Goal: Information Seeking & Learning: Learn about a topic

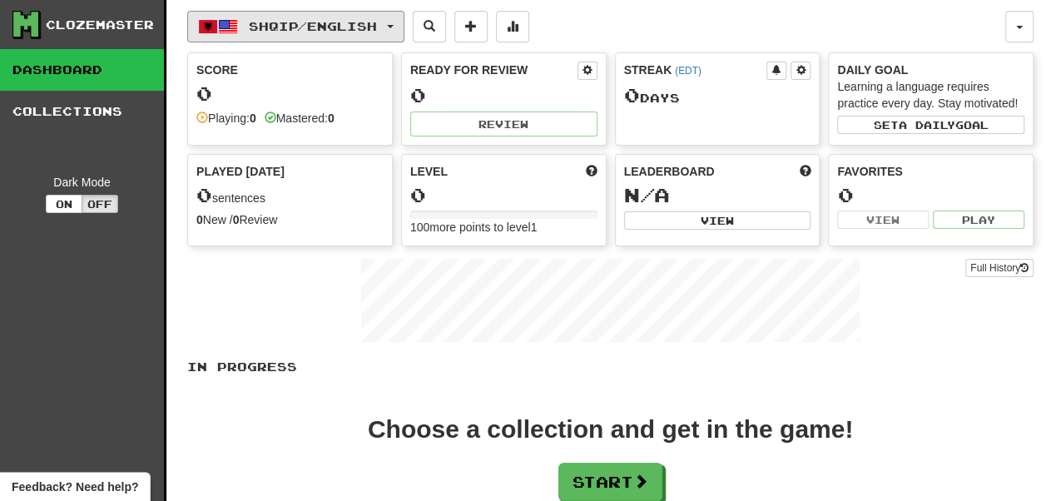
click at [353, 40] on button "Shqip / English" at bounding box center [295, 27] width 217 height 32
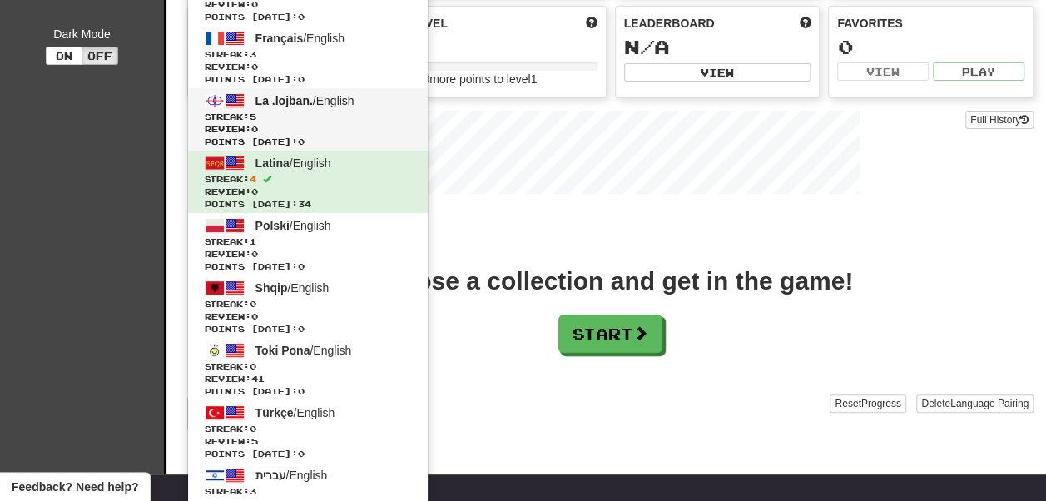
scroll to position [149, 0]
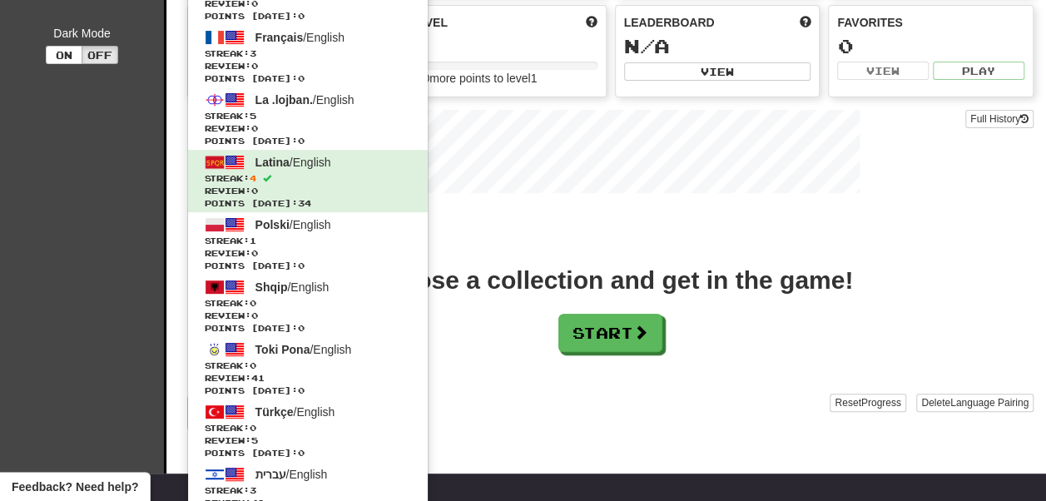
click at [508, 270] on div "In Progress Choose a collection and get in the game! Start Add Collection Reset…" at bounding box center [610, 321] width 846 height 222
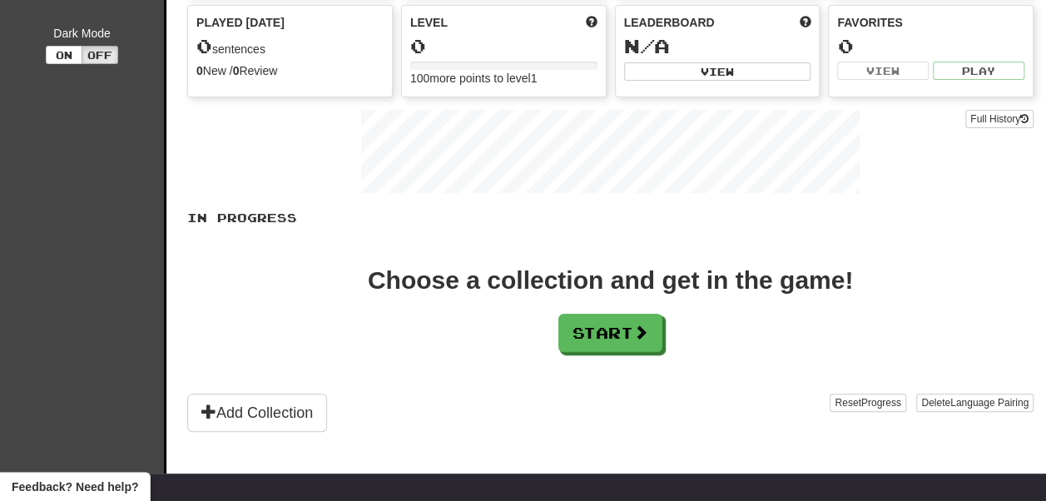
scroll to position [0, 0]
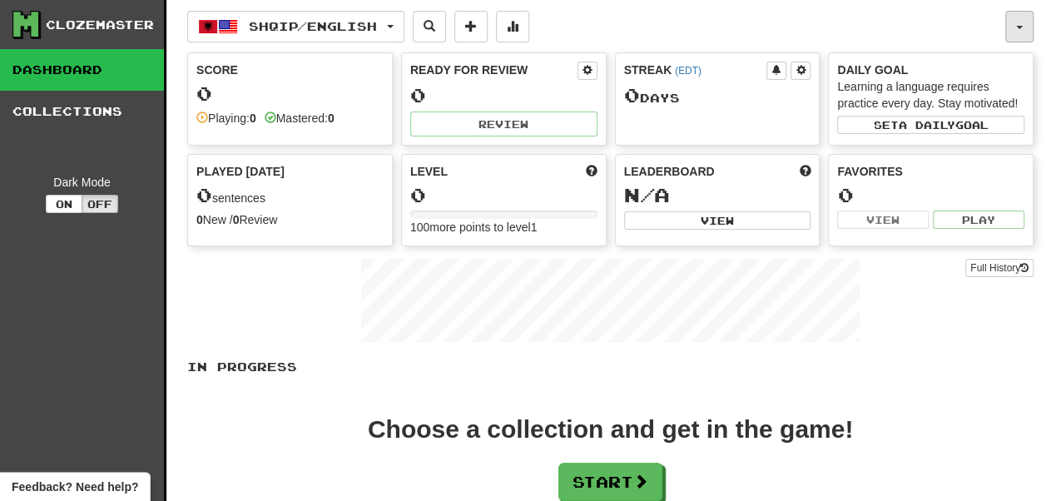
click at [1028, 22] on button "button" at bounding box center [1019, 27] width 28 height 32
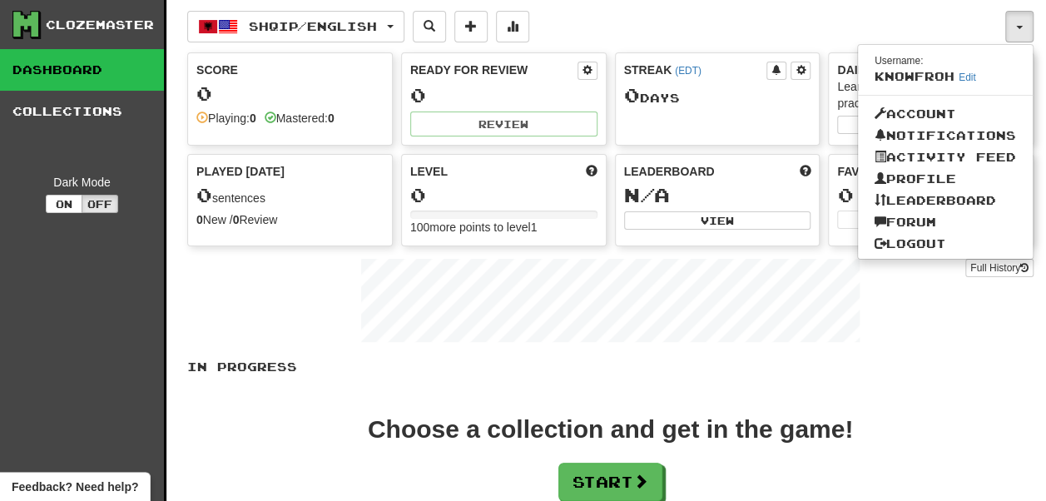
click at [784, 27] on div "Shqip / English Deutsch / English Streak: 0 Review: 220 Points today: 0 Español…" at bounding box center [596, 27] width 818 height 32
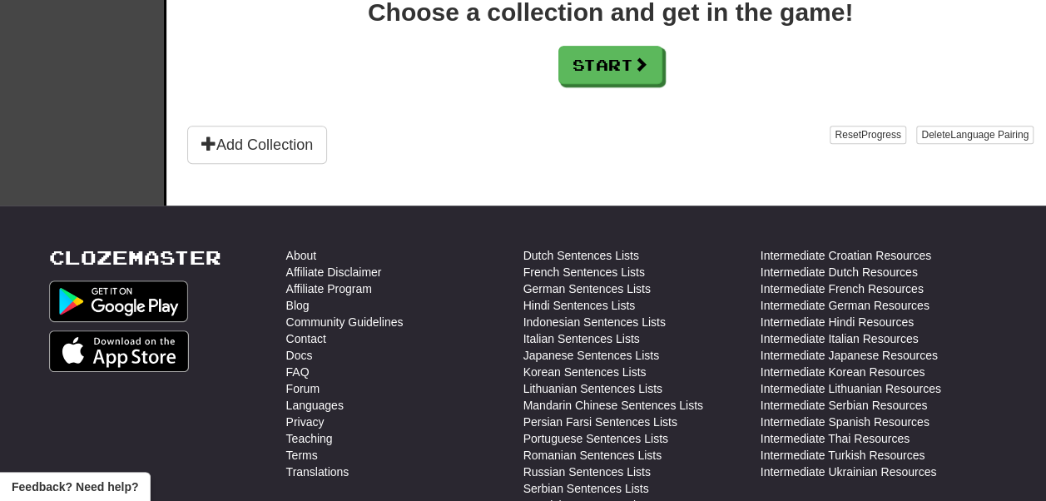
scroll to position [416, 0]
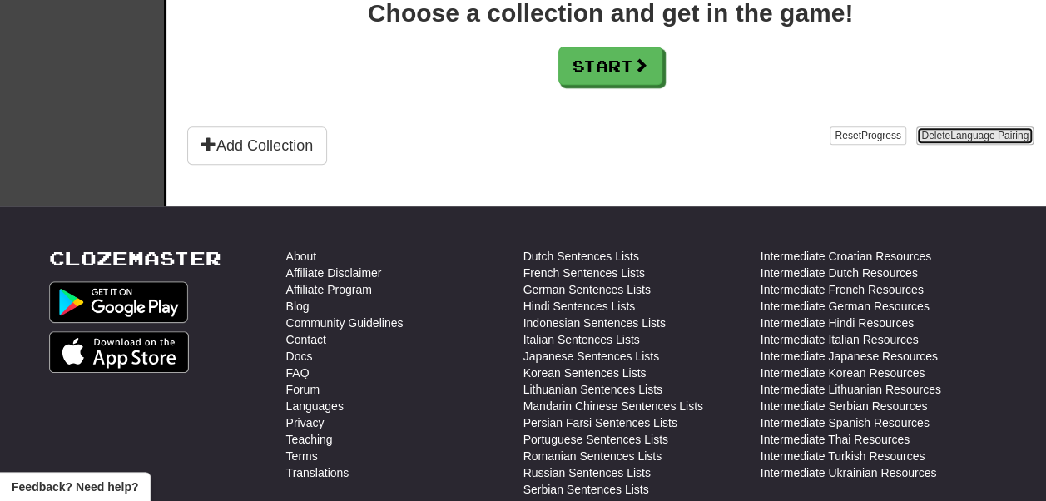
click at [950, 141] on span "Language Pairing" at bounding box center [989, 136] width 78 height 12
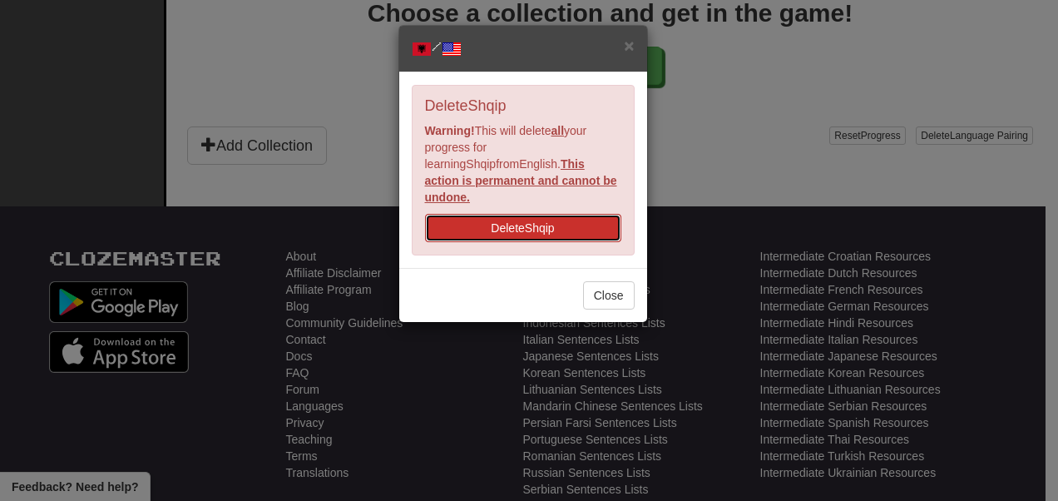
click at [541, 214] on button "Delete Shqip" at bounding box center [523, 228] width 196 height 28
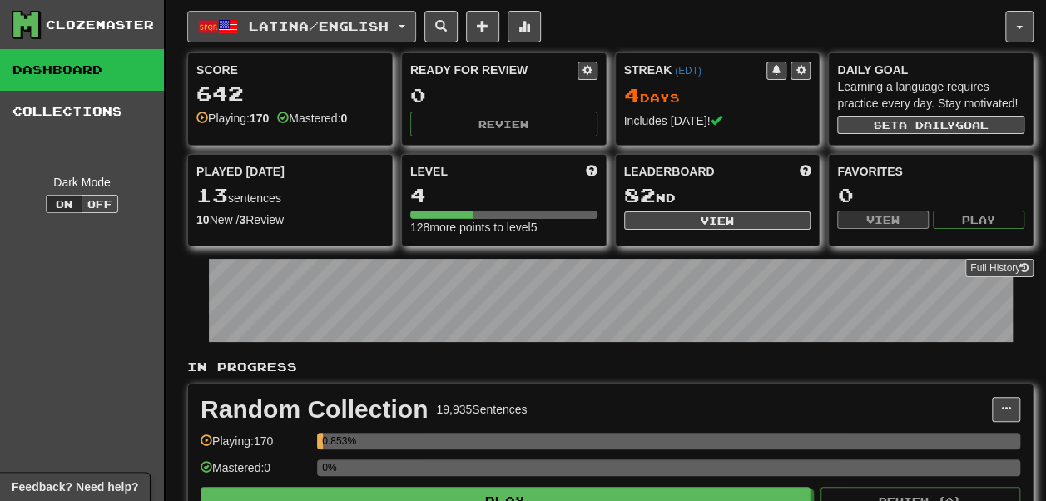
click at [314, 37] on button "Latina / English" at bounding box center [301, 27] width 229 height 32
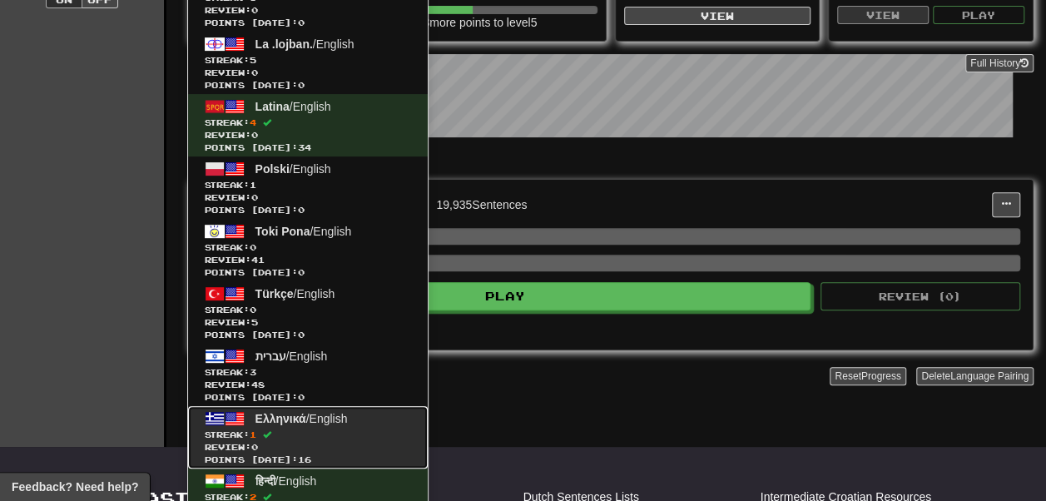
scroll to position [206, 0]
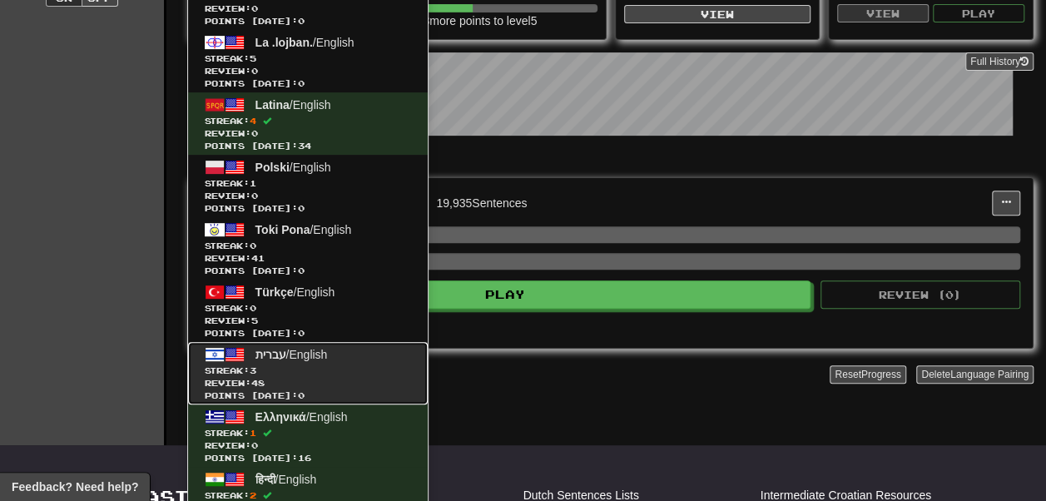
drag, startPoint x: 320, startPoint y: 290, endPoint x: 310, endPoint y: 349, distance: 59.9
click at [310, 349] on span "עברית / English" at bounding box center [291, 354] width 72 height 13
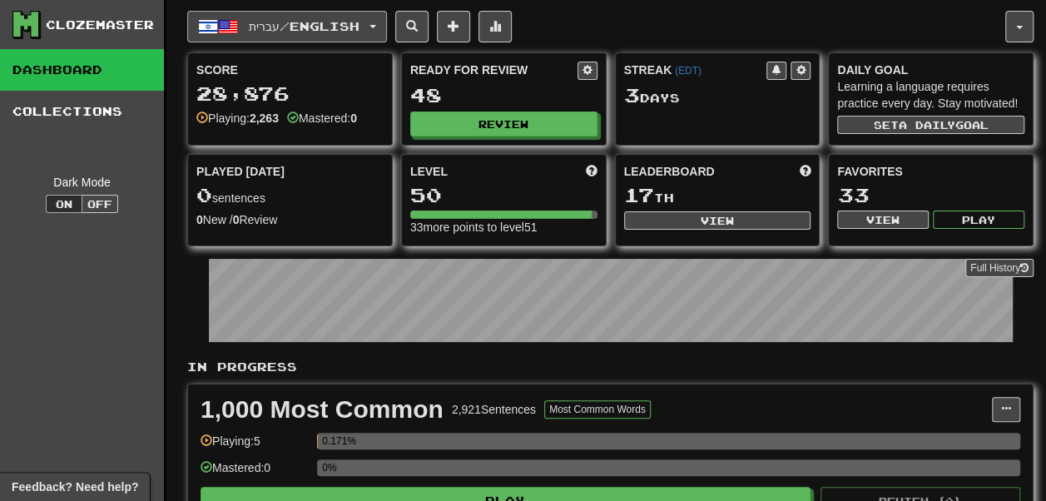
click at [255, 22] on span "עברית / English" at bounding box center [304, 26] width 111 height 14
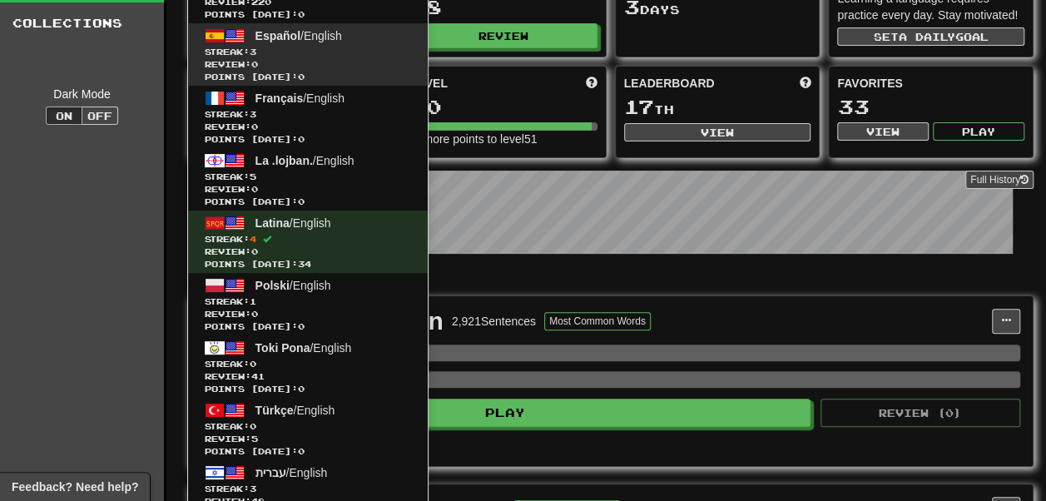
scroll to position [102, 0]
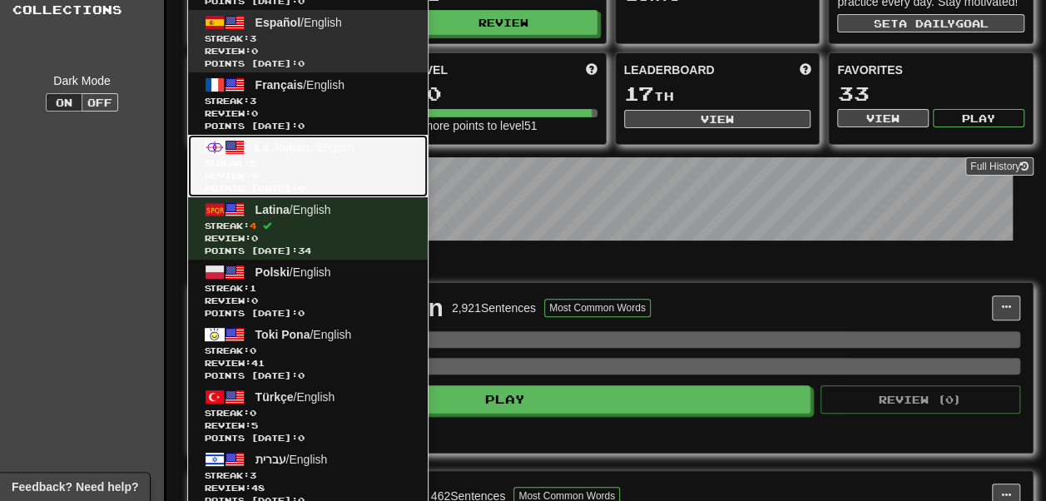
click at [267, 151] on span "La .lojban." at bounding box center [283, 147] width 57 height 13
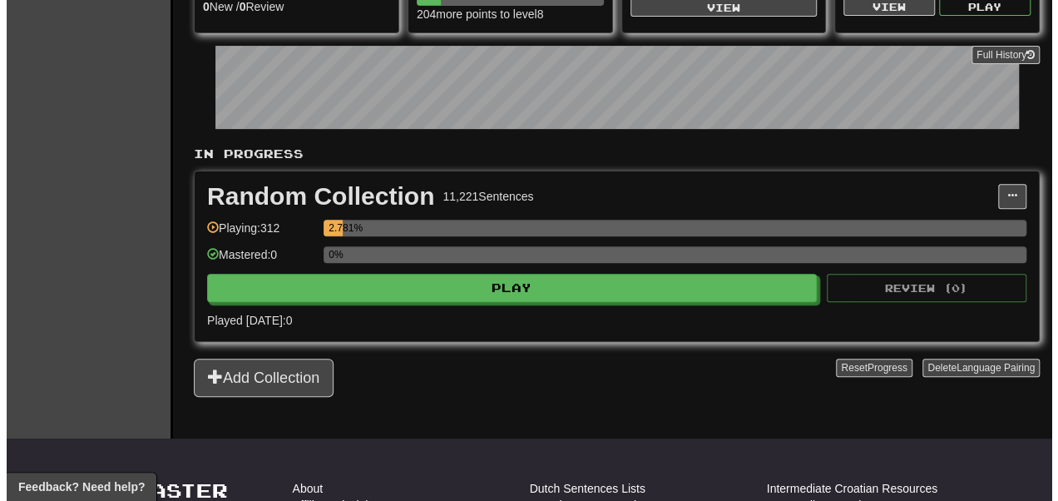
scroll to position [218, 0]
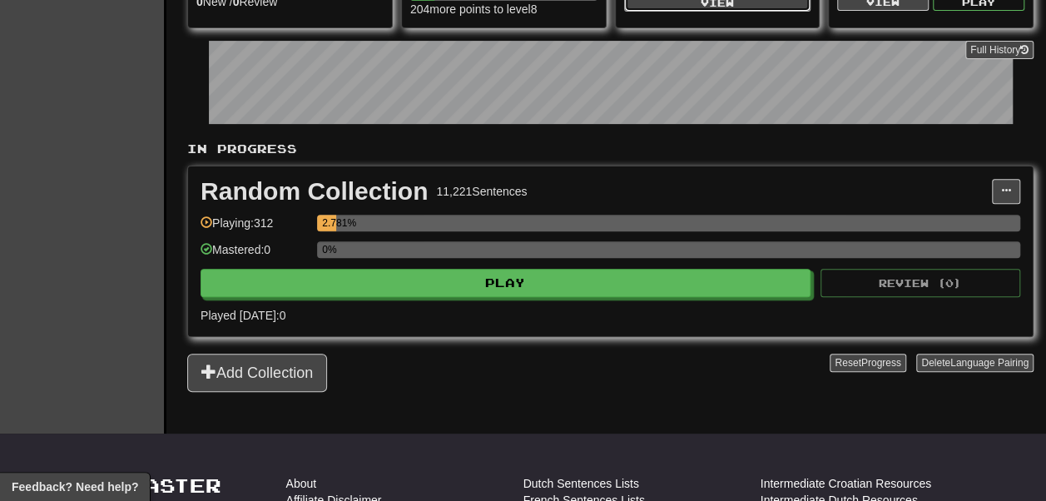
click at [626, 12] on button "View" at bounding box center [717, 2] width 187 height 18
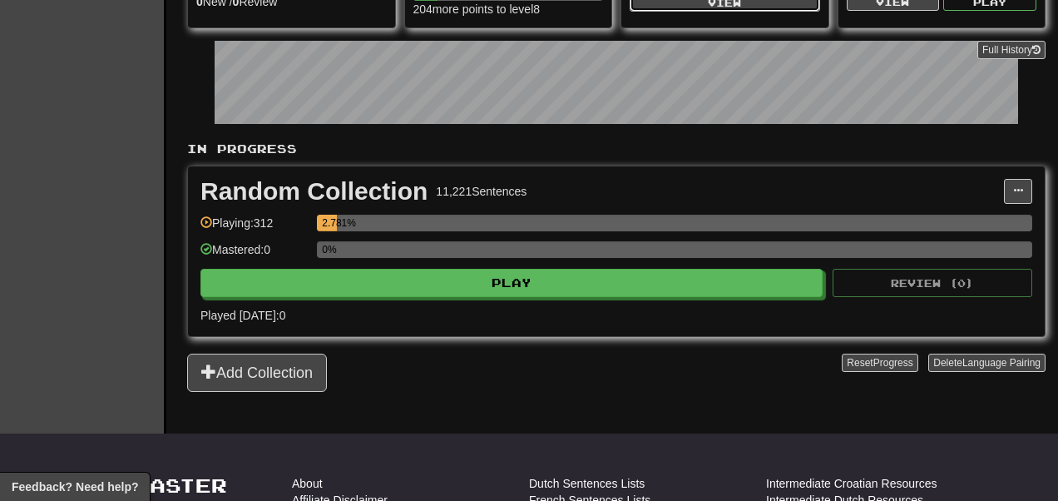
select select "**********"
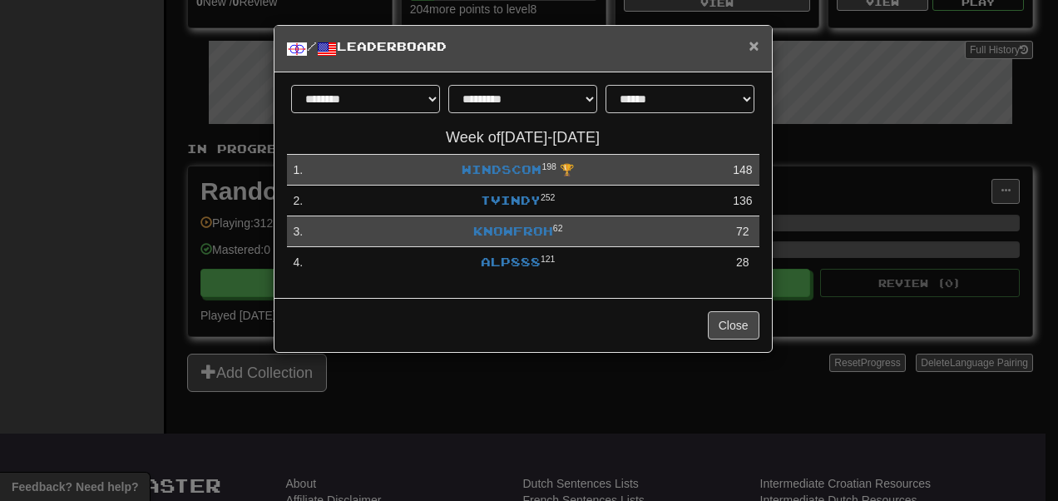
click at [750, 44] on span "×" at bounding box center [754, 45] width 10 height 19
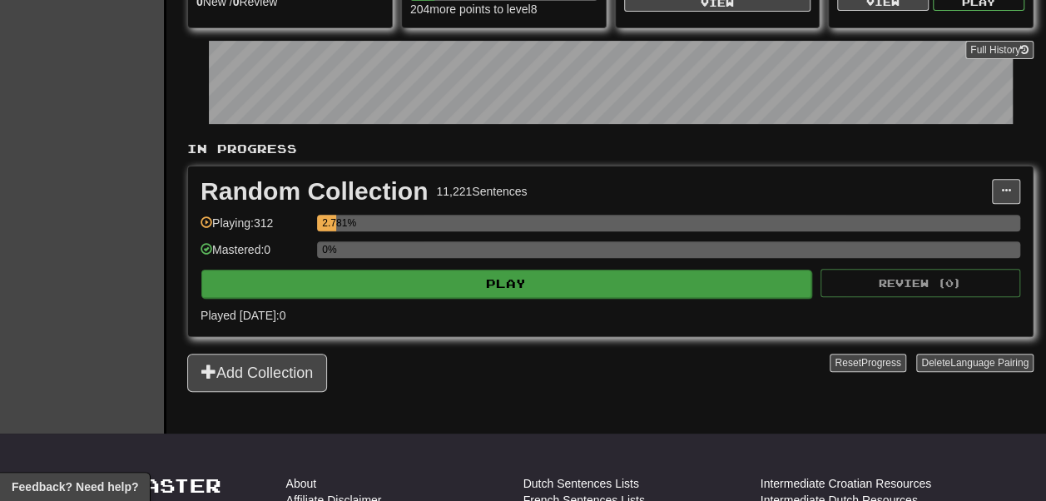
click at [481, 297] on div "Play Review ( 0 )" at bounding box center [611, 283] width 820 height 28
click at [483, 298] on button "Play" at bounding box center [506, 284] width 610 height 28
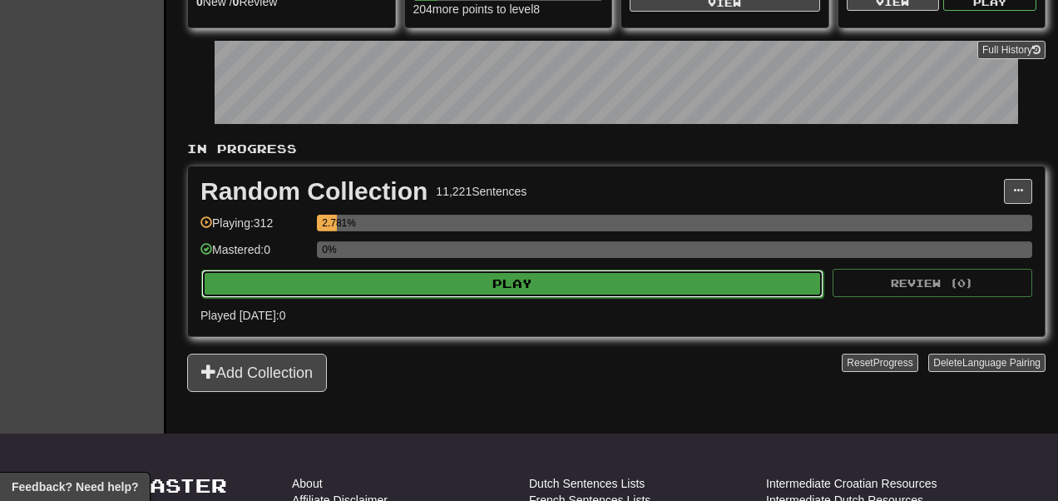
select select "**"
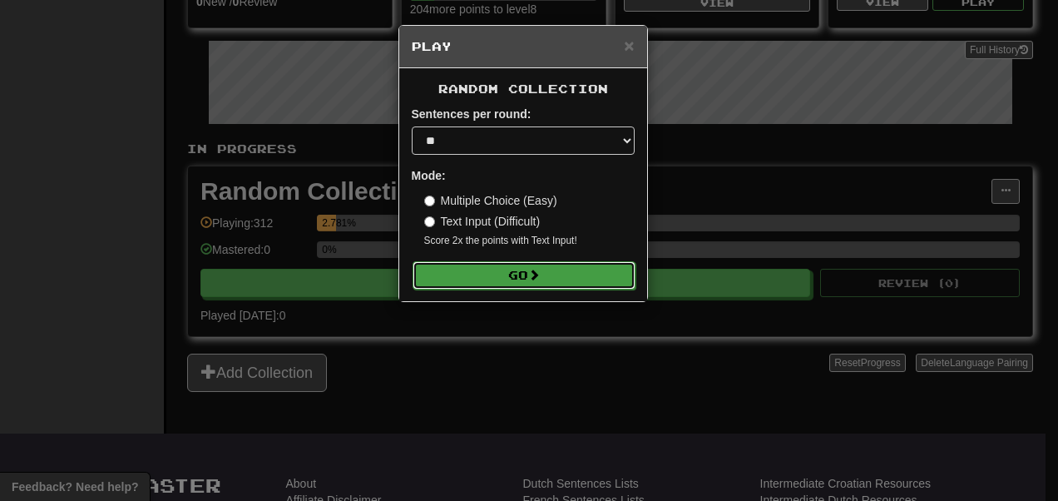
click at [459, 275] on button "Go" at bounding box center [524, 275] width 223 height 28
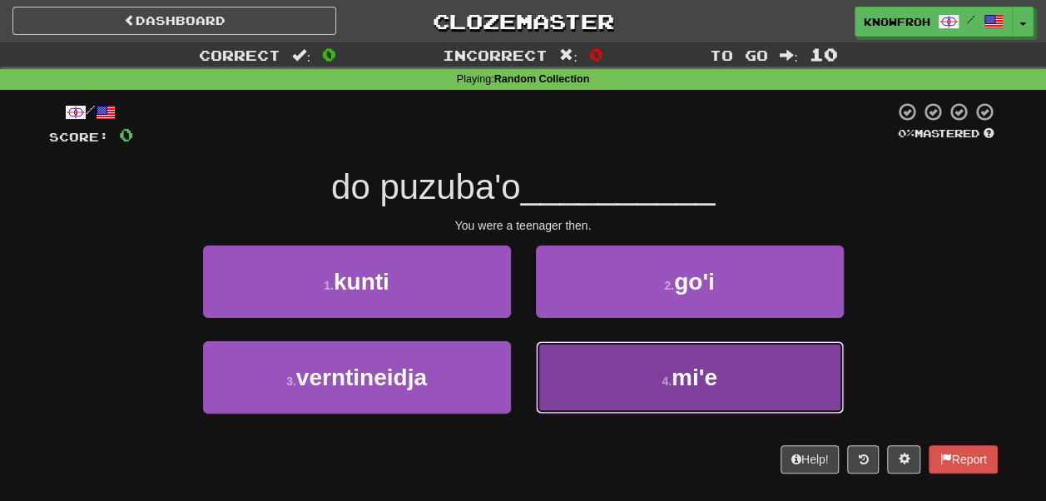
click at [578, 359] on button "4 . mi'e" at bounding box center [690, 377] width 308 height 72
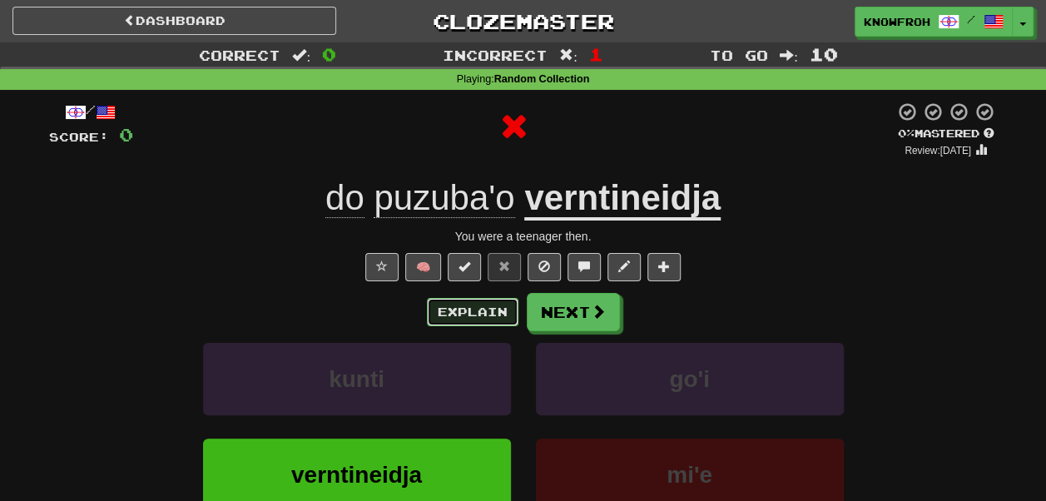
click at [505, 310] on button "Explain" at bounding box center [473, 312] width 92 height 28
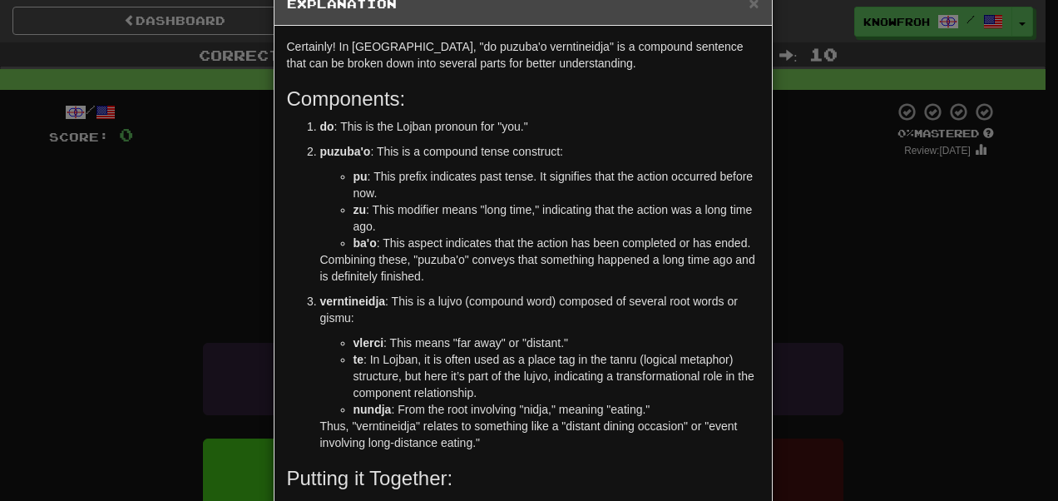
scroll to position [46, 0]
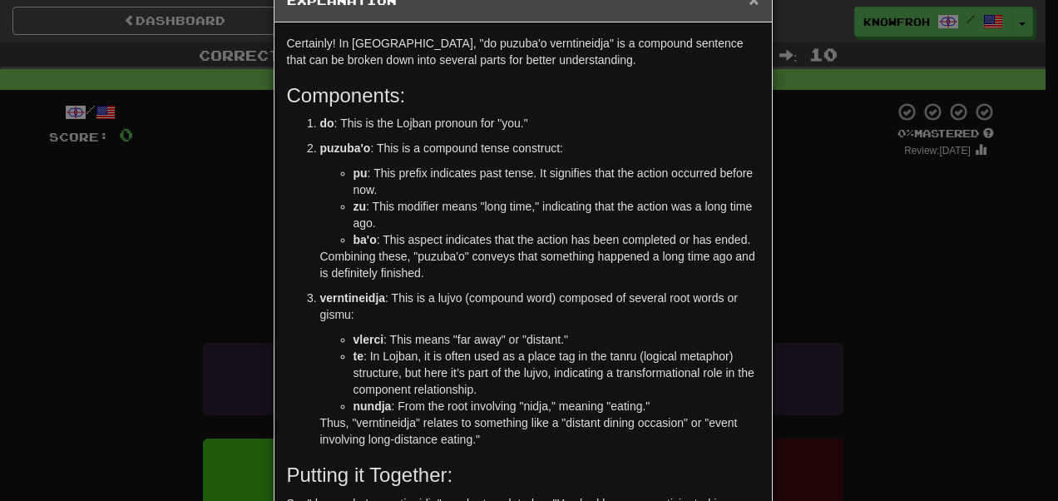
click at [752, 5] on span "×" at bounding box center [754, -1] width 10 height 19
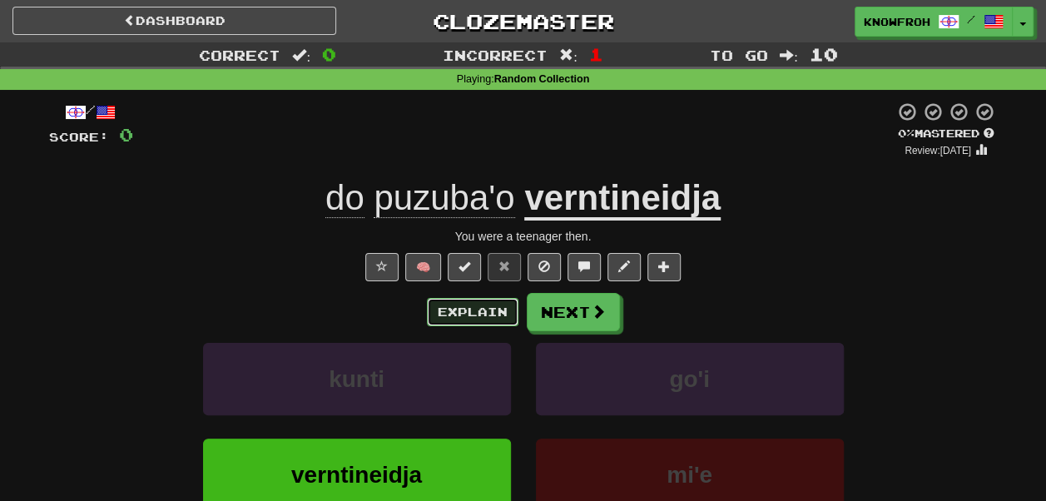
click at [487, 306] on button "Explain" at bounding box center [473, 312] width 92 height 28
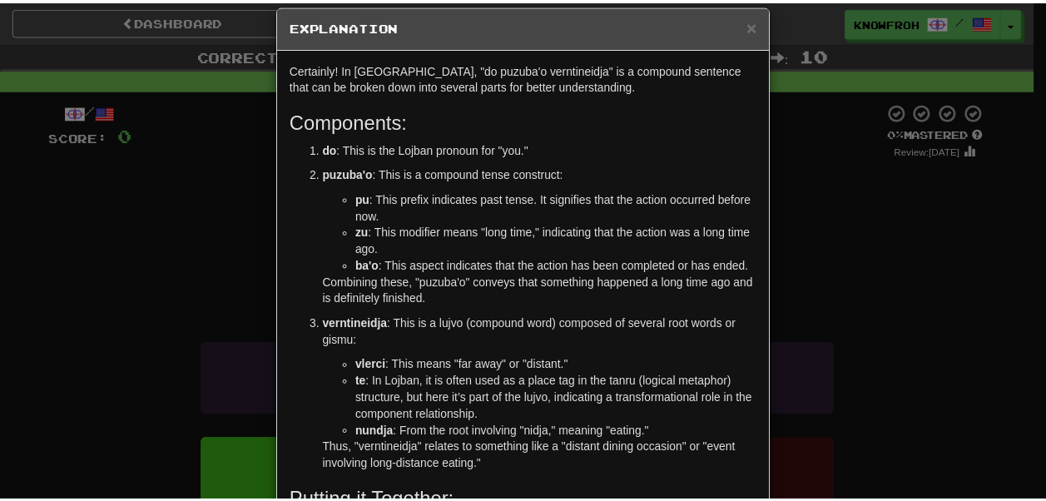
scroll to position [18, 0]
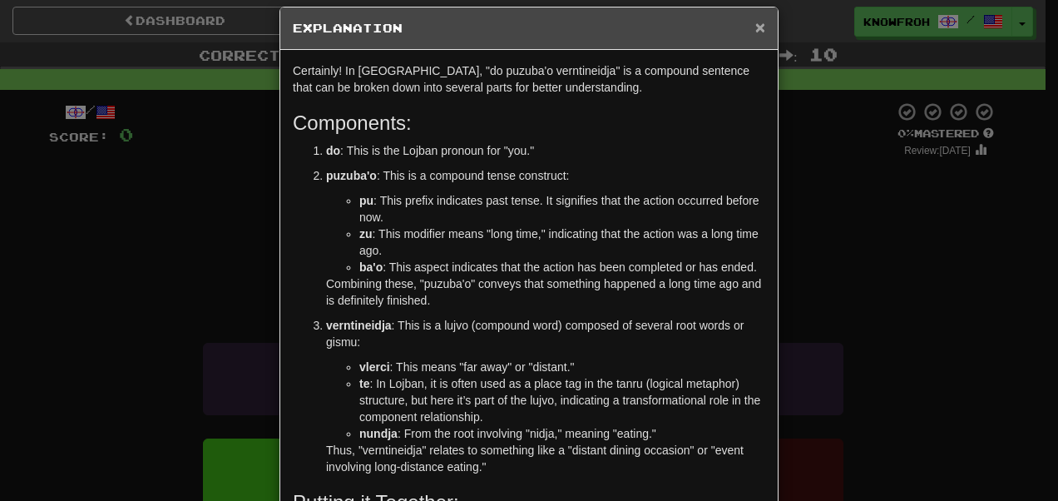
click at [755, 26] on span "×" at bounding box center [760, 26] width 10 height 19
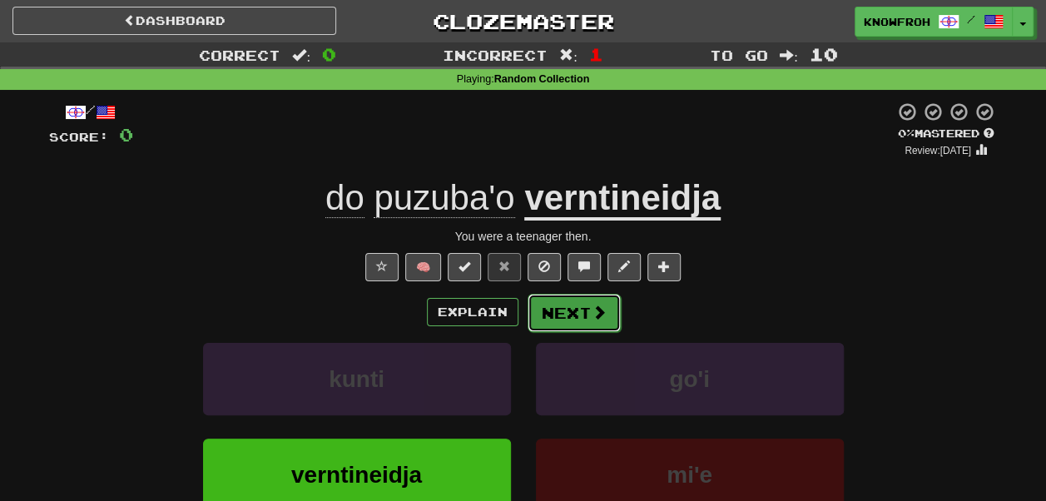
click at [574, 310] on button "Next" at bounding box center [574, 313] width 93 height 38
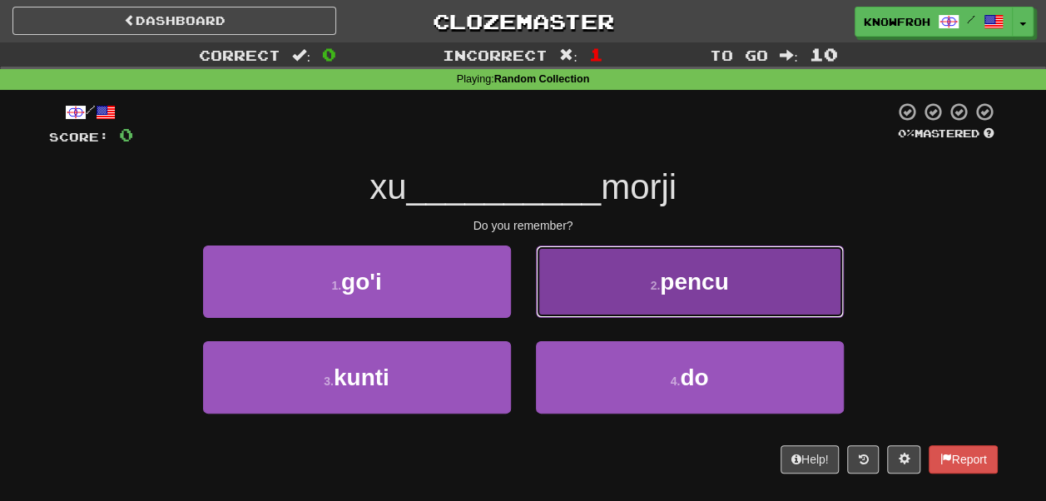
click at [592, 280] on button "2 . pencu" at bounding box center [690, 281] width 308 height 72
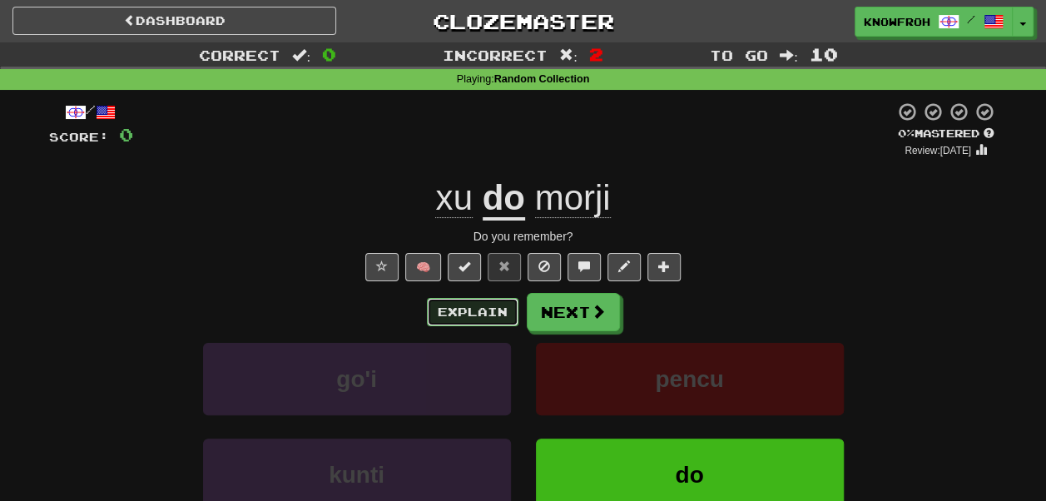
click at [488, 315] on button "Explain" at bounding box center [473, 312] width 92 height 28
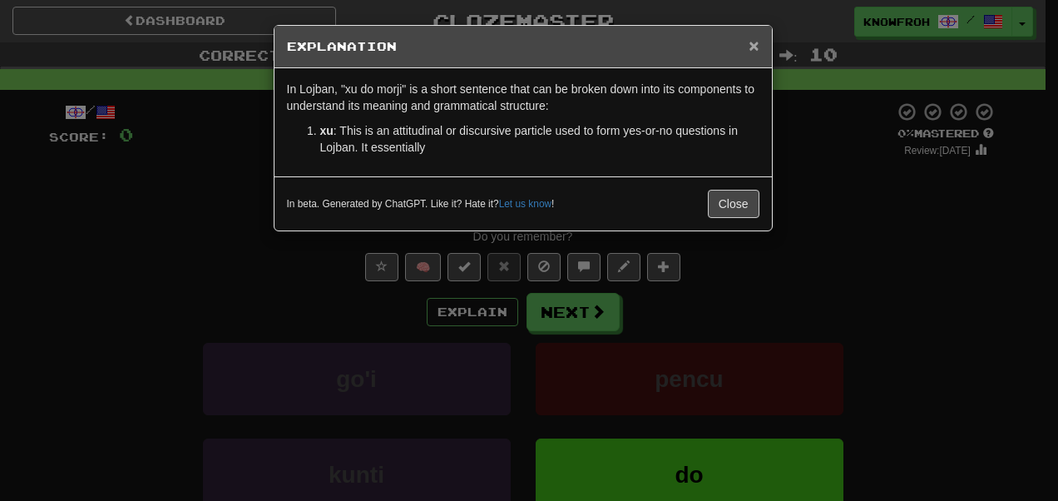
click at [759, 51] on span "×" at bounding box center [754, 45] width 10 height 19
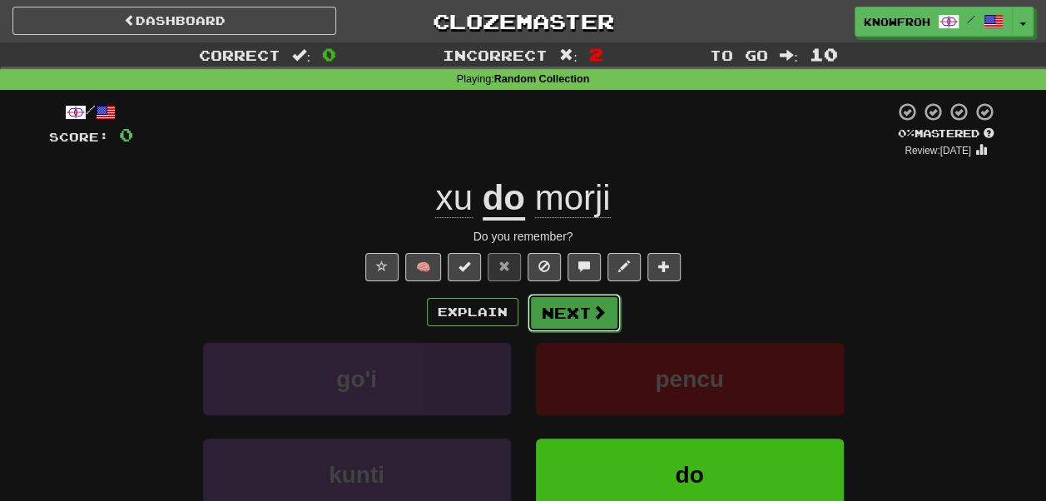
click at [581, 318] on button "Next" at bounding box center [574, 313] width 93 height 38
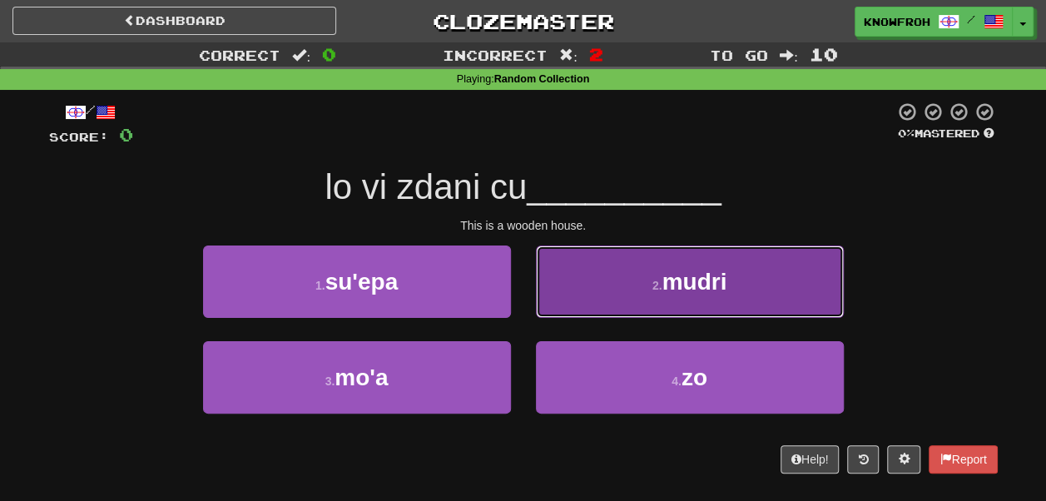
click at [574, 268] on button "2 . mudri" at bounding box center [690, 281] width 308 height 72
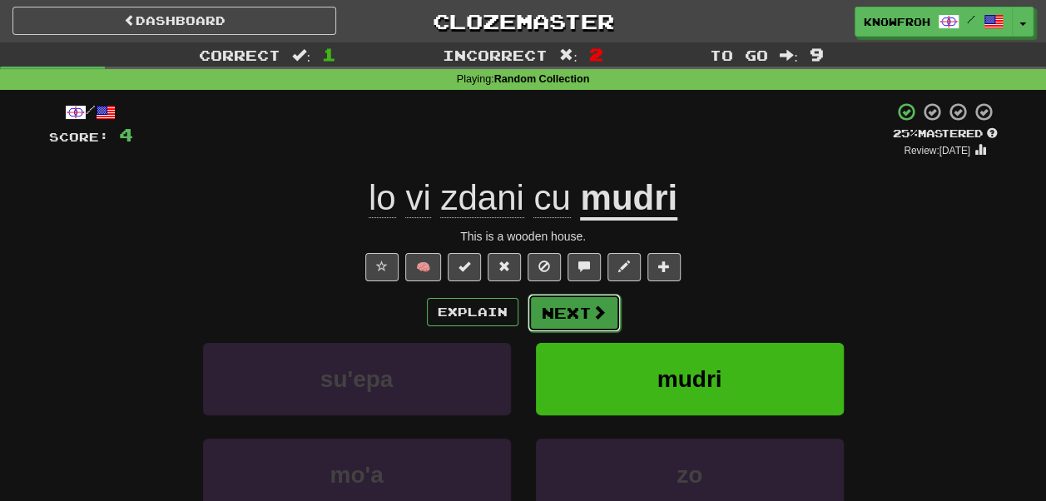
click at [587, 311] on button "Next" at bounding box center [574, 313] width 93 height 38
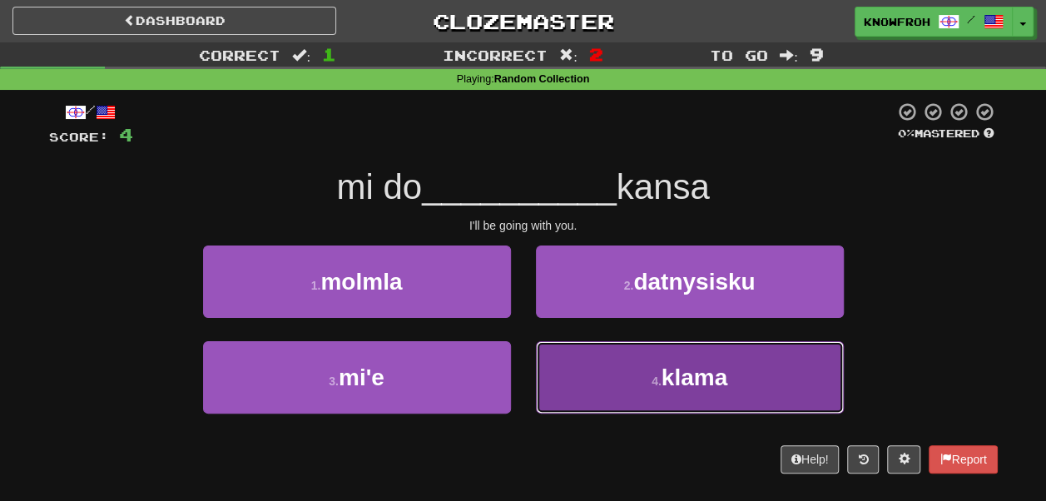
click at [577, 379] on button "4 . klama" at bounding box center [690, 377] width 308 height 72
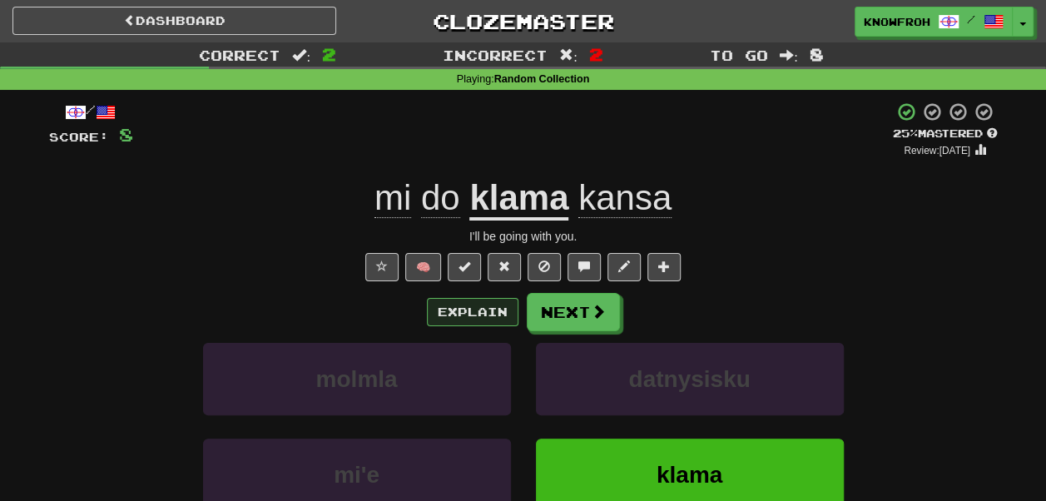
drag, startPoint x: 498, startPoint y: 299, endPoint x: 473, endPoint y: 308, distance: 25.8
click at [473, 308] on div "Explain Next" at bounding box center [523, 312] width 949 height 38
click at [473, 308] on button "Explain" at bounding box center [473, 312] width 92 height 28
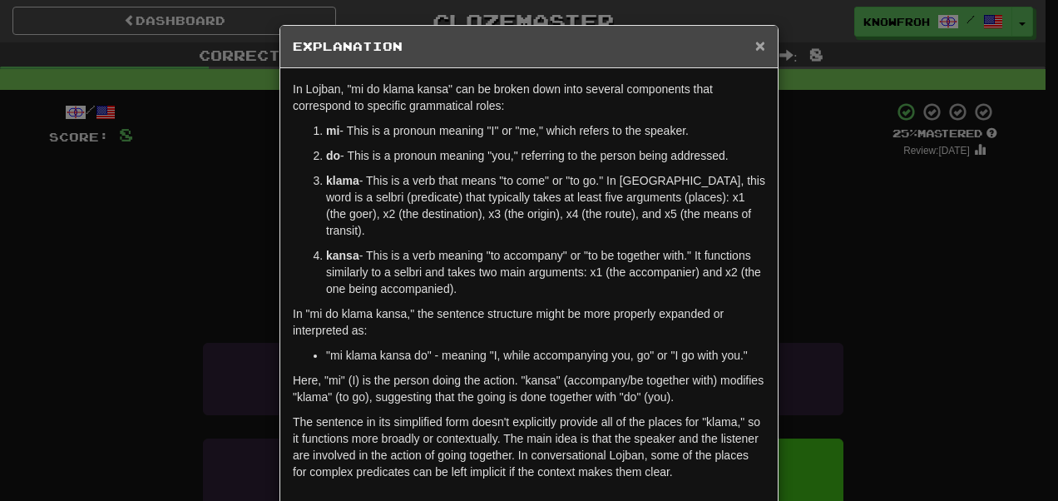
click at [755, 42] on span "×" at bounding box center [760, 45] width 10 height 19
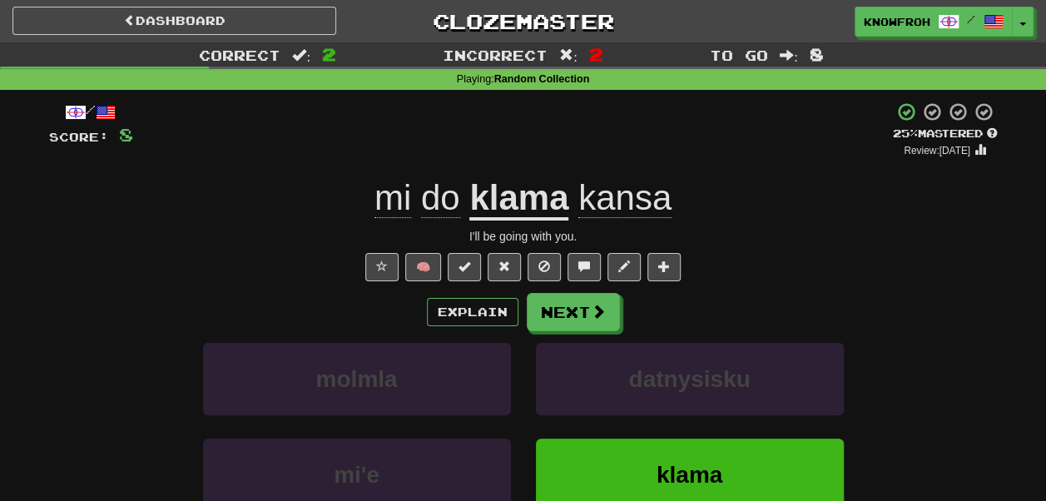
drag, startPoint x: 672, startPoint y: 202, endPoint x: 693, endPoint y: 206, distance: 21.1
click at [693, 206] on div "mi do klama kansa" at bounding box center [523, 199] width 949 height 46
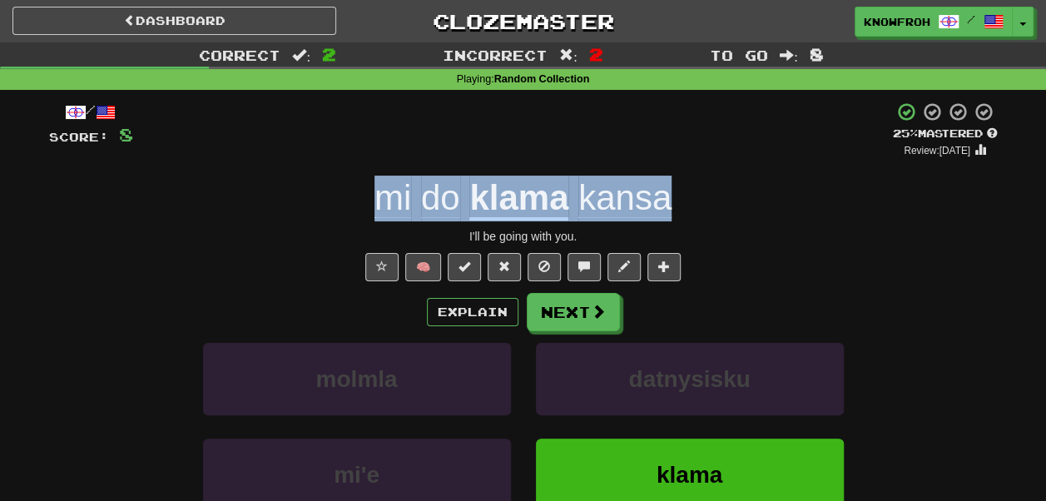
drag, startPoint x: 693, startPoint y: 206, endPoint x: 376, endPoint y: 207, distance: 317.0
click at [376, 207] on div "mi do klama kansa" at bounding box center [523, 199] width 949 height 46
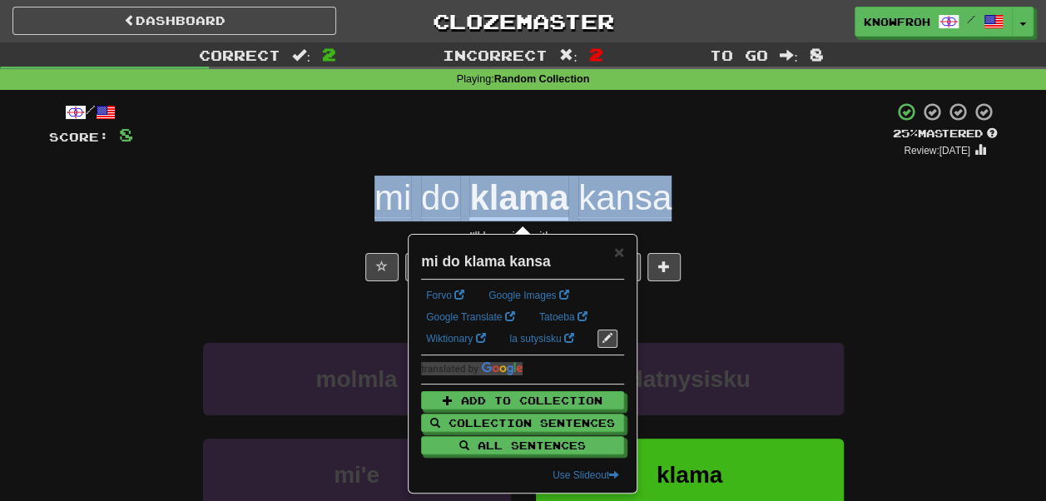
copy span "mi do klama kansa"
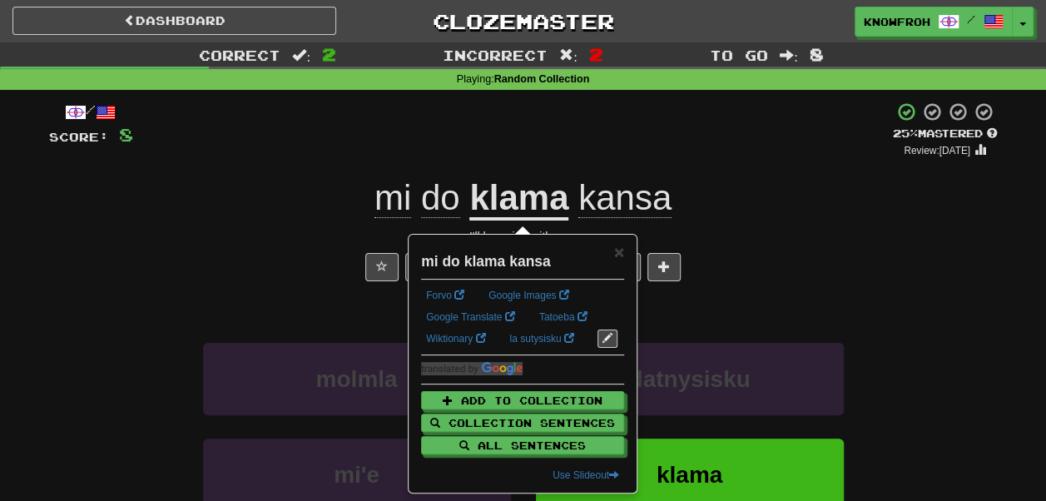
click at [339, 158] on div "+ 4" at bounding box center [513, 130] width 760 height 57
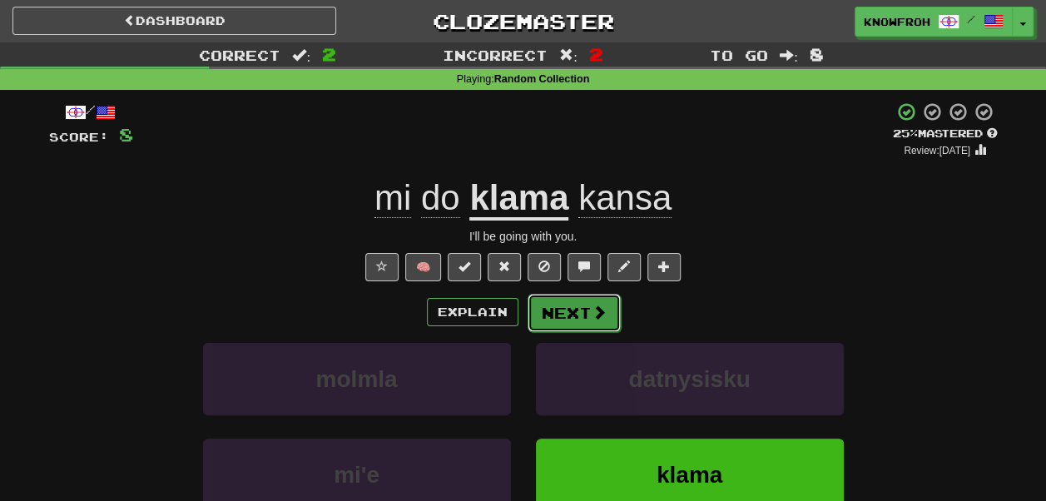
click at [545, 301] on button "Next" at bounding box center [574, 313] width 93 height 38
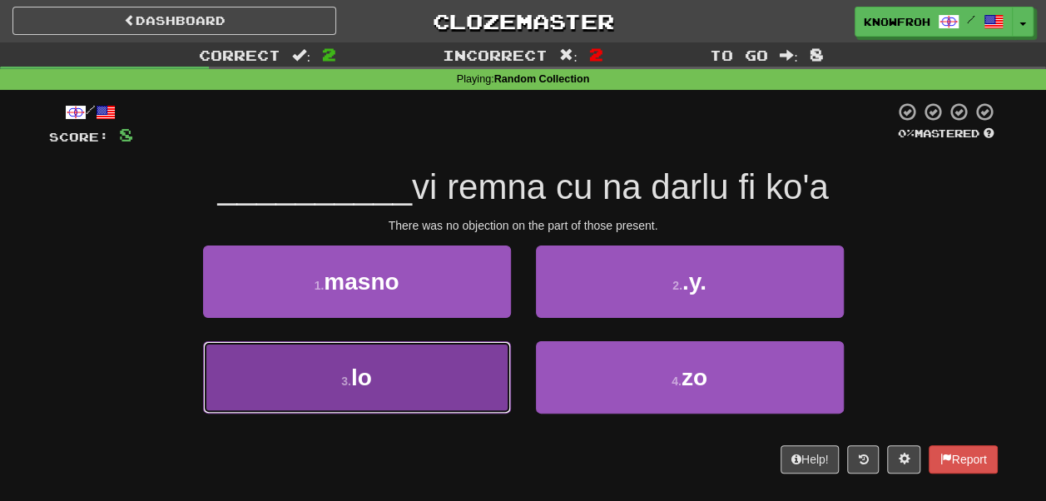
click at [414, 366] on button "3 . lo" at bounding box center [357, 377] width 308 height 72
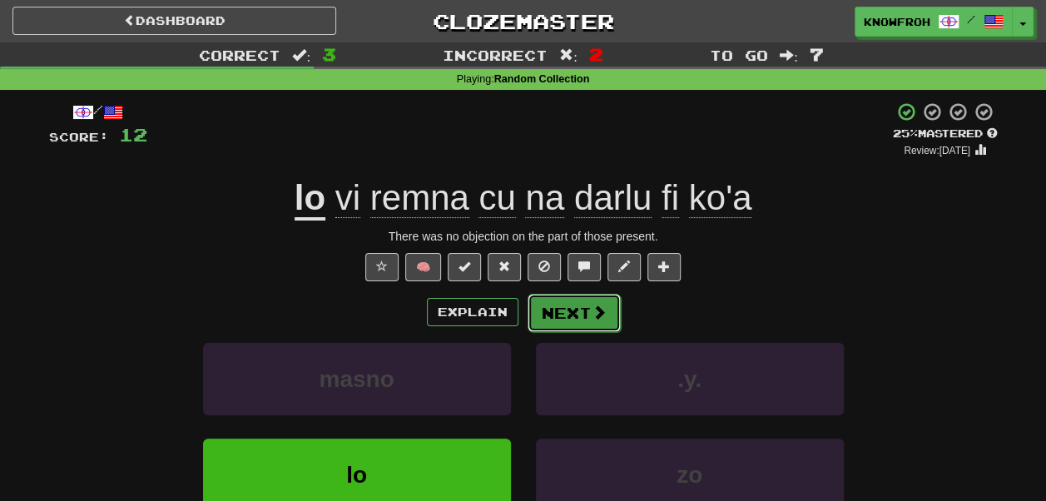
click at [554, 310] on button "Next" at bounding box center [574, 313] width 93 height 38
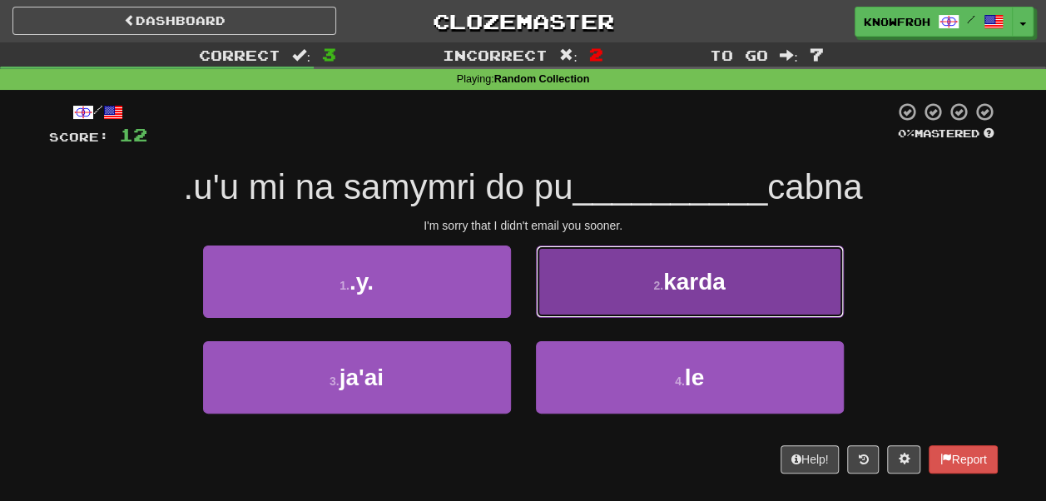
click at [592, 278] on button "2 . karda" at bounding box center [690, 281] width 308 height 72
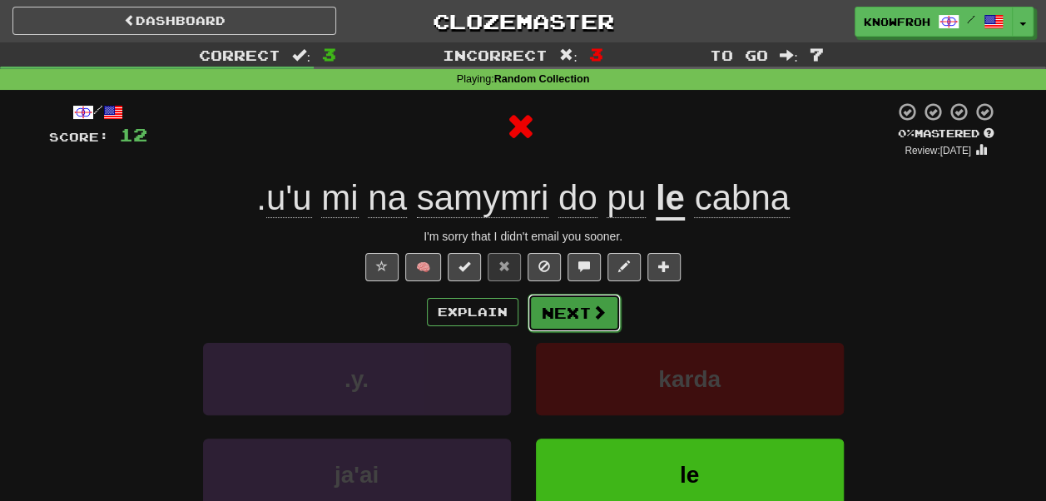
click at [580, 298] on button "Next" at bounding box center [574, 313] width 93 height 38
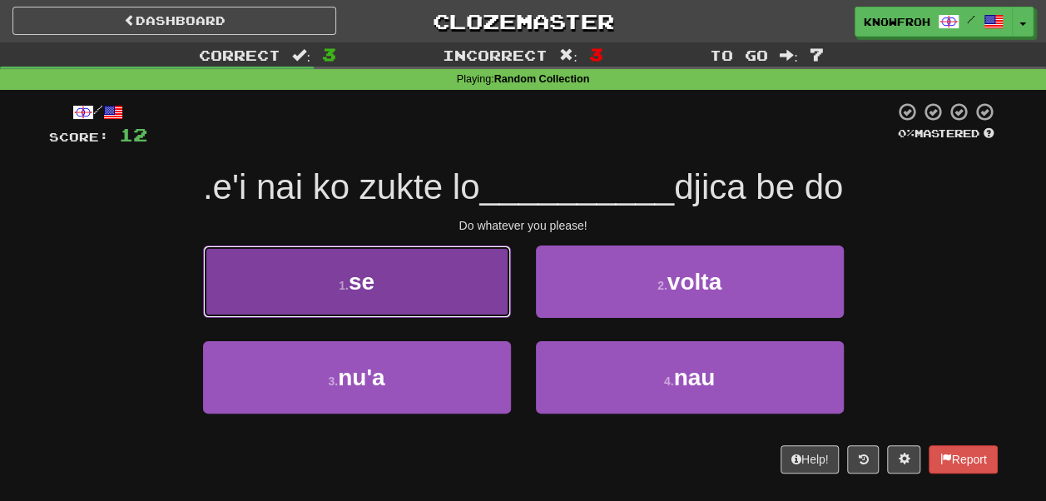
click at [463, 293] on button "1 . se" at bounding box center [357, 281] width 308 height 72
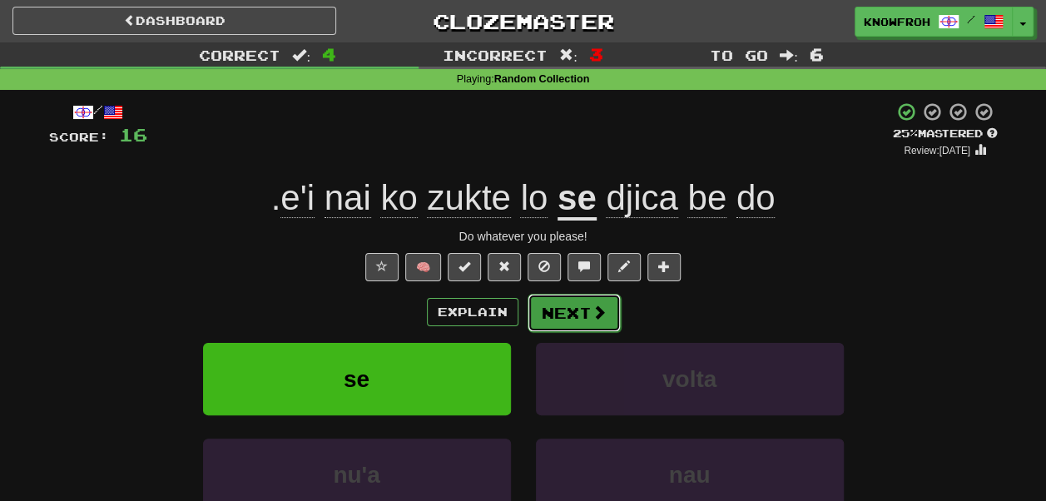
click at [592, 311] on span at bounding box center [599, 312] width 15 height 15
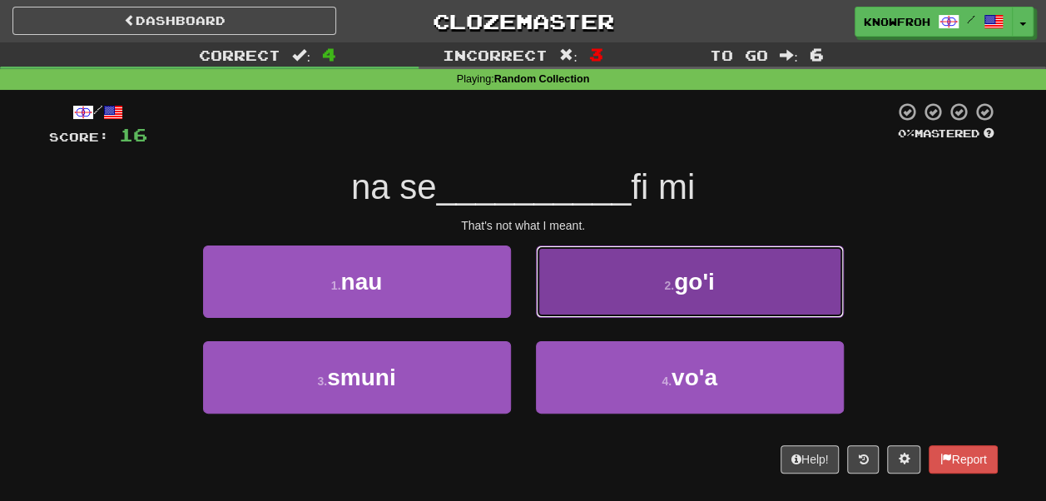
click at [567, 288] on button "2 . go'i" at bounding box center [690, 281] width 308 height 72
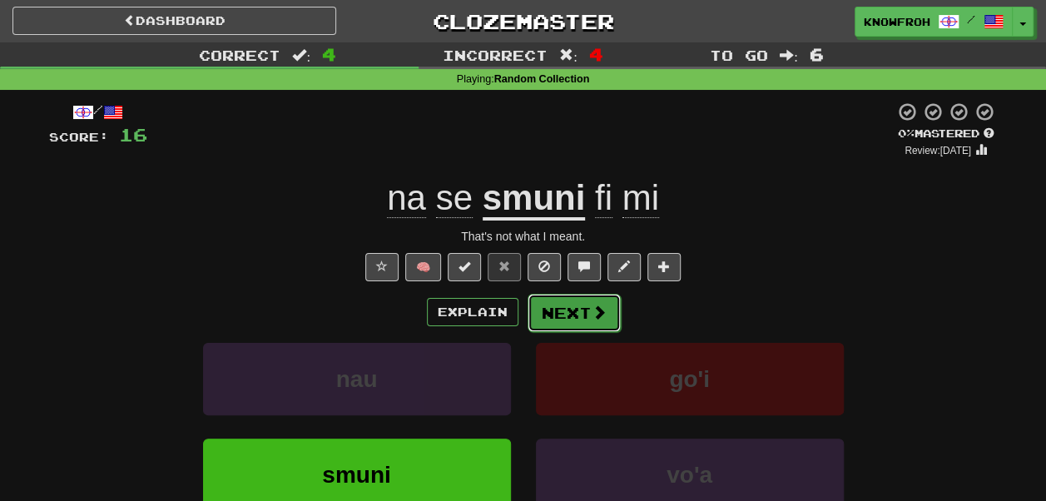
click at [557, 319] on button "Next" at bounding box center [574, 313] width 93 height 38
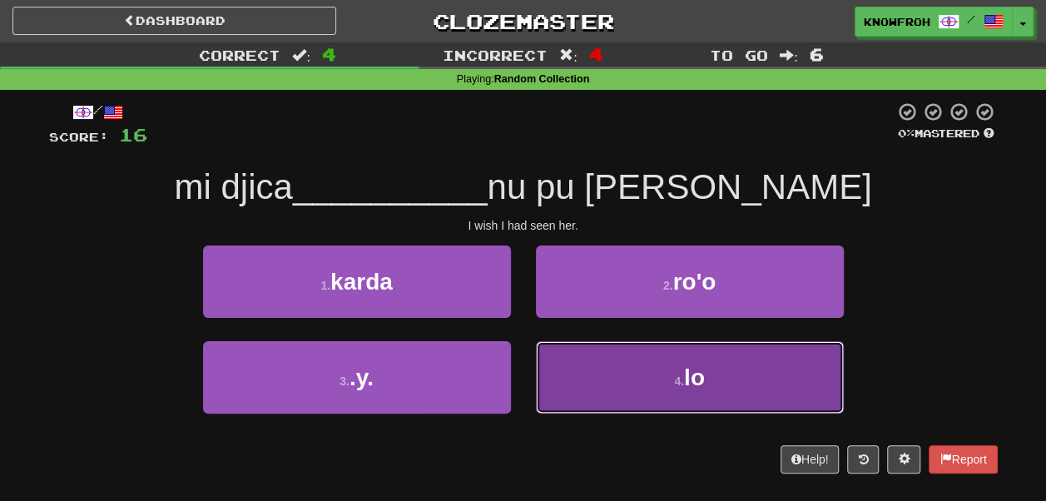
click at [579, 354] on button "4 . lo" at bounding box center [690, 377] width 308 height 72
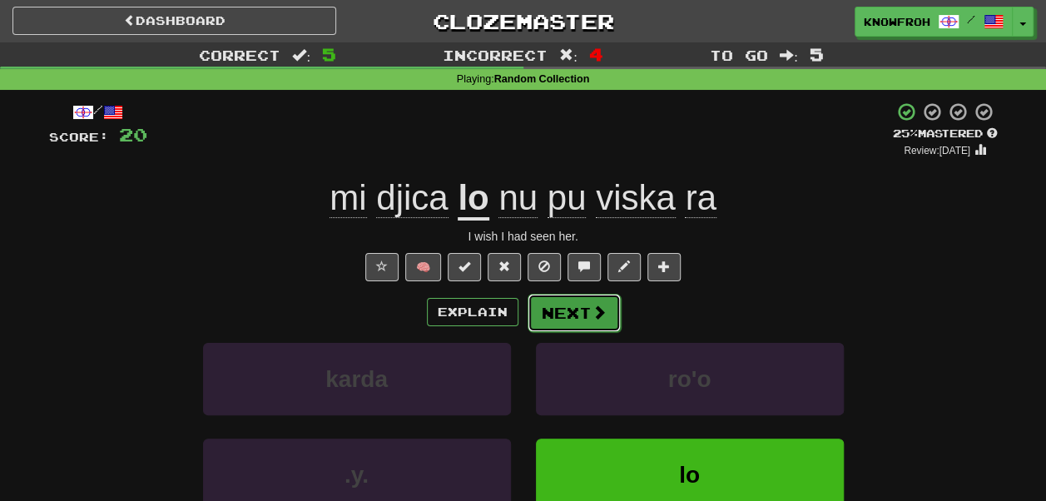
click at [580, 319] on button "Next" at bounding box center [574, 313] width 93 height 38
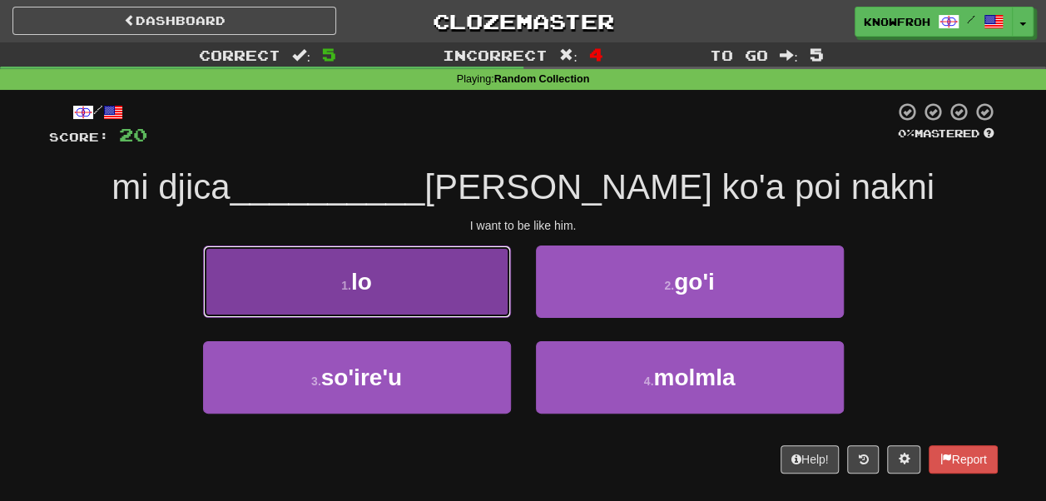
click at [483, 297] on button "1 . lo" at bounding box center [357, 281] width 308 height 72
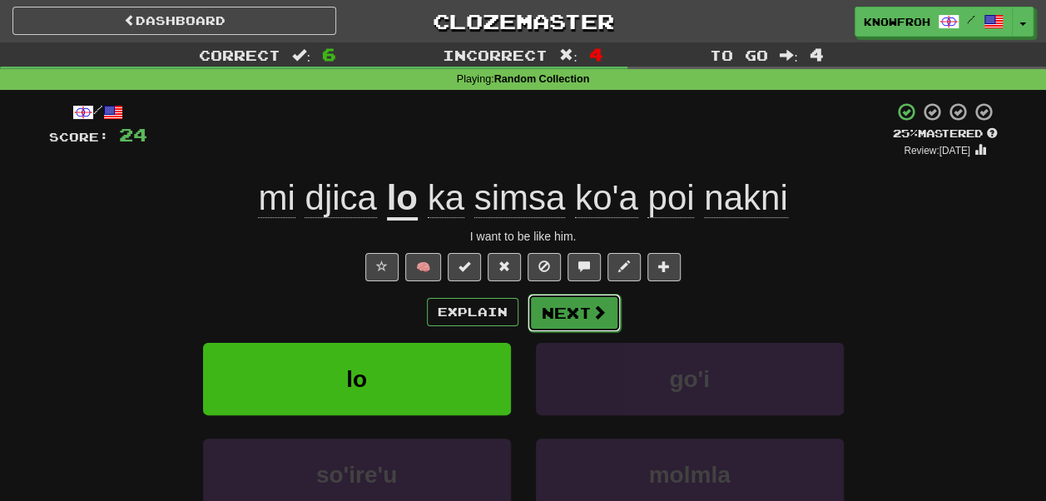
click at [568, 314] on button "Next" at bounding box center [574, 313] width 93 height 38
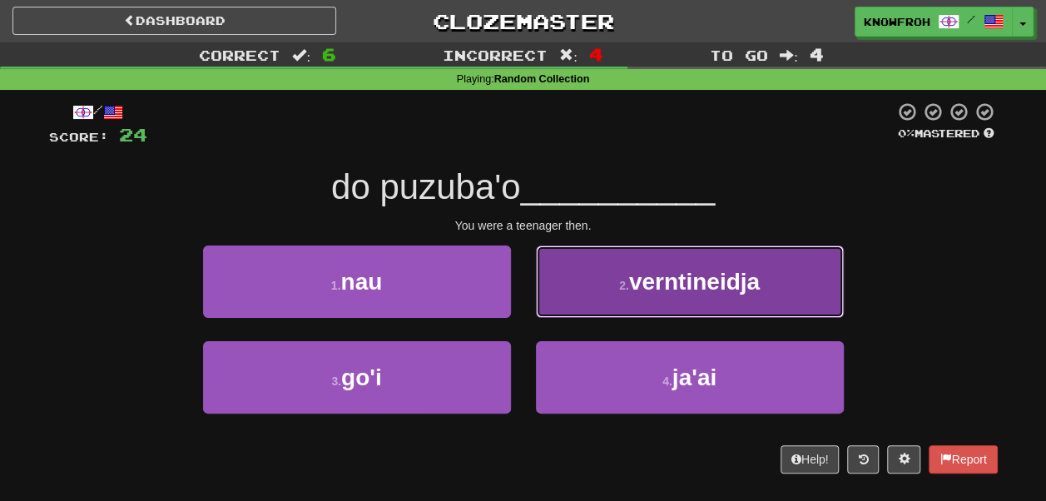
click at [559, 306] on button "2 . verntineidja" at bounding box center [690, 281] width 308 height 72
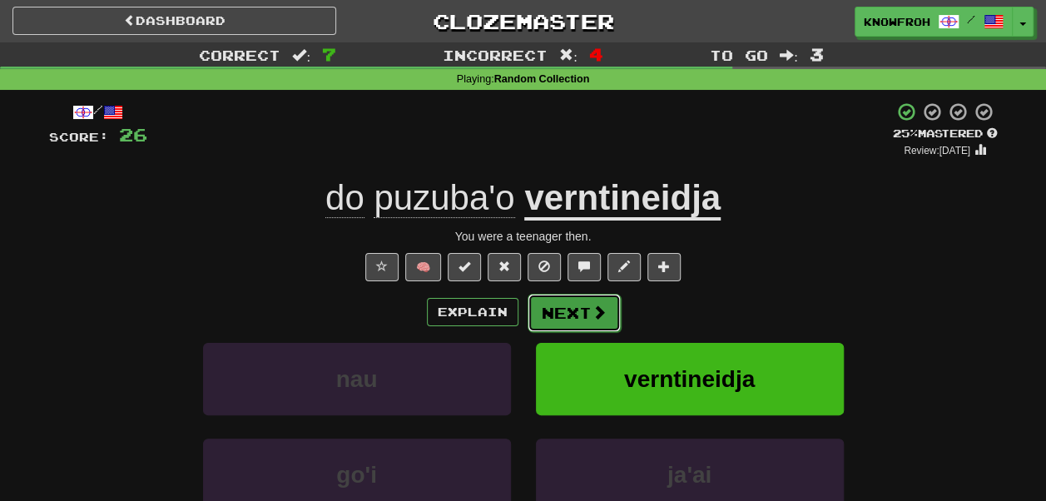
click at [570, 308] on button "Next" at bounding box center [574, 313] width 93 height 38
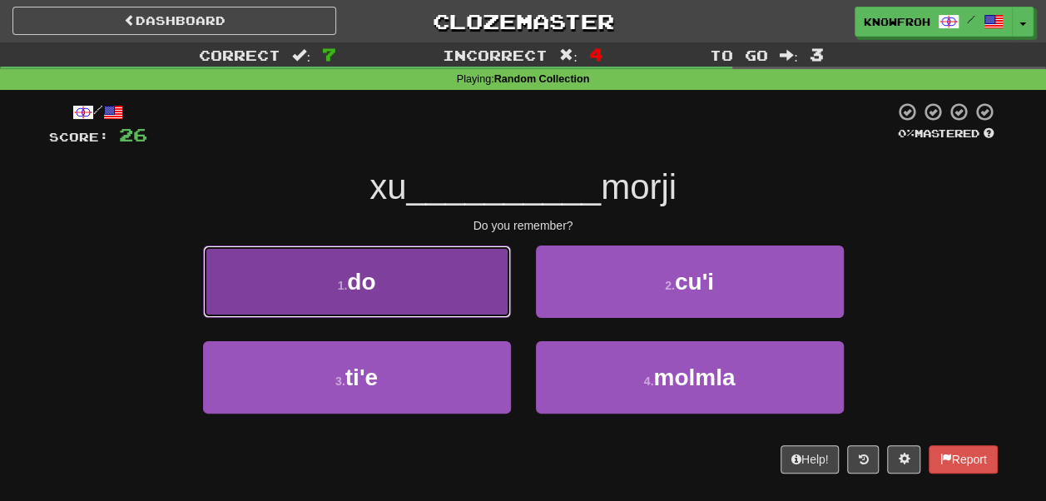
click at [478, 275] on button "1 . do" at bounding box center [357, 281] width 308 height 72
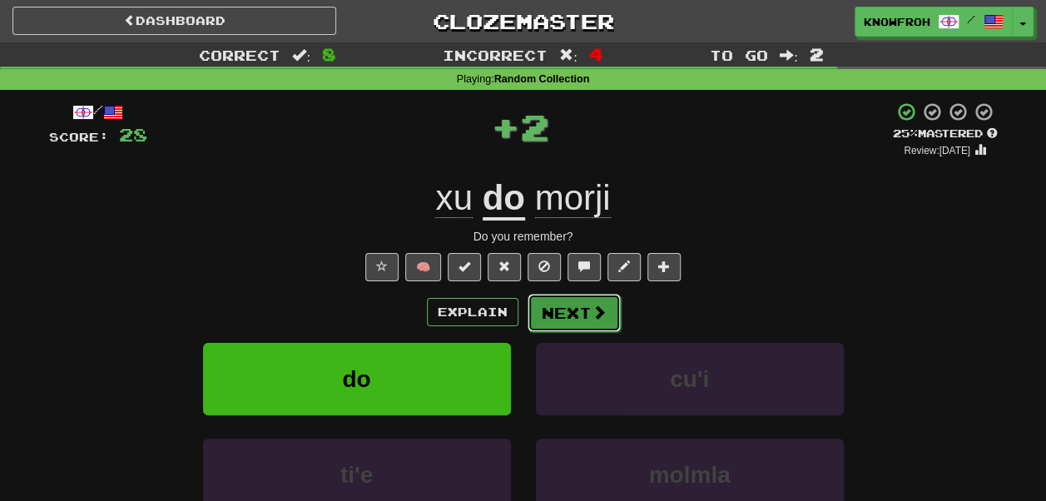
click at [546, 308] on button "Next" at bounding box center [574, 313] width 93 height 38
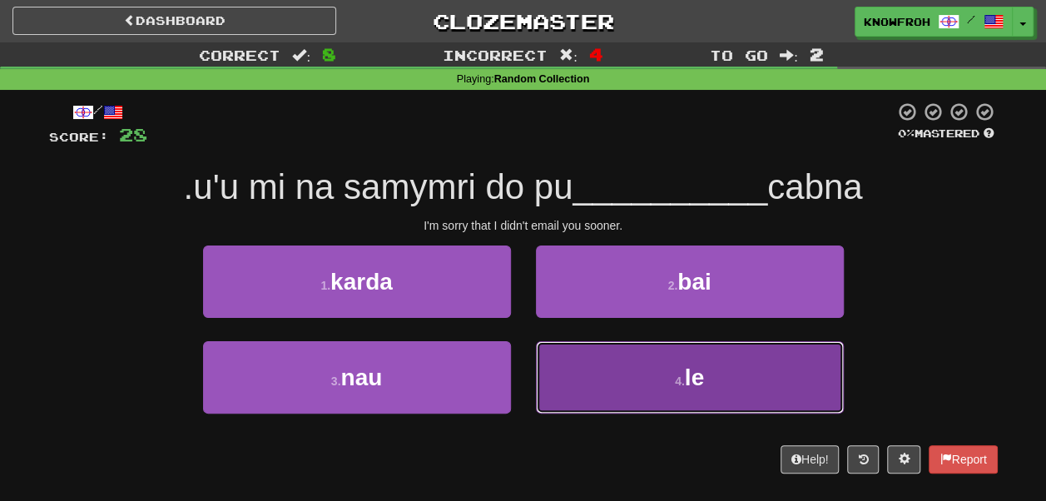
click at [581, 348] on button "4 . le" at bounding box center [690, 377] width 308 height 72
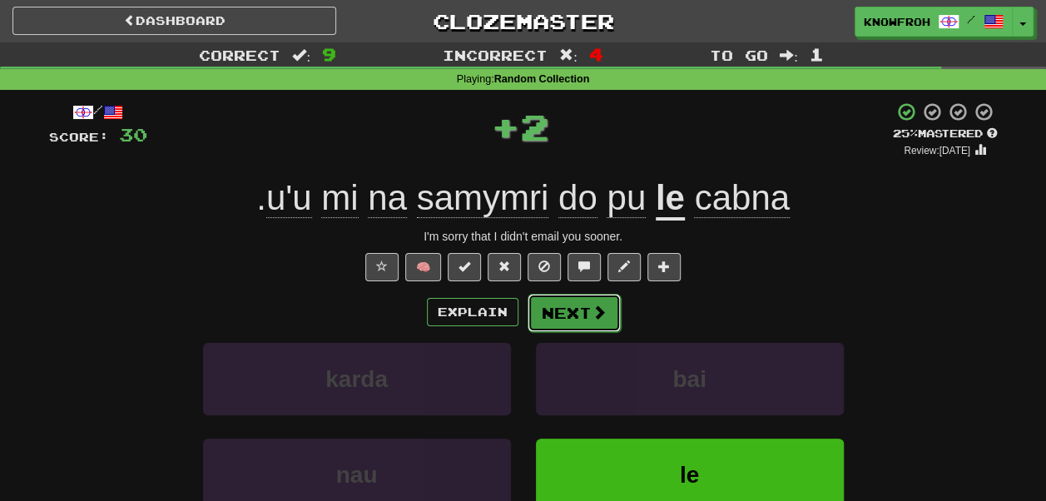
click at [581, 316] on button "Next" at bounding box center [574, 313] width 93 height 38
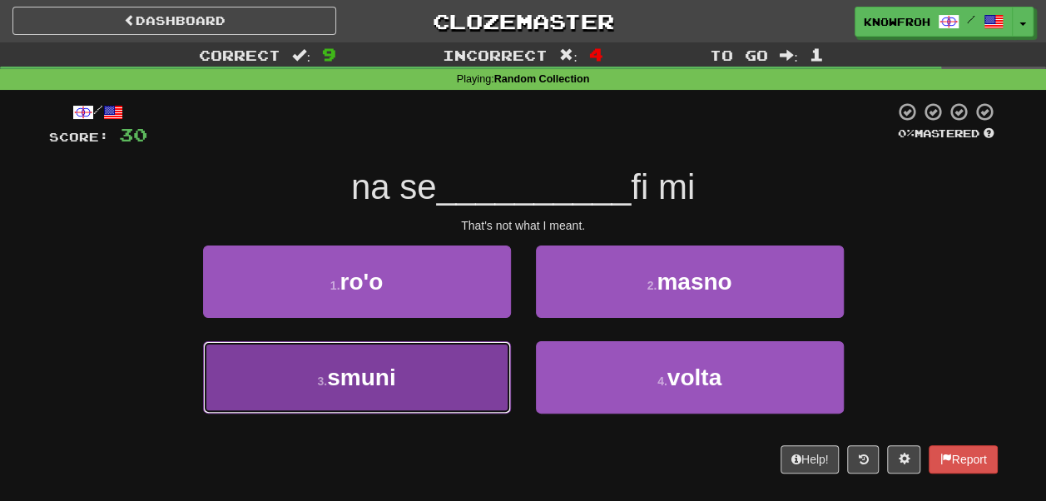
click at [448, 373] on button "3 . smuni" at bounding box center [357, 377] width 308 height 72
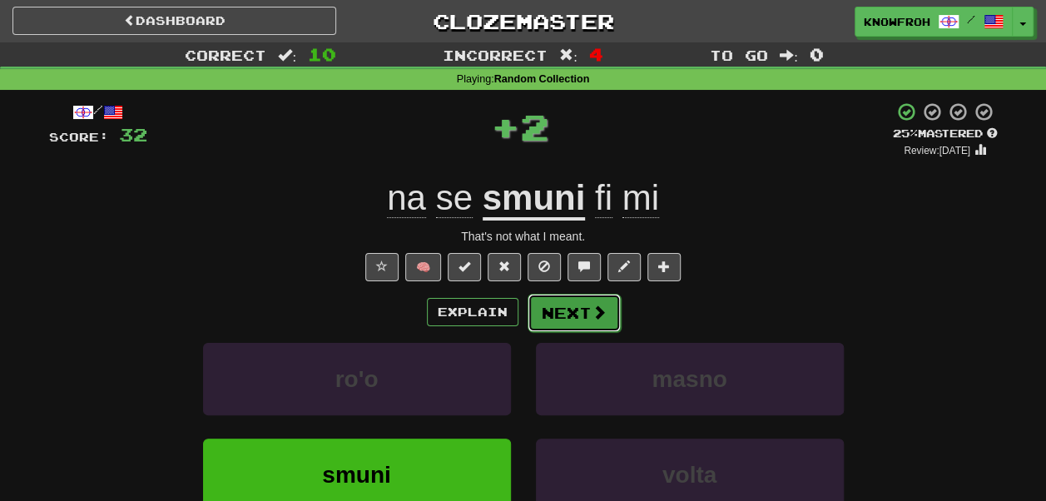
click at [552, 324] on button "Next" at bounding box center [574, 313] width 93 height 38
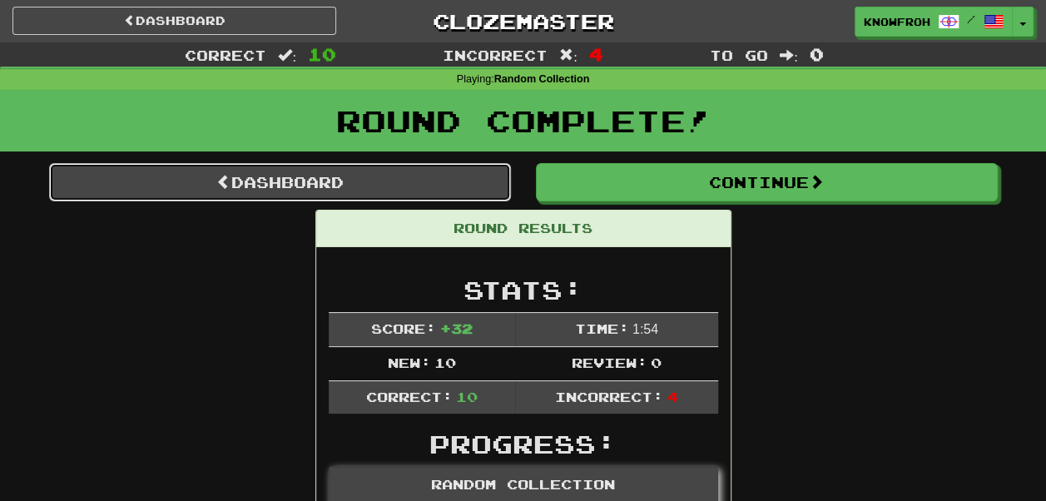
click at [414, 192] on link "Dashboard" at bounding box center [280, 182] width 462 height 38
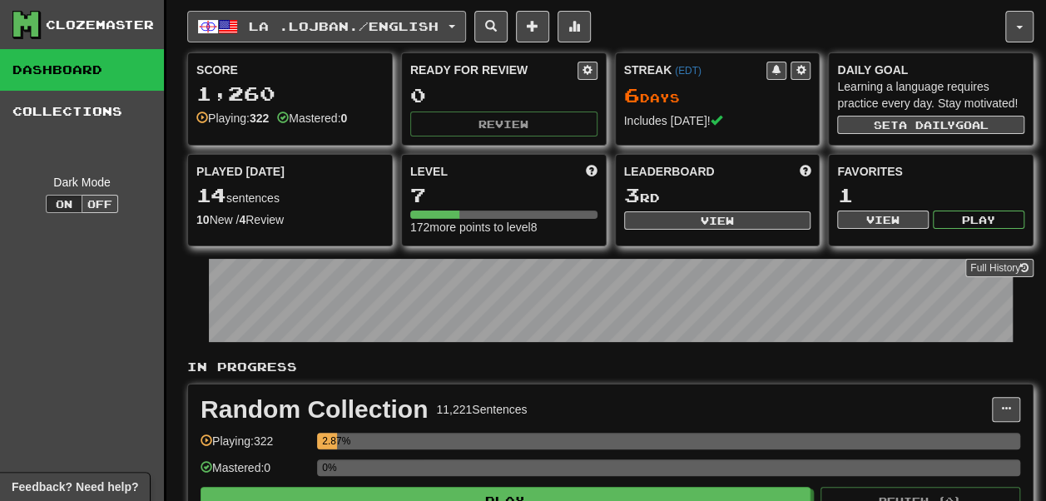
click at [313, 23] on span "La .lojban. / English" at bounding box center [344, 26] width 190 height 14
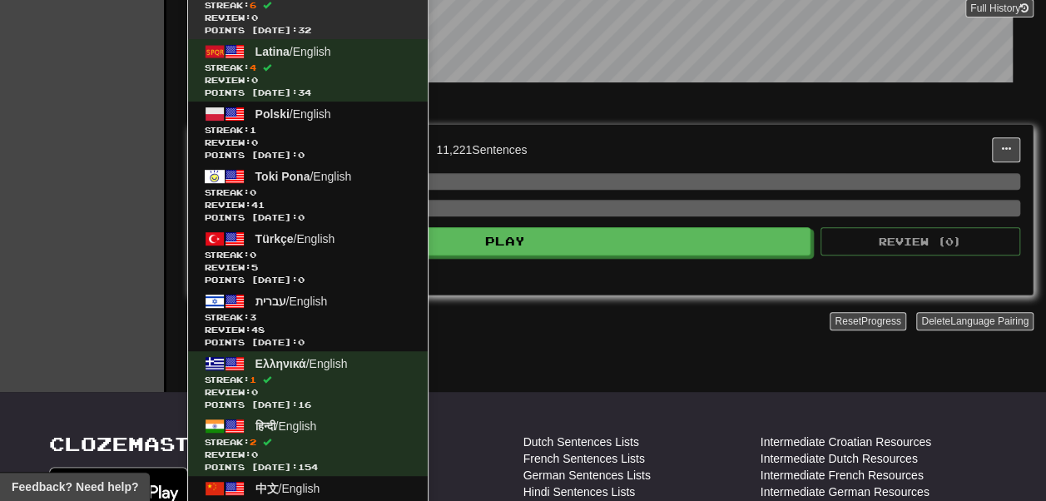
scroll to position [265, 0]
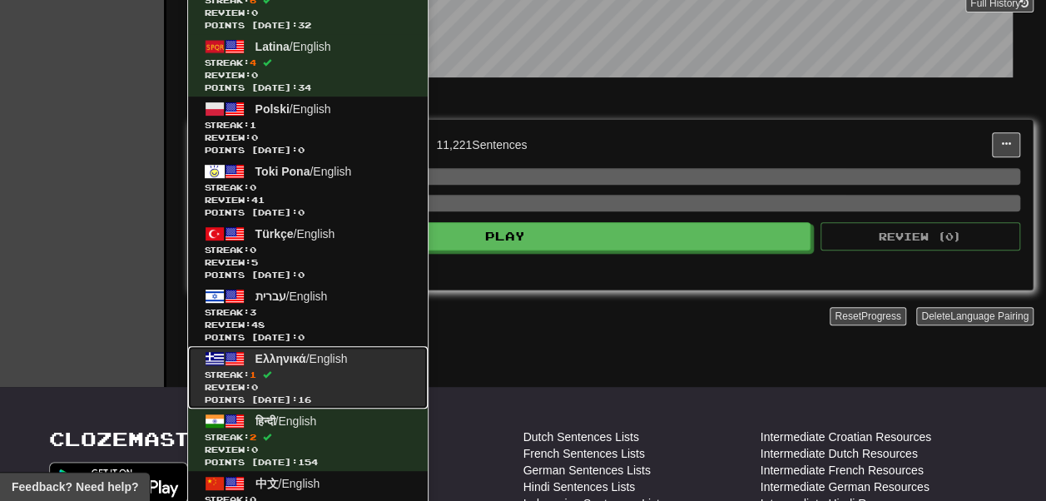
click at [313, 369] on span "Streak: 1" at bounding box center [308, 375] width 206 height 12
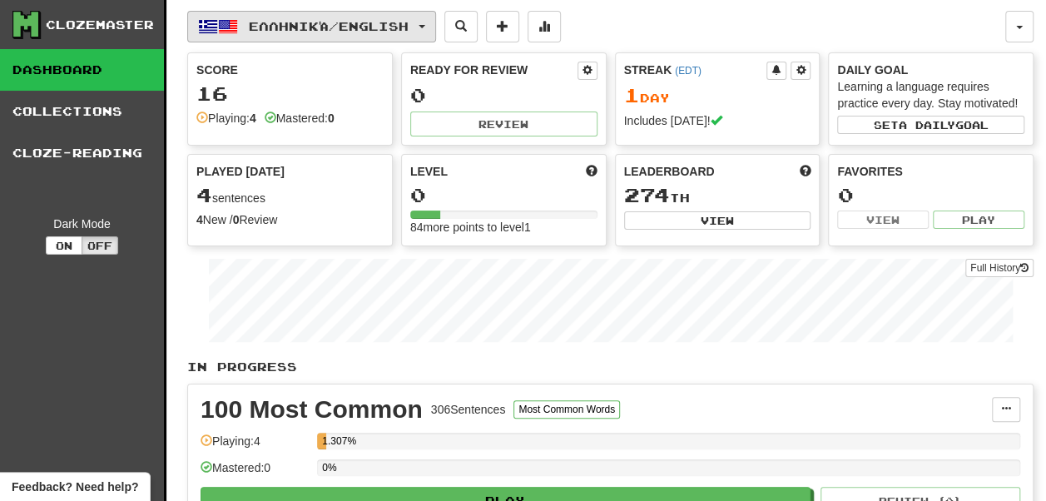
click at [276, 33] on button "Ελληνικά / English" at bounding box center [311, 27] width 249 height 32
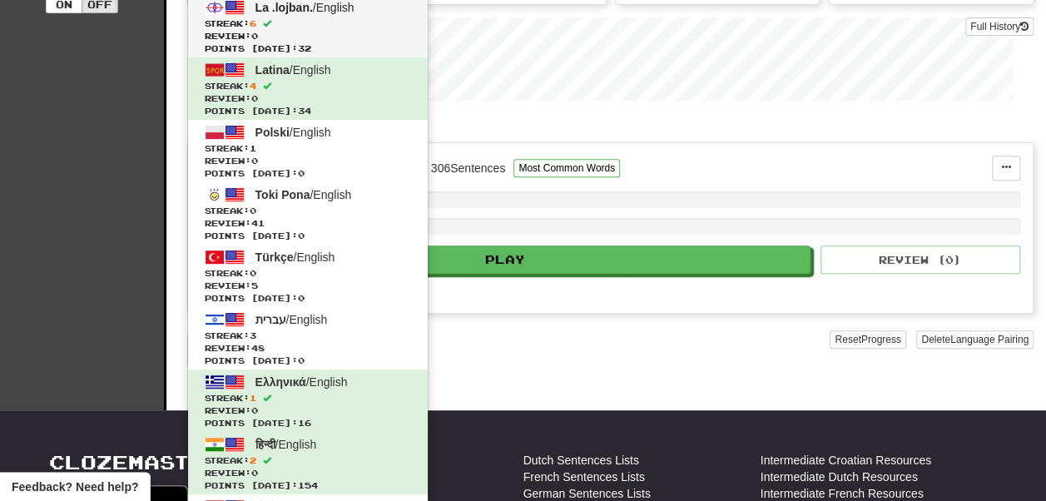
scroll to position [242, 0]
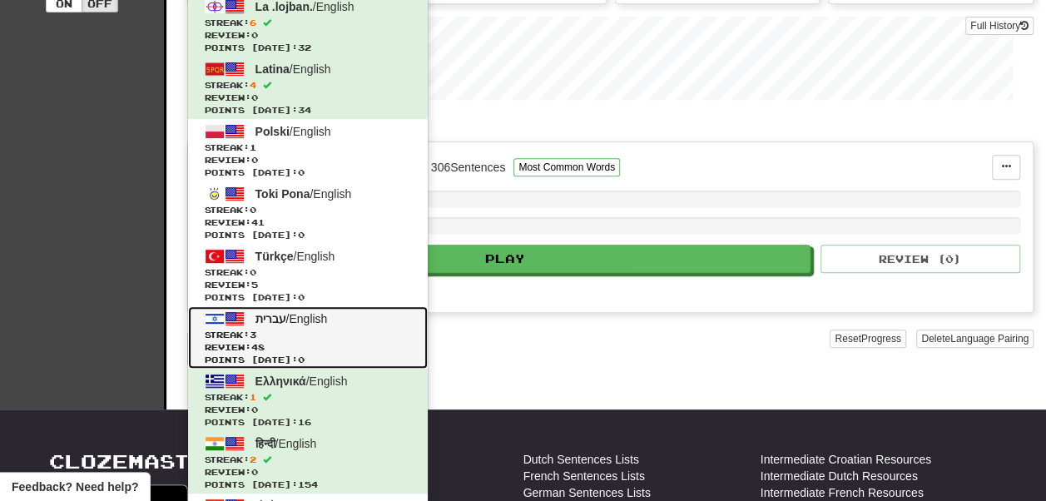
click at [305, 326] on link "עברית / English Streak: 3 Review: 48 Points today: 0" at bounding box center [308, 337] width 240 height 62
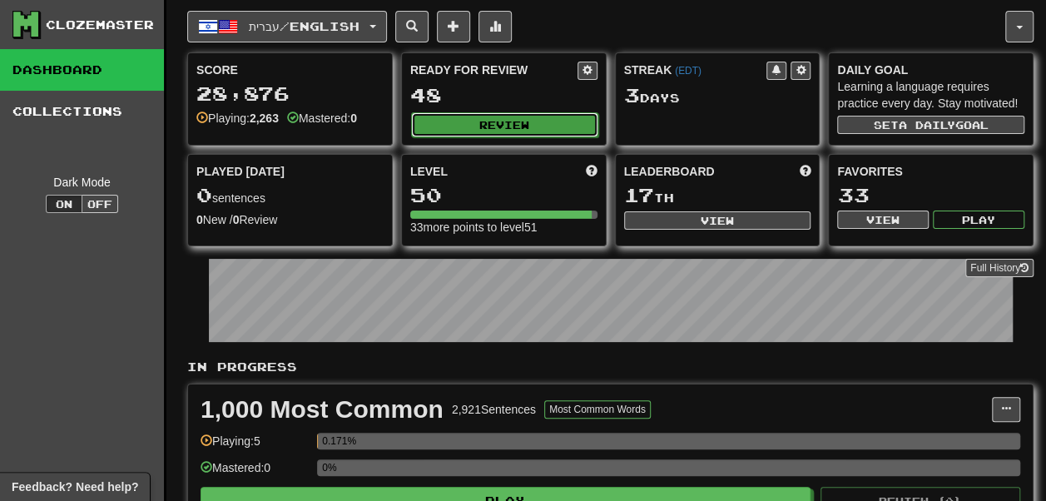
click at [445, 135] on button "Review" at bounding box center [504, 124] width 187 height 25
select select "**"
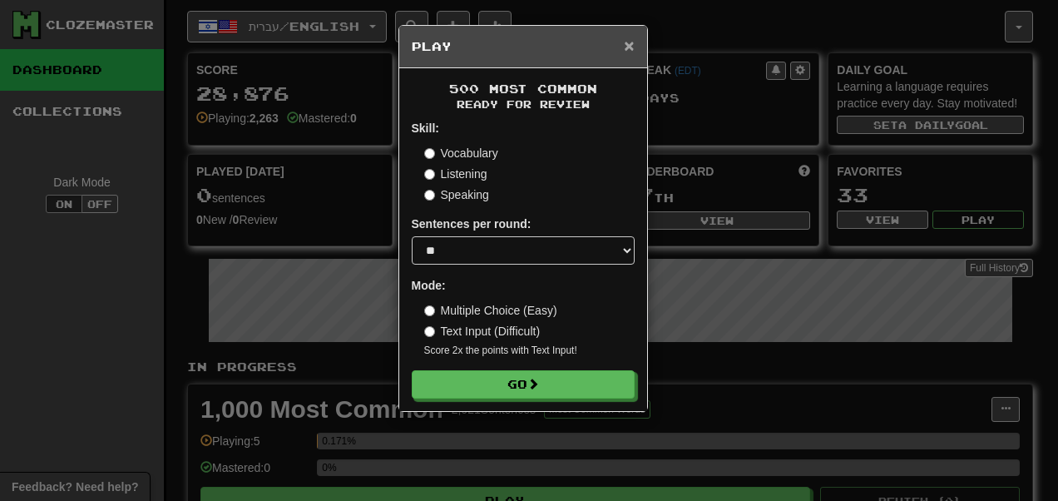
click at [626, 42] on span "×" at bounding box center [629, 45] width 10 height 19
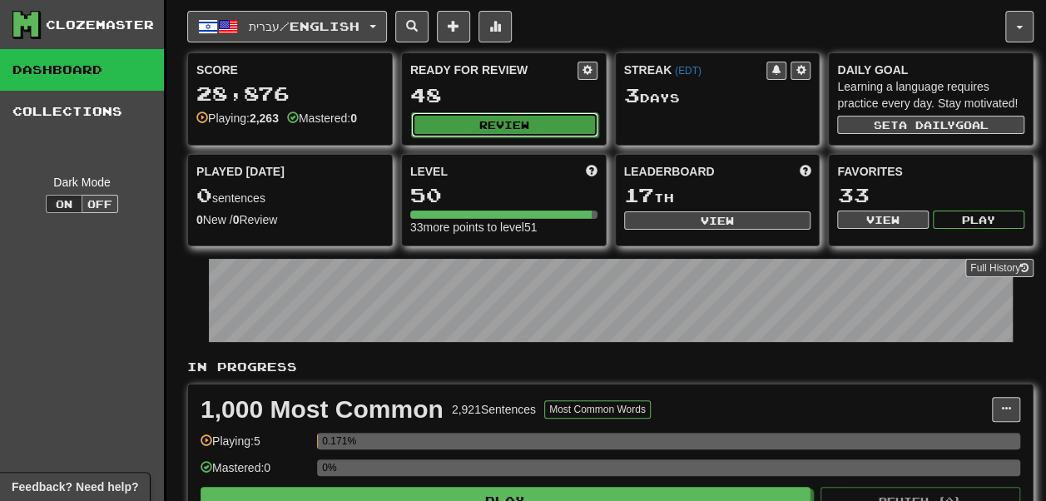
click at [472, 135] on button "Review" at bounding box center [504, 124] width 187 height 25
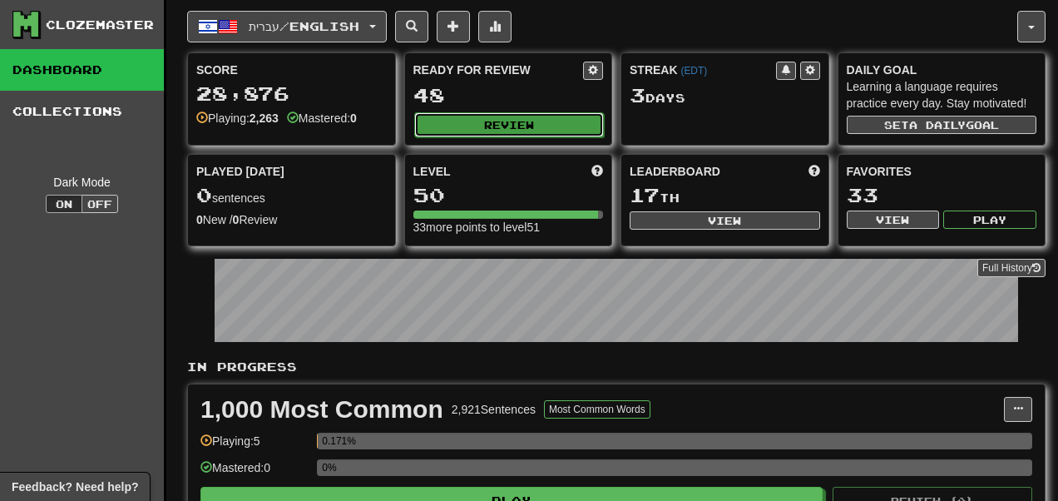
select select "**"
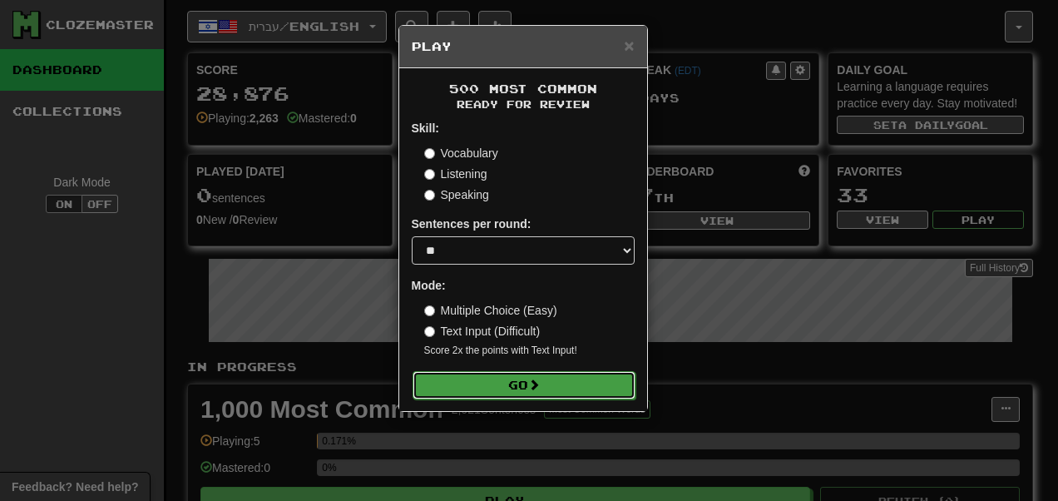
click at [540, 386] on span at bounding box center [534, 385] width 12 height 12
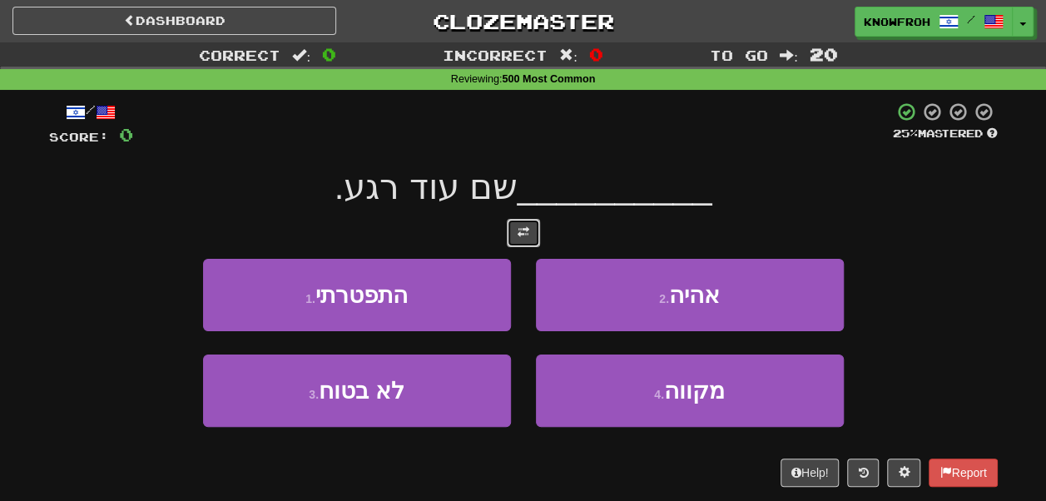
click at [509, 234] on button at bounding box center [523, 233] width 33 height 28
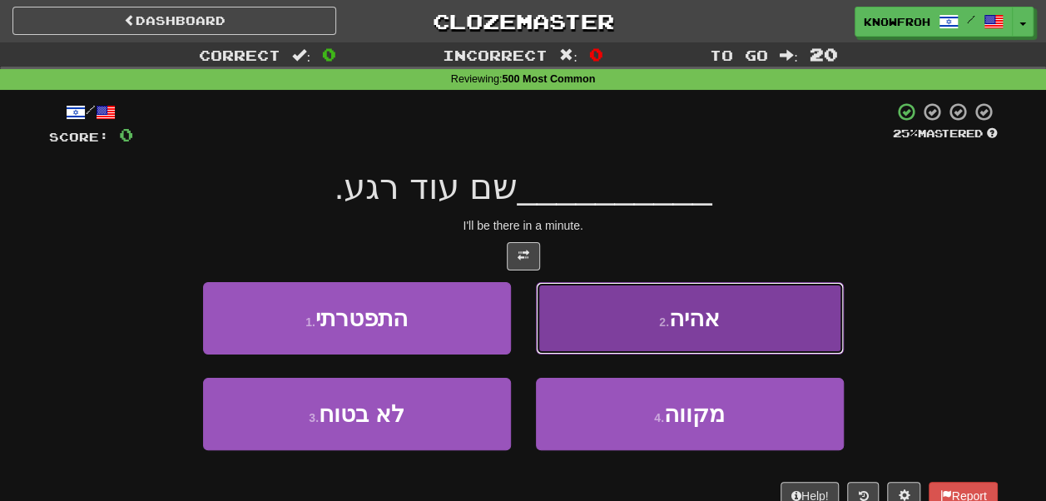
click at [589, 310] on button "2 . אהיה" at bounding box center [690, 318] width 308 height 72
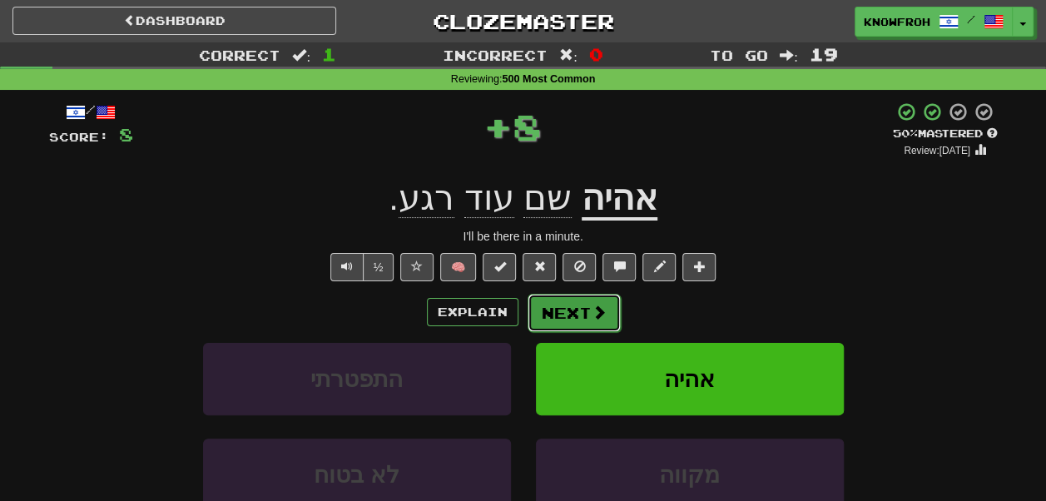
click at [579, 318] on button "Next" at bounding box center [574, 313] width 93 height 38
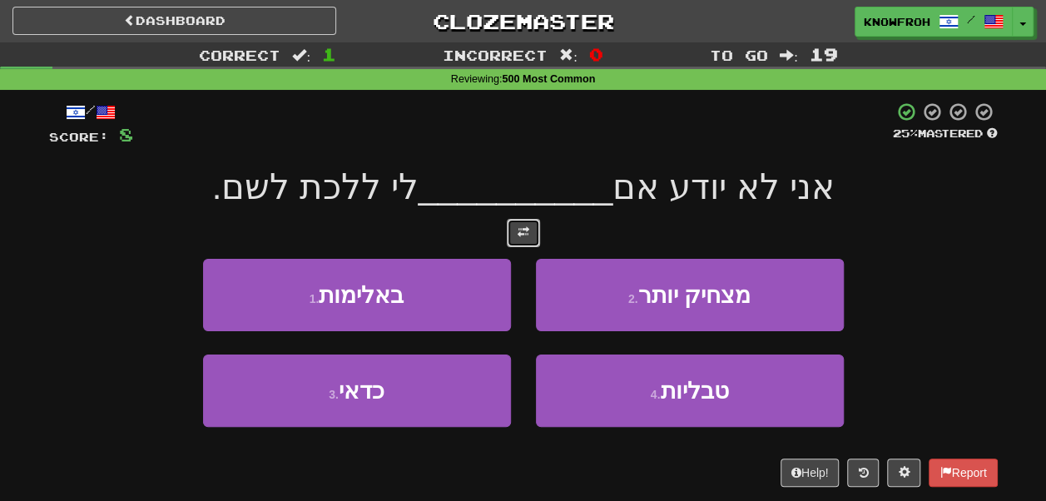
click at [520, 233] on span at bounding box center [524, 232] width 12 height 12
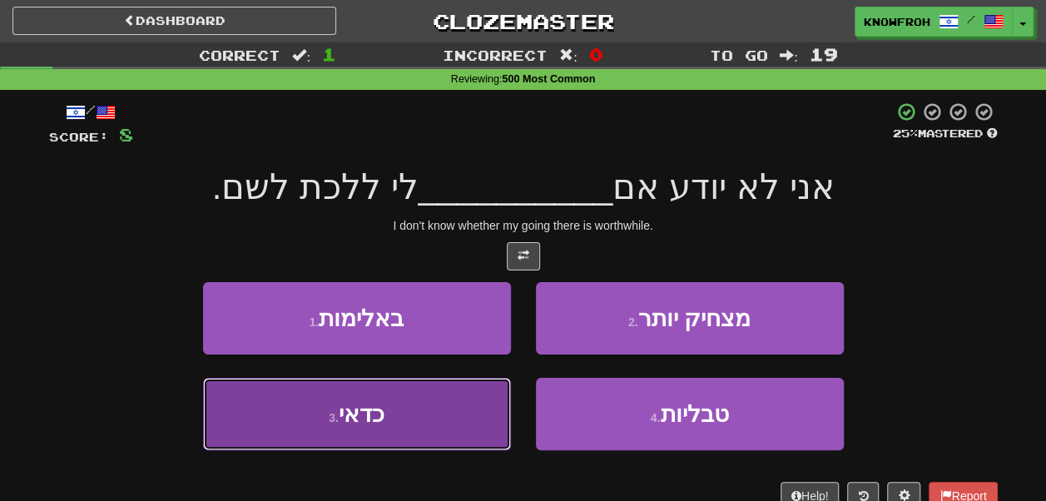
click at [454, 398] on button "3 . כדאי" at bounding box center [357, 414] width 308 height 72
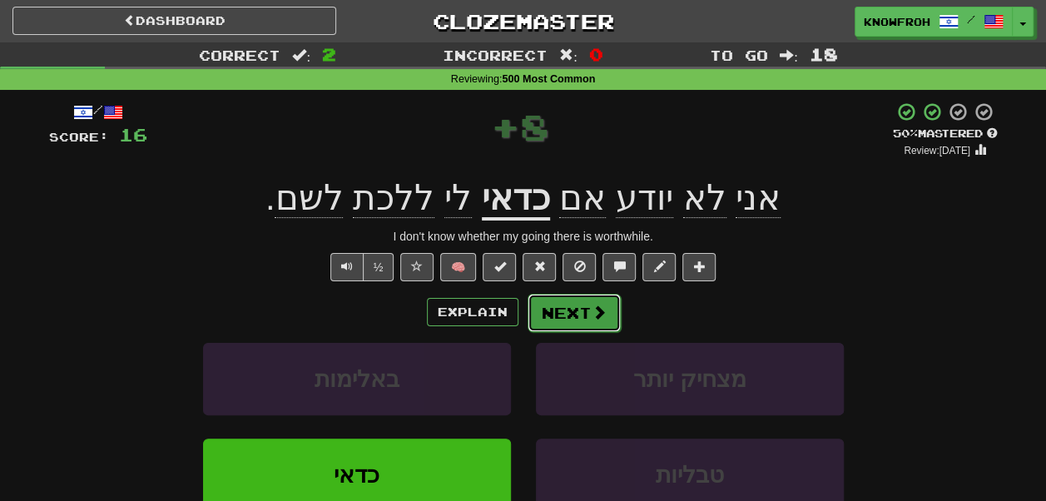
click at [562, 315] on button "Next" at bounding box center [574, 313] width 93 height 38
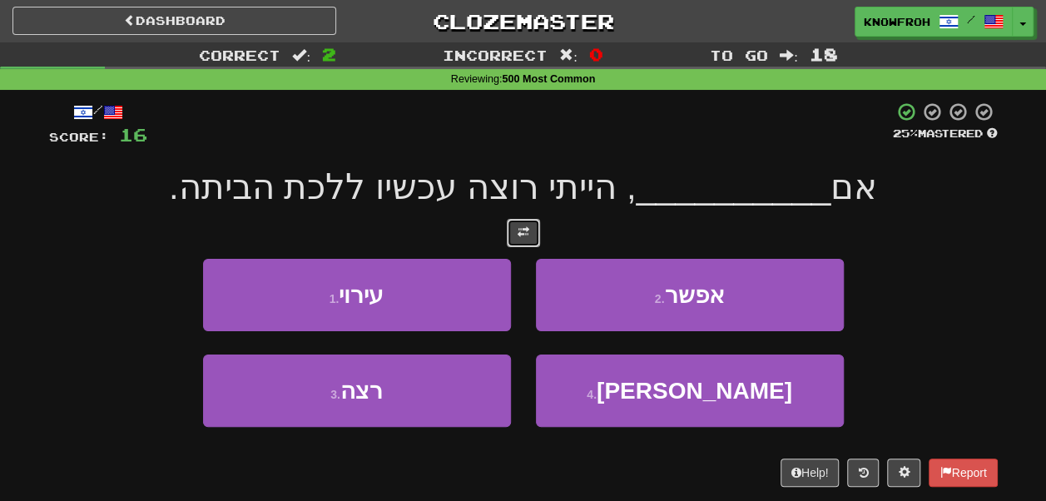
click at [529, 235] on button at bounding box center [523, 233] width 33 height 28
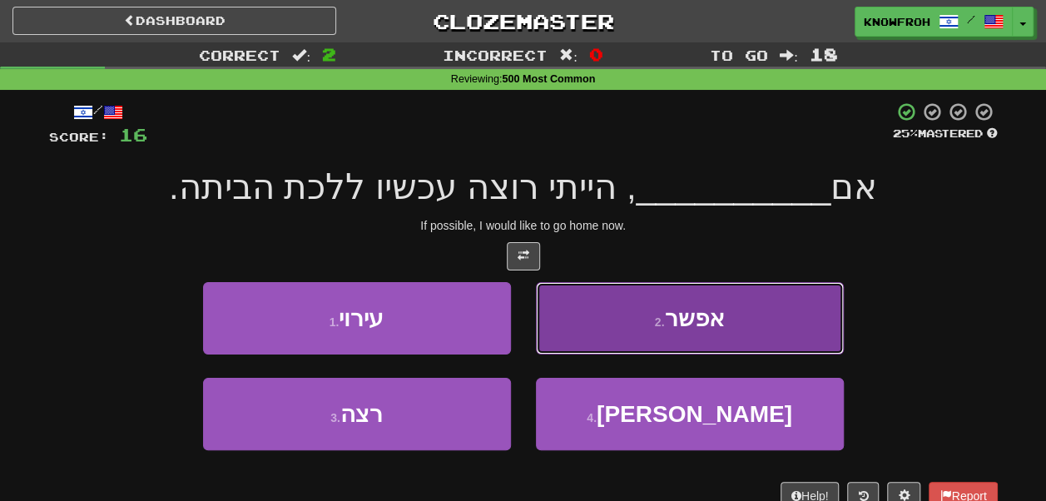
click at [601, 304] on button "2 . אפשר" at bounding box center [690, 318] width 308 height 72
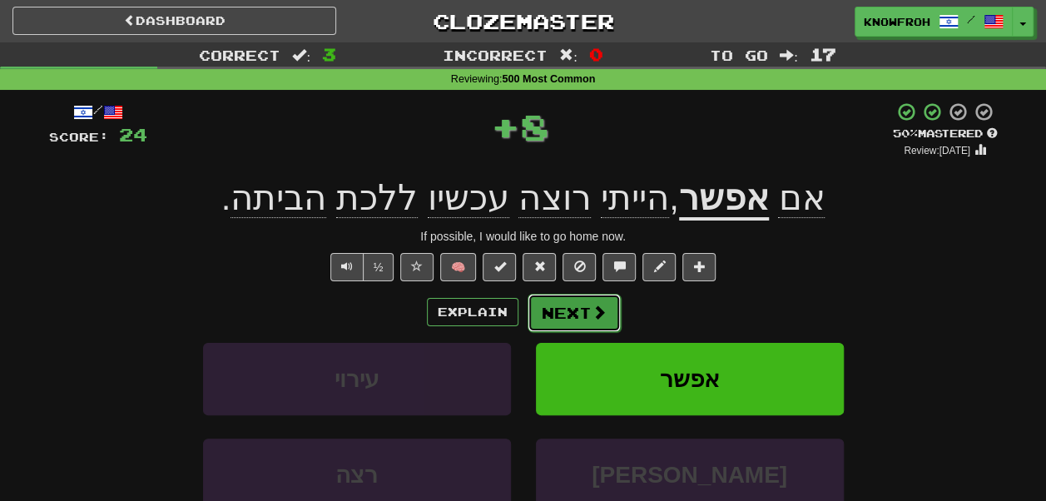
click at [570, 321] on button "Next" at bounding box center [574, 313] width 93 height 38
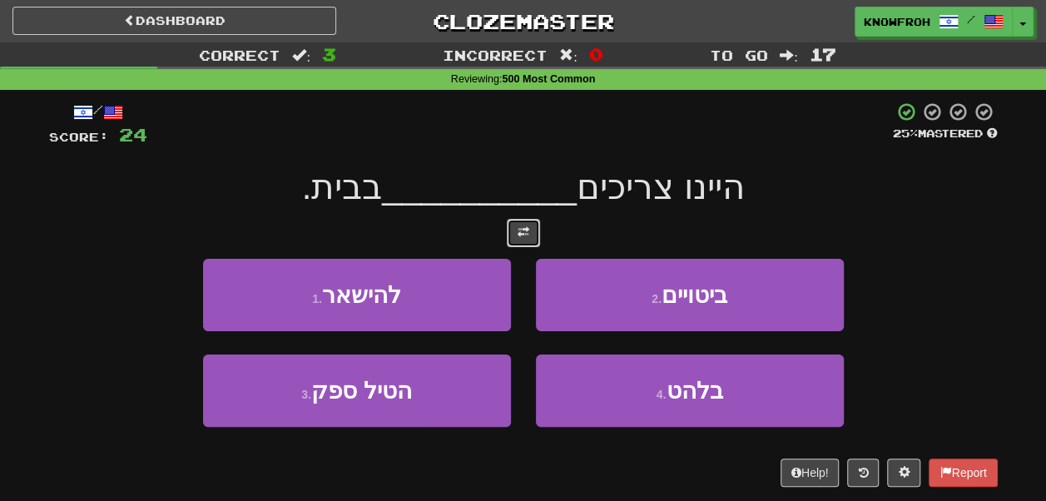
click at [528, 228] on button at bounding box center [523, 233] width 33 height 28
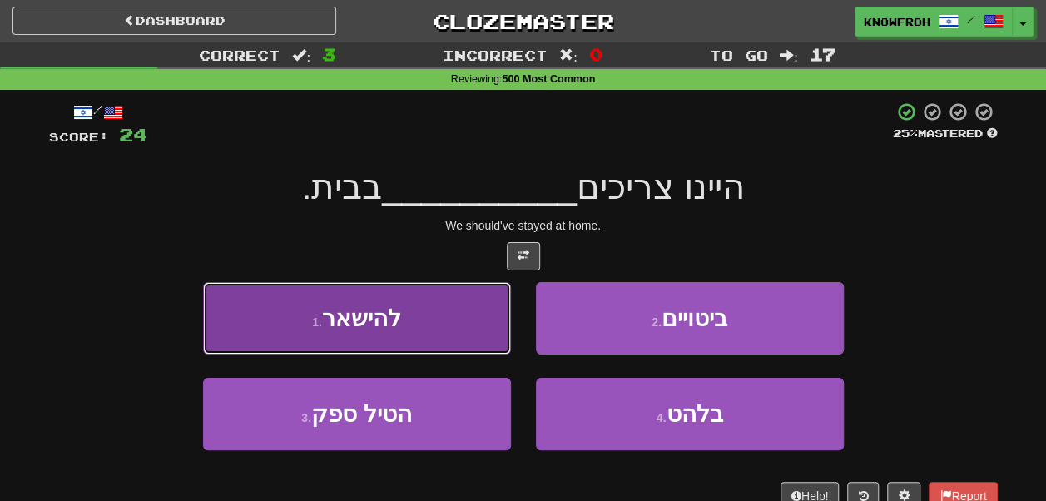
click at [483, 339] on button "1 . להישאר" at bounding box center [357, 318] width 308 height 72
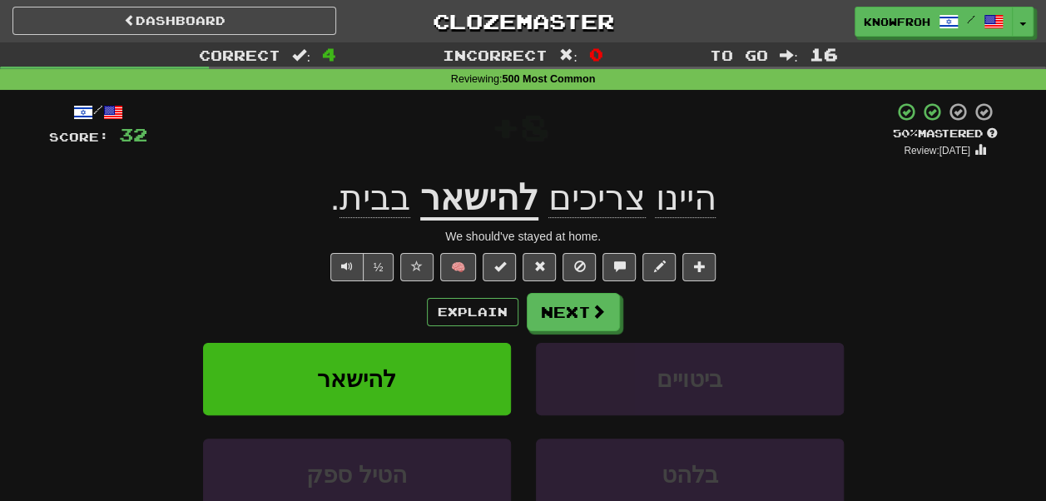
click at [488, 215] on u "להישאר" at bounding box center [479, 199] width 118 height 42
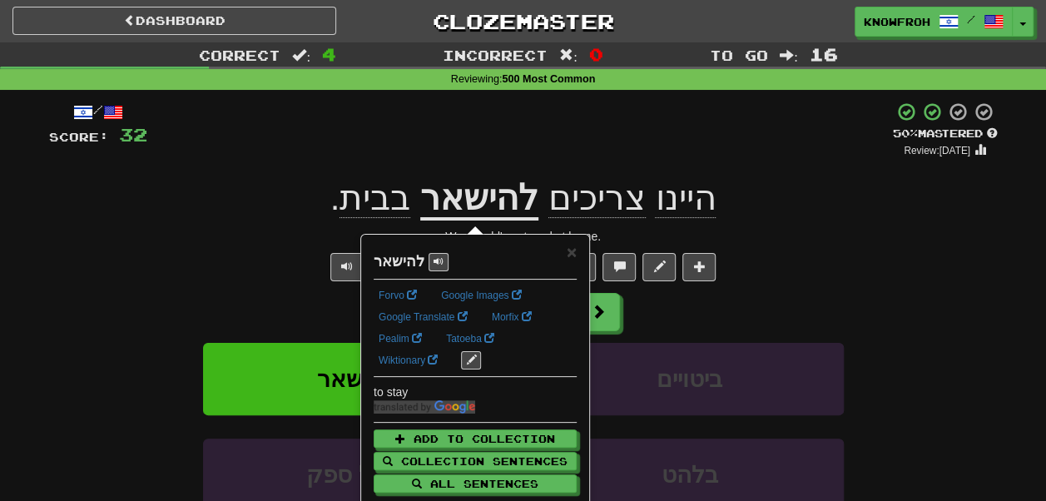
click at [466, 146] on div "+ 8" at bounding box center [519, 130] width 745 height 57
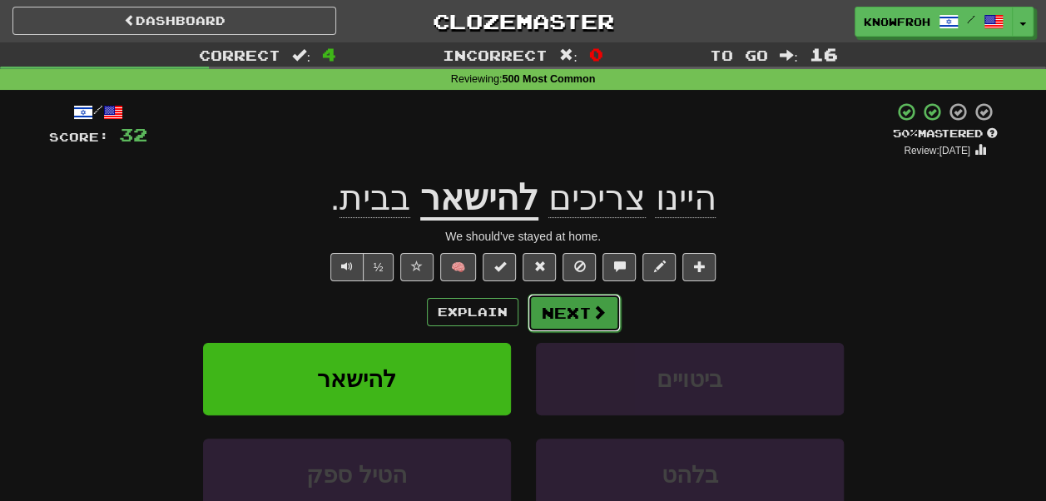
click at [573, 301] on button "Next" at bounding box center [574, 313] width 93 height 38
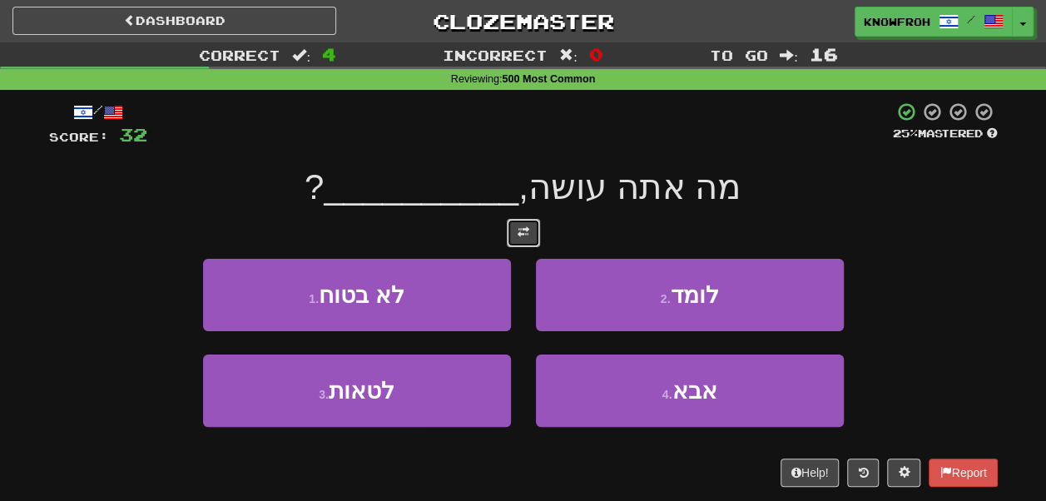
click at [518, 231] on span at bounding box center [524, 232] width 12 height 12
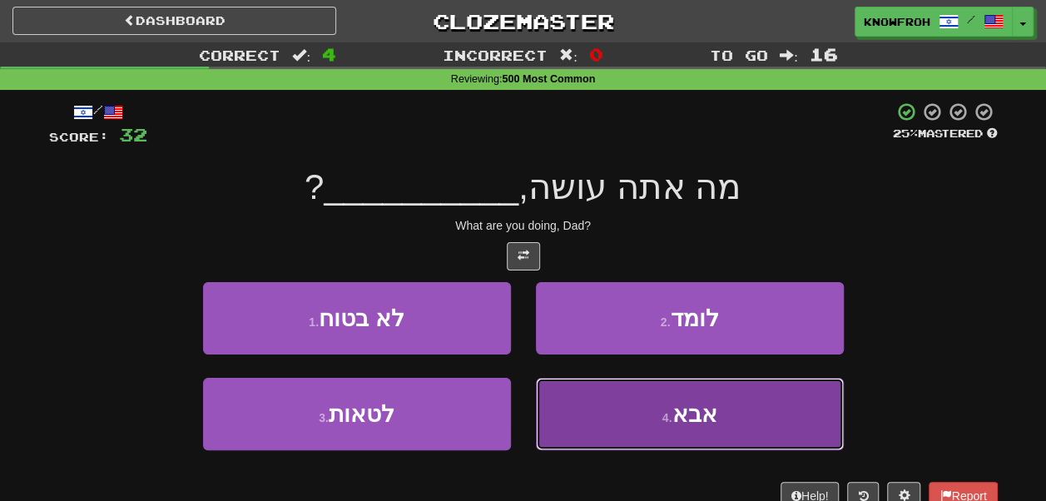
click at [576, 393] on button "4 . אבא" at bounding box center [690, 414] width 308 height 72
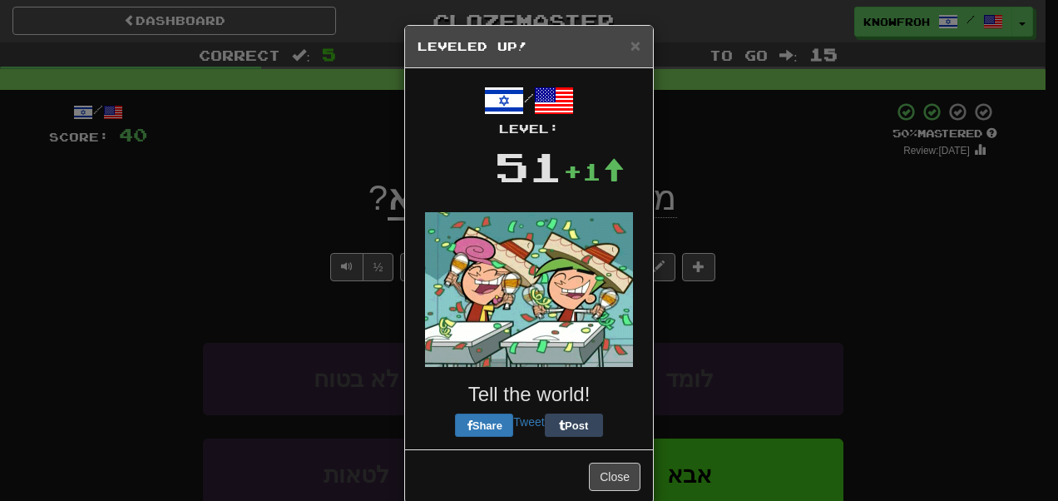
click at [569, 316] on div "/ Level: 51 +1 Tell the world! Share Tweet Post" at bounding box center [529, 259] width 223 height 356
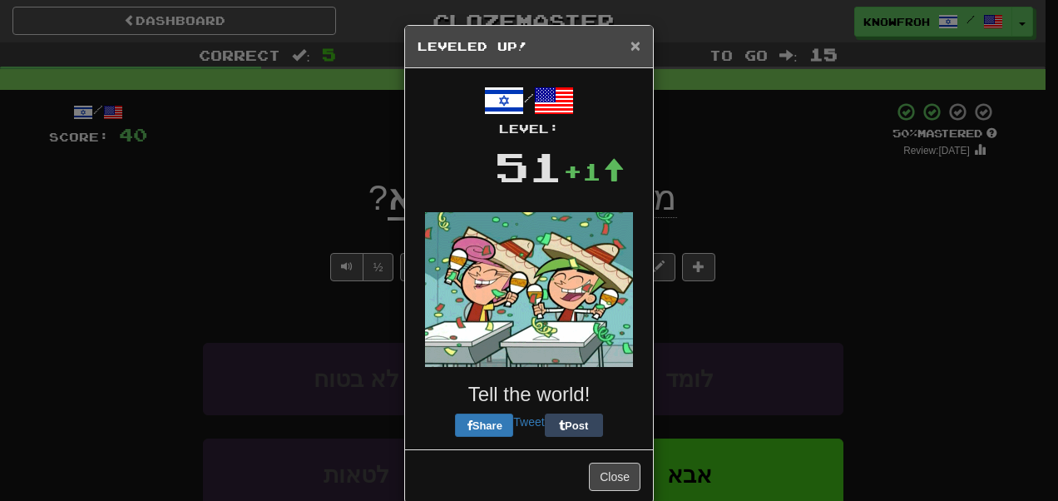
click at [631, 48] on span "×" at bounding box center [636, 45] width 10 height 19
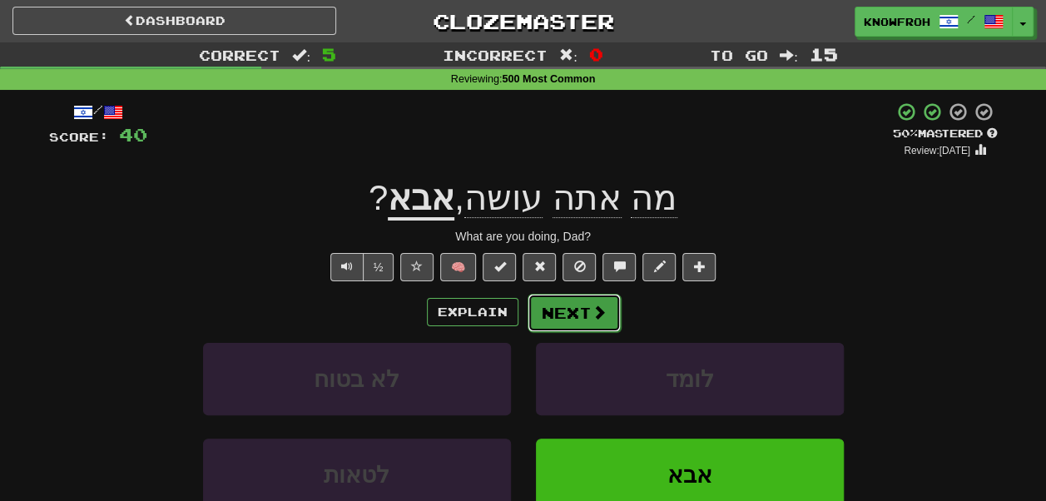
click at [569, 301] on button "Next" at bounding box center [574, 313] width 93 height 38
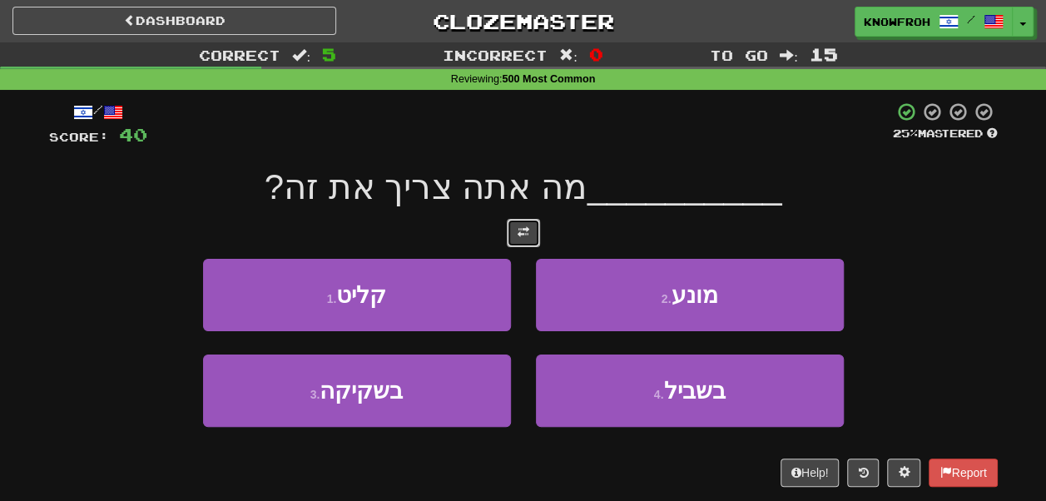
click at [537, 226] on button at bounding box center [523, 233] width 33 height 28
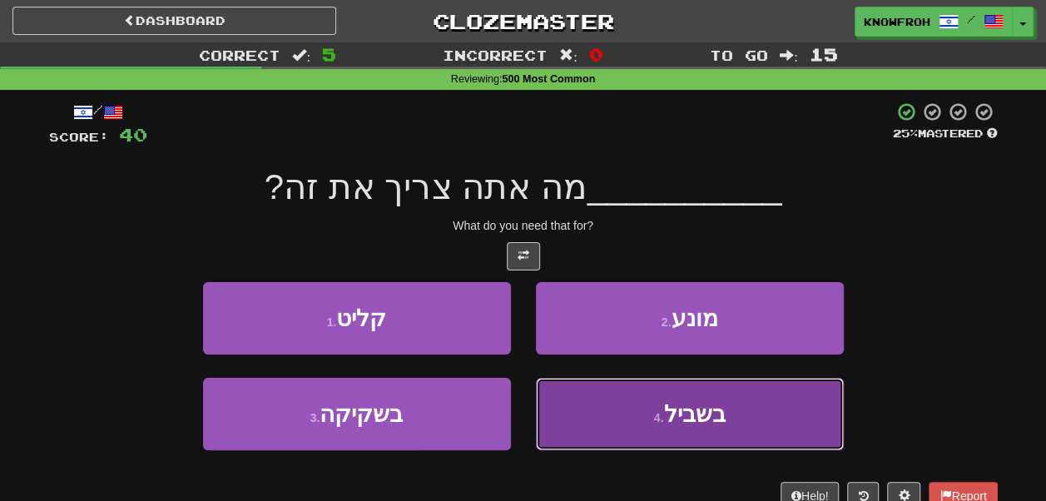
click at [624, 407] on button "4 . בשביל" at bounding box center [690, 414] width 308 height 72
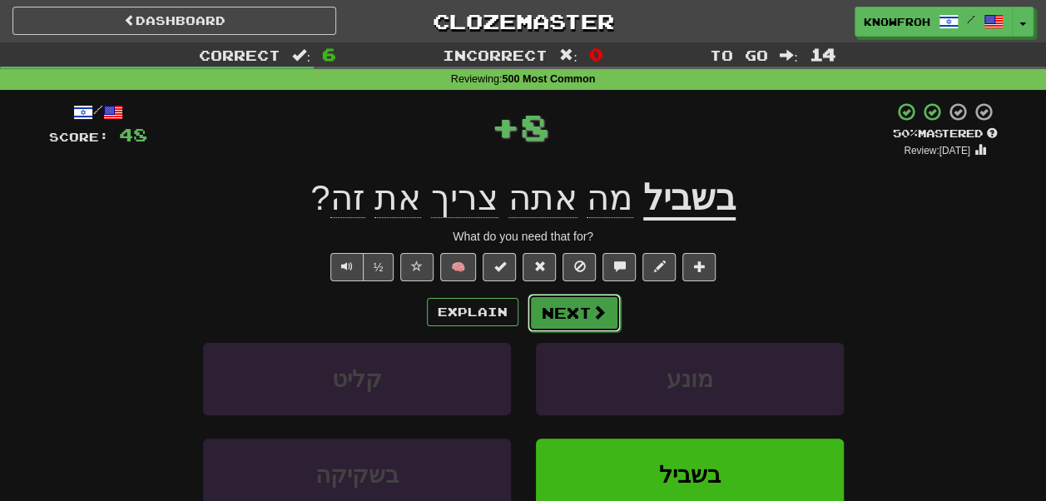
click at [573, 301] on button "Next" at bounding box center [574, 313] width 93 height 38
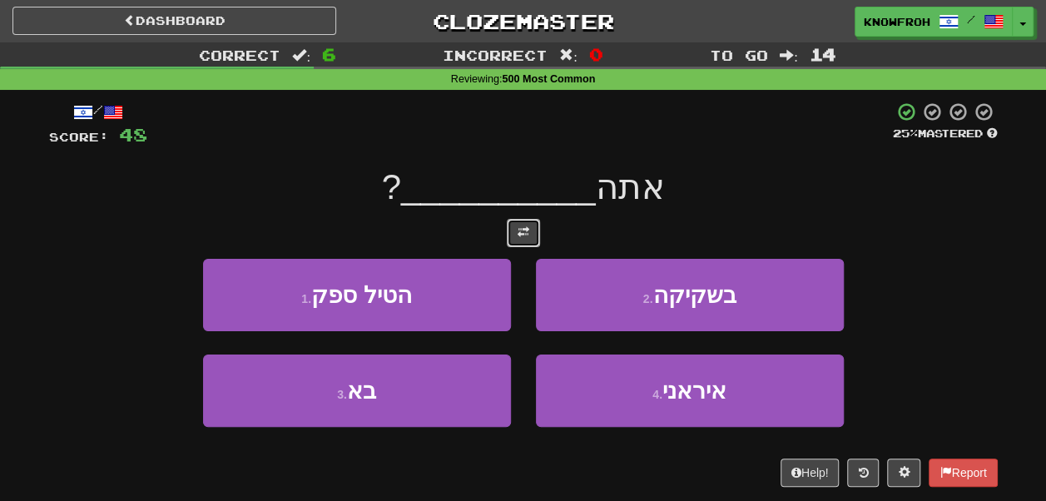
click at [523, 227] on span at bounding box center [524, 232] width 12 height 12
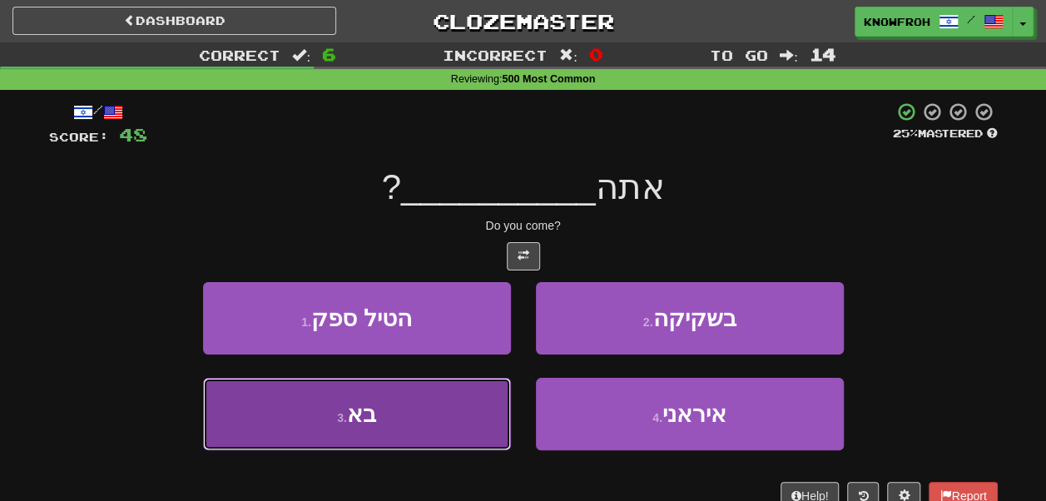
click at [484, 387] on button "3 . בא" at bounding box center [357, 414] width 308 height 72
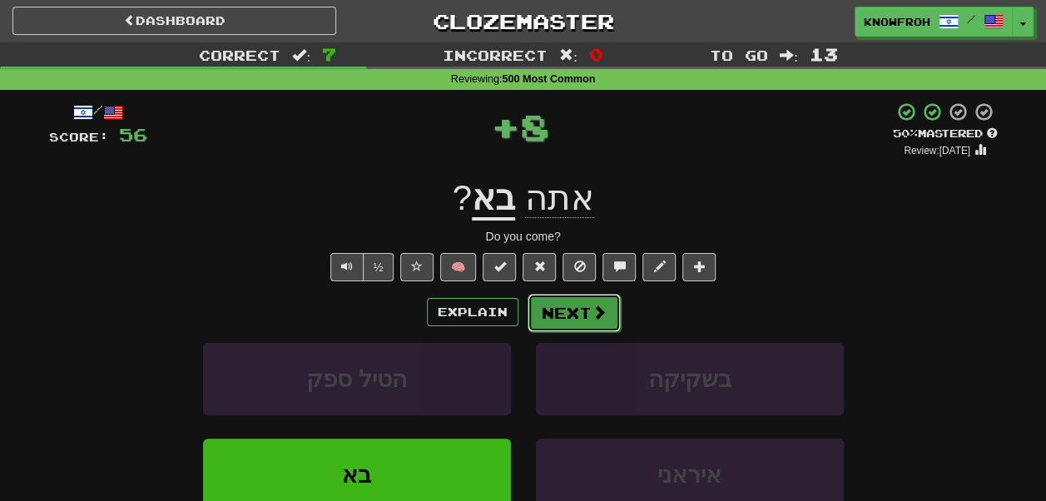
click at [533, 318] on button "Next" at bounding box center [574, 313] width 93 height 38
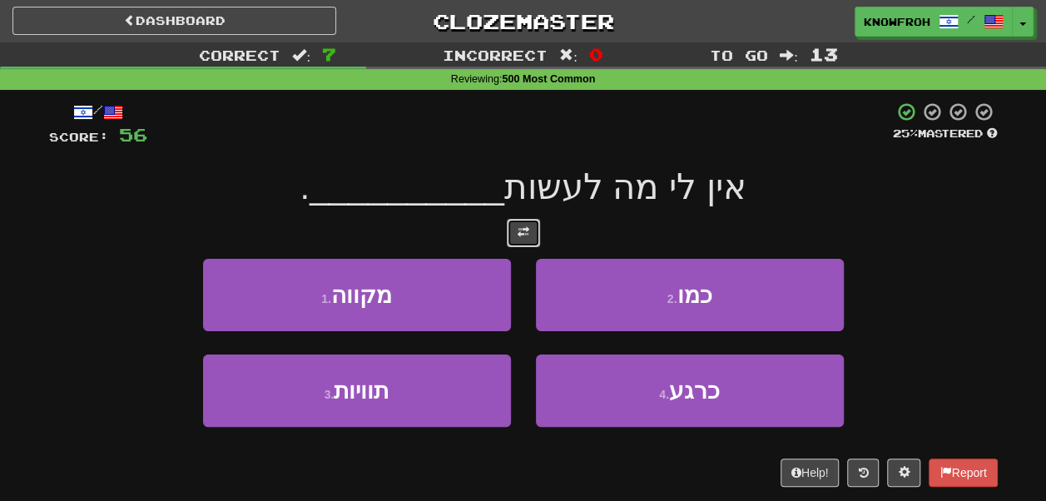
click at [524, 245] on button at bounding box center [523, 233] width 33 height 28
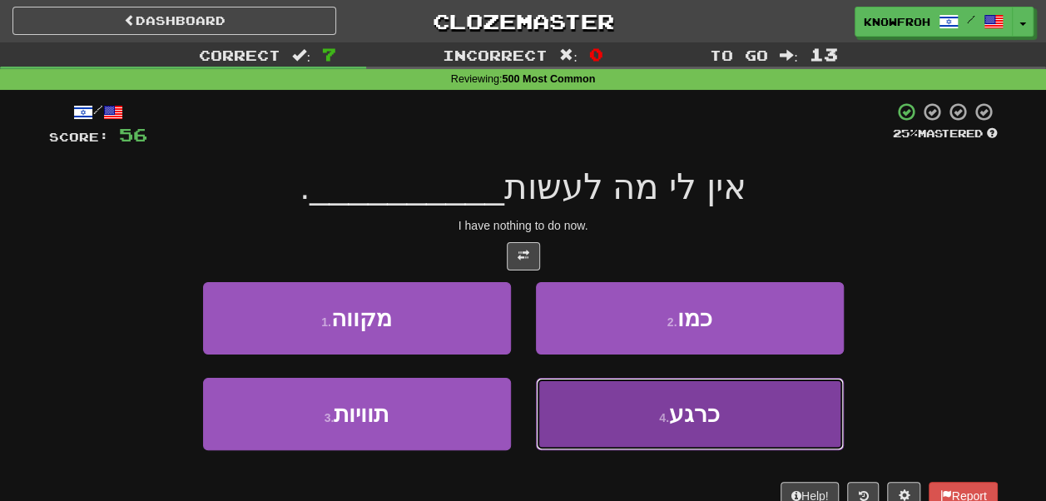
click at [586, 409] on button "4 . כרגע" at bounding box center [690, 414] width 308 height 72
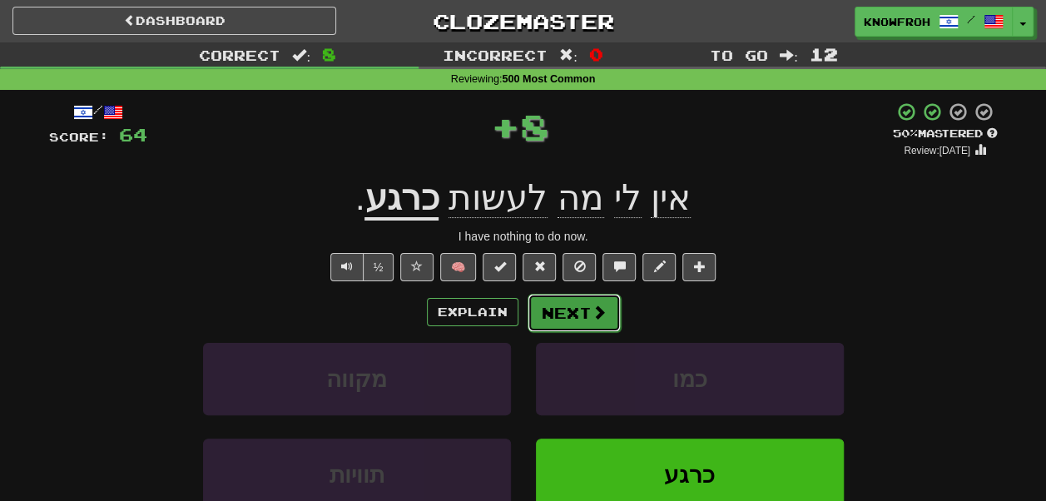
click at [561, 306] on button "Next" at bounding box center [574, 313] width 93 height 38
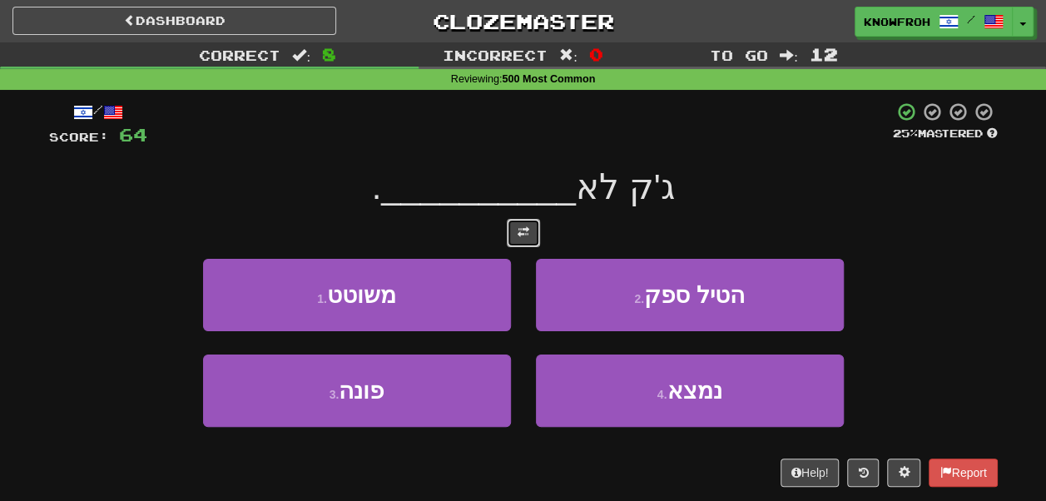
click at [521, 237] on span at bounding box center [524, 232] width 12 height 12
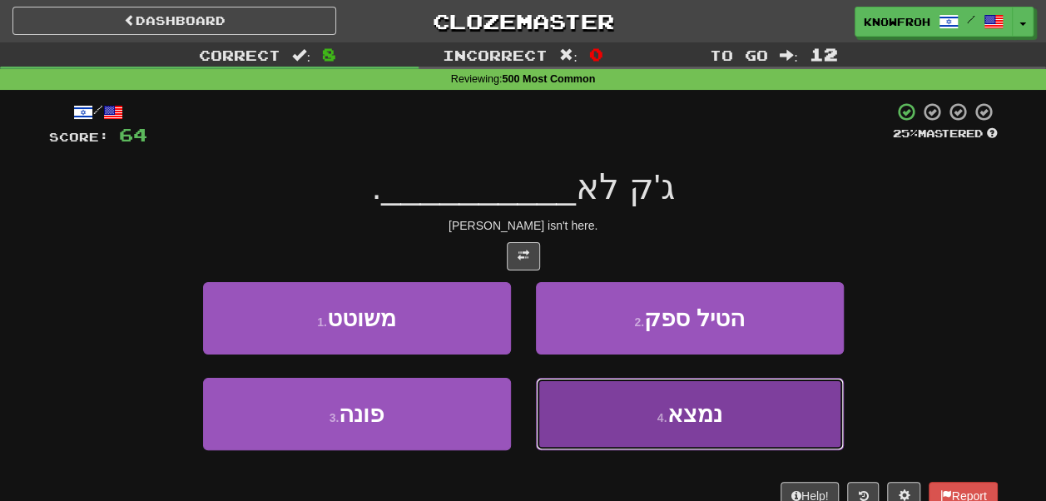
click at [603, 401] on button "4 . נמצא" at bounding box center [690, 414] width 308 height 72
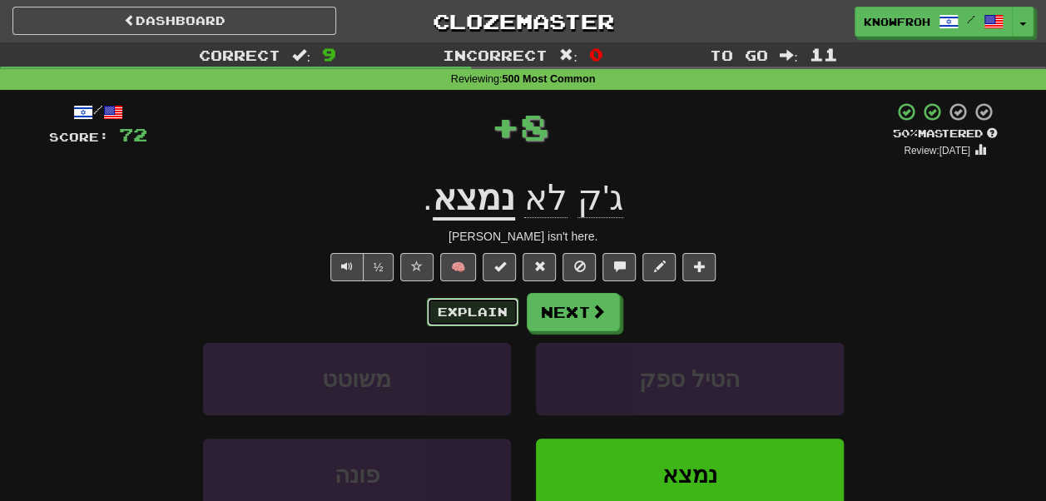
click at [501, 306] on button "Explain" at bounding box center [473, 312] width 92 height 28
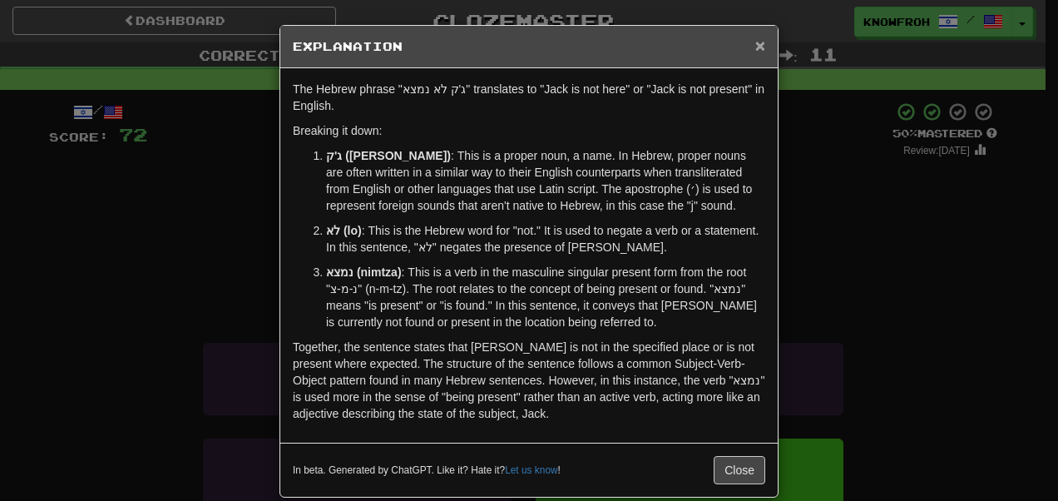
click at [755, 43] on span "×" at bounding box center [760, 45] width 10 height 19
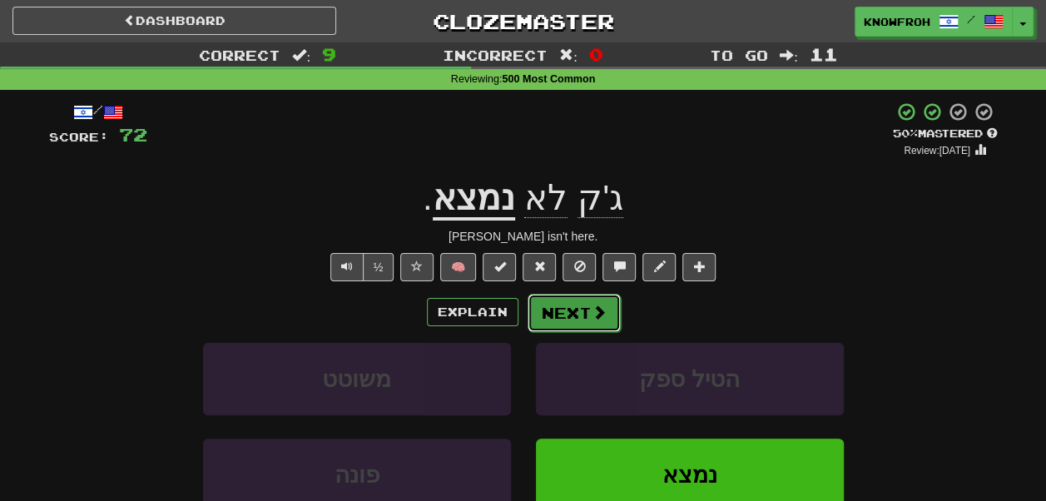
click at [559, 315] on button "Next" at bounding box center [574, 313] width 93 height 38
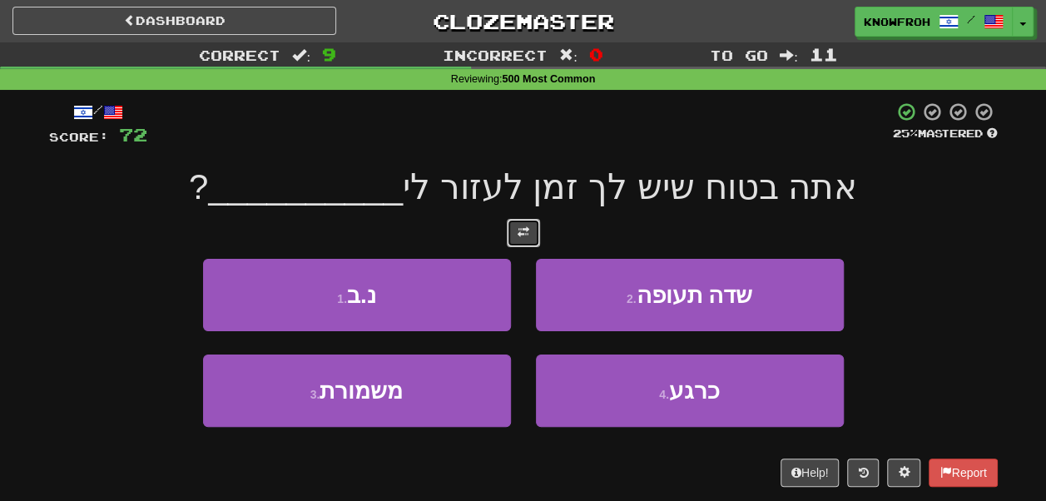
click at [520, 235] on span at bounding box center [524, 232] width 12 height 12
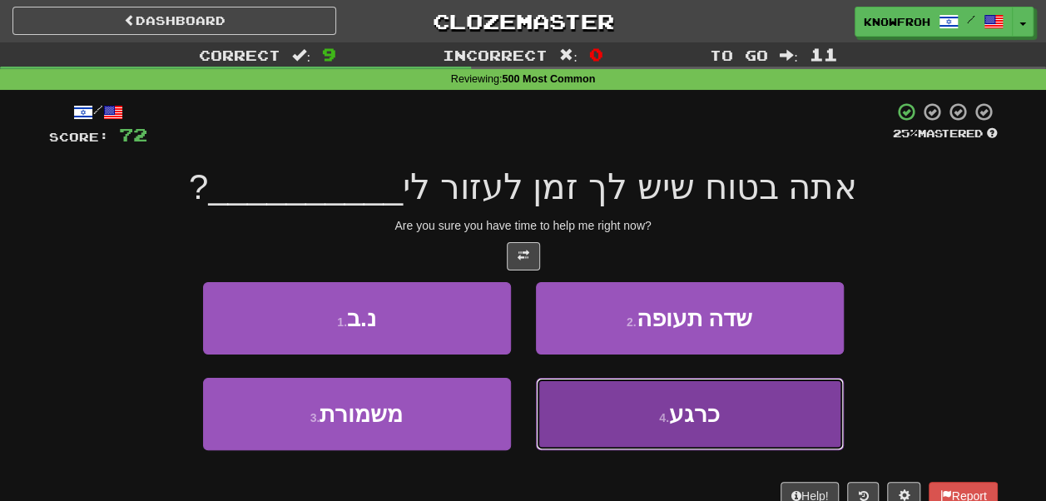
click at [544, 387] on button "4 . כרגע" at bounding box center [690, 414] width 308 height 72
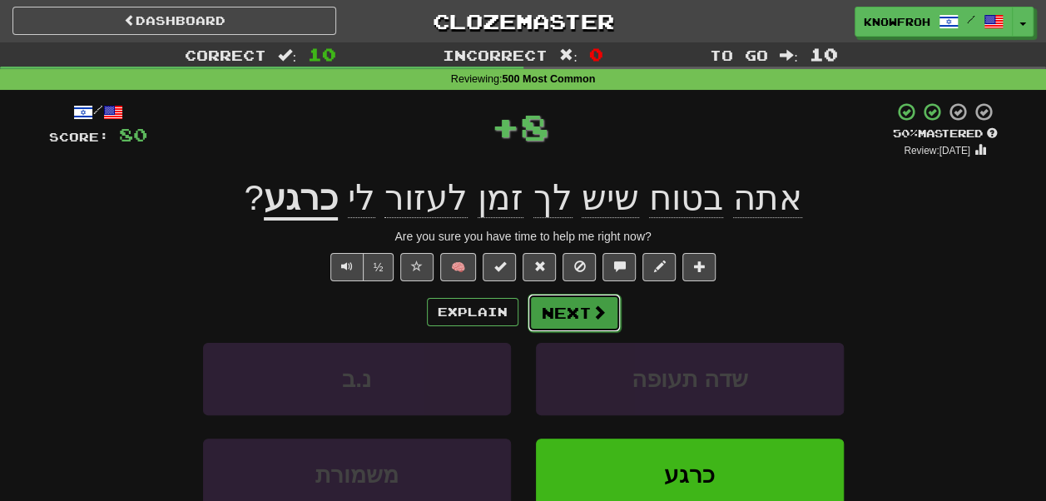
click at [566, 312] on button "Next" at bounding box center [574, 313] width 93 height 38
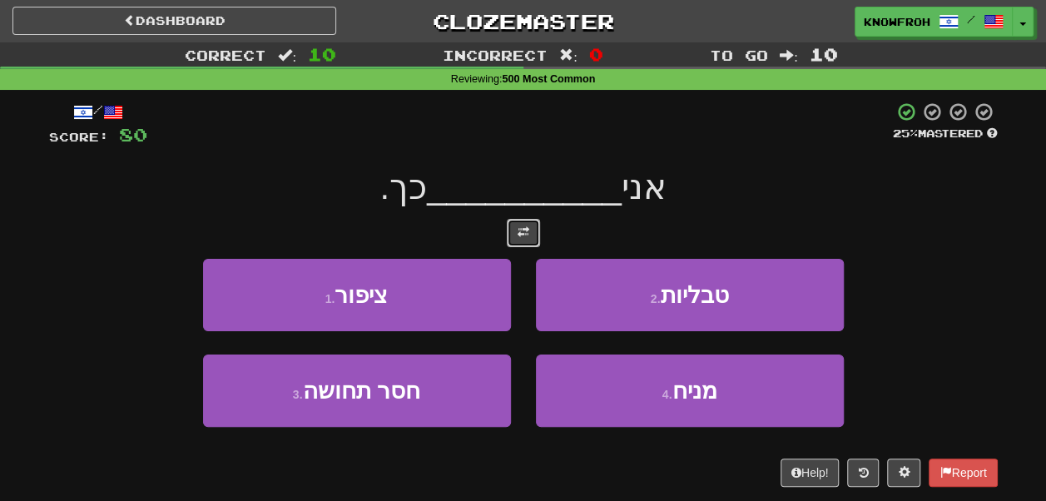
click at [530, 228] on button at bounding box center [523, 233] width 33 height 28
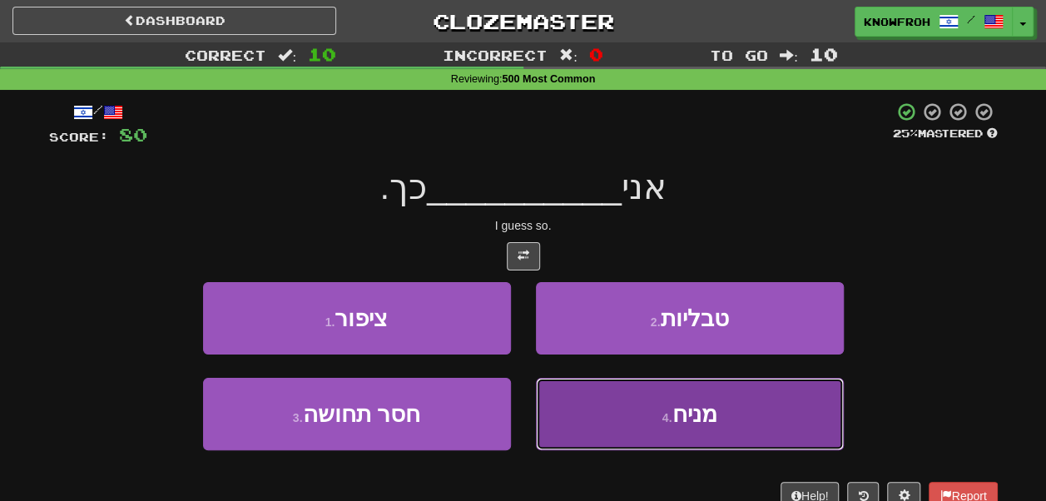
click at [591, 388] on button "4 . מניח" at bounding box center [690, 414] width 308 height 72
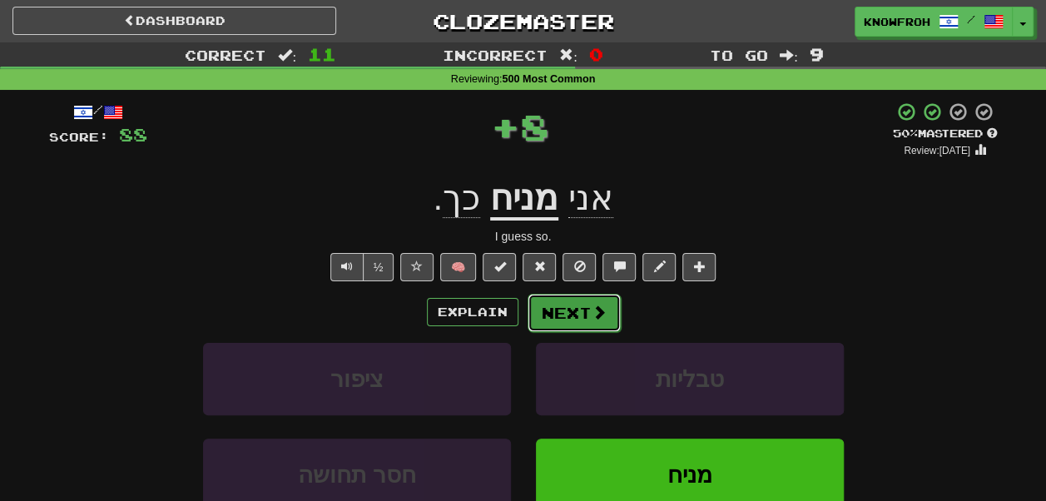
click at [567, 315] on button "Next" at bounding box center [574, 313] width 93 height 38
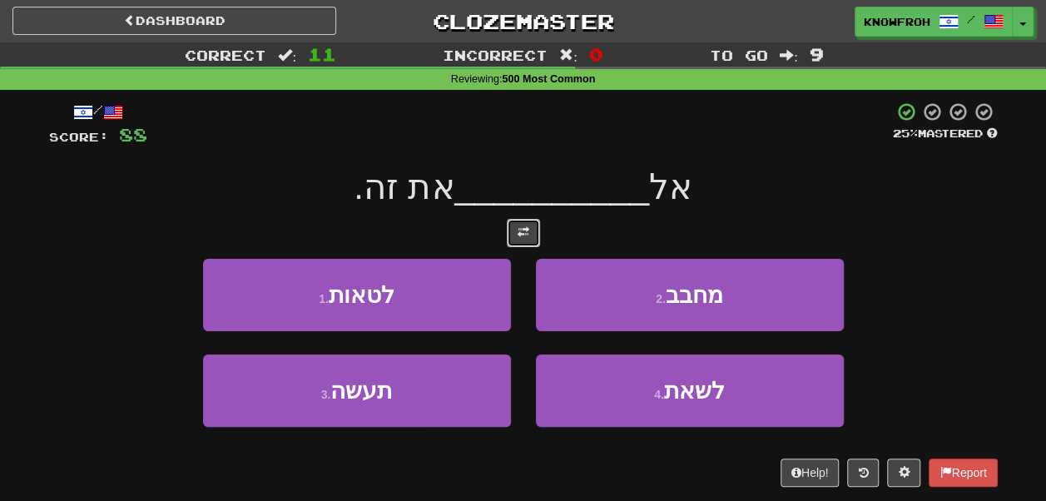
click at [514, 223] on button at bounding box center [523, 233] width 33 height 28
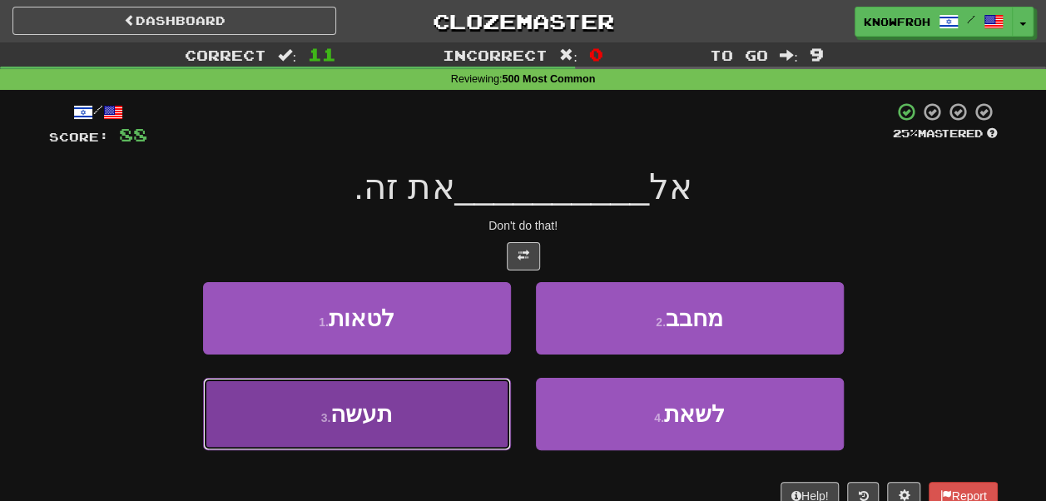
click at [474, 389] on button "3 . תעשה" at bounding box center [357, 414] width 308 height 72
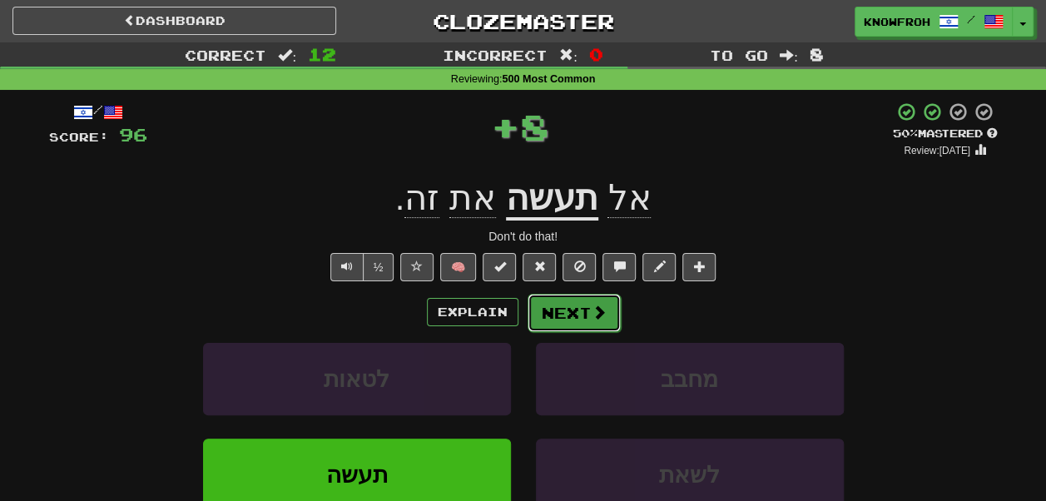
click at [563, 315] on button "Next" at bounding box center [574, 313] width 93 height 38
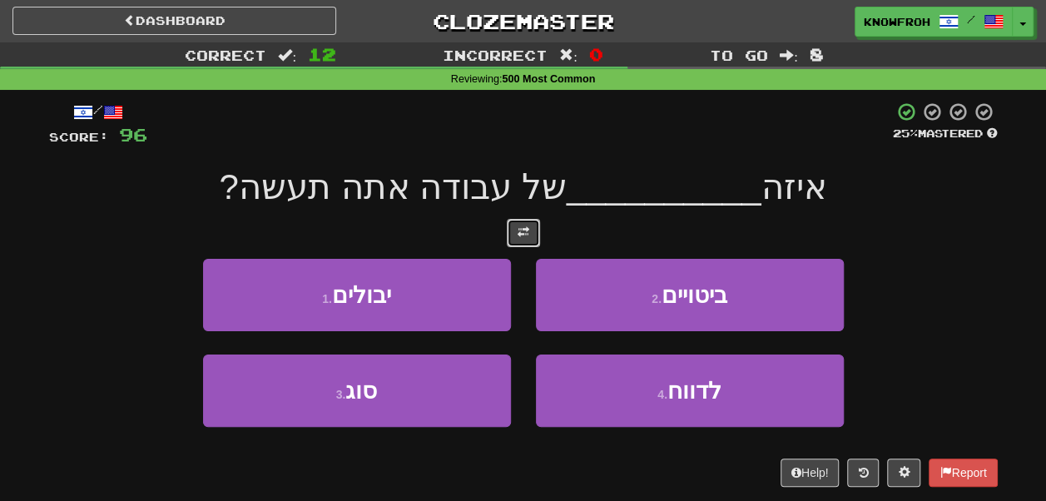
click at [529, 232] on button at bounding box center [523, 233] width 33 height 28
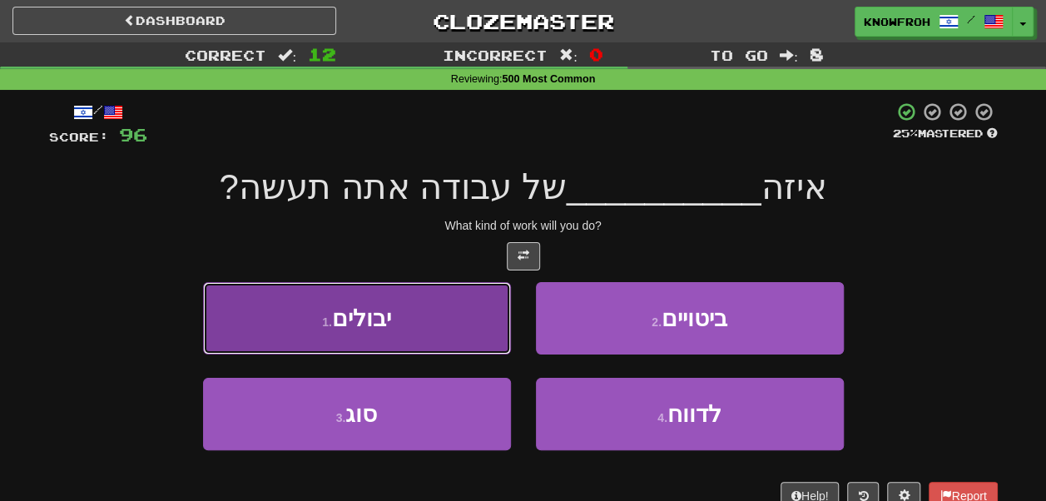
click at [424, 334] on button "1 . יבולים" at bounding box center [357, 318] width 308 height 72
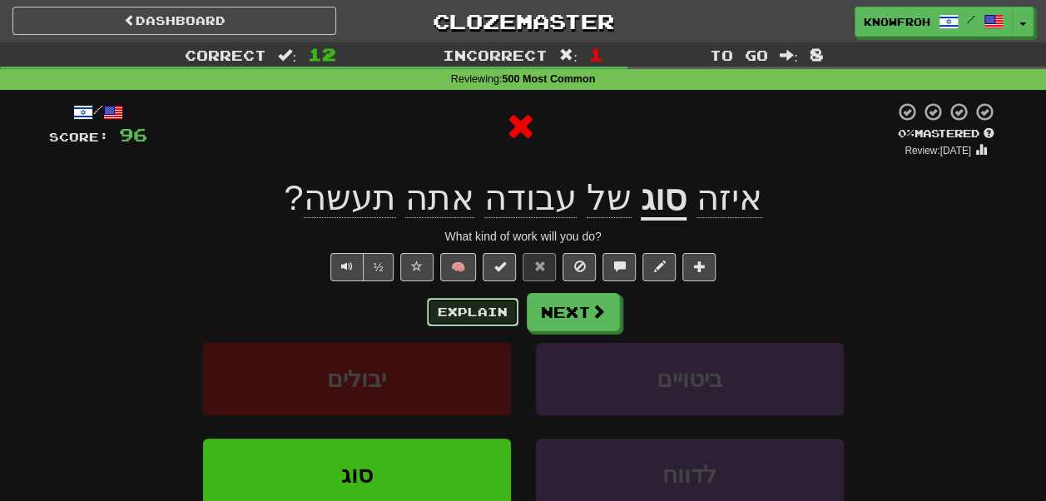
click at [488, 311] on button "Explain" at bounding box center [473, 312] width 92 height 28
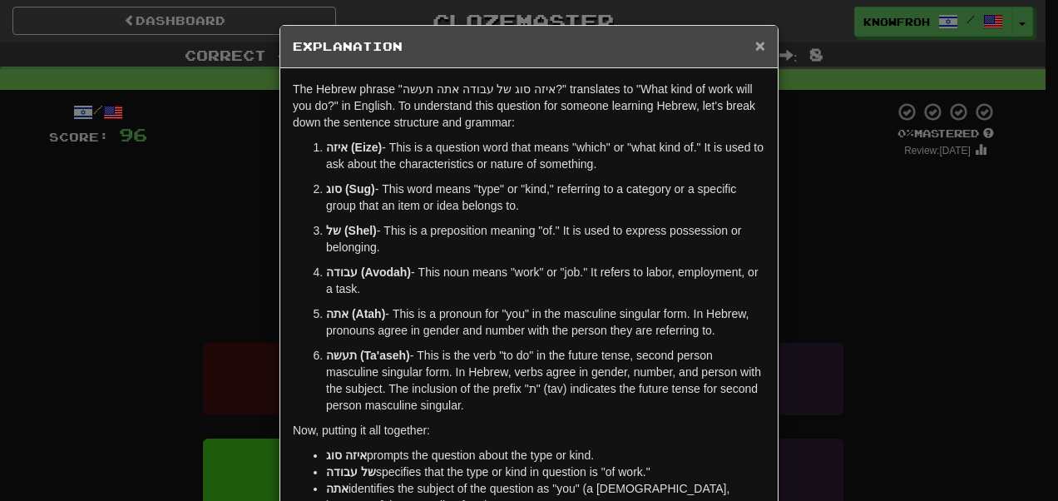
click at [755, 43] on span "×" at bounding box center [760, 45] width 10 height 19
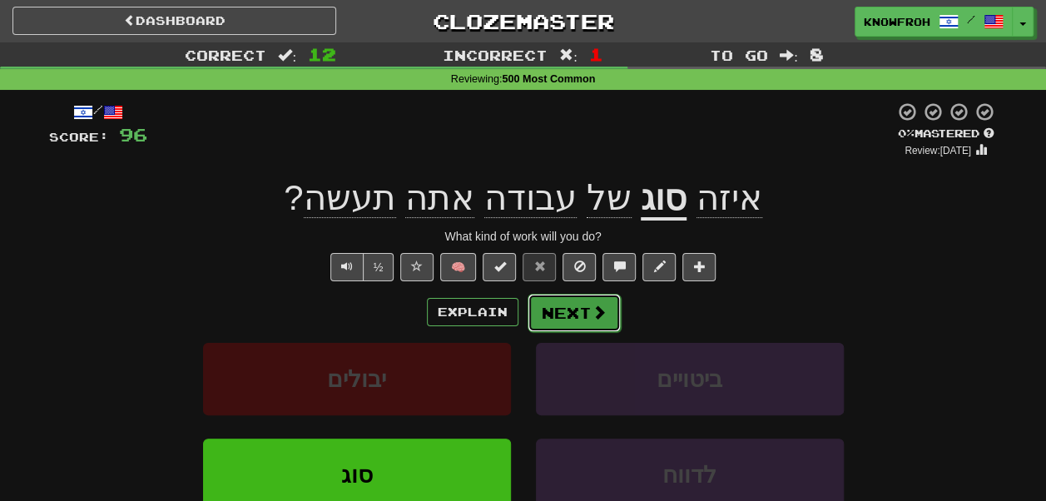
click at [601, 315] on span at bounding box center [599, 312] width 15 height 15
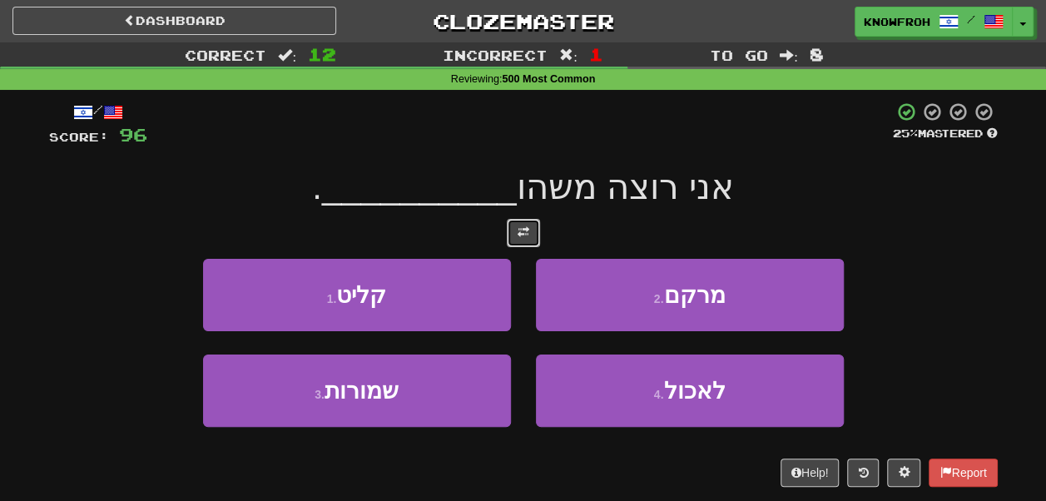
click at [528, 226] on span at bounding box center [524, 232] width 12 height 12
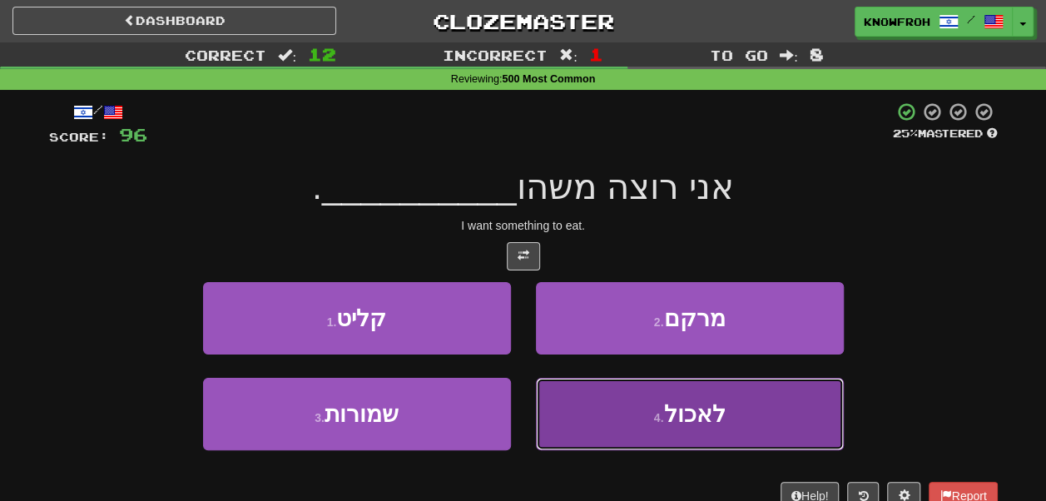
click at [591, 408] on button "4 . לאכול" at bounding box center [690, 414] width 308 height 72
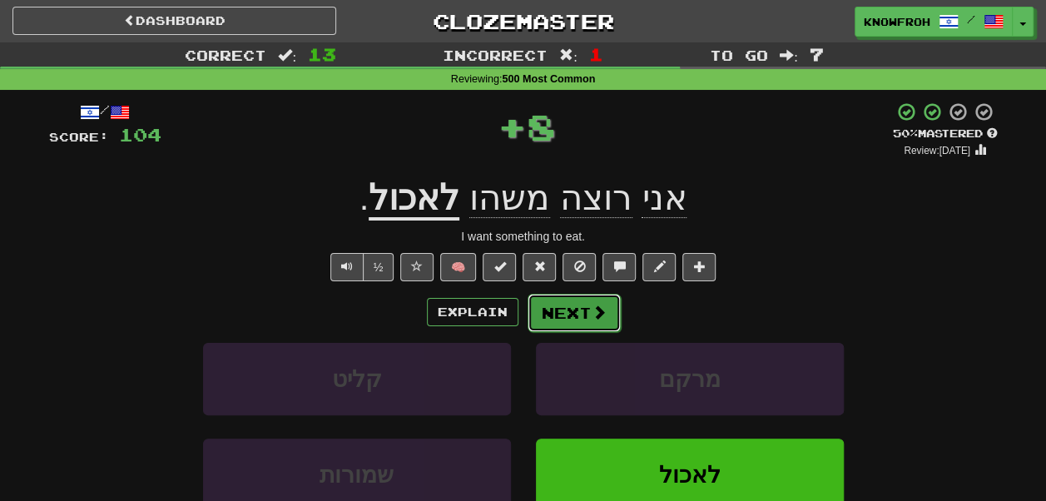
click at [549, 302] on button "Next" at bounding box center [574, 313] width 93 height 38
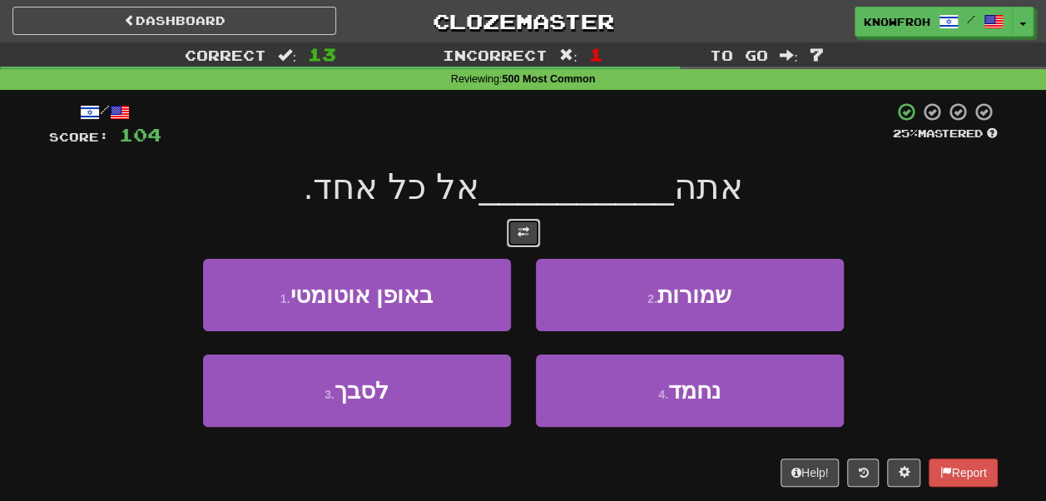
click at [515, 235] on button at bounding box center [523, 233] width 33 height 28
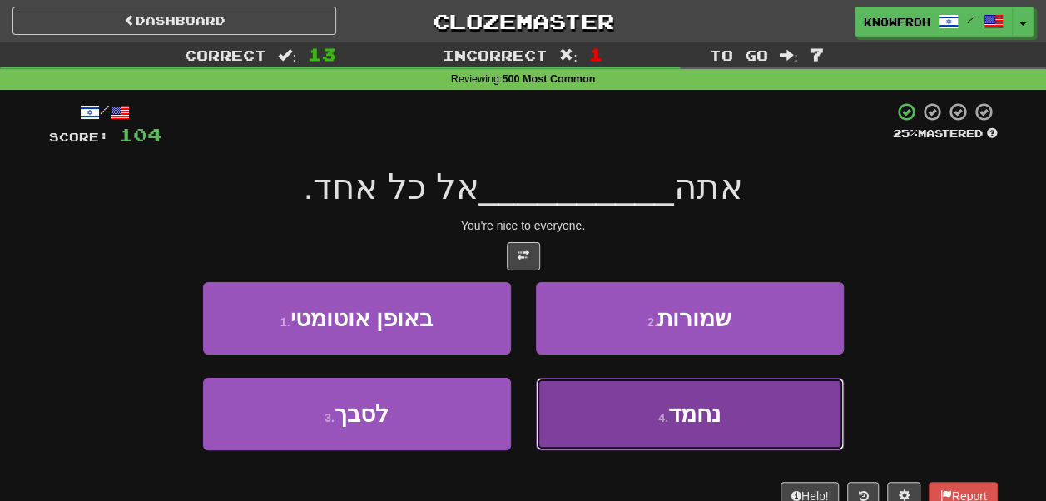
click at [612, 413] on button "4 . נחמד" at bounding box center [690, 414] width 308 height 72
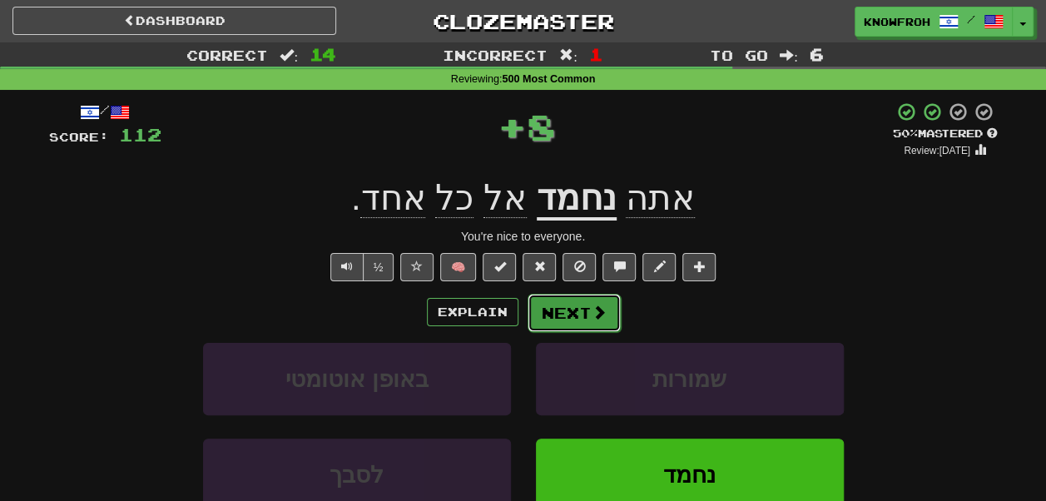
click at [564, 311] on button "Next" at bounding box center [574, 313] width 93 height 38
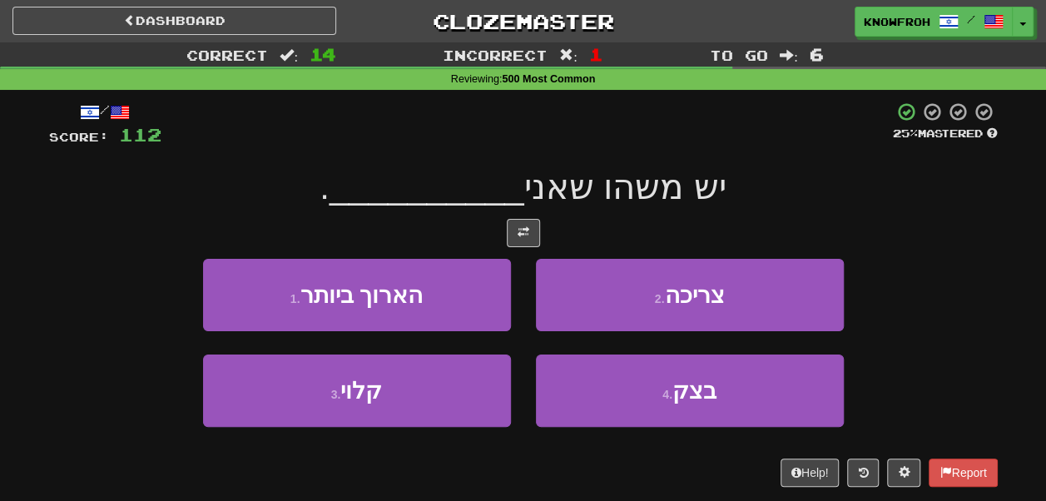
click at [524, 216] on div "/ Score: 112 25 % Mastered יש משהו שאני __________ . 1 . הארוך ביותר 2 . צריכה …" at bounding box center [523, 294] width 949 height 385
click at [524, 226] on span at bounding box center [524, 232] width 12 height 12
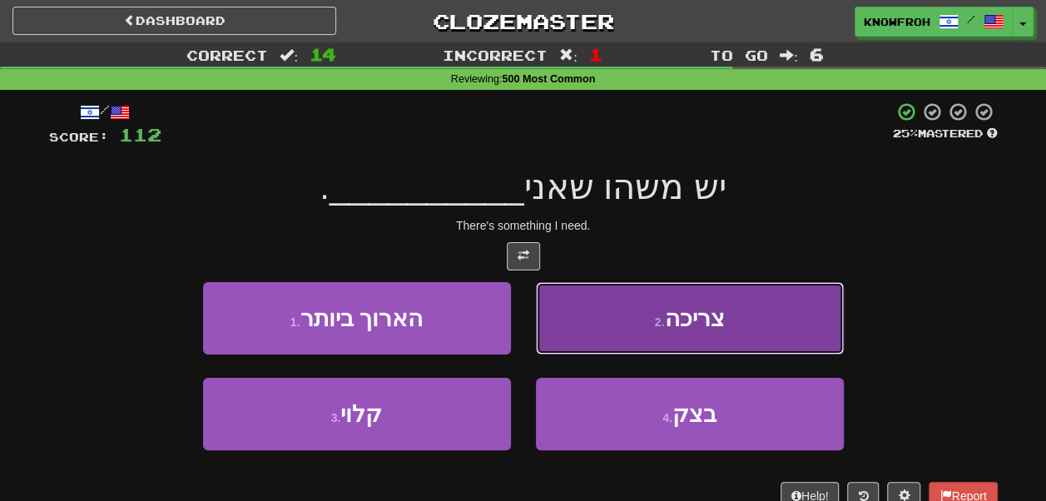
click at [596, 333] on button "2 . צריכה" at bounding box center [690, 318] width 308 height 72
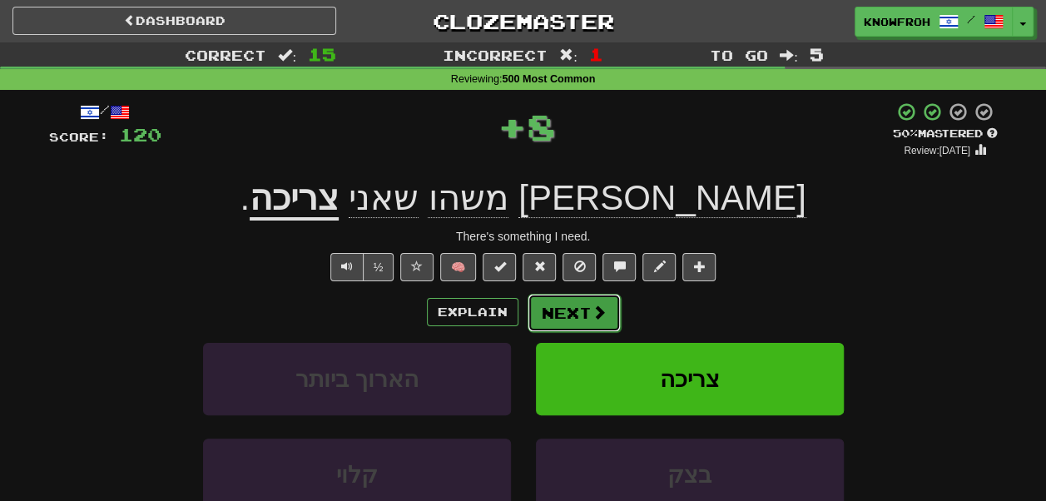
click at [564, 315] on button "Next" at bounding box center [574, 313] width 93 height 38
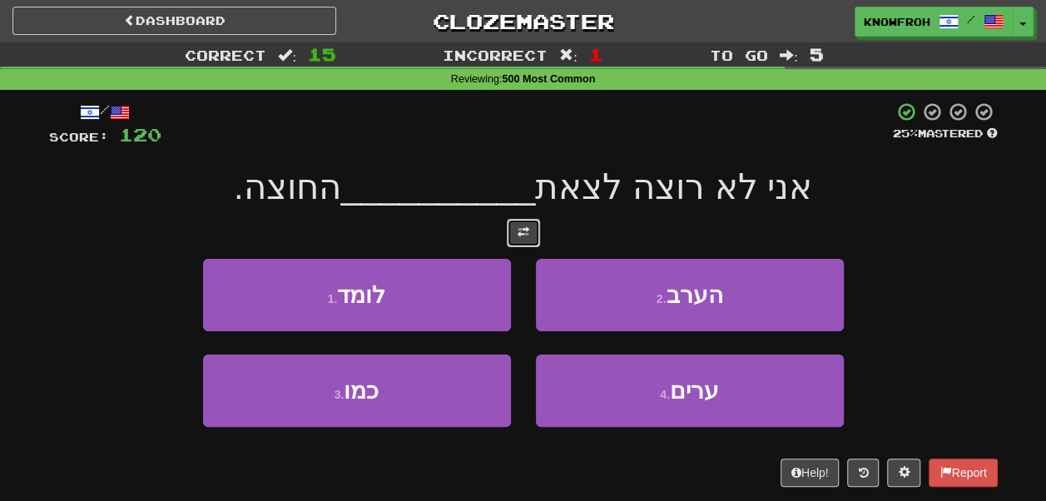
click at [512, 227] on button at bounding box center [523, 233] width 33 height 28
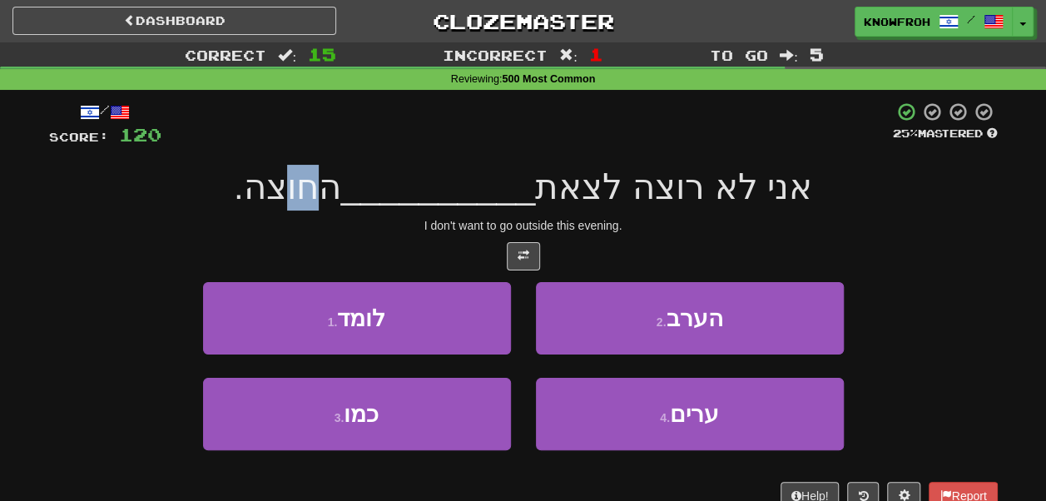
drag, startPoint x: 362, startPoint y: 185, endPoint x: 311, endPoint y: 188, distance: 50.9
click at [311, 188] on span "החוצה." at bounding box center [287, 186] width 107 height 39
click at [281, 193] on span "החוצה." at bounding box center [287, 186] width 107 height 39
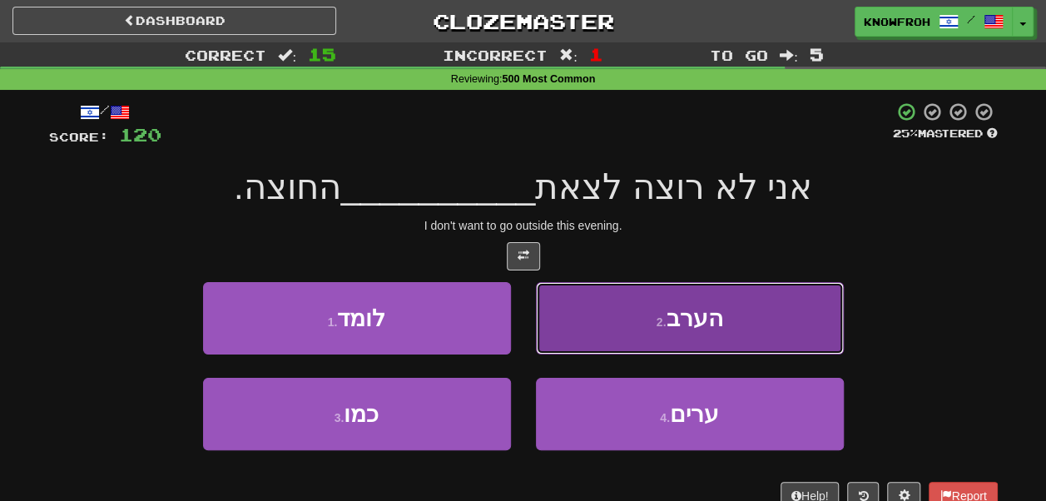
click at [592, 328] on button "2 . הערב" at bounding box center [690, 318] width 308 height 72
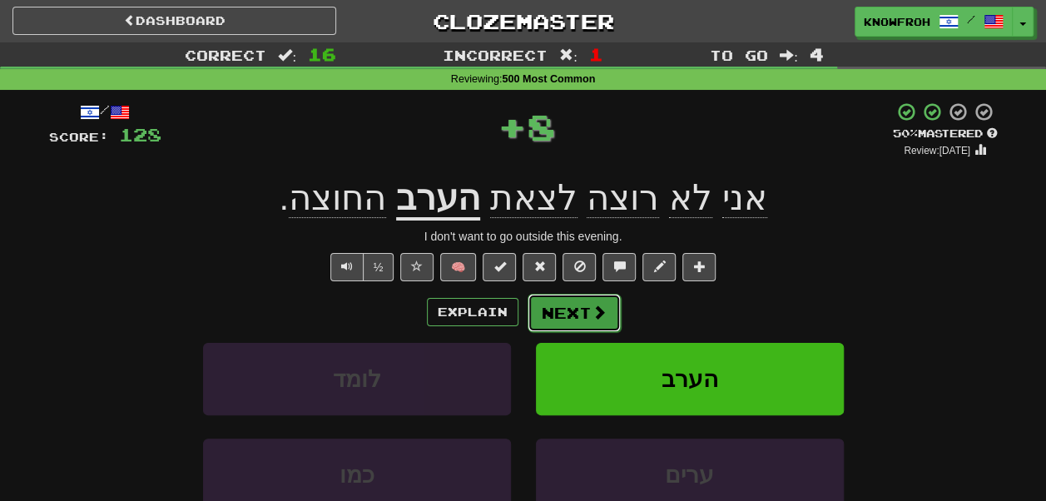
click at [592, 310] on span at bounding box center [599, 312] width 15 height 15
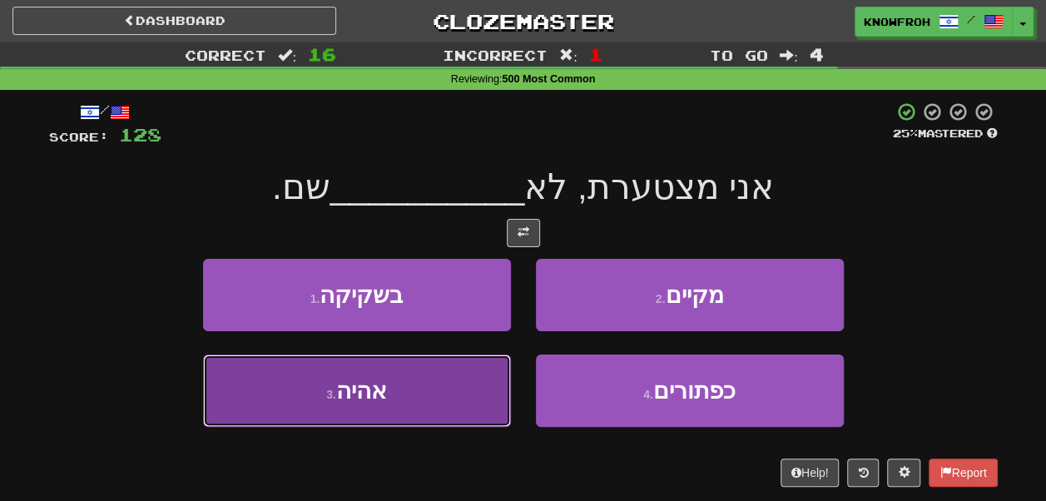
click at [480, 373] on button "3 . אהיה" at bounding box center [357, 390] width 308 height 72
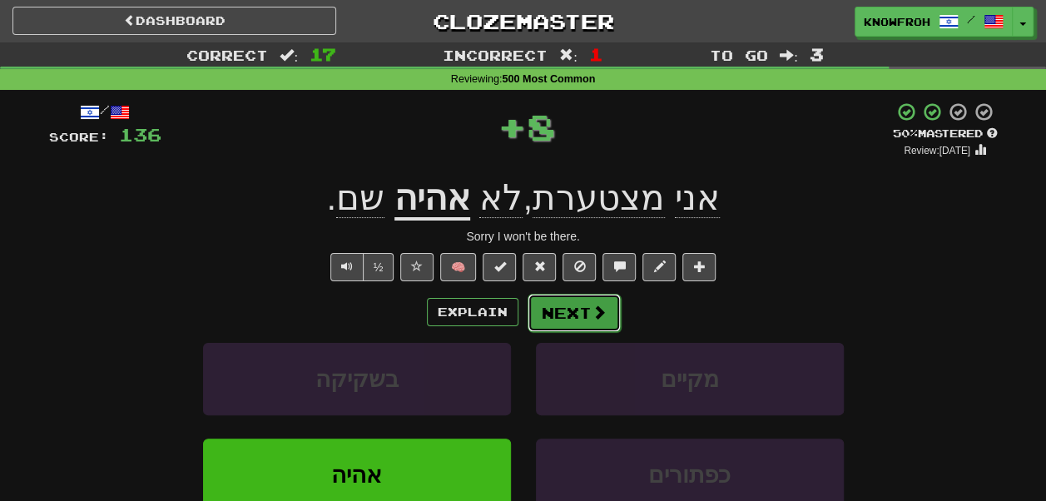
click at [584, 313] on button "Next" at bounding box center [574, 313] width 93 height 38
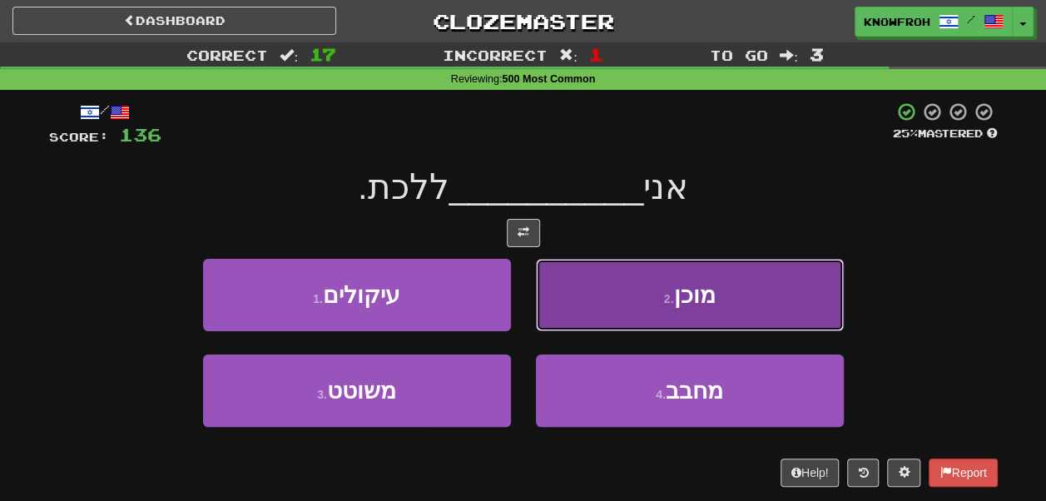
click at [567, 300] on button "2 . מוכן" at bounding box center [690, 295] width 308 height 72
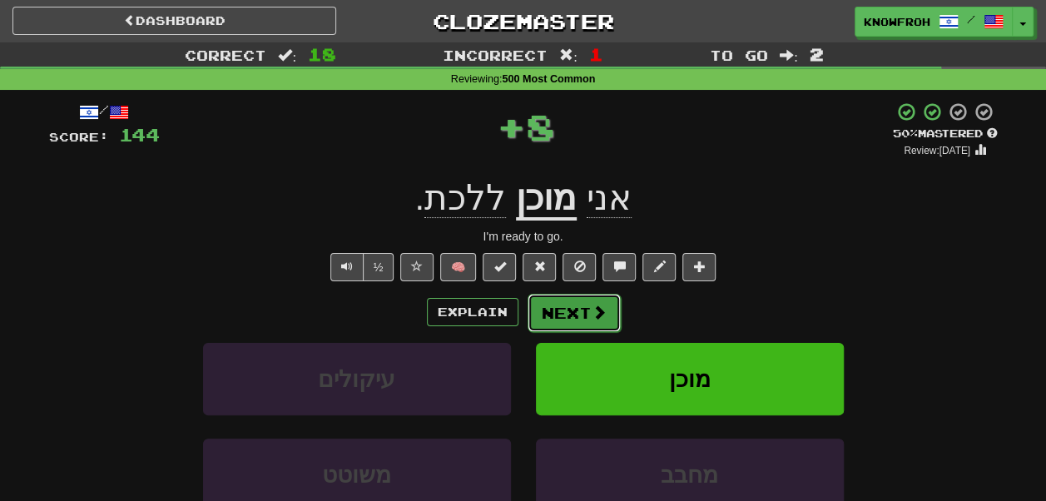
click at [566, 315] on button "Next" at bounding box center [574, 313] width 93 height 38
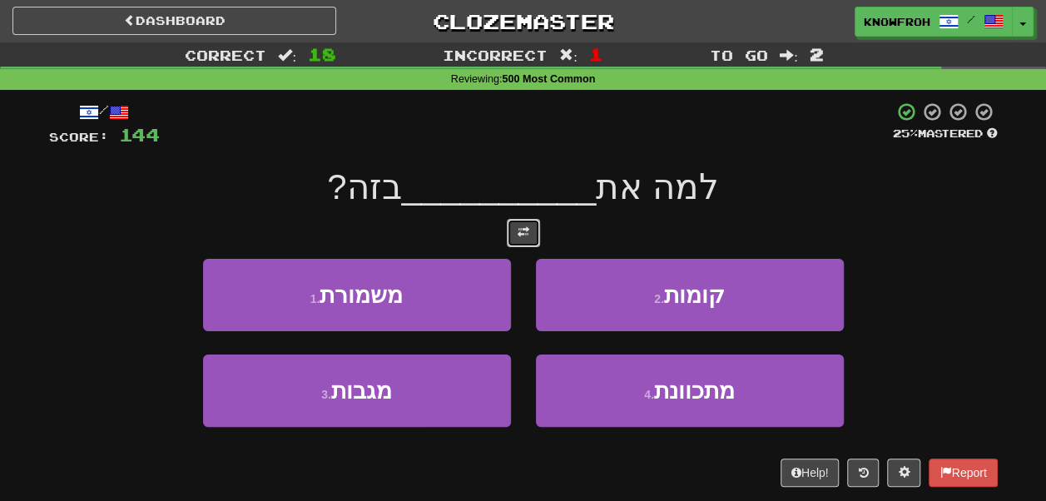
click at [518, 230] on span at bounding box center [524, 232] width 12 height 12
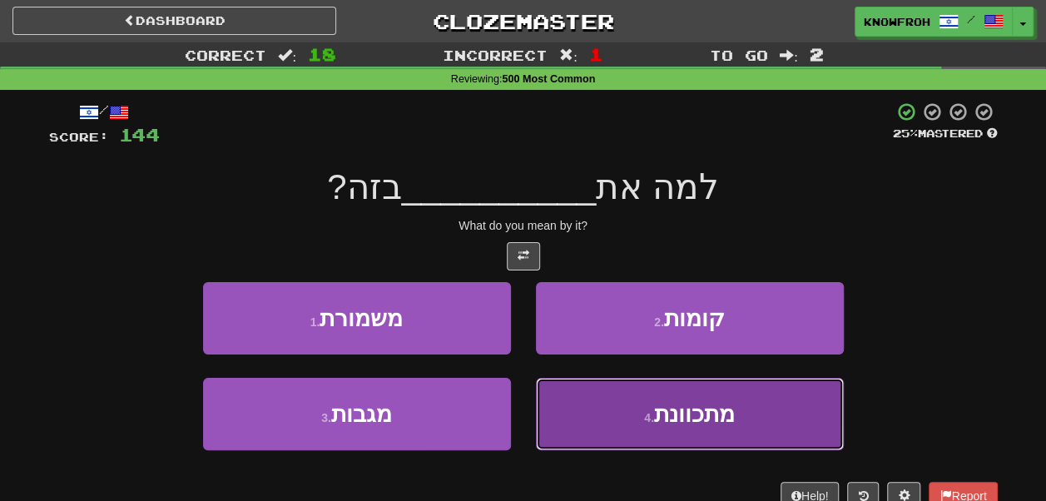
click at [557, 410] on button "4 . מתכוונת" at bounding box center [690, 414] width 308 height 72
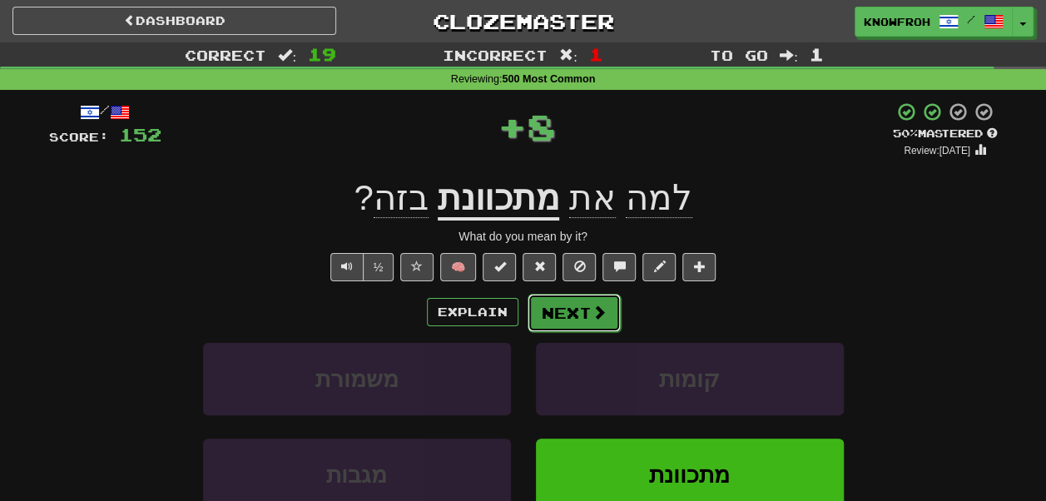
click at [564, 304] on button "Next" at bounding box center [574, 313] width 93 height 38
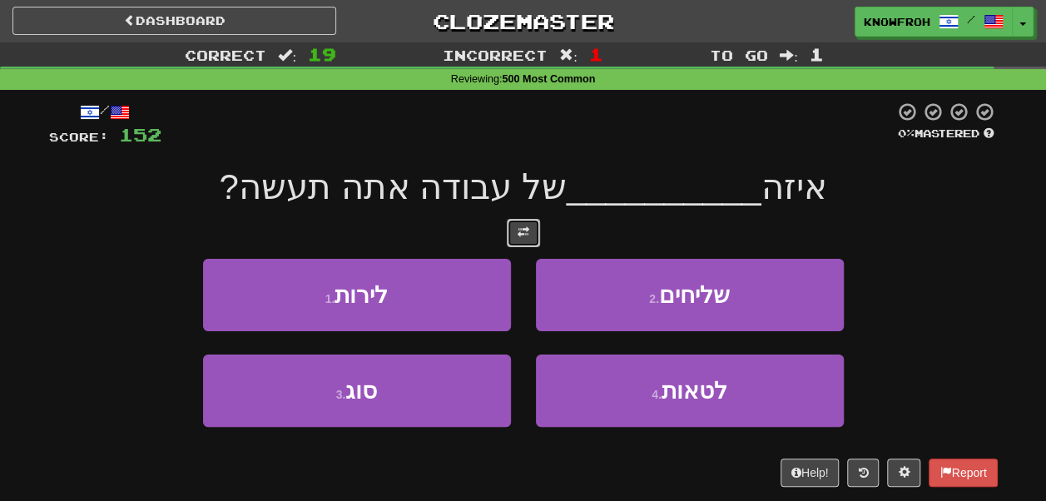
click at [518, 227] on span at bounding box center [524, 232] width 12 height 12
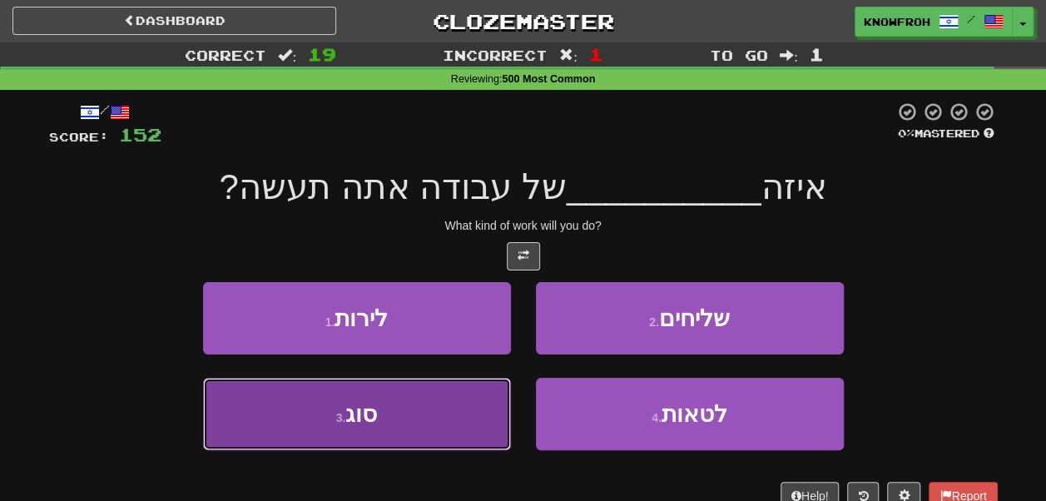
click at [454, 419] on button "3 . סוג" at bounding box center [357, 414] width 308 height 72
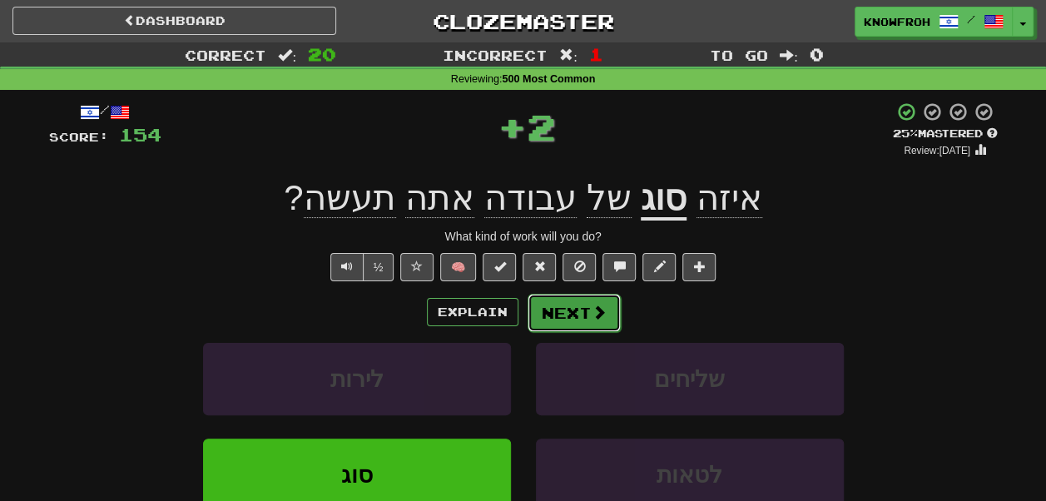
click at [549, 329] on button "Next" at bounding box center [574, 313] width 93 height 38
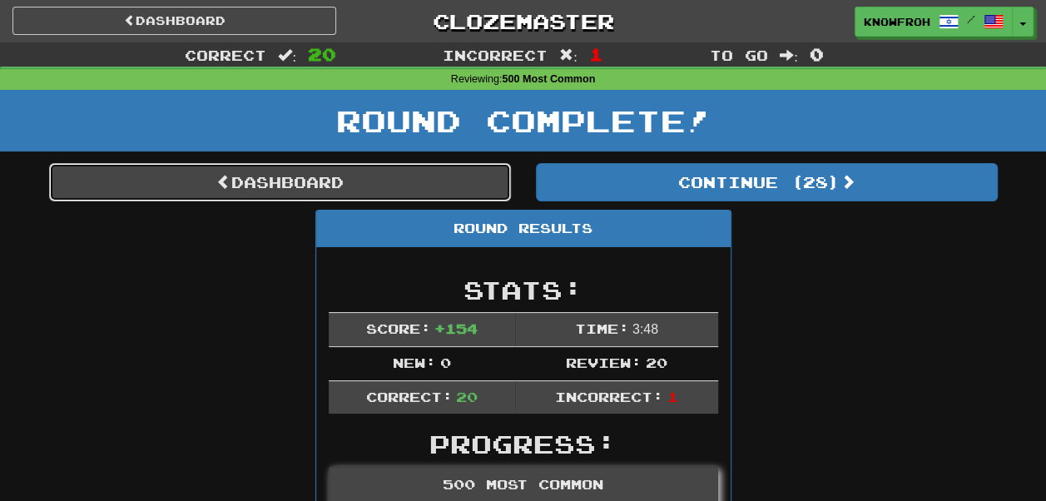
click at [433, 177] on link "Dashboard" at bounding box center [280, 182] width 462 height 38
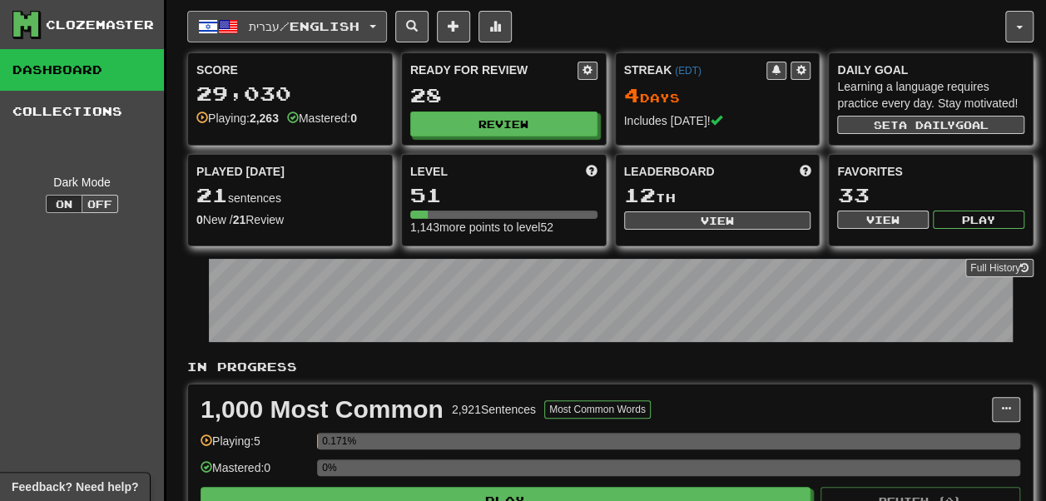
click at [263, 26] on span "עברית / English" at bounding box center [304, 26] width 111 height 14
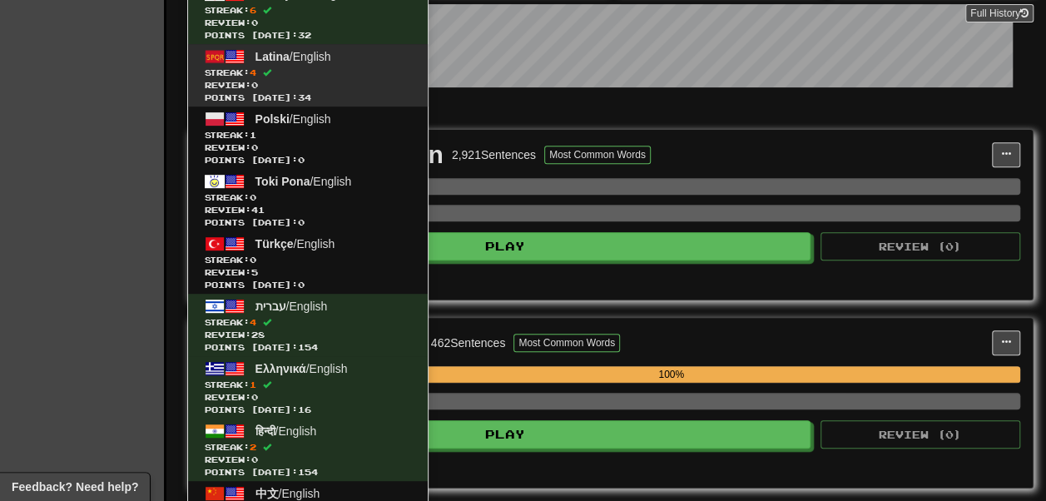
scroll to position [264, 0]
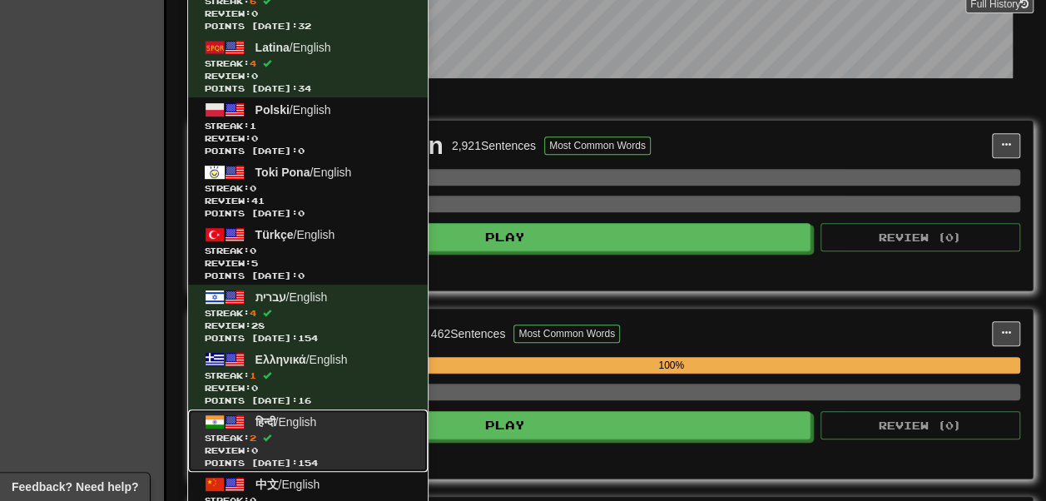
click at [306, 409] on link "हिन्दी / English Streak: 2 Review: 0 Points [DATE]: 154" at bounding box center [308, 440] width 240 height 62
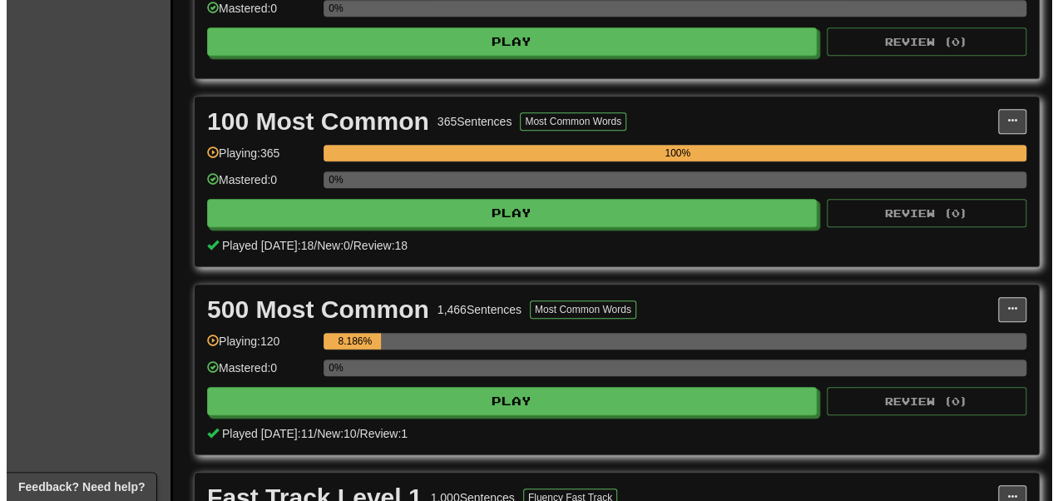
scroll to position [616, 0]
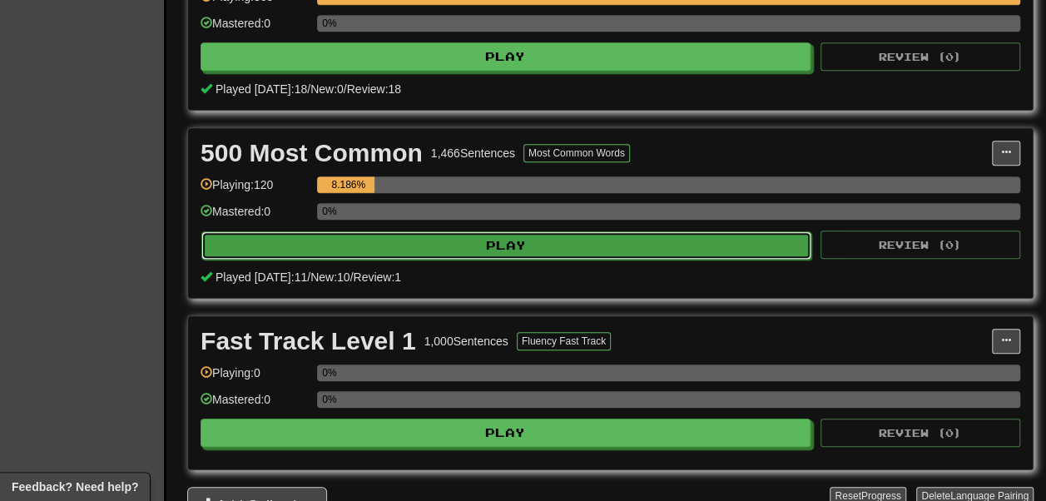
click at [420, 260] on button "Play" at bounding box center [506, 245] width 610 height 28
select select "**"
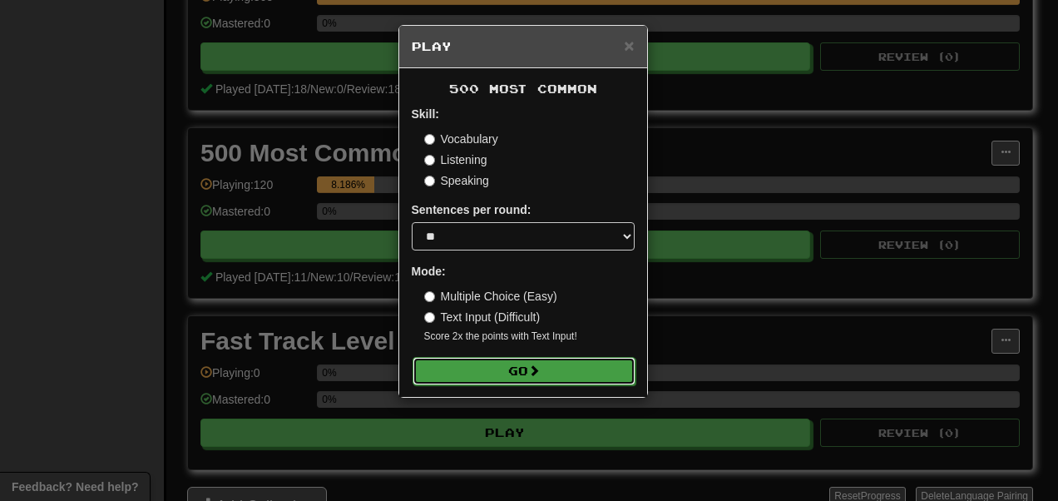
click at [504, 372] on button "Go" at bounding box center [524, 371] width 223 height 28
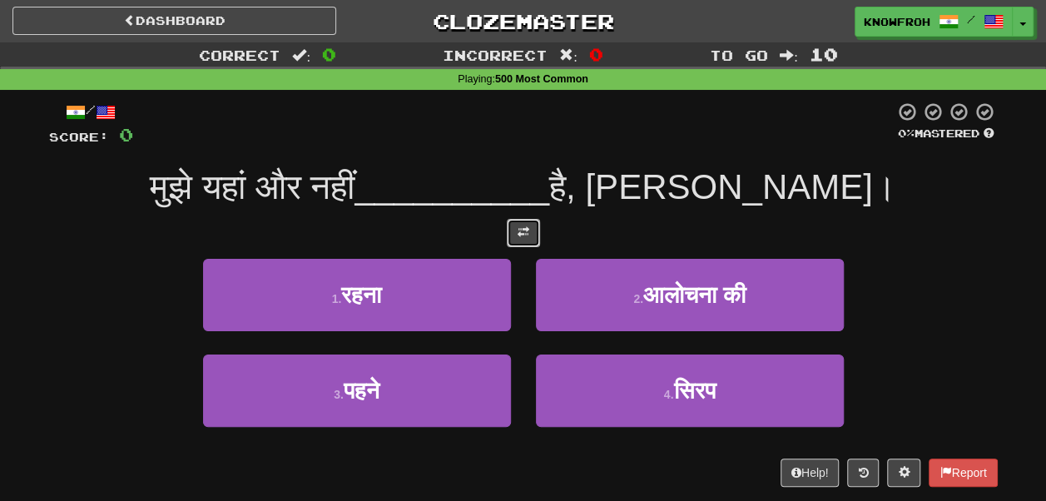
click at [529, 225] on button at bounding box center [523, 233] width 33 height 28
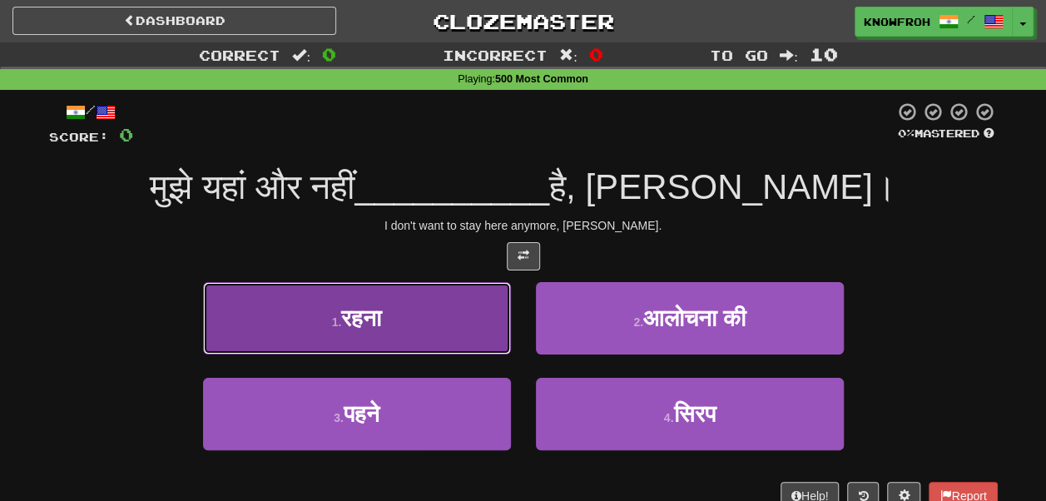
click at [414, 319] on button "1 . [GEOGRAPHIC_DATA]" at bounding box center [357, 318] width 308 height 72
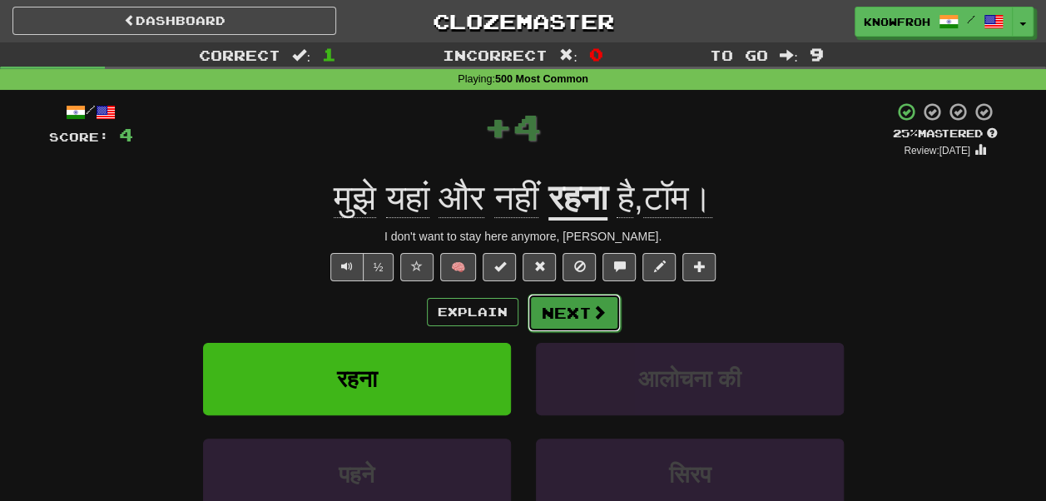
click at [542, 300] on button "Next" at bounding box center [574, 313] width 93 height 38
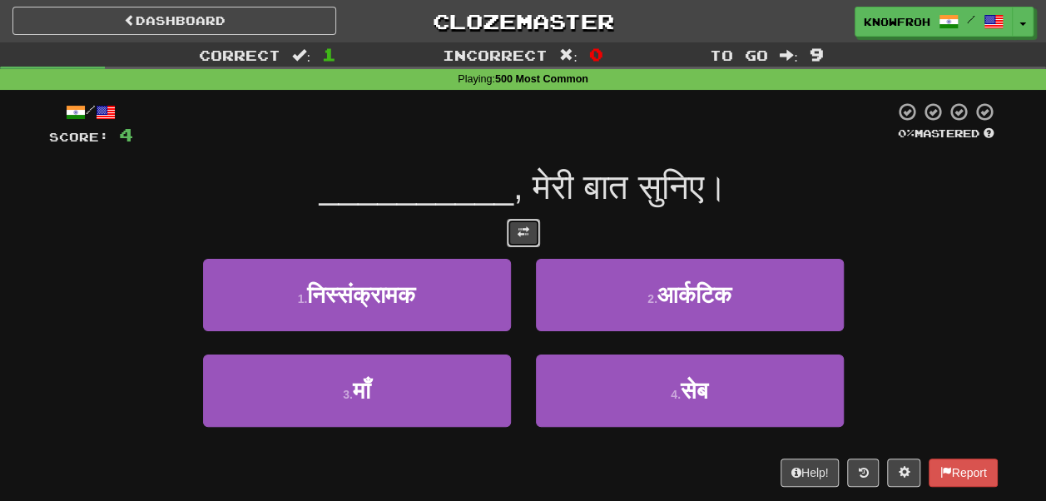
click at [531, 242] on button at bounding box center [523, 233] width 33 height 28
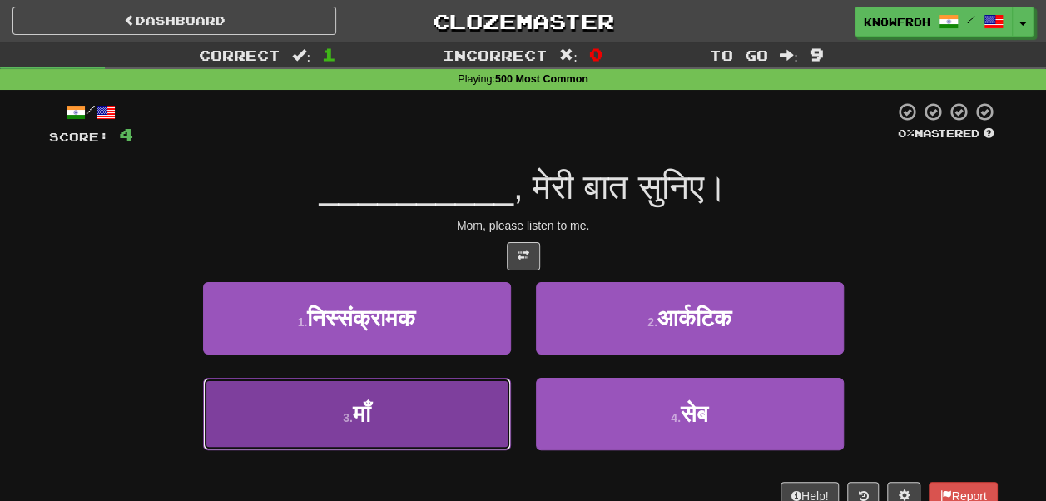
click at [494, 407] on button "3 . माँ" at bounding box center [357, 414] width 308 height 72
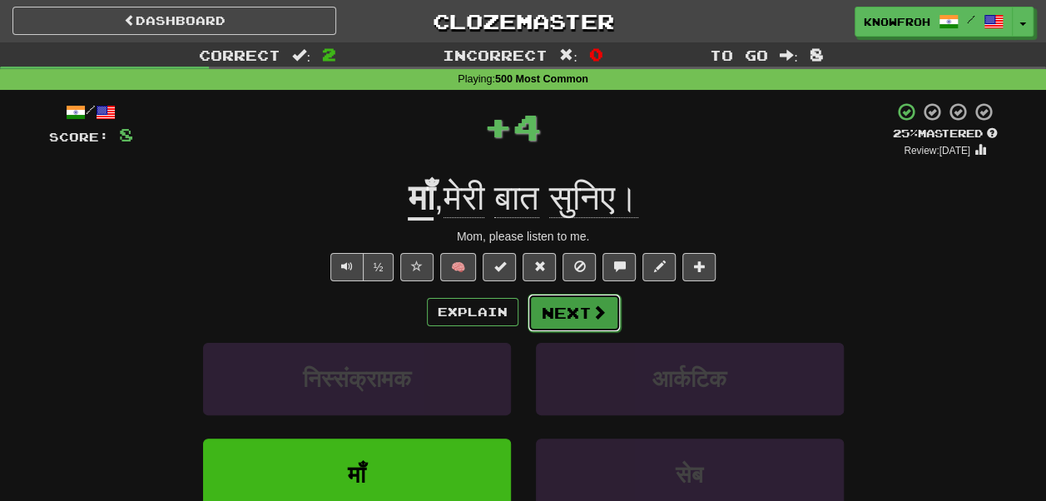
click at [557, 320] on button "Next" at bounding box center [574, 313] width 93 height 38
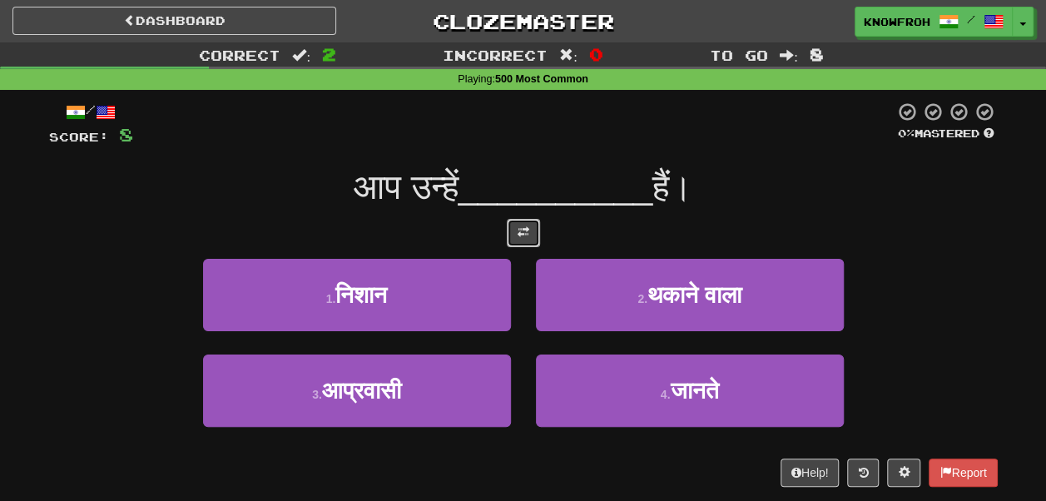
click at [526, 236] on span at bounding box center [524, 232] width 12 height 12
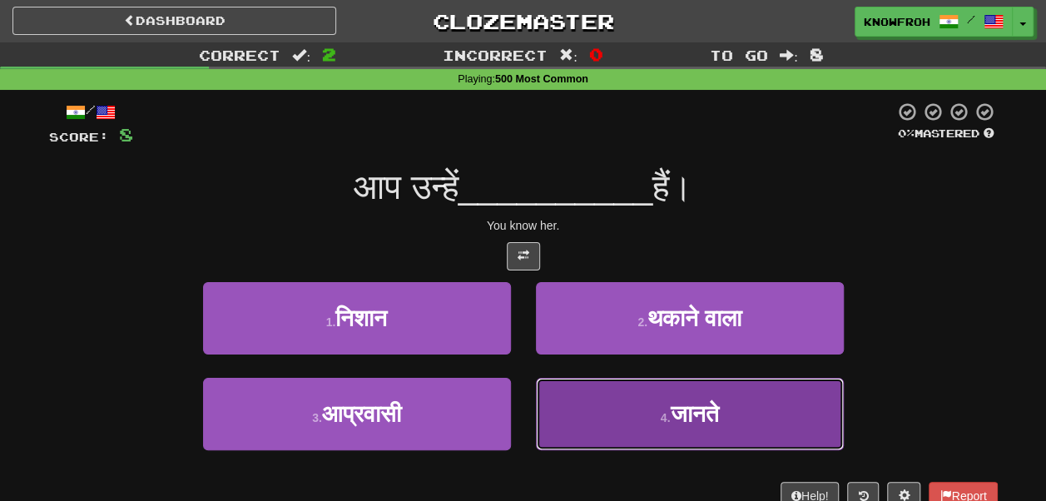
click at [583, 404] on button "4 . जानते" at bounding box center [690, 414] width 308 height 72
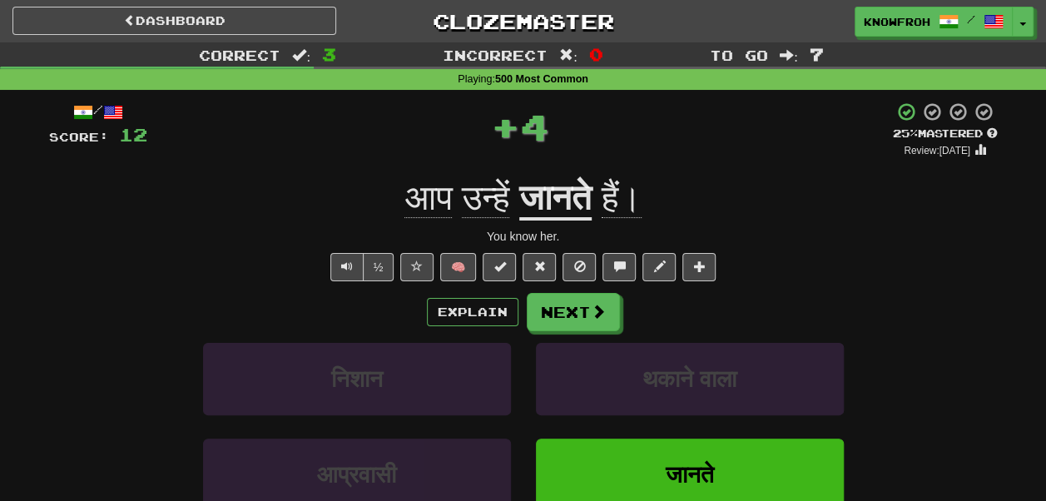
click at [492, 195] on span "उन्हें" at bounding box center [485, 198] width 47 height 40
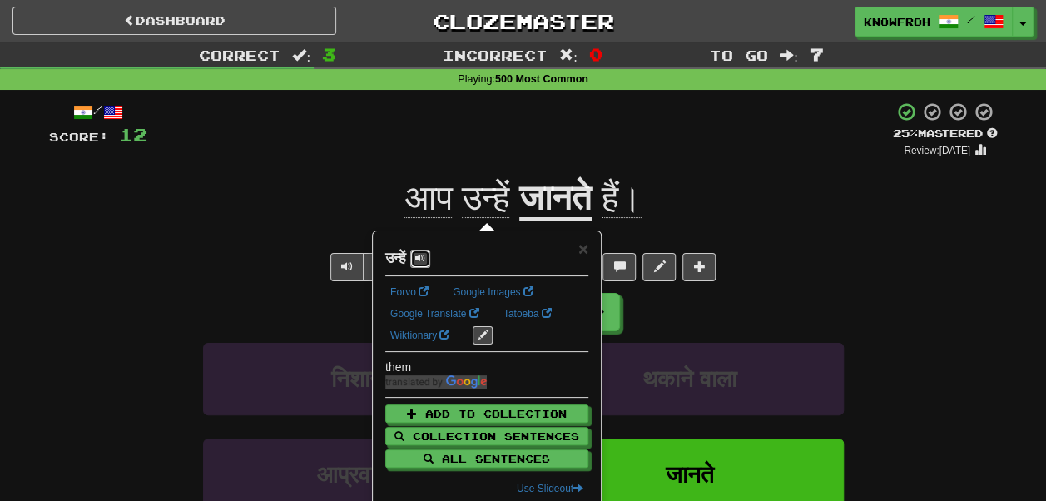
click at [425, 255] on span at bounding box center [420, 258] width 10 height 10
click at [579, 247] on span "×" at bounding box center [583, 248] width 10 height 19
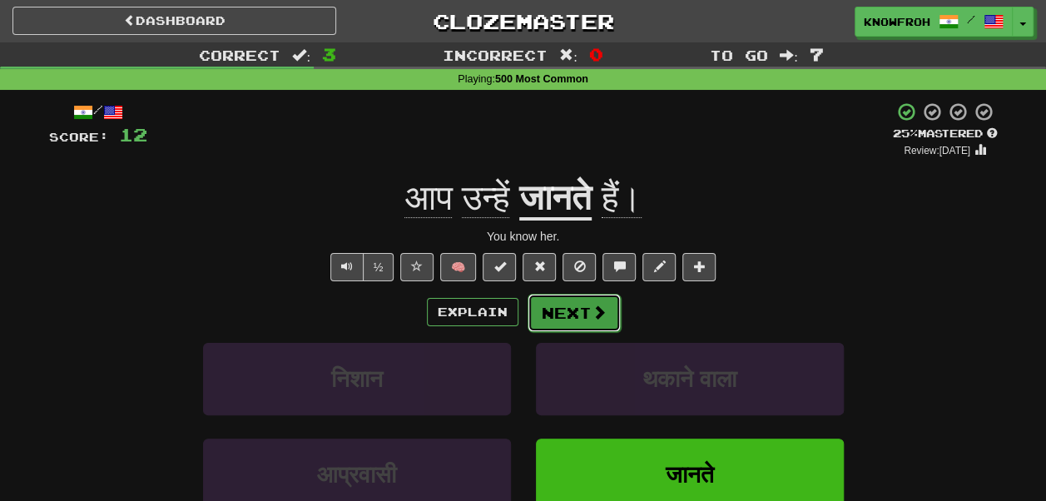
click at [567, 315] on button "Next" at bounding box center [574, 313] width 93 height 38
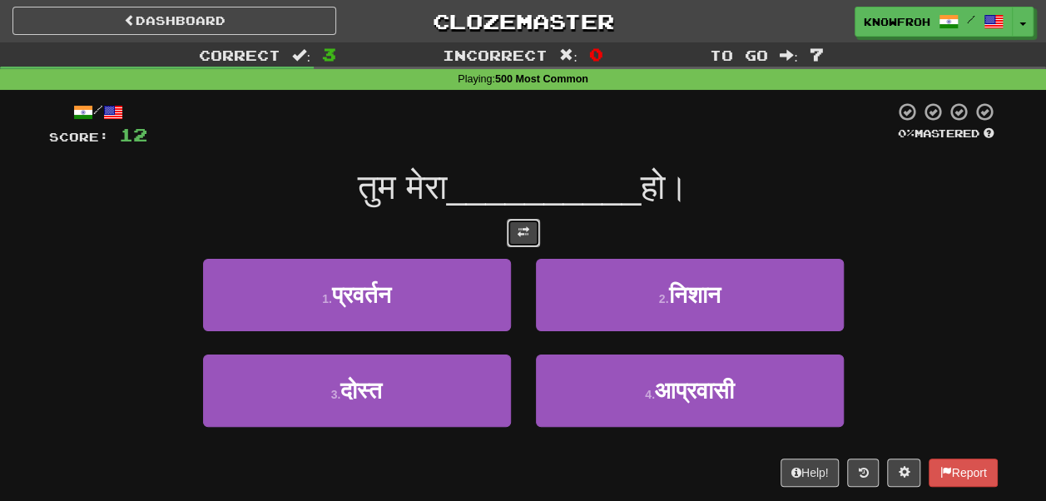
click at [518, 231] on span at bounding box center [524, 232] width 12 height 12
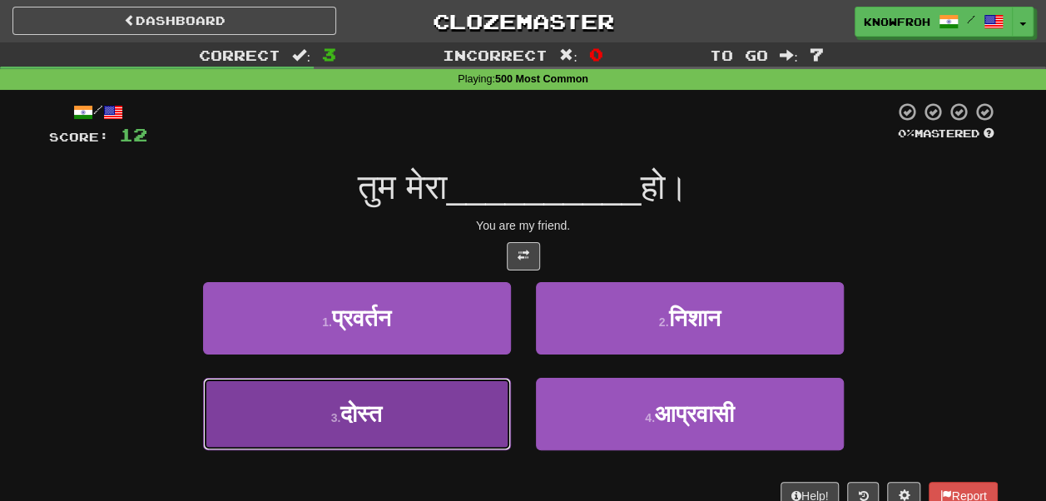
click at [438, 408] on button "3 . दोस्त" at bounding box center [357, 414] width 308 height 72
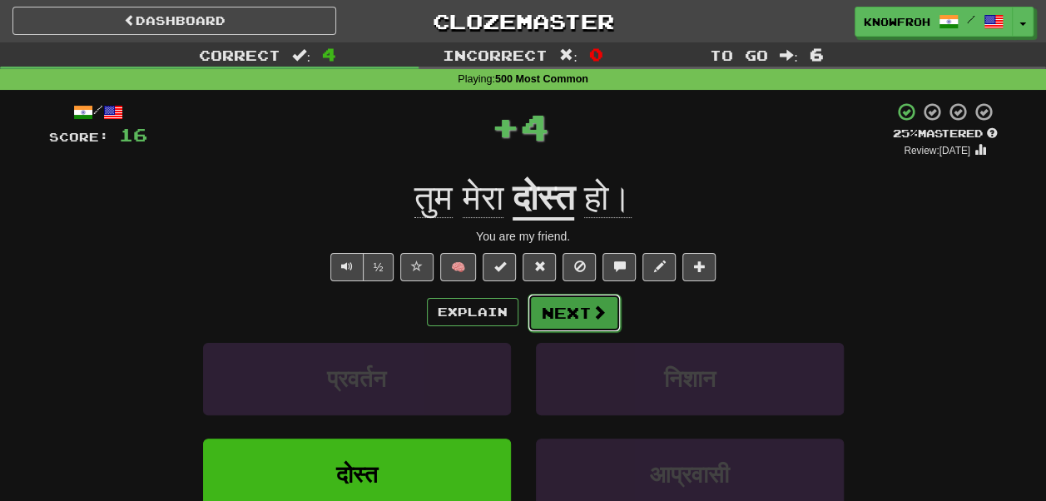
click at [554, 319] on button "Next" at bounding box center [574, 313] width 93 height 38
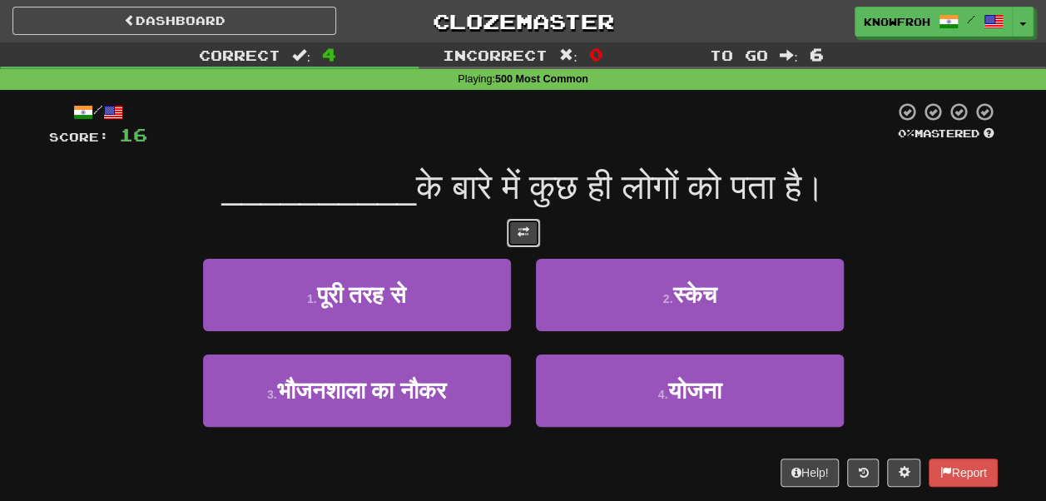
click at [516, 238] on button at bounding box center [523, 233] width 33 height 28
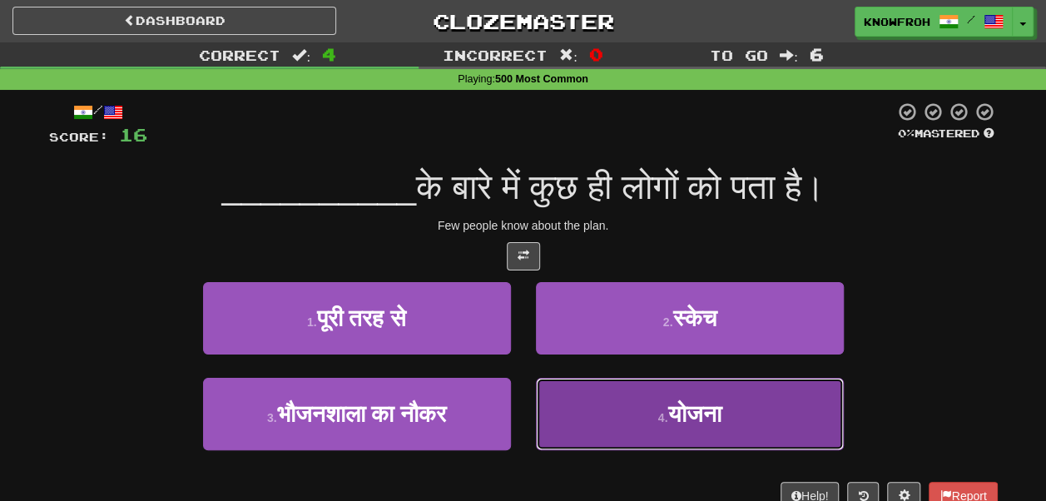
click at [608, 394] on button "4 . योजना" at bounding box center [690, 414] width 308 height 72
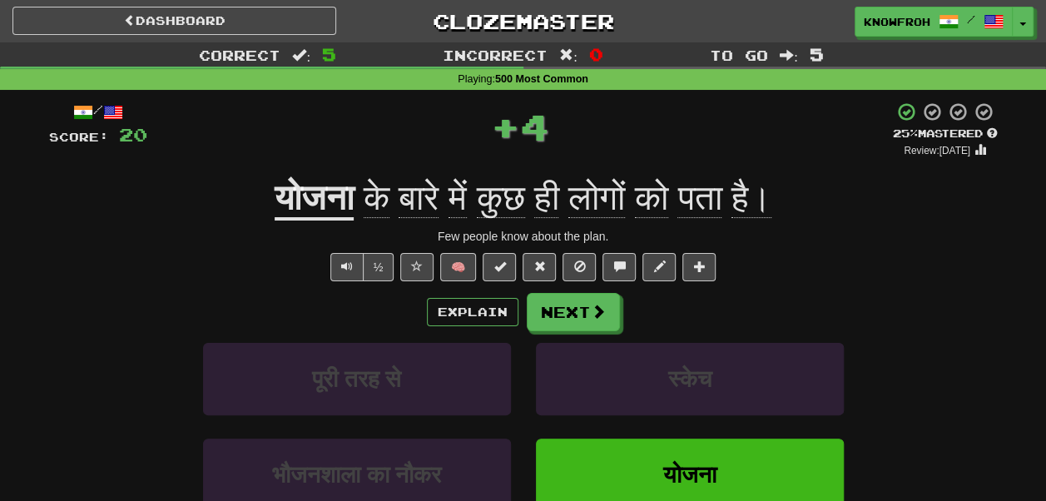
click at [278, 192] on u "योजना" at bounding box center [314, 199] width 79 height 42
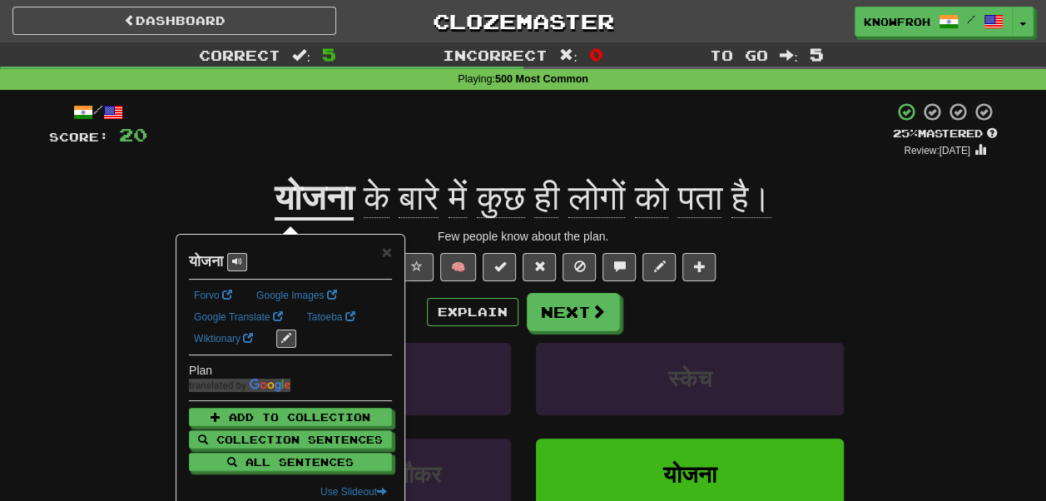
click at [258, 142] on div "+ 4" at bounding box center [519, 130] width 745 height 57
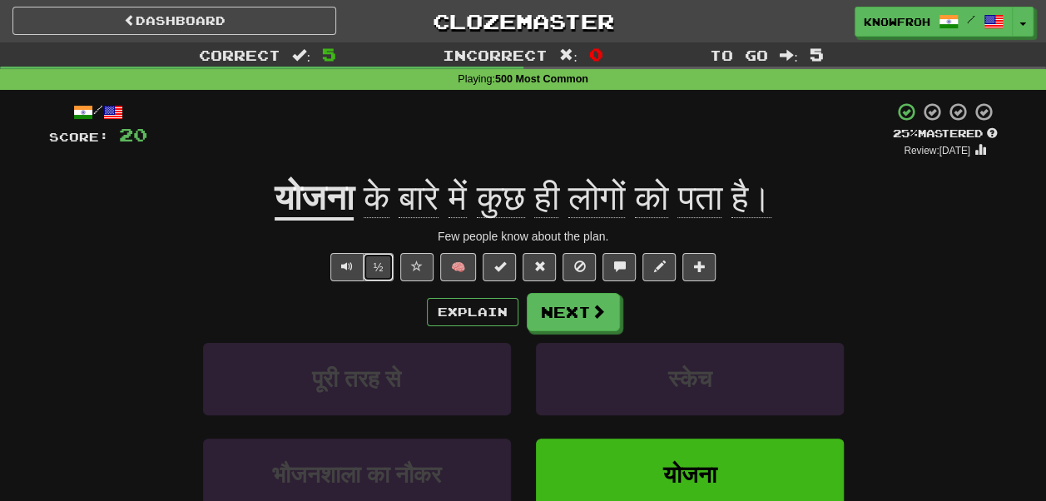
click at [376, 263] on button "½" at bounding box center [379, 267] width 32 height 28
click at [558, 198] on span "ही" at bounding box center [546, 198] width 24 height 40
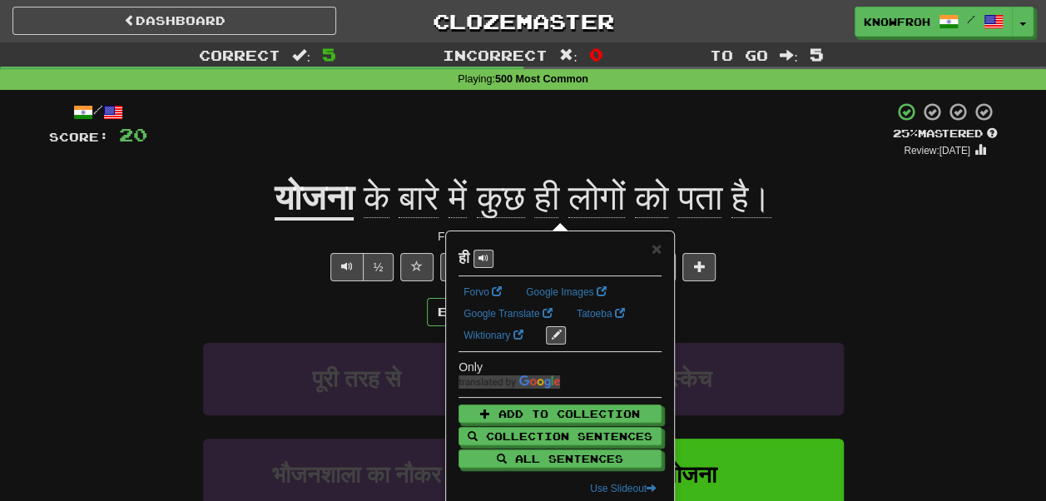
click at [520, 142] on div "+ 4" at bounding box center [519, 130] width 745 height 57
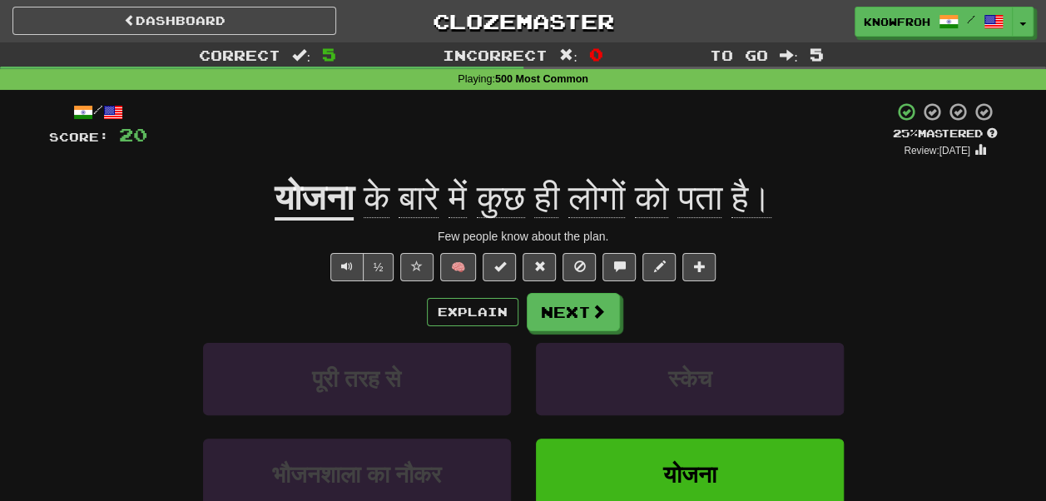
click at [603, 200] on span "लोगों" at bounding box center [596, 198] width 57 height 40
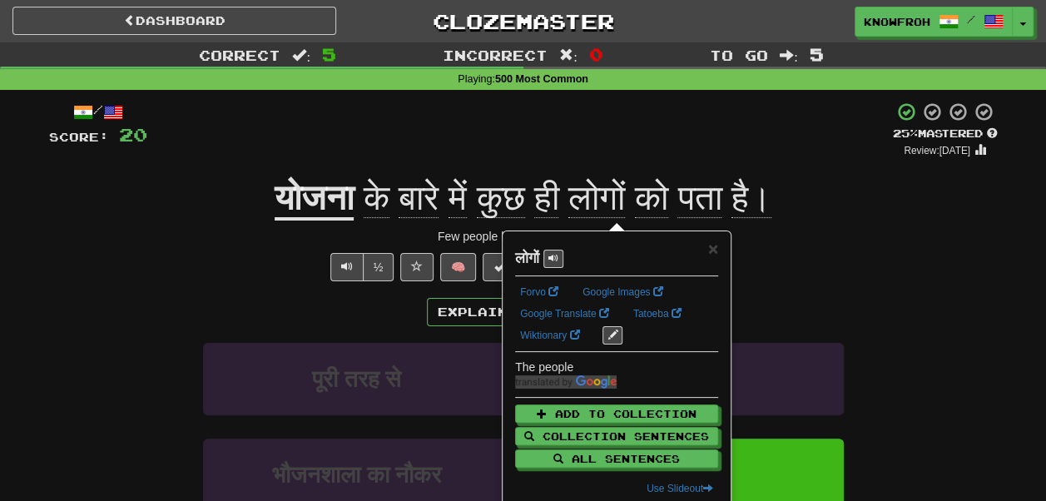
click at [586, 131] on div "+ 4" at bounding box center [519, 130] width 745 height 57
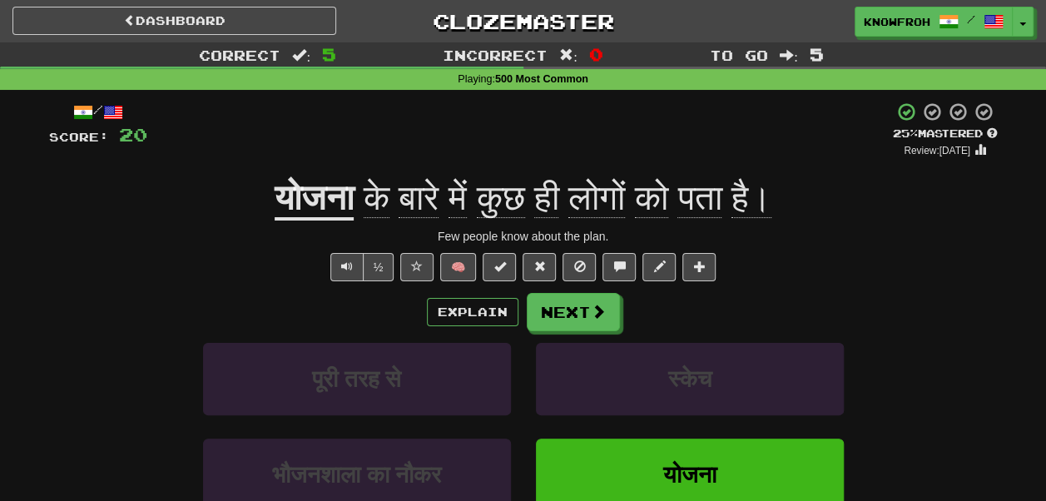
click at [668, 196] on span "को" at bounding box center [651, 198] width 33 height 40
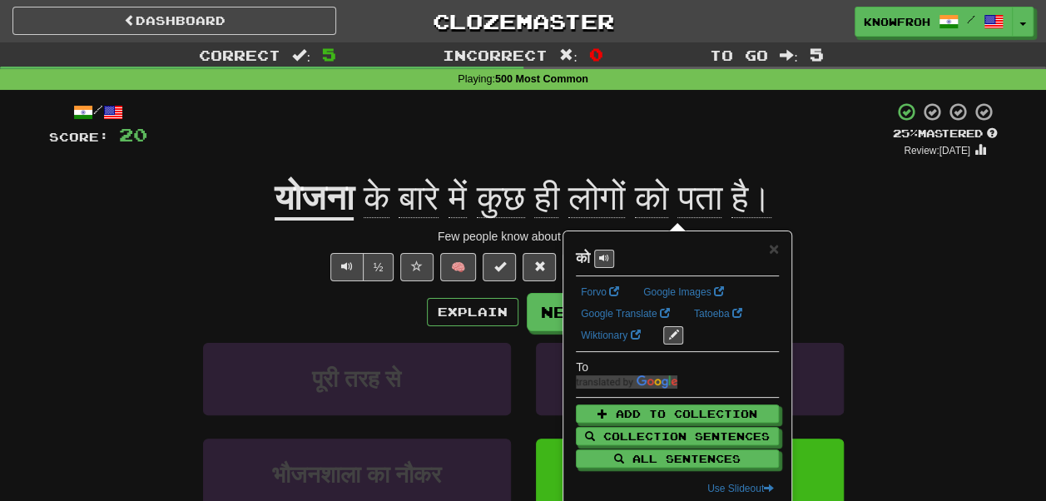
click at [721, 198] on span "पता" at bounding box center [699, 198] width 44 height 40
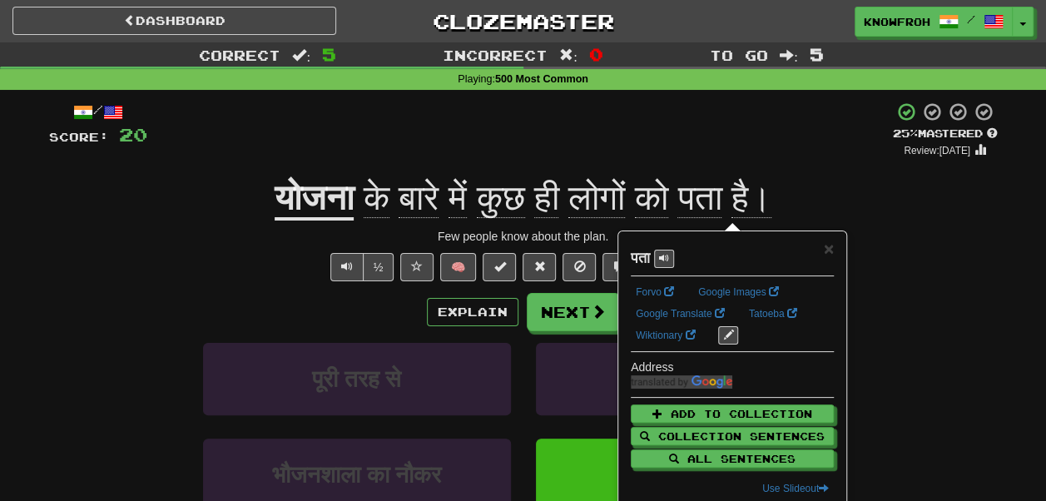
click at [666, 141] on div "+ 4" at bounding box center [519, 130] width 745 height 57
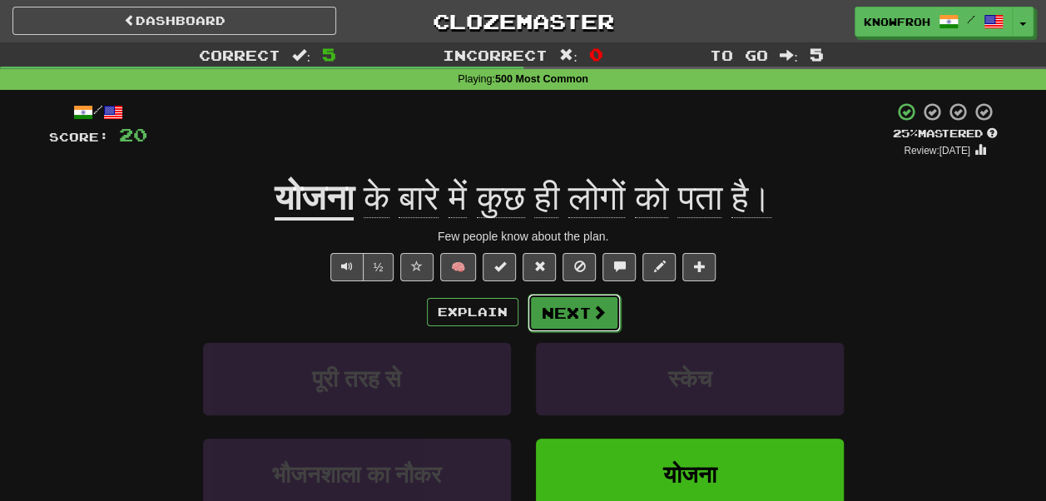
click at [586, 302] on button "Next" at bounding box center [574, 313] width 93 height 38
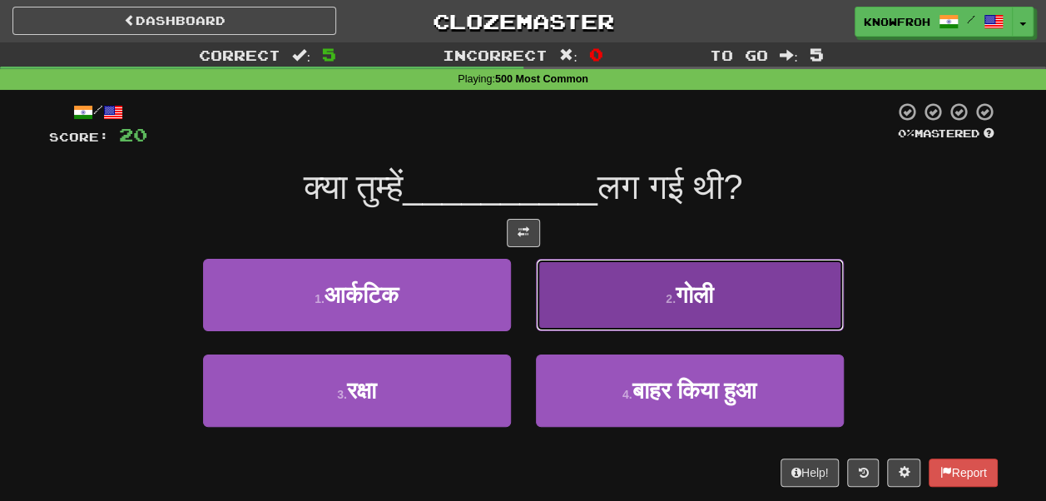
click at [591, 273] on button "2 . गोली" at bounding box center [690, 295] width 308 height 72
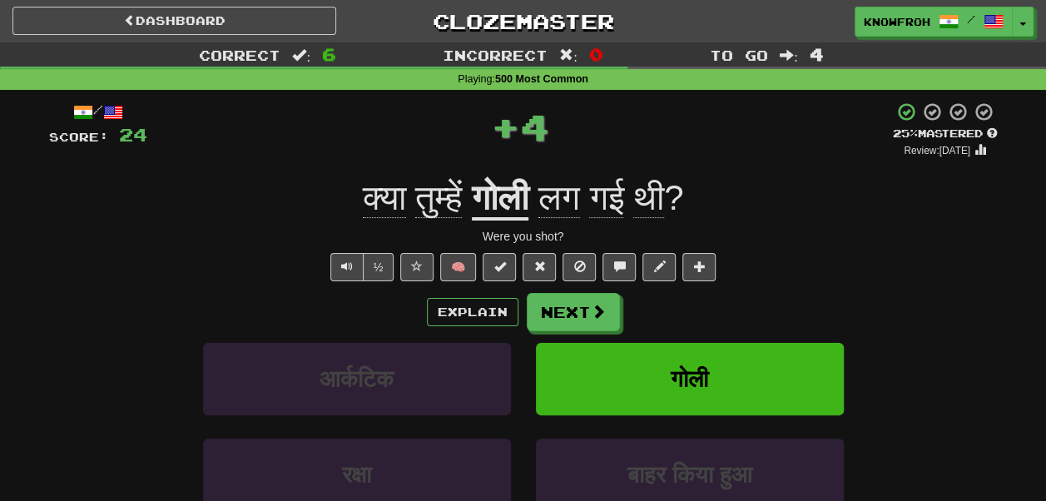
click at [504, 205] on u "गोली" at bounding box center [500, 199] width 57 height 42
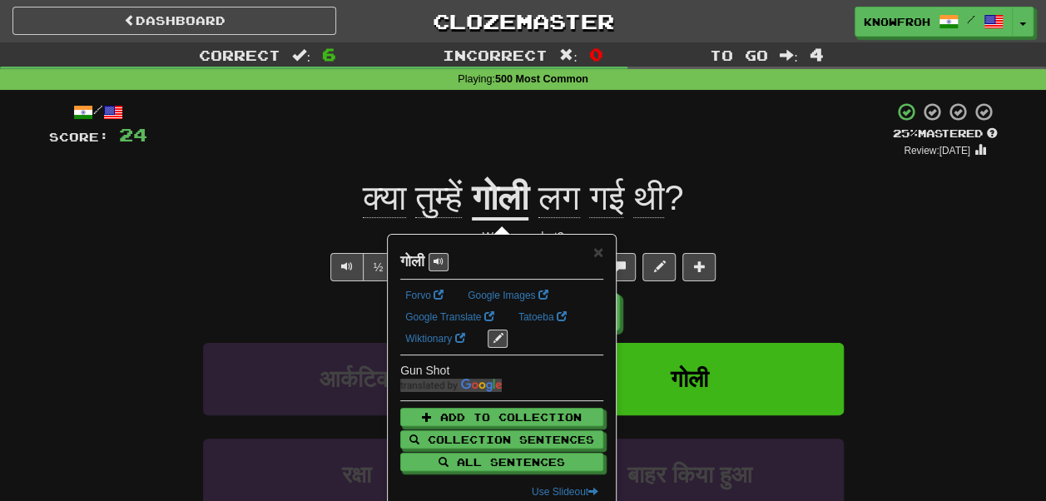
click at [456, 146] on div "+ 4" at bounding box center [519, 130] width 745 height 57
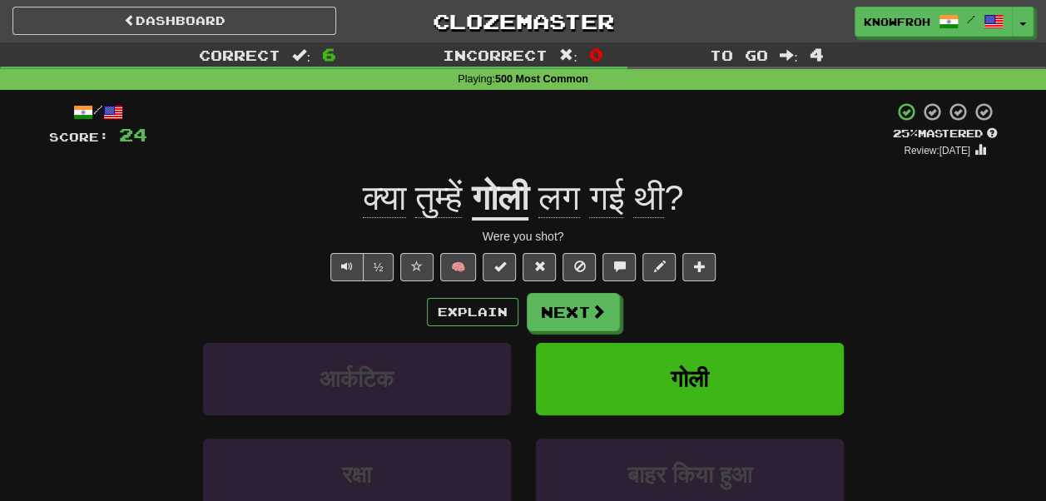
click at [436, 185] on span "तुम्हें" at bounding box center [438, 198] width 47 height 40
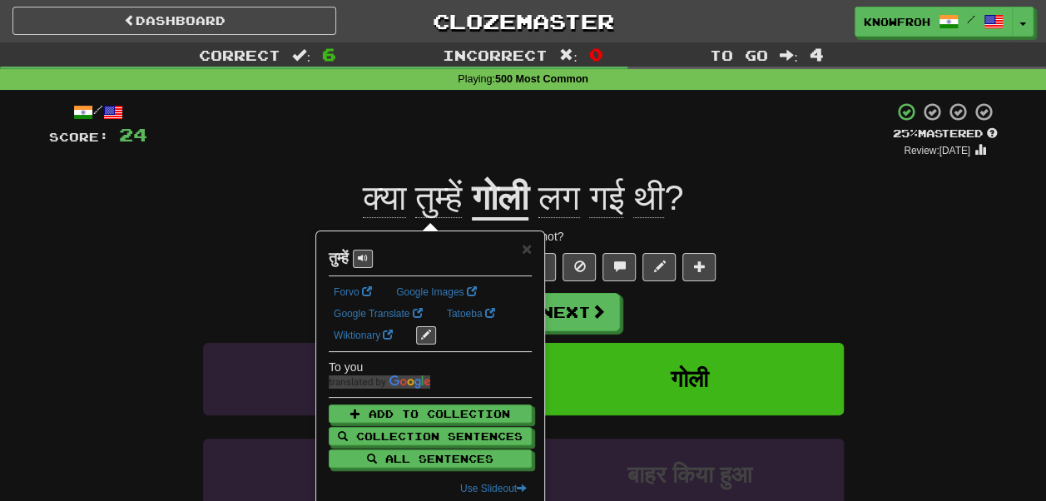
click at [424, 150] on div "+ 4" at bounding box center [519, 130] width 745 height 57
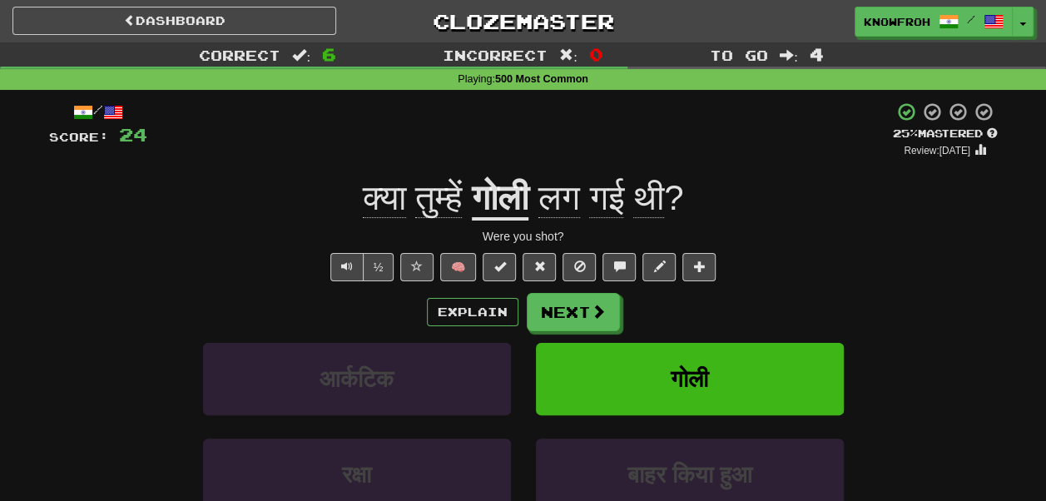
click at [580, 199] on span "लग" at bounding box center [559, 198] width 42 height 40
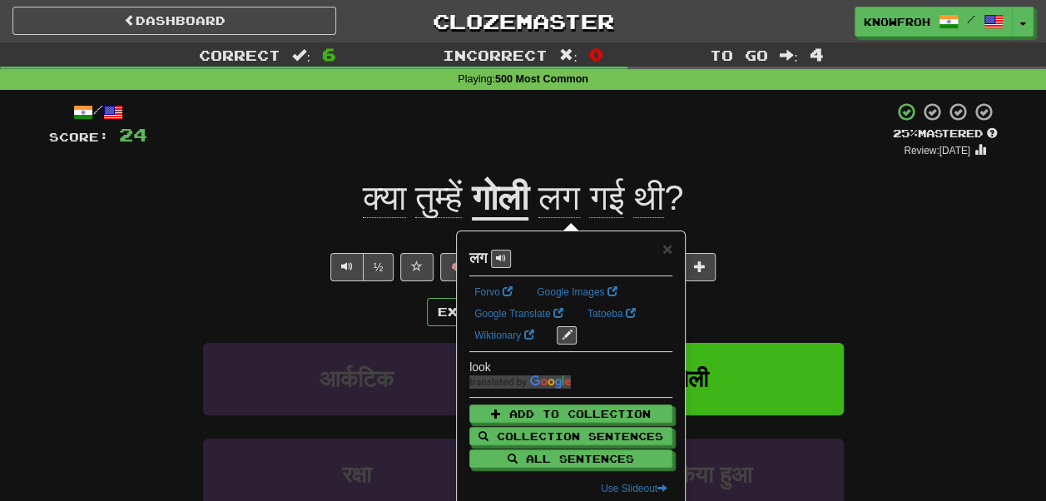
click at [613, 185] on span "गई" at bounding box center [606, 198] width 34 height 40
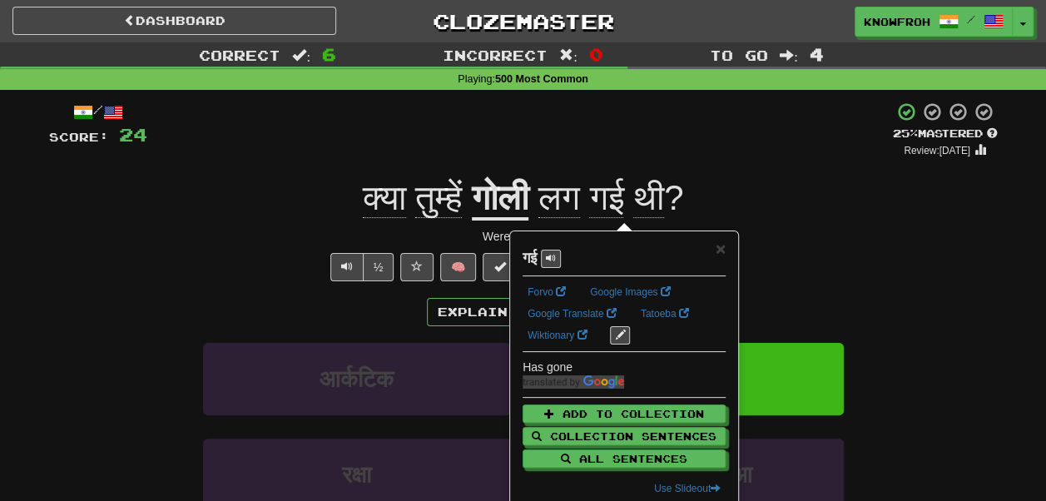
click at [569, 192] on span "लग" at bounding box center [559, 198] width 42 height 40
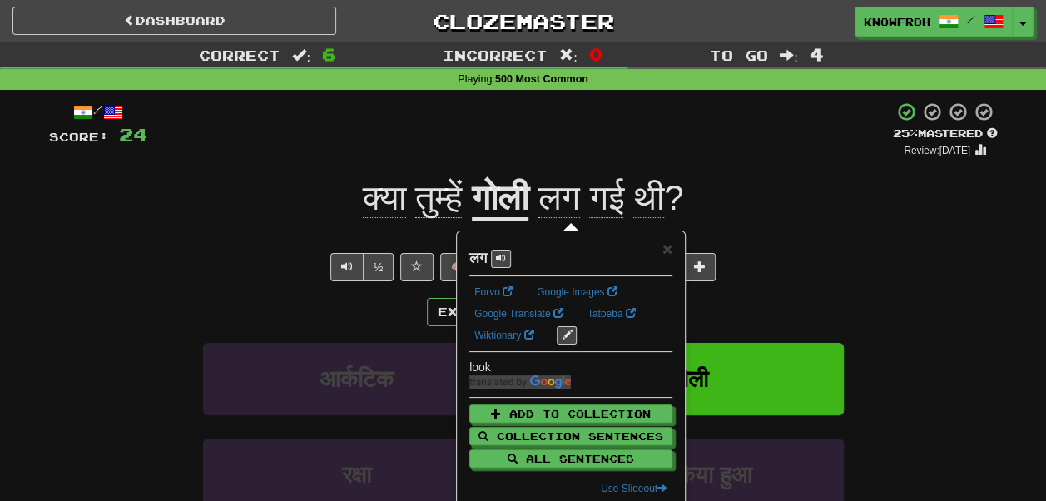
click at [613, 194] on span "गई" at bounding box center [606, 198] width 34 height 40
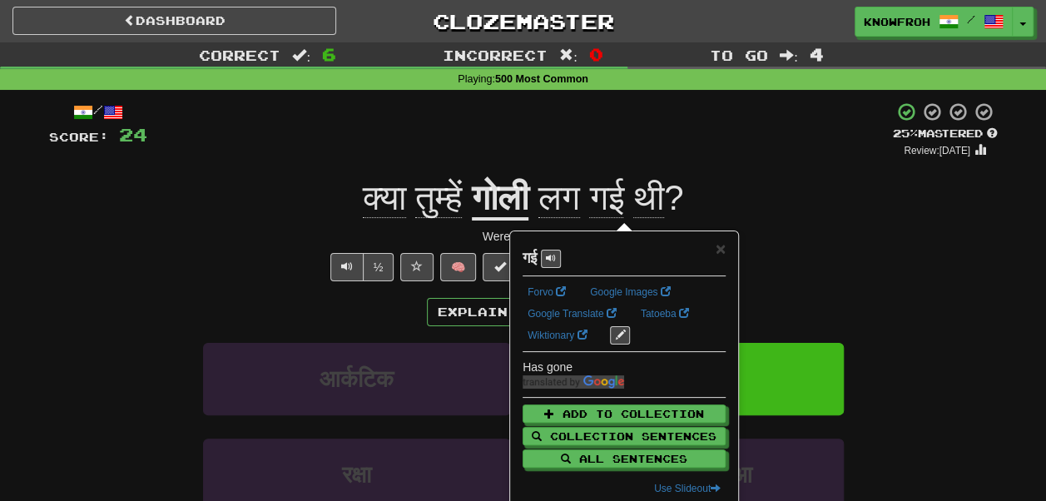
click at [571, 211] on span "लग" at bounding box center [559, 198] width 42 height 40
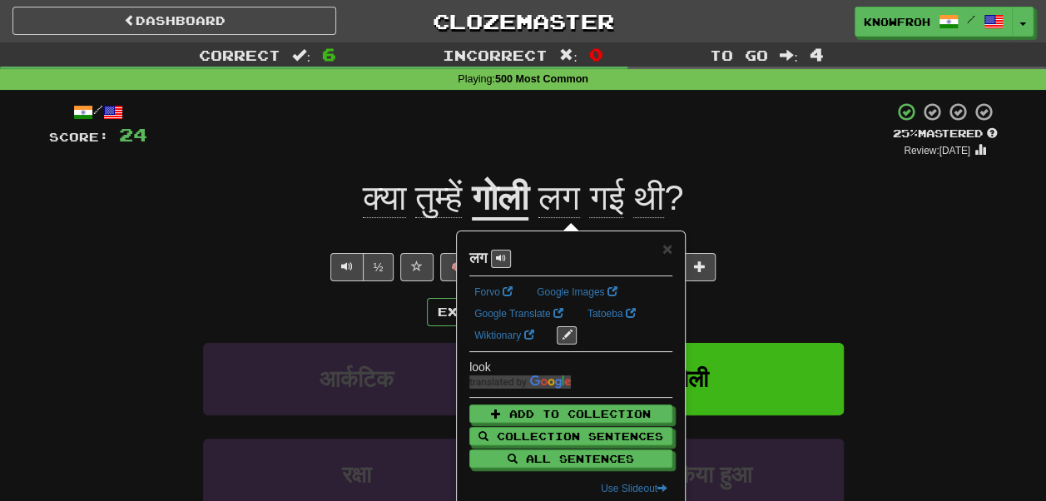
click at [619, 204] on span "गई" at bounding box center [606, 198] width 34 height 40
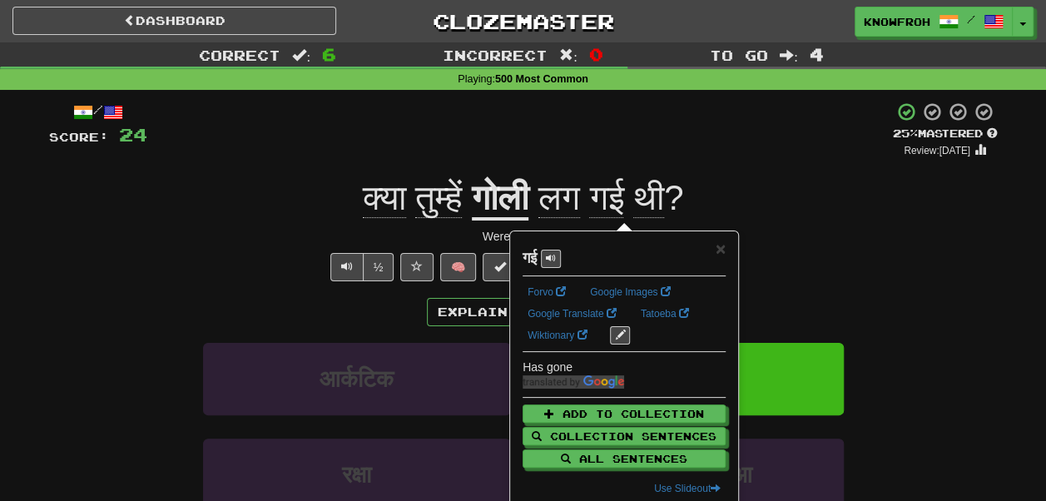
click at [567, 201] on span "लग" at bounding box center [559, 198] width 42 height 40
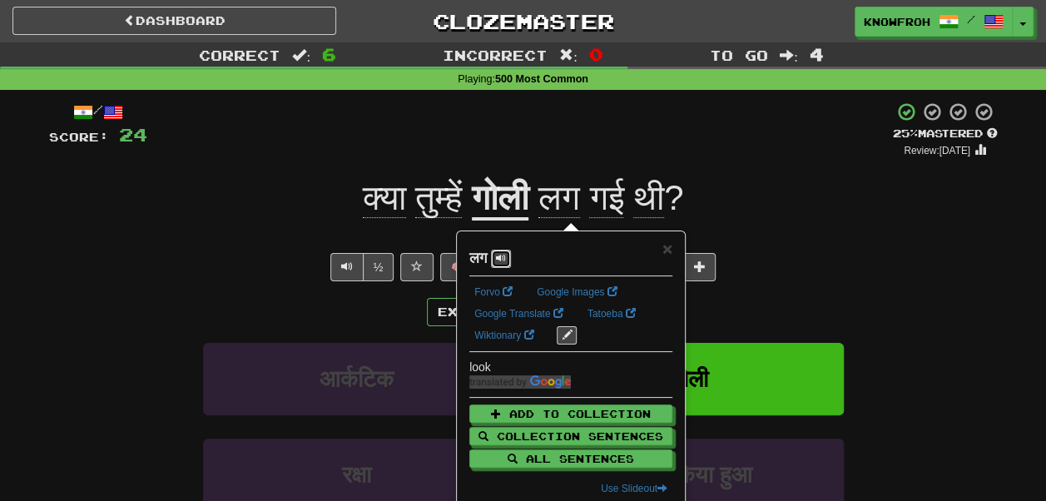
click at [511, 259] on button at bounding box center [501, 259] width 20 height 18
click at [613, 196] on span "गई" at bounding box center [606, 198] width 34 height 40
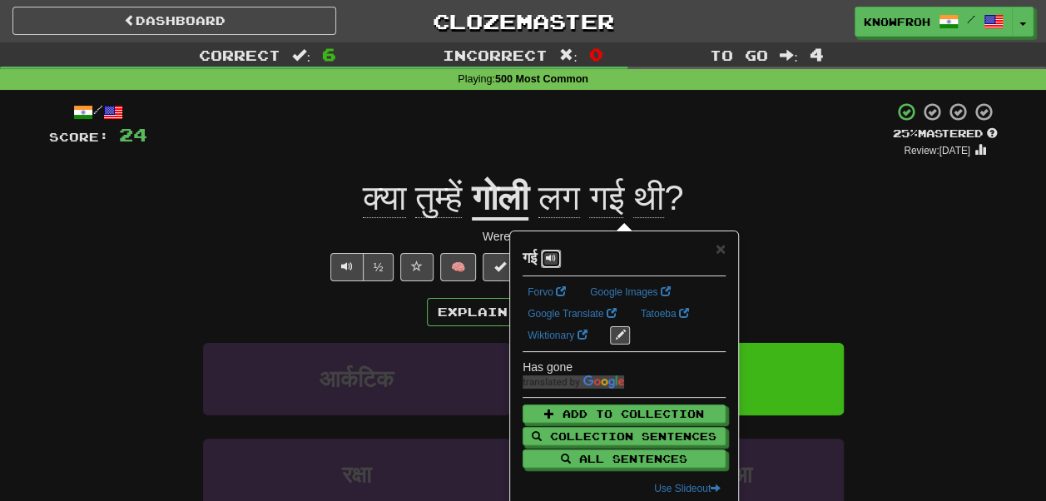
click at [556, 258] on span at bounding box center [551, 258] width 10 height 10
click at [662, 188] on span "थी" at bounding box center [648, 198] width 31 height 40
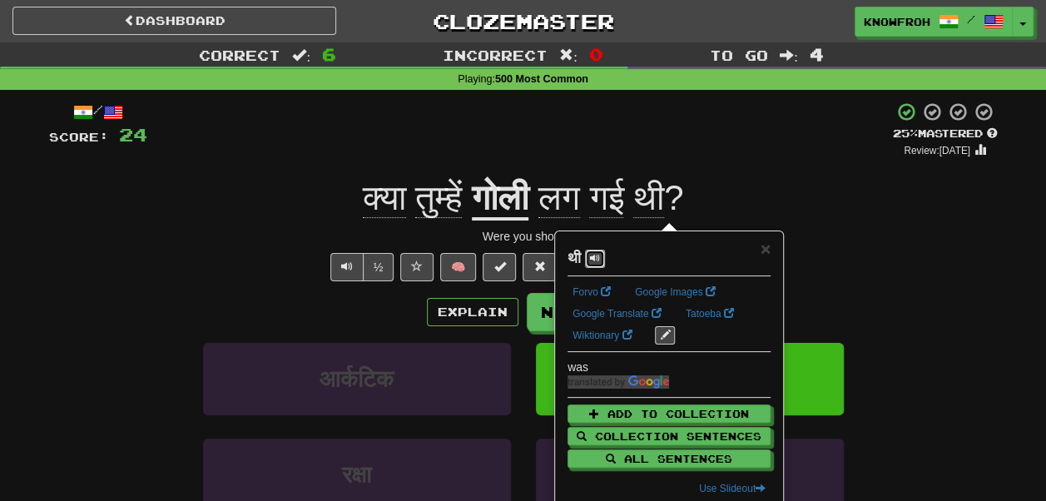
click at [599, 254] on span at bounding box center [595, 258] width 10 height 10
click at [407, 308] on div "Explain Next" at bounding box center [523, 312] width 949 height 38
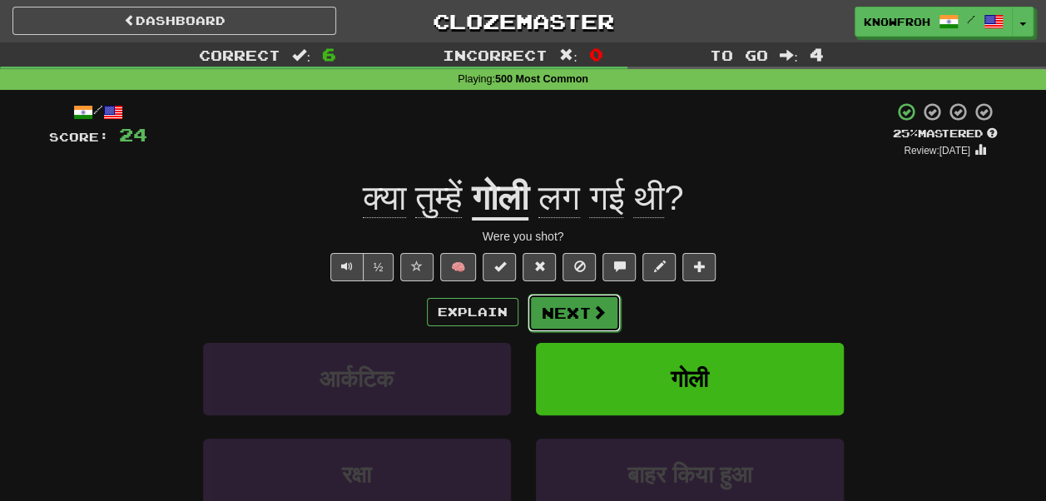
click at [592, 311] on span at bounding box center [599, 312] width 15 height 15
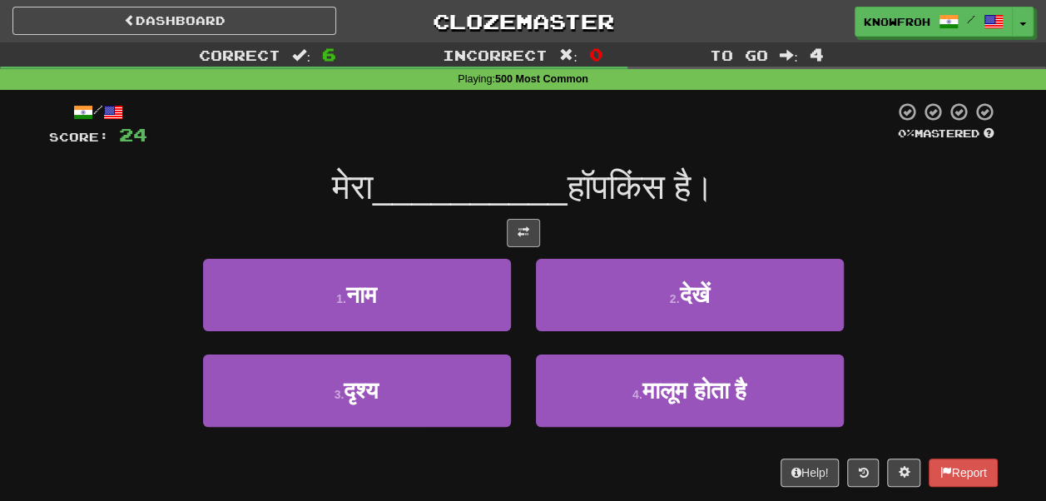
drag, startPoint x: 505, startPoint y: 233, endPoint x: 514, endPoint y: 233, distance: 9.2
click at [514, 233] on div at bounding box center [523, 233] width 949 height 28
click at [514, 233] on button at bounding box center [523, 233] width 33 height 28
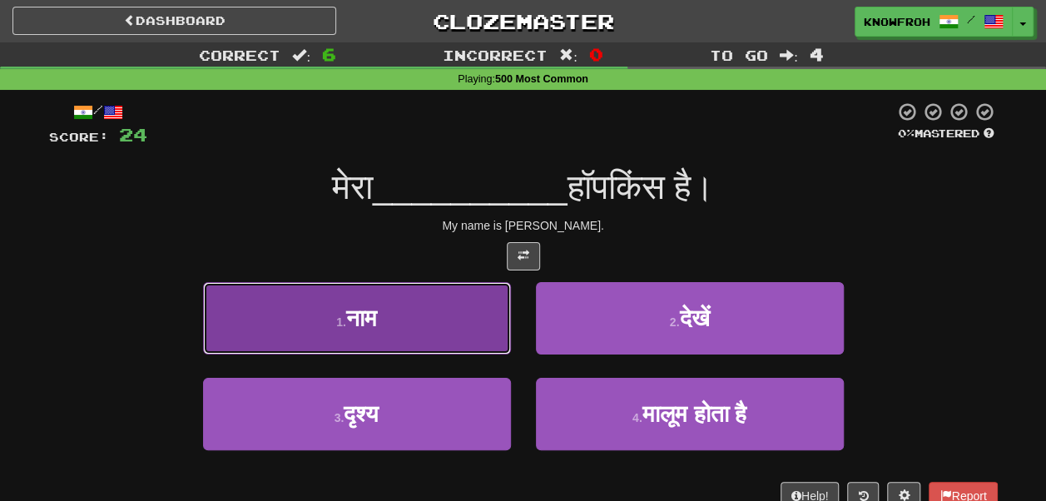
click at [451, 323] on button "1 . नाम" at bounding box center [357, 318] width 308 height 72
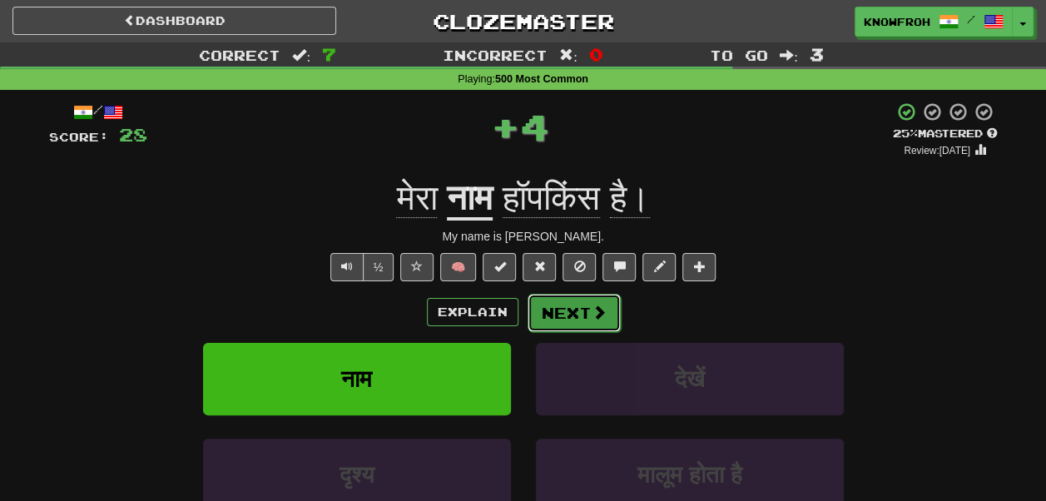
click at [567, 317] on button "Next" at bounding box center [574, 313] width 93 height 38
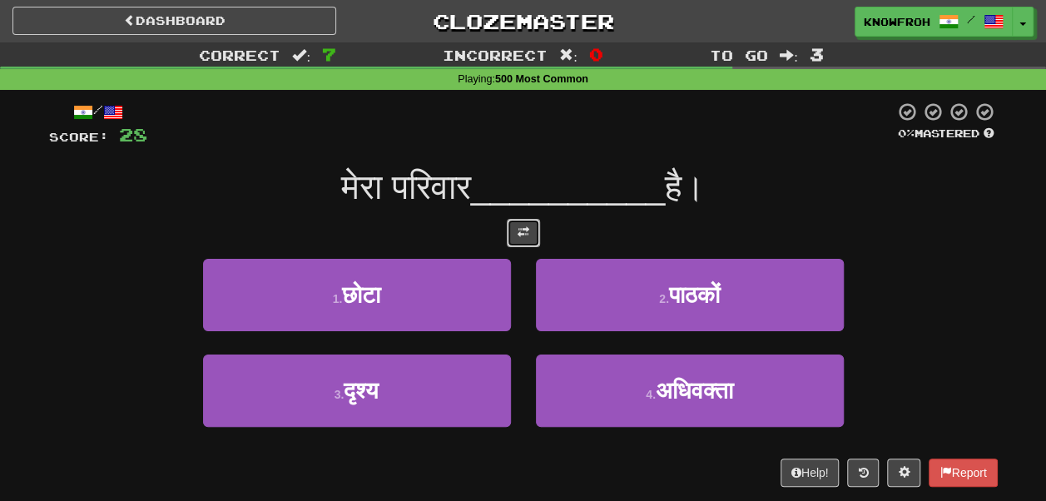
click at [519, 236] on span at bounding box center [524, 232] width 12 height 12
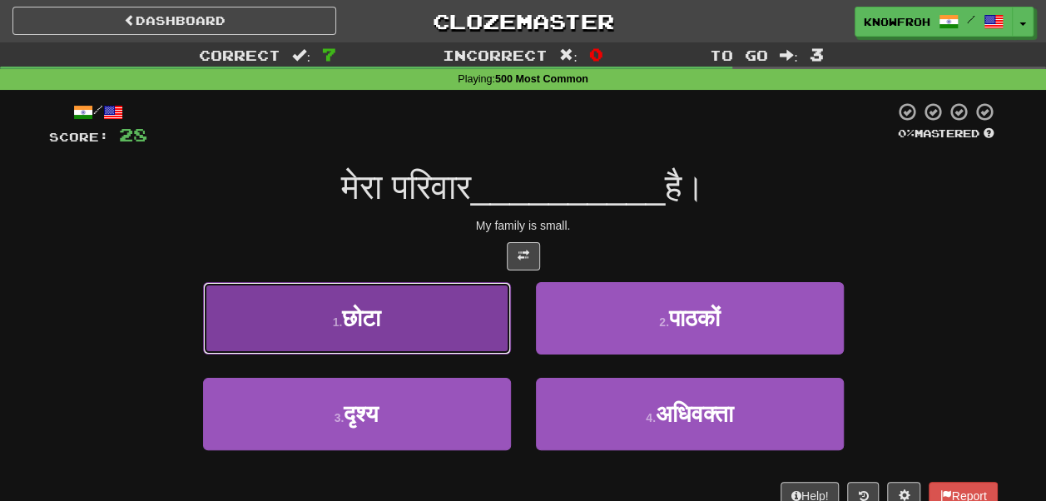
click at [455, 323] on button "1 . छोटा" at bounding box center [357, 318] width 308 height 72
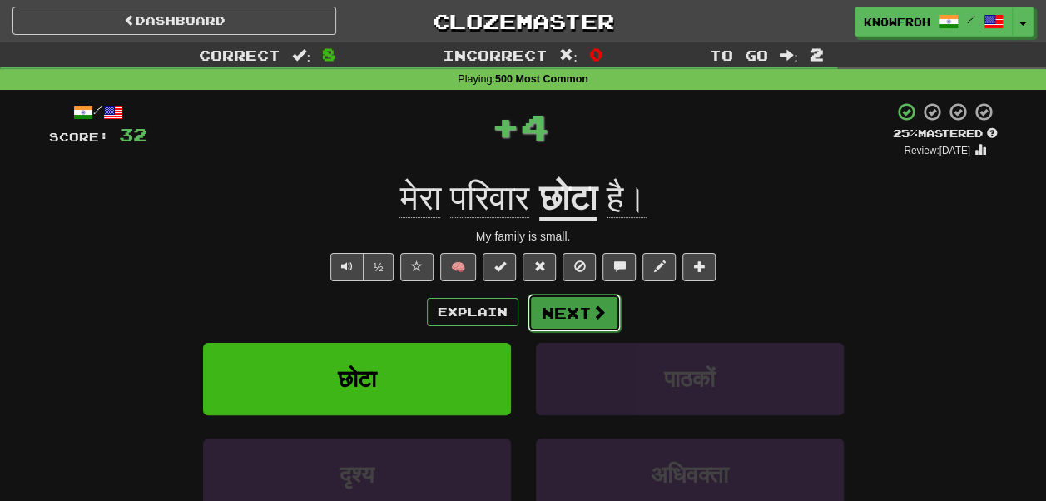
click at [555, 313] on button "Next" at bounding box center [574, 313] width 93 height 38
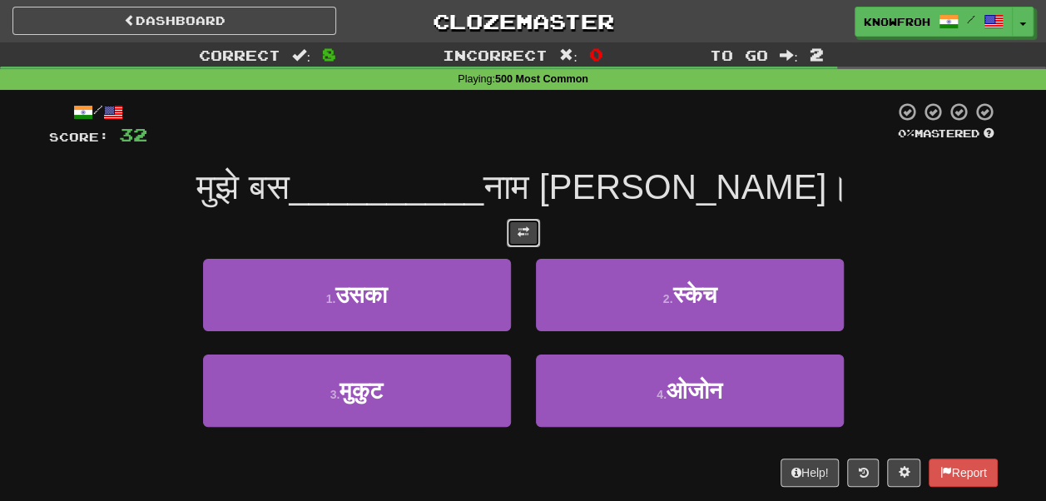
click at [513, 232] on button at bounding box center [523, 233] width 33 height 28
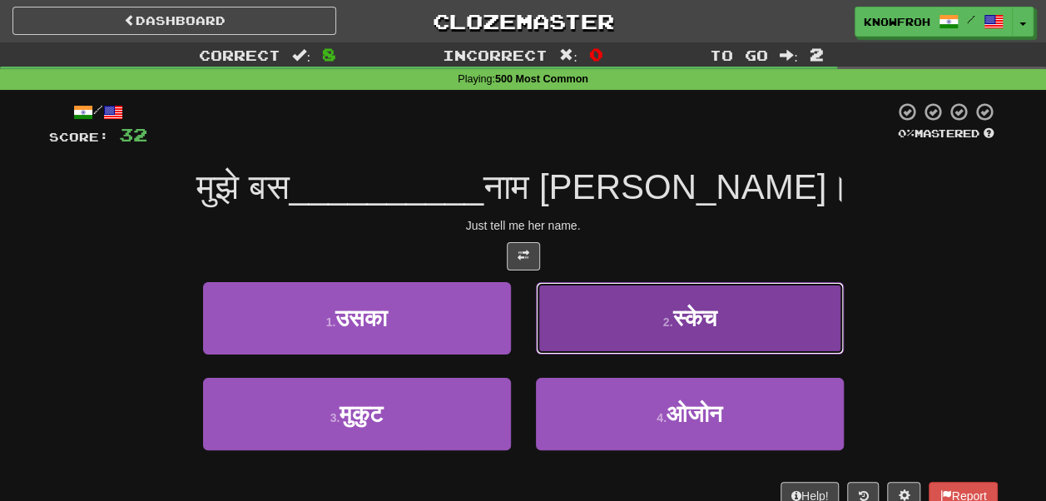
click at [586, 316] on button "2 . स्केच" at bounding box center [690, 318] width 308 height 72
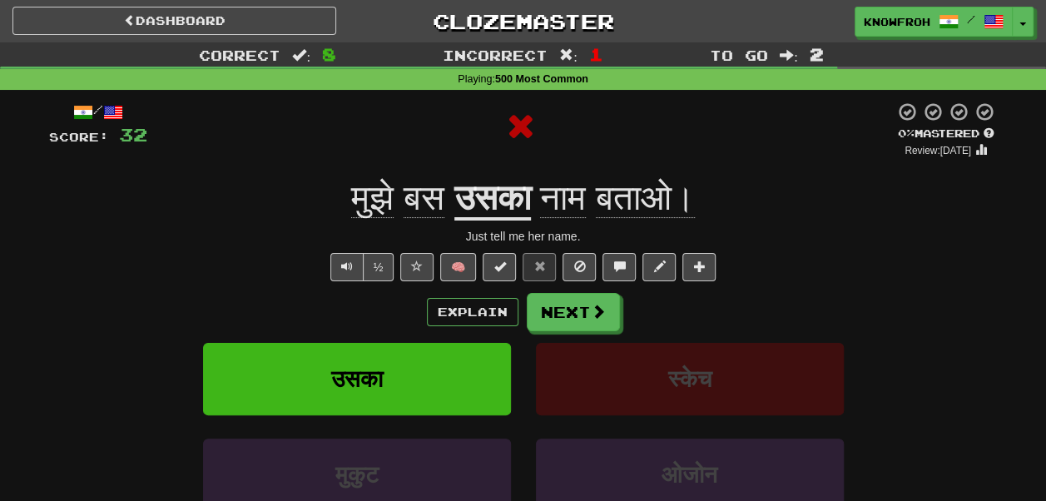
click at [491, 196] on u "उसका" at bounding box center [492, 199] width 77 height 42
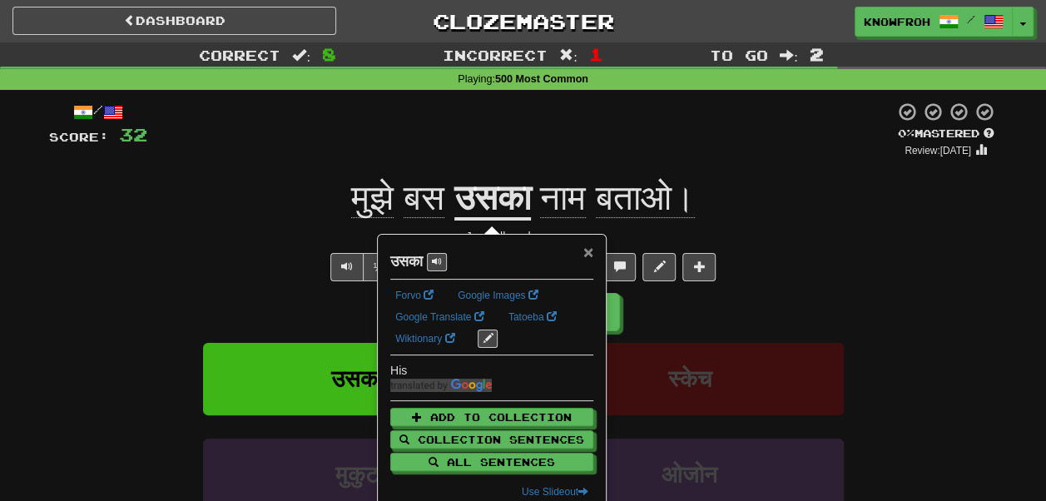
click at [586, 250] on span "×" at bounding box center [588, 251] width 10 height 19
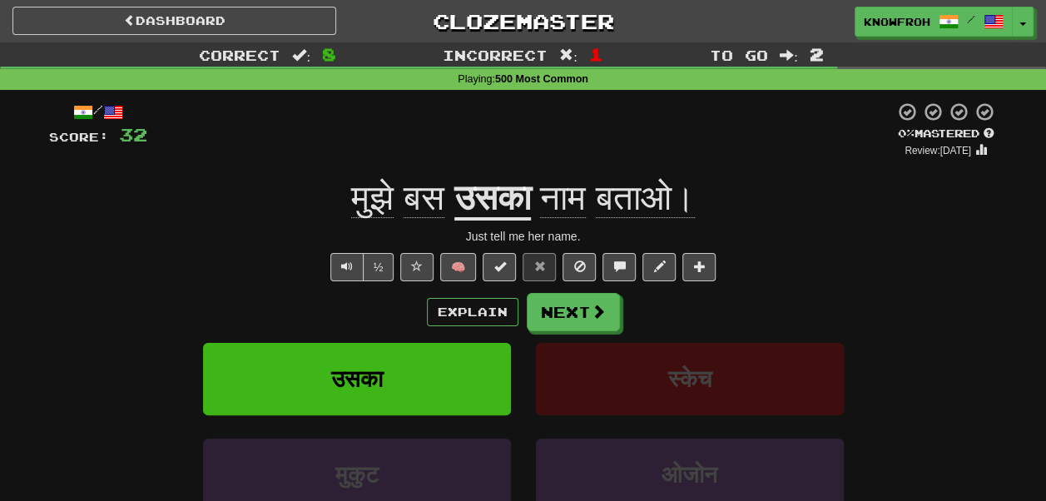
click at [407, 200] on span "बस" at bounding box center [424, 198] width 41 height 40
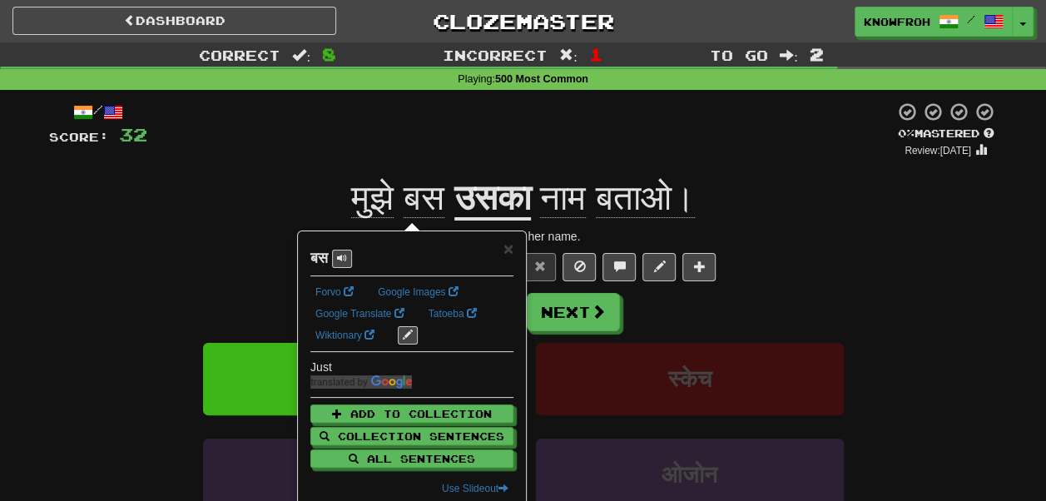
click at [423, 125] on div at bounding box center [520, 130] width 747 height 57
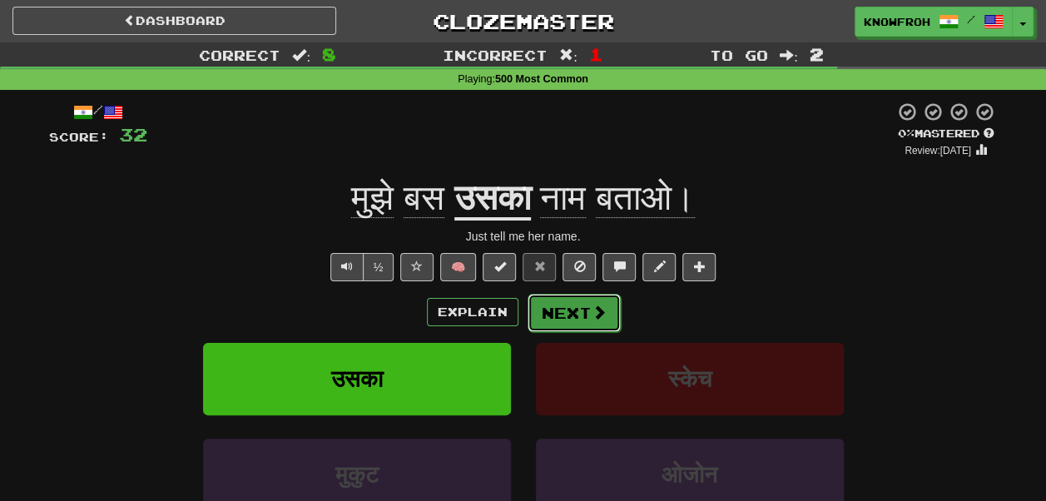
click at [572, 313] on button "Next" at bounding box center [574, 313] width 93 height 38
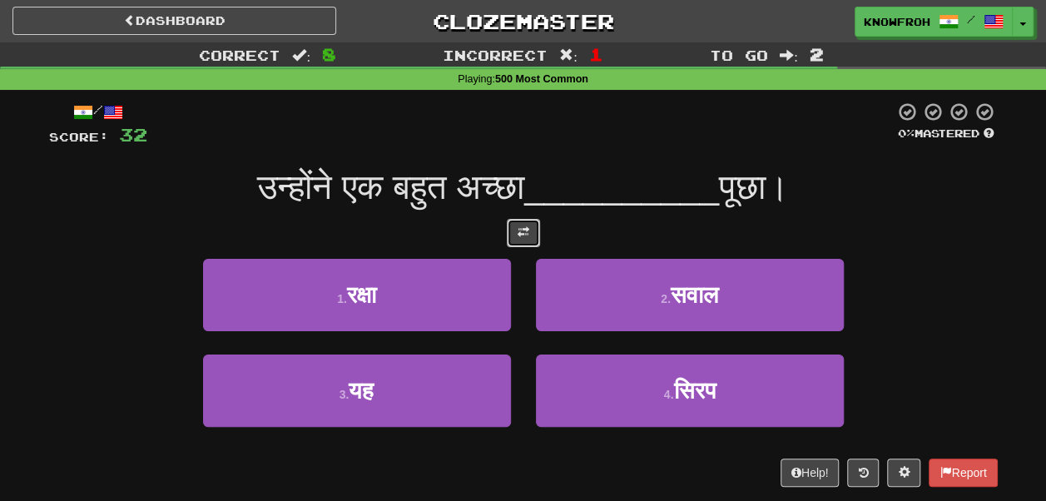
click at [518, 235] on span at bounding box center [524, 232] width 12 height 12
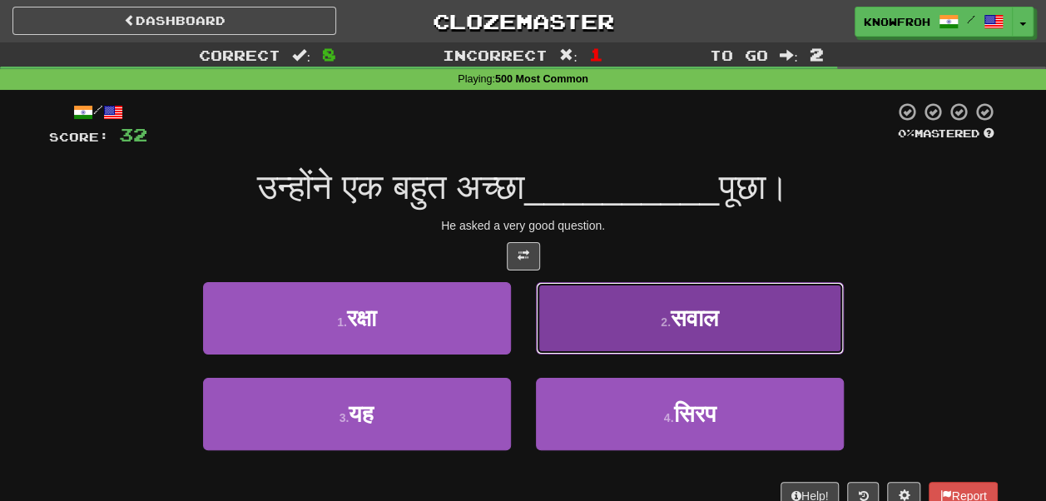
click at [544, 334] on button "2 . सवाल" at bounding box center [690, 318] width 308 height 72
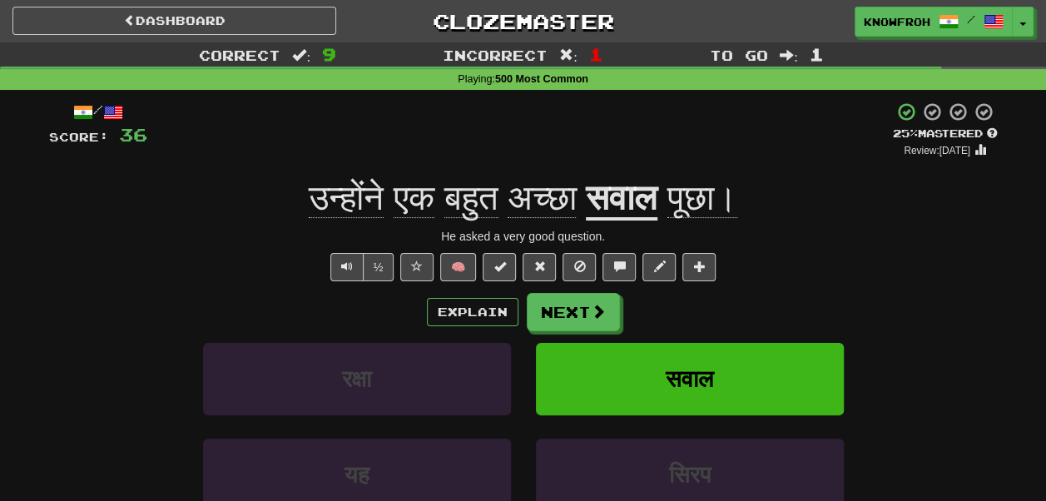
click at [717, 202] on span "पूछा।" at bounding box center [702, 198] width 70 height 40
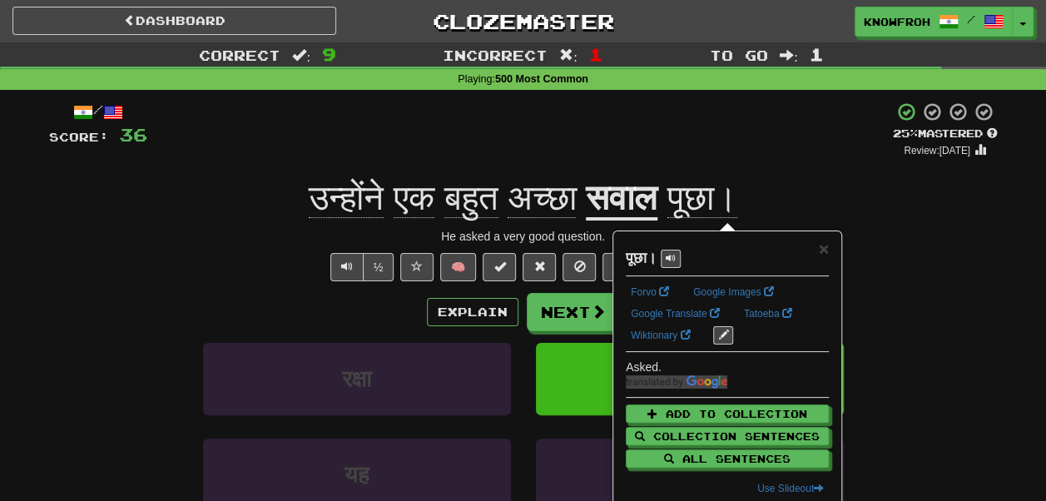
click at [727, 120] on div "+ 4" at bounding box center [519, 130] width 745 height 57
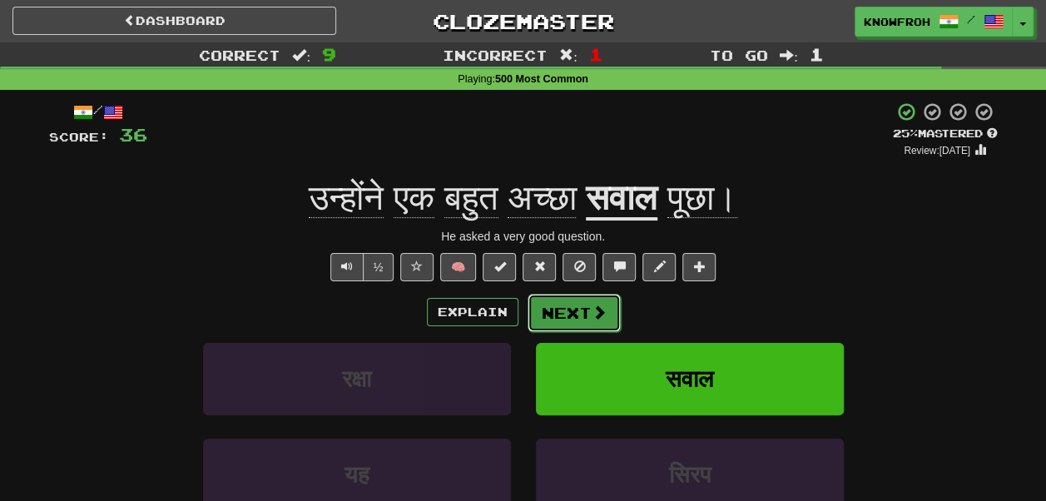
click at [567, 301] on button "Next" at bounding box center [574, 313] width 93 height 38
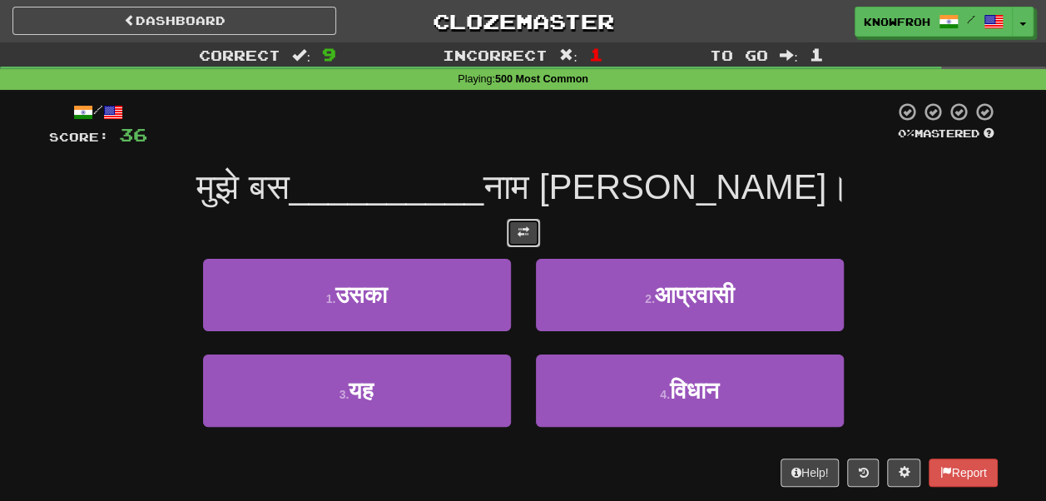
click at [527, 233] on span at bounding box center [524, 232] width 12 height 12
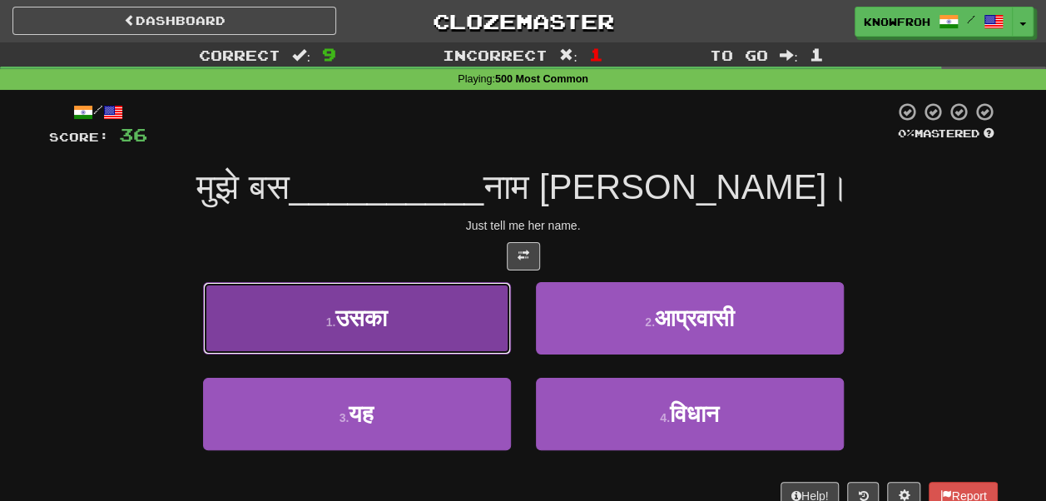
click at [423, 329] on button "1 . उसका" at bounding box center [357, 318] width 308 height 72
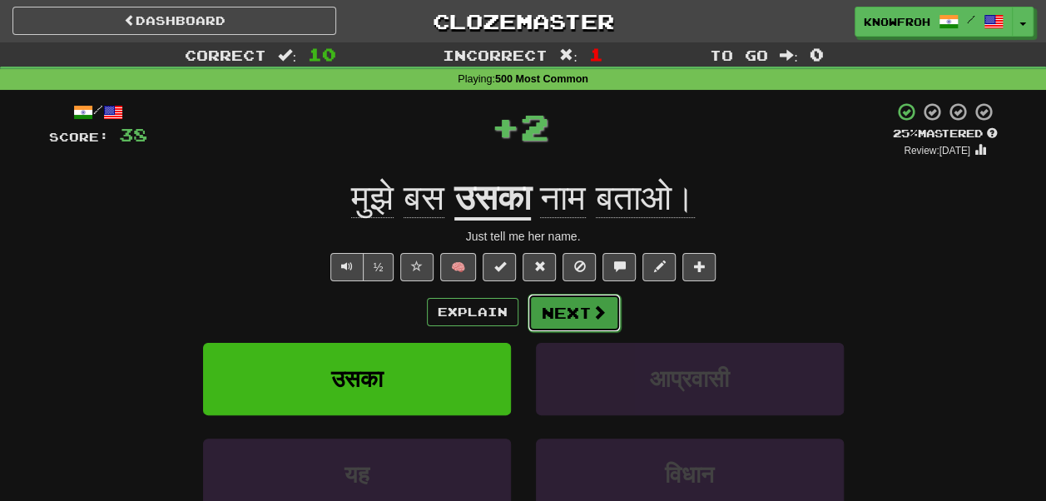
click at [592, 316] on span at bounding box center [599, 312] width 15 height 15
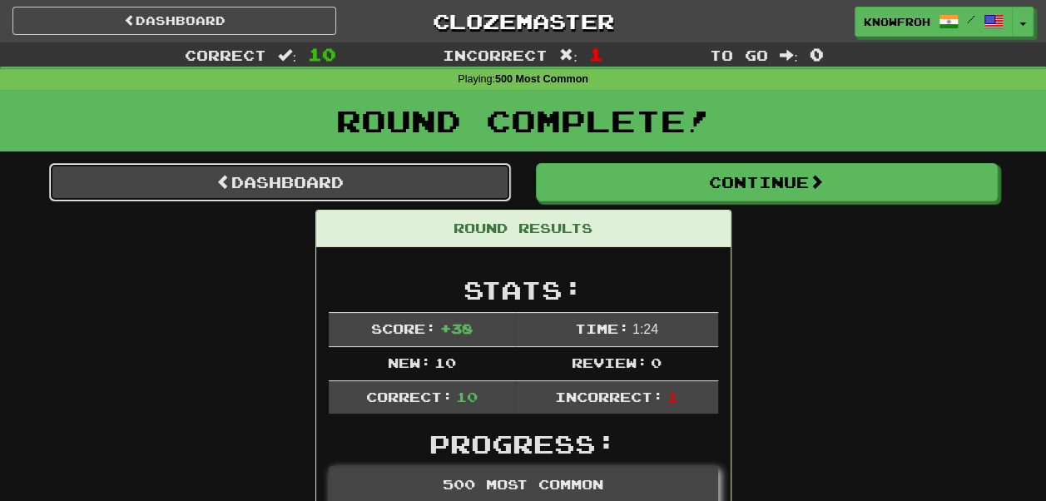
click at [376, 176] on link "Dashboard" at bounding box center [280, 182] width 462 height 38
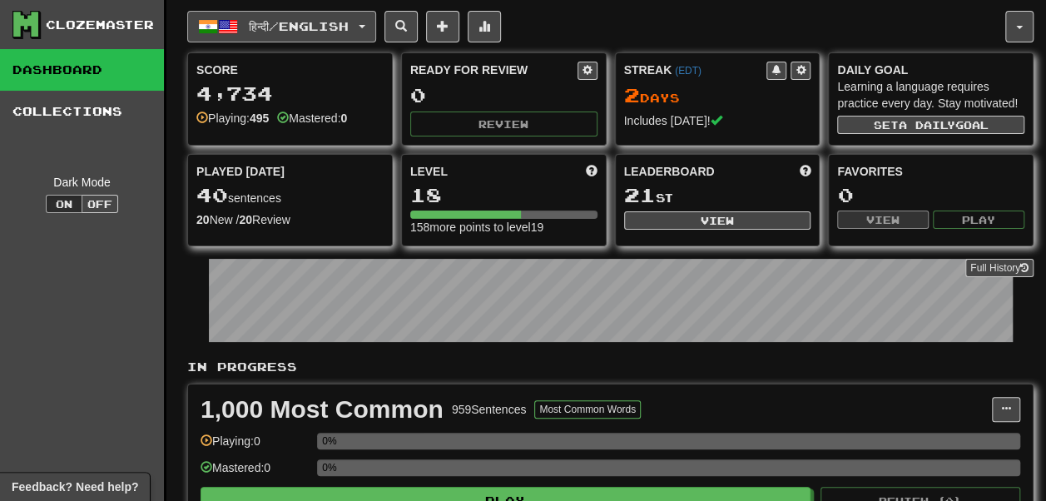
click at [294, 13] on button "हिन्दी / English" at bounding box center [281, 27] width 189 height 32
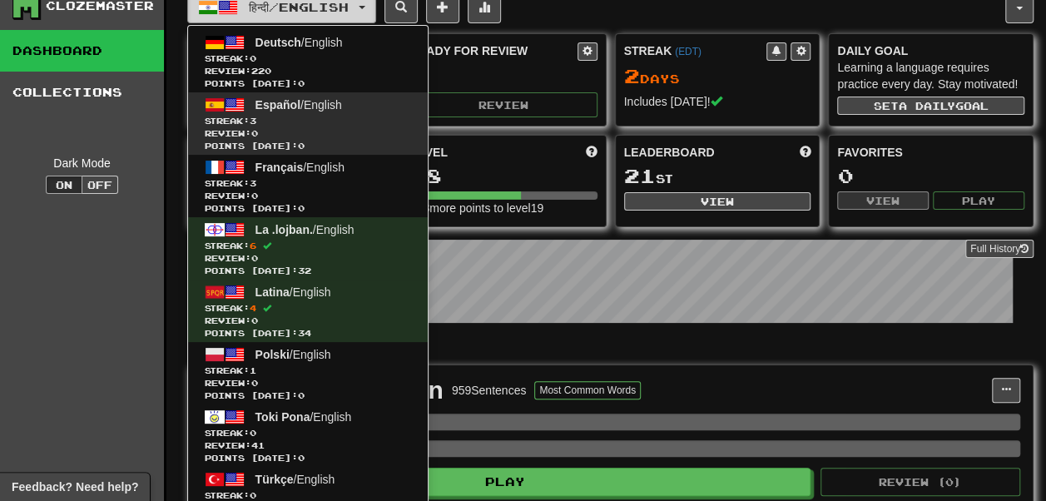
scroll to position [22, 0]
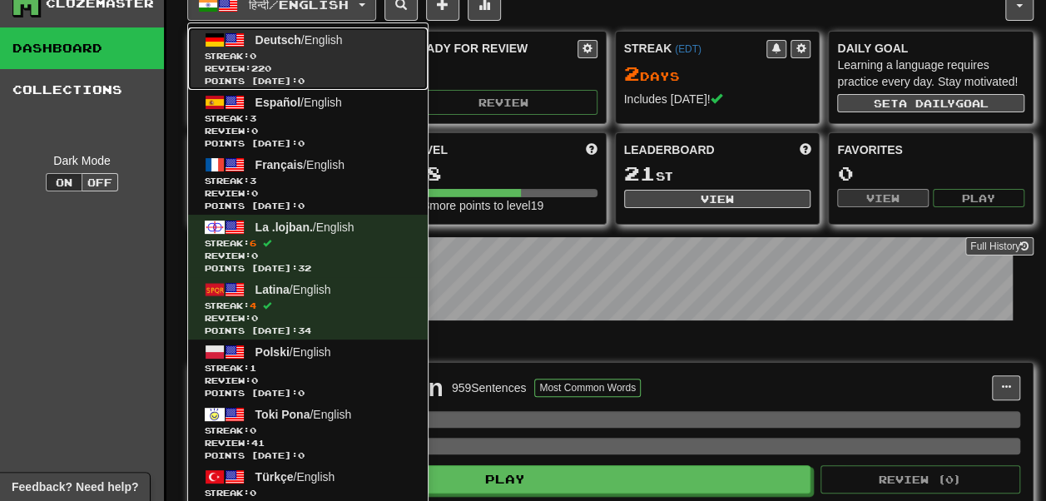
click at [303, 62] on span "Review: 220" at bounding box center [308, 68] width 206 height 12
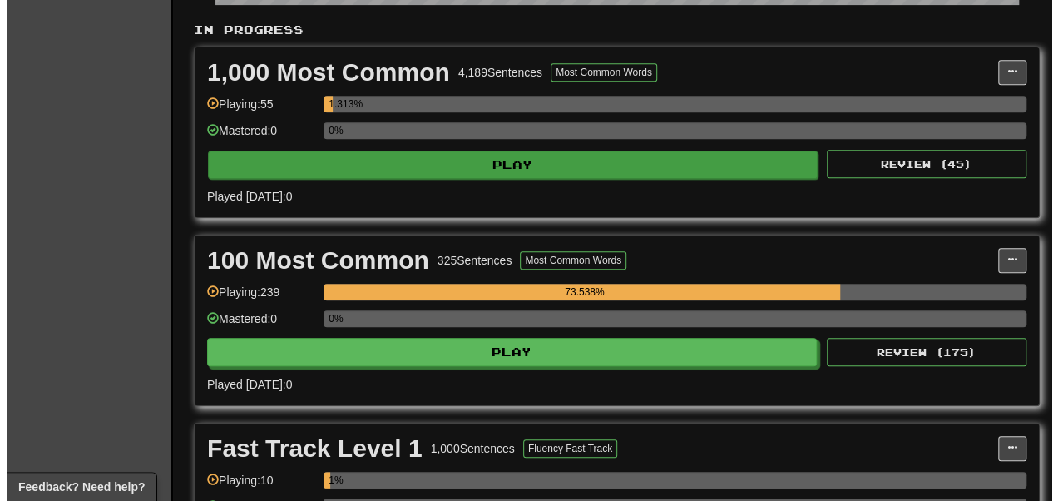
scroll to position [338, 0]
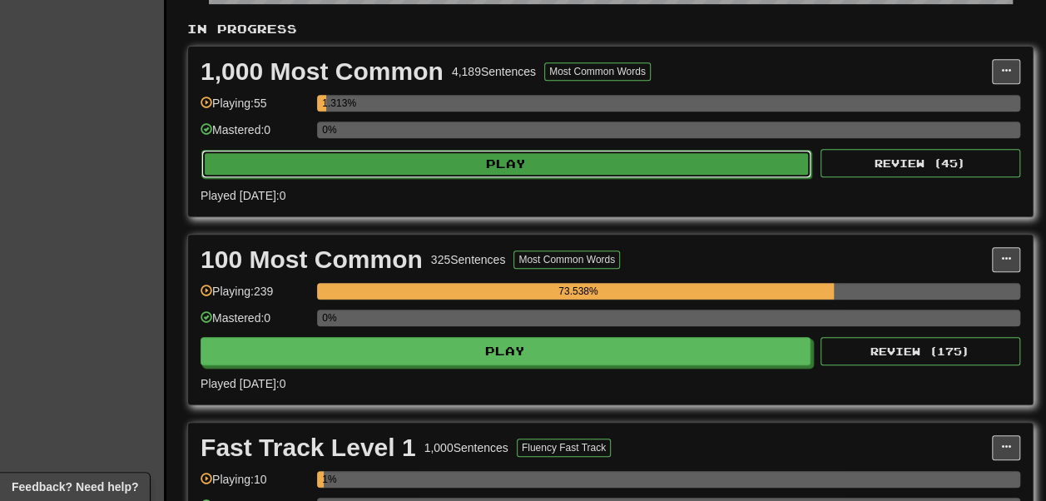
click at [410, 178] on button "Play" at bounding box center [506, 164] width 610 height 28
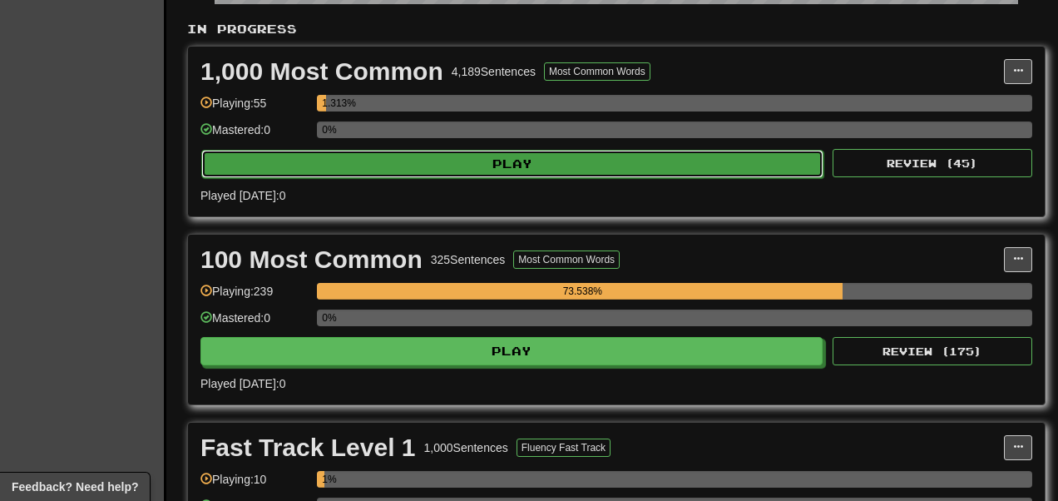
select select "**"
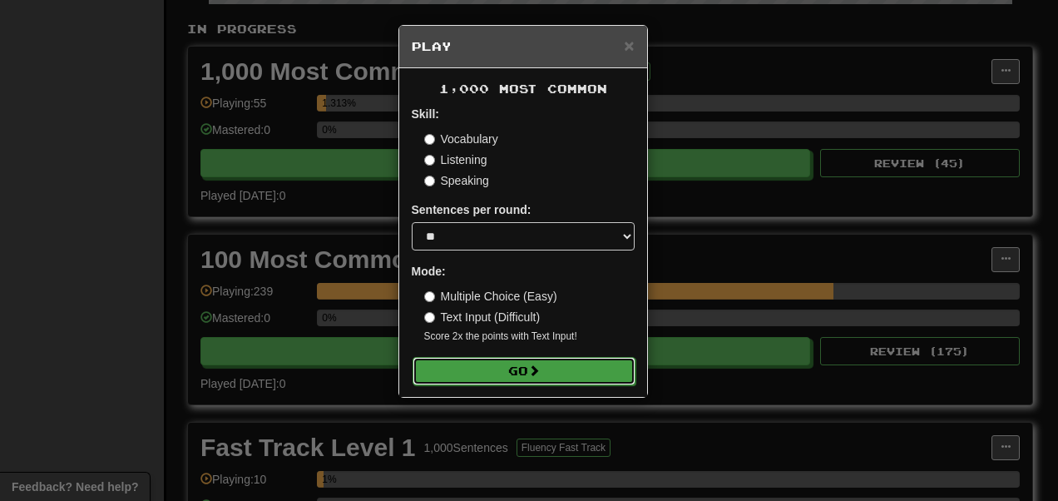
click at [504, 371] on button "Go" at bounding box center [524, 371] width 223 height 28
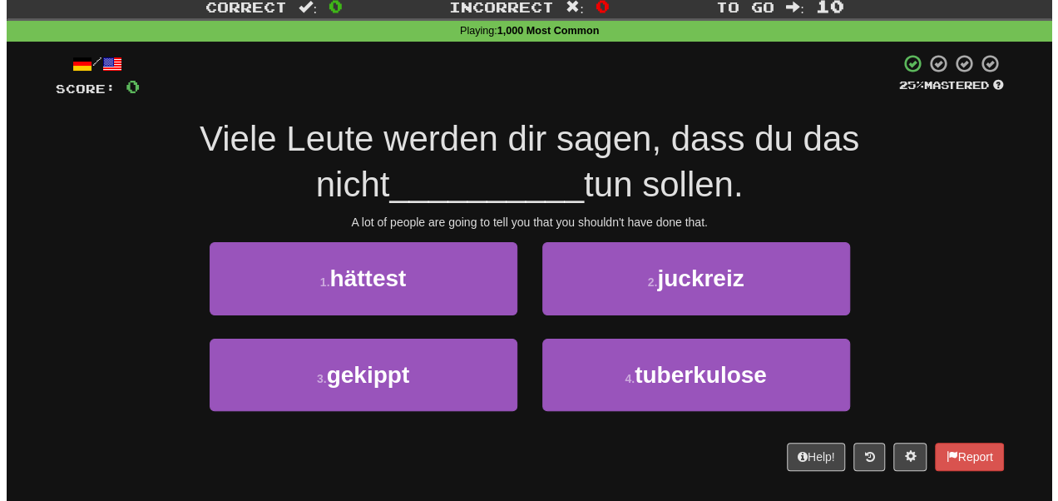
scroll to position [49, 0]
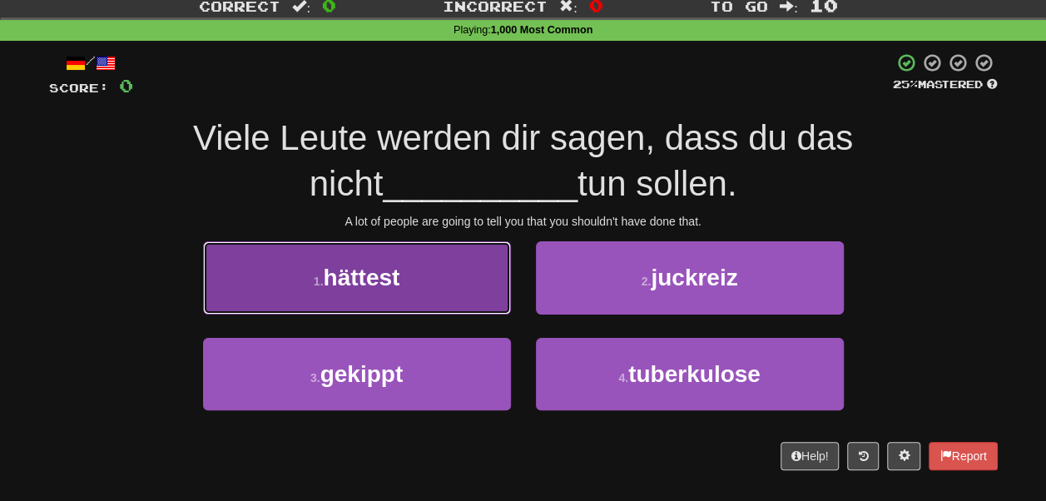
click at [449, 281] on button "1 . hättest" at bounding box center [357, 277] width 308 height 72
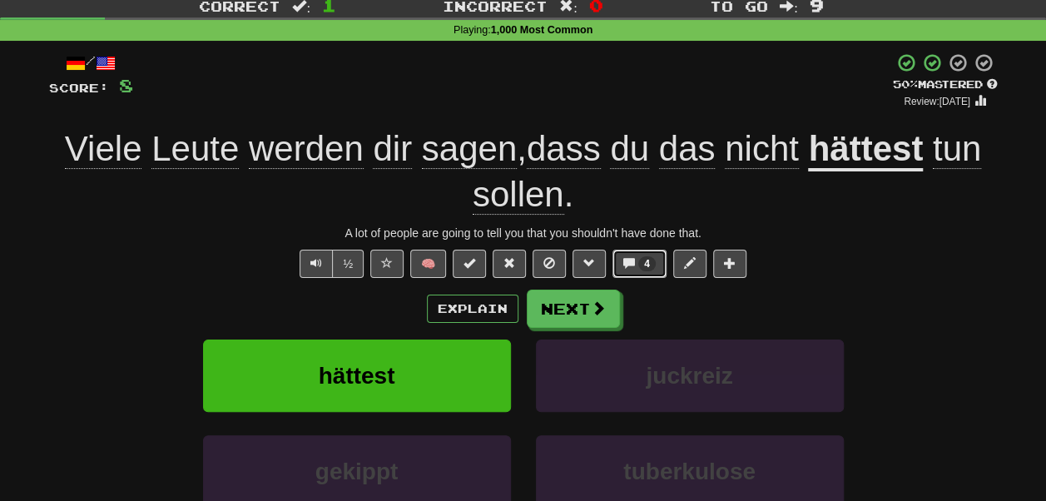
click at [626, 256] on button "4" at bounding box center [639, 264] width 54 height 28
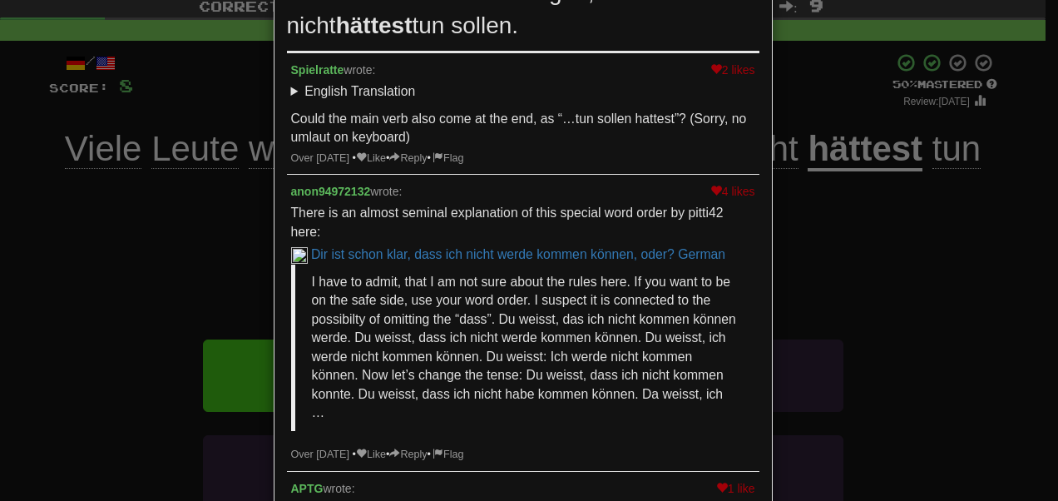
scroll to position [4, 0]
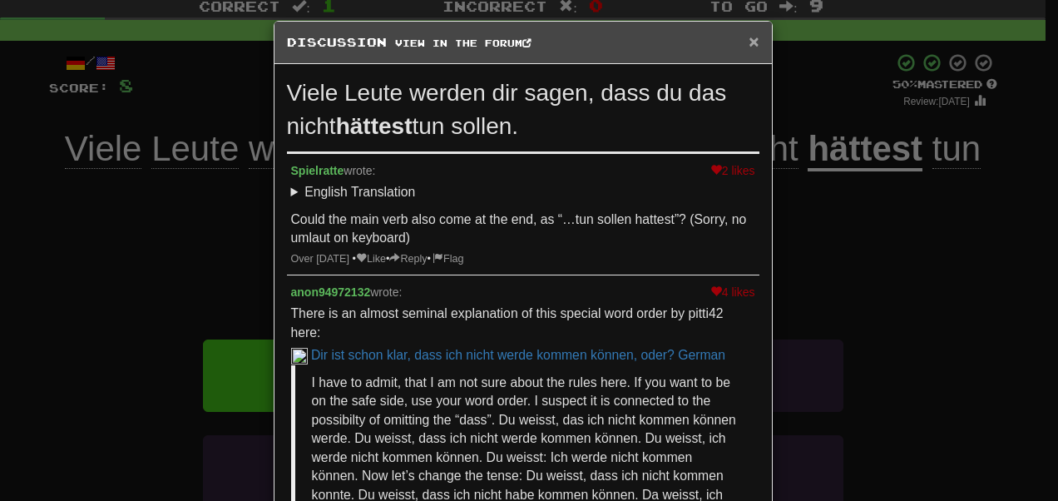
click at [750, 46] on span "×" at bounding box center [754, 41] width 10 height 19
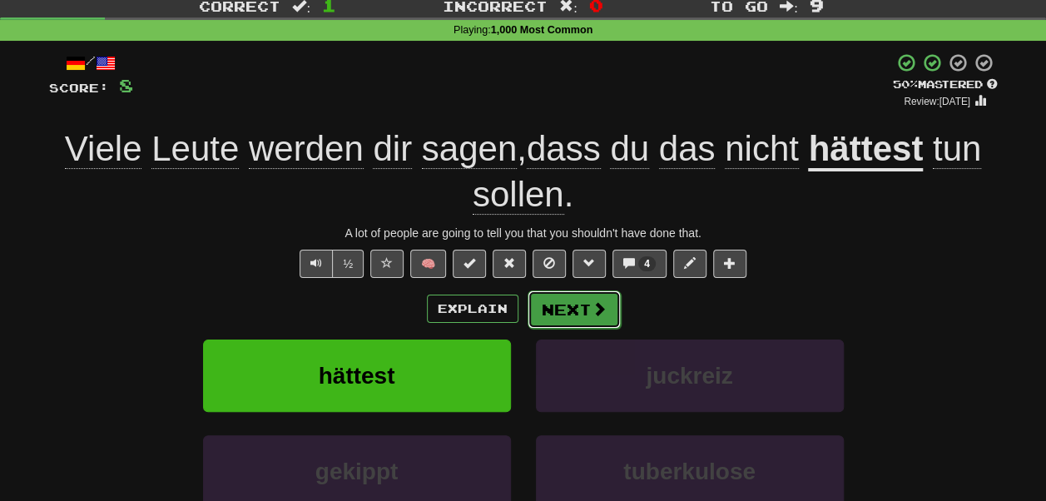
click at [570, 311] on button "Next" at bounding box center [574, 309] width 93 height 38
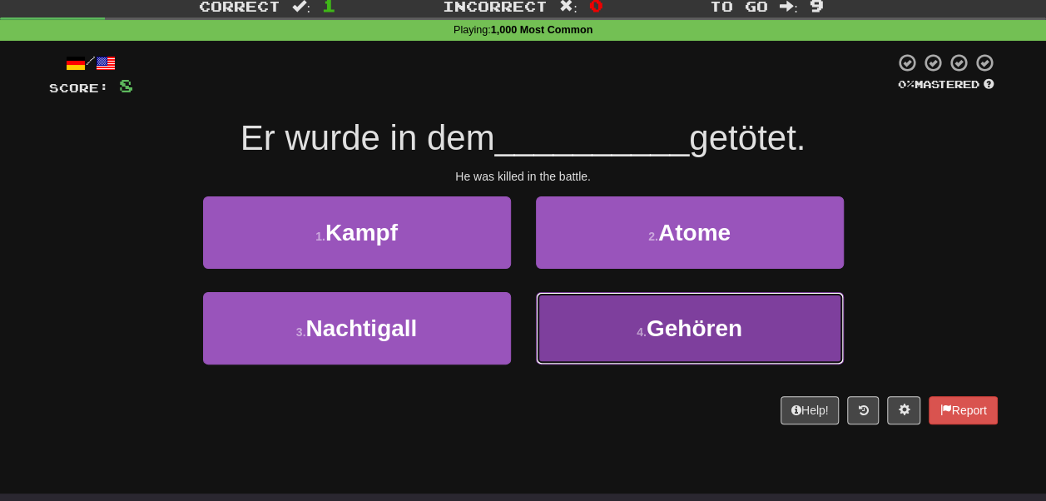
click at [574, 319] on button "4 . Gehören" at bounding box center [690, 328] width 308 height 72
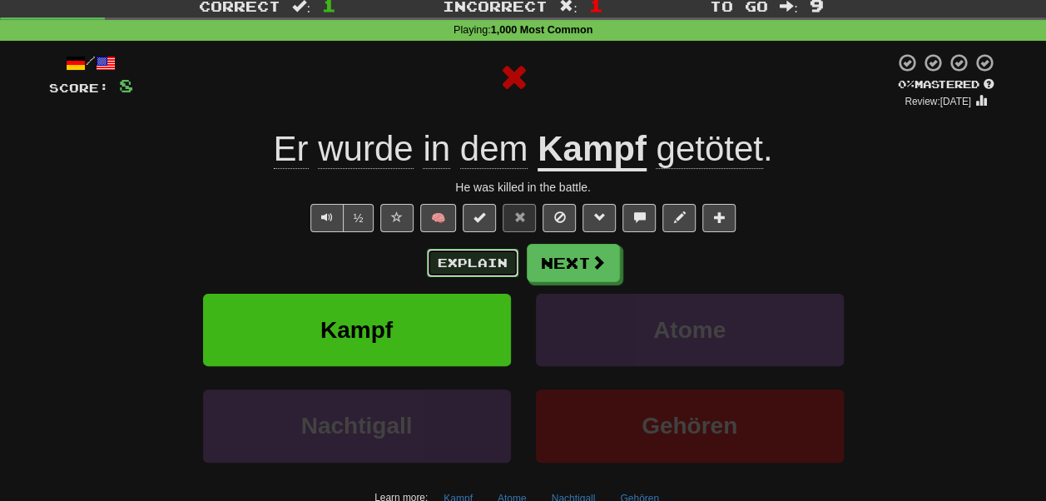
click at [494, 261] on button "Explain" at bounding box center [473, 263] width 92 height 28
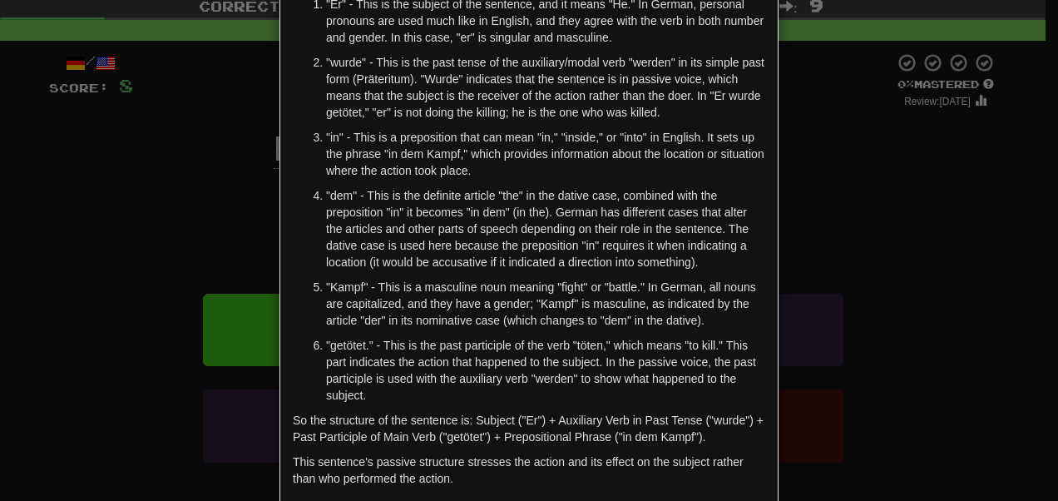
scroll to position [0, 0]
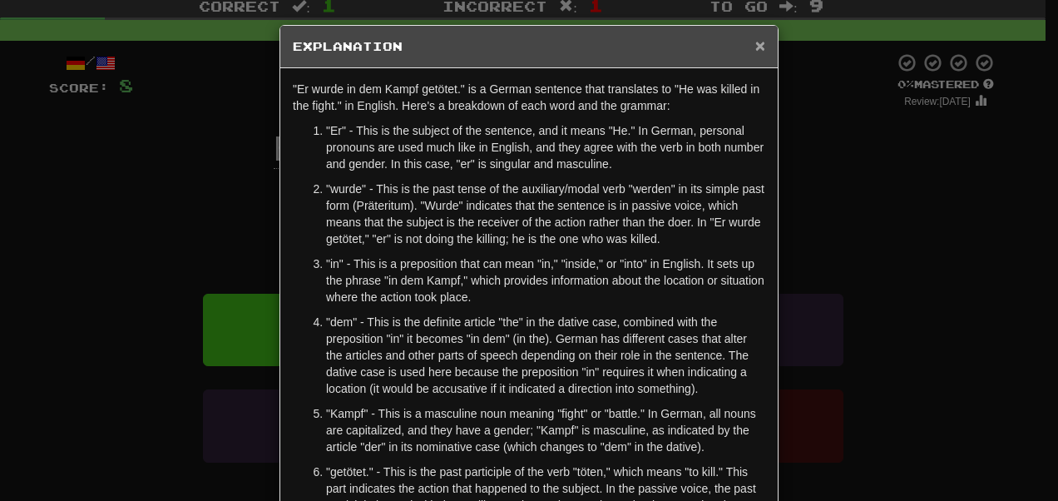
click at [755, 43] on span "×" at bounding box center [760, 45] width 10 height 19
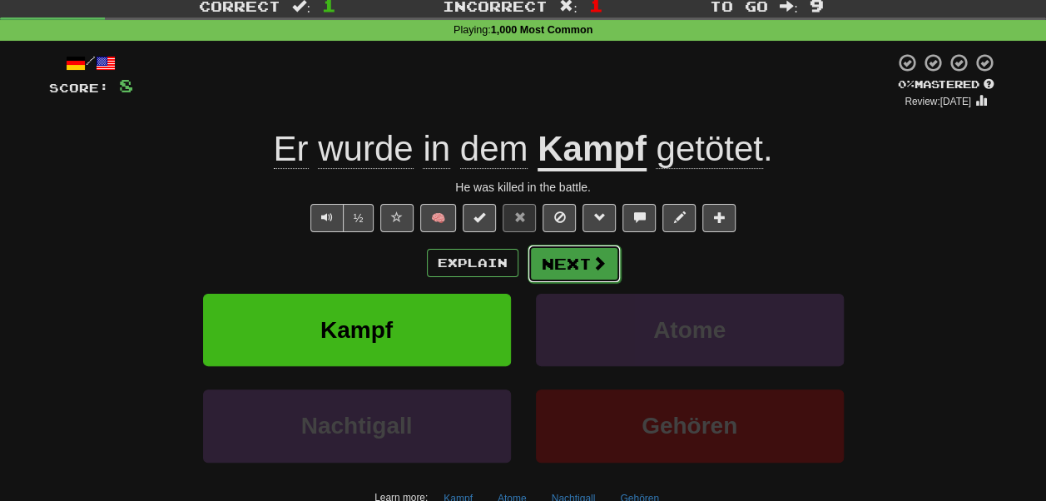
click at [594, 268] on span at bounding box center [599, 262] width 15 height 15
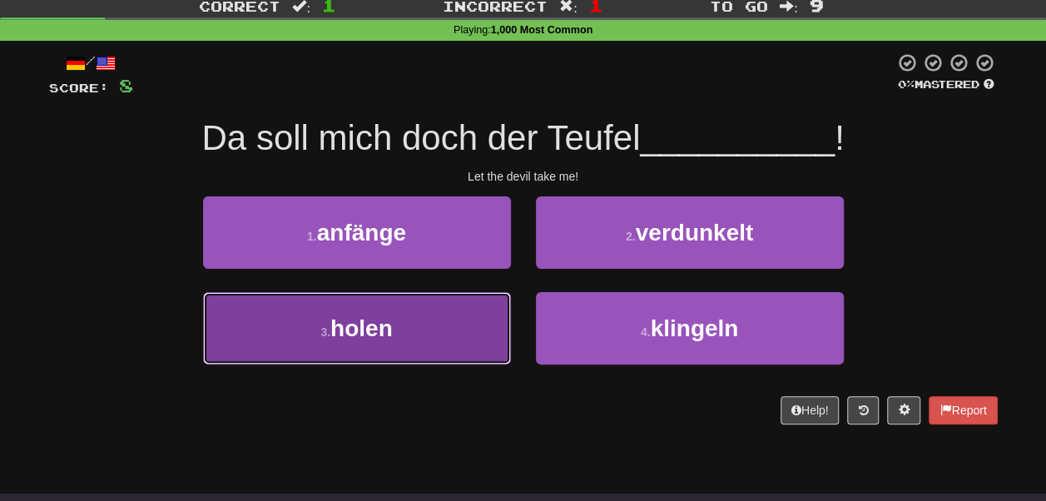
click at [484, 310] on button "3 . holen" at bounding box center [357, 328] width 308 height 72
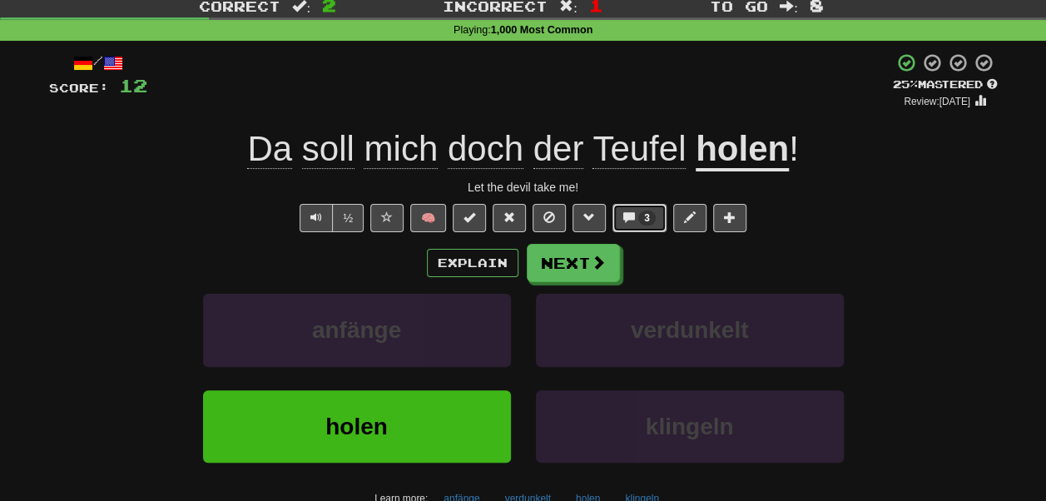
click at [629, 219] on span at bounding box center [629, 217] width 12 height 12
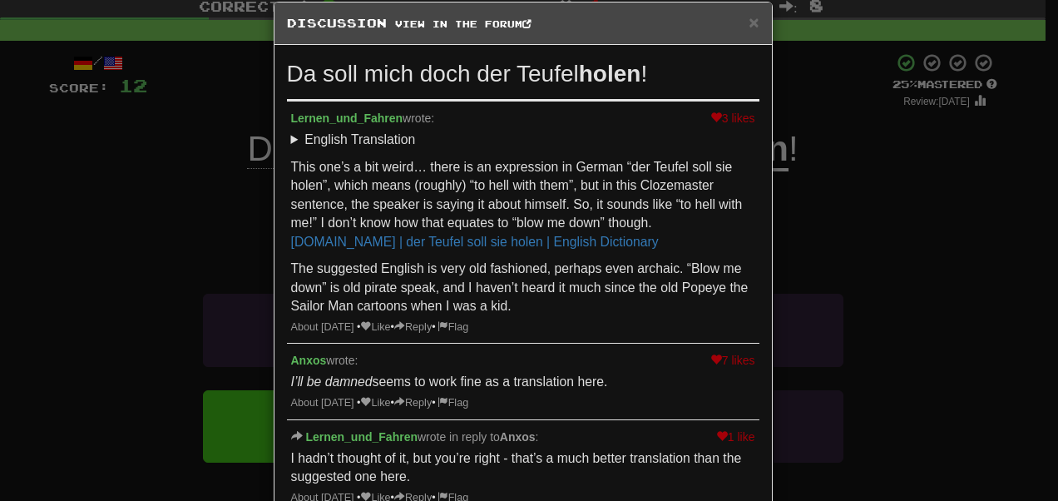
scroll to position [22, 0]
drag, startPoint x: 377, startPoint y: 383, endPoint x: 283, endPoint y: 383, distance: 94.0
click at [287, 383] on div "7 likes Anxos wrote: I’ll be damned seems to work fine as a translation here. A…" at bounding box center [523, 382] width 473 height 76
copy p "I’ll be damned"
click at [749, 20] on span "×" at bounding box center [754, 22] width 10 height 19
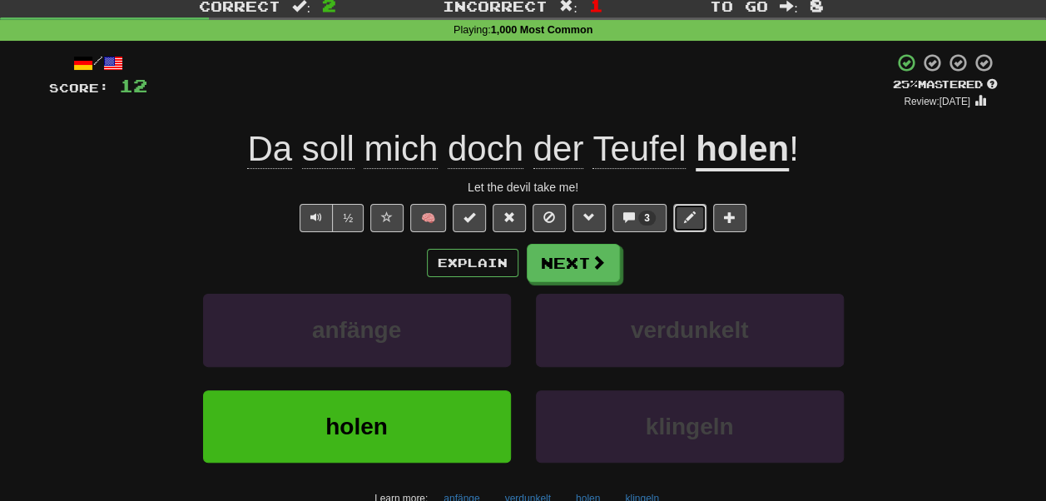
click at [684, 219] on span at bounding box center [690, 217] width 12 height 12
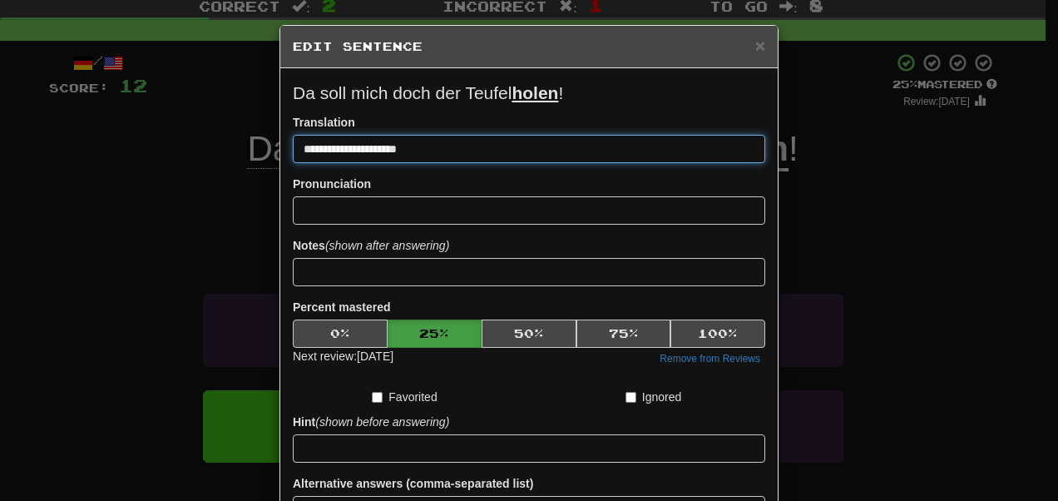
click at [468, 145] on input "**********" at bounding box center [529, 149] width 473 height 28
paste input
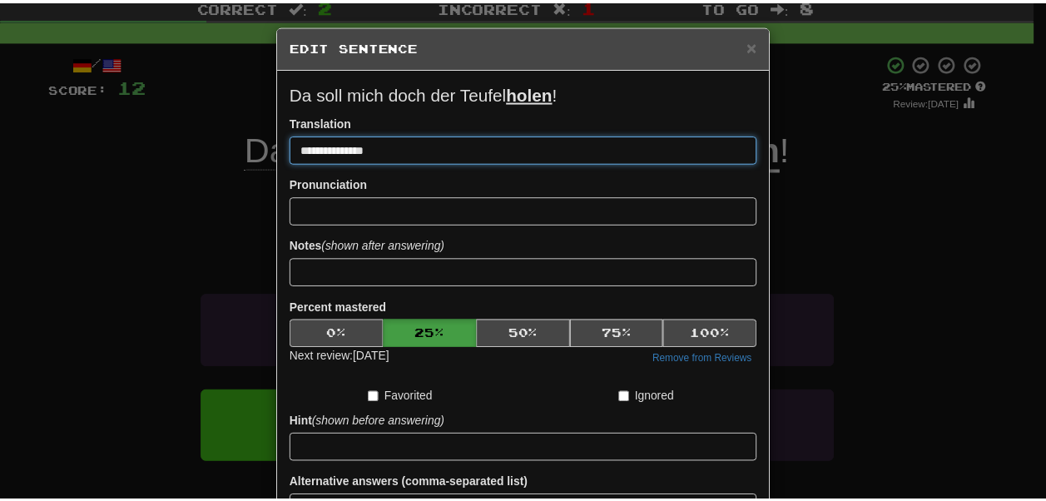
scroll to position [165, 0]
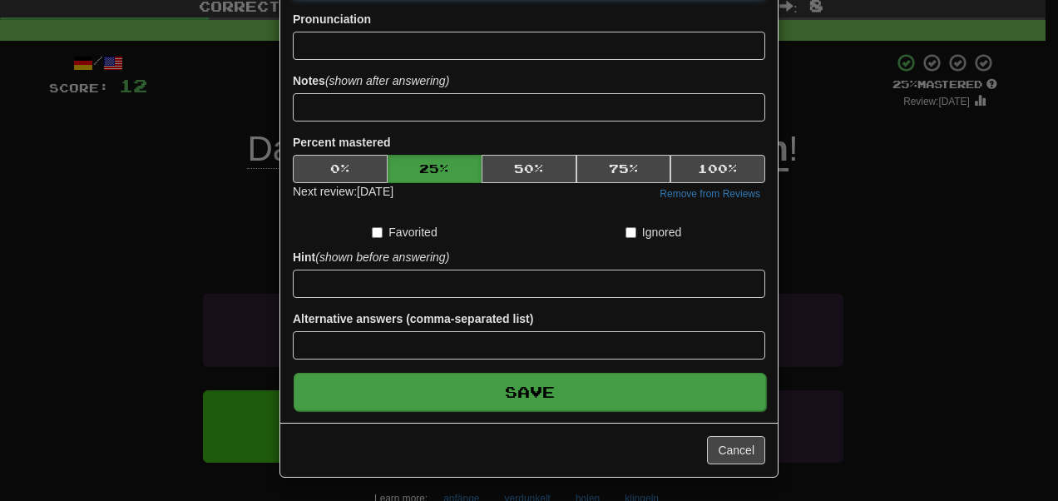
type input "**********"
click at [622, 388] on button "Save" at bounding box center [530, 392] width 473 height 38
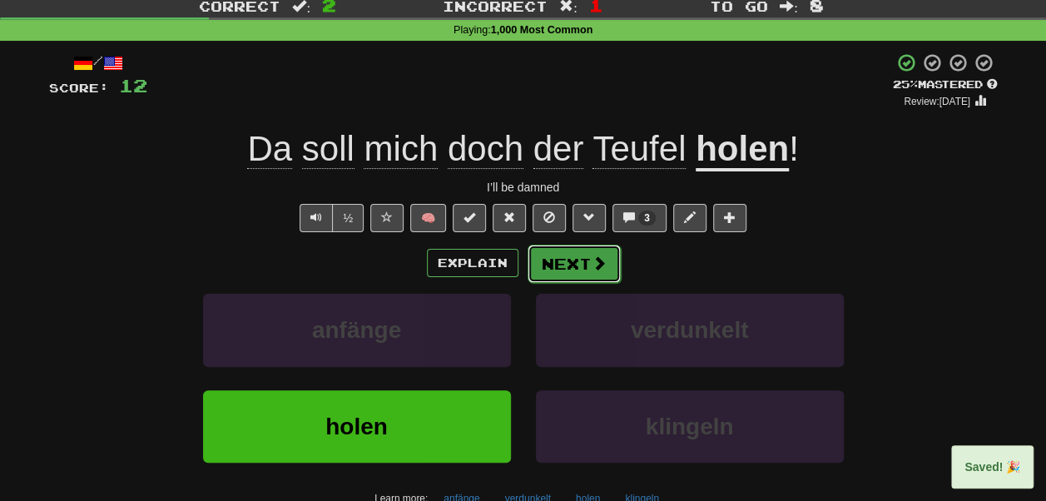
click at [574, 263] on button "Next" at bounding box center [574, 264] width 93 height 38
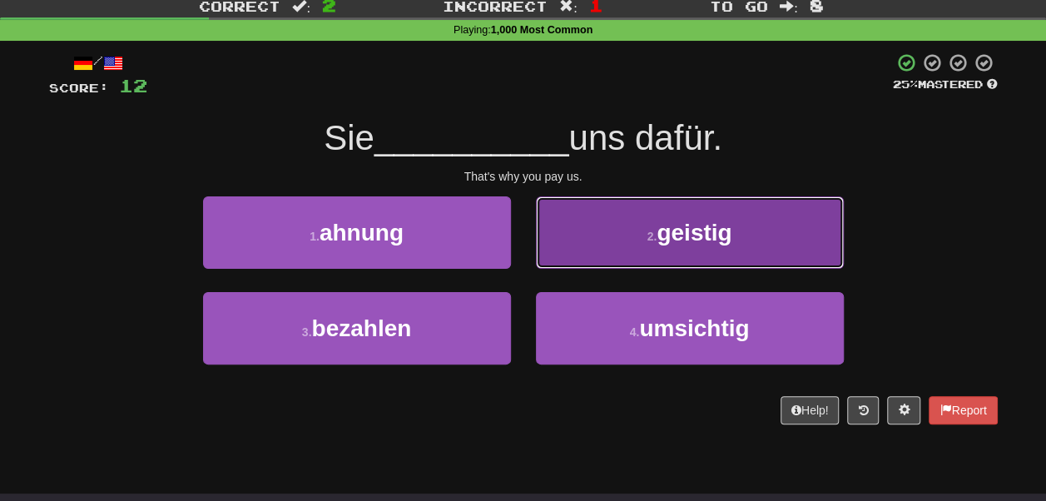
click at [566, 246] on button "2 . geistig" at bounding box center [690, 232] width 308 height 72
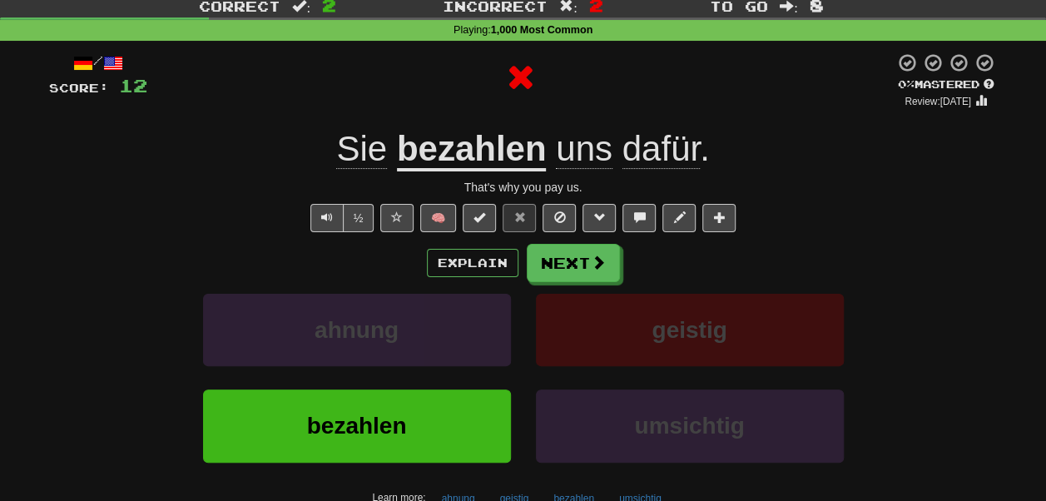
click at [468, 145] on u "bezahlen" at bounding box center [472, 150] width 150 height 42
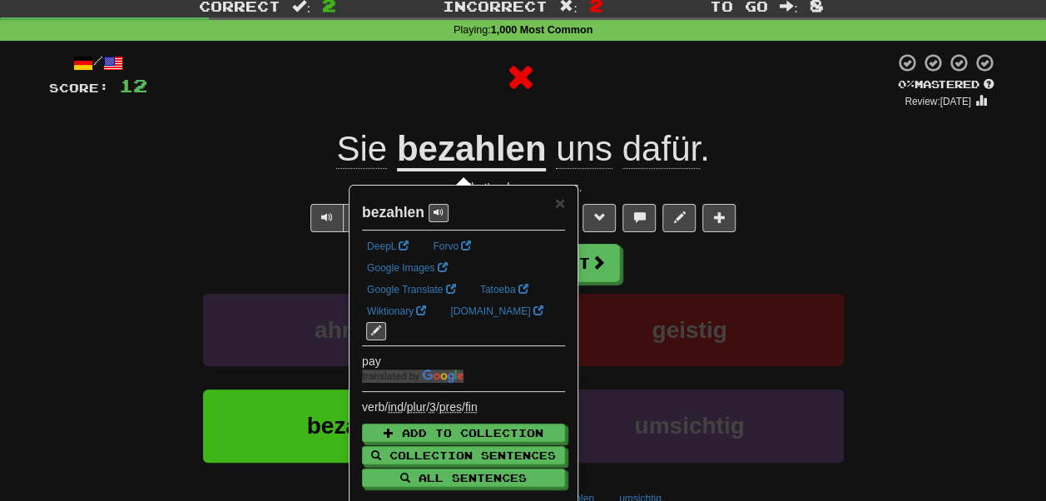
click at [413, 86] on div at bounding box center [520, 77] width 747 height 50
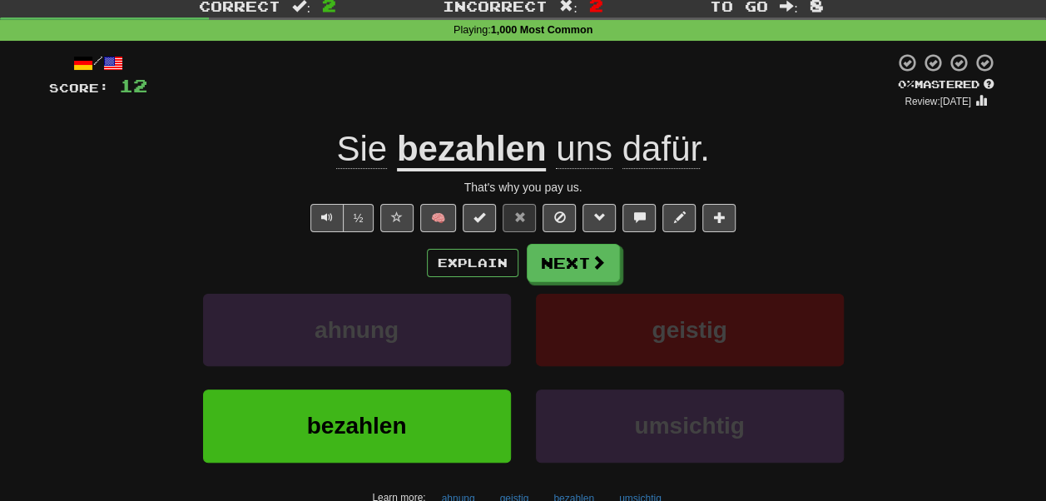
click at [626, 143] on span "dafür" at bounding box center [660, 149] width 77 height 40
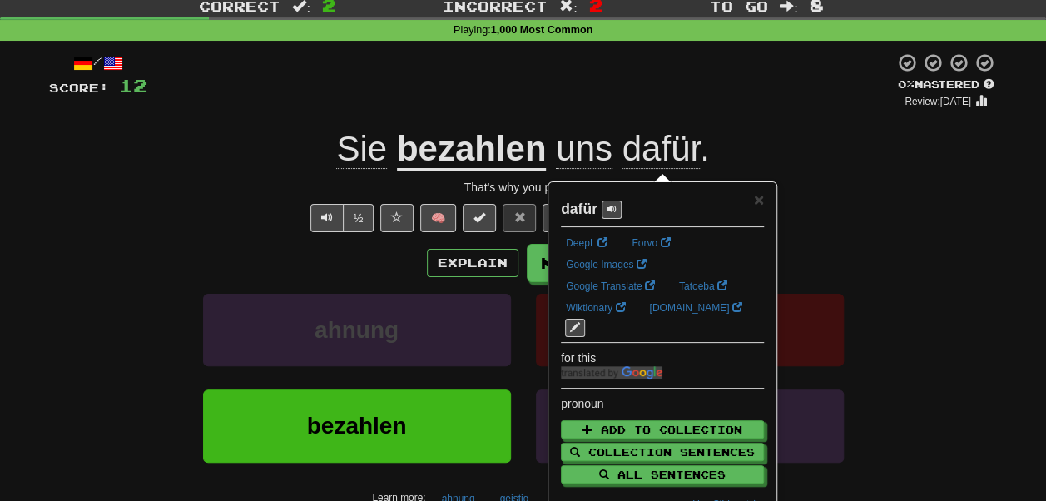
click at [607, 105] on div at bounding box center [520, 80] width 747 height 57
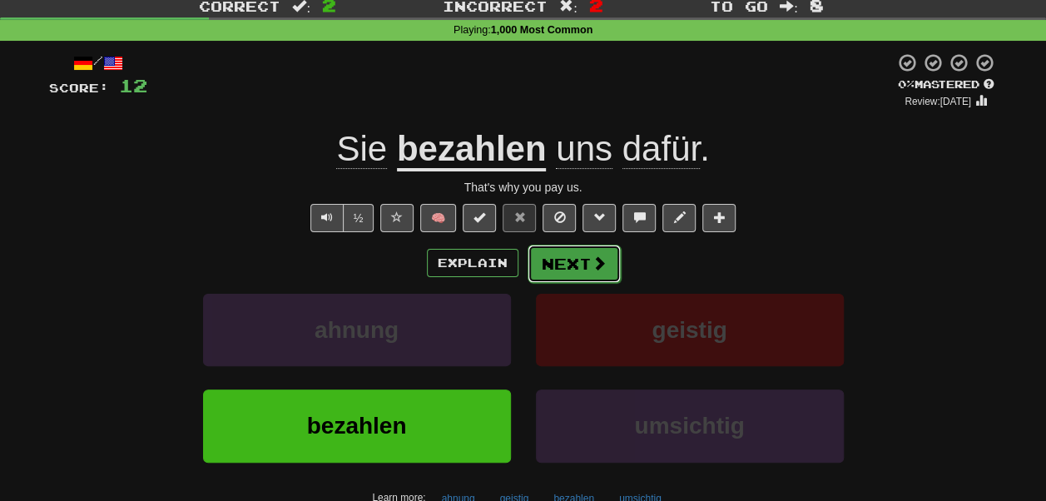
click at [567, 251] on button "Next" at bounding box center [574, 264] width 93 height 38
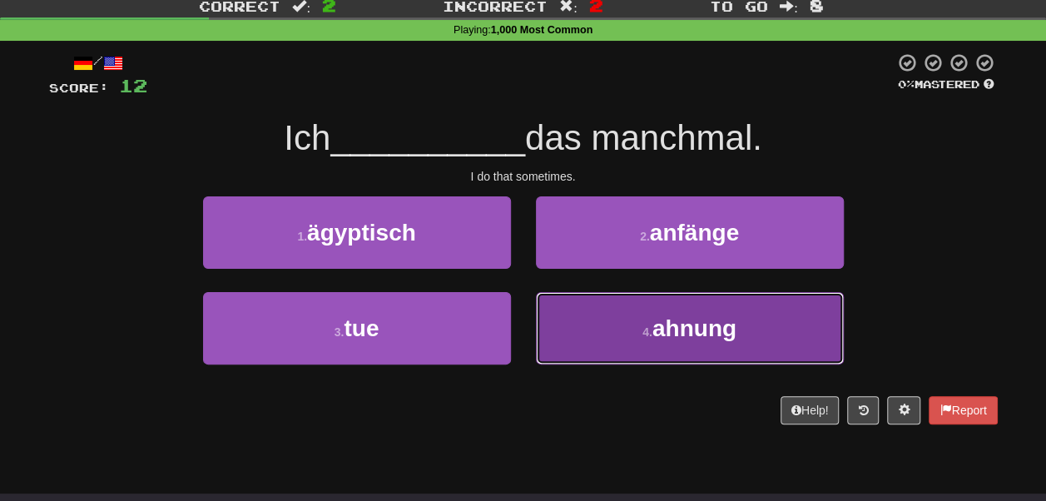
click at [557, 316] on button "4 . ahnung" at bounding box center [690, 328] width 308 height 72
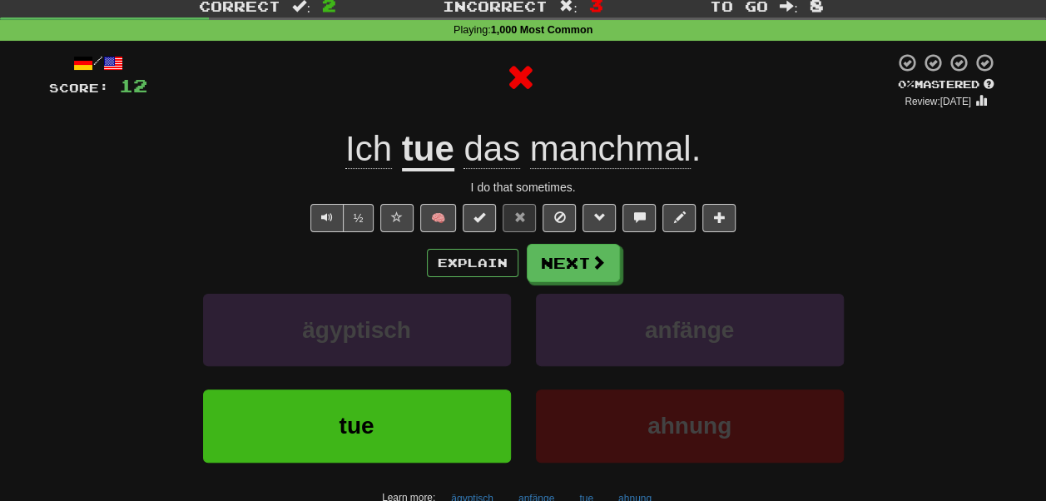
click at [432, 153] on u "tue" at bounding box center [428, 150] width 52 height 42
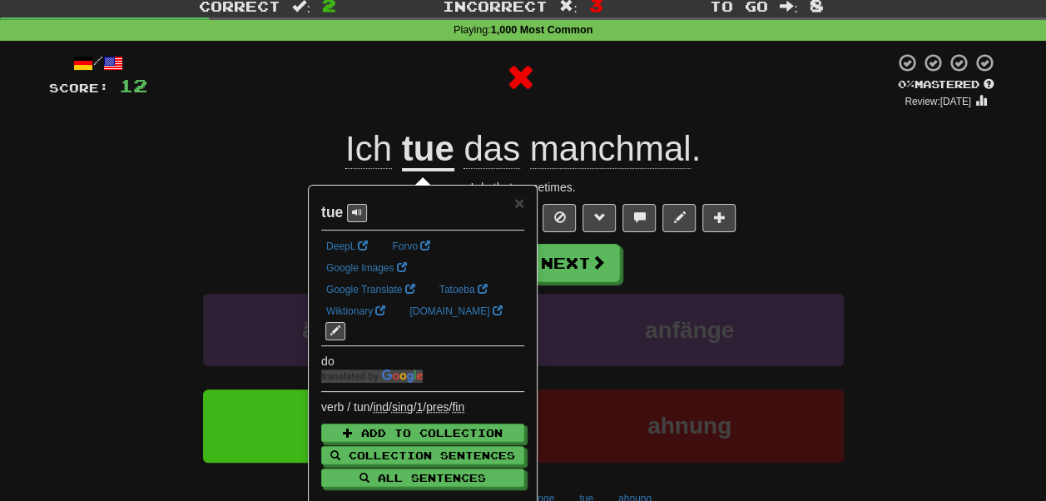
click at [409, 93] on div at bounding box center [520, 77] width 747 height 50
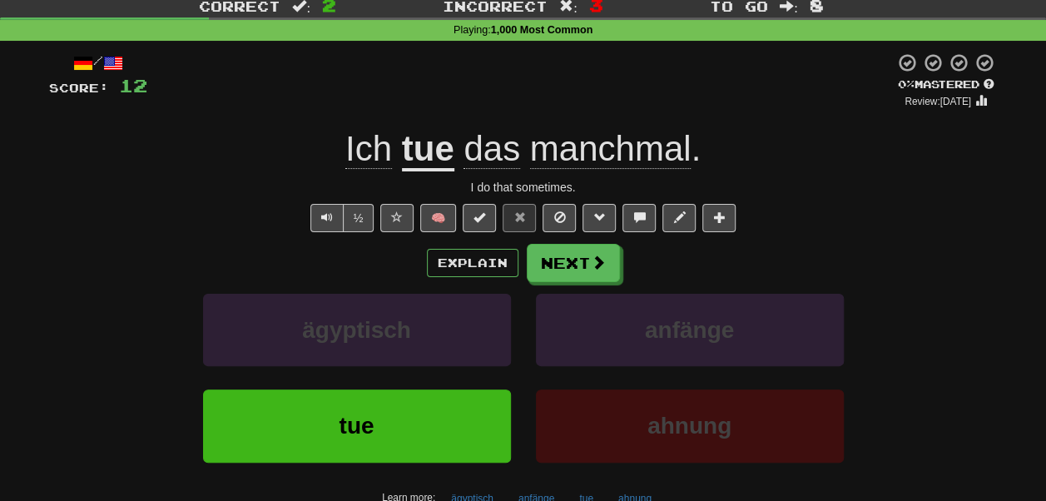
click at [551, 146] on span "manchmal" at bounding box center [610, 149] width 161 height 40
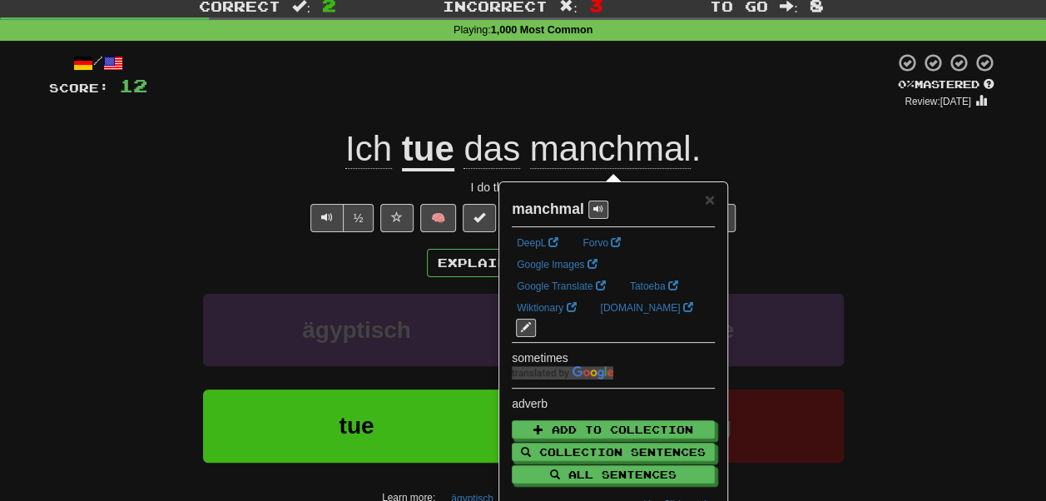
click at [537, 80] on div at bounding box center [520, 80] width 747 height 57
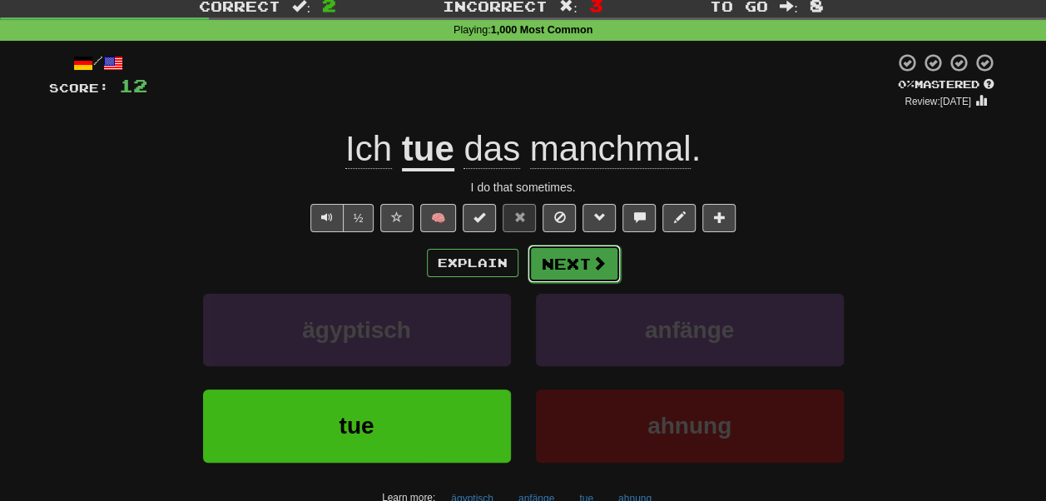
click at [552, 265] on button "Next" at bounding box center [574, 264] width 93 height 38
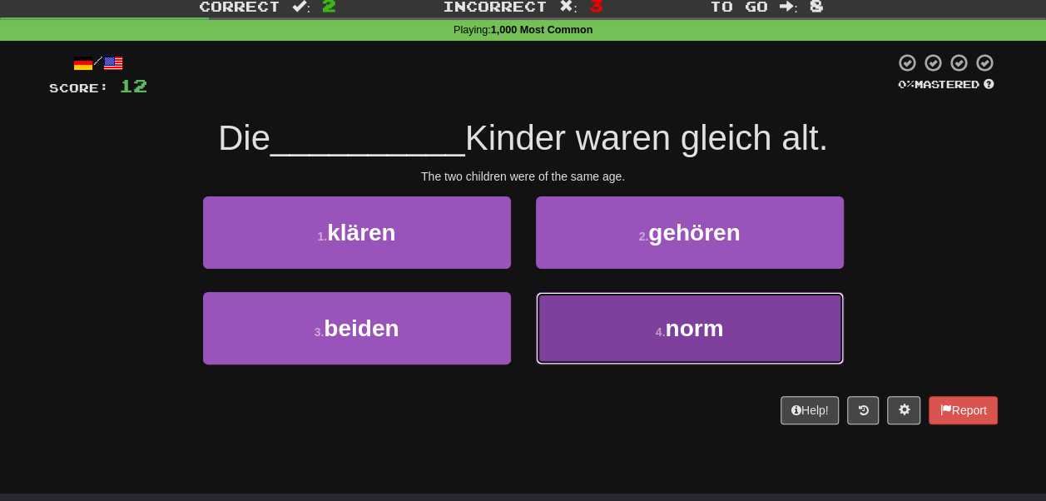
click at [559, 324] on button "4 . norm" at bounding box center [690, 328] width 308 height 72
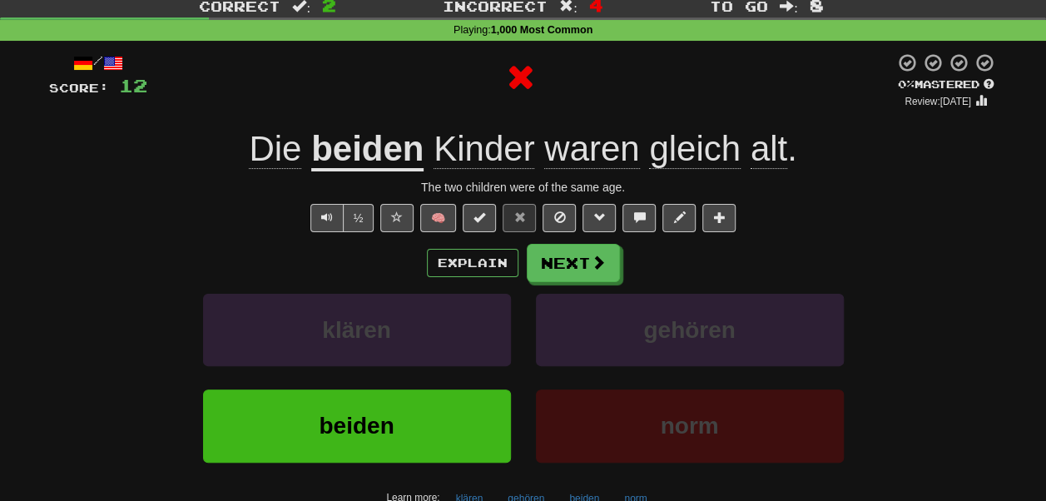
click at [366, 152] on u "beiden" at bounding box center [367, 150] width 112 height 42
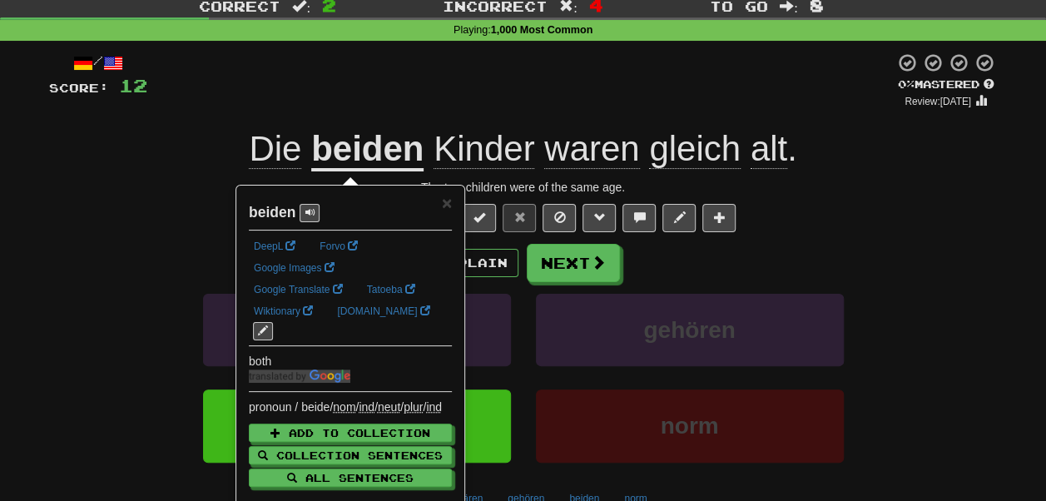
click at [338, 65] on div at bounding box center [520, 80] width 747 height 57
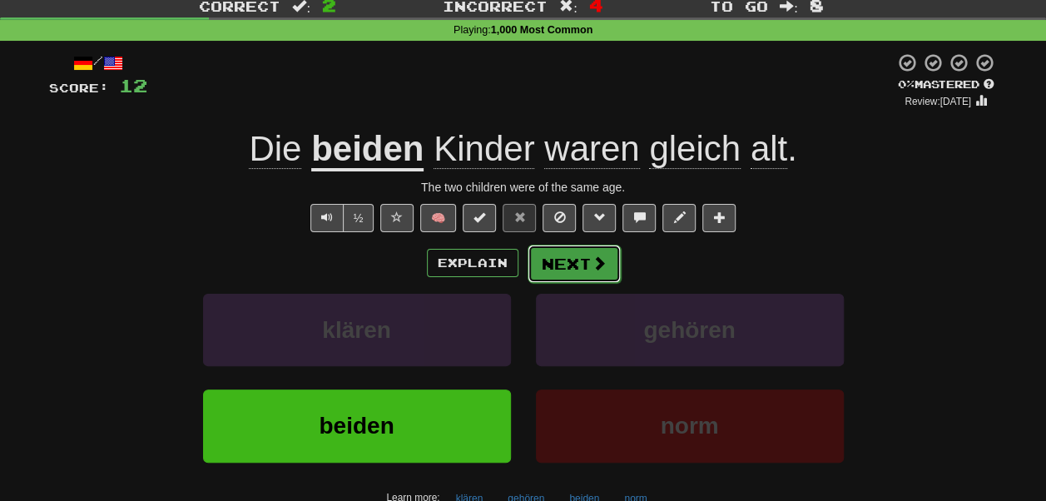
click at [584, 261] on button "Next" at bounding box center [574, 264] width 93 height 38
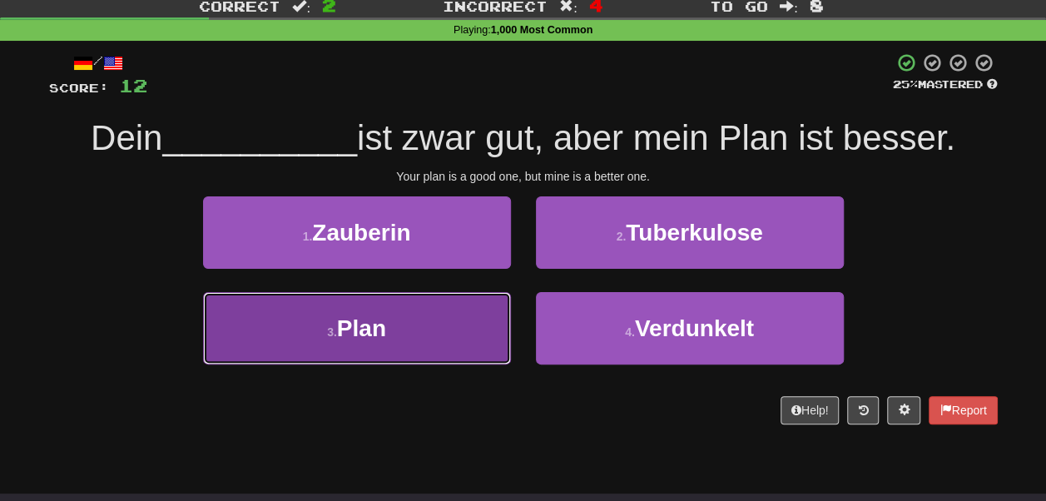
click at [461, 301] on button "3 . Plan" at bounding box center [357, 328] width 308 height 72
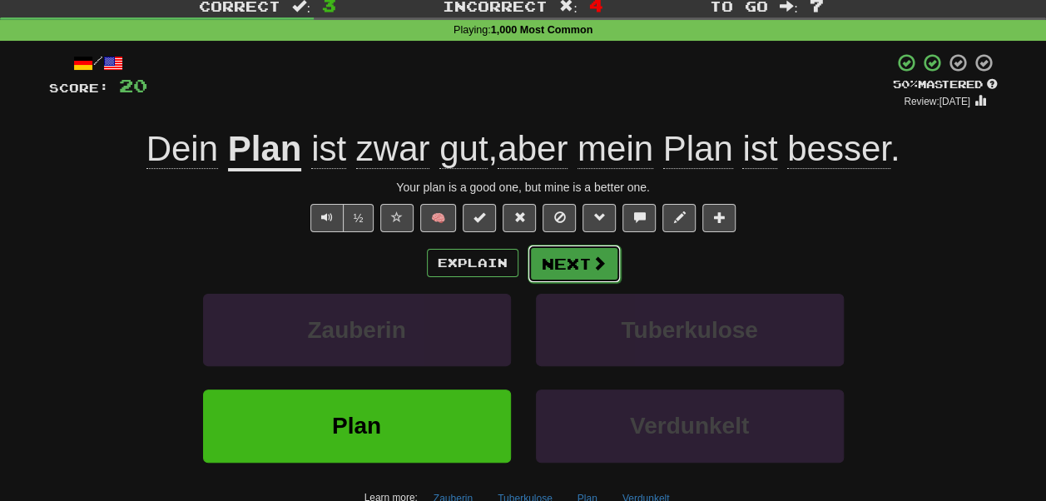
click at [557, 256] on button "Next" at bounding box center [574, 264] width 93 height 38
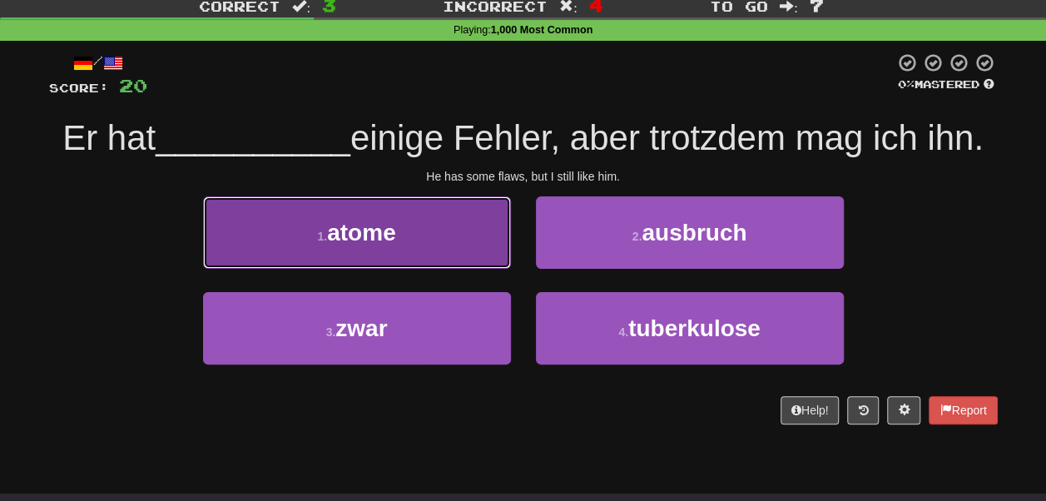
click at [484, 269] on button "1 . atome" at bounding box center [357, 232] width 308 height 72
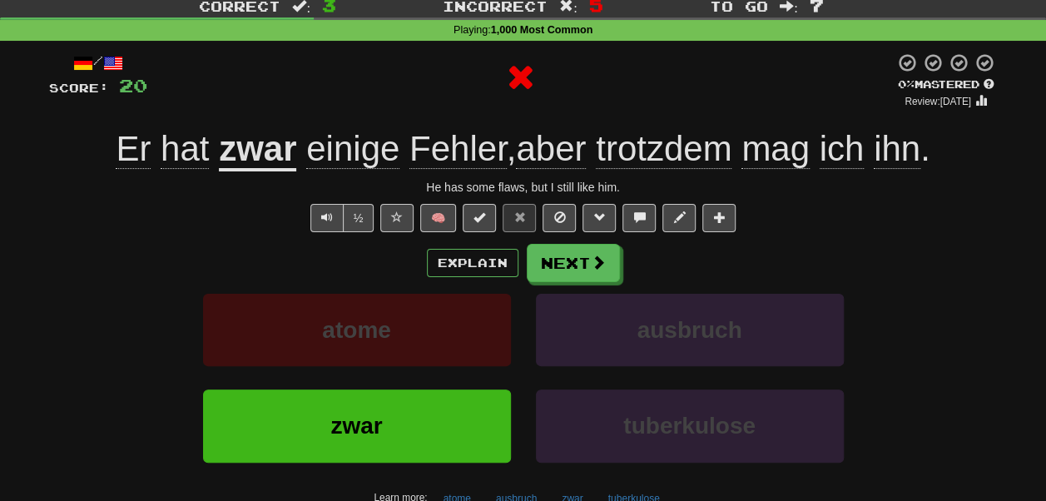
click at [265, 158] on u "zwar" at bounding box center [257, 150] width 77 height 42
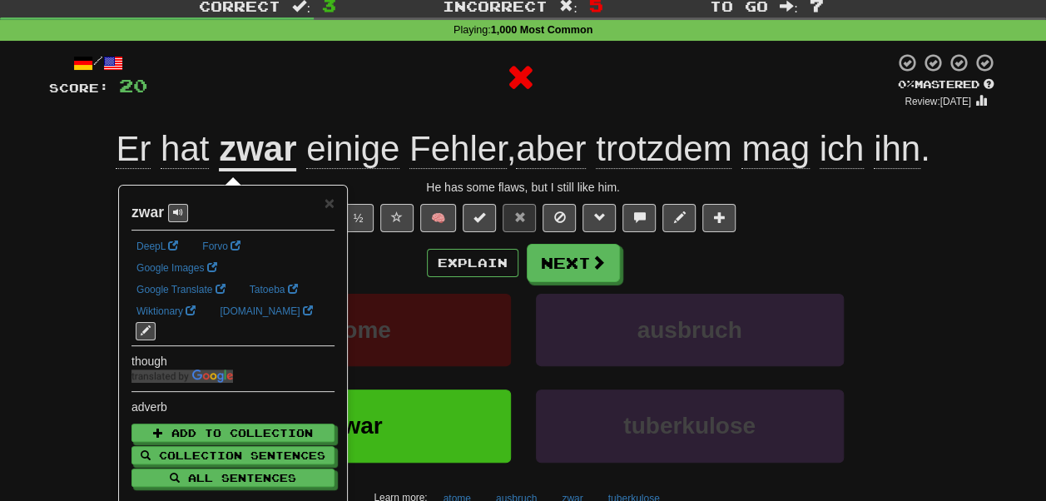
click at [256, 77] on div at bounding box center [520, 77] width 747 height 50
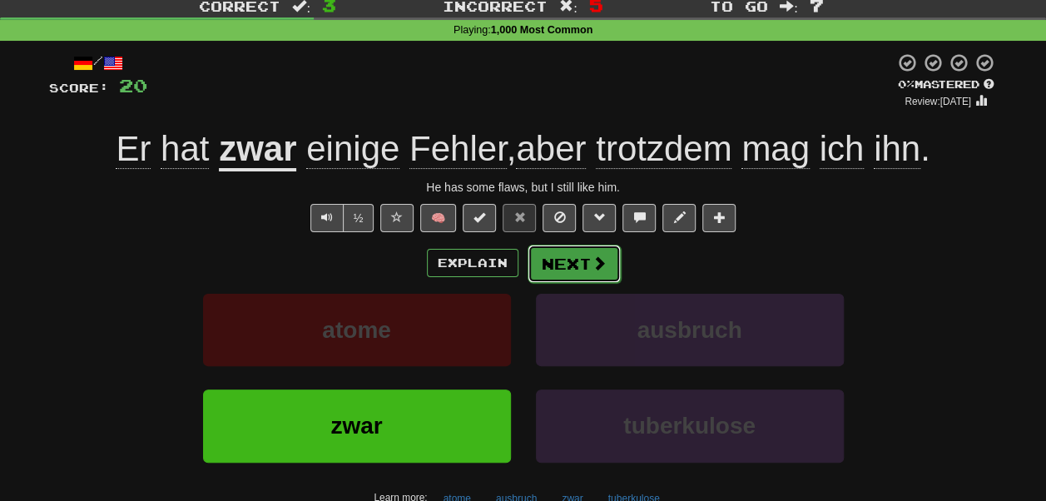
click at [568, 259] on button "Next" at bounding box center [574, 264] width 93 height 38
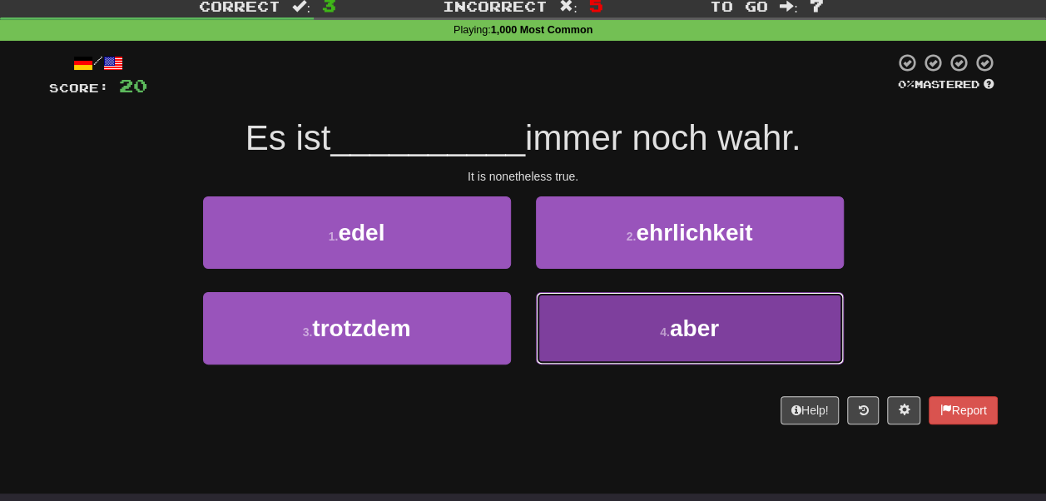
click at [565, 311] on button "4 . aber" at bounding box center [690, 328] width 308 height 72
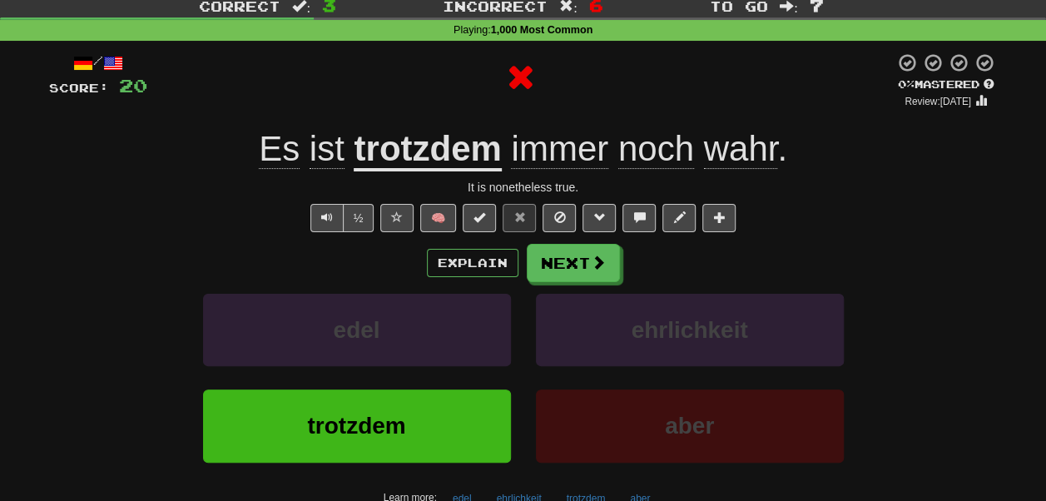
click at [419, 159] on u "trotzdem" at bounding box center [427, 150] width 147 height 42
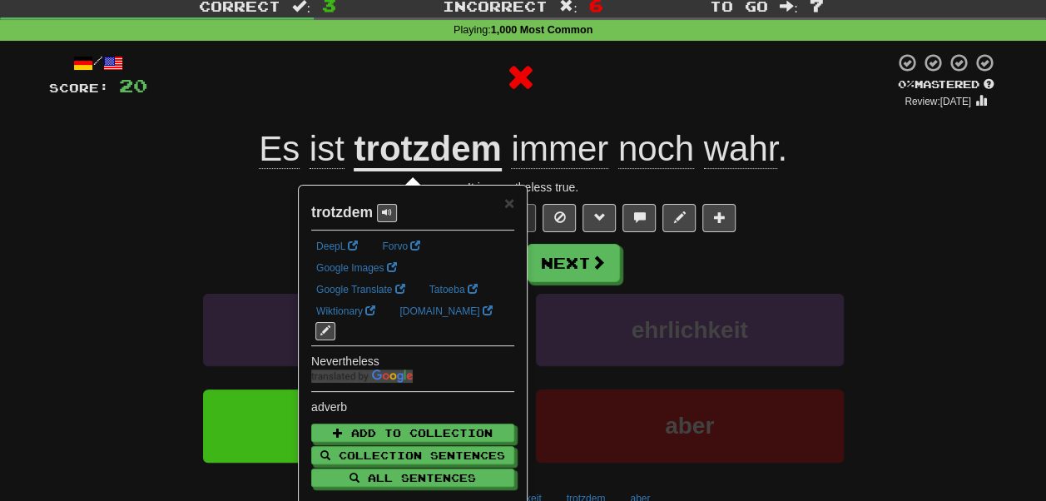
click at [387, 78] on div at bounding box center [520, 77] width 747 height 50
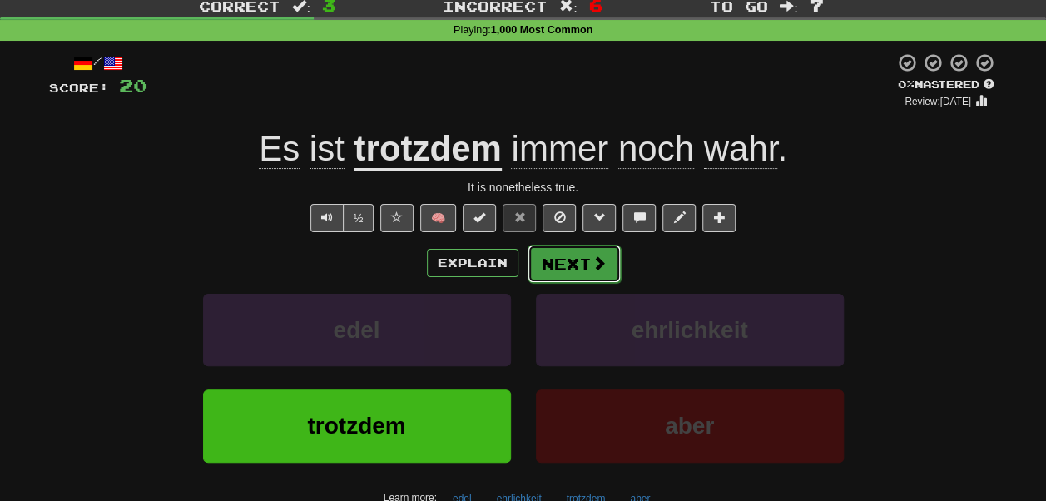
click at [572, 265] on button "Next" at bounding box center [574, 264] width 93 height 38
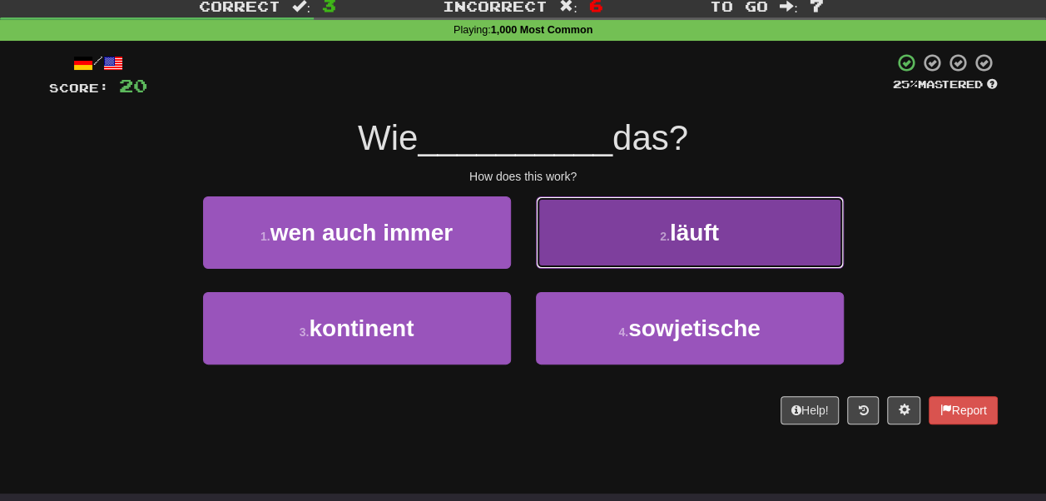
click at [566, 240] on button "2 . läuft" at bounding box center [690, 232] width 308 height 72
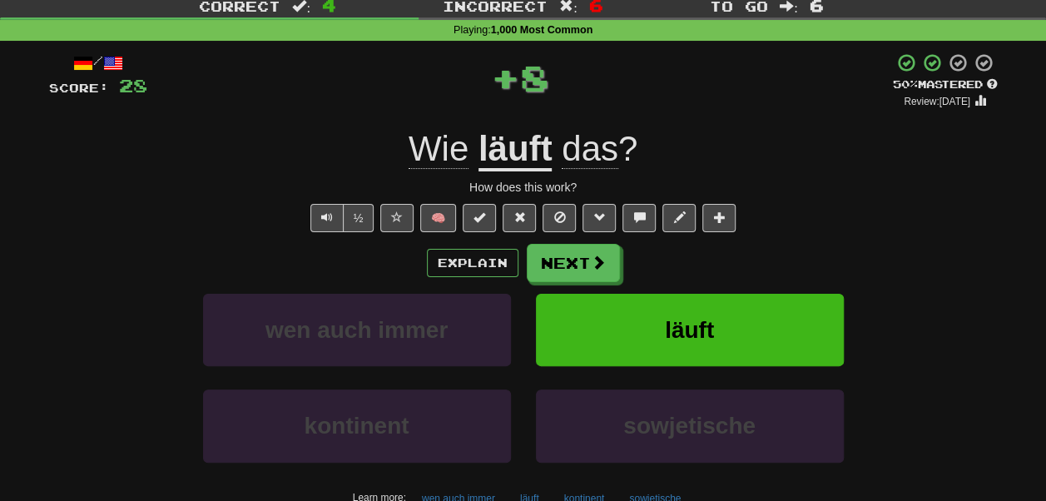
click at [528, 143] on u "läuft" at bounding box center [515, 150] width 74 height 42
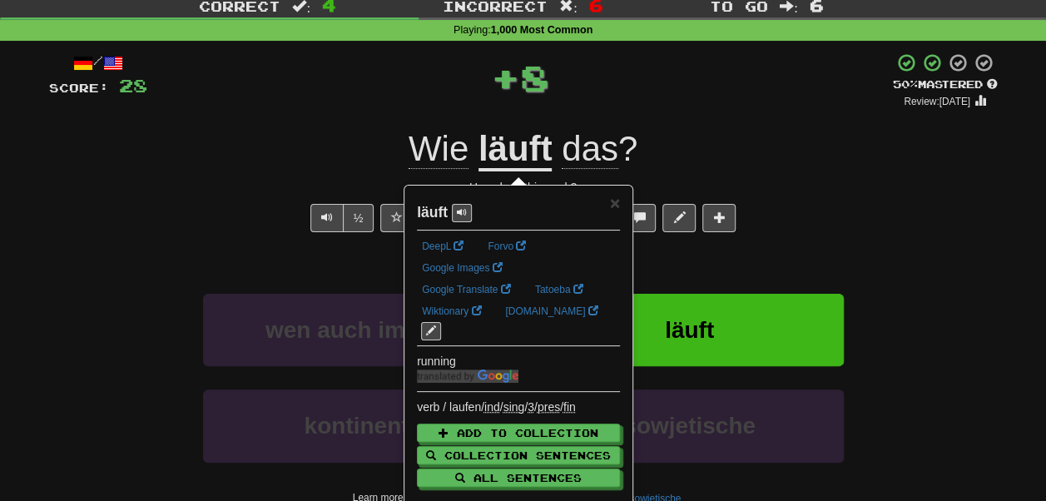
click at [542, 67] on div "+ 8" at bounding box center [519, 77] width 745 height 50
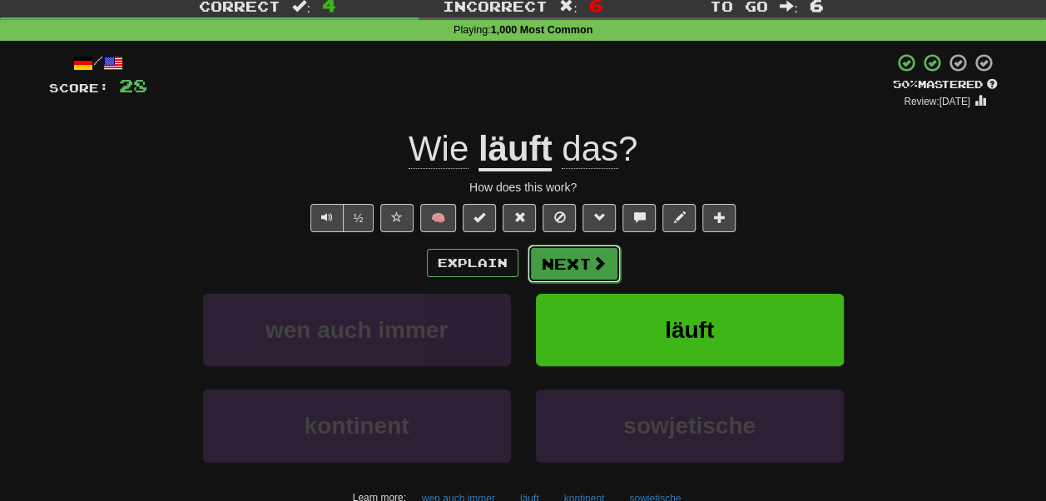
click at [583, 272] on button "Next" at bounding box center [574, 264] width 93 height 38
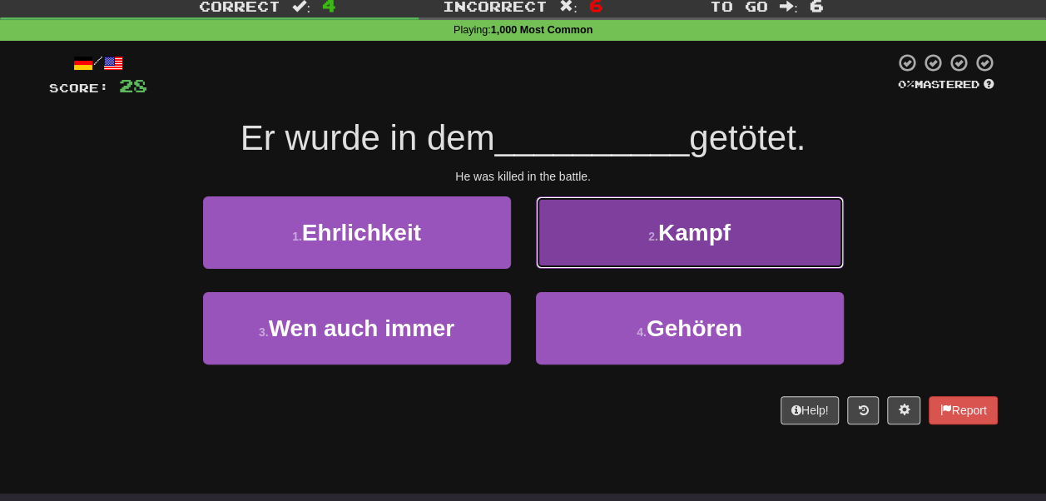
click at [577, 244] on button "2 . Kampf" at bounding box center [690, 232] width 308 height 72
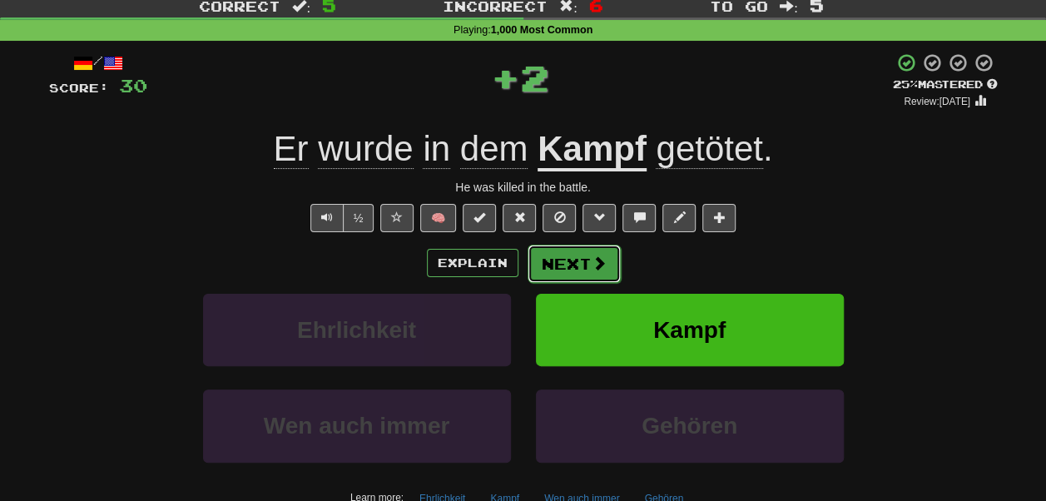
click at [587, 261] on button "Next" at bounding box center [574, 264] width 93 height 38
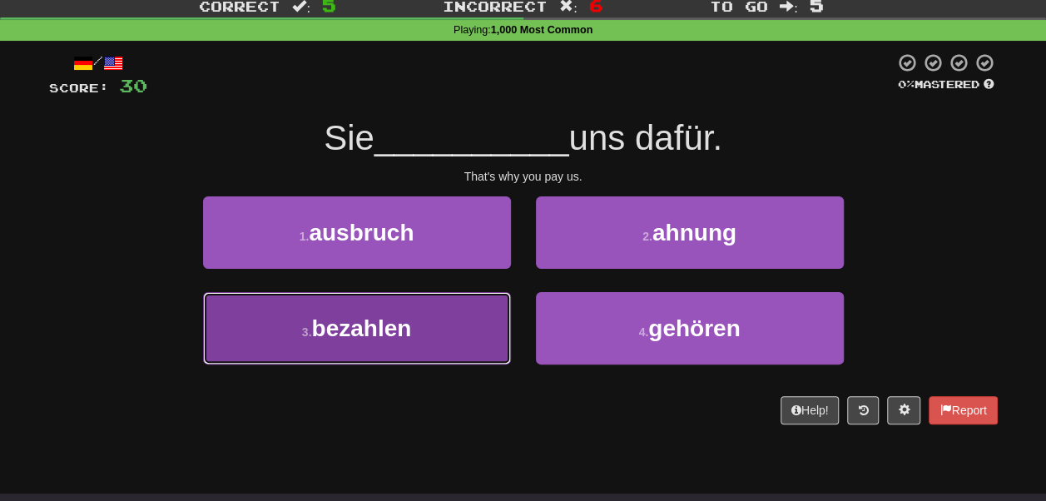
click at [471, 333] on button "3 . bezahlen" at bounding box center [357, 328] width 308 height 72
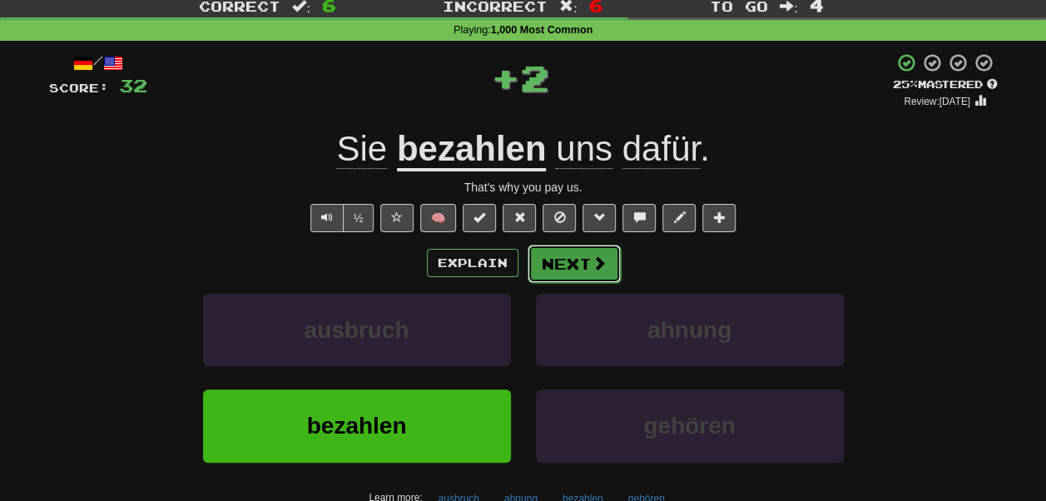
click at [570, 266] on button "Next" at bounding box center [574, 264] width 93 height 38
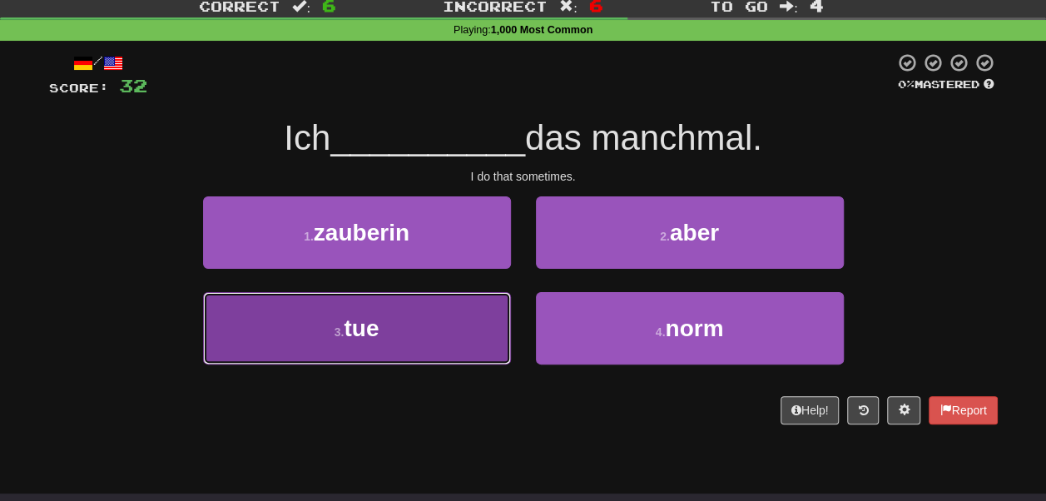
click at [498, 320] on button "3 . tue" at bounding box center [357, 328] width 308 height 72
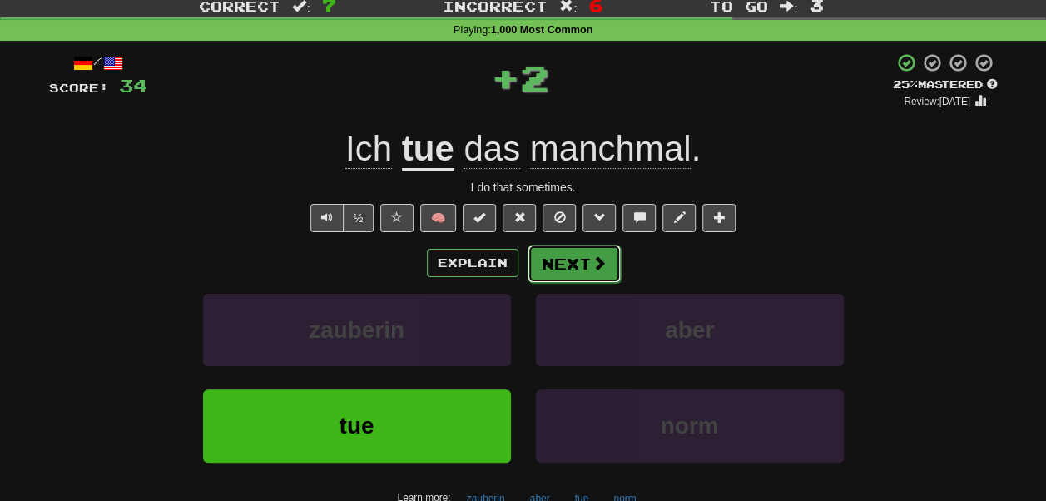
click at [564, 263] on button "Next" at bounding box center [574, 264] width 93 height 38
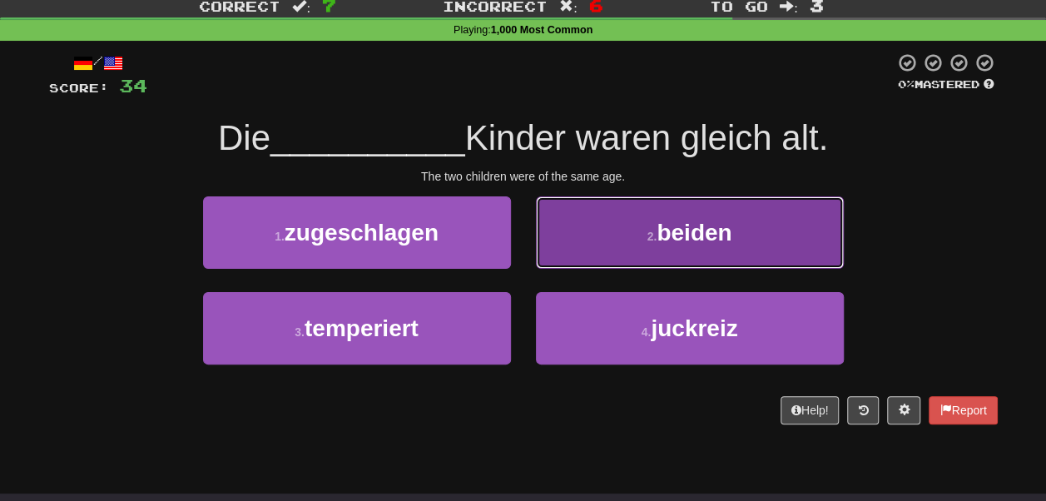
click at [571, 240] on button "2 . beiden" at bounding box center [690, 232] width 308 height 72
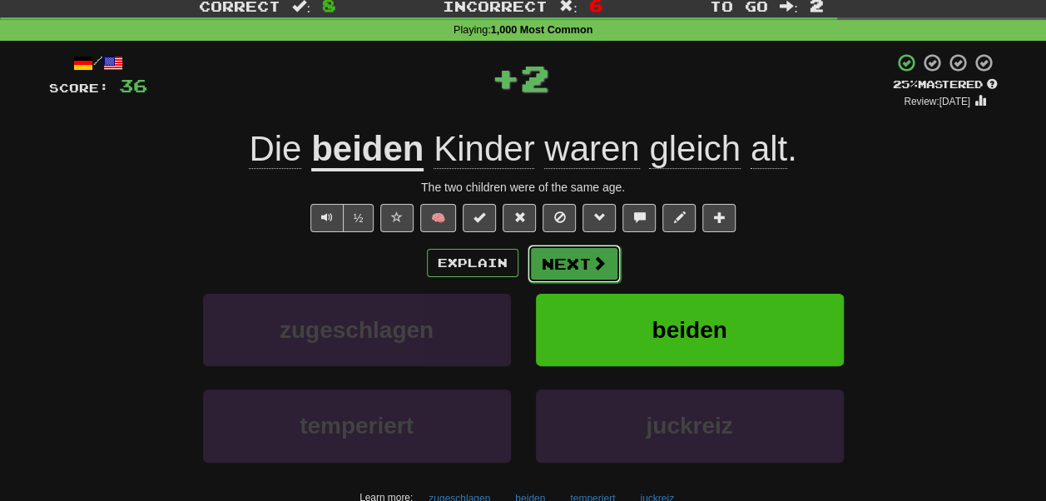
click at [566, 271] on button "Next" at bounding box center [574, 264] width 93 height 38
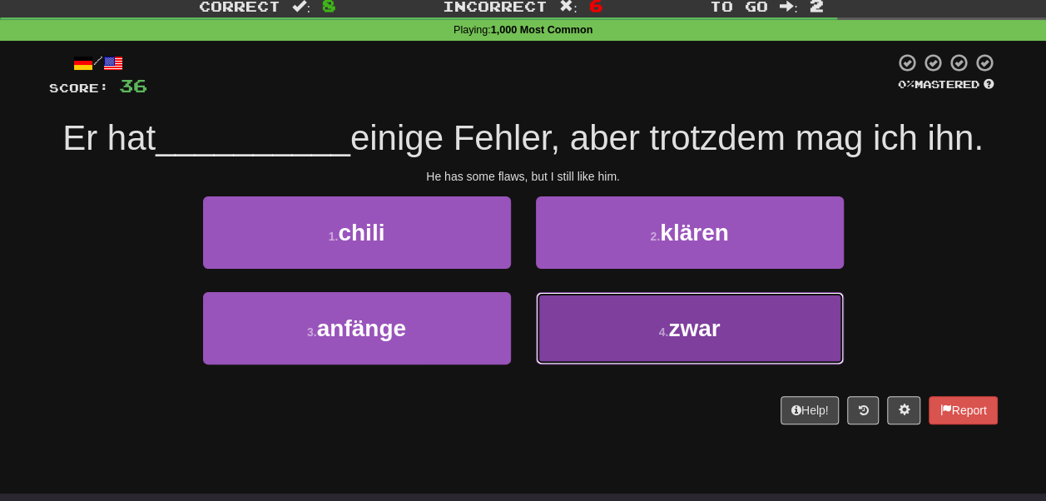
click at [574, 363] on button "4 . zwar" at bounding box center [690, 328] width 308 height 72
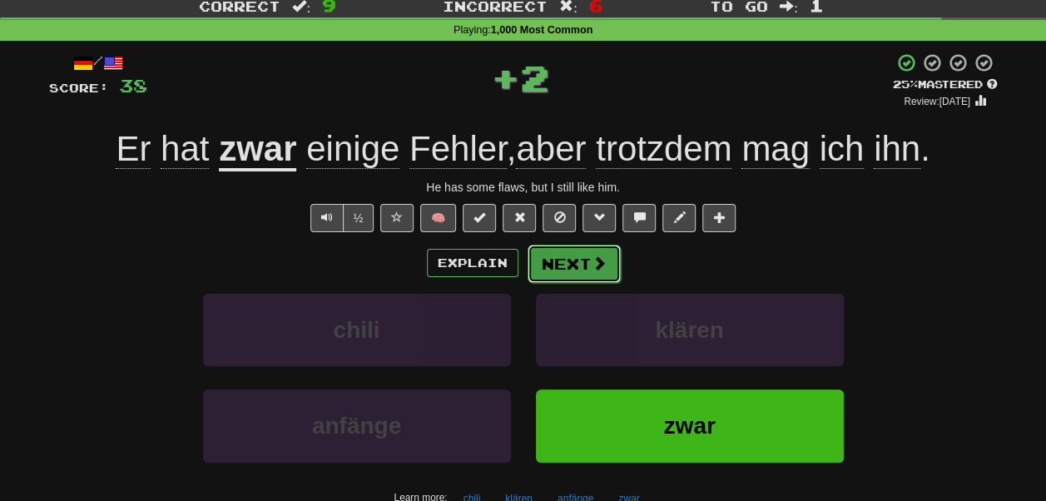
click at [559, 261] on button "Next" at bounding box center [574, 264] width 93 height 38
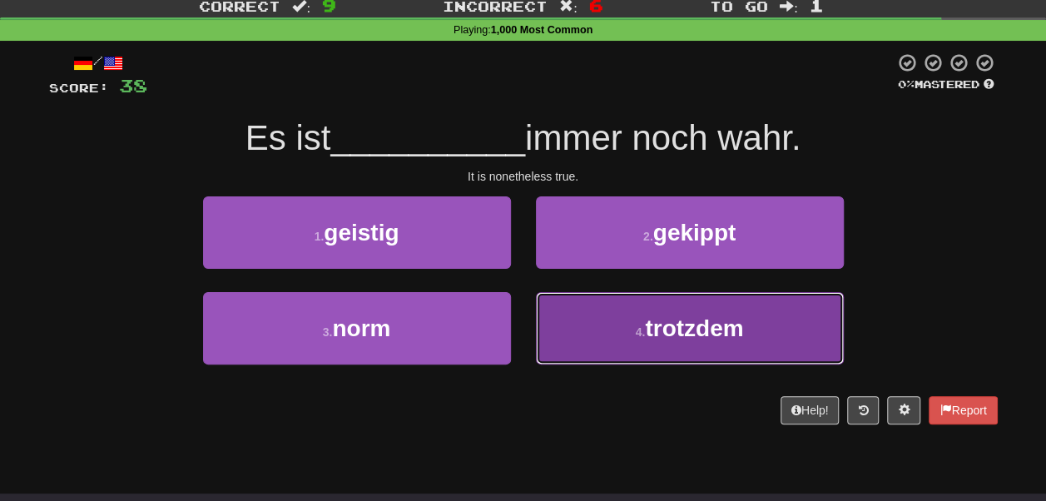
click at [562, 305] on button "4 . trotzdem" at bounding box center [690, 328] width 308 height 72
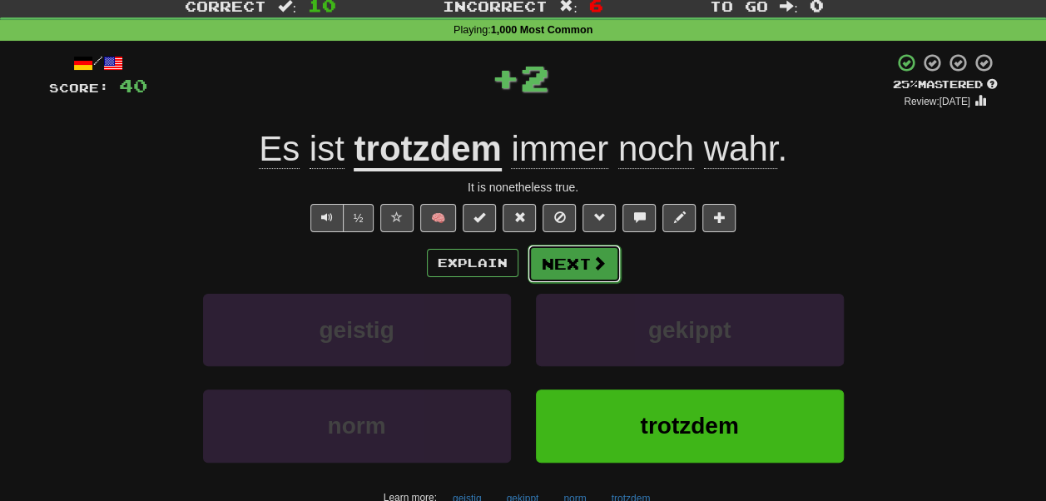
click at [557, 266] on button "Next" at bounding box center [574, 264] width 93 height 38
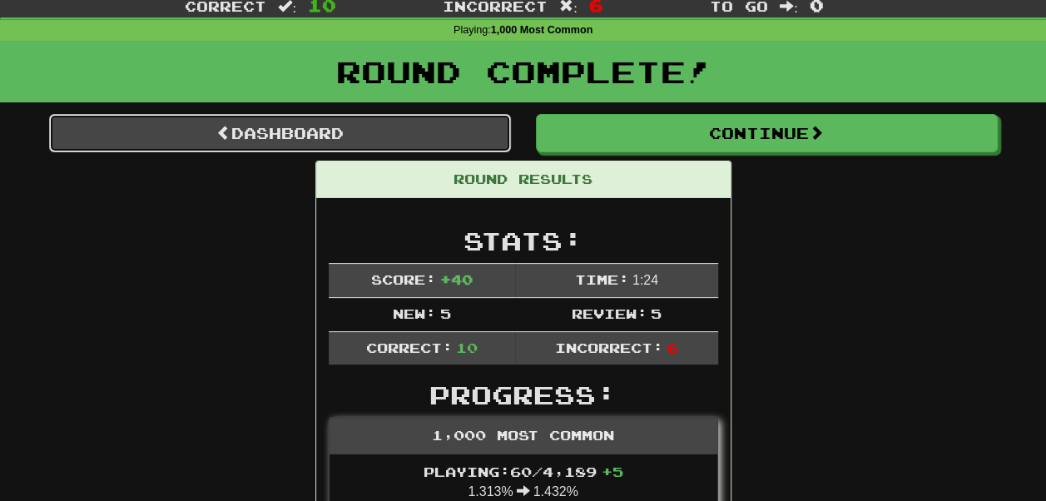
click at [429, 119] on link "Dashboard" at bounding box center [280, 133] width 462 height 38
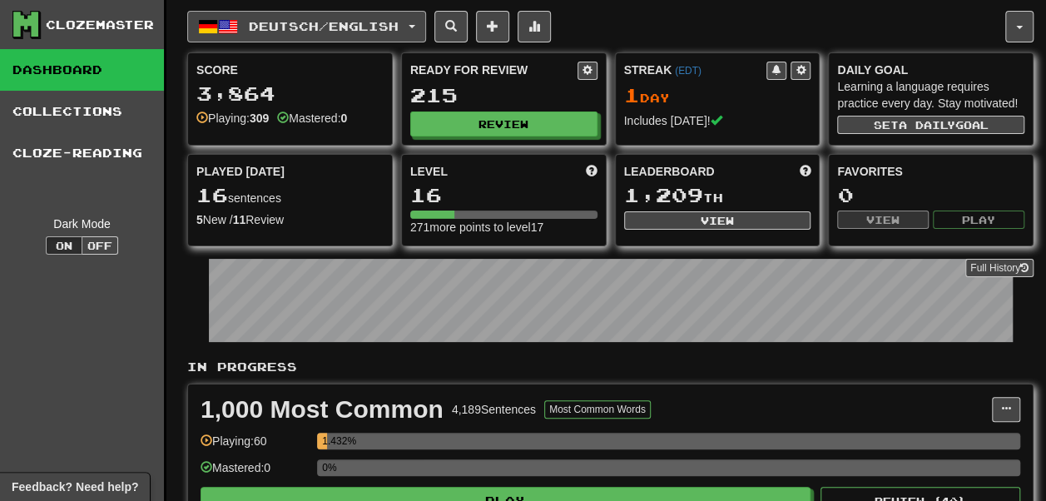
click at [295, 11] on button "Deutsch / English" at bounding box center [306, 27] width 239 height 32
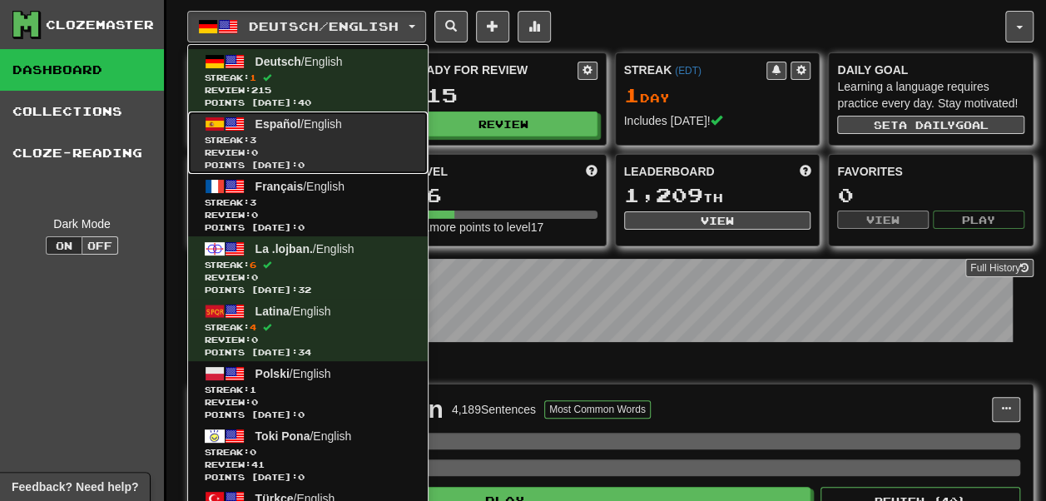
click at [323, 132] on link "Español / English Streak: 3 Review: 0 Points today: 0" at bounding box center [308, 142] width 240 height 62
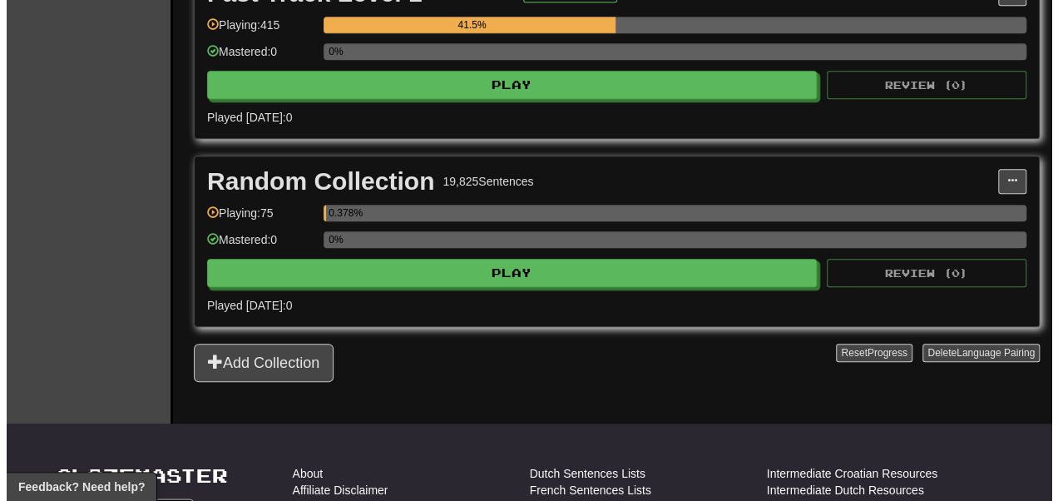
scroll to position [804, 0]
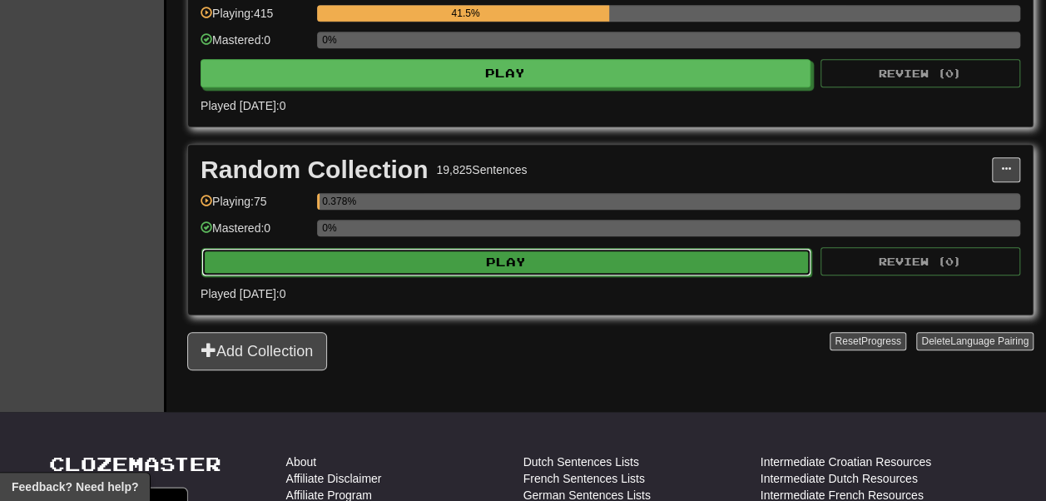
click at [429, 276] on button "Play" at bounding box center [506, 262] width 610 height 28
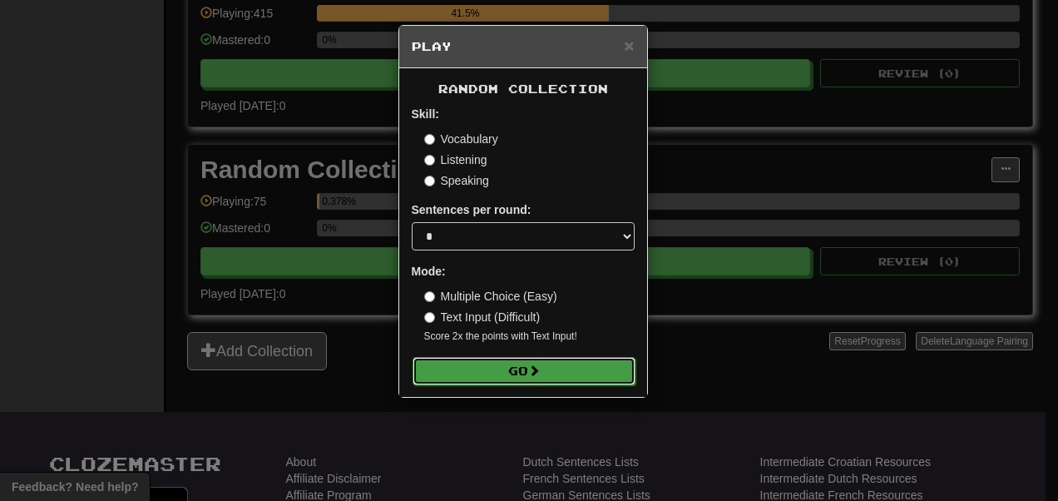
click at [485, 364] on button "Go" at bounding box center [524, 371] width 223 height 28
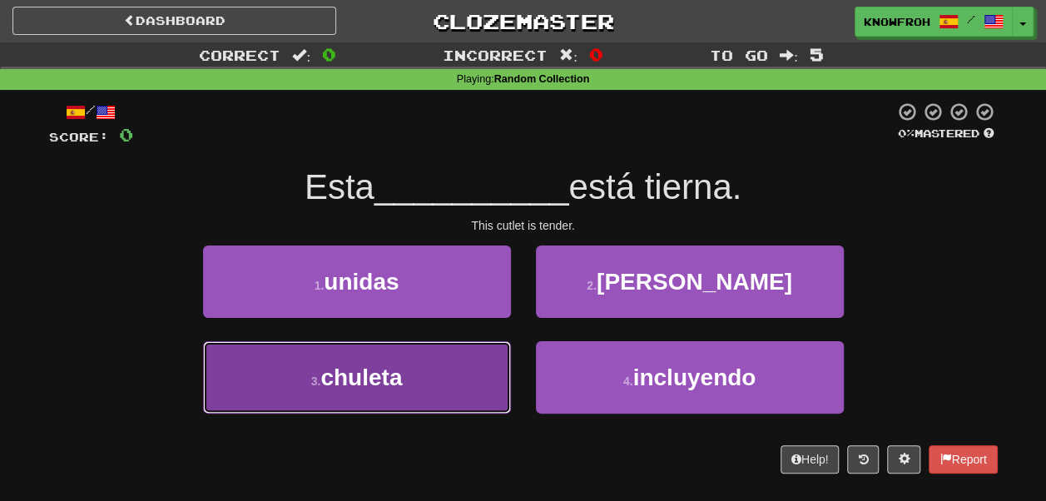
click at [480, 359] on button "3 . chuleta" at bounding box center [357, 377] width 308 height 72
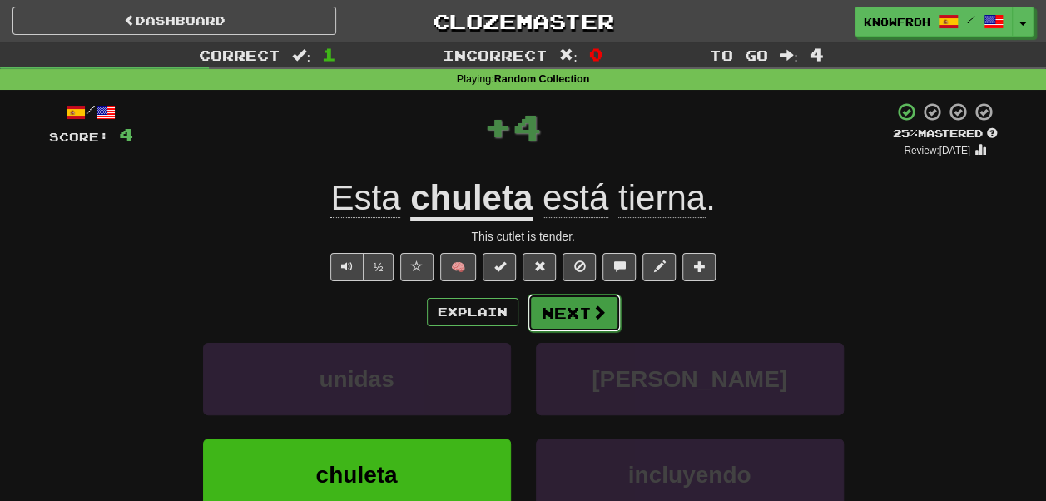
click at [567, 310] on button "Next" at bounding box center [574, 313] width 93 height 38
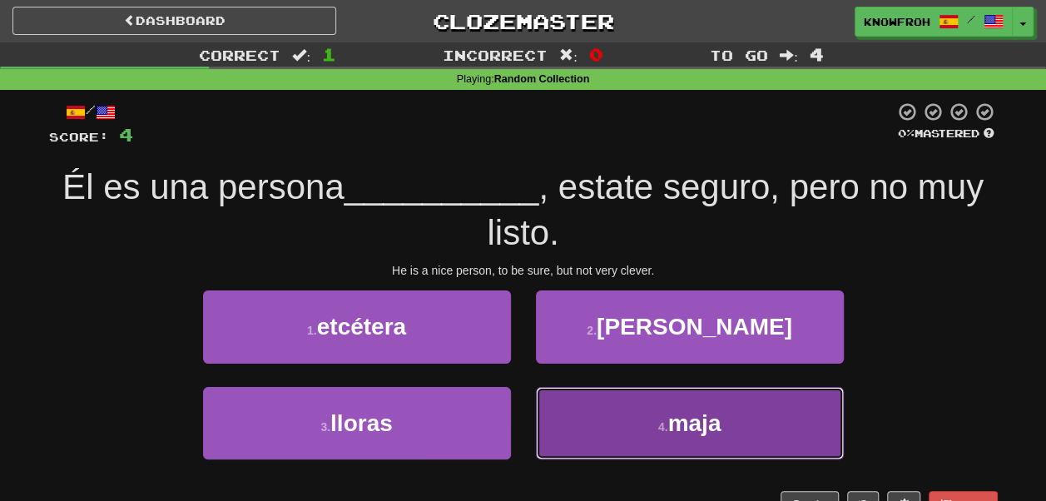
click at [561, 399] on button "4 . maja" at bounding box center [690, 423] width 308 height 72
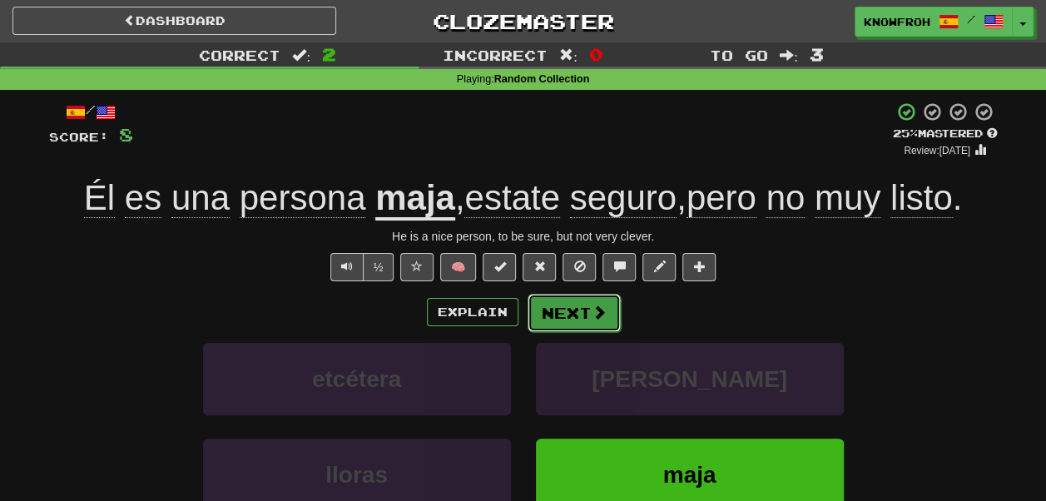
click at [546, 329] on button "Next" at bounding box center [574, 313] width 93 height 38
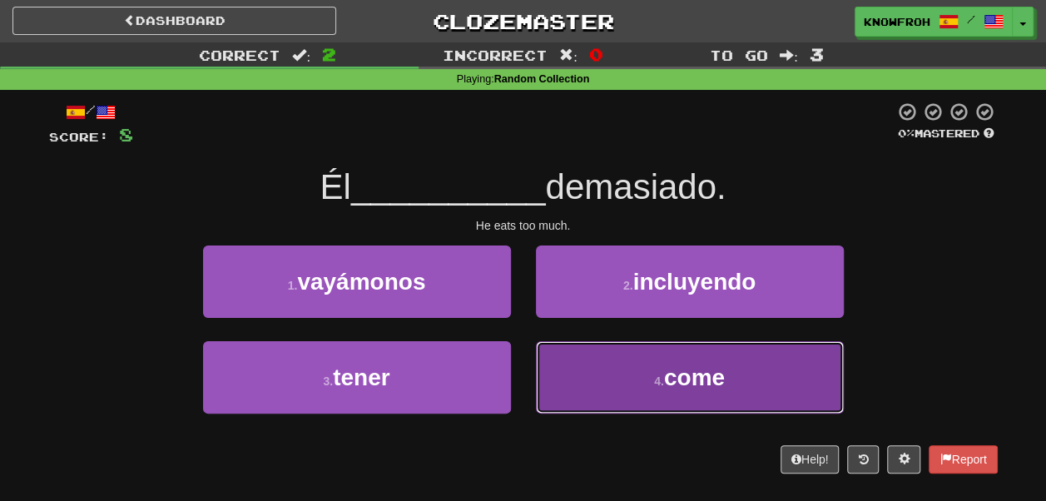
click at [566, 364] on button "4 . come" at bounding box center [690, 377] width 308 height 72
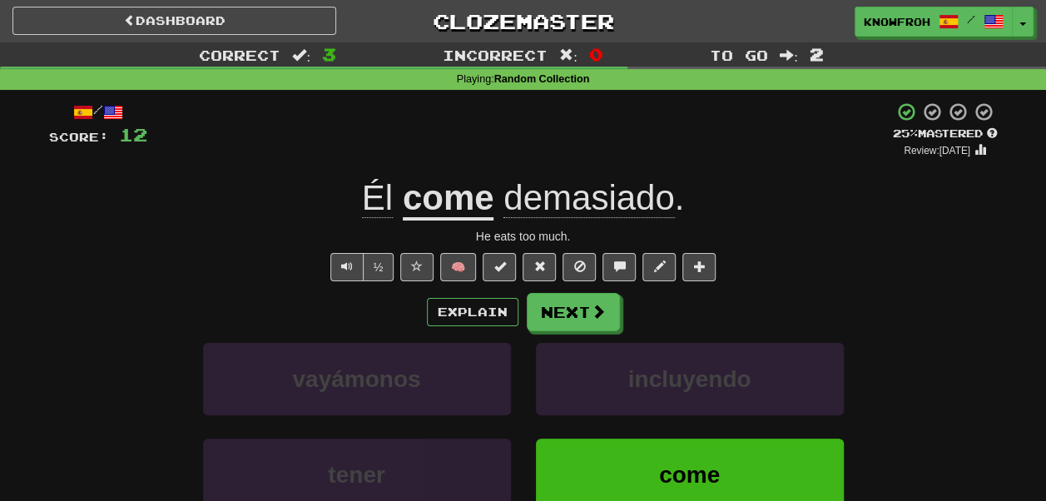
click at [543, 211] on span "demasiado" at bounding box center [588, 198] width 171 height 40
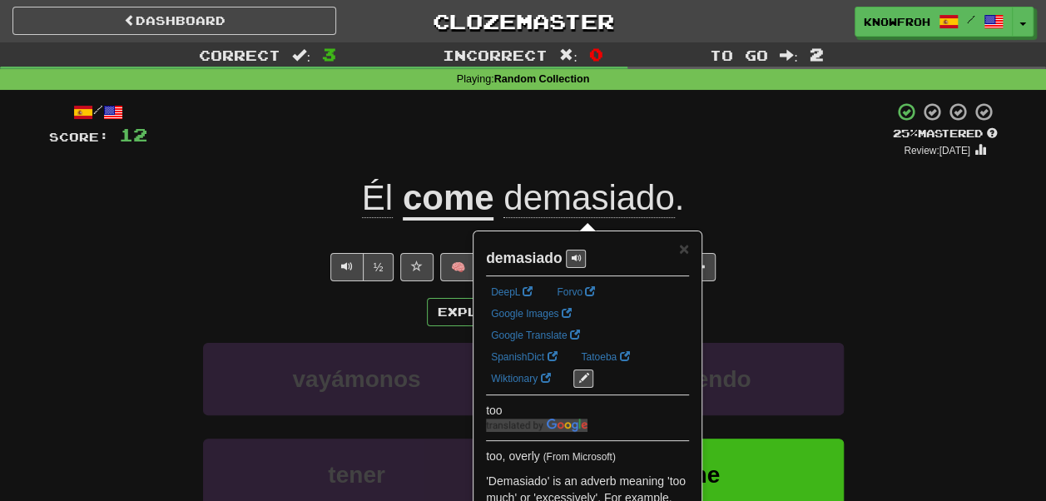
click at [534, 126] on div "+ 4" at bounding box center [519, 130] width 745 height 57
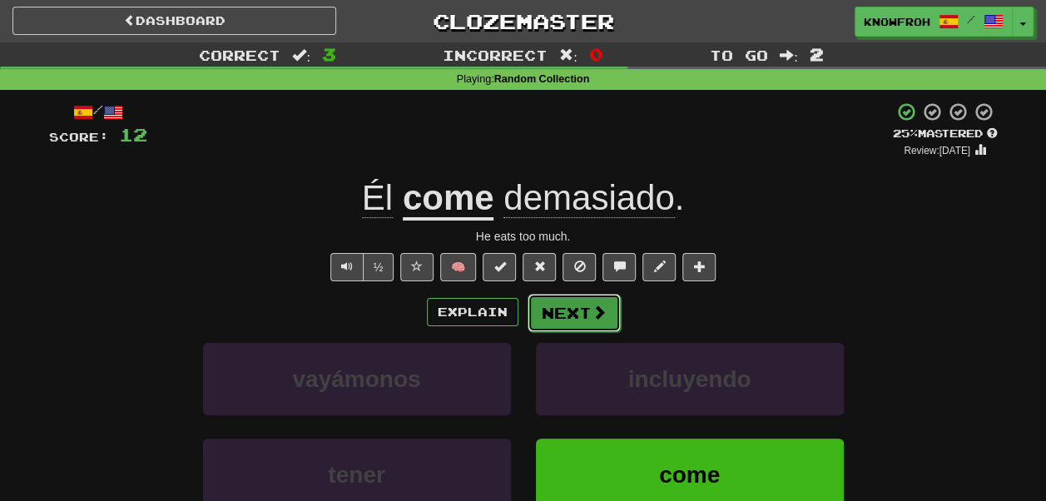
click at [561, 304] on button "Next" at bounding box center [574, 313] width 93 height 38
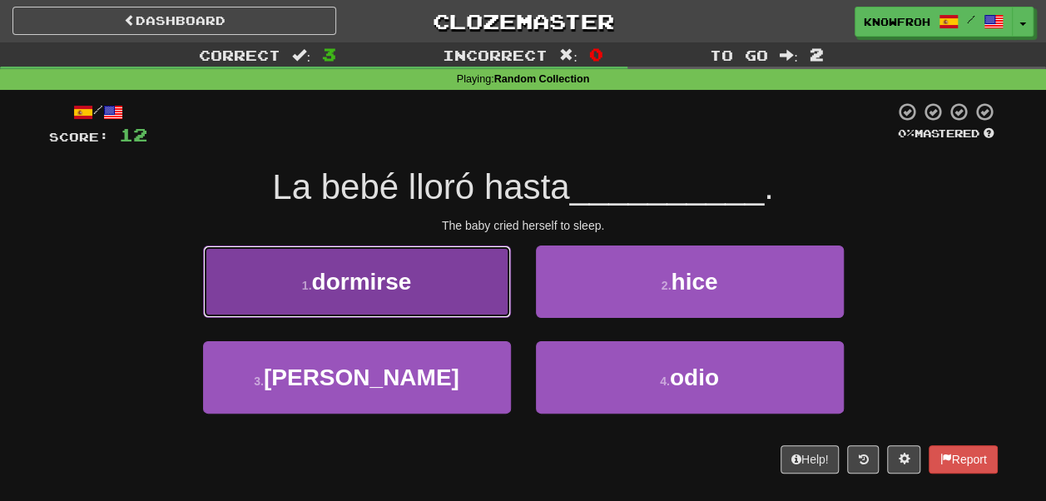
click at [493, 294] on button "1 . dormirse" at bounding box center [357, 281] width 308 height 72
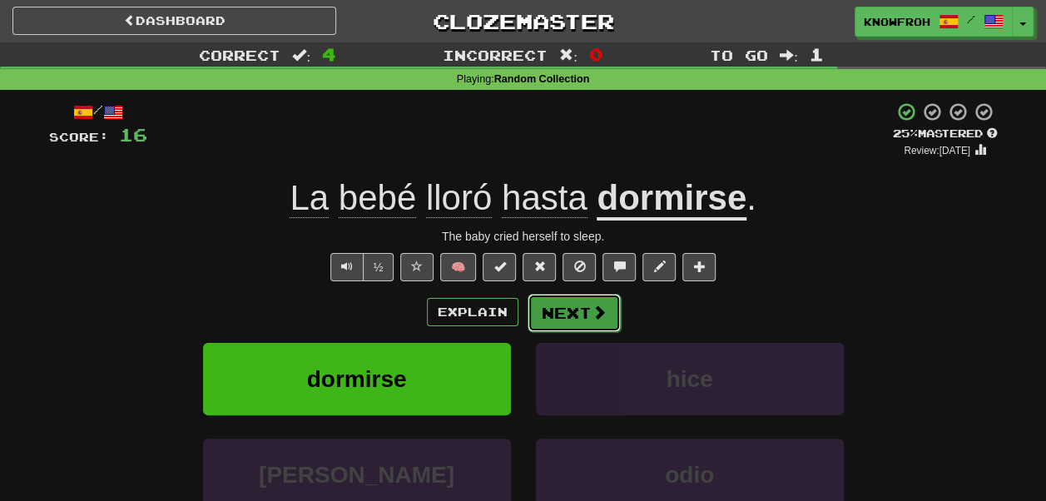
click at [561, 315] on button "Next" at bounding box center [574, 313] width 93 height 38
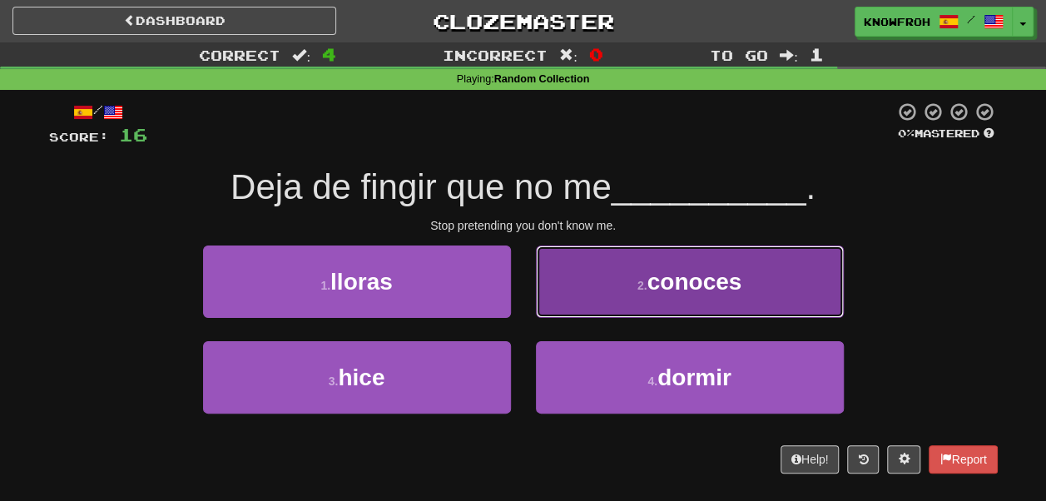
click at [554, 300] on button "2 . conoces" at bounding box center [690, 281] width 308 height 72
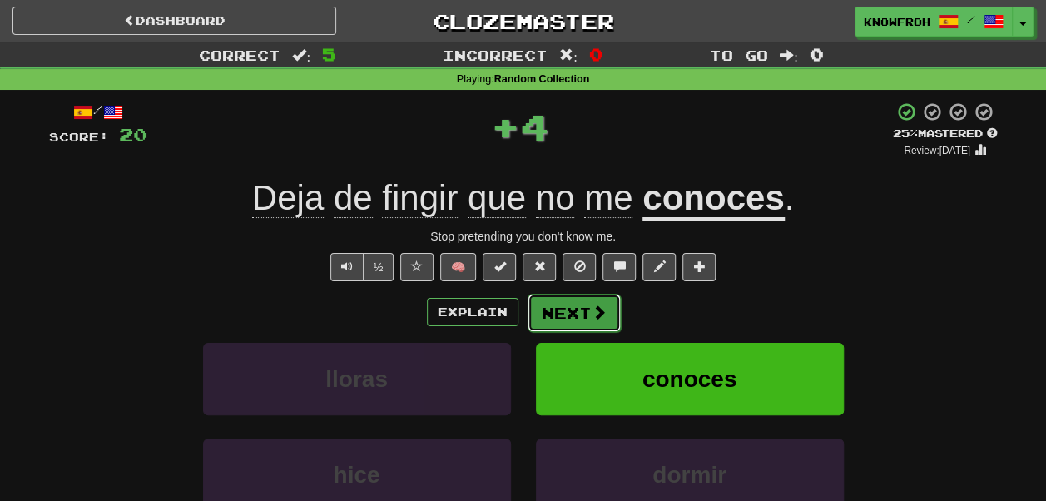
click at [581, 305] on button "Next" at bounding box center [574, 313] width 93 height 38
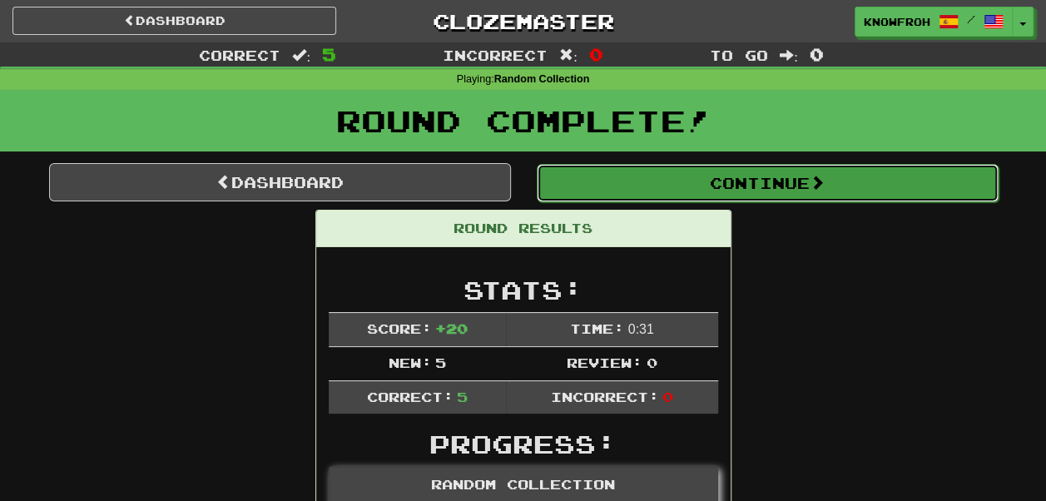
click at [583, 201] on button "Continue" at bounding box center [768, 183] width 462 height 38
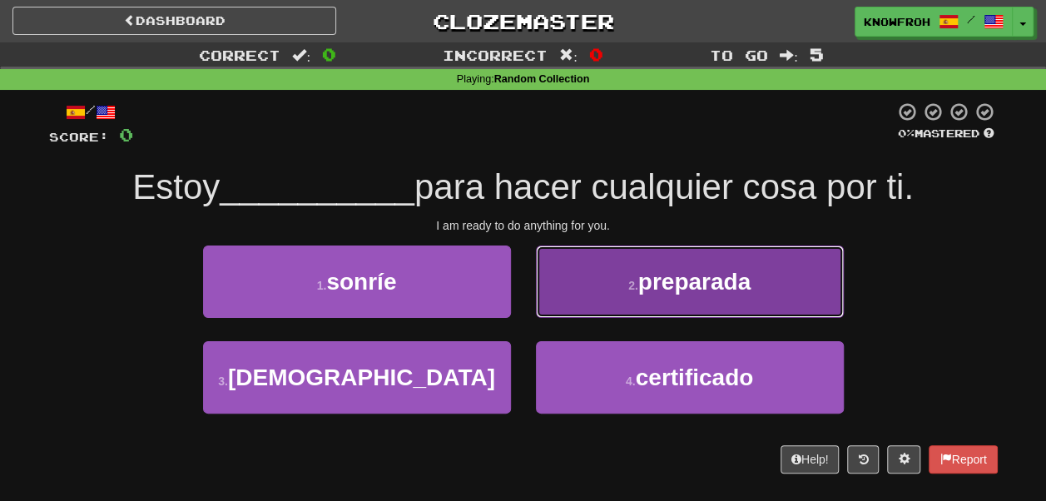
click at [544, 281] on button "2 . preparada" at bounding box center [690, 281] width 308 height 72
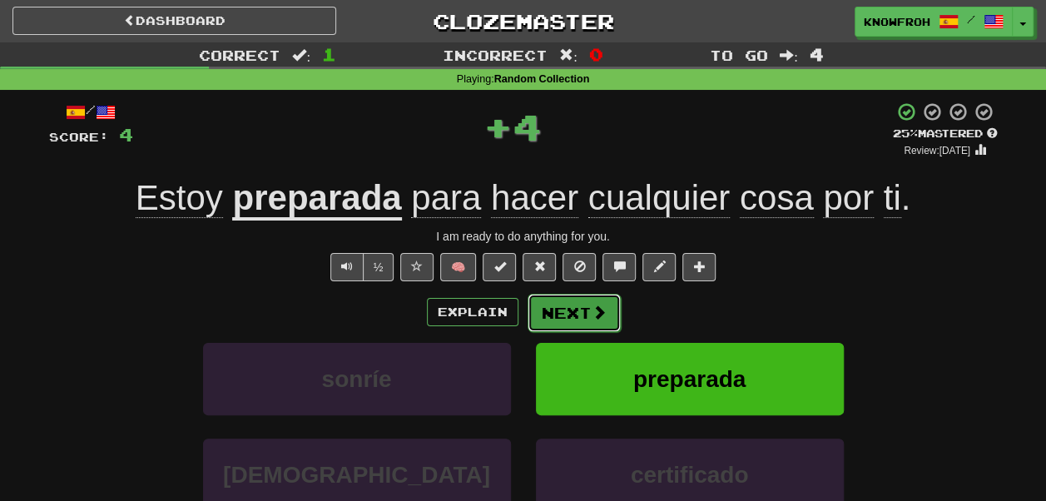
click at [561, 301] on button "Next" at bounding box center [574, 313] width 93 height 38
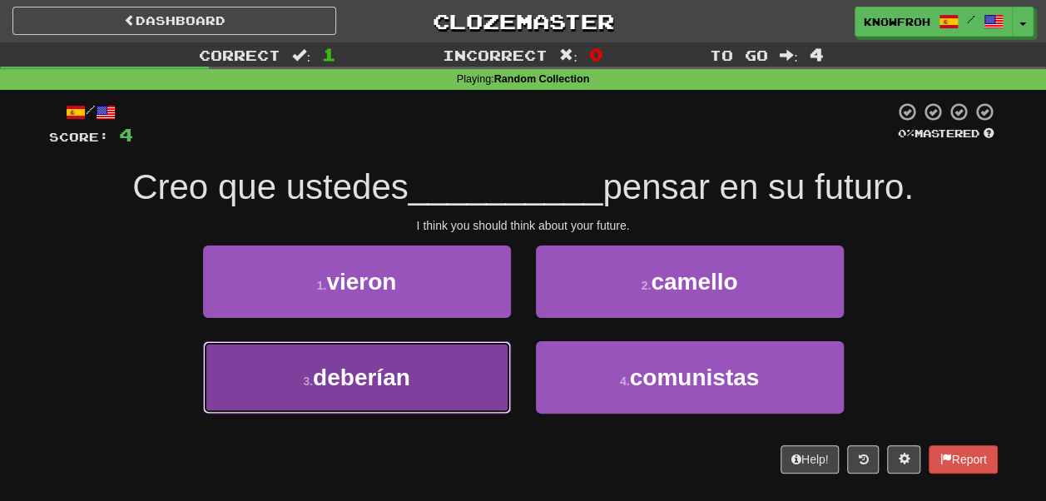
click at [475, 364] on button "3 . deberían" at bounding box center [357, 377] width 308 height 72
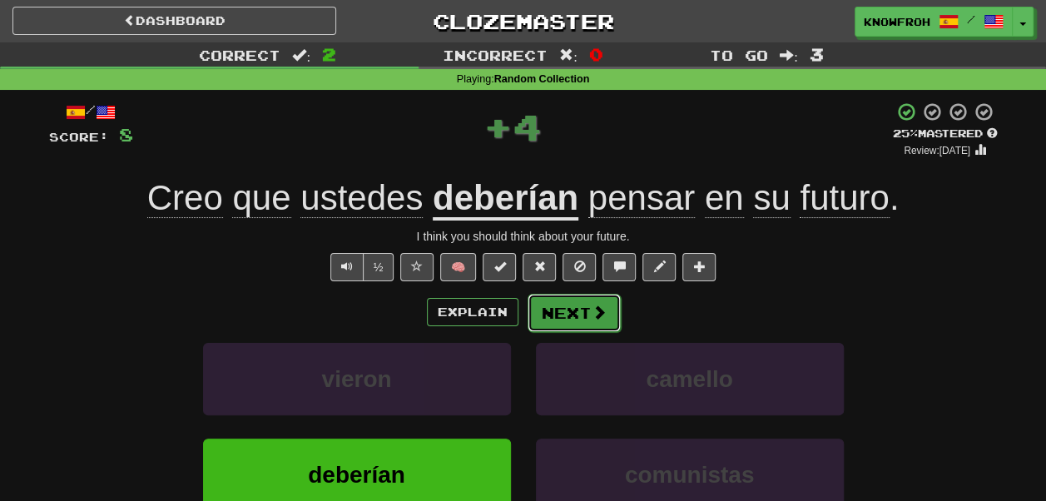
click at [562, 311] on button "Next" at bounding box center [574, 313] width 93 height 38
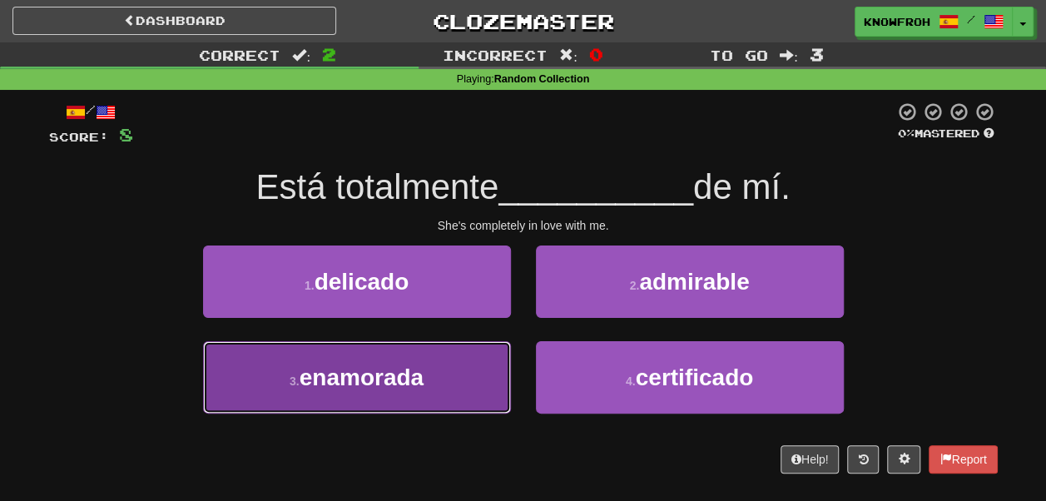
click at [493, 354] on button "3 . enamorada" at bounding box center [357, 377] width 308 height 72
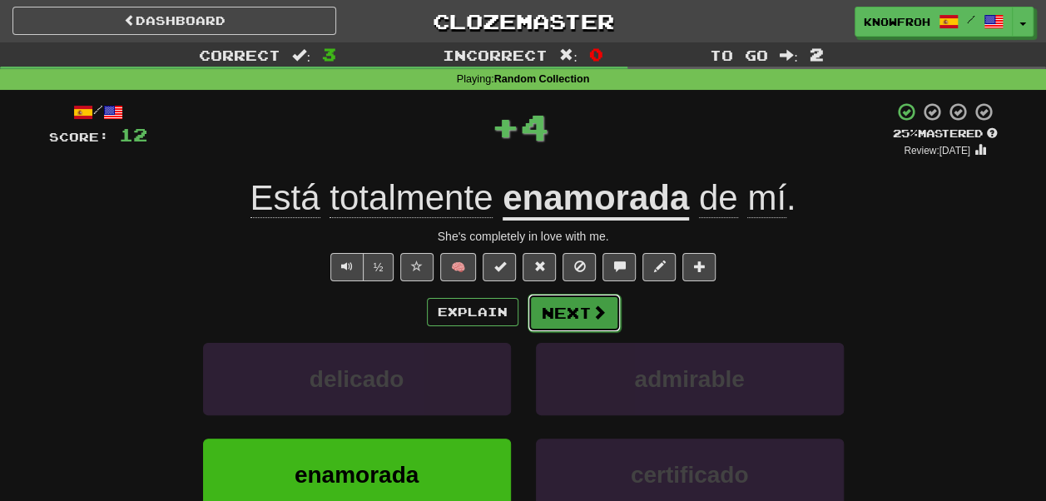
click at [553, 319] on button "Next" at bounding box center [574, 313] width 93 height 38
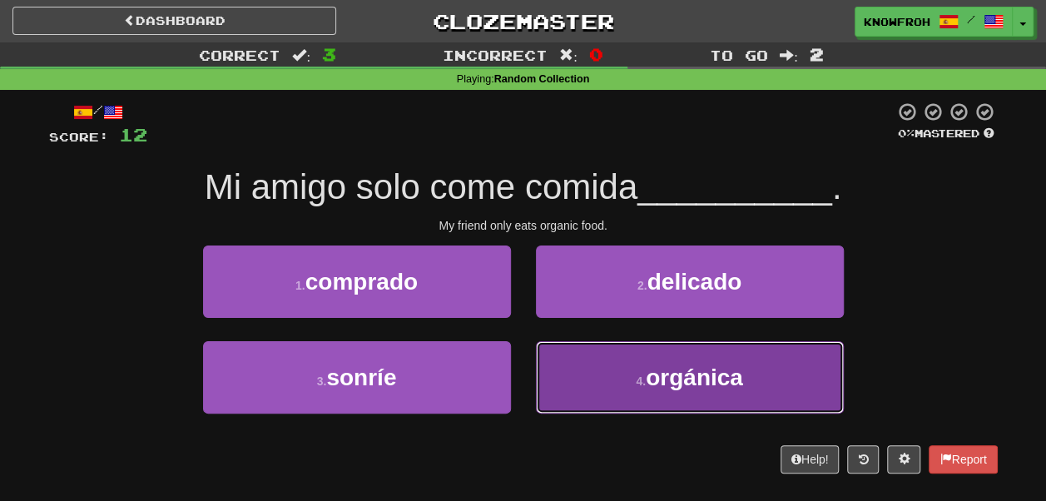
click at [559, 374] on button "4 . orgánica" at bounding box center [690, 377] width 308 height 72
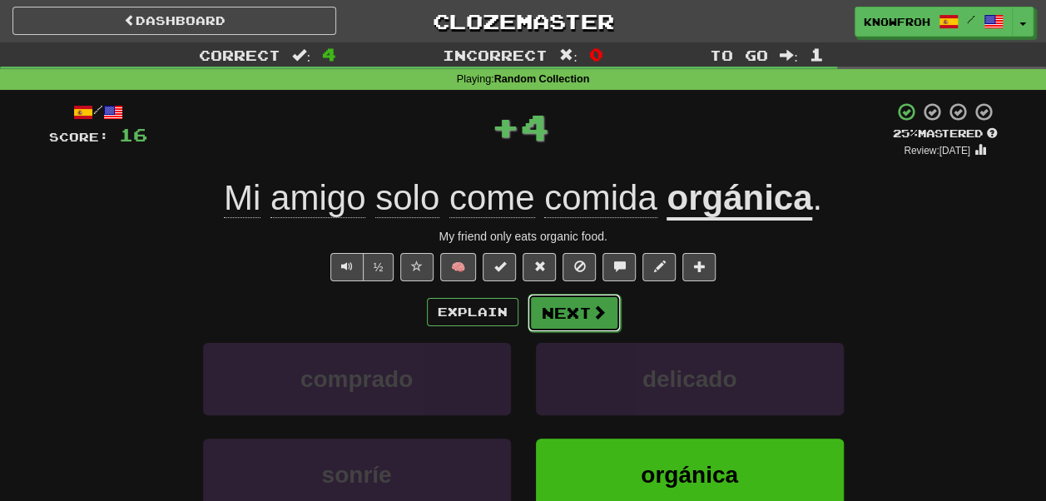
click at [569, 313] on button "Next" at bounding box center [574, 313] width 93 height 38
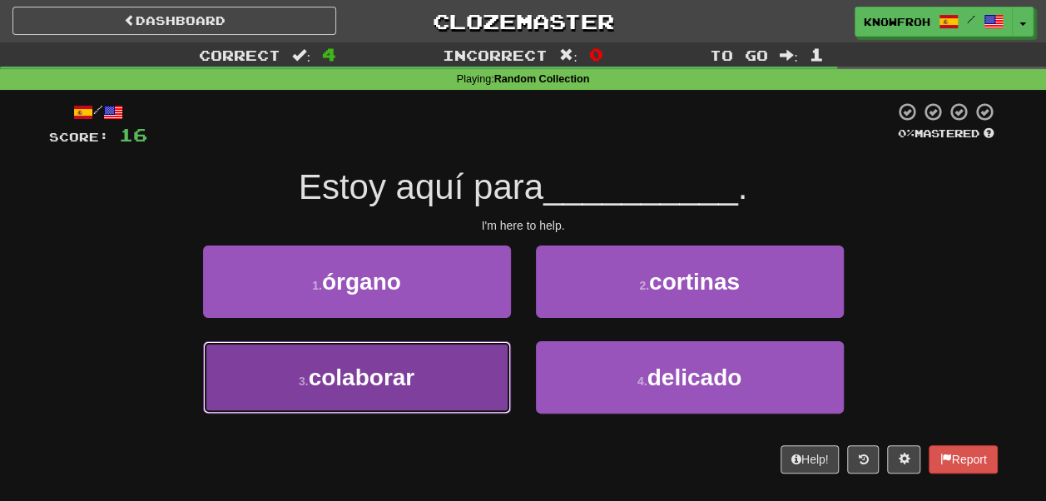
click at [452, 374] on button "3 . colaborar" at bounding box center [357, 377] width 308 height 72
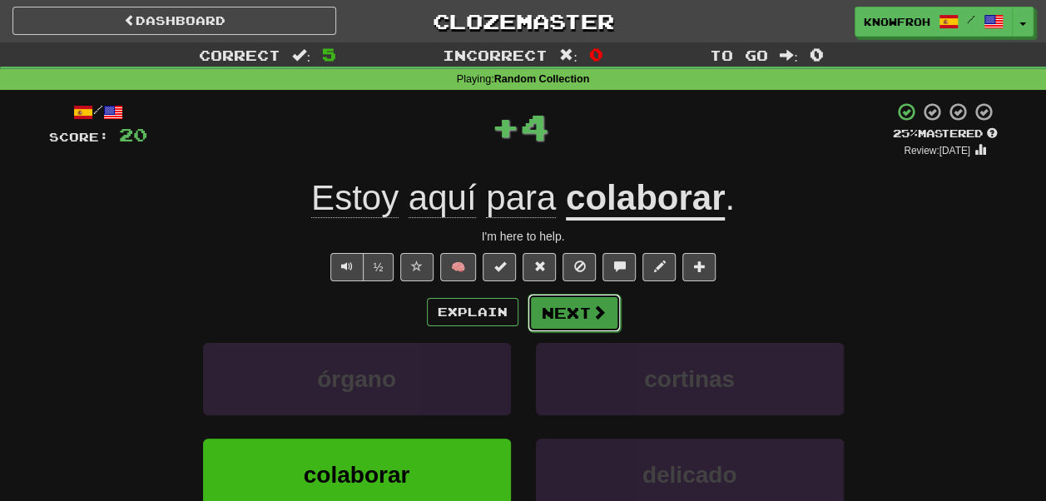
click at [548, 316] on button "Next" at bounding box center [574, 313] width 93 height 38
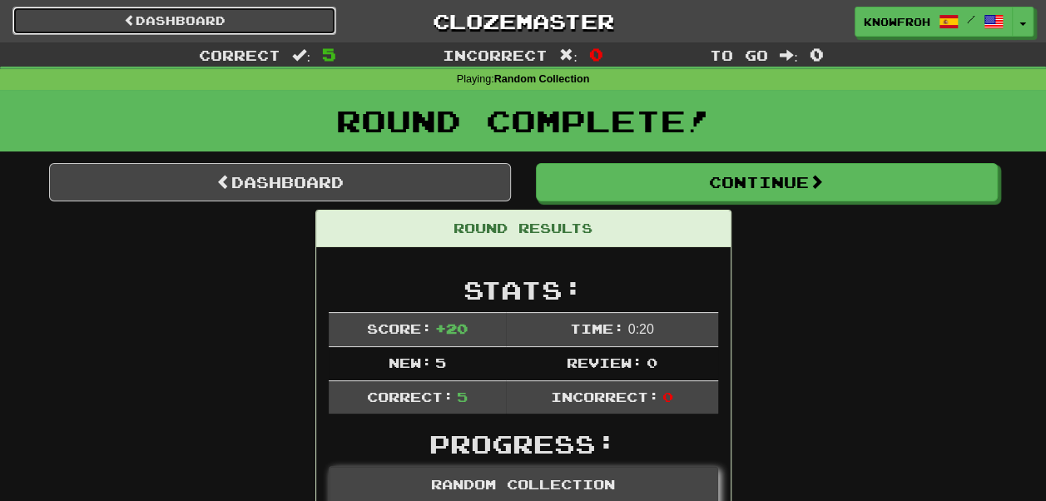
click at [298, 27] on link "Dashboard" at bounding box center [174, 21] width 324 height 28
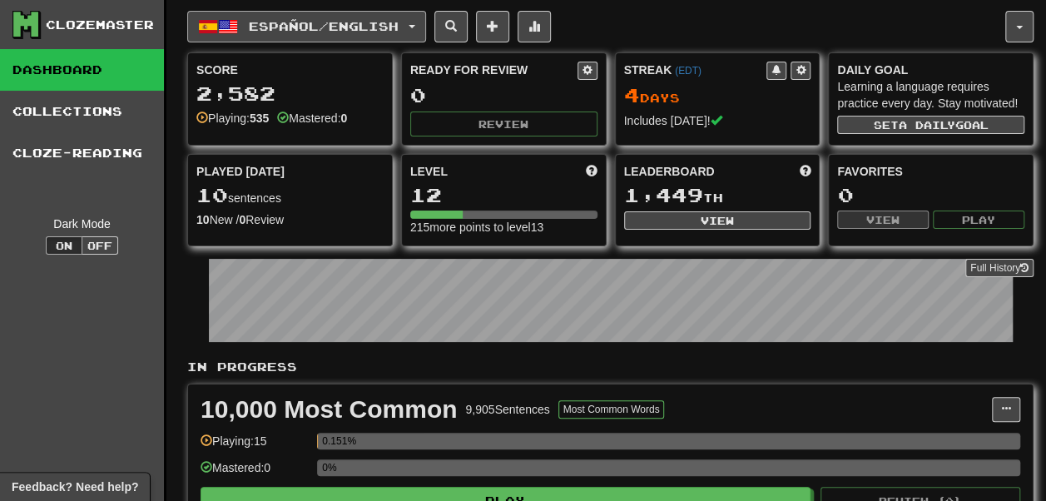
click at [307, 17] on button "Español / English" at bounding box center [306, 27] width 239 height 32
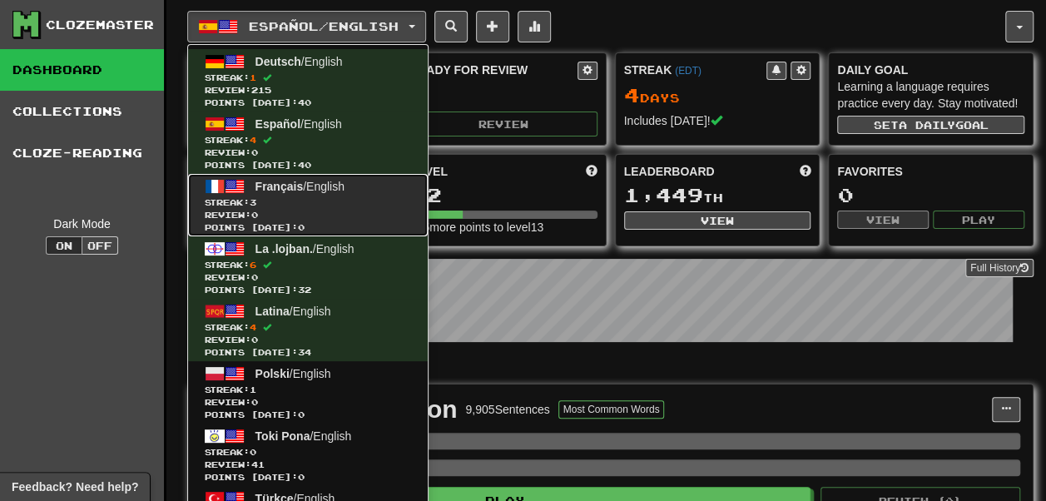
click at [327, 181] on span "Français / English" at bounding box center [299, 186] width 89 height 13
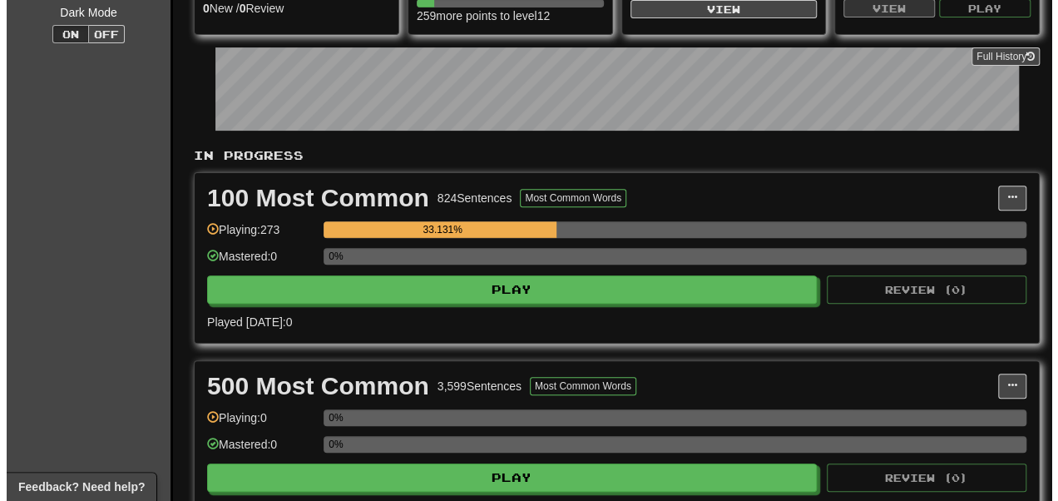
scroll to position [213, 0]
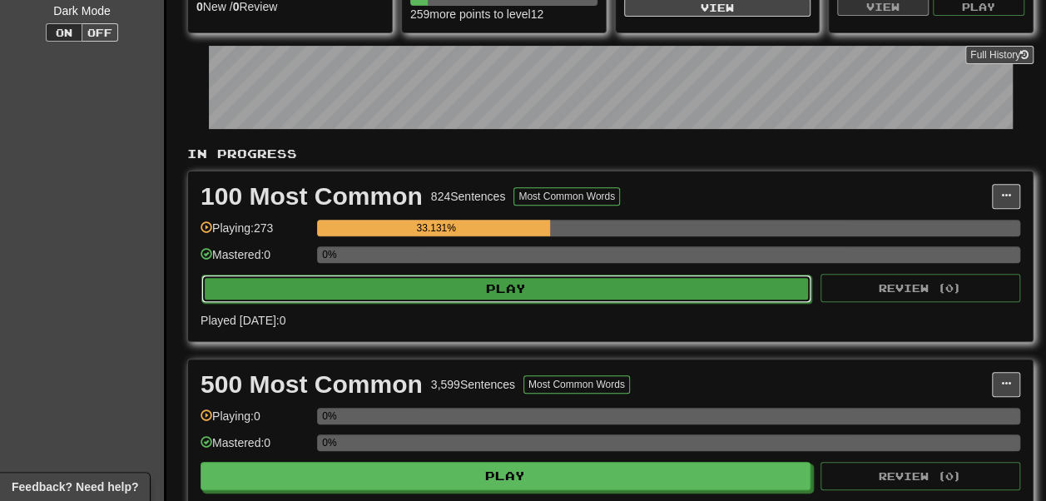
click at [518, 303] on button "Play" at bounding box center [506, 289] width 610 height 28
select select "**"
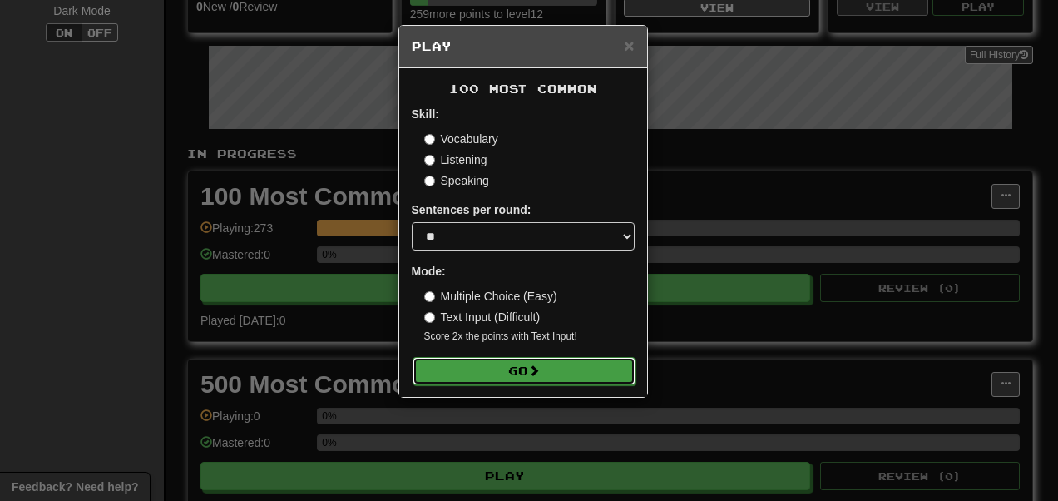
click at [513, 360] on button "Go" at bounding box center [524, 371] width 223 height 28
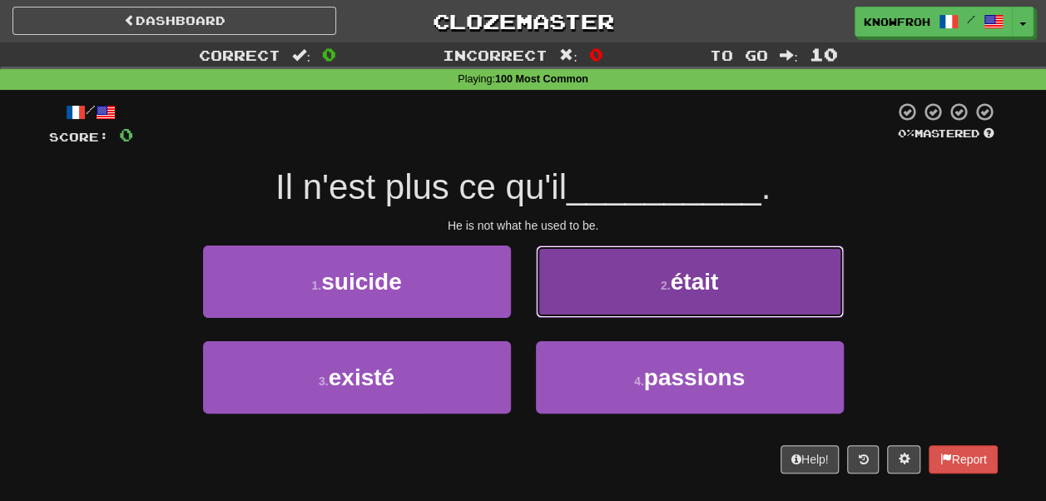
click at [577, 285] on button "2 . était" at bounding box center [690, 281] width 308 height 72
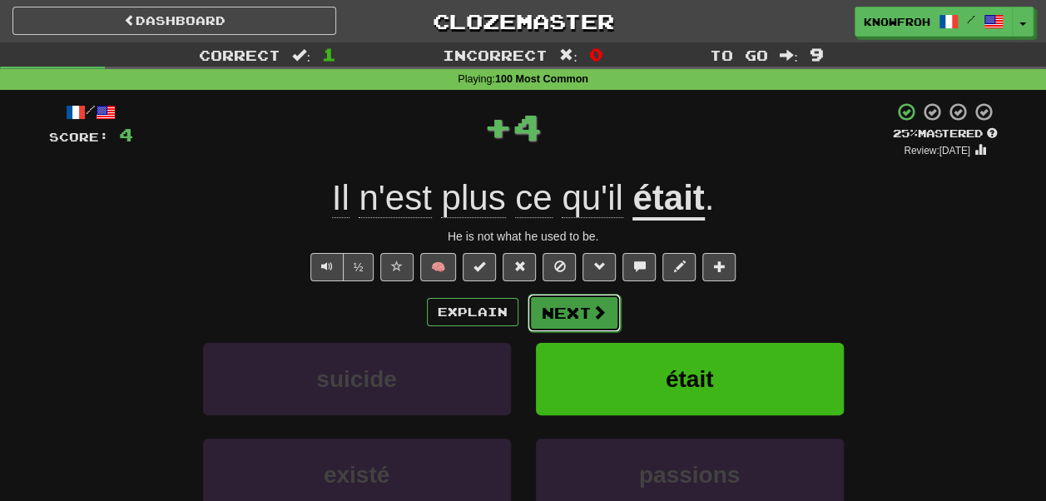
click at [587, 323] on button "Next" at bounding box center [574, 313] width 93 height 38
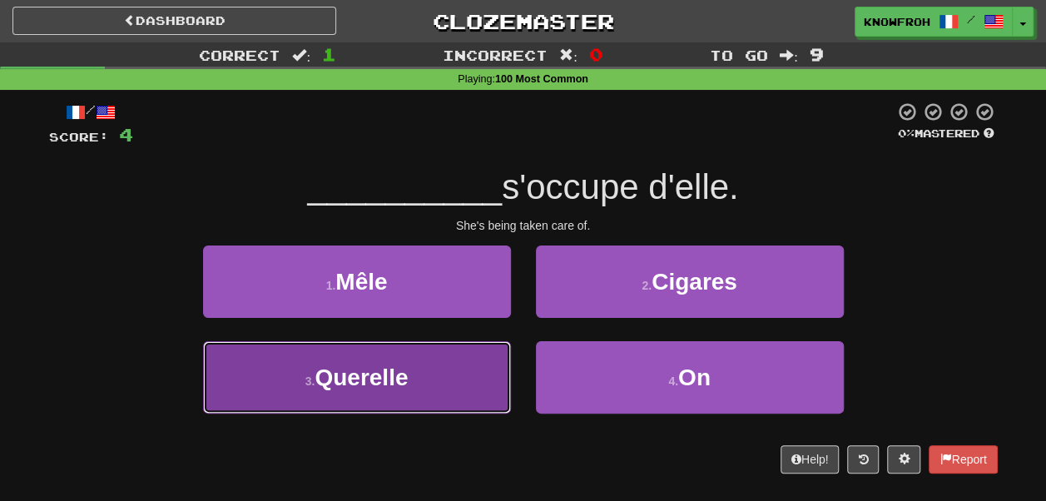
click at [495, 359] on button "3 . Querelle" at bounding box center [357, 377] width 308 height 72
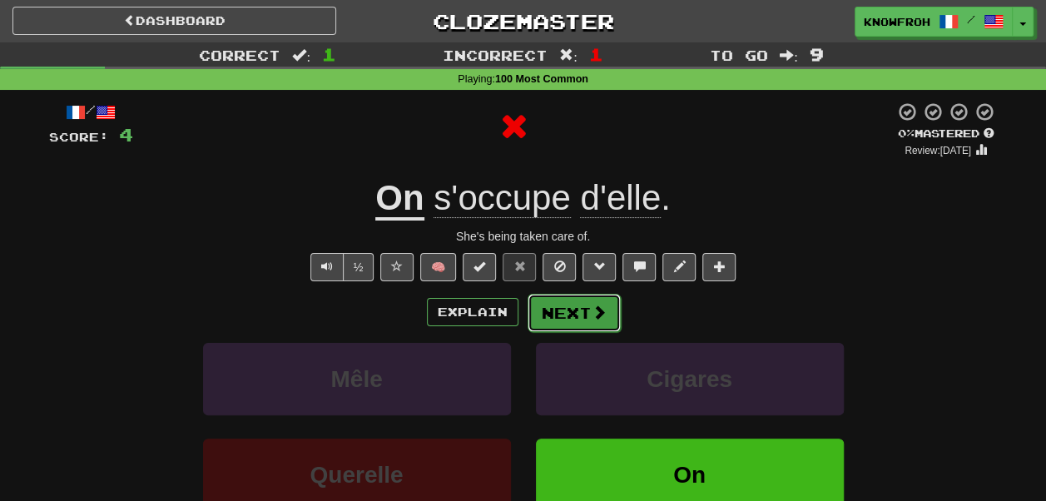
click at [549, 305] on button "Next" at bounding box center [574, 313] width 93 height 38
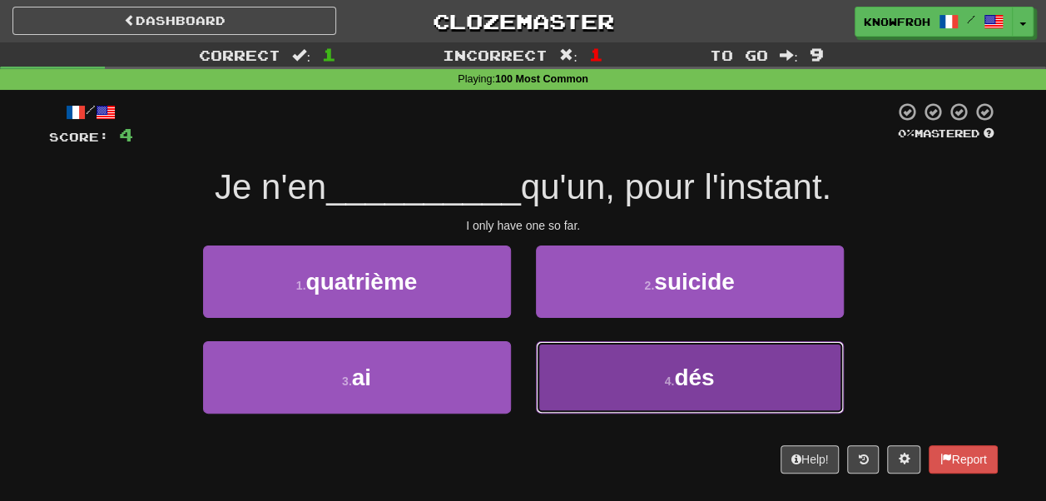
click at [552, 362] on button "4 . dés" at bounding box center [690, 377] width 308 height 72
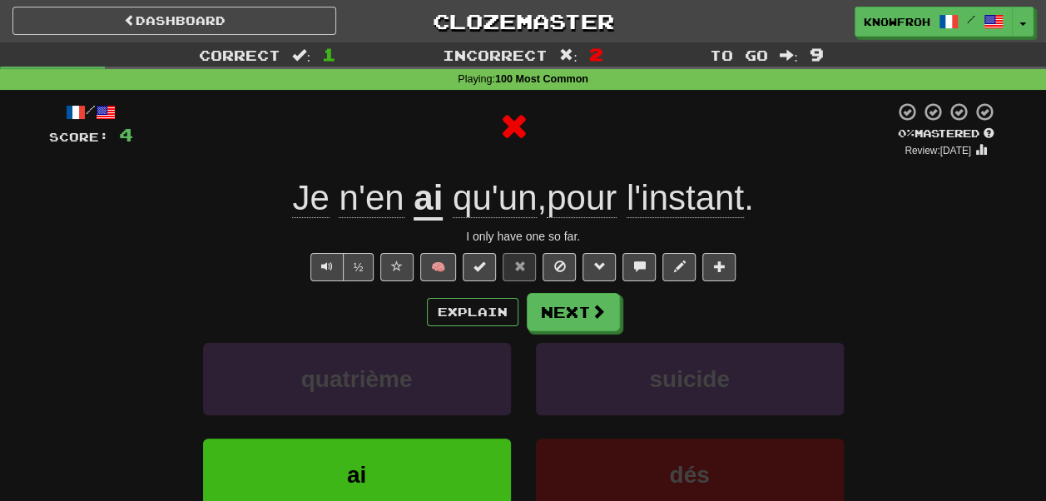
click at [414, 213] on u "ai" at bounding box center [428, 199] width 29 height 42
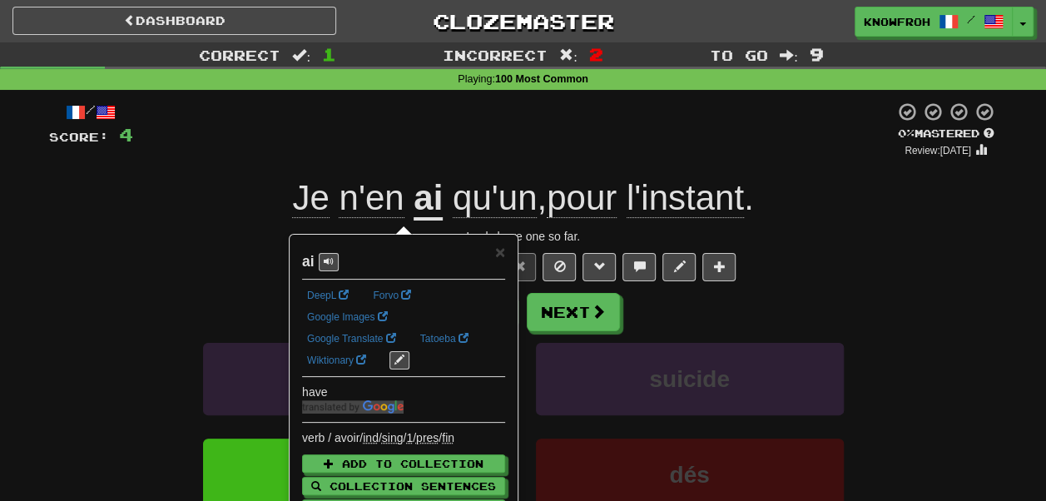
click at [379, 169] on div "/ Score: 4 0 % Mastered Review: 2025-10-01 Je n'en ai qu'un , pour l'instant . …" at bounding box center [523, 363] width 949 height 522
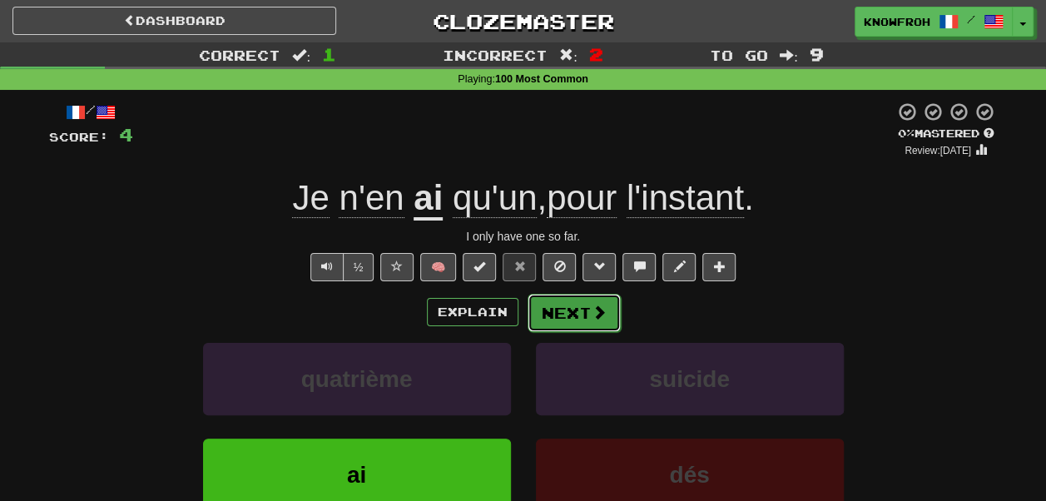
click at [574, 315] on button "Next" at bounding box center [574, 313] width 93 height 38
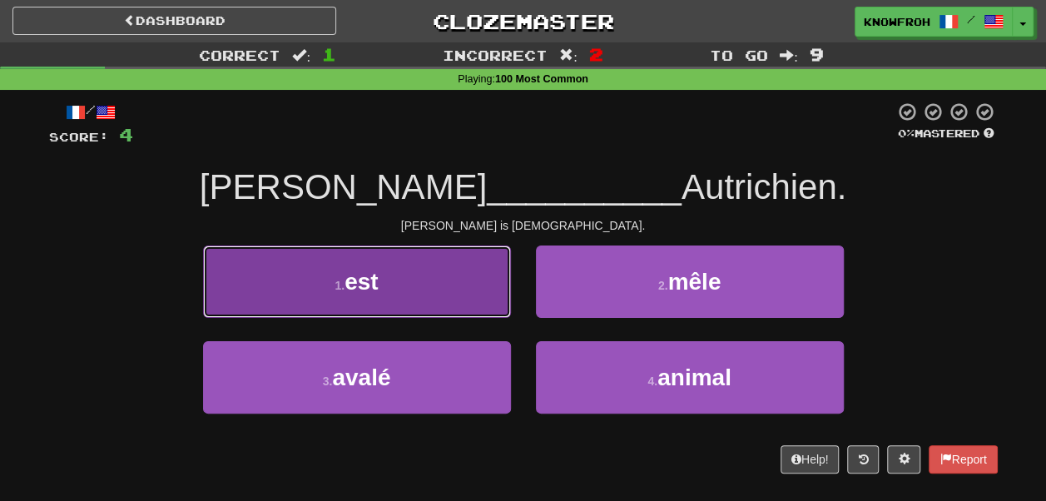
click at [468, 285] on button "1 . est" at bounding box center [357, 281] width 308 height 72
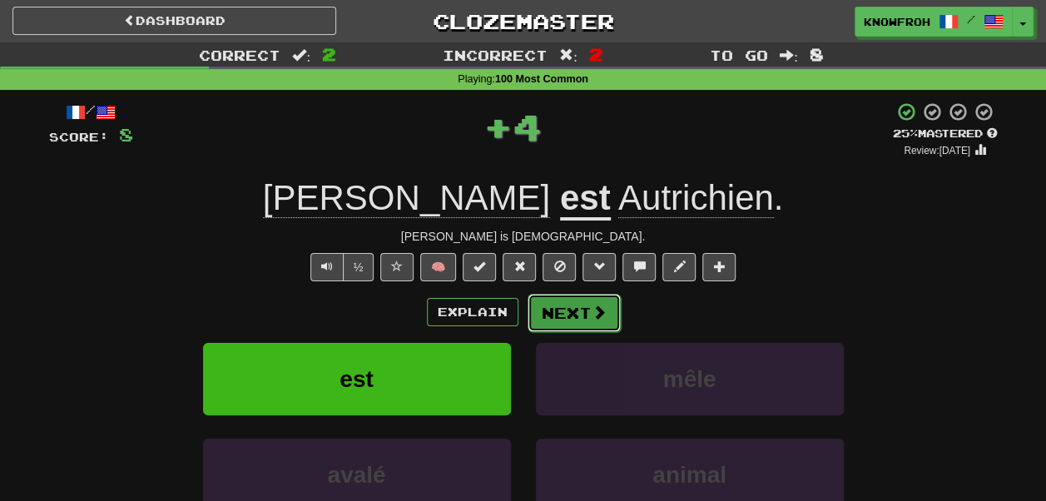
click at [554, 312] on button "Next" at bounding box center [574, 313] width 93 height 38
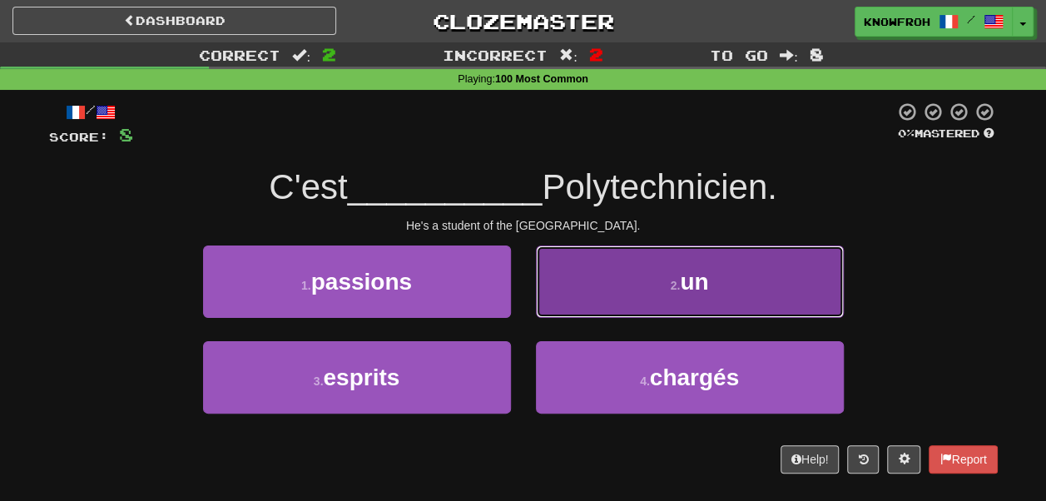
click at [566, 295] on button "2 . un" at bounding box center [690, 281] width 308 height 72
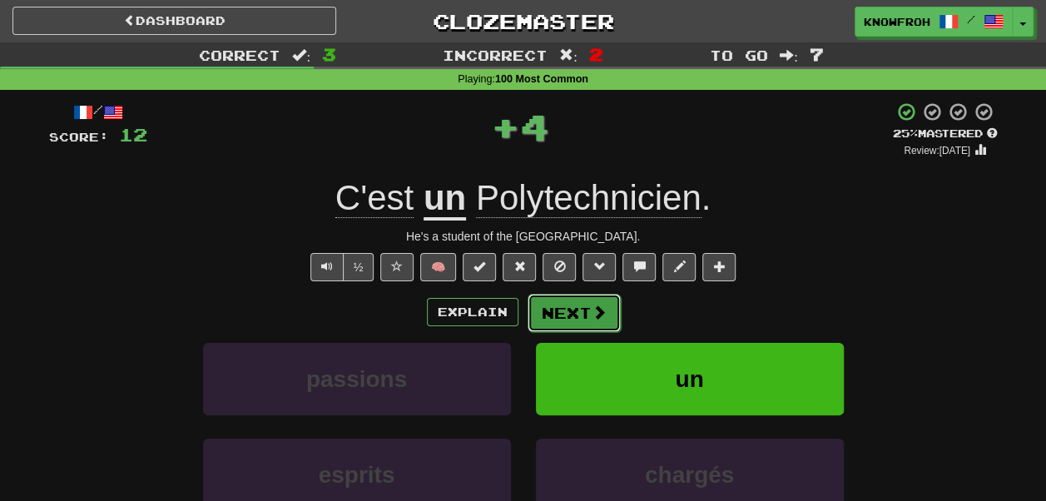
click at [567, 311] on button "Next" at bounding box center [574, 313] width 93 height 38
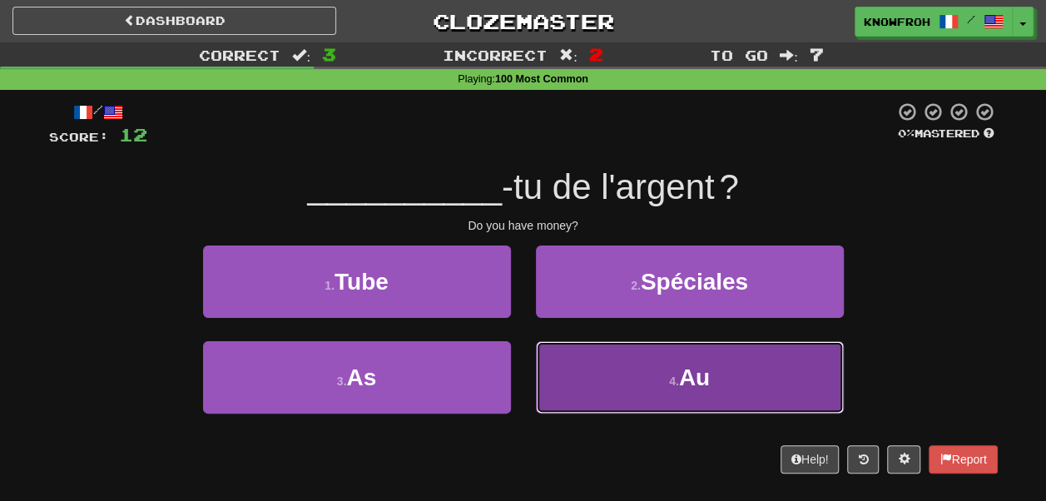
click at [575, 364] on button "4 . Au" at bounding box center [690, 377] width 308 height 72
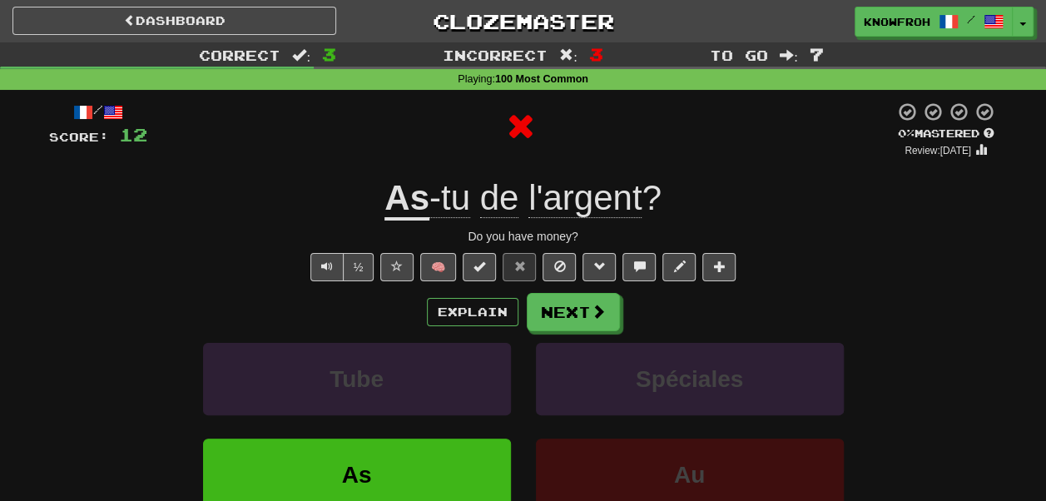
click at [386, 193] on u "As" at bounding box center [406, 199] width 45 height 42
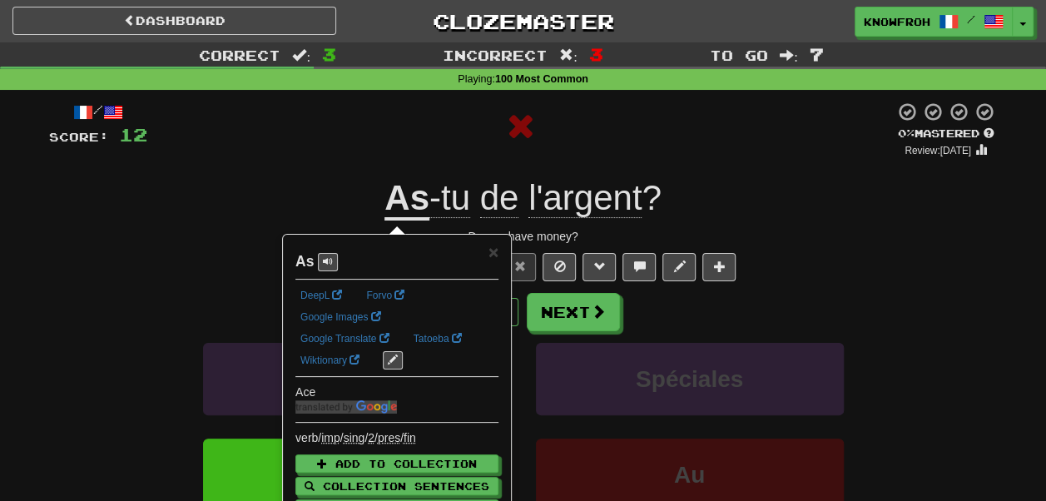
click at [326, 126] on div at bounding box center [520, 127] width 747 height 50
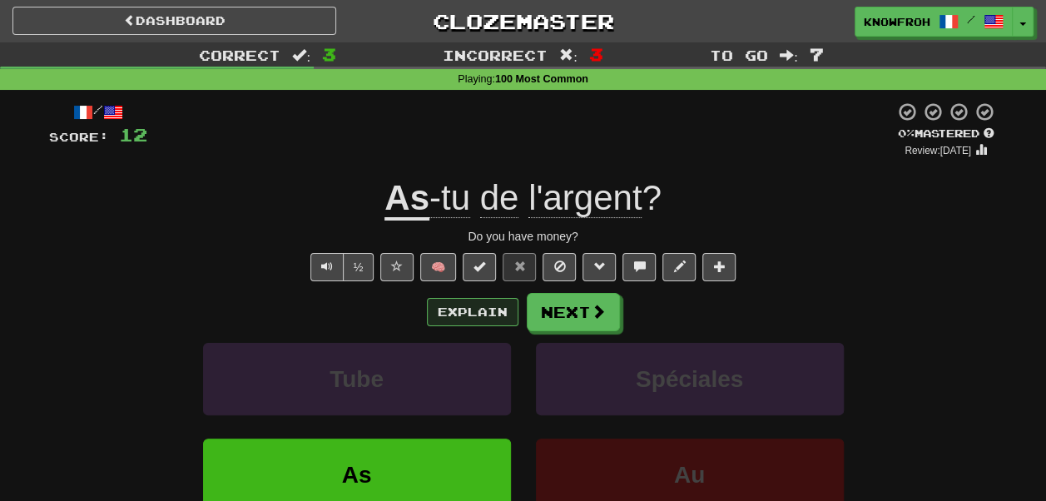
drag, startPoint x: 462, startPoint y: 295, endPoint x: 465, endPoint y: 308, distance: 12.9
click at [465, 308] on div "Explain Next" at bounding box center [523, 312] width 949 height 38
click at [465, 308] on button "Explain" at bounding box center [473, 312] width 92 height 28
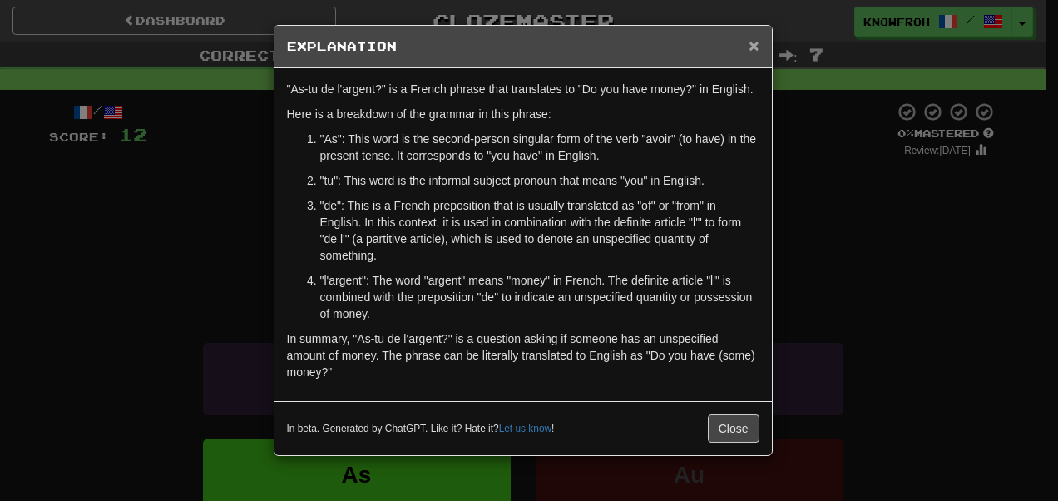
click at [754, 44] on span "×" at bounding box center [754, 45] width 10 height 19
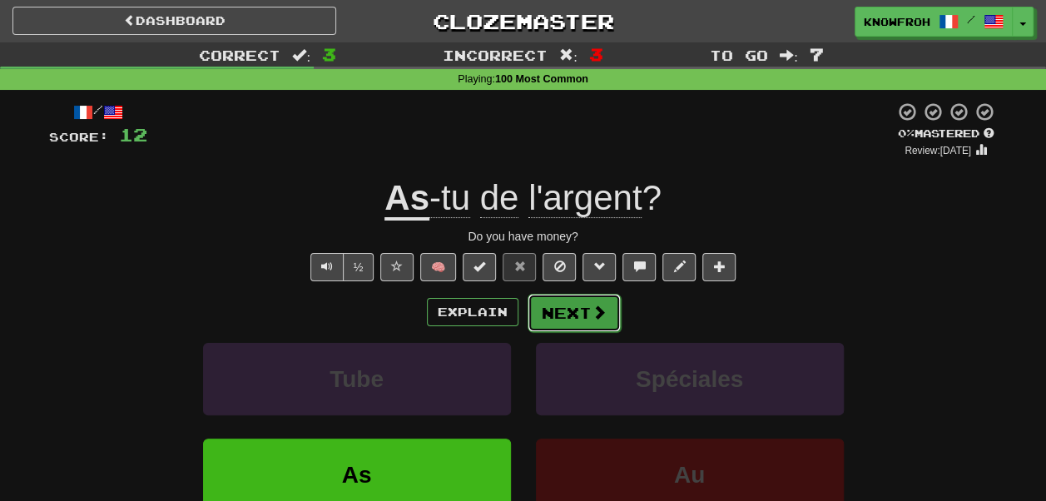
click at [592, 300] on button "Next" at bounding box center [574, 313] width 93 height 38
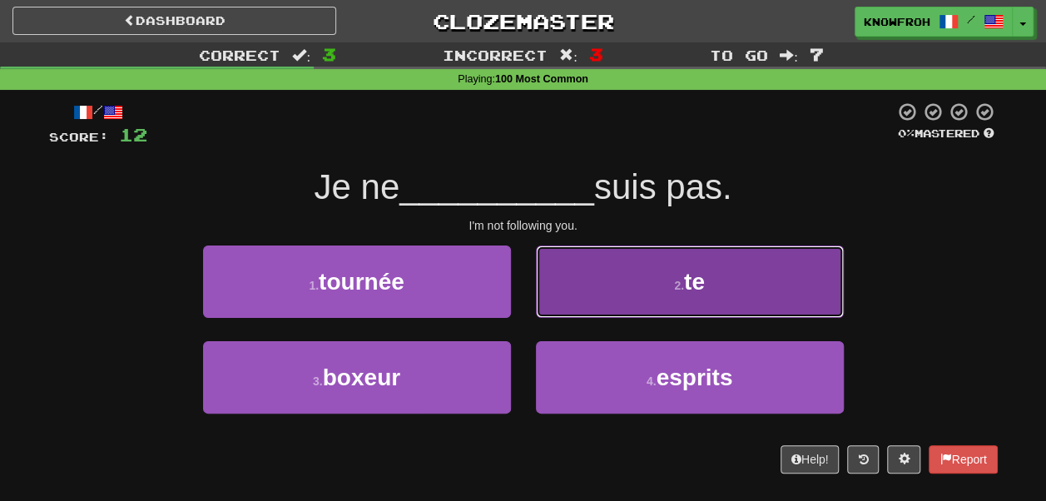
click at [541, 265] on button "2 . te" at bounding box center [690, 281] width 308 height 72
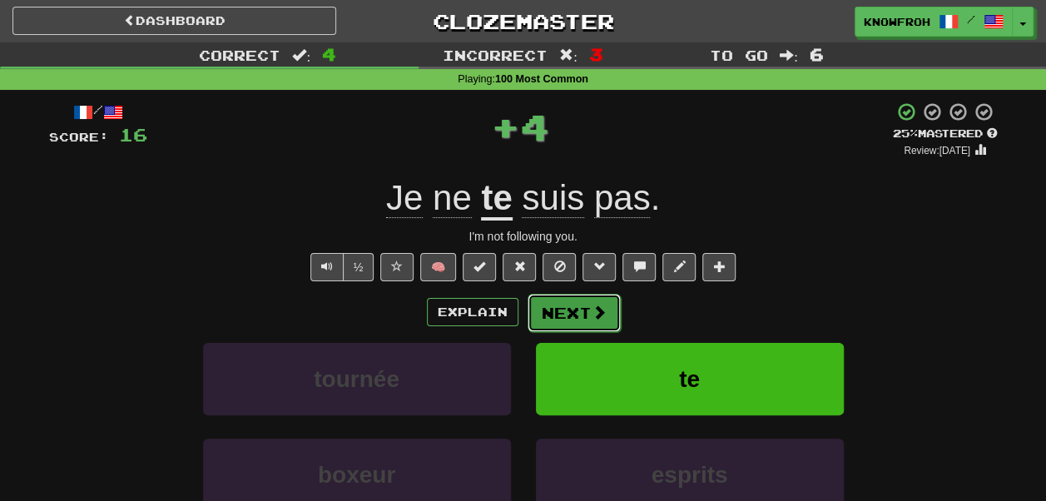
click at [562, 315] on button "Next" at bounding box center [574, 313] width 93 height 38
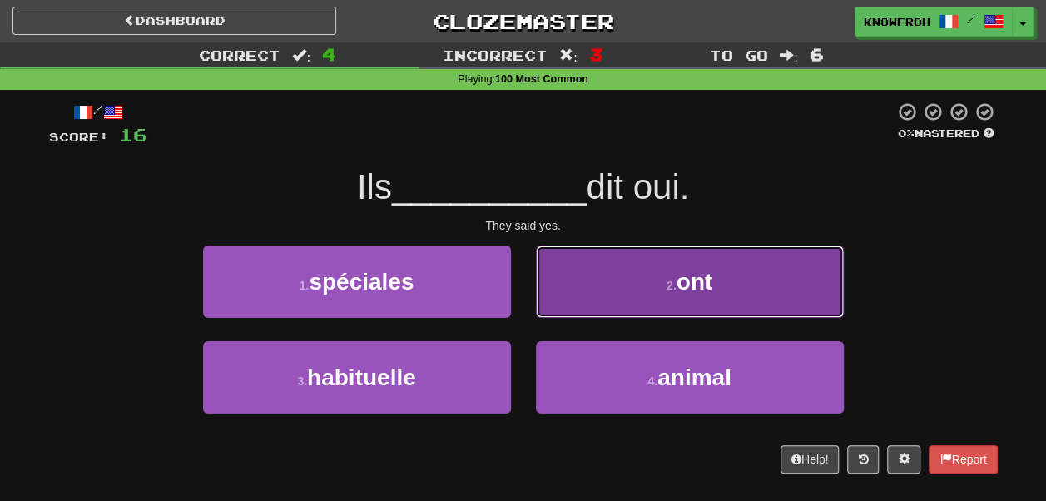
click at [577, 292] on button "2 . ont" at bounding box center [690, 281] width 308 height 72
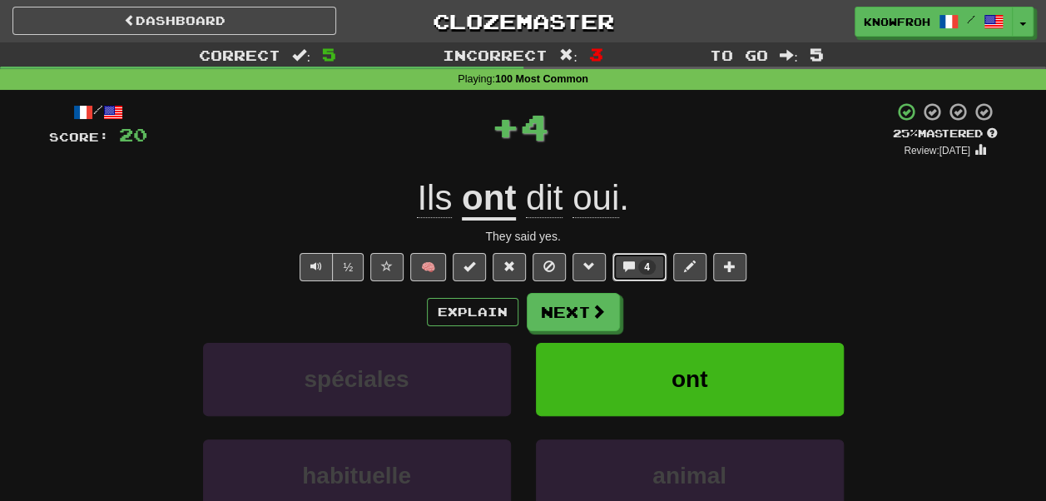
click at [623, 270] on span at bounding box center [629, 266] width 12 height 12
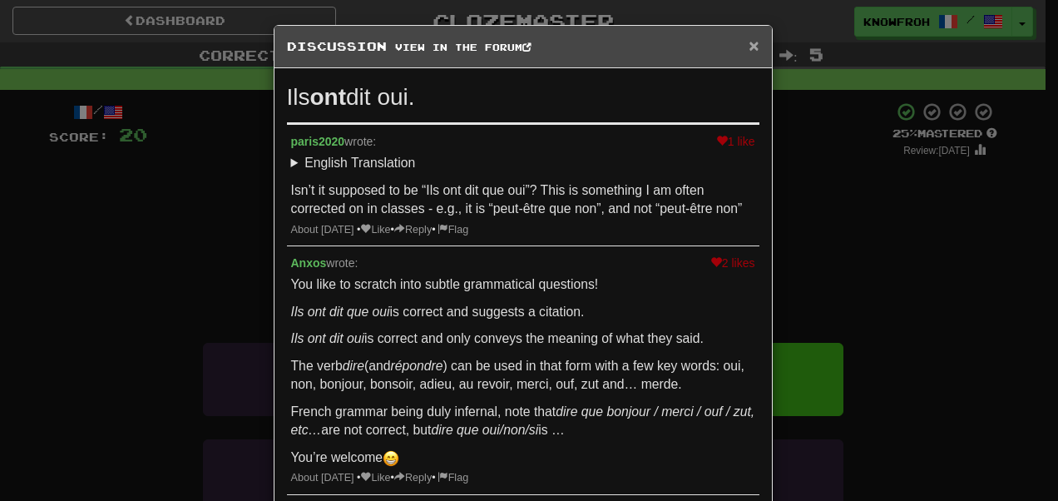
click at [750, 44] on span "×" at bounding box center [754, 45] width 10 height 19
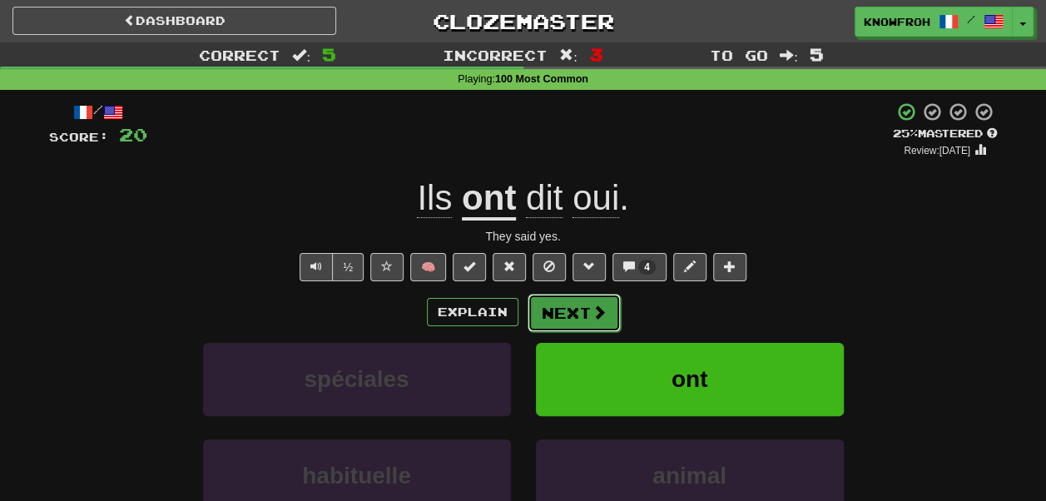
click at [562, 310] on button "Next" at bounding box center [574, 313] width 93 height 38
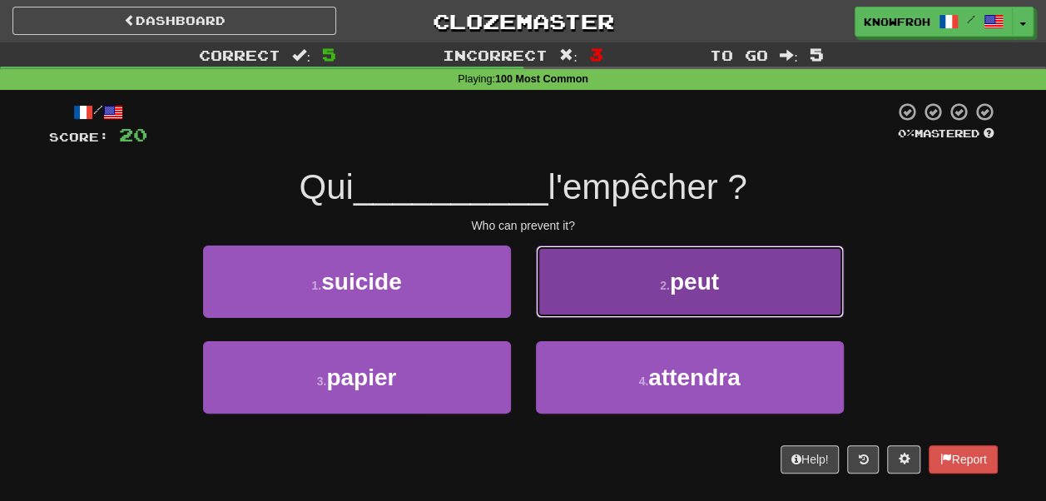
click at [572, 266] on button "2 . peut" at bounding box center [690, 281] width 308 height 72
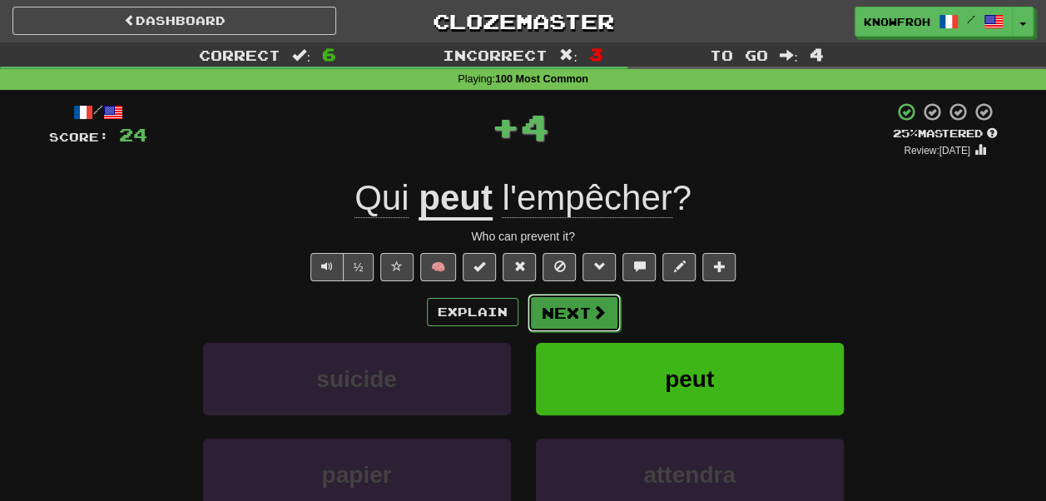
click at [571, 319] on button "Next" at bounding box center [574, 313] width 93 height 38
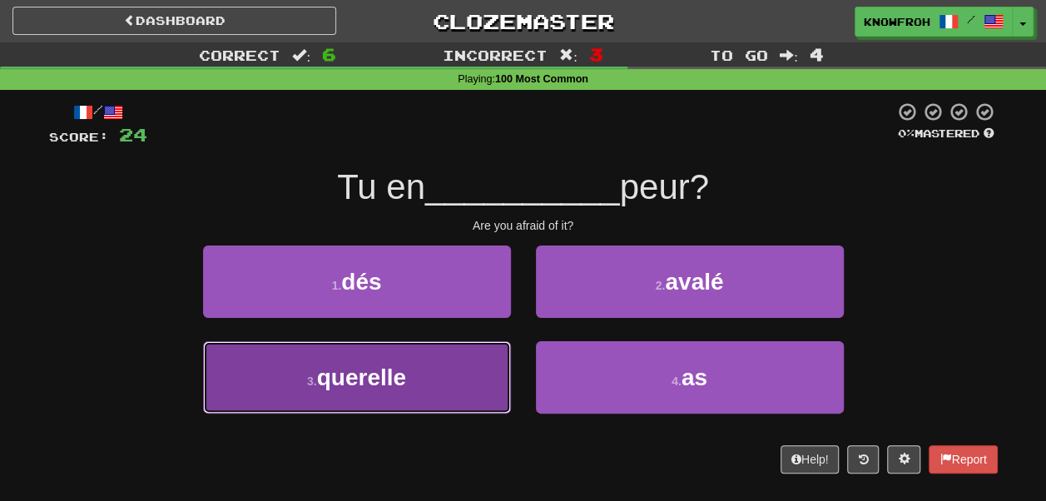
click at [492, 361] on button "3 . querelle" at bounding box center [357, 377] width 308 height 72
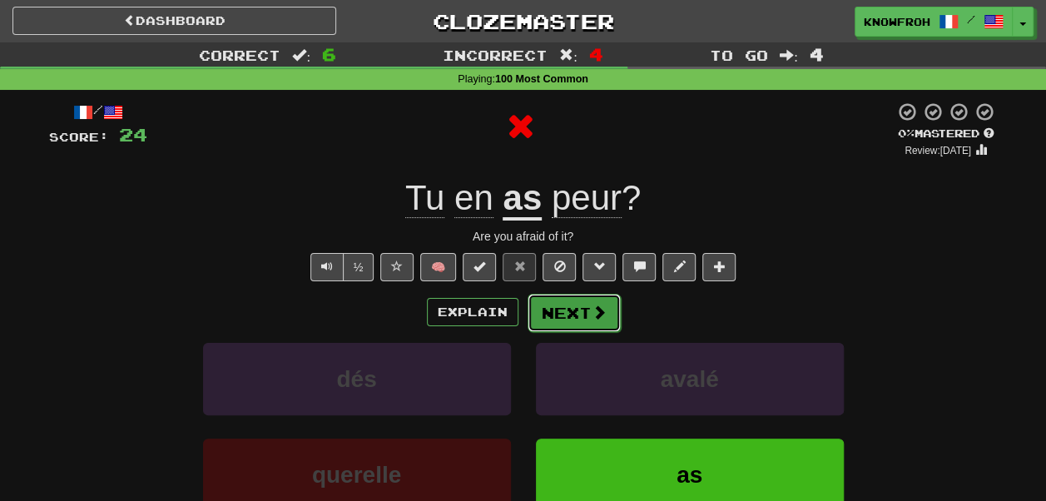
click at [550, 319] on button "Next" at bounding box center [574, 313] width 93 height 38
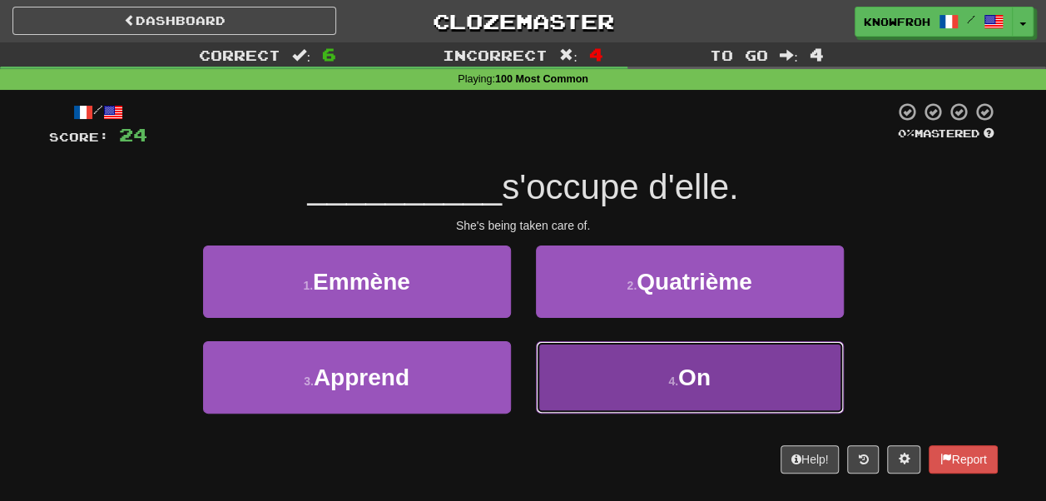
click at [570, 379] on button "4 . On" at bounding box center [690, 377] width 308 height 72
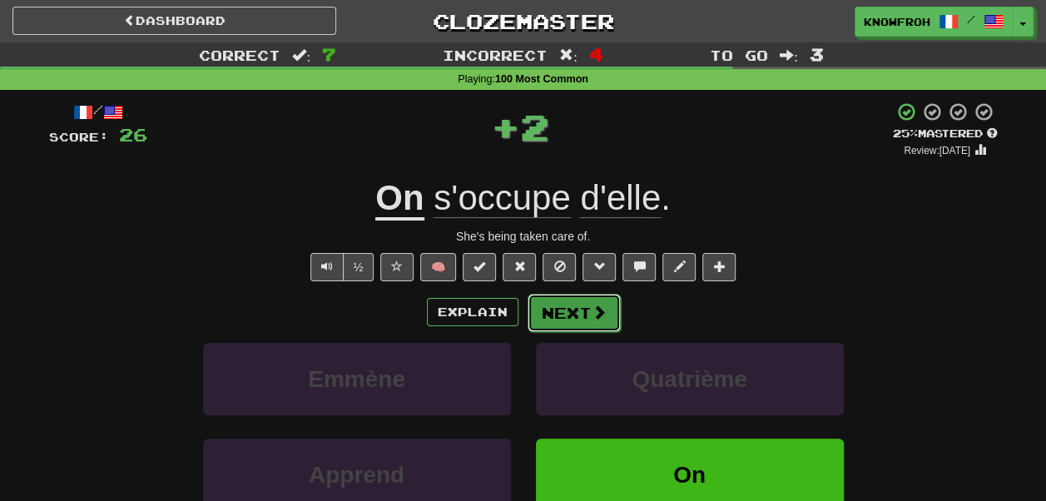
click at [550, 312] on button "Next" at bounding box center [574, 313] width 93 height 38
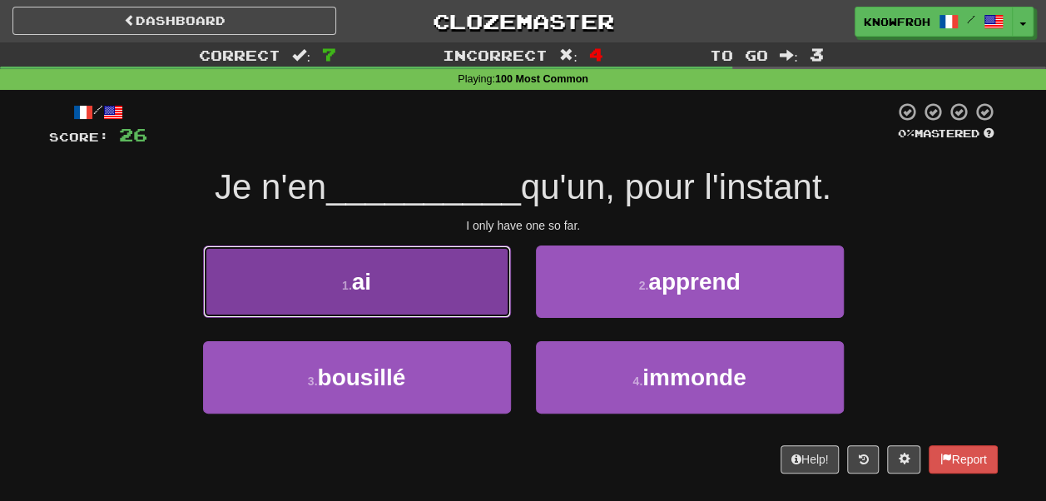
click at [479, 300] on button "1 . ai" at bounding box center [357, 281] width 308 height 72
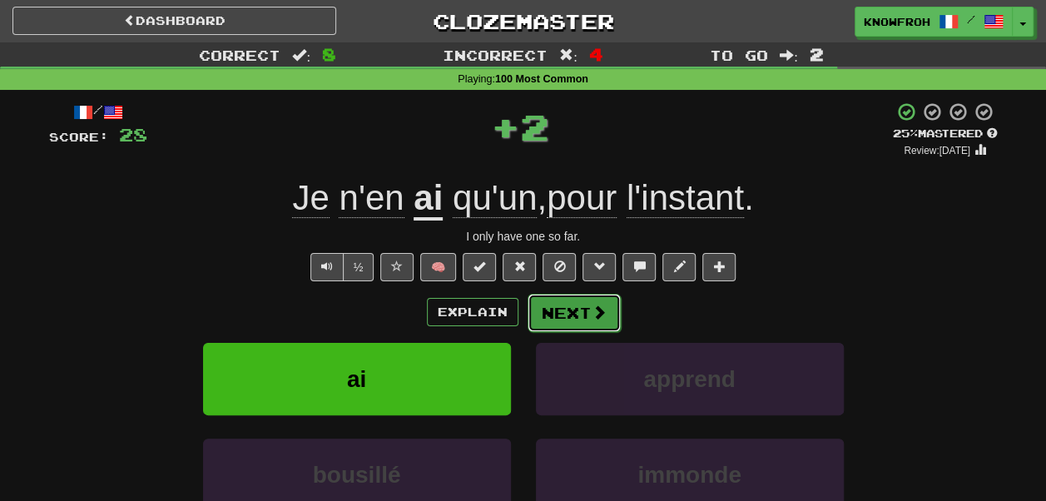
click at [559, 306] on button "Next" at bounding box center [574, 313] width 93 height 38
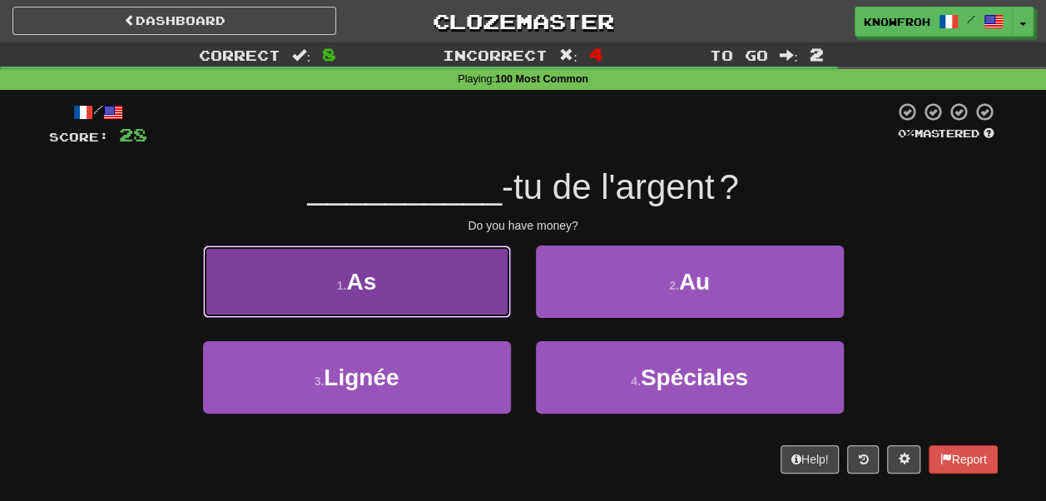
click at [490, 295] on button "1 . As" at bounding box center [357, 281] width 308 height 72
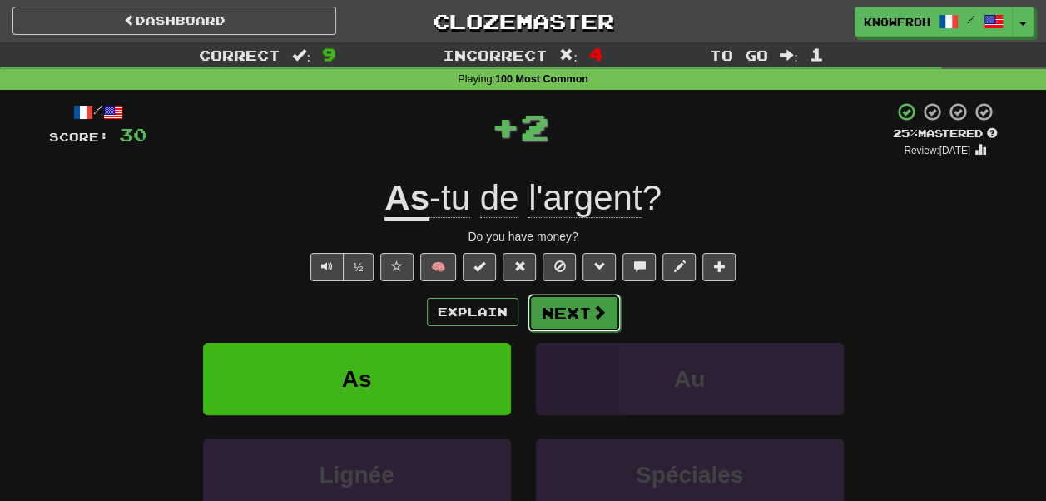
click at [566, 312] on button "Next" at bounding box center [574, 313] width 93 height 38
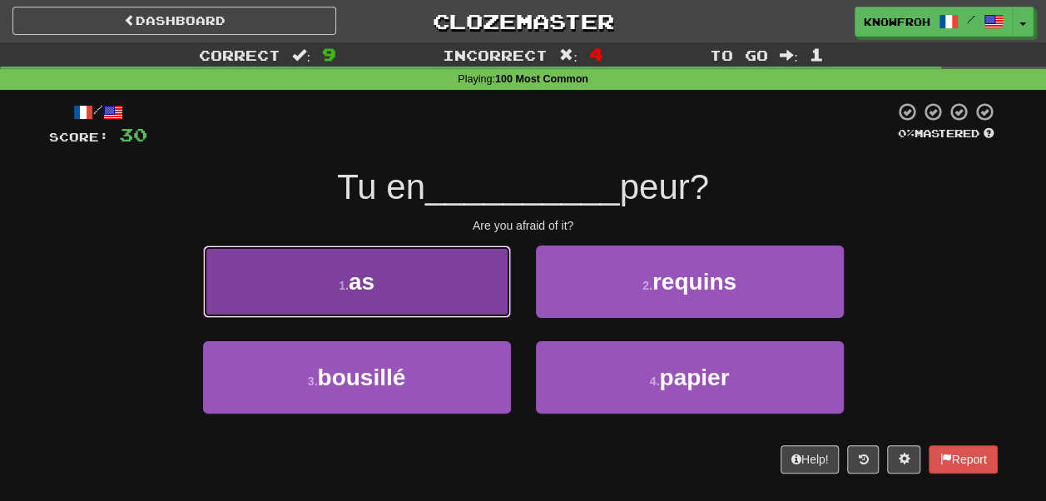
click at [476, 299] on button "1 . as" at bounding box center [357, 281] width 308 height 72
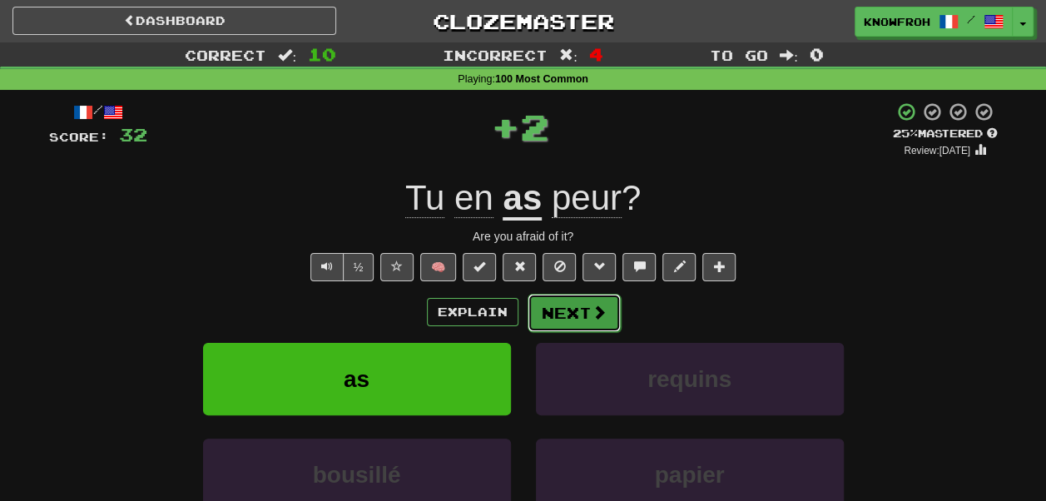
click at [561, 317] on button "Next" at bounding box center [574, 313] width 93 height 38
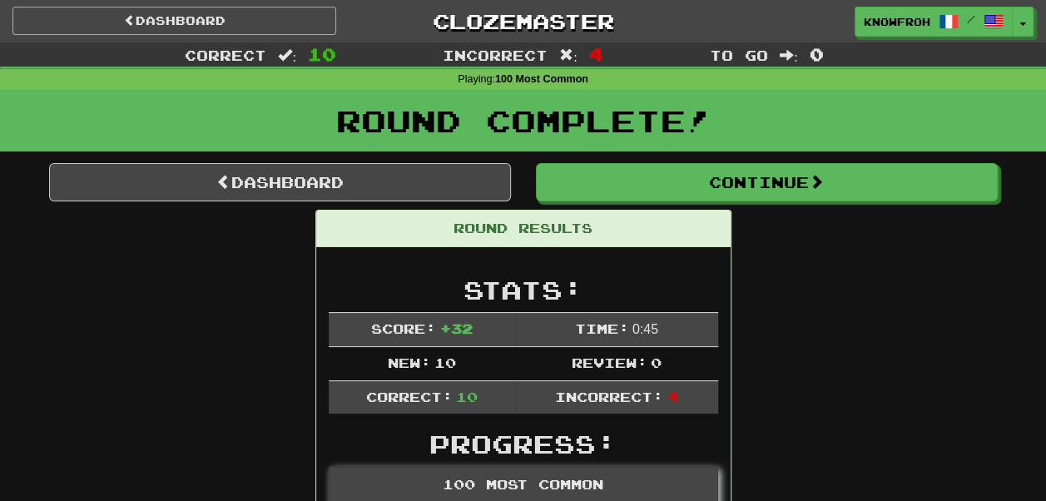
drag, startPoint x: 240, startPoint y: 2, endPoint x: 237, endPoint y: 17, distance: 15.2
click at [237, 17] on div "Dashboard Clozemaster knowfroh / Toggle Dropdown Dashboard Leaderboard Activity…" at bounding box center [523, 18] width 1046 height 37
click at [237, 17] on link "Dashboard" at bounding box center [174, 21] width 324 height 28
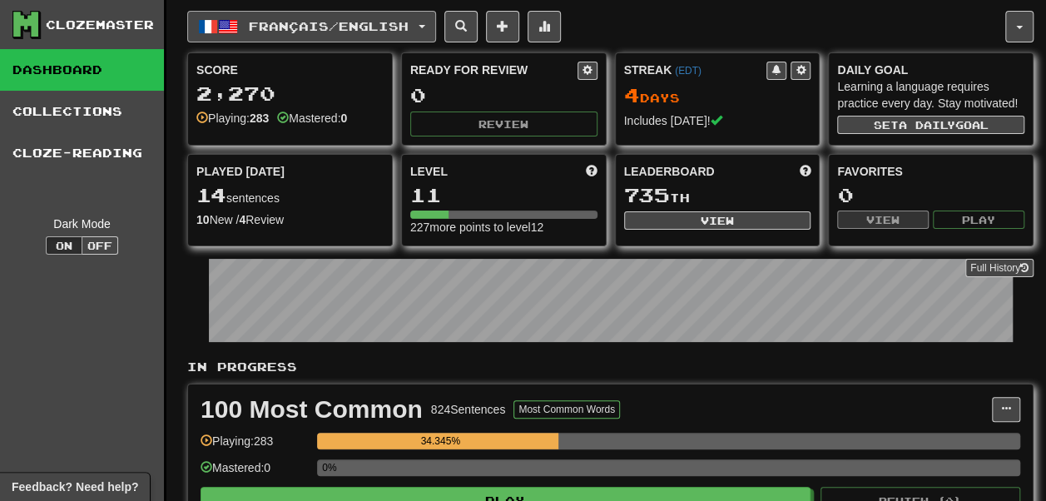
click at [275, 20] on span "Français / English" at bounding box center [329, 26] width 160 height 14
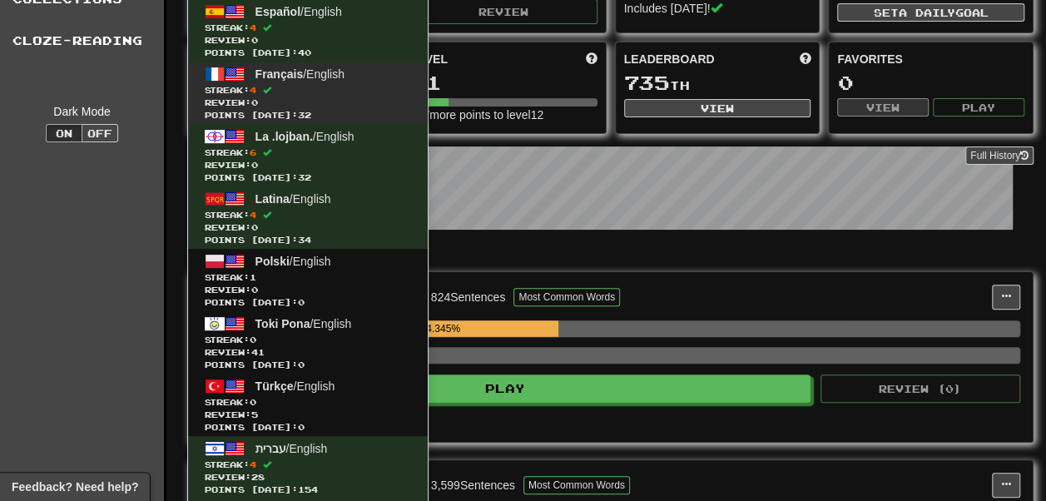
scroll to position [117, 0]
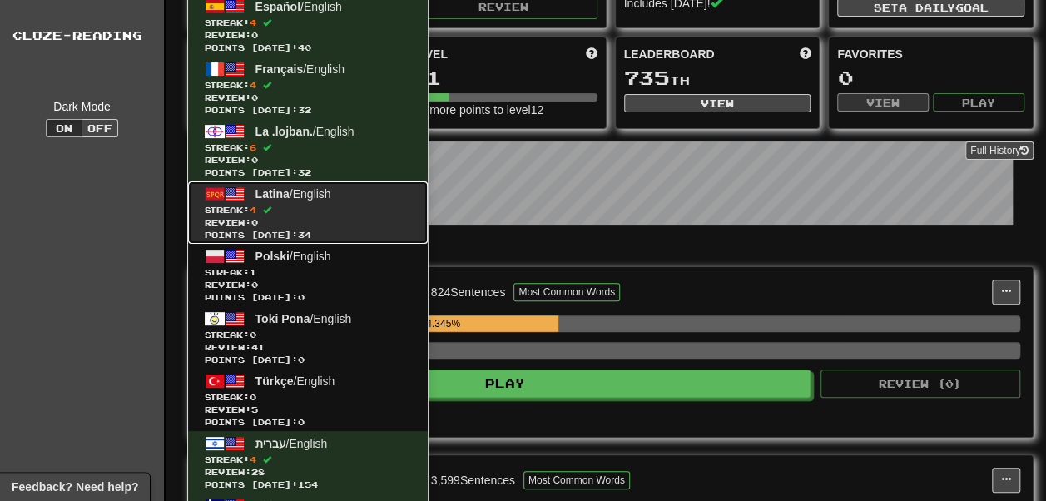
click at [325, 211] on span "Streak: 4" at bounding box center [308, 210] width 206 height 12
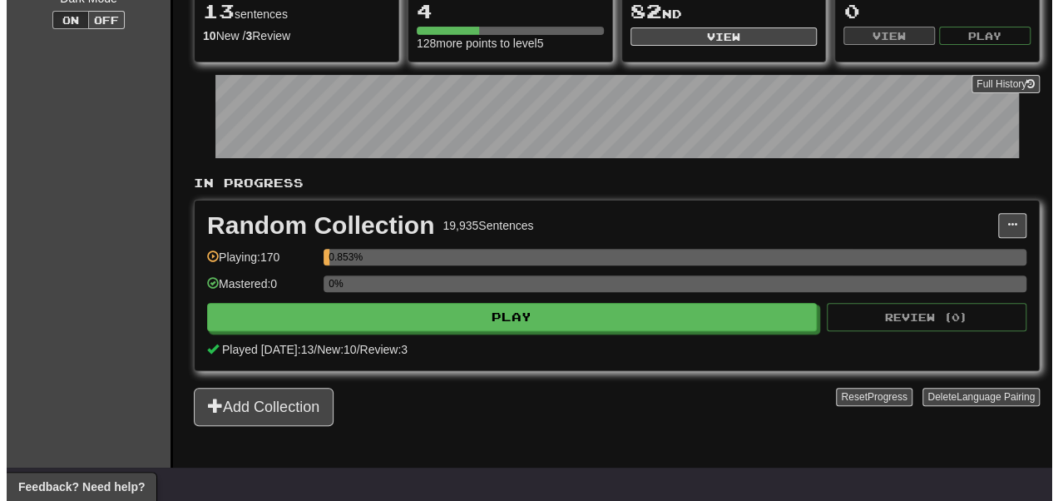
scroll to position [185, 0]
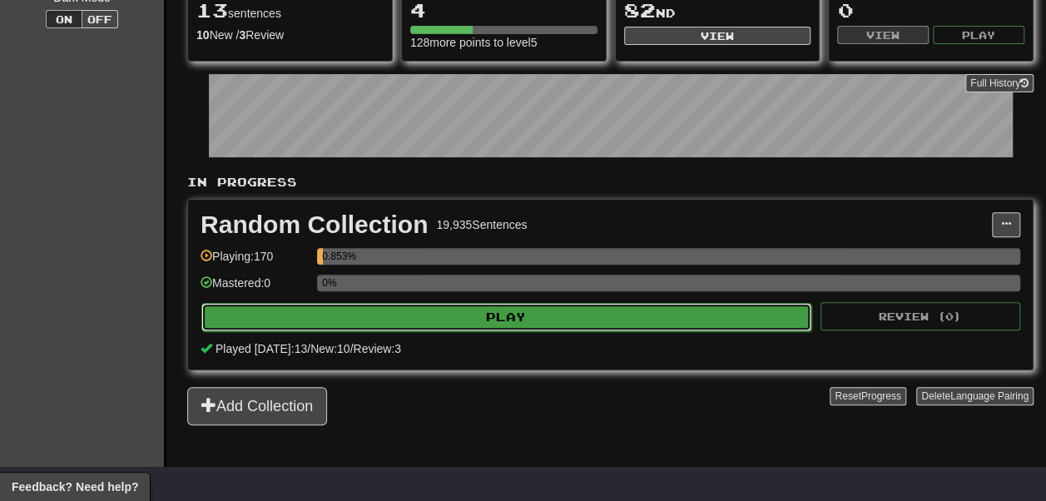
click at [454, 331] on button "Play" at bounding box center [506, 317] width 610 height 28
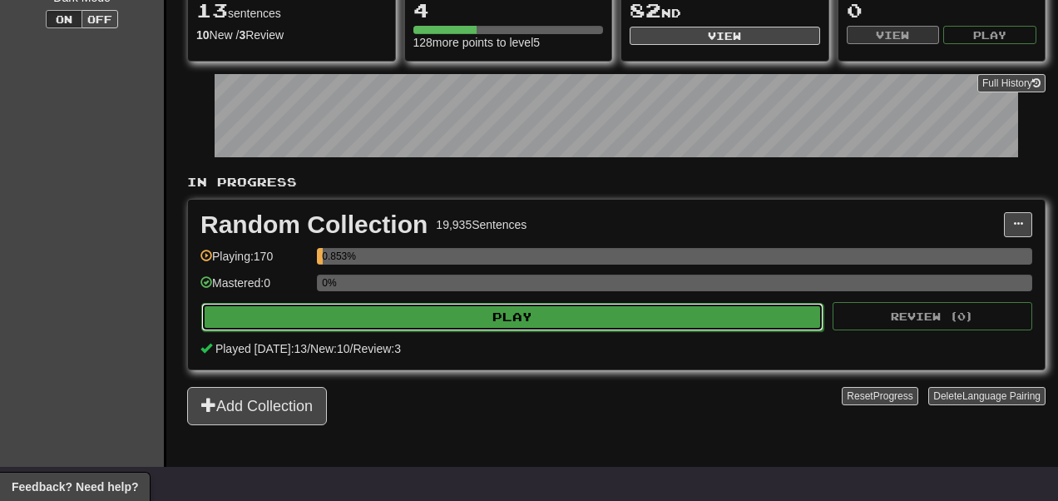
select select "**"
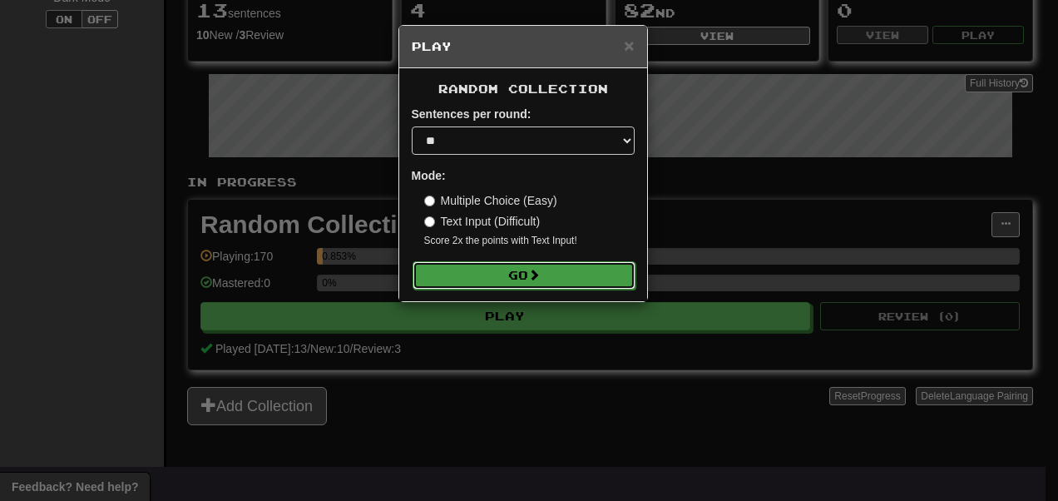
click at [478, 280] on button "Go" at bounding box center [524, 275] width 223 height 28
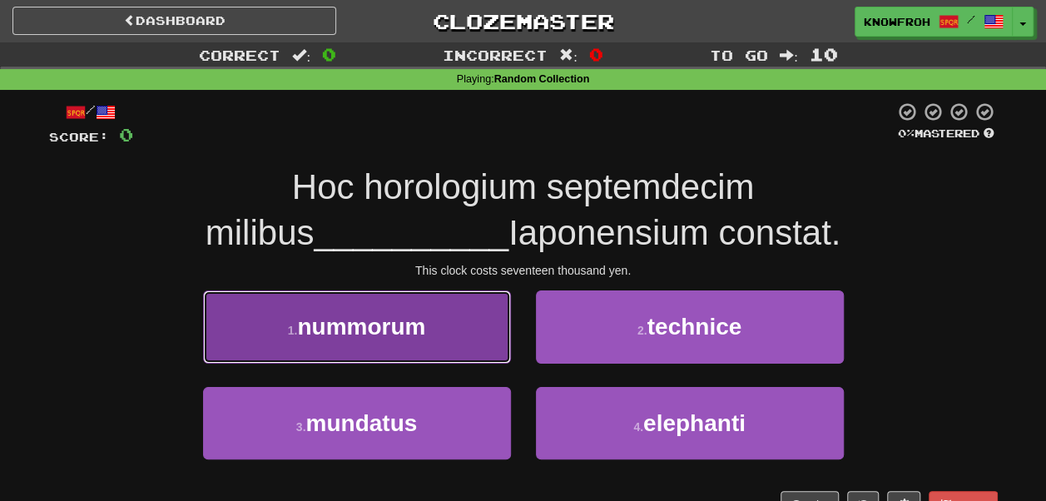
click at [434, 344] on button "1 . nummorum" at bounding box center [357, 326] width 308 height 72
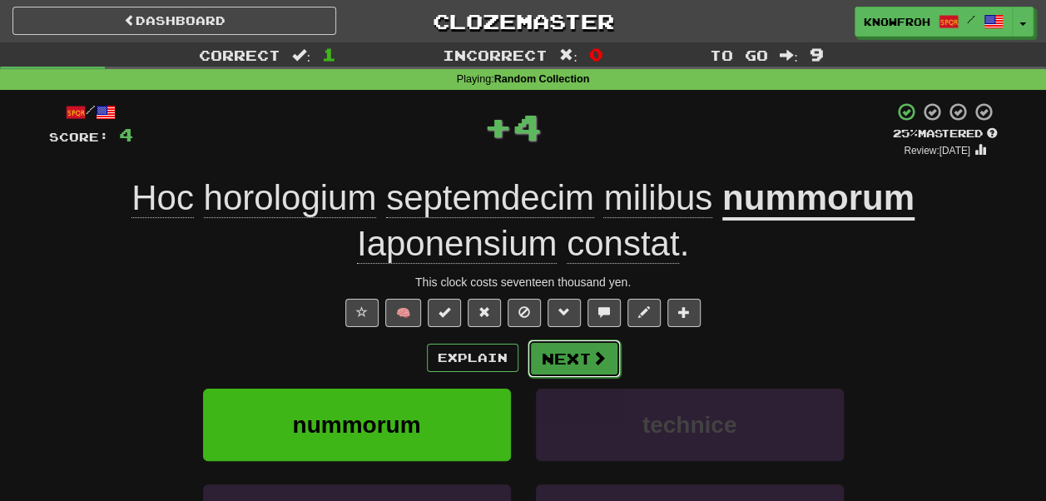
click at [561, 364] on button "Next" at bounding box center [574, 358] width 93 height 38
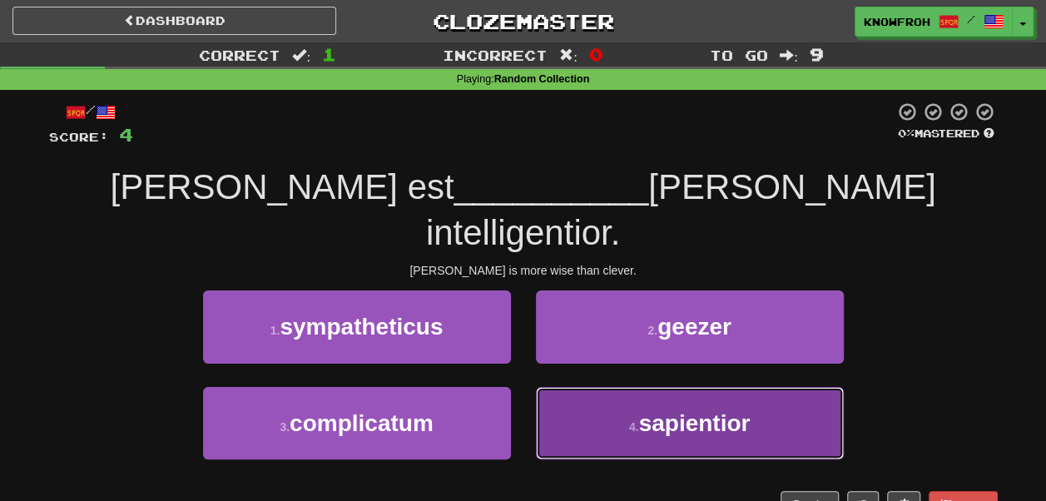
click at [551, 387] on button "4 . sapientior" at bounding box center [690, 423] width 308 height 72
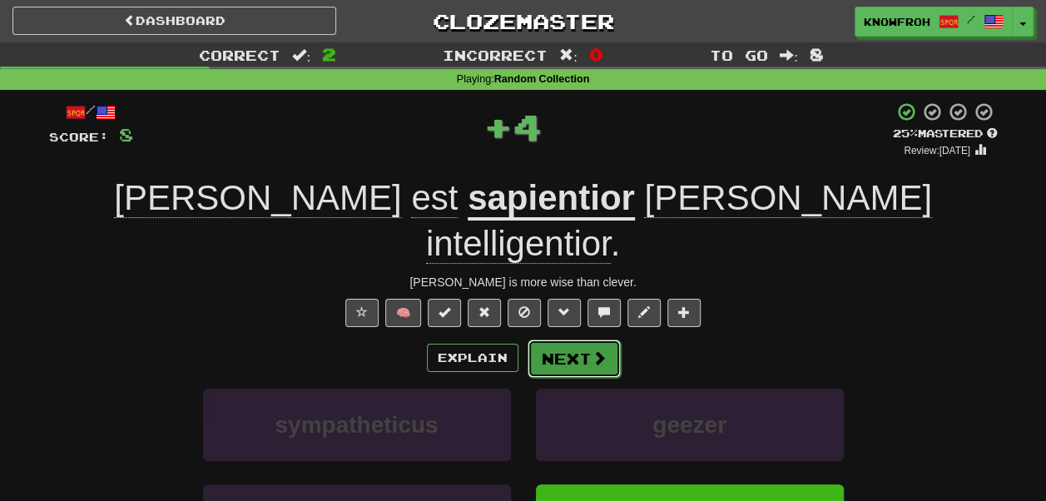
click at [552, 339] on button "Next" at bounding box center [574, 358] width 93 height 38
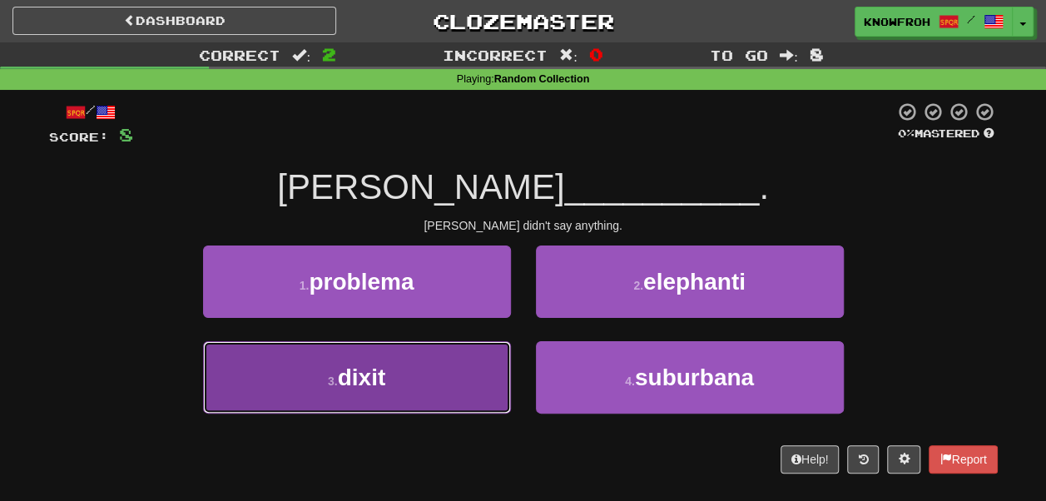
click at [453, 363] on button "3 . dixit" at bounding box center [357, 377] width 308 height 72
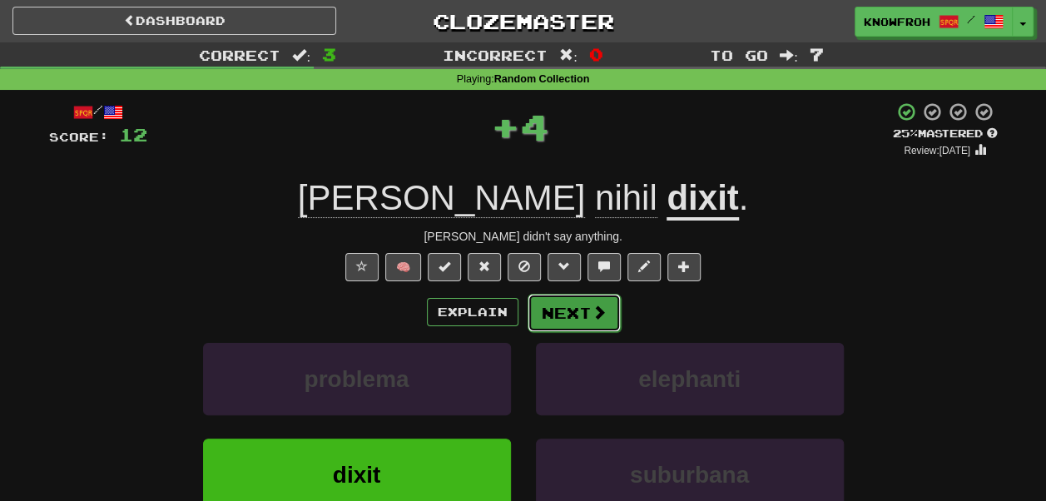
click at [560, 323] on button "Next" at bounding box center [574, 313] width 93 height 38
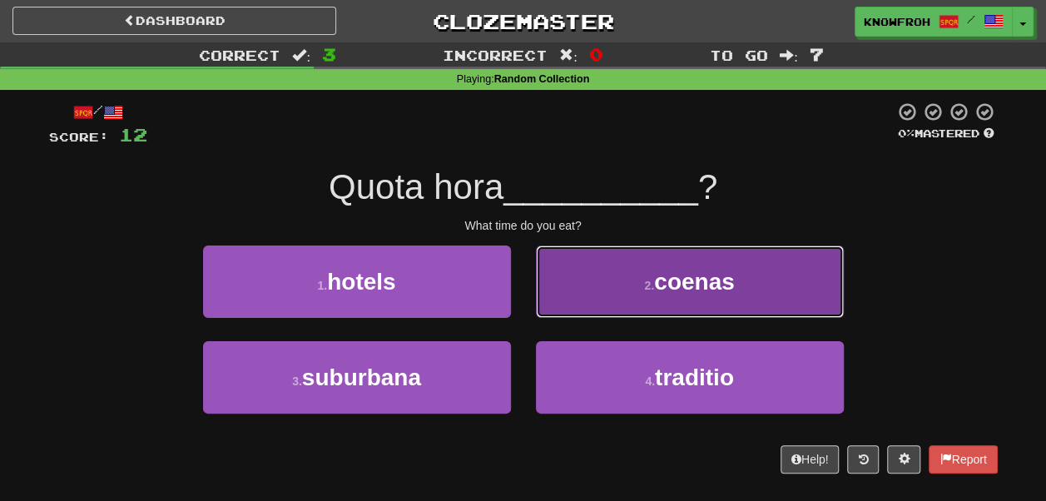
click at [569, 297] on button "2 . coenas" at bounding box center [690, 281] width 308 height 72
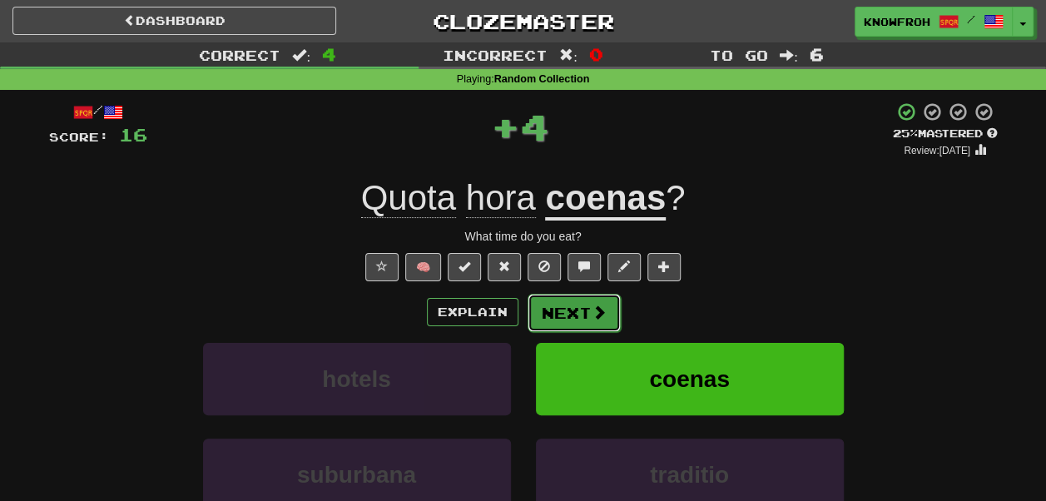
click at [558, 305] on button "Next" at bounding box center [574, 313] width 93 height 38
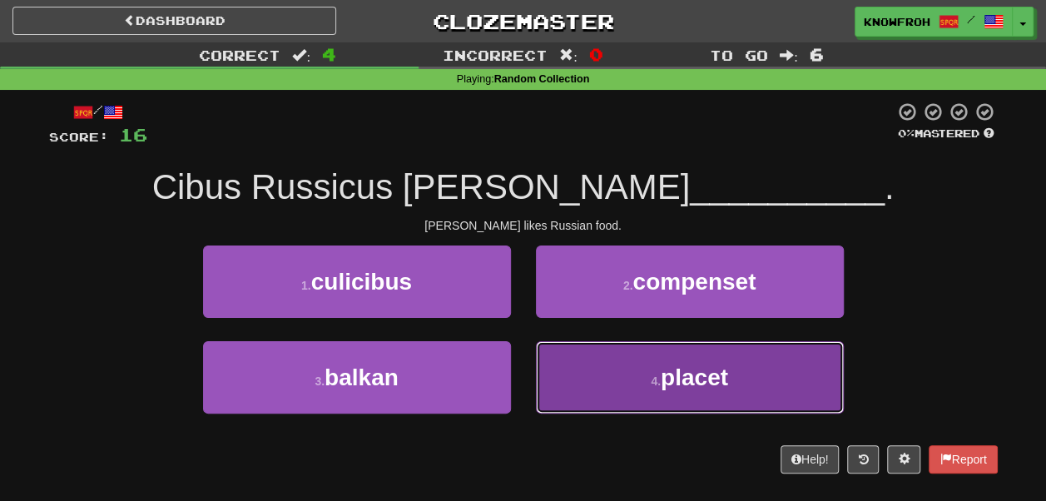
click at [570, 368] on button "4 . placet" at bounding box center [690, 377] width 308 height 72
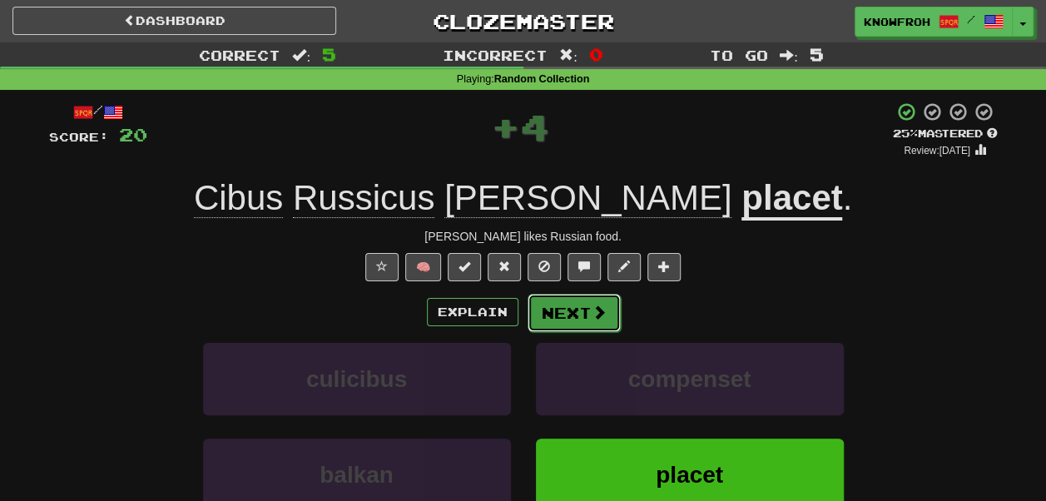
click at [554, 310] on button "Next" at bounding box center [574, 313] width 93 height 38
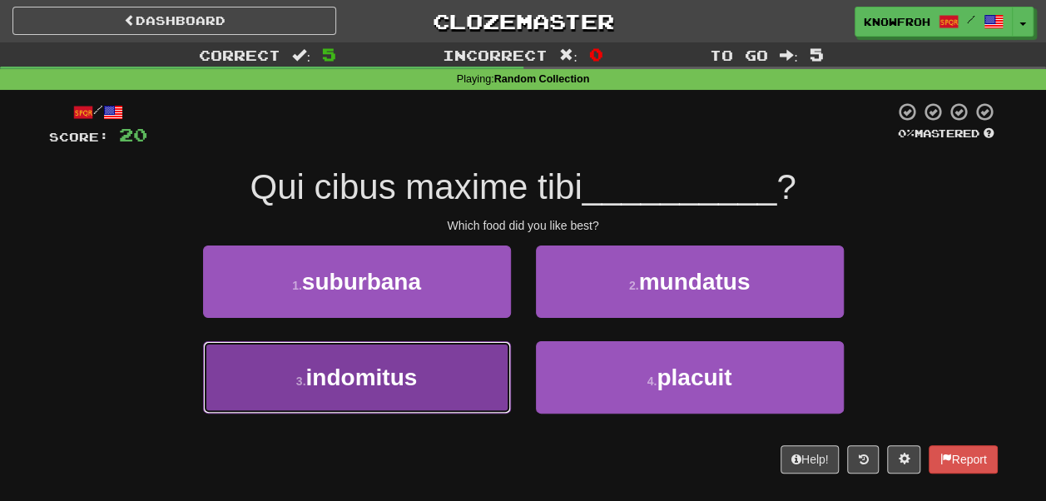
click at [493, 366] on button "3 . indomitus" at bounding box center [357, 377] width 308 height 72
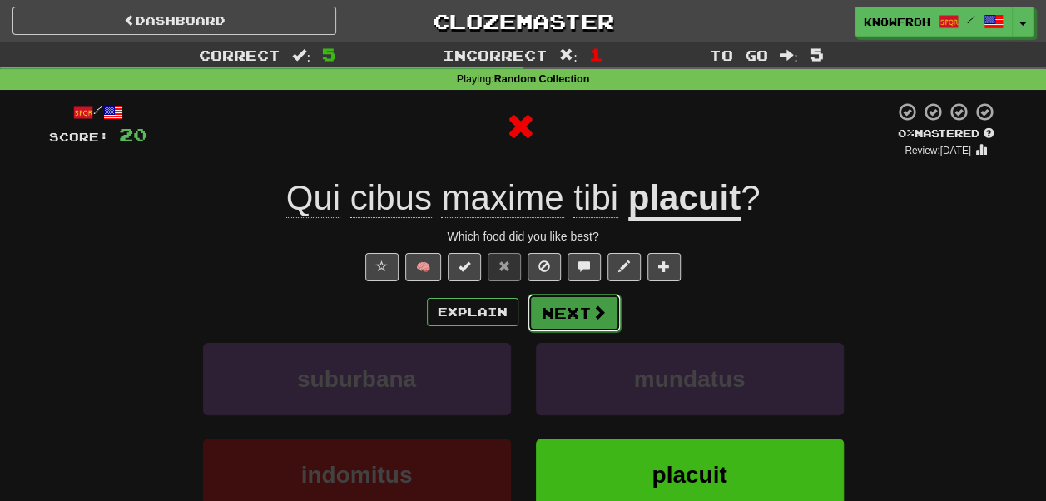
click at [554, 311] on button "Next" at bounding box center [574, 313] width 93 height 38
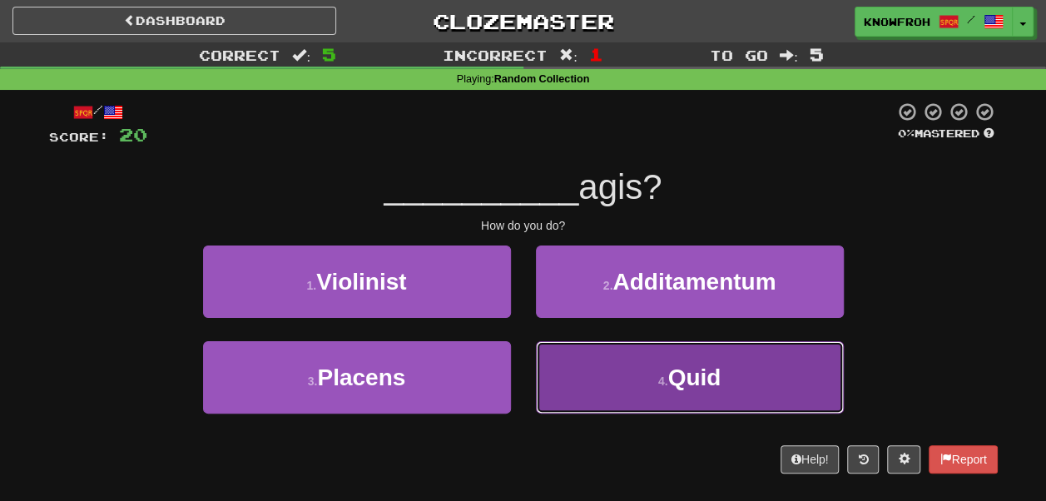
click at [572, 366] on button "4 . Quid" at bounding box center [690, 377] width 308 height 72
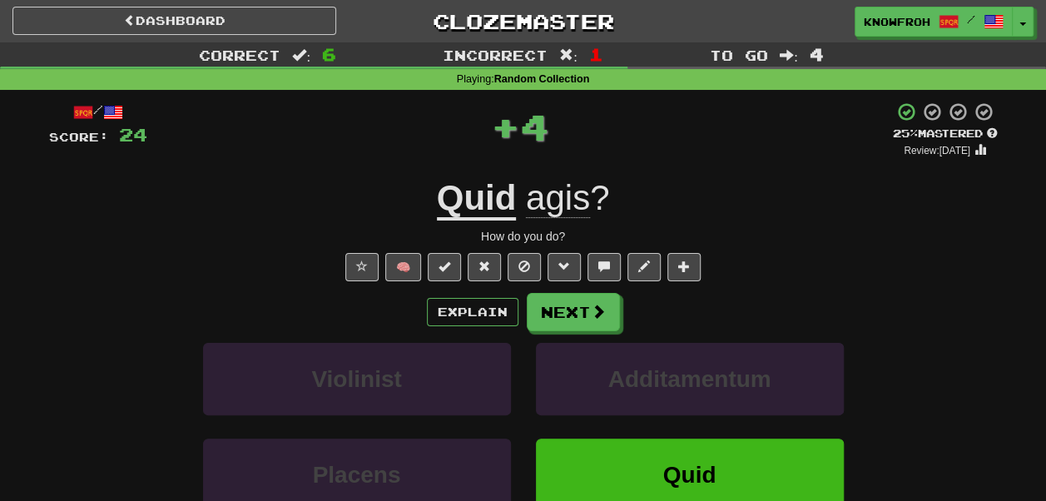
click at [569, 210] on span "agis" at bounding box center [558, 198] width 64 height 40
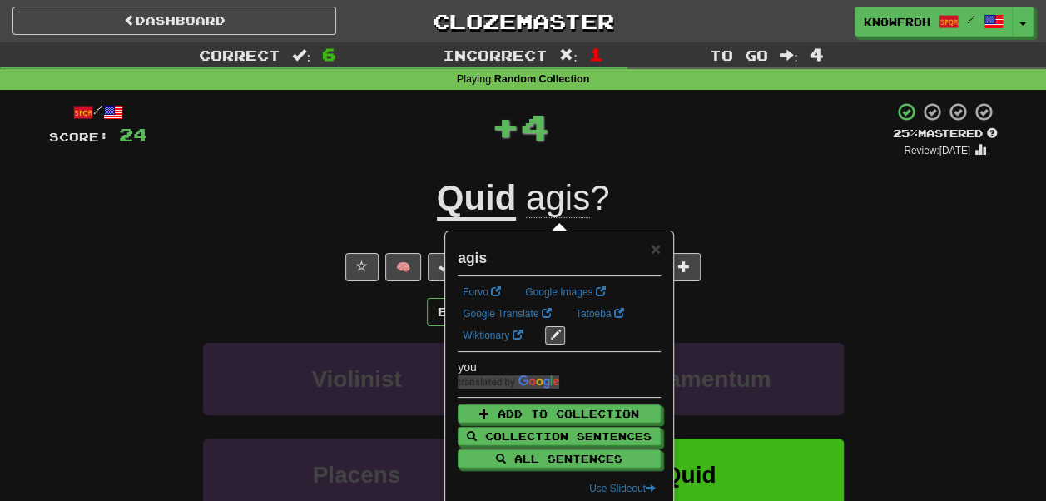
click at [586, 119] on div "+ 4" at bounding box center [519, 127] width 745 height 50
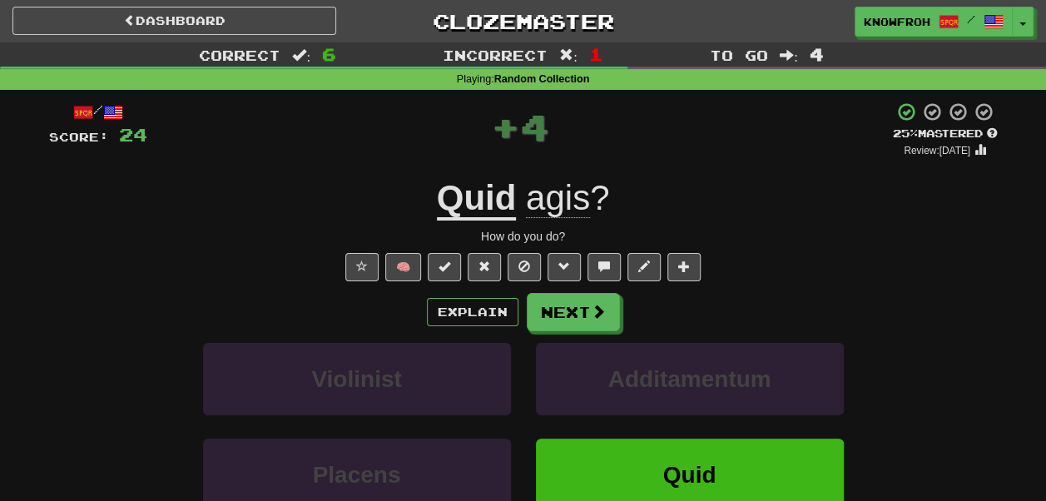
click at [483, 183] on u "Quid" at bounding box center [477, 199] width 80 height 42
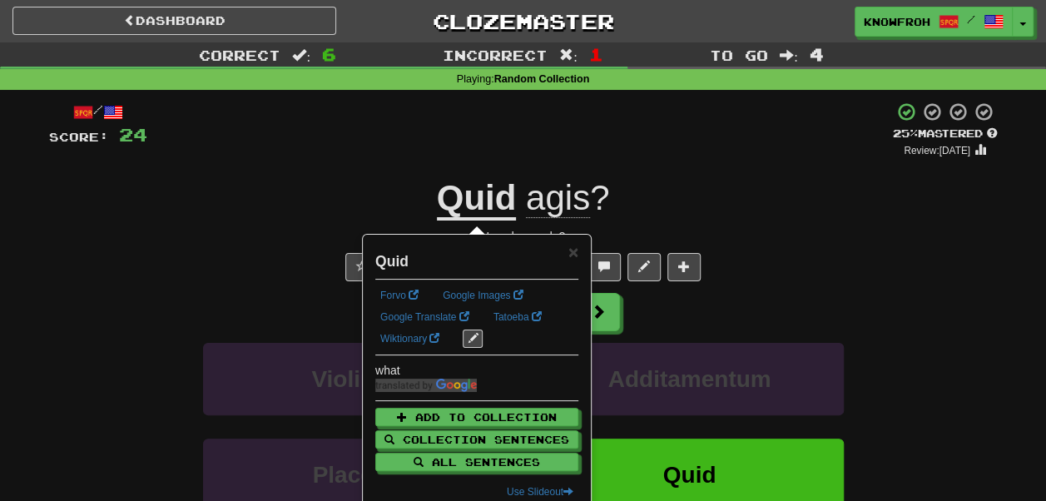
click at [506, 136] on div "+ 4" at bounding box center [519, 130] width 745 height 57
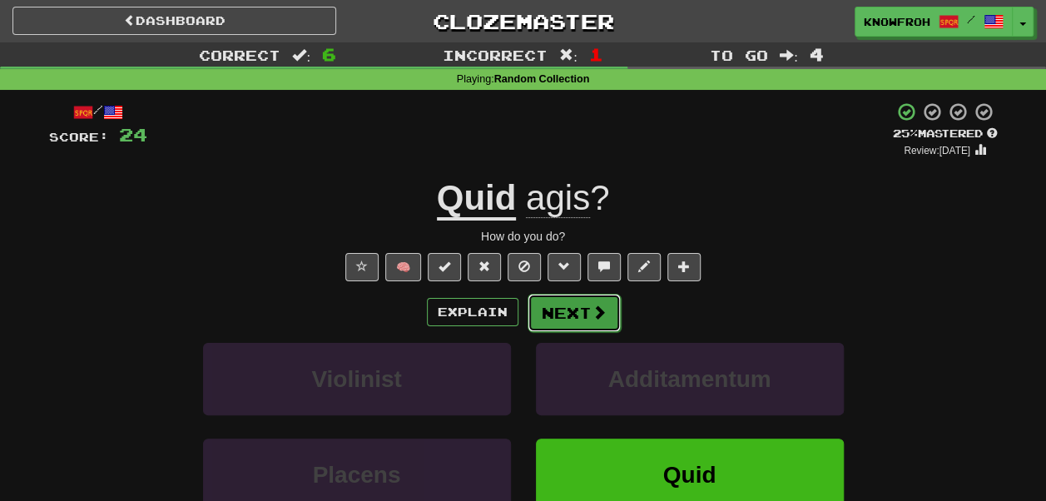
click at [567, 319] on button "Next" at bounding box center [574, 313] width 93 height 38
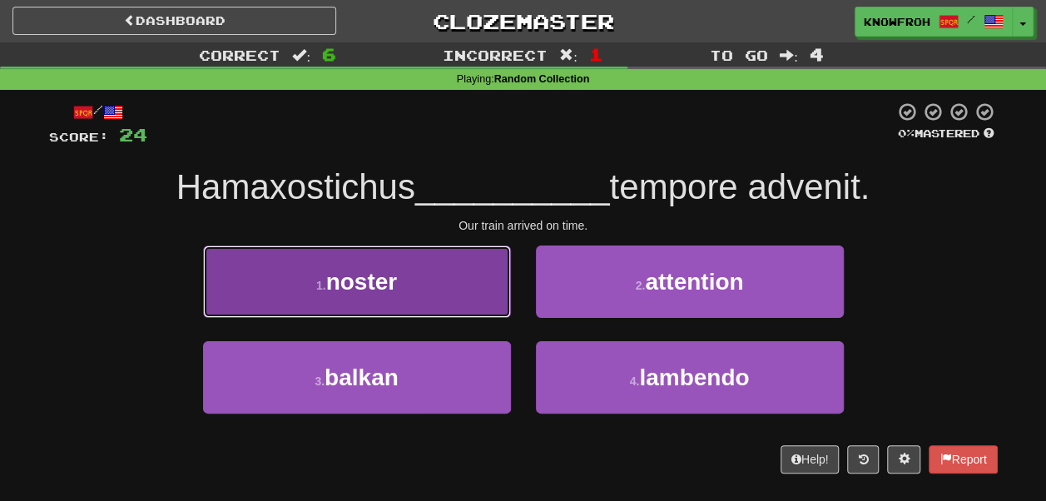
click at [475, 293] on button "1 . noster" at bounding box center [357, 281] width 308 height 72
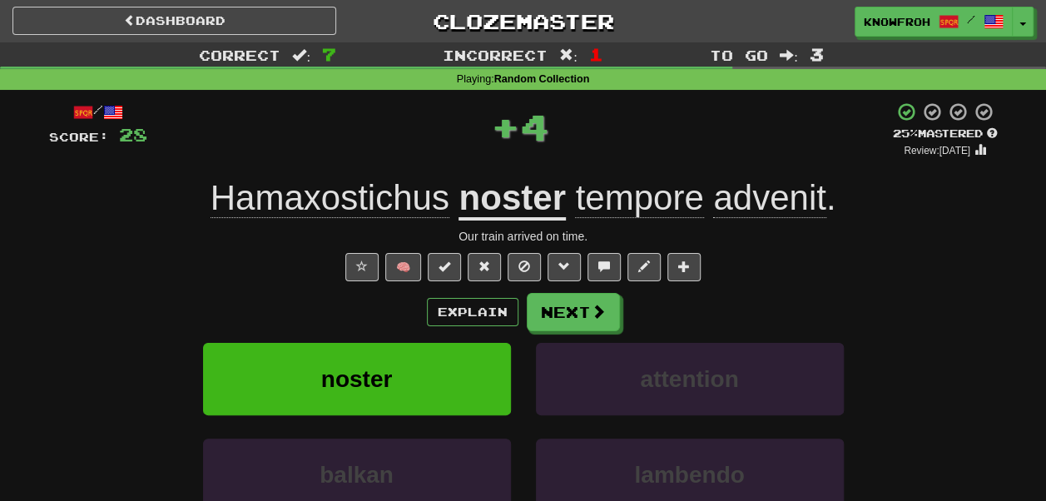
click at [364, 200] on span "Hamaxostichus" at bounding box center [330, 198] width 239 height 40
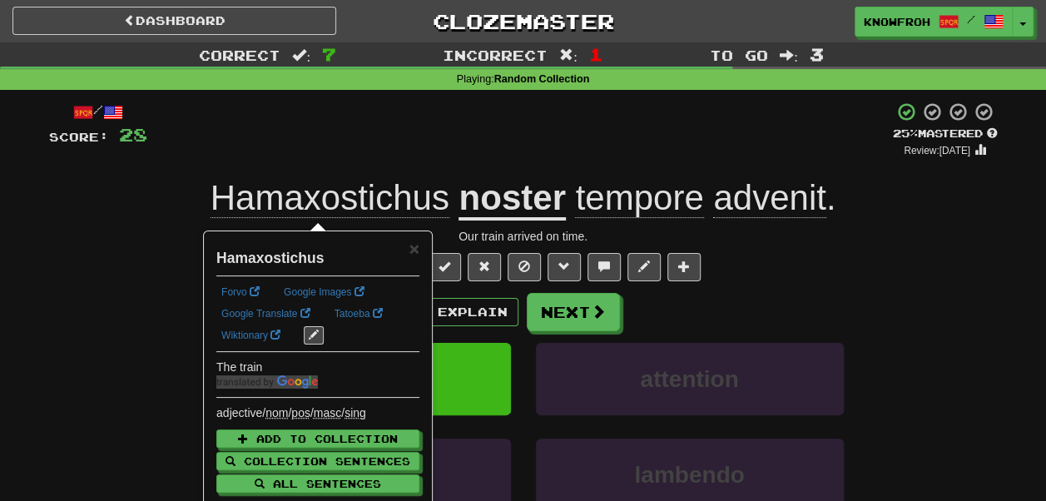
click at [346, 141] on div "+ 4" at bounding box center [519, 130] width 745 height 57
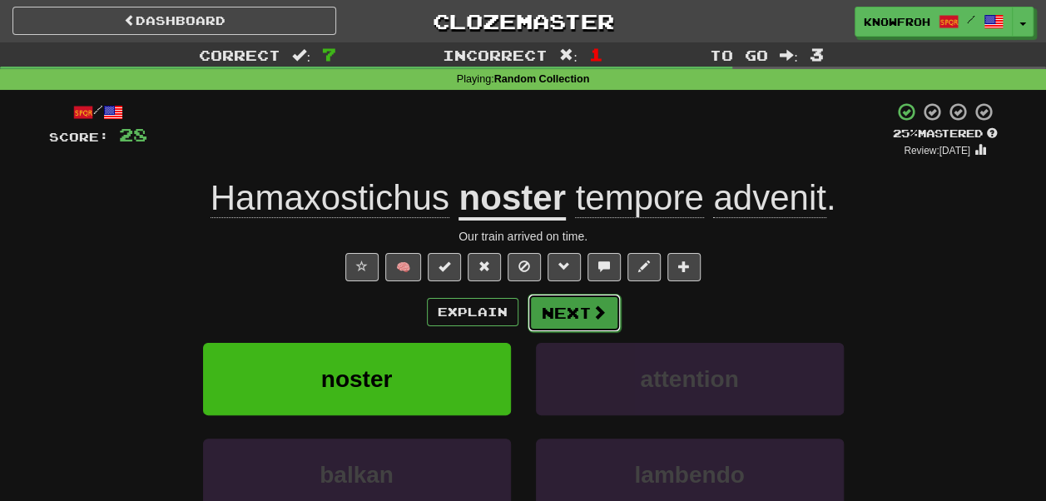
click at [562, 301] on button "Next" at bounding box center [574, 313] width 93 height 38
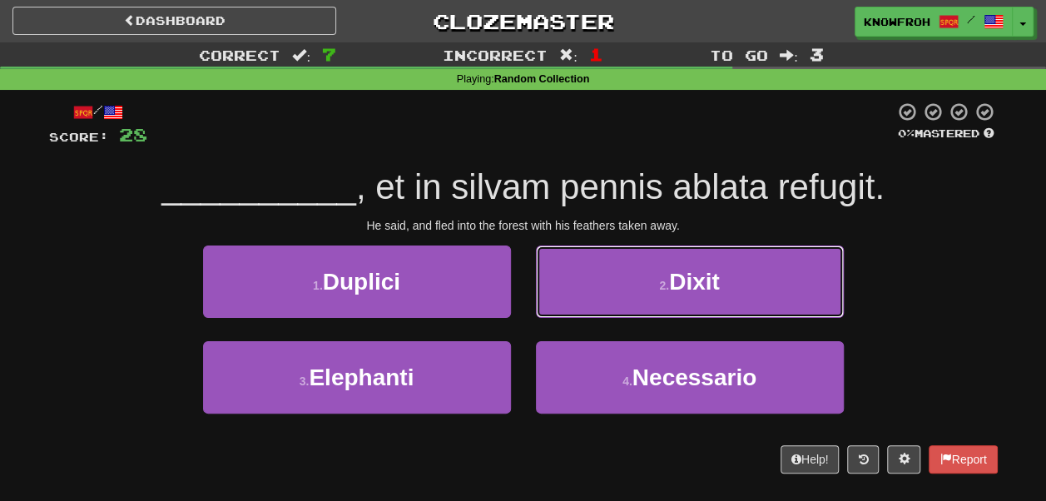
click at [562, 301] on button "2 . Dixit" at bounding box center [690, 281] width 308 height 72
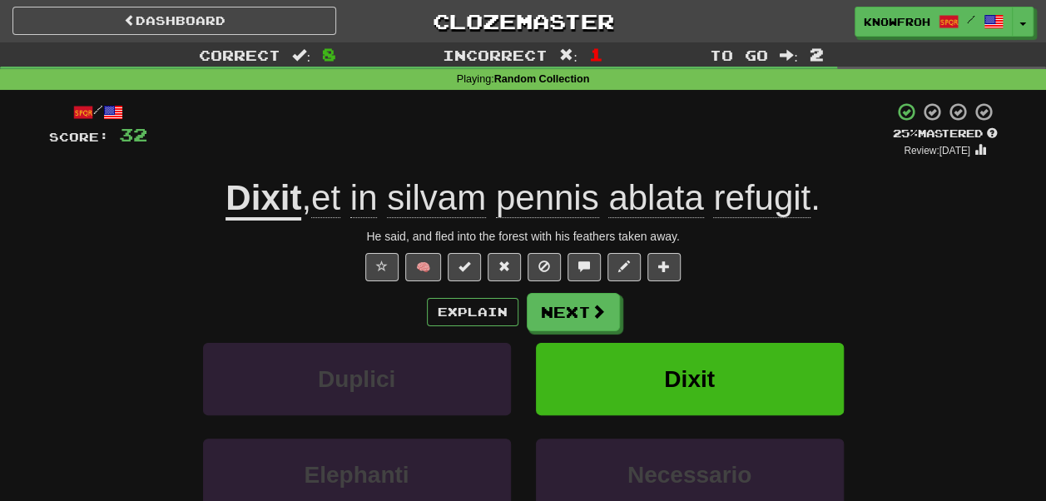
click at [543, 203] on span "pennis" at bounding box center [547, 198] width 103 height 40
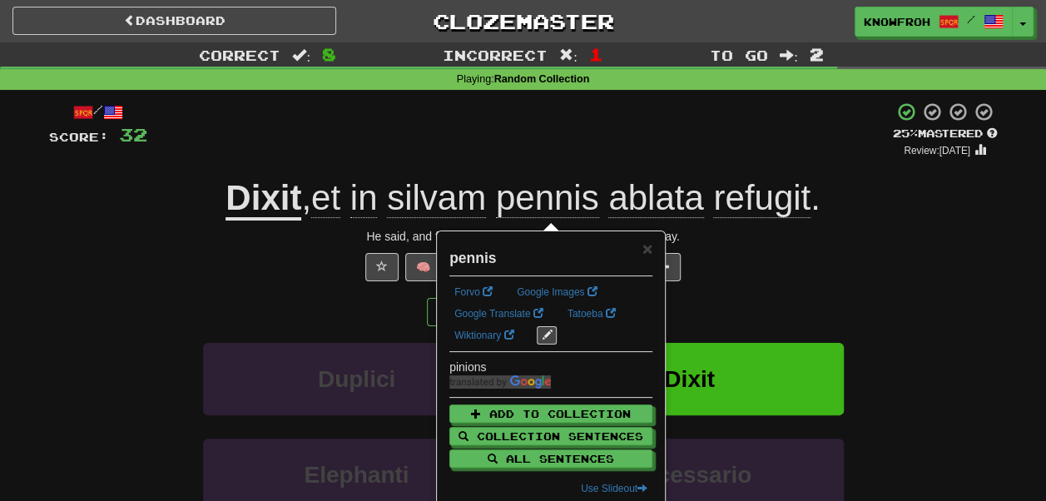
click at [534, 133] on div "+ 4" at bounding box center [519, 130] width 745 height 57
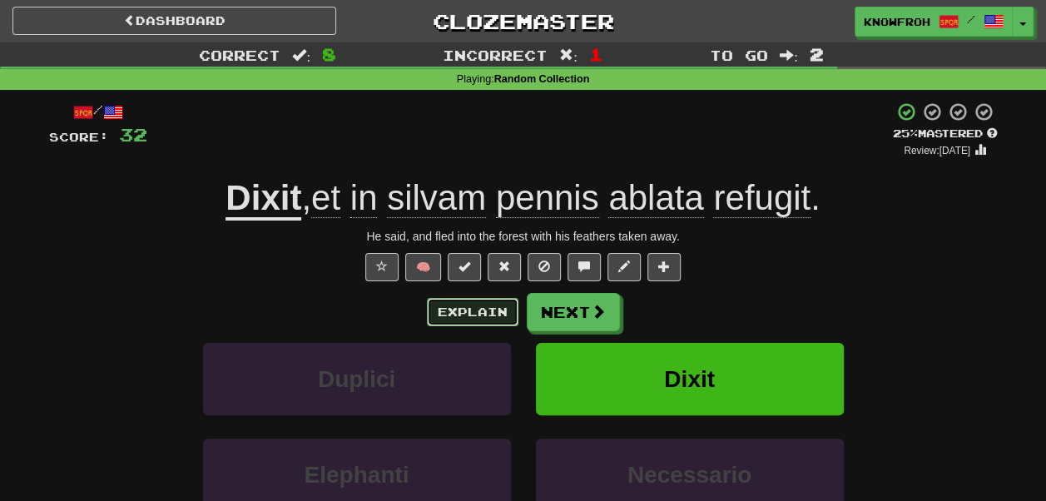
click at [468, 317] on button "Explain" at bounding box center [473, 312] width 92 height 28
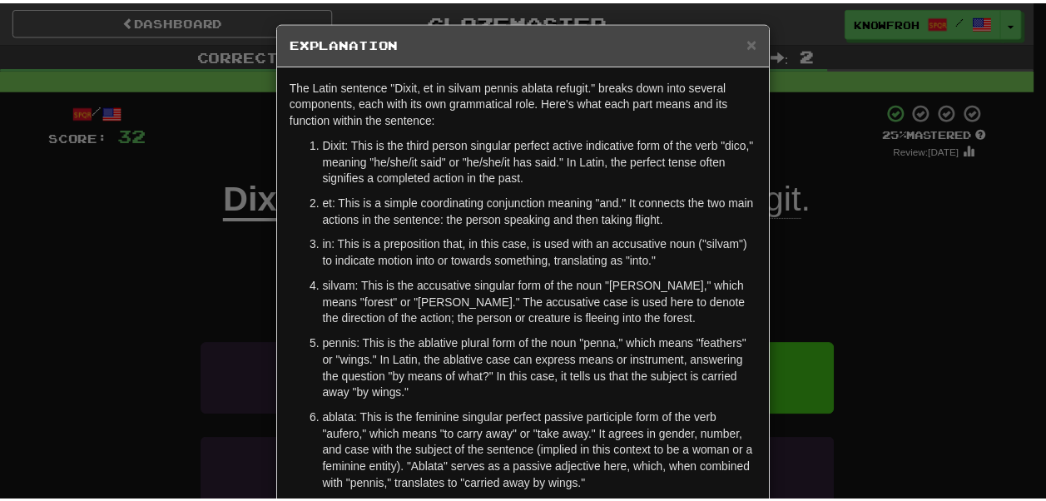
scroll to position [1, 0]
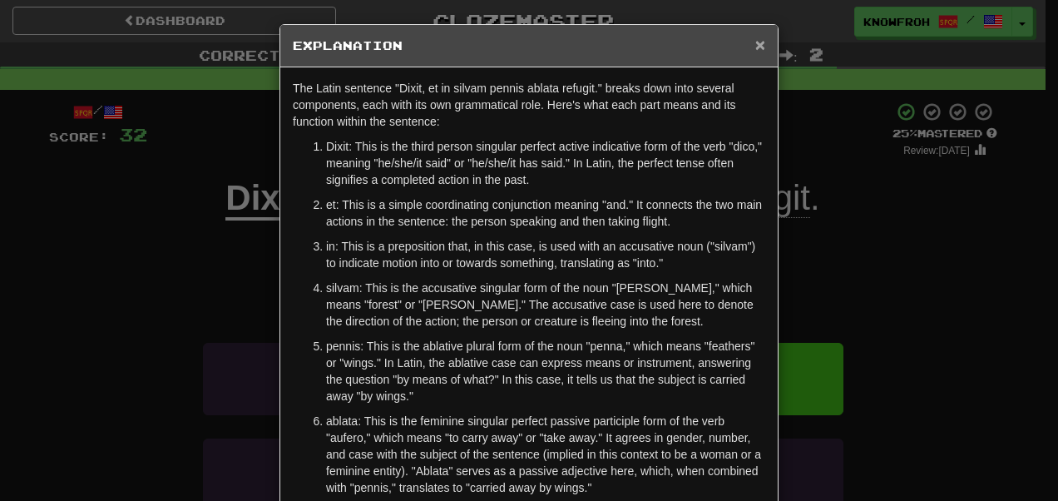
click at [755, 42] on span "×" at bounding box center [760, 44] width 10 height 19
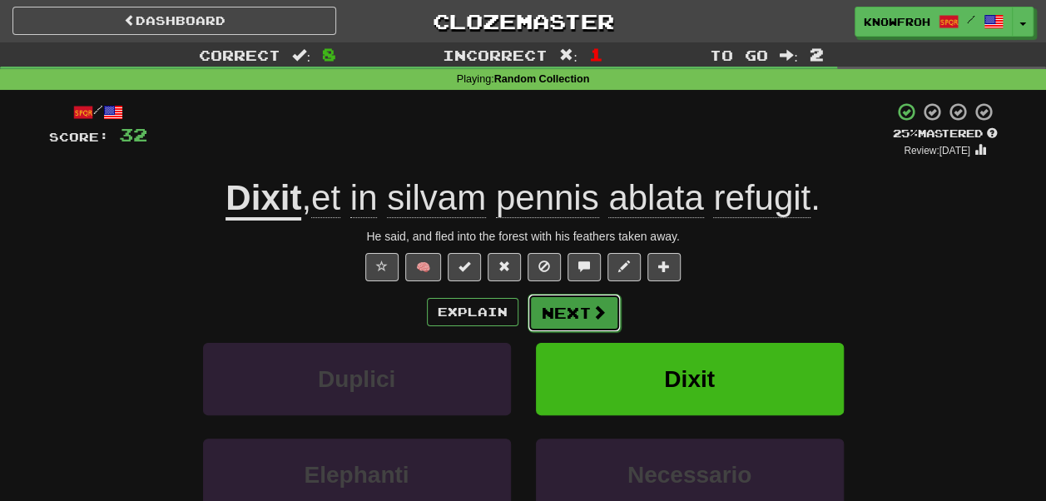
click at [599, 313] on span at bounding box center [599, 312] width 15 height 15
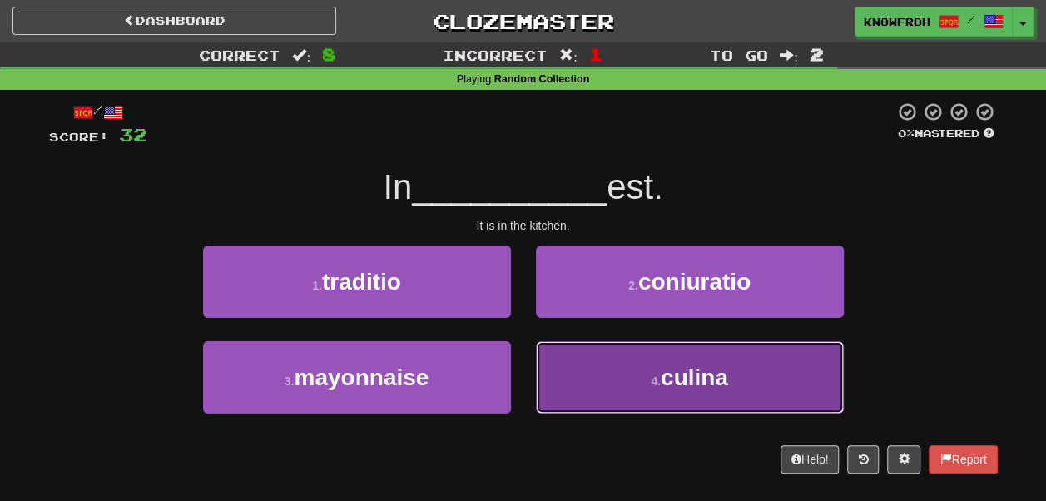
click at [571, 361] on button "4 . culina" at bounding box center [690, 377] width 308 height 72
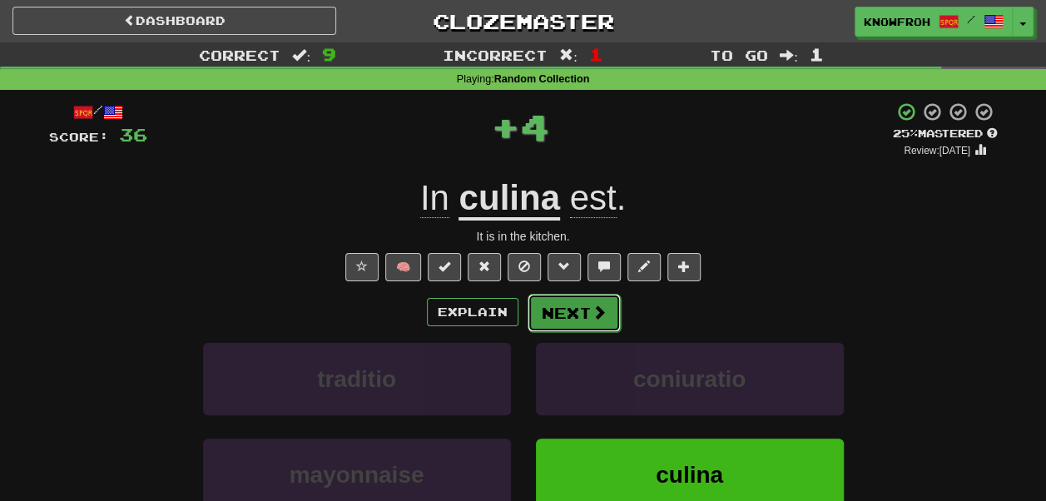
click at [575, 311] on button "Next" at bounding box center [574, 313] width 93 height 38
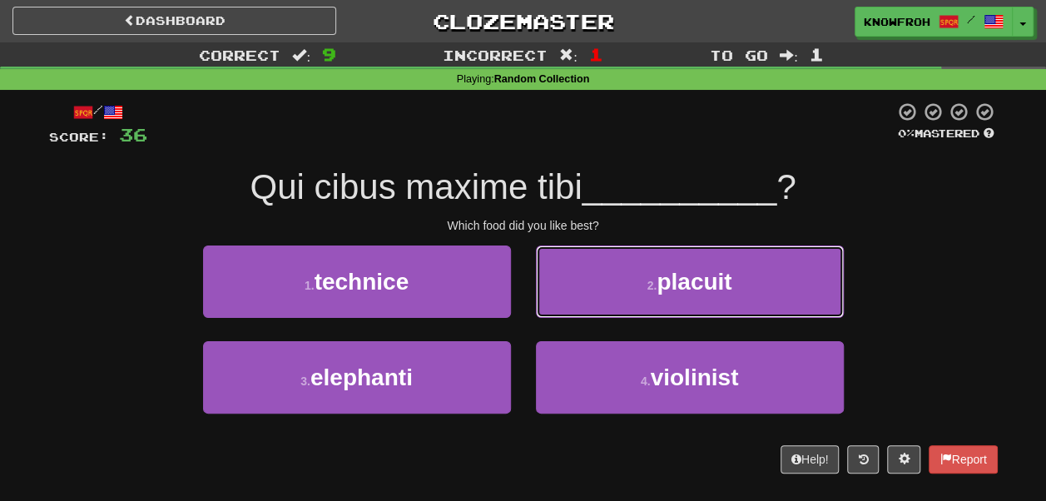
click at [575, 311] on button "2 . placuit" at bounding box center [690, 281] width 308 height 72
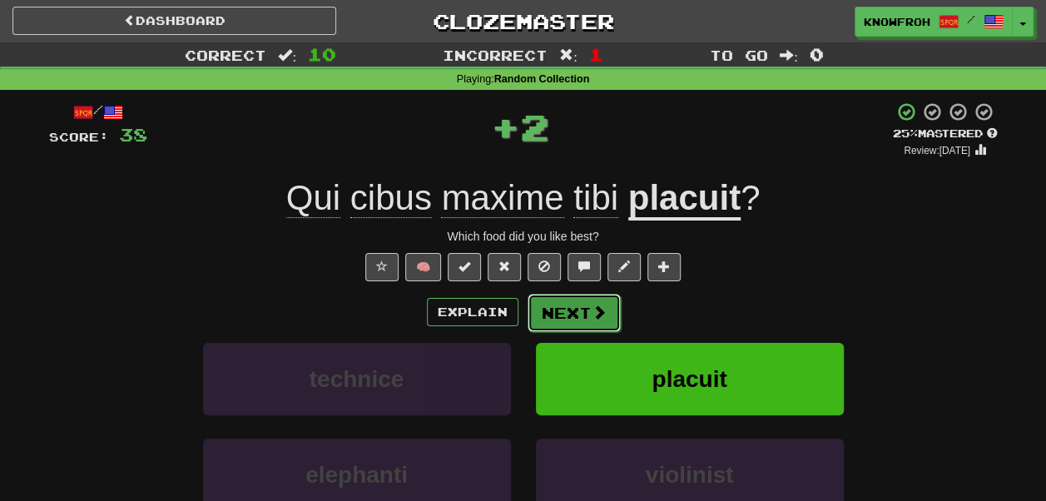
click at [572, 321] on button "Next" at bounding box center [574, 313] width 93 height 38
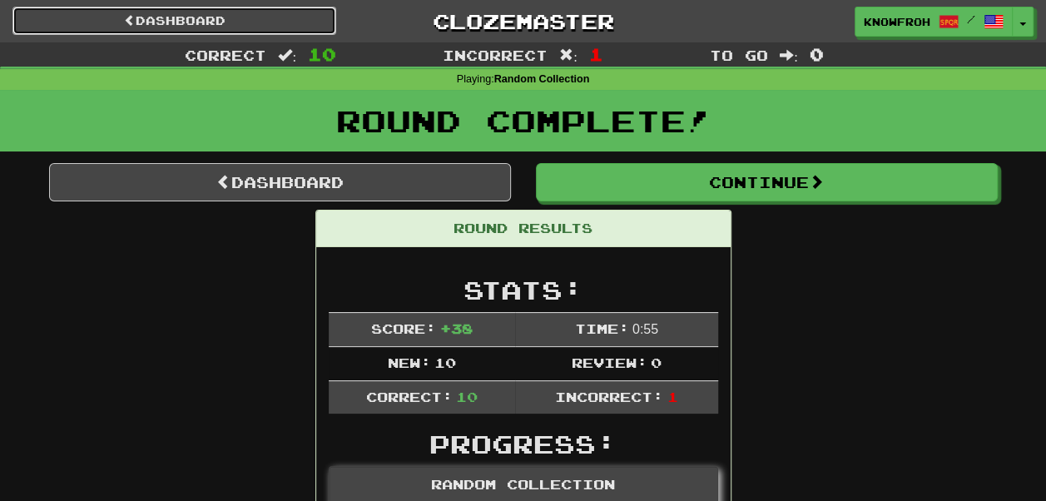
click at [243, 29] on link "Dashboard" at bounding box center [174, 21] width 324 height 28
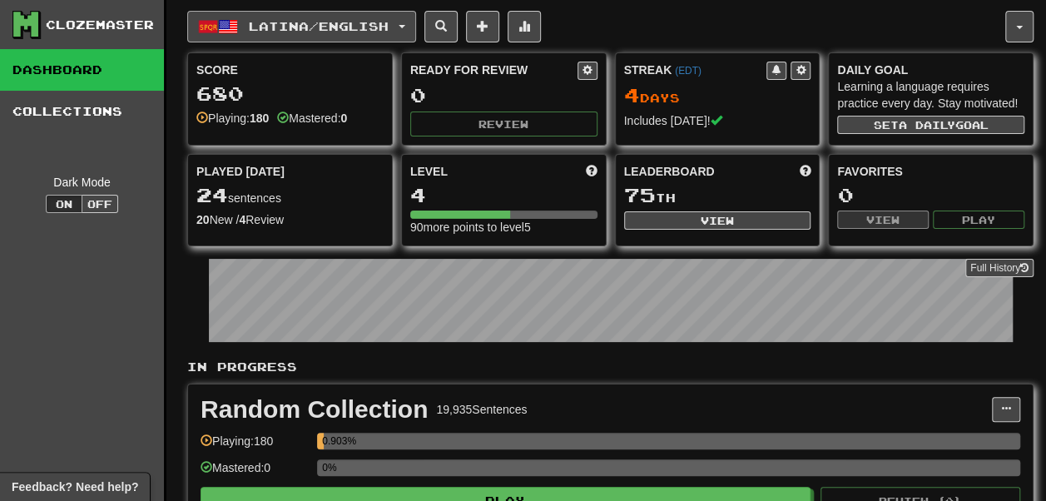
click at [247, 20] on button "Latina / English" at bounding box center [301, 27] width 229 height 32
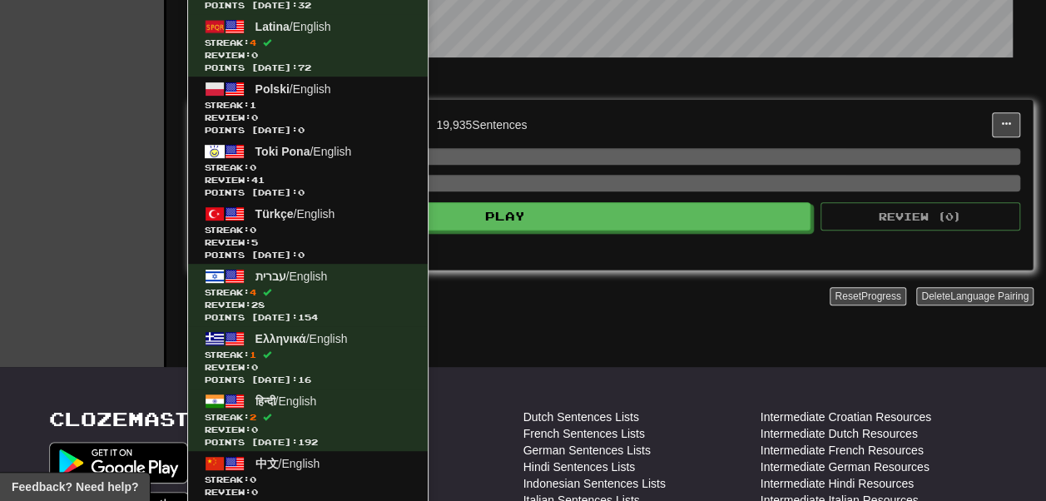
scroll to position [284, 0]
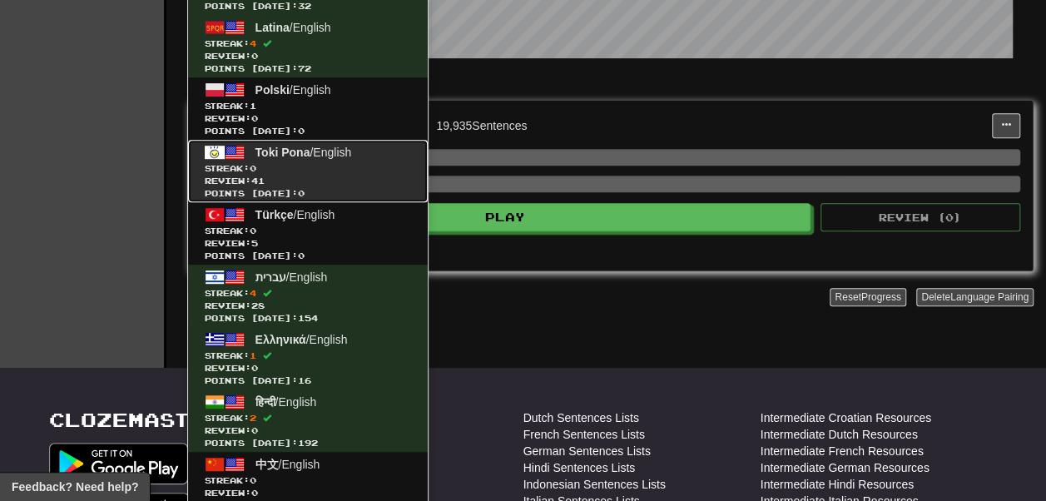
click at [307, 166] on span "Streak: 0" at bounding box center [308, 168] width 206 height 12
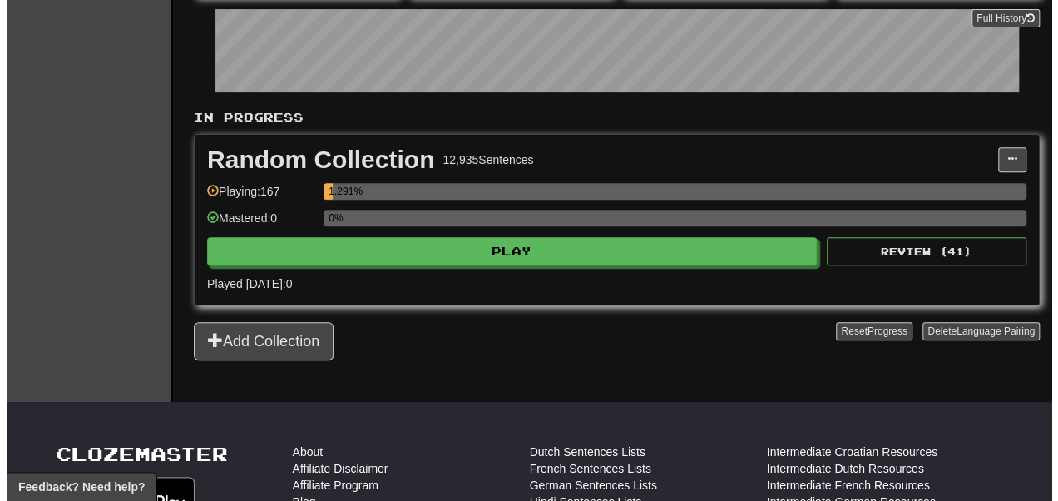
scroll to position [253, 0]
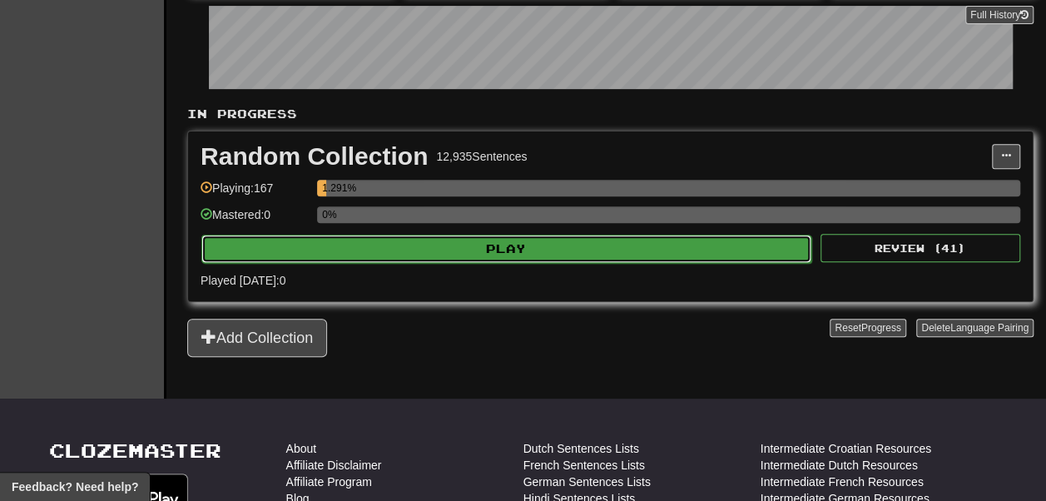
click at [404, 263] on button "Play" at bounding box center [506, 249] width 610 height 28
select select "**"
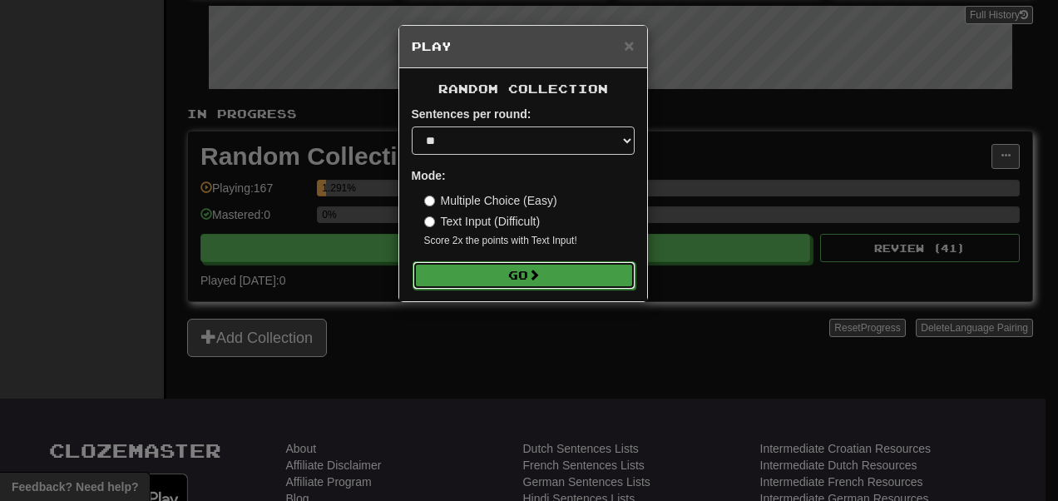
click at [453, 275] on button "Go" at bounding box center [524, 275] width 223 height 28
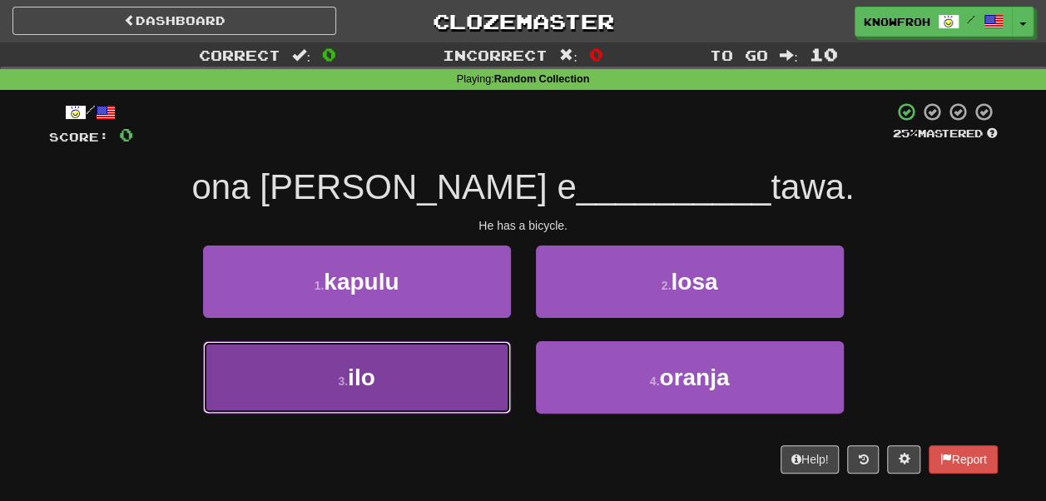
click at [479, 369] on button "3 . ilo" at bounding box center [357, 377] width 308 height 72
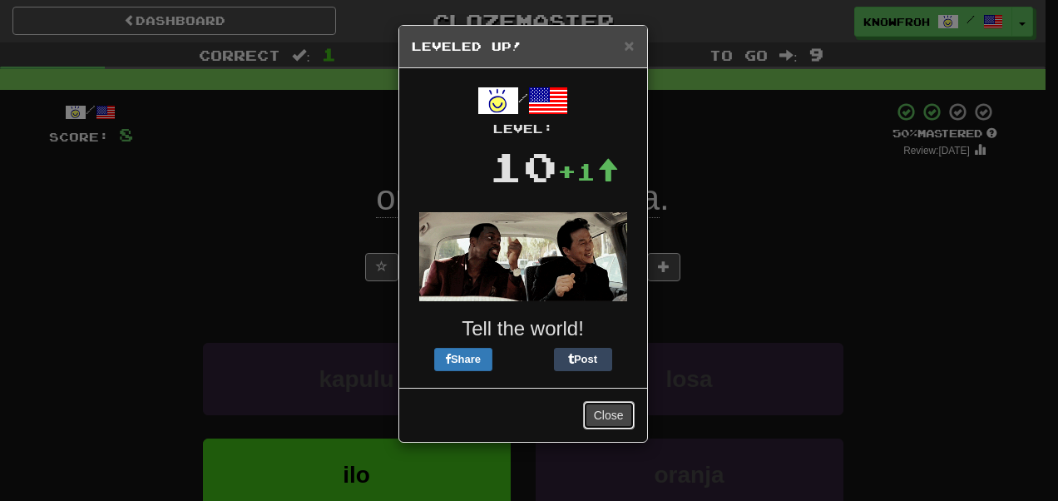
click at [611, 409] on button "Close" at bounding box center [609, 415] width 52 height 28
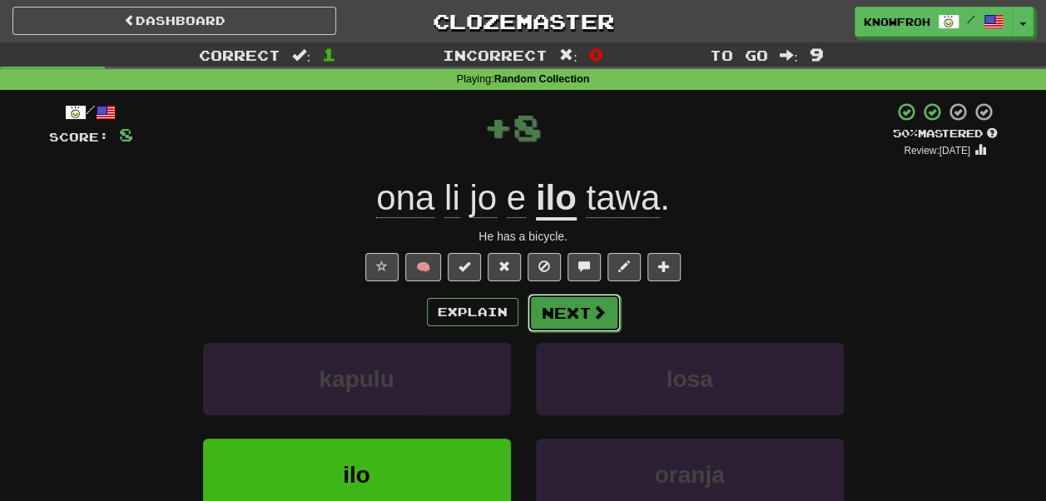
click at [571, 311] on button "Next" at bounding box center [574, 313] width 93 height 38
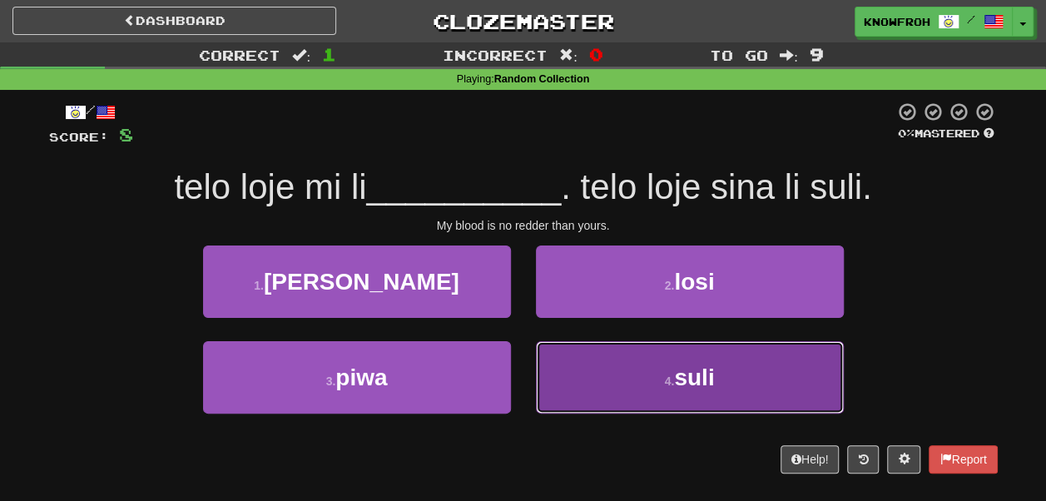
click at [554, 364] on button "4 . suli" at bounding box center [690, 377] width 308 height 72
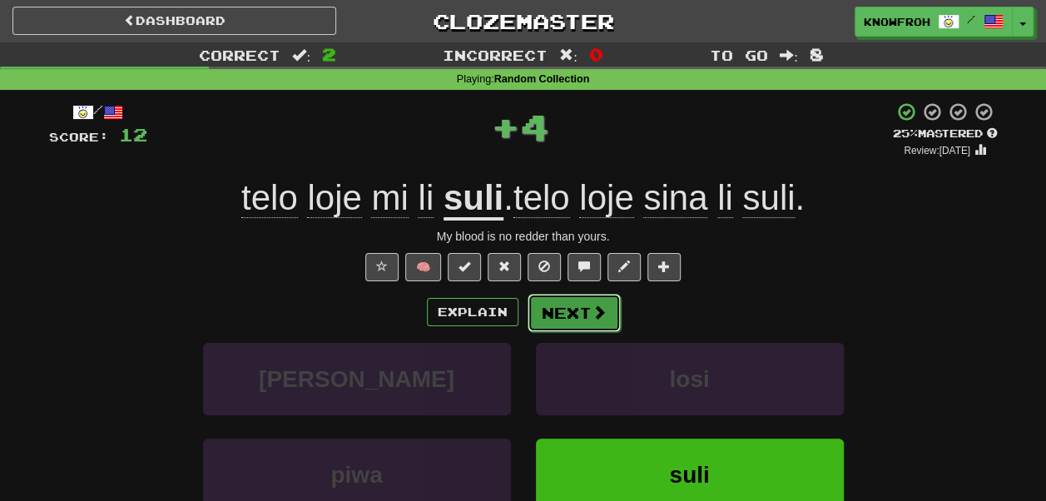
click at [557, 306] on button "Next" at bounding box center [574, 313] width 93 height 38
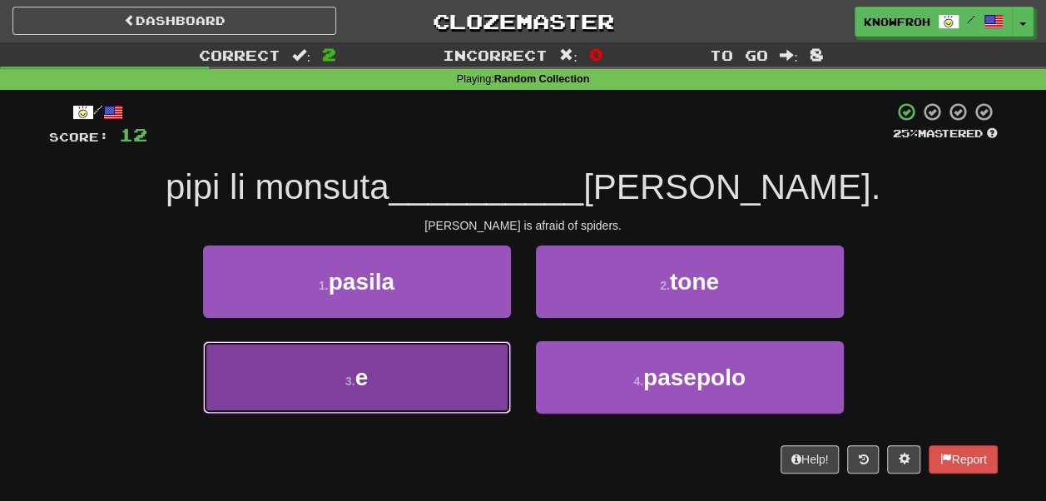
click at [463, 367] on button "3 . e" at bounding box center [357, 377] width 308 height 72
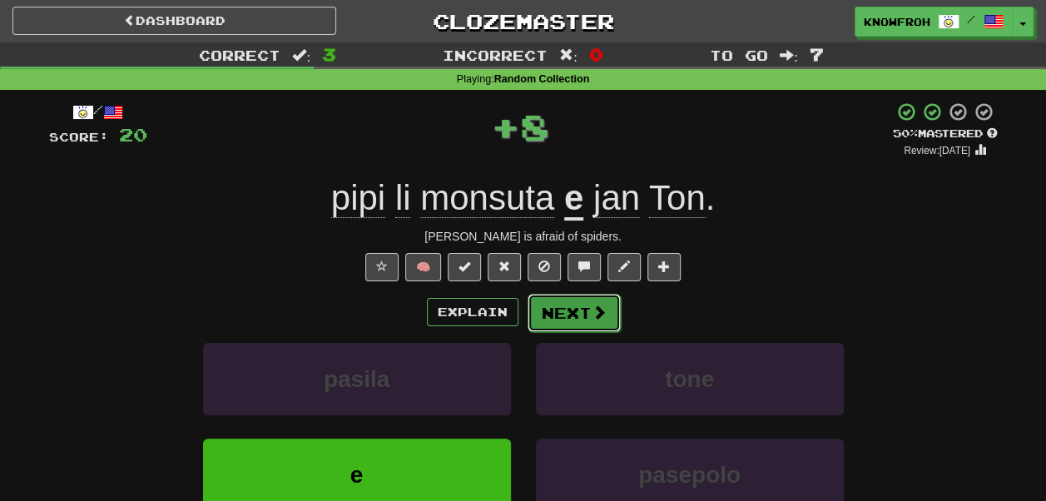
click at [546, 319] on button "Next" at bounding box center [574, 313] width 93 height 38
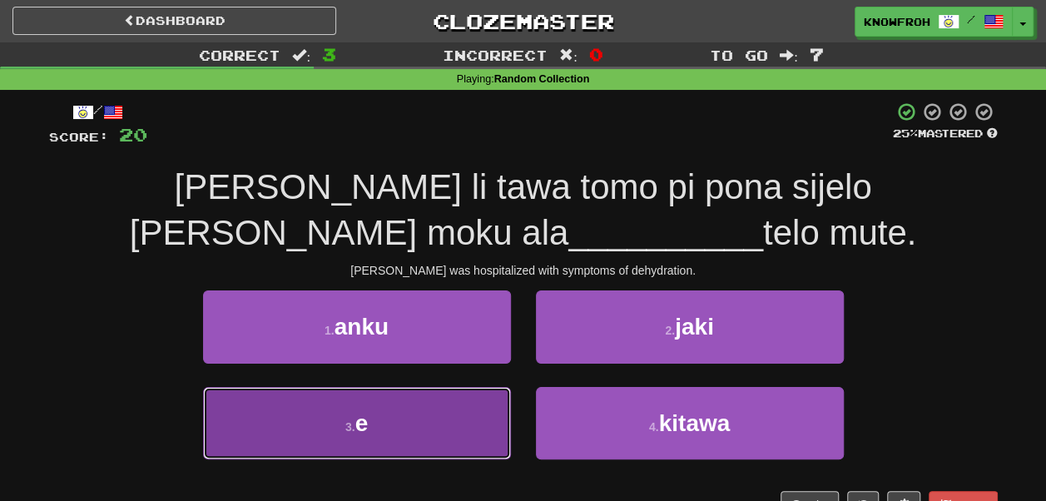
click at [496, 414] on button "3 . e" at bounding box center [357, 423] width 308 height 72
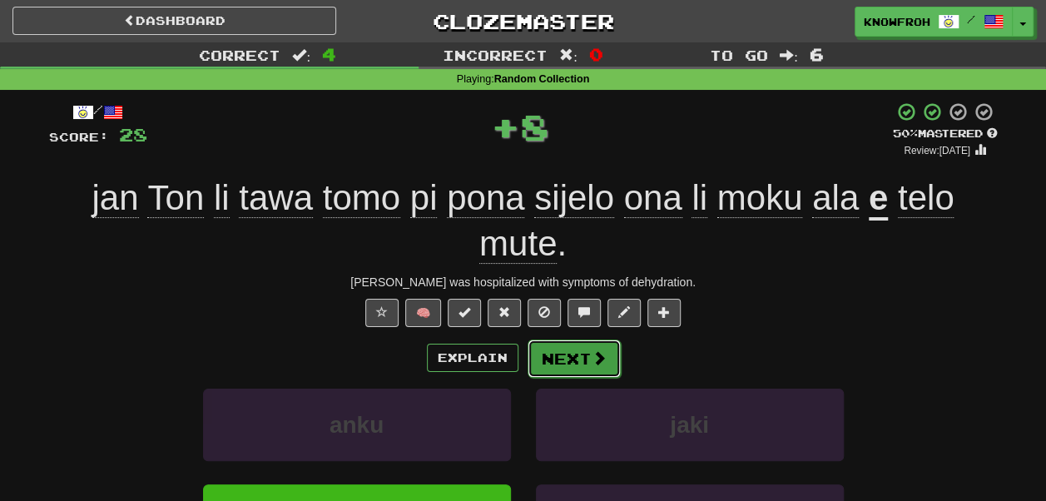
click at [574, 373] on button "Next" at bounding box center [574, 358] width 93 height 38
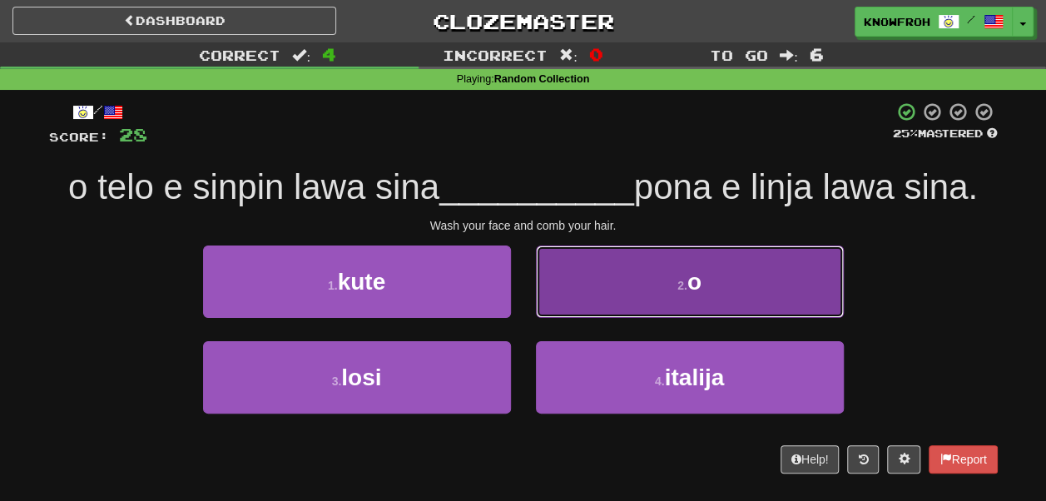
click at [566, 318] on button "2 . o" at bounding box center [690, 281] width 308 height 72
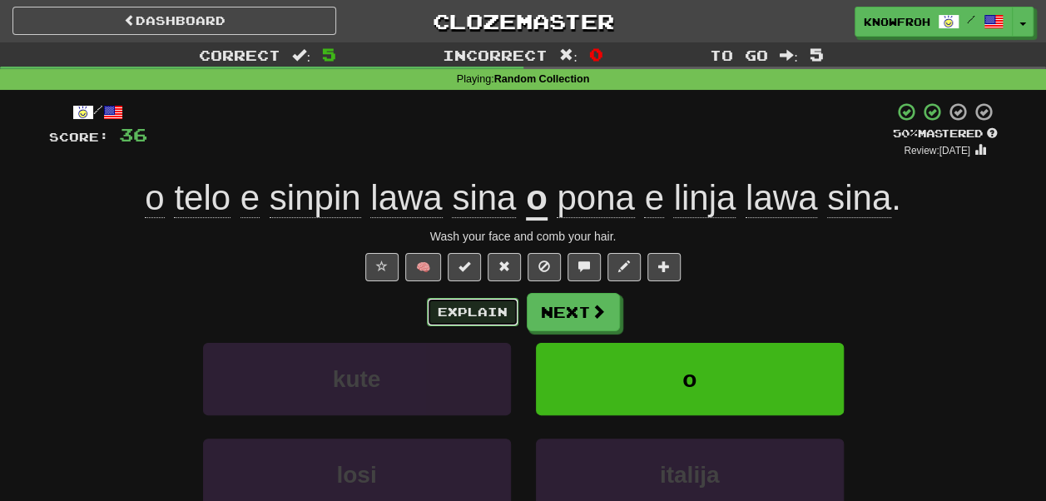
click at [490, 310] on button "Explain" at bounding box center [473, 312] width 92 height 28
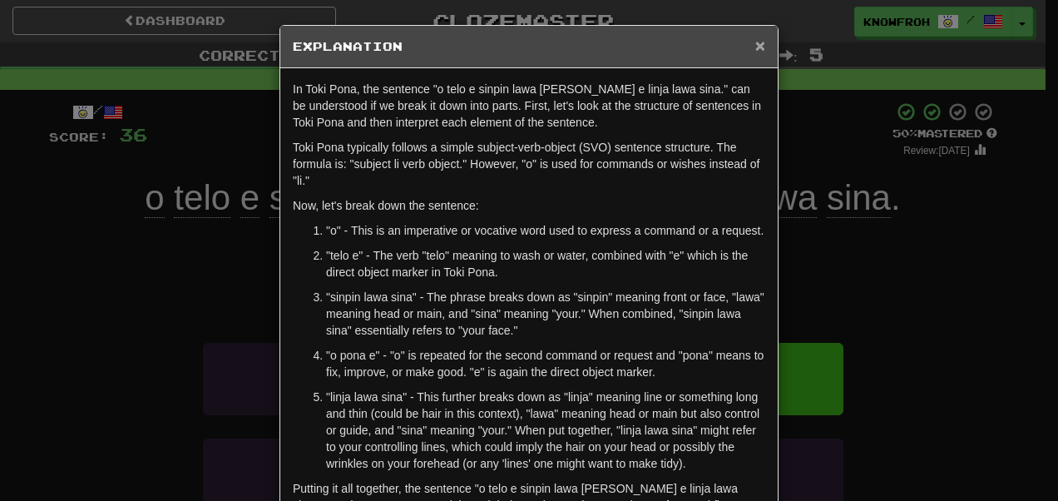
click at [759, 37] on span "×" at bounding box center [760, 45] width 10 height 19
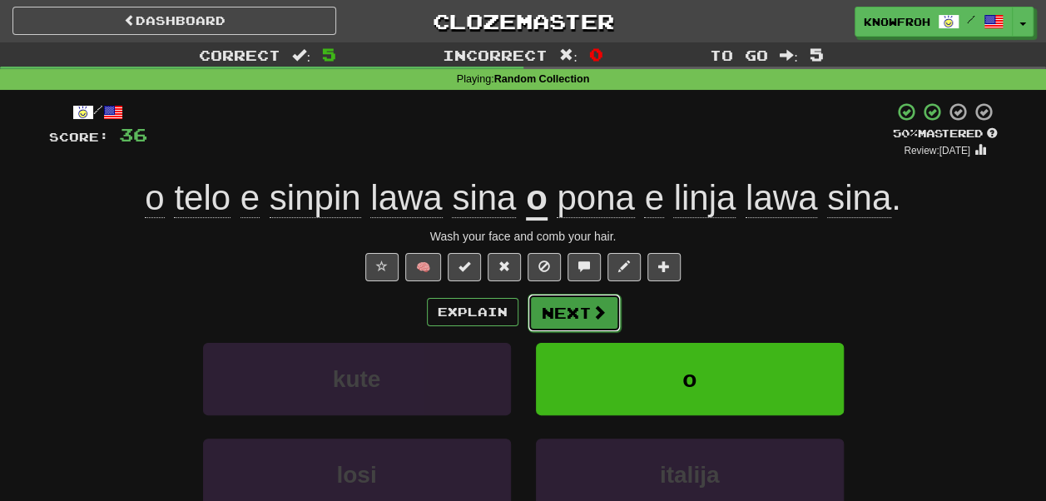
click at [599, 319] on span at bounding box center [599, 312] width 15 height 15
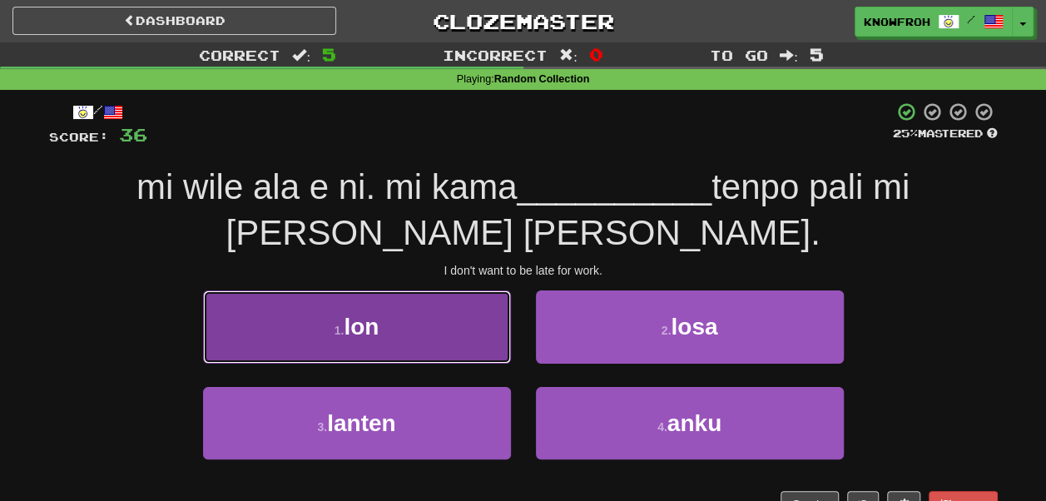
click at [448, 311] on button "1 . lon" at bounding box center [357, 326] width 308 height 72
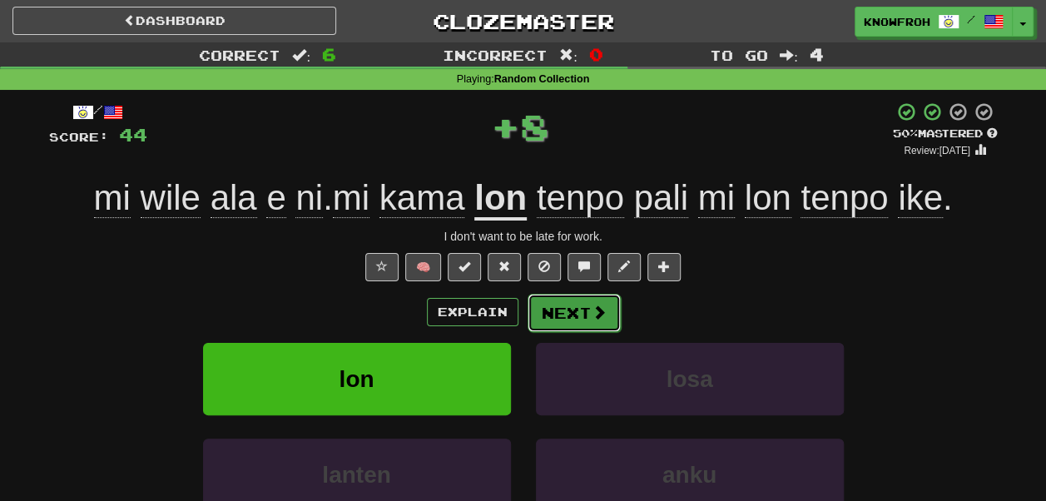
click at [578, 315] on button "Next" at bounding box center [574, 313] width 93 height 38
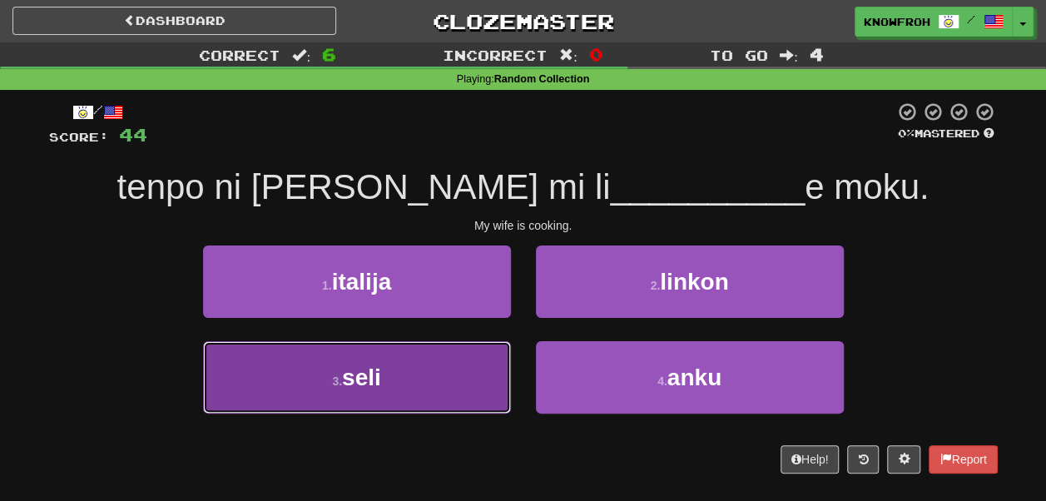
click at [476, 364] on button "3 . seli" at bounding box center [357, 377] width 308 height 72
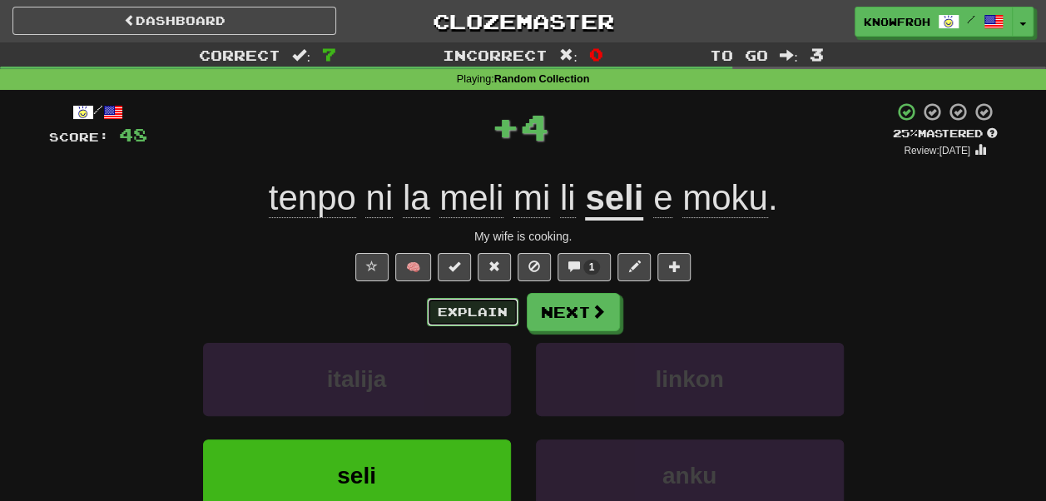
click at [480, 317] on button "Explain" at bounding box center [473, 312] width 92 height 28
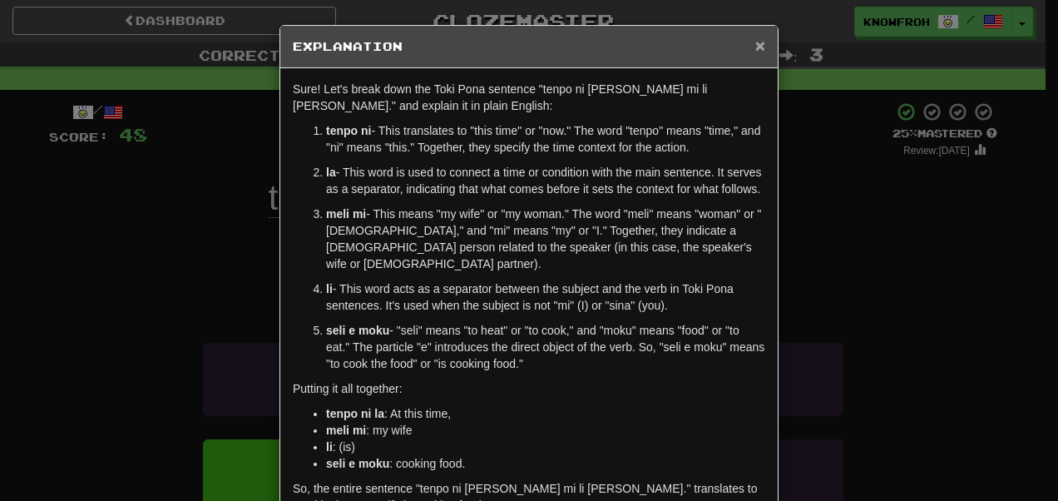
click at [755, 43] on span "×" at bounding box center [760, 45] width 10 height 19
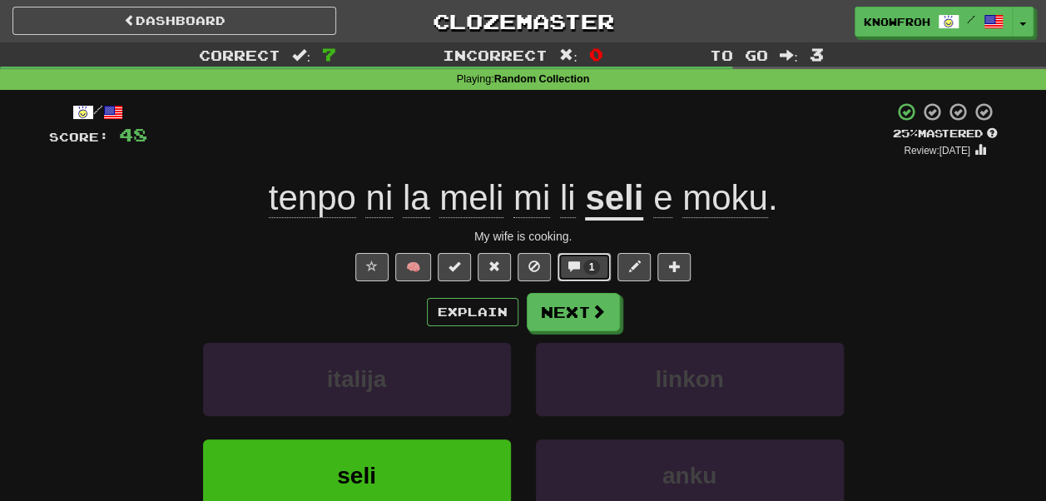
click at [589, 266] on span "1" at bounding box center [592, 267] width 6 height 12
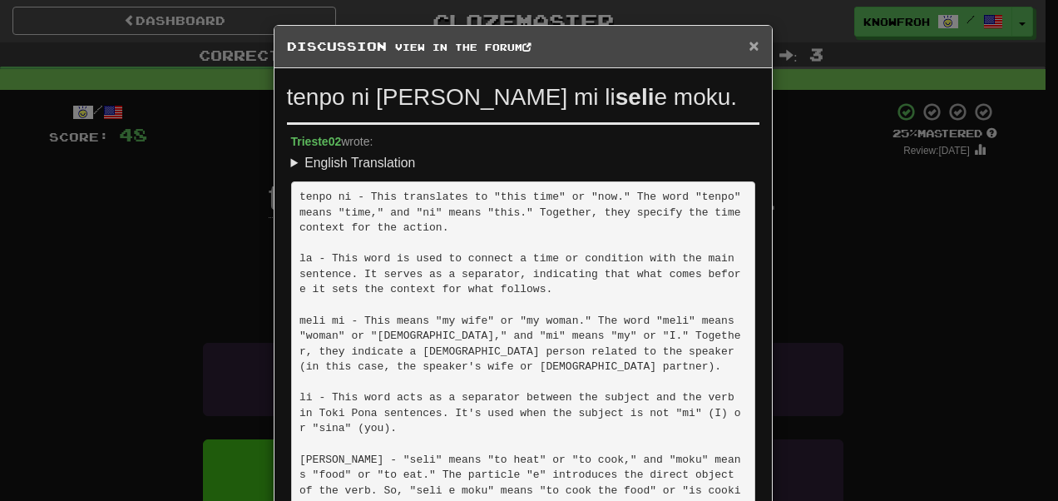
click at [749, 39] on span "×" at bounding box center [754, 45] width 10 height 19
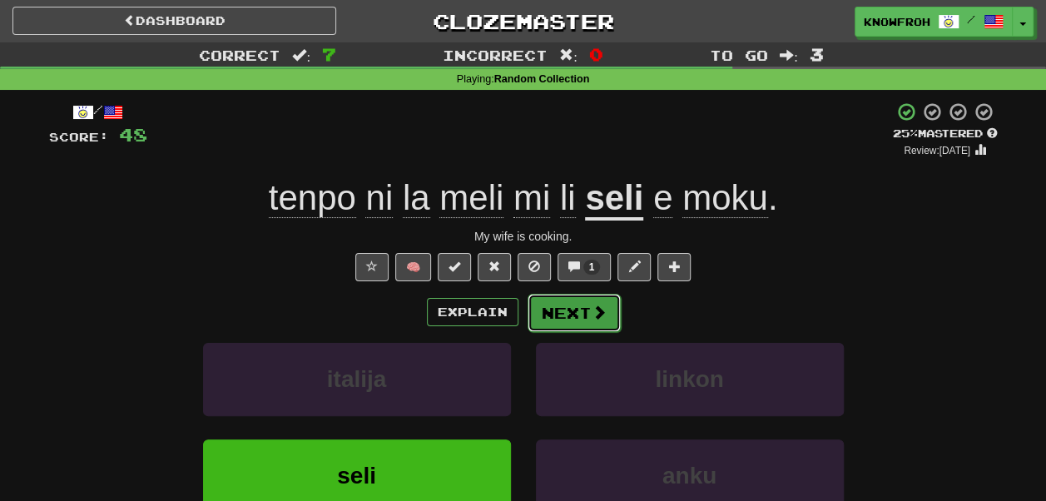
click at [574, 310] on button "Next" at bounding box center [574, 313] width 93 height 38
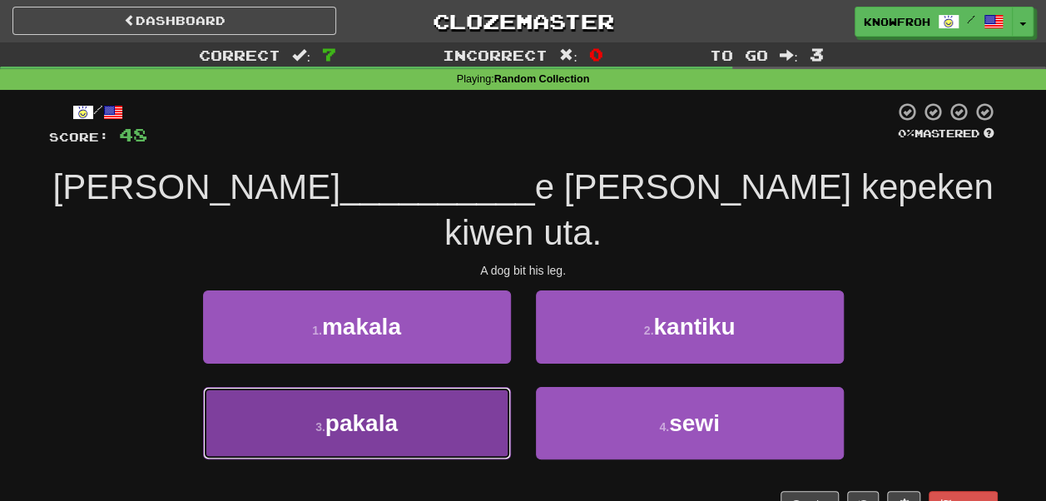
click at [479, 387] on button "3 . pakala" at bounding box center [357, 423] width 308 height 72
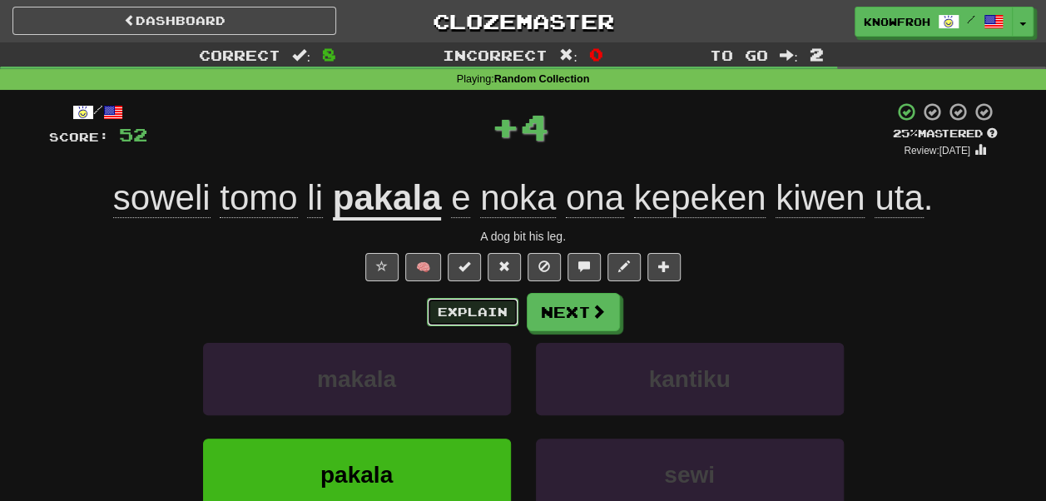
click at [493, 310] on button "Explain" at bounding box center [473, 312] width 92 height 28
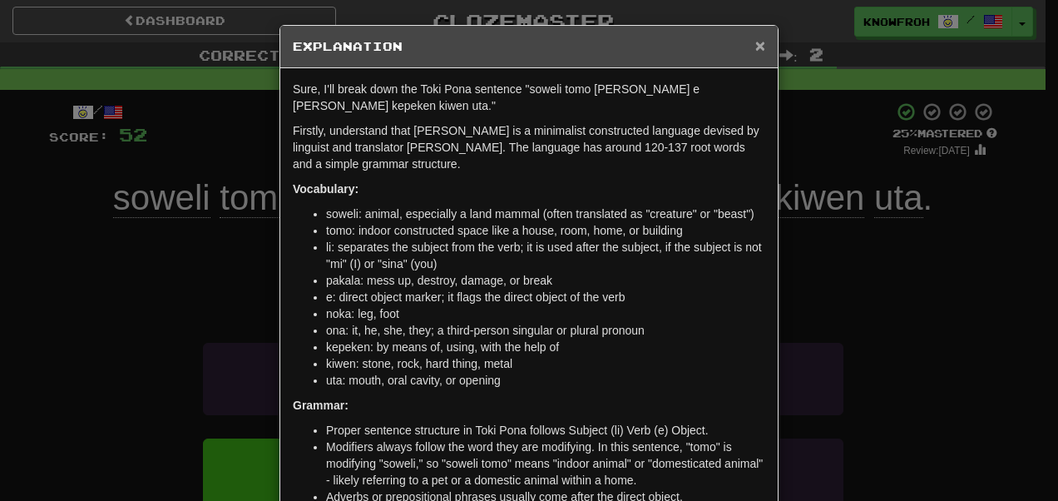
click at [755, 40] on span "×" at bounding box center [760, 45] width 10 height 19
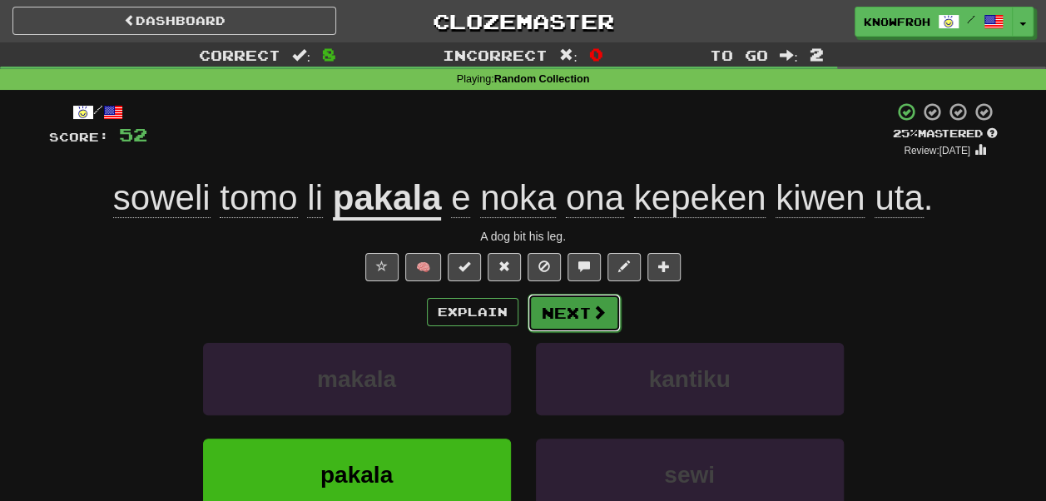
click at [596, 315] on span at bounding box center [599, 312] width 15 height 15
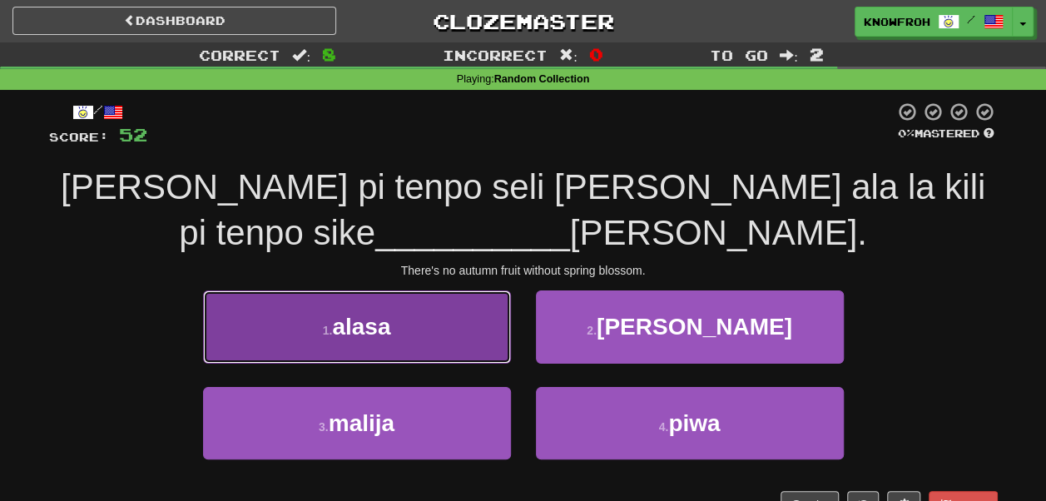
click at [379, 338] on span "alasa" at bounding box center [361, 327] width 58 height 26
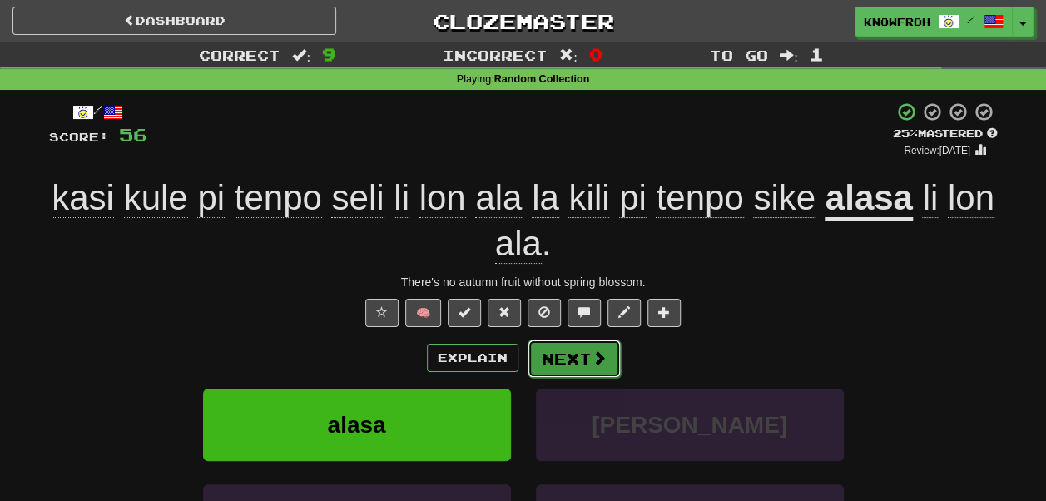
click at [584, 368] on button "Next" at bounding box center [574, 358] width 93 height 38
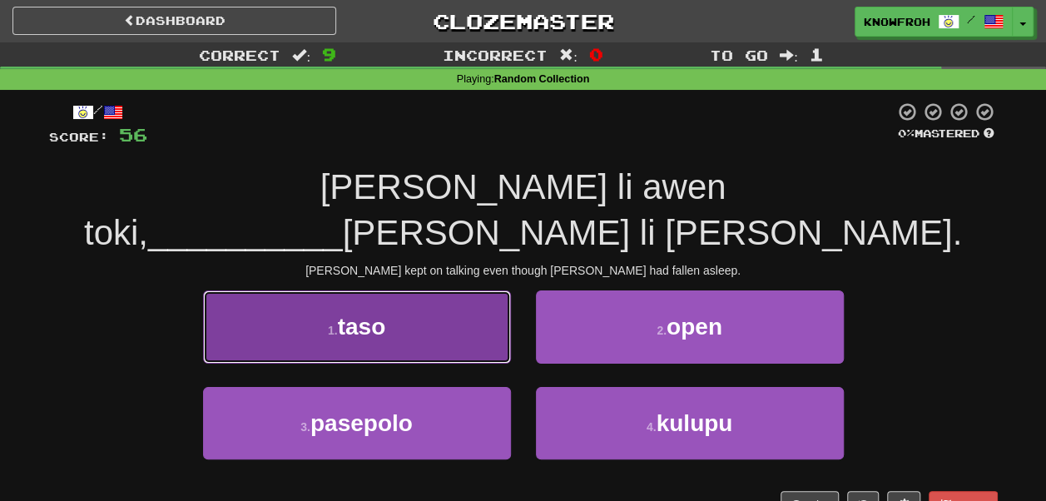
click at [493, 293] on button "1 . taso" at bounding box center [357, 326] width 308 height 72
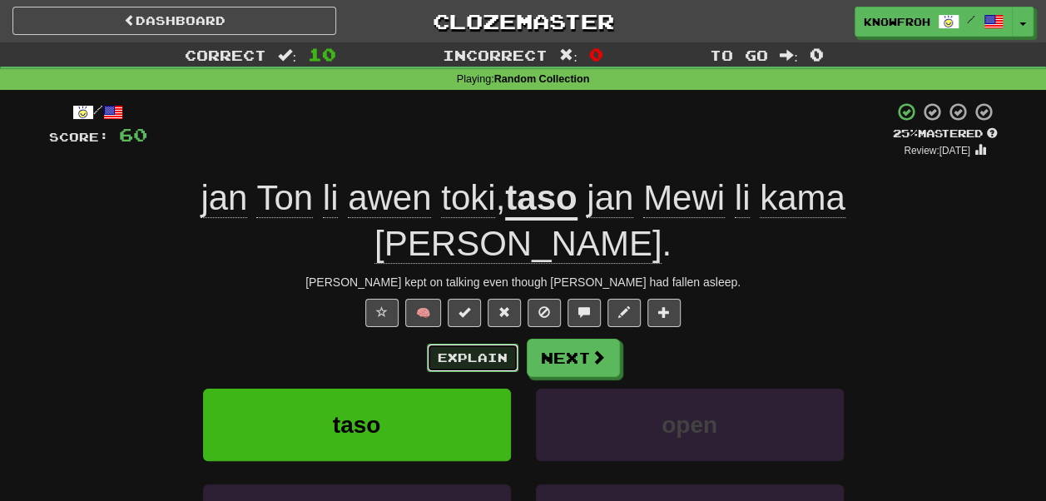
click at [490, 344] on button "Explain" at bounding box center [473, 358] width 92 height 28
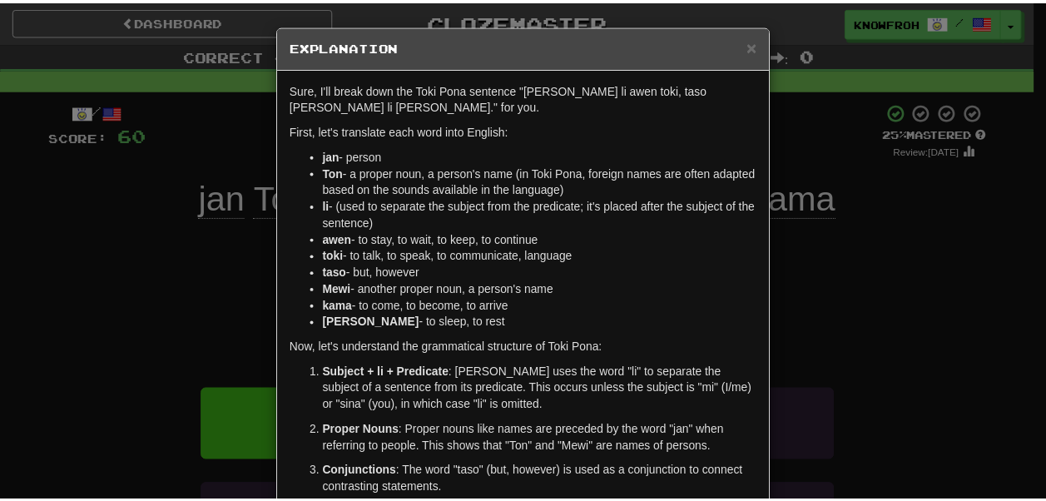
scroll to position [2, 0]
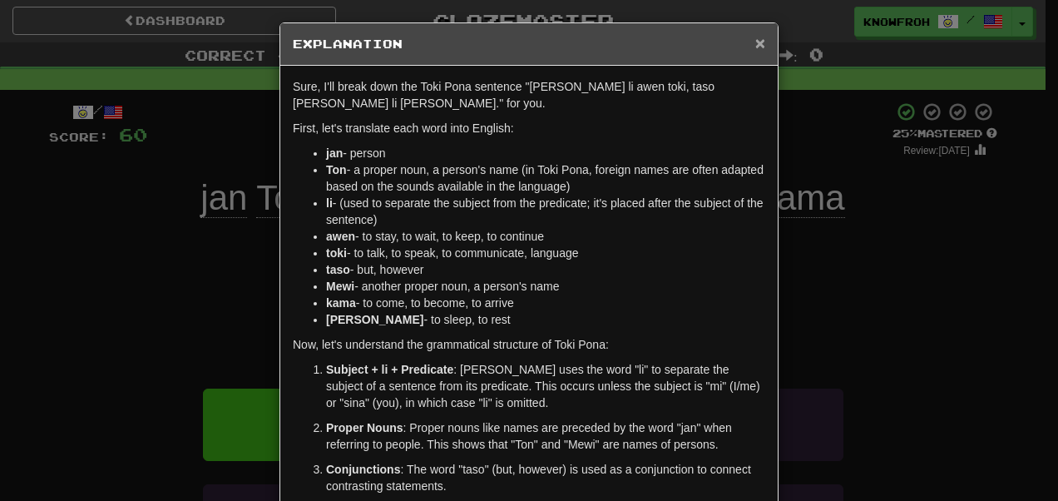
click at [759, 45] on span "×" at bounding box center [760, 42] width 10 height 19
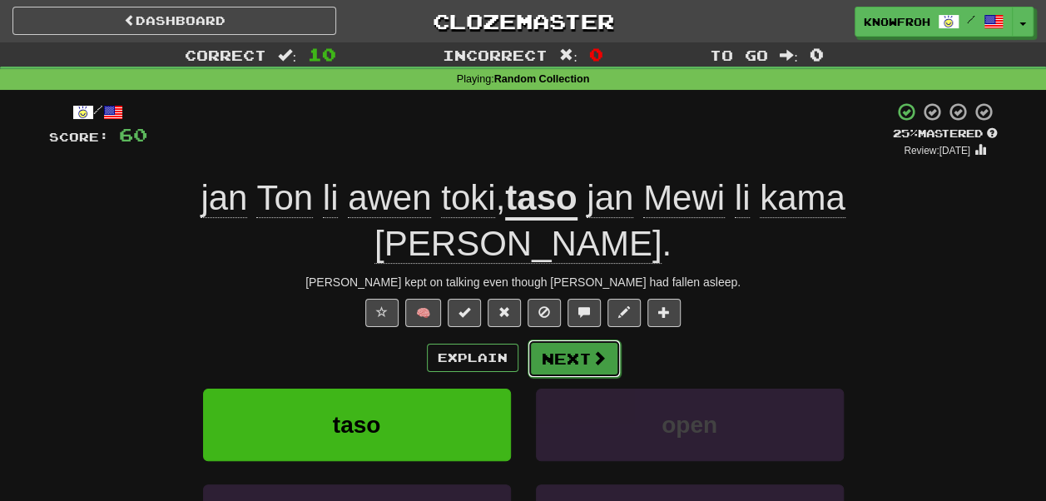
click at [579, 339] on button "Next" at bounding box center [574, 358] width 93 height 38
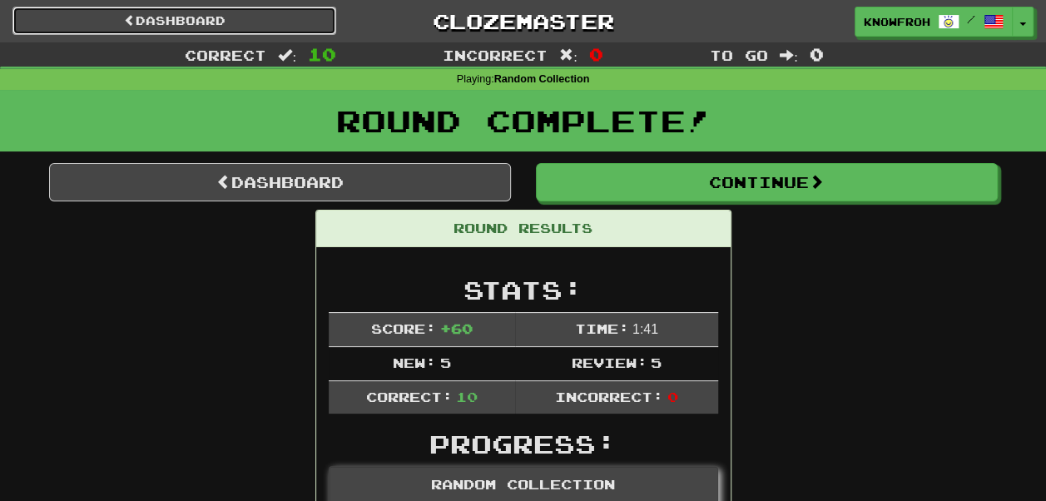
click at [283, 14] on link "Dashboard" at bounding box center [174, 21] width 324 height 28
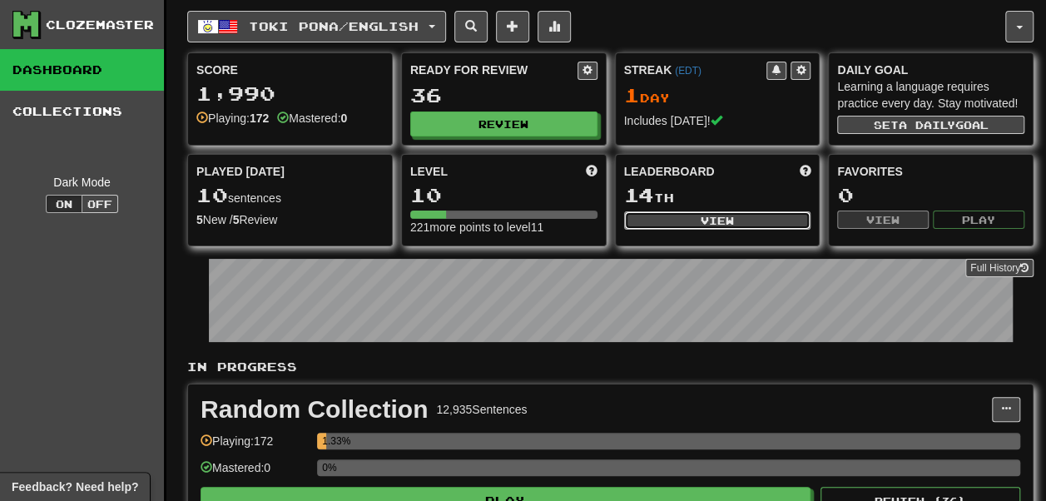
click at [664, 230] on button "View" at bounding box center [717, 220] width 187 height 18
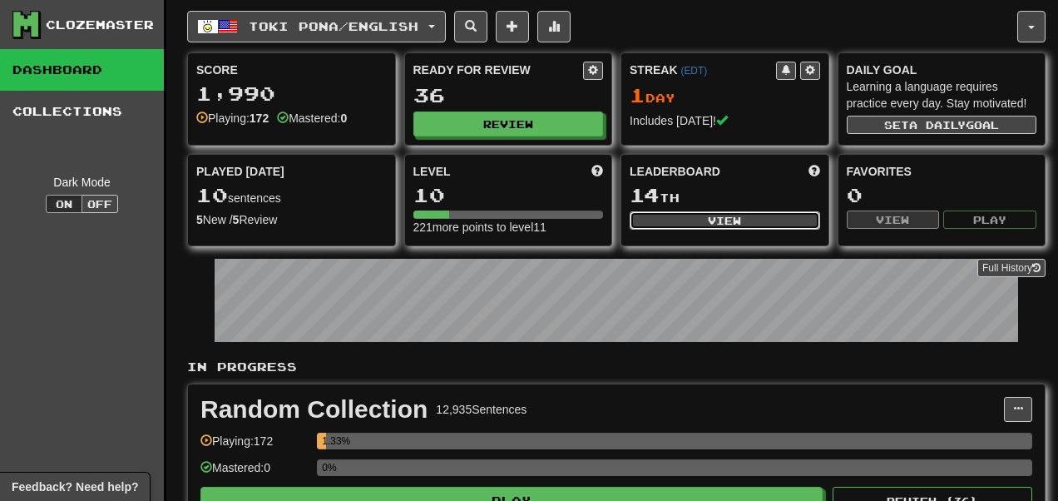
select select "**********"
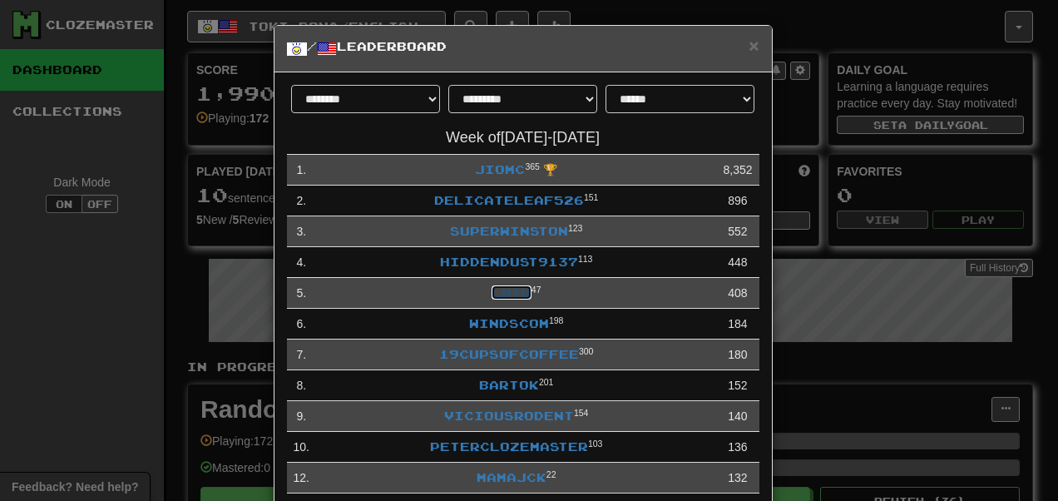
click at [498, 300] on link "lutu" at bounding box center [512, 292] width 40 height 14
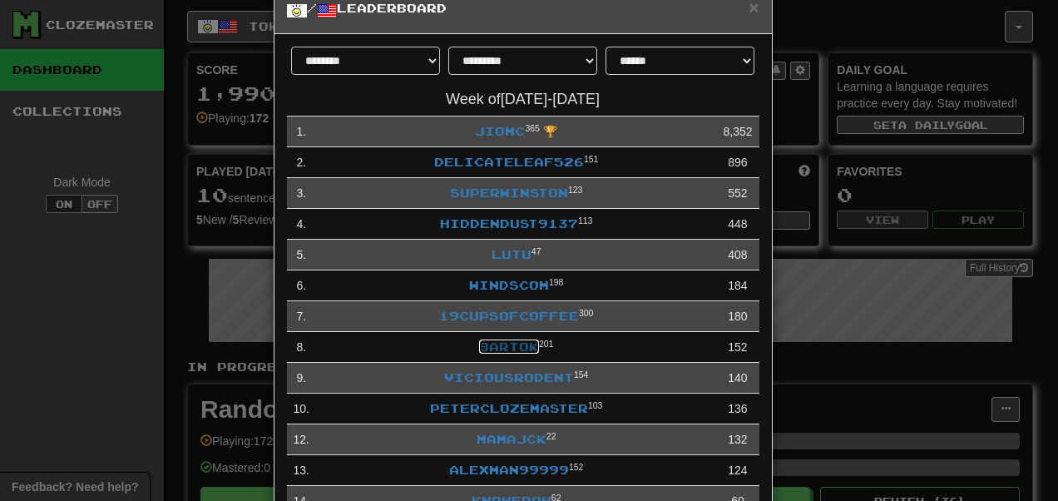
click at [479, 352] on link "bartok" at bounding box center [509, 346] width 60 height 14
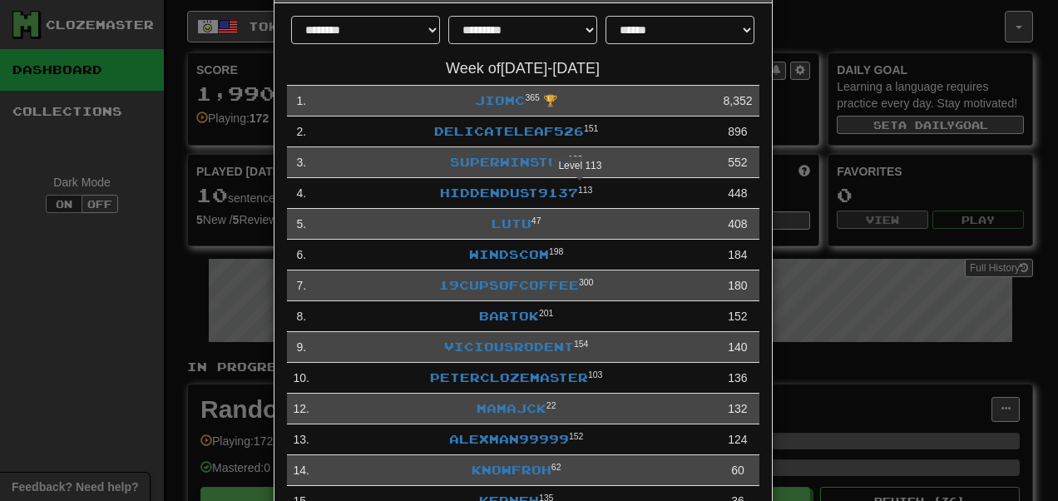
scroll to position [72, 0]
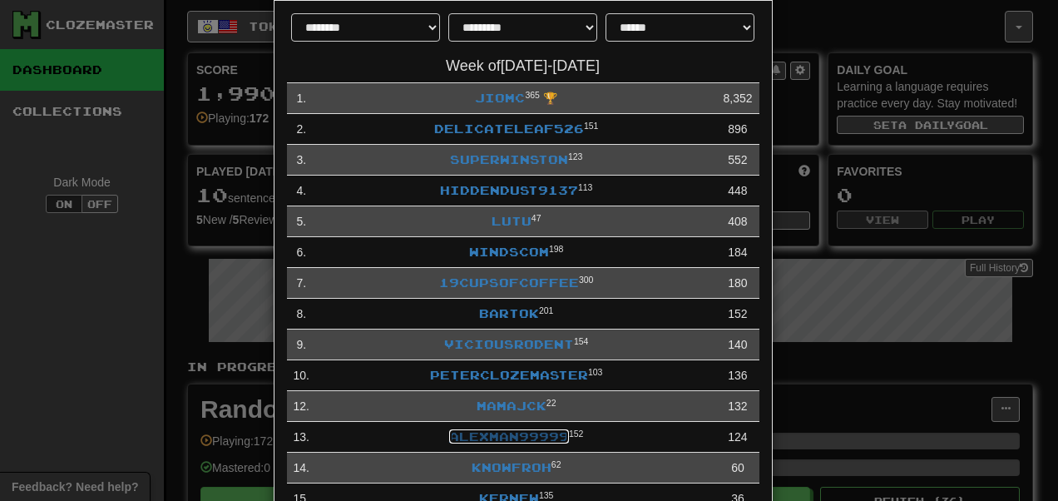
click at [508, 443] on link "Alexman99999" at bounding box center [509, 436] width 120 height 14
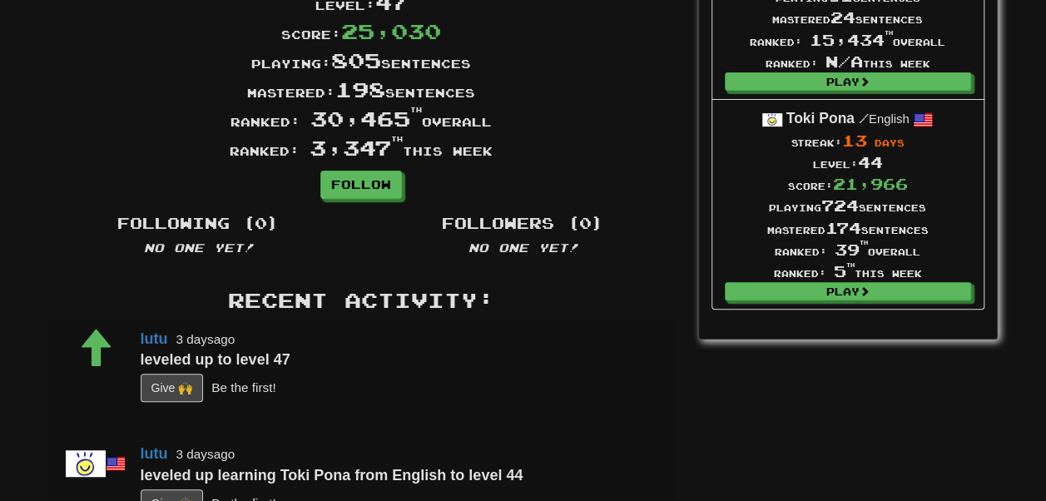
scroll to position [221, 0]
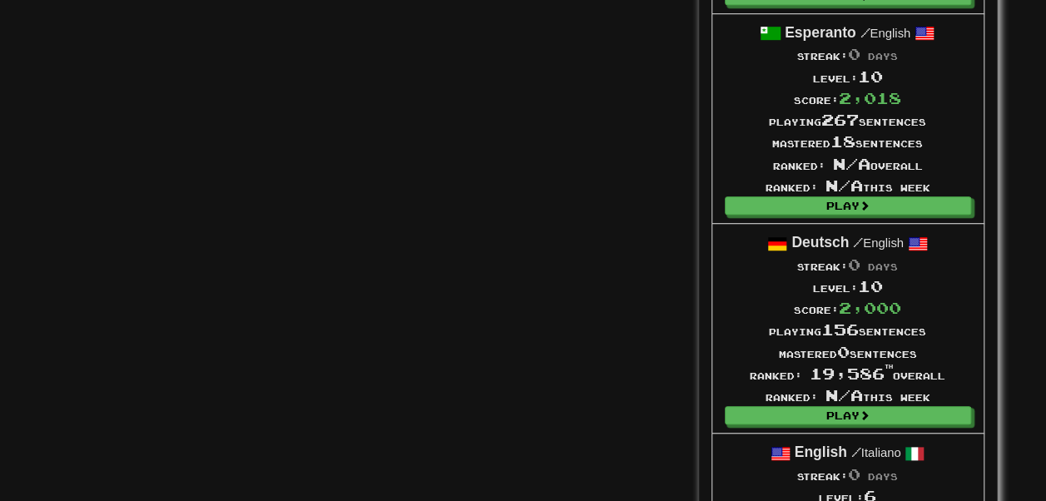
scroll to position [6835, 0]
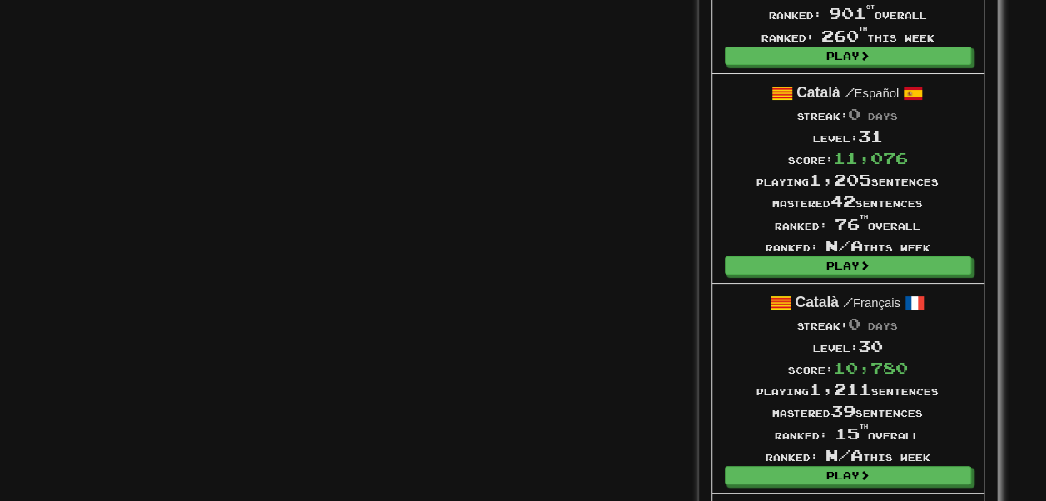
scroll to position [3179, 0]
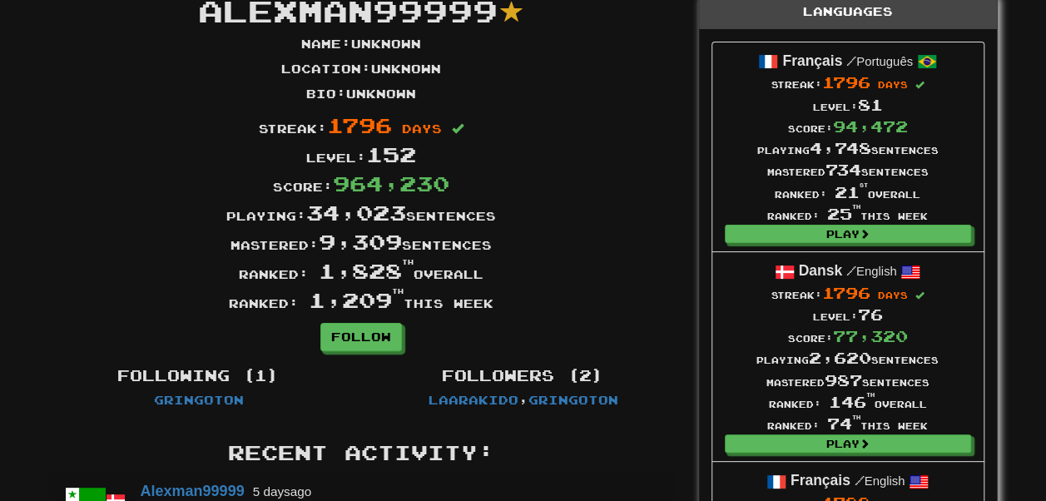
scroll to position [0, 0]
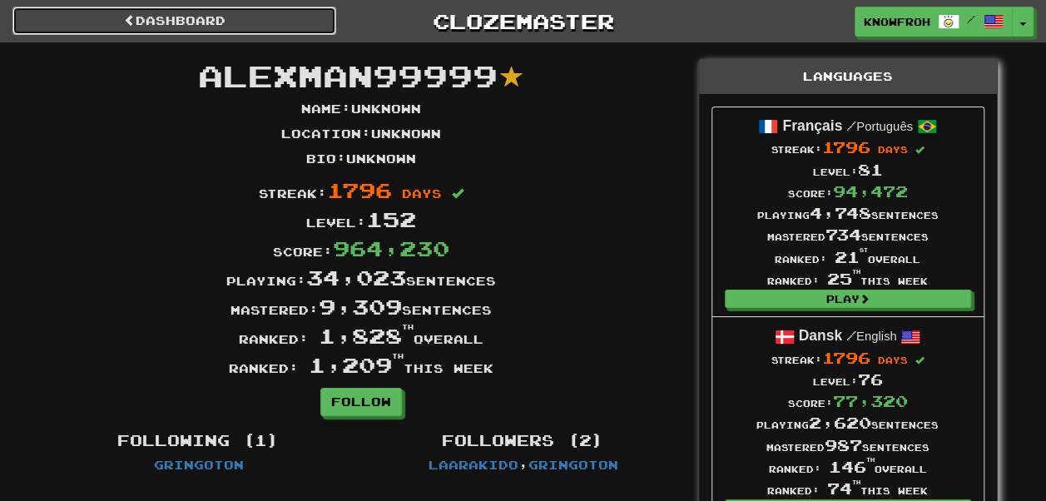
click at [255, 16] on link "Dashboard" at bounding box center [174, 21] width 324 height 28
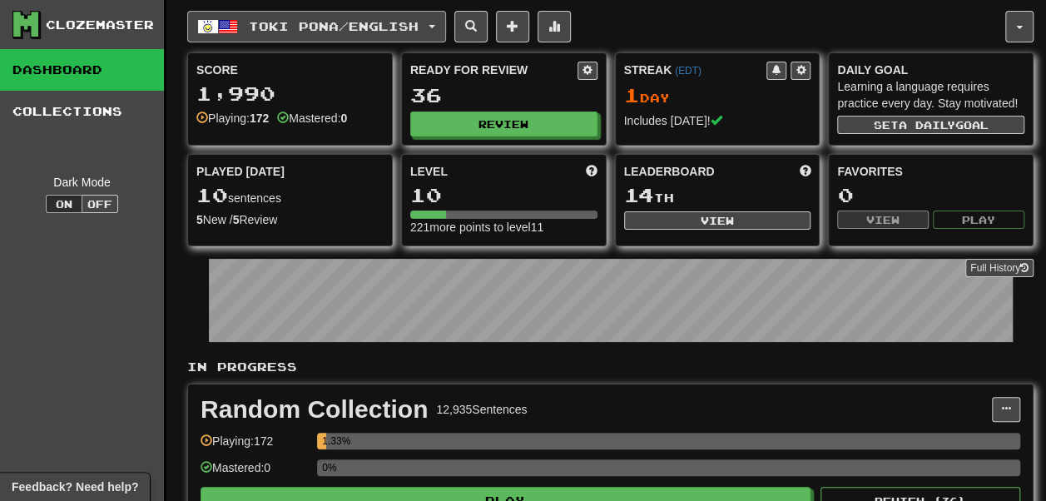
click at [264, 18] on button "Toki Pona / English" at bounding box center [316, 27] width 259 height 32
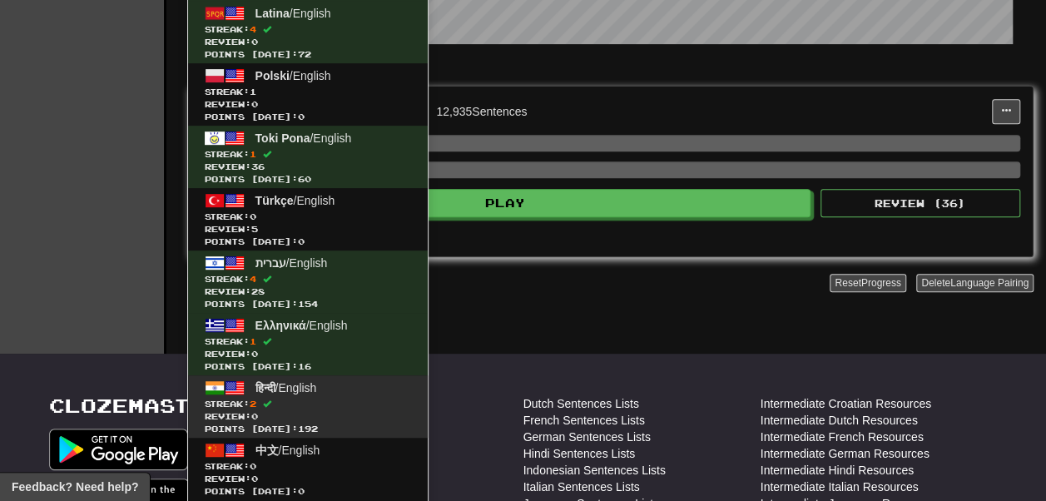
scroll to position [299, 0]
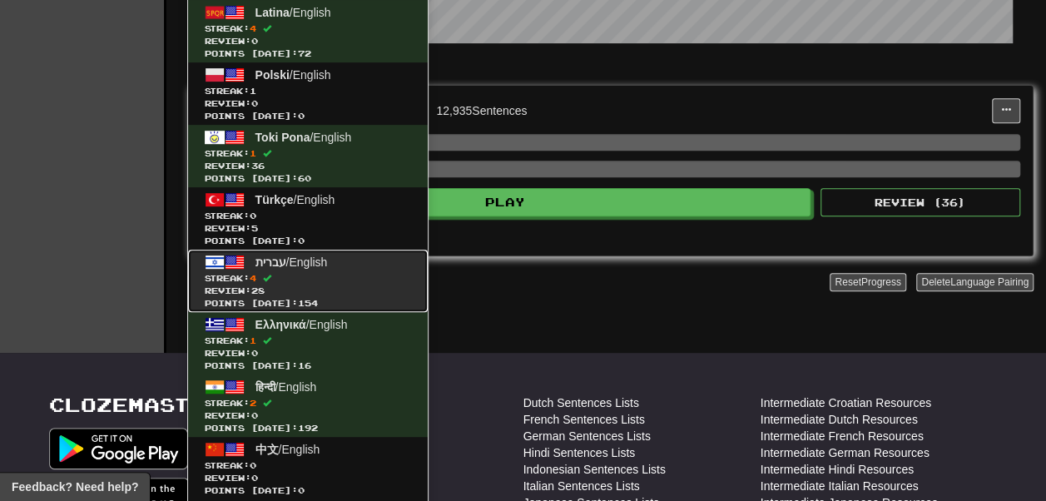
click at [294, 279] on span "Streak: 4" at bounding box center [308, 278] width 206 height 12
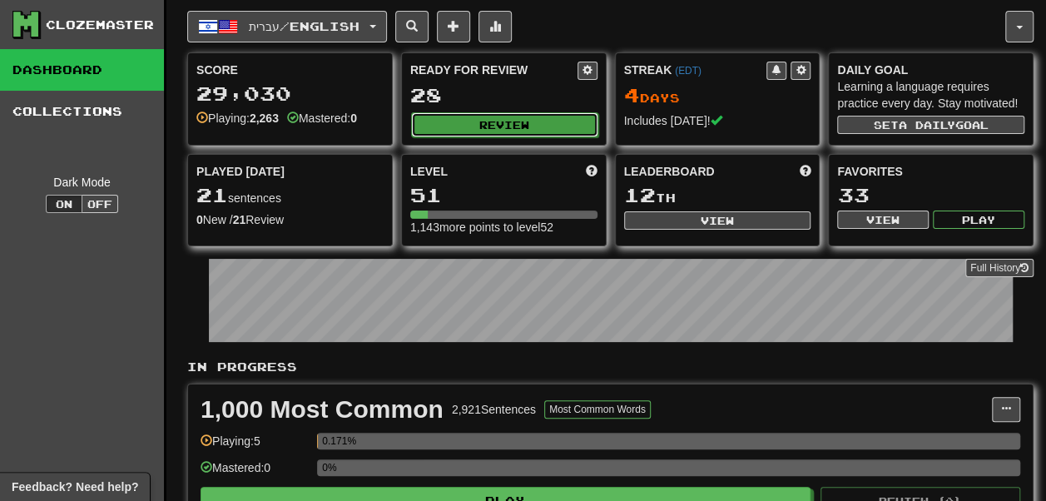
click at [469, 137] on button "Review" at bounding box center [504, 124] width 187 height 25
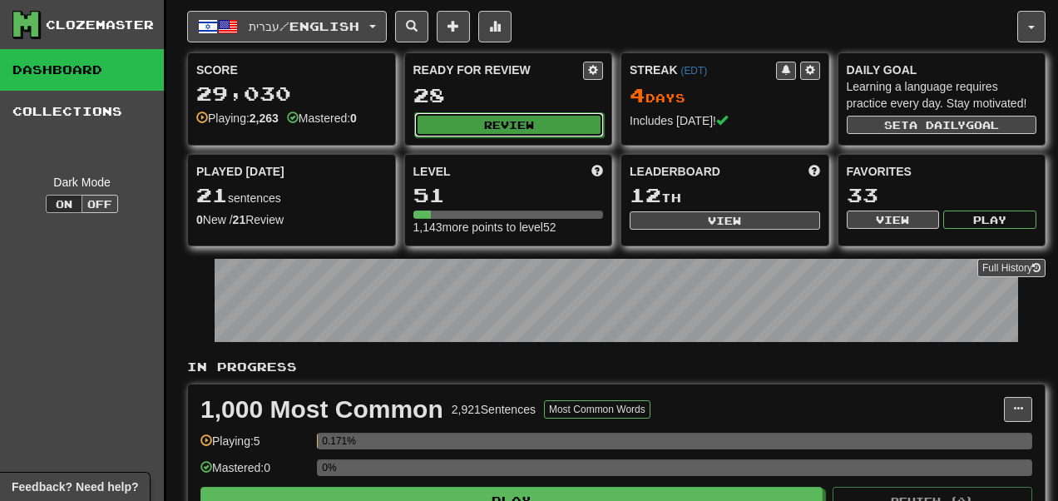
select select "**"
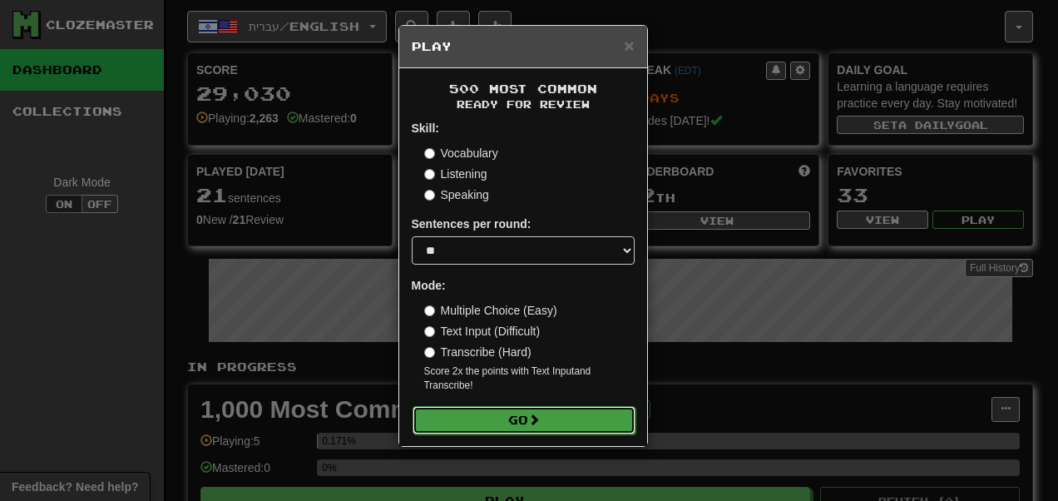
click at [508, 434] on button "Go" at bounding box center [524, 420] width 223 height 28
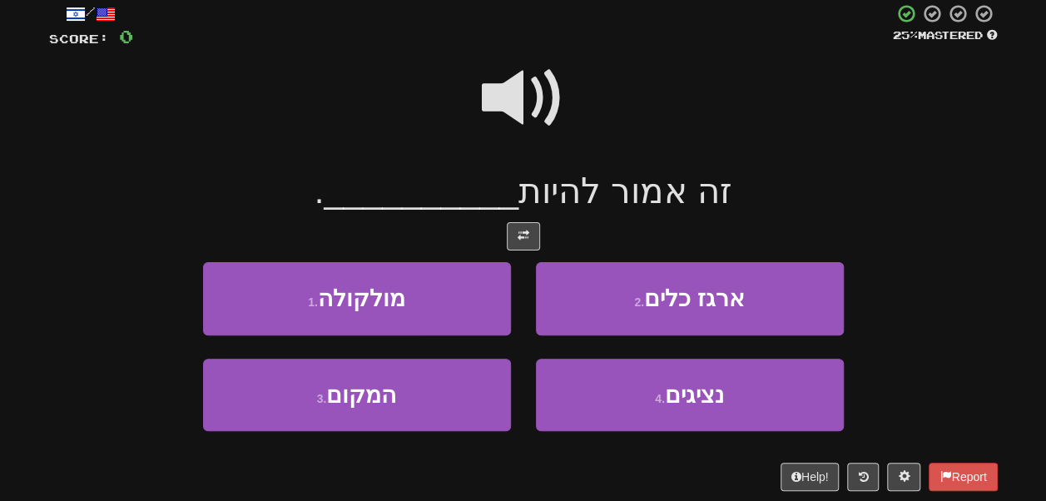
scroll to position [102, 0]
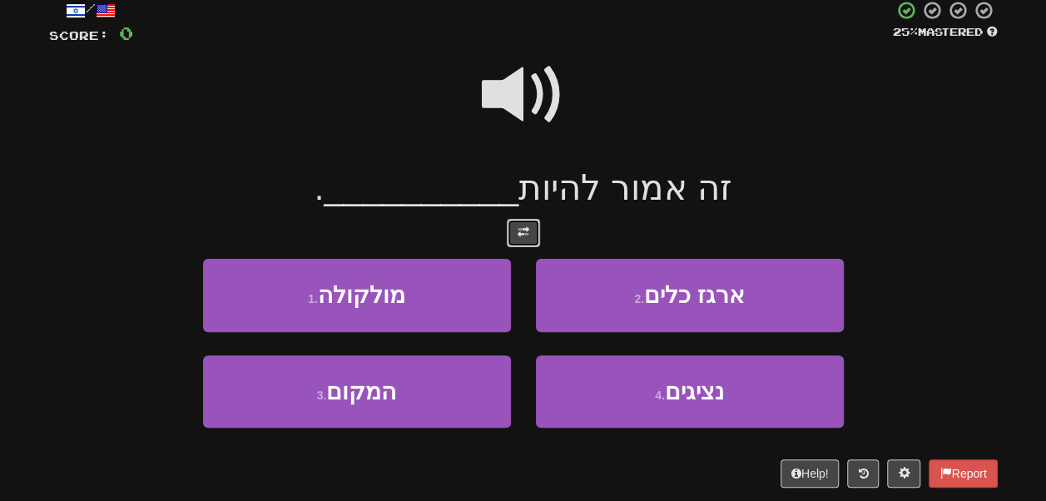
click at [524, 231] on span at bounding box center [524, 232] width 12 height 12
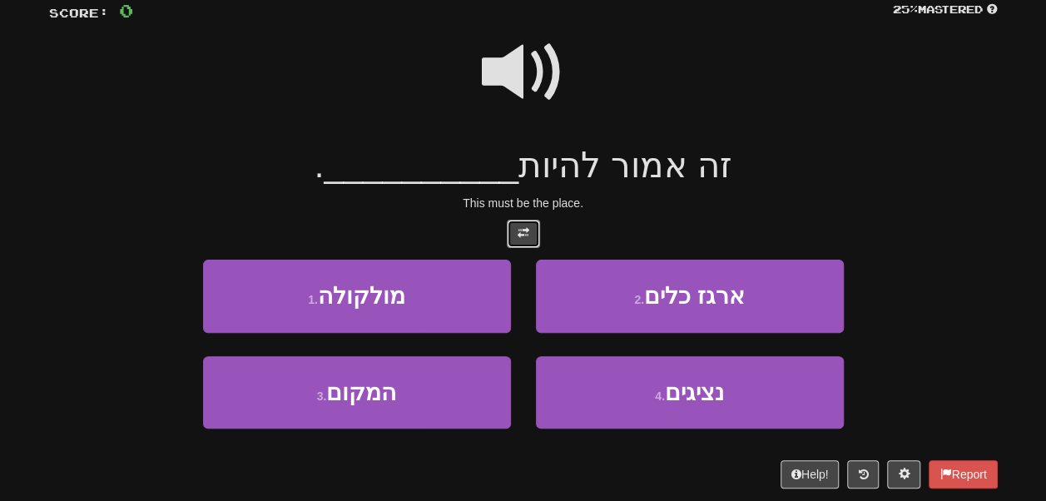
scroll to position [126, 0]
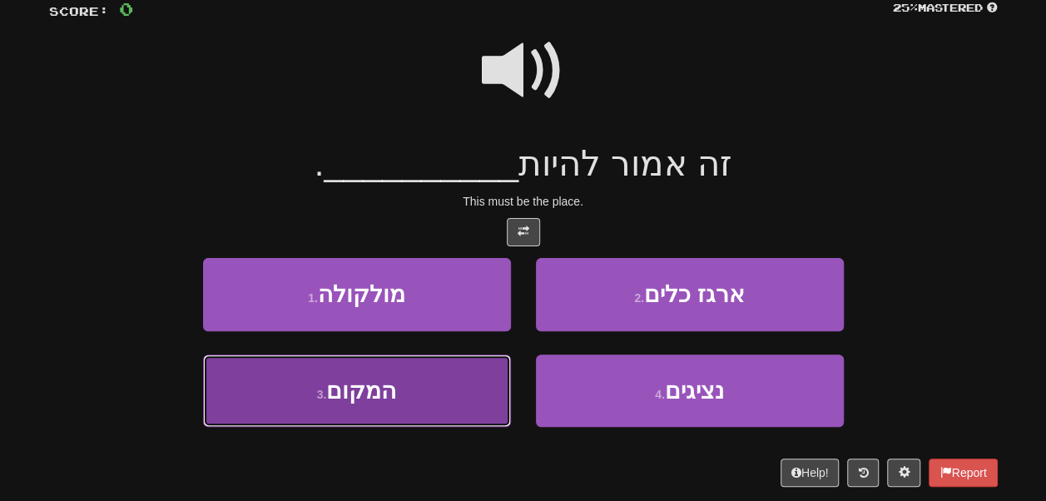
click at [479, 375] on button "3 . המקום" at bounding box center [357, 390] width 308 height 72
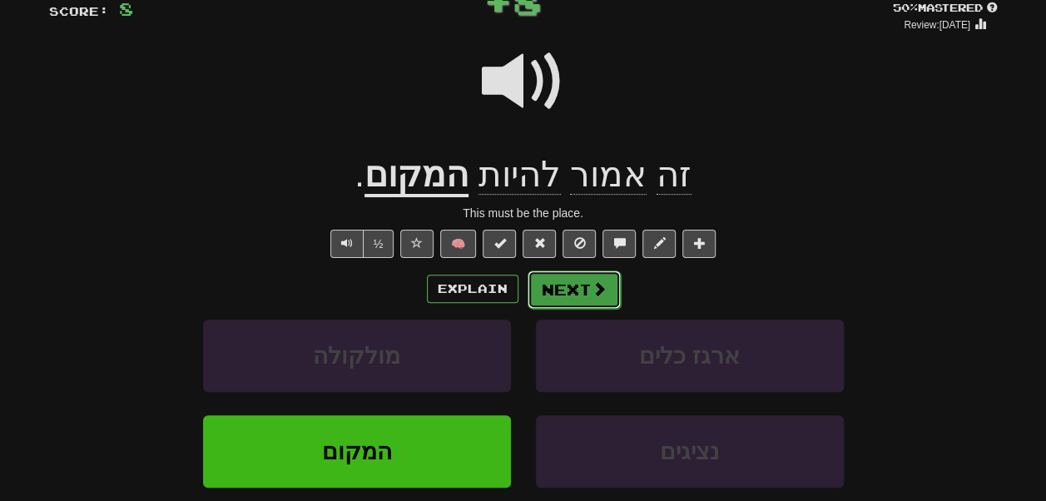
click at [567, 281] on button "Next" at bounding box center [574, 289] width 93 height 38
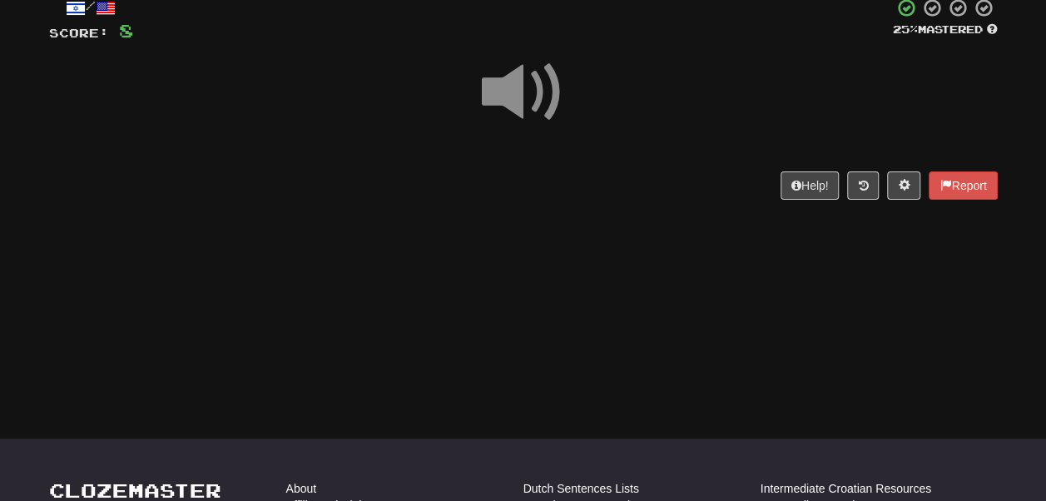
scroll to position [103, 0]
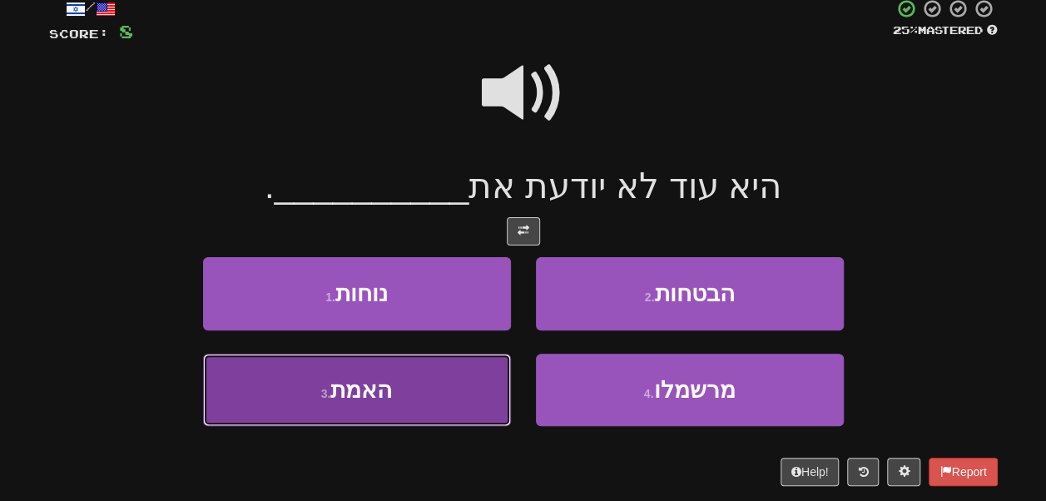
click at [409, 395] on button "3 . האמת" at bounding box center [357, 390] width 308 height 72
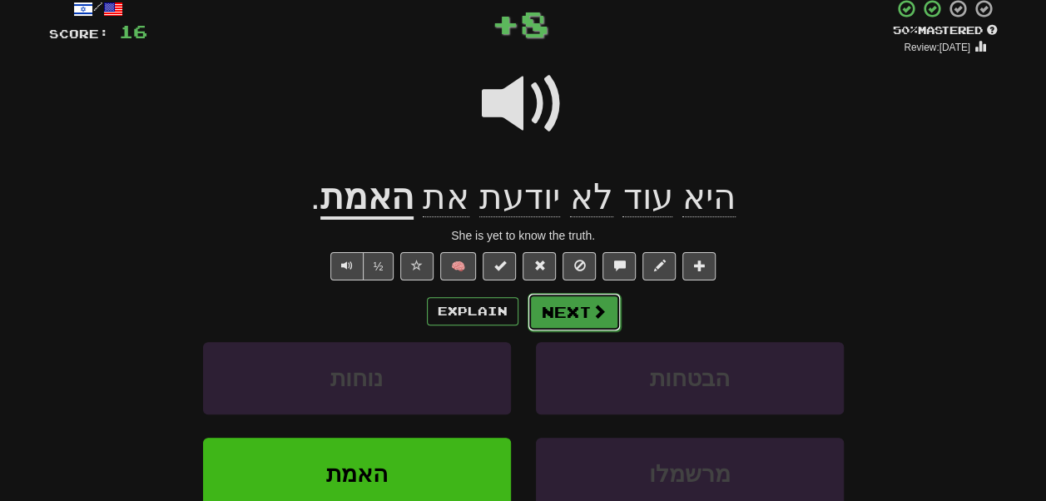
click at [579, 315] on button "Next" at bounding box center [574, 312] width 93 height 38
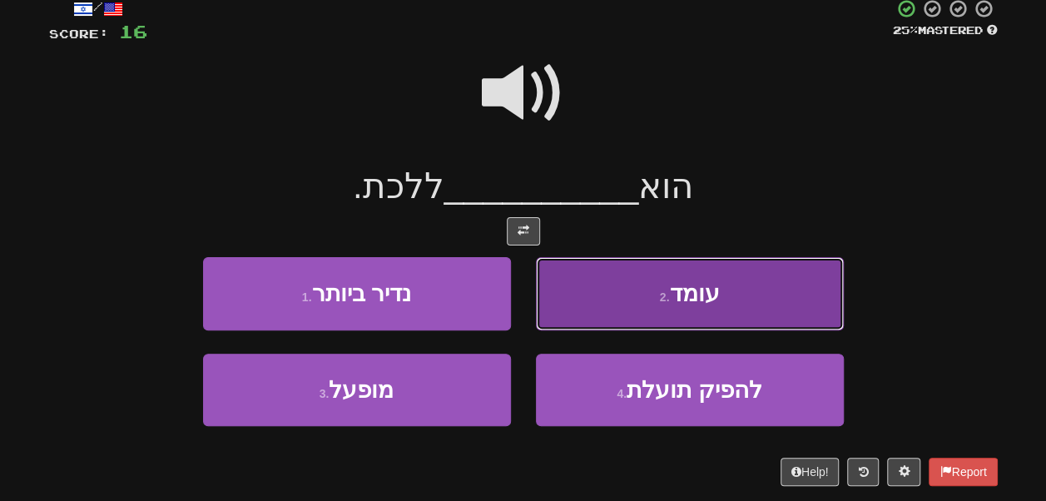
click at [582, 291] on button "2 . עומד" at bounding box center [690, 293] width 308 height 72
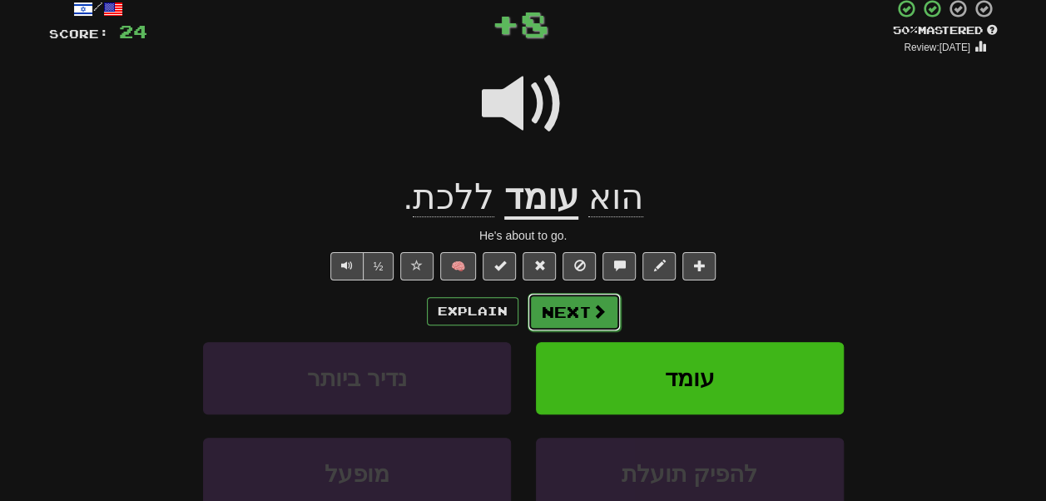
click at [572, 311] on button "Next" at bounding box center [574, 312] width 93 height 38
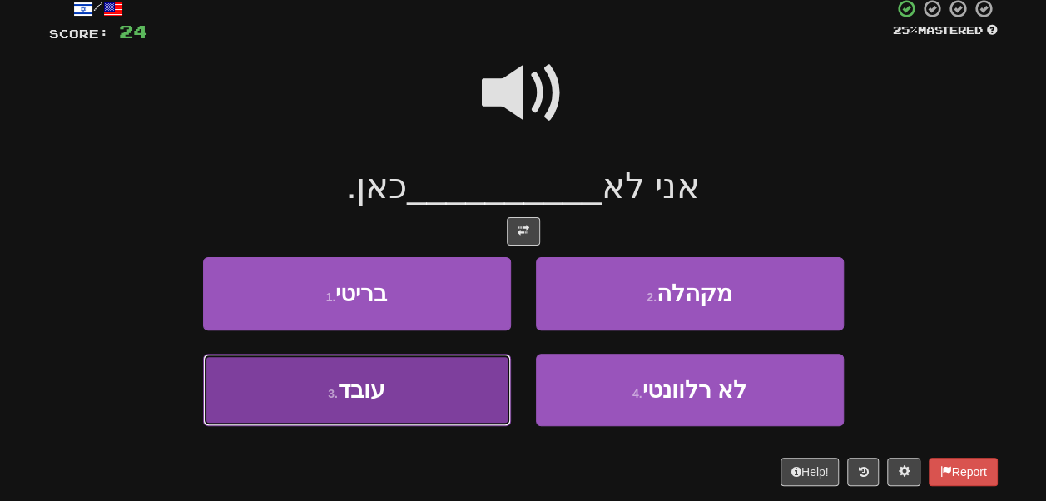
click at [461, 386] on button "3 . עובד" at bounding box center [357, 390] width 308 height 72
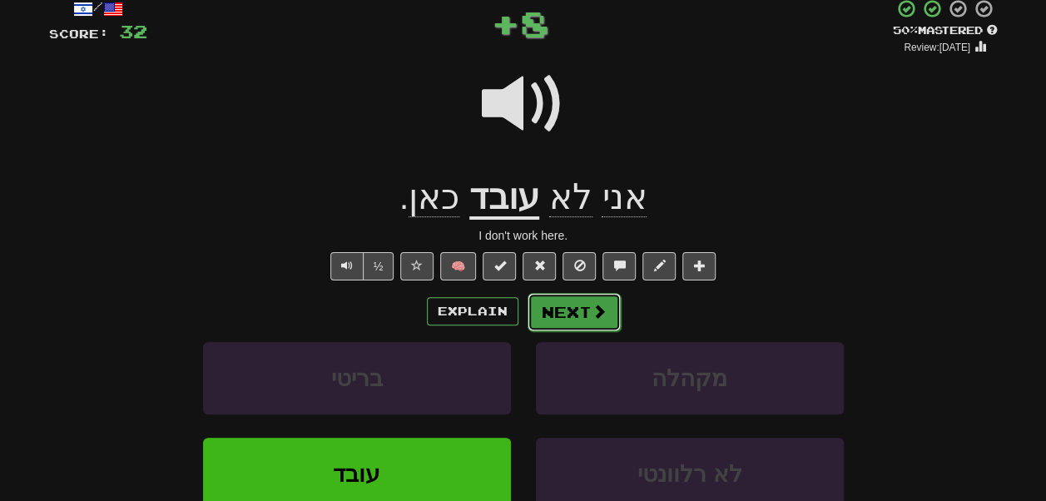
click at [580, 311] on button "Next" at bounding box center [574, 312] width 93 height 38
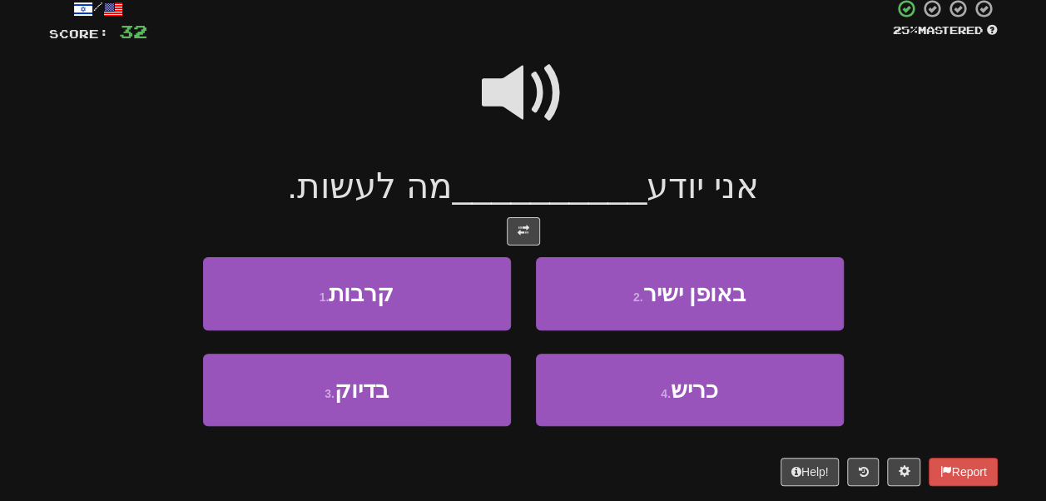
click at [509, 92] on span at bounding box center [523, 93] width 83 height 83
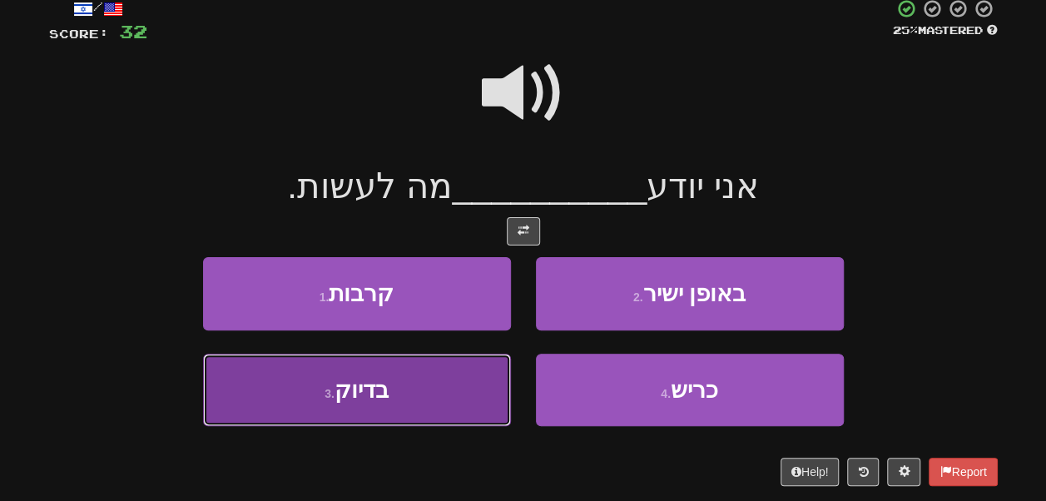
click at [477, 370] on button "3 . בדיוק" at bounding box center [357, 390] width 308 height 72
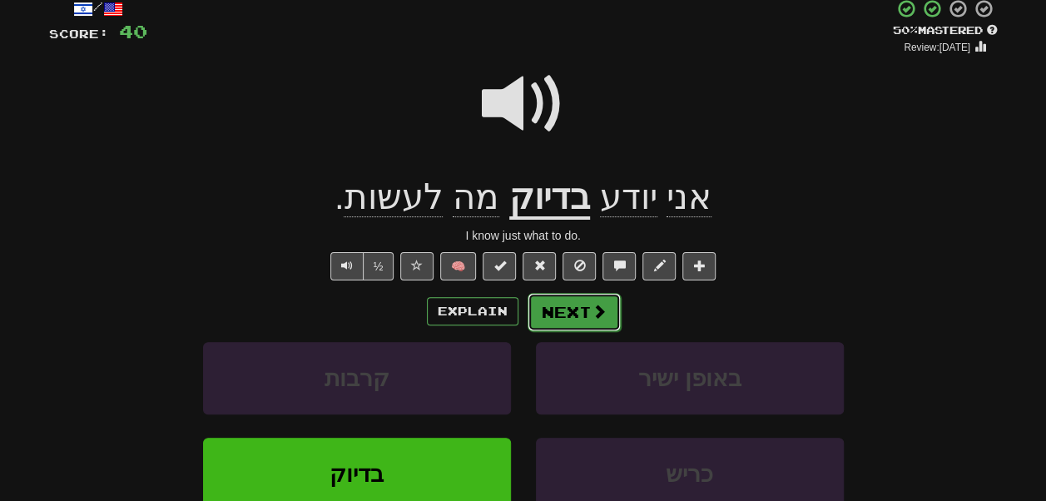
click at [558, 324] on button "Next" at bounding box center [574, 312] width 93 height 38
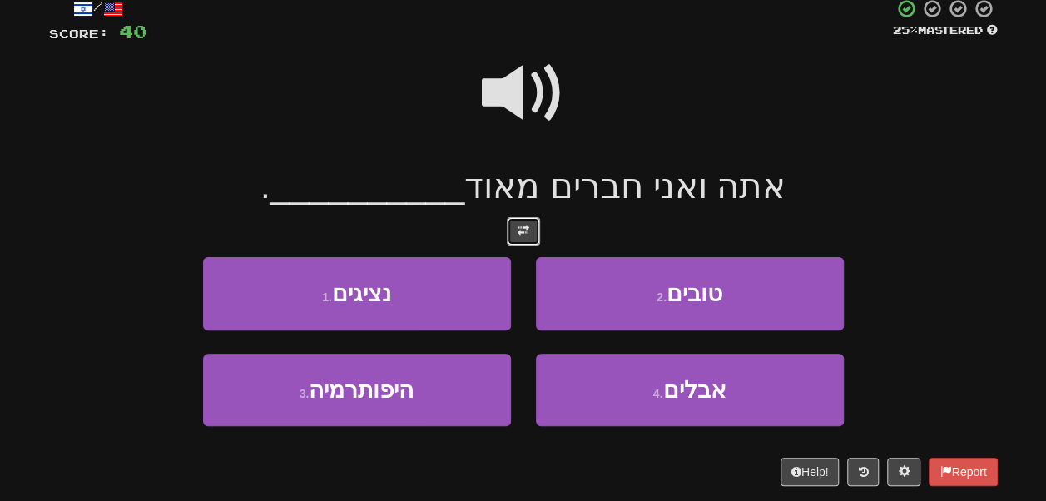
click at [527, 231] on span at bounding box center [524, 231] width 12 height 12
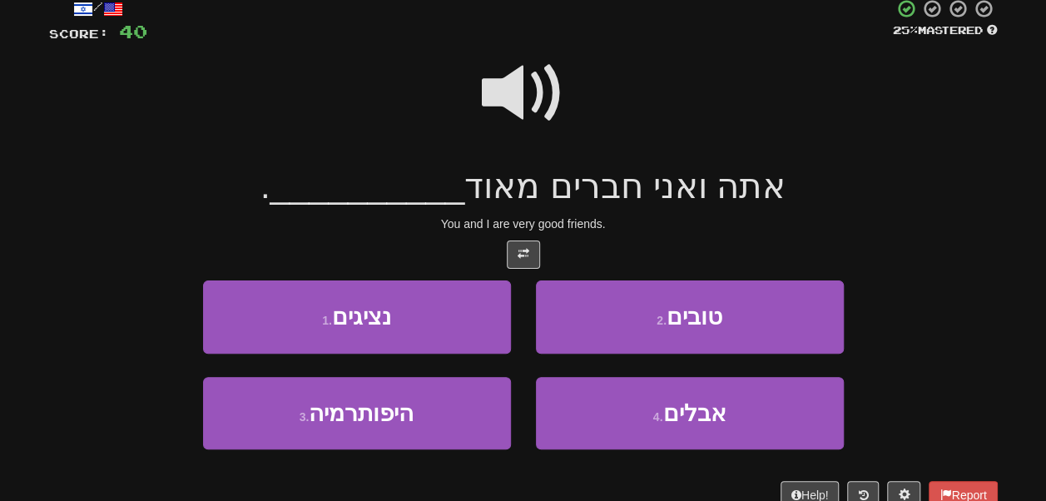
click at [525, 121] on span at bounding box center [523, 93] width 83 height 83
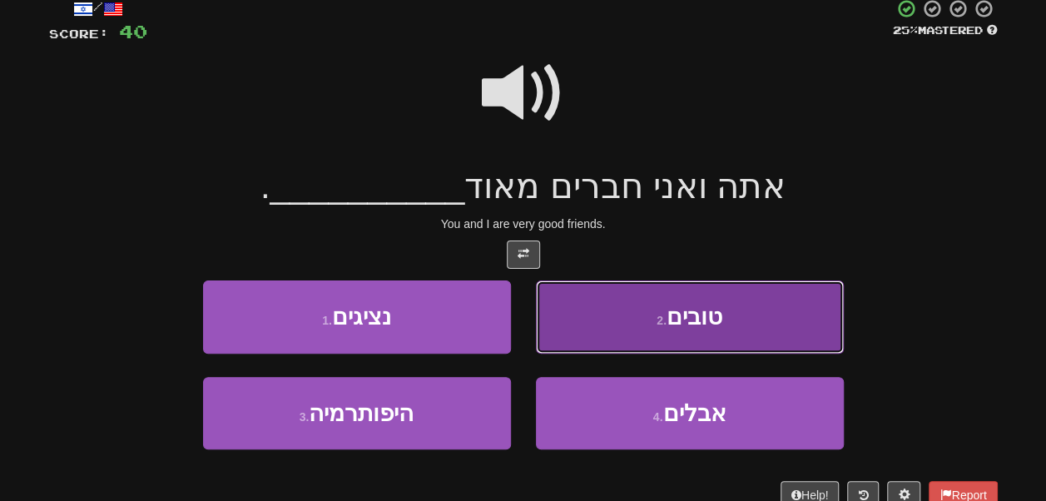
click at [587, 291] on button "2 . טובים" at bounding box center [690, 316] width 308 height 72
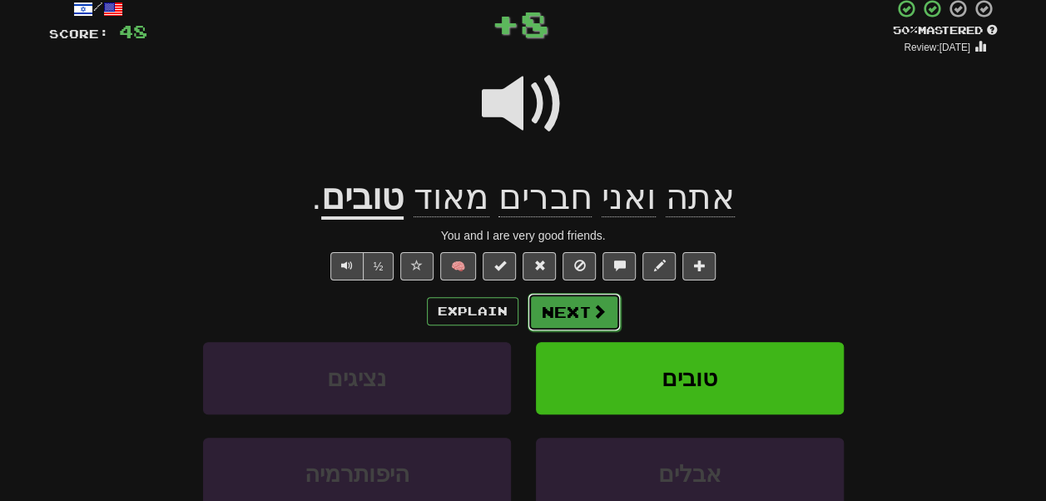
click at [549, 303] on button "Next" at bounding box center [574, 312] width 93 height 38
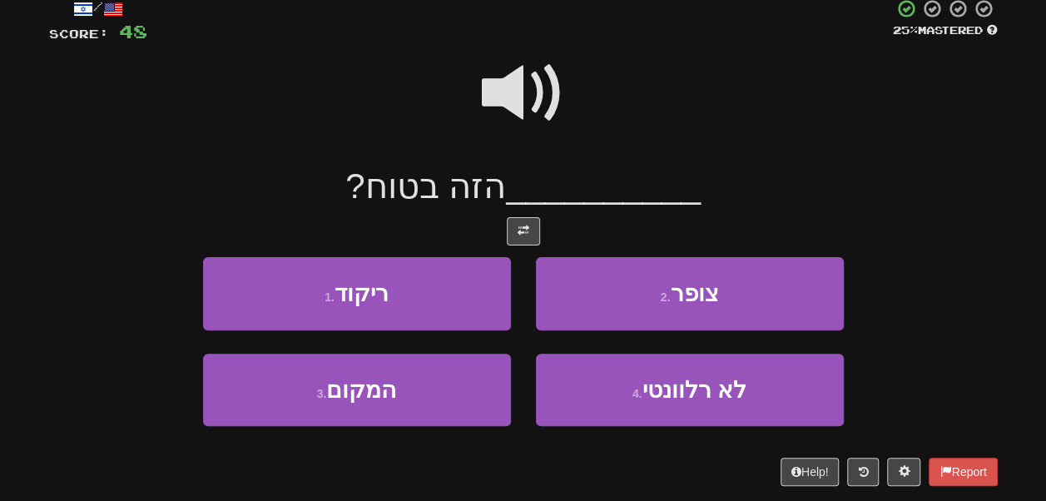
click at [526, 111] on span at bounding box center [523, 93] width 83 height 83
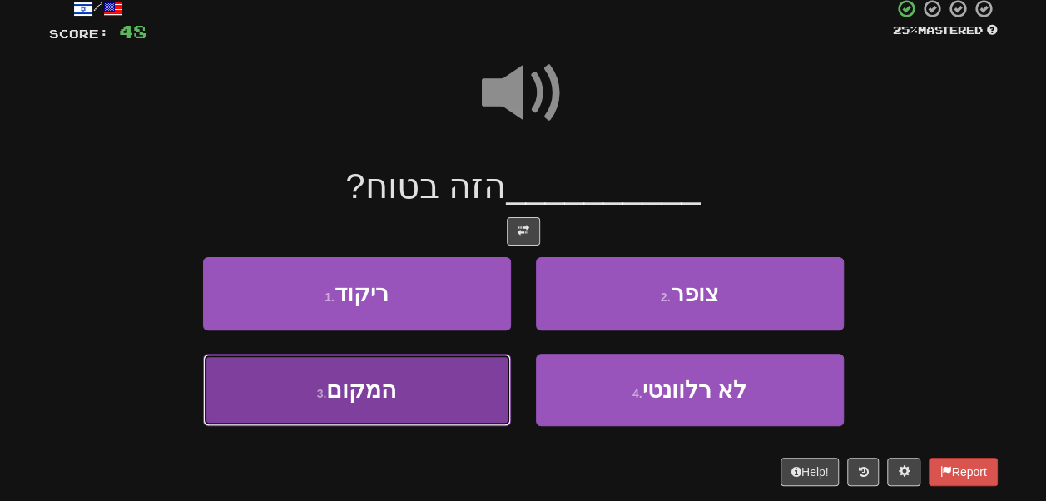
click at [423, 397] on button "3 . המקום" at bounding box center [357, 390] width 308 height 72
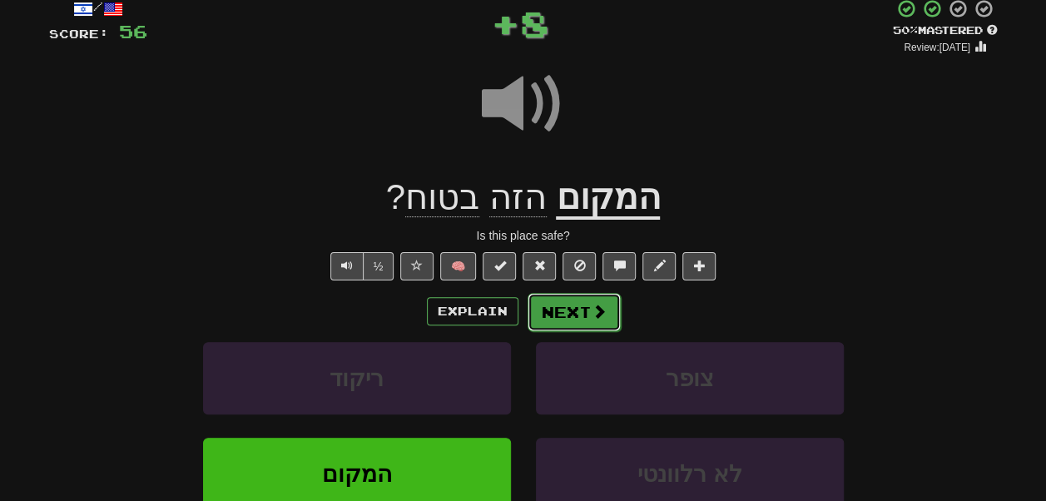
click at [552, 313] on button "Next" at bounding box center [574, 312] width 93 height 38
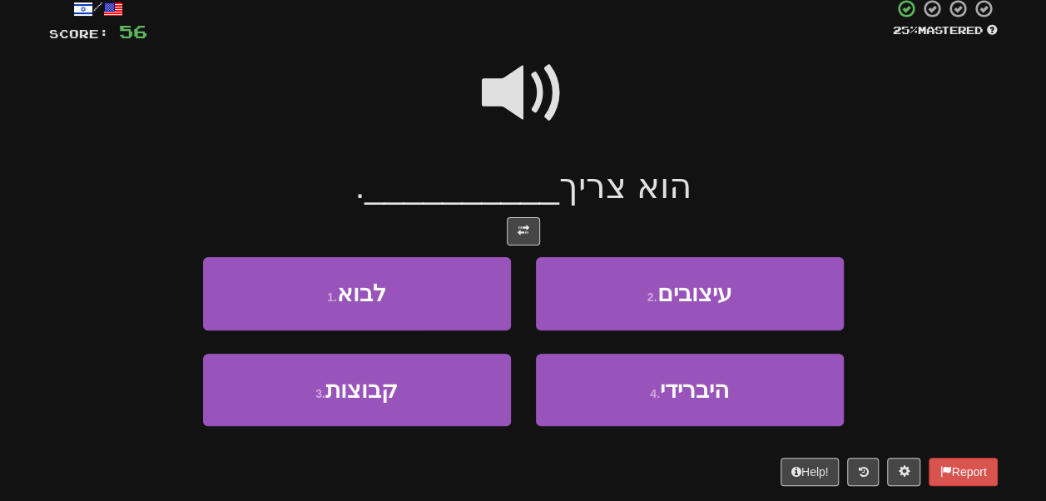
click at [523, 77] on span at bounding box center [523, 93] width 83 height 83
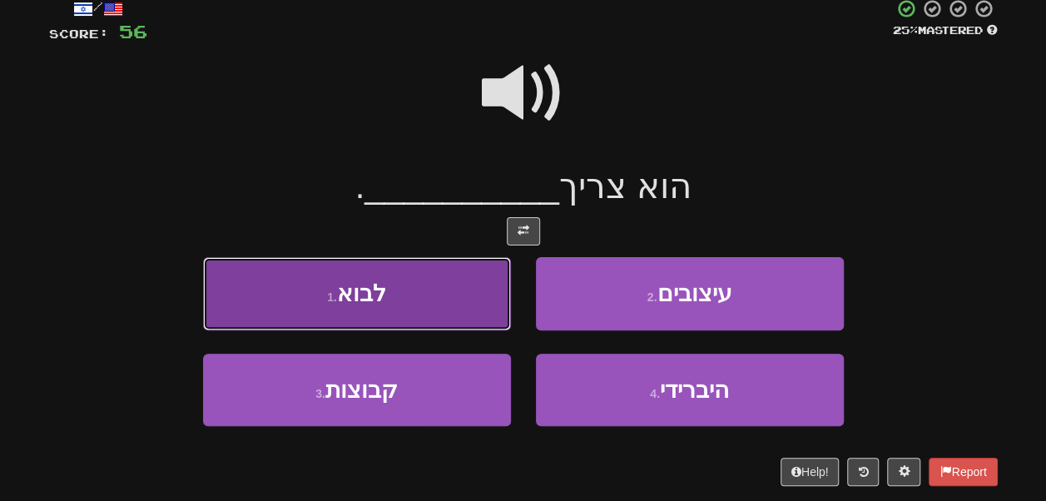
click at [416, 296] on button "1 . לבוא" at bounding box center [357, 293] width 308 height 72
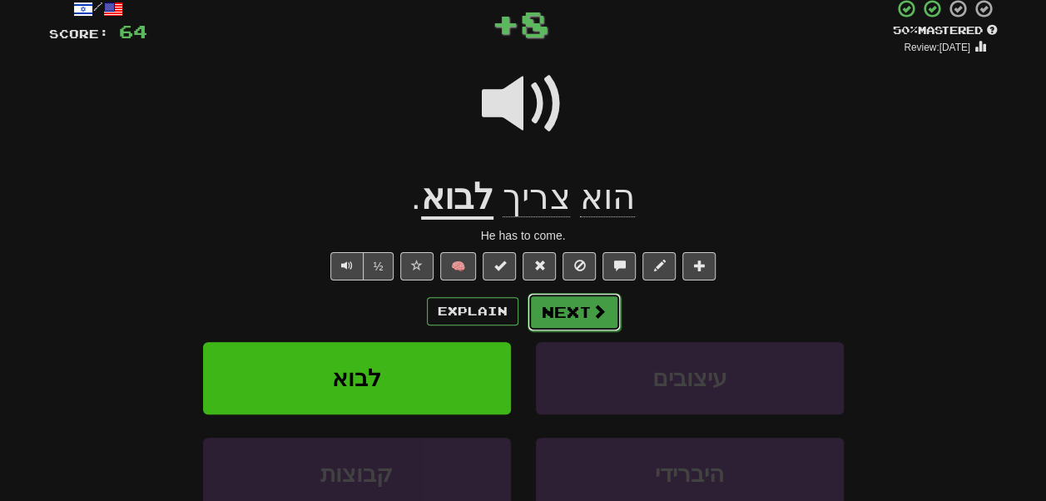
click at [542, 325] on button "Next" at bounding box center [574, 312] width 93 height 38
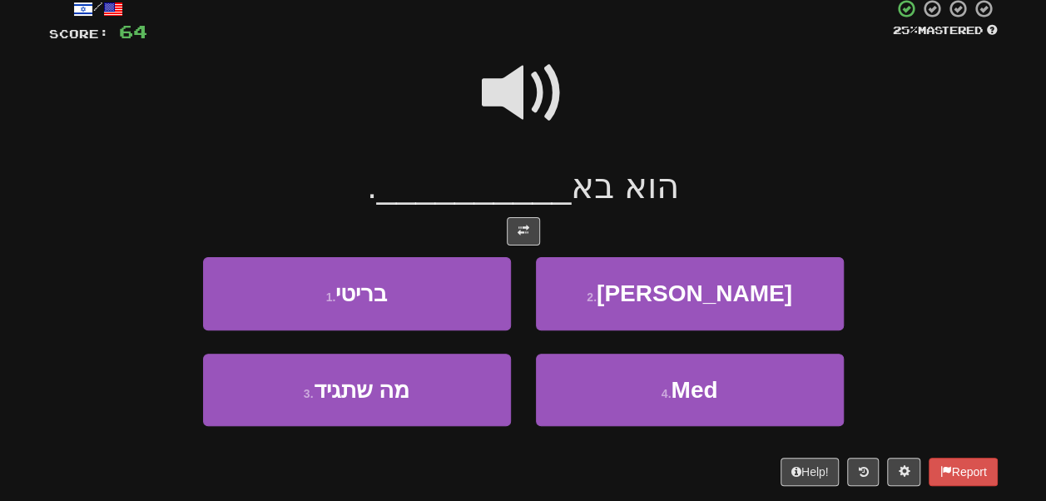
click at [534, 119] on span at bounding box center [523, 93] width 83 height 83
click at [517, 96] on span at bounding box center [523, 93] width 83 height 83
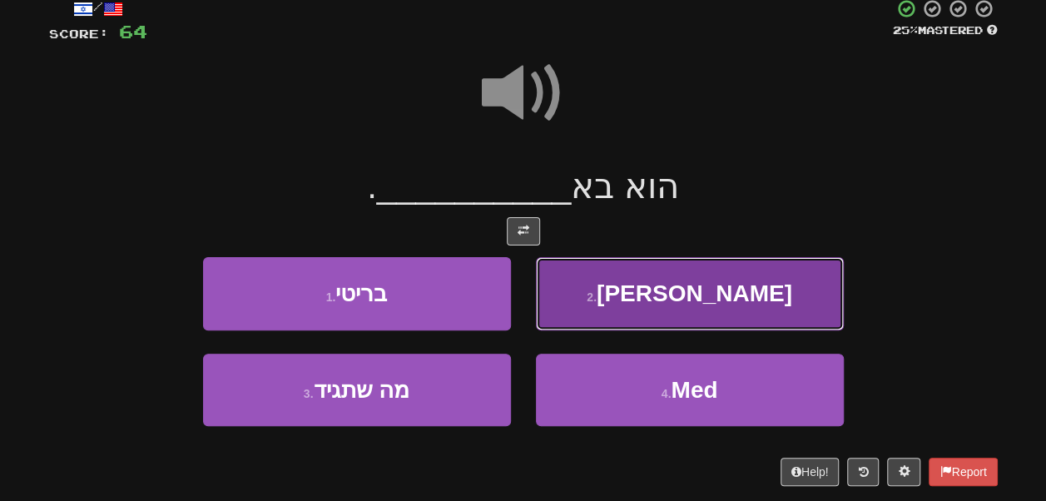
click at [590, 275] on button "2 . אליי" at bounding box center [690, 293] width 308 height 72
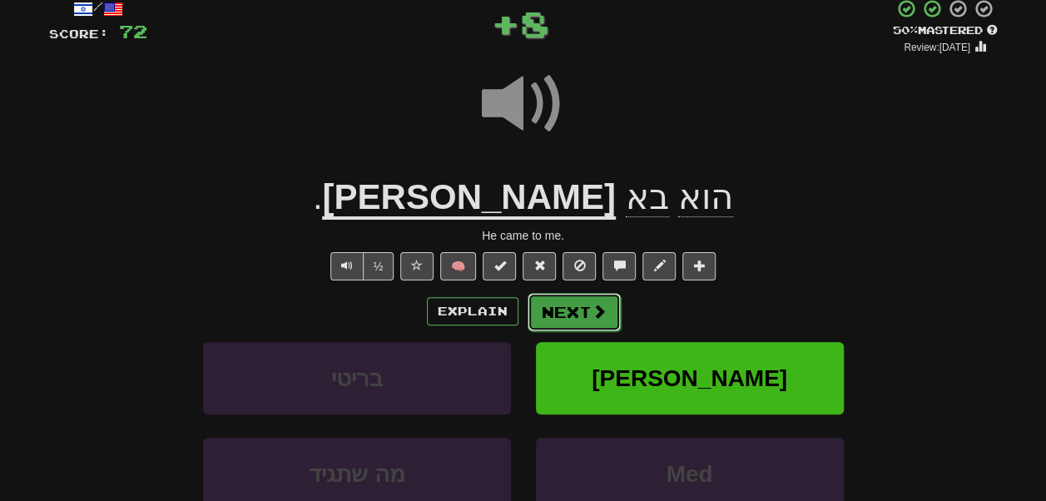
click at [568, 322] on button "Next" at bounding box center [574, 312] width 93 height 38
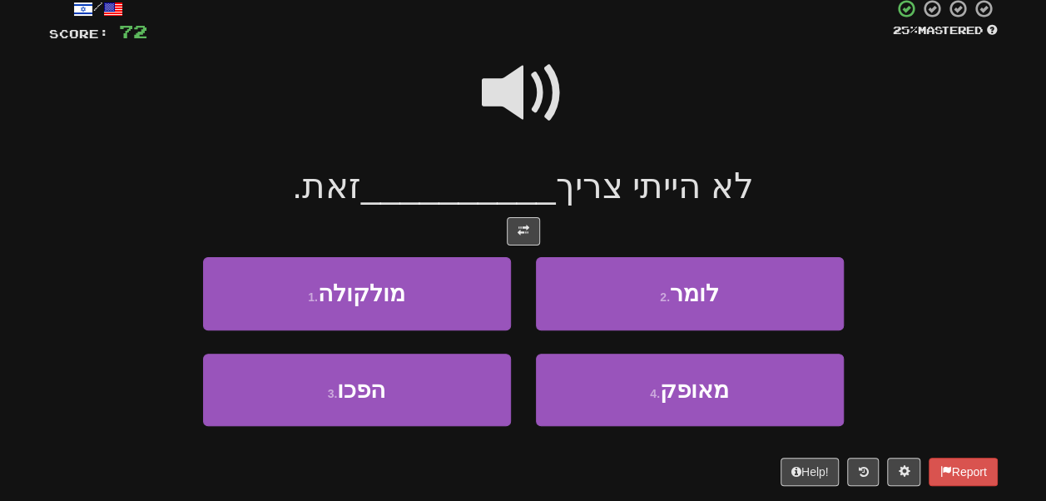
click at [521, 99] on span at bounding box center [523, 93] width 83 height 83
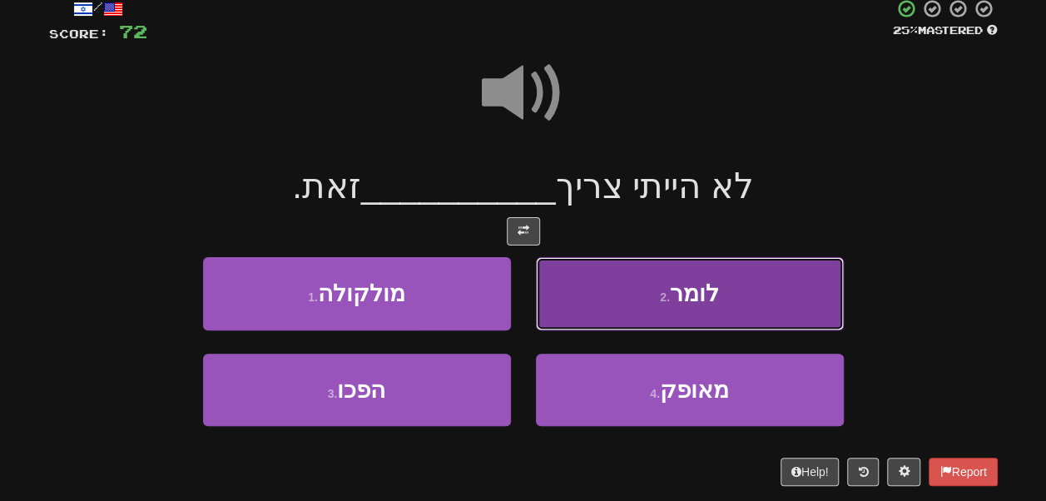
click at [611, 275] on button "2 . לומר" at bounding box center [690, 293] width 308 height 72
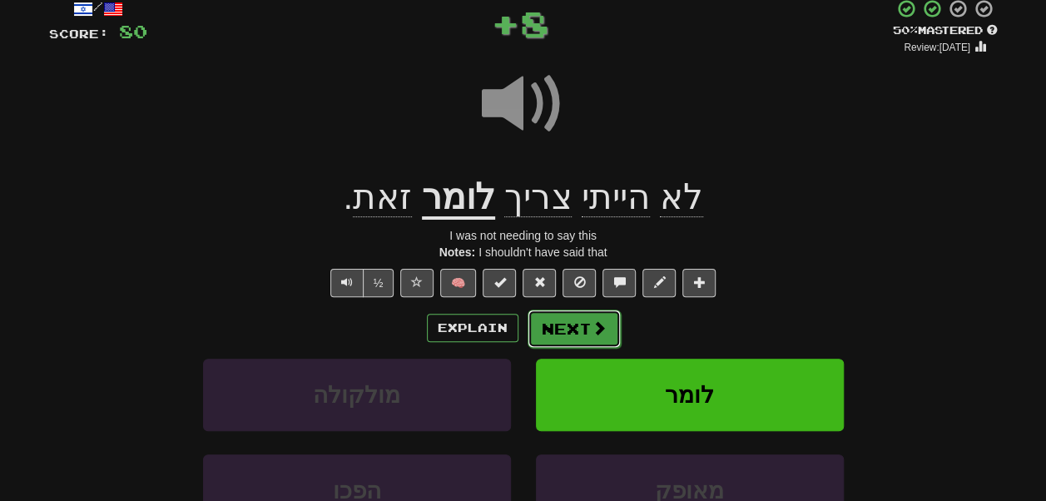
click at [587, 334] on button "Next" at bounding box center [574, 329] width 93 height 38
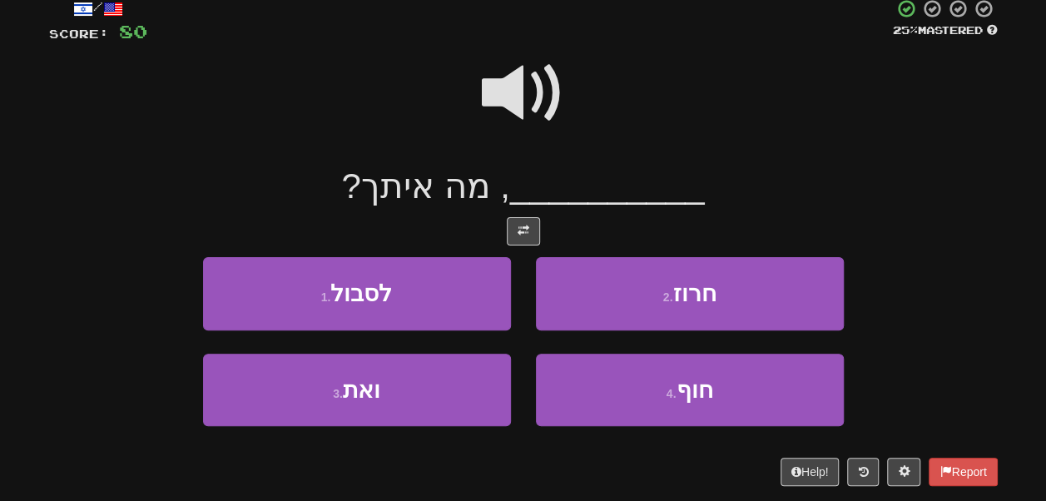
click at [537, 116] on span at bounding box center [523, 93] width 83 height 83
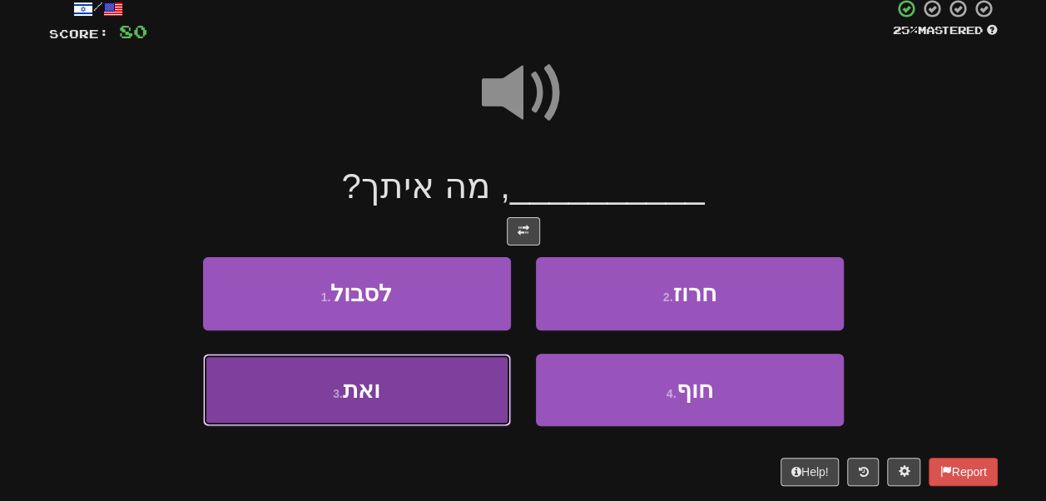
click at [455, 364] on button "3 . ואת" at bounding box center [357, 390] width 308 height 72
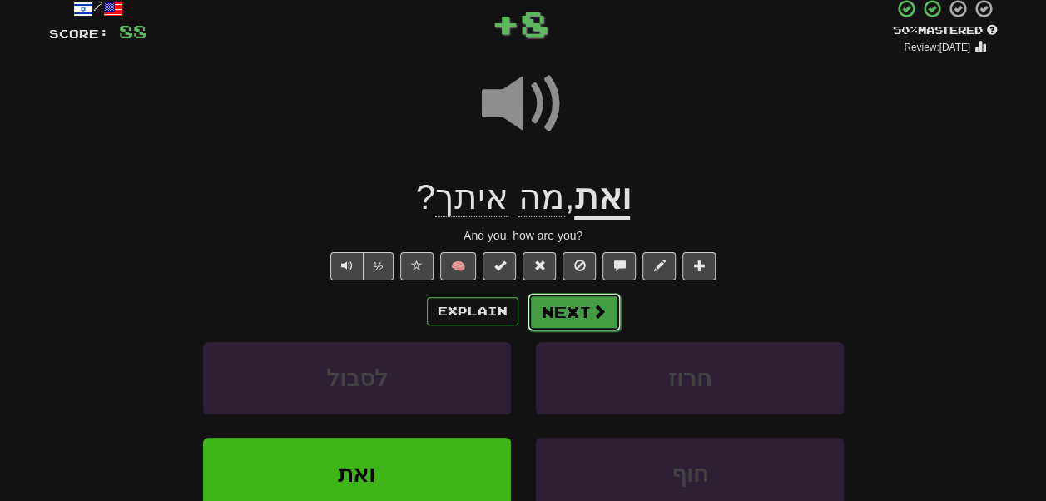
click at [596, 313] on span at bounding box center [599, 311] width 15 height 15
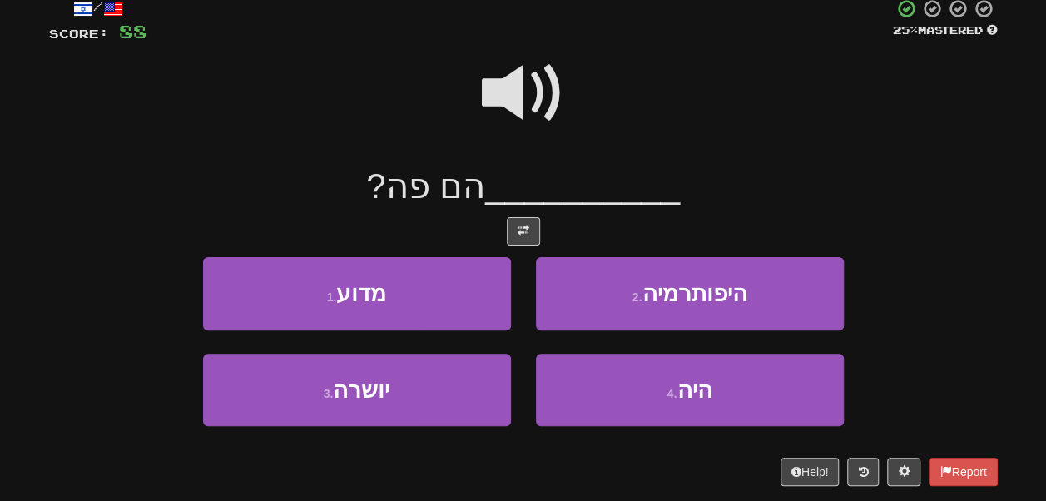
click at [562, 111] on span at bounding box center [523, 93] width 83 height 83
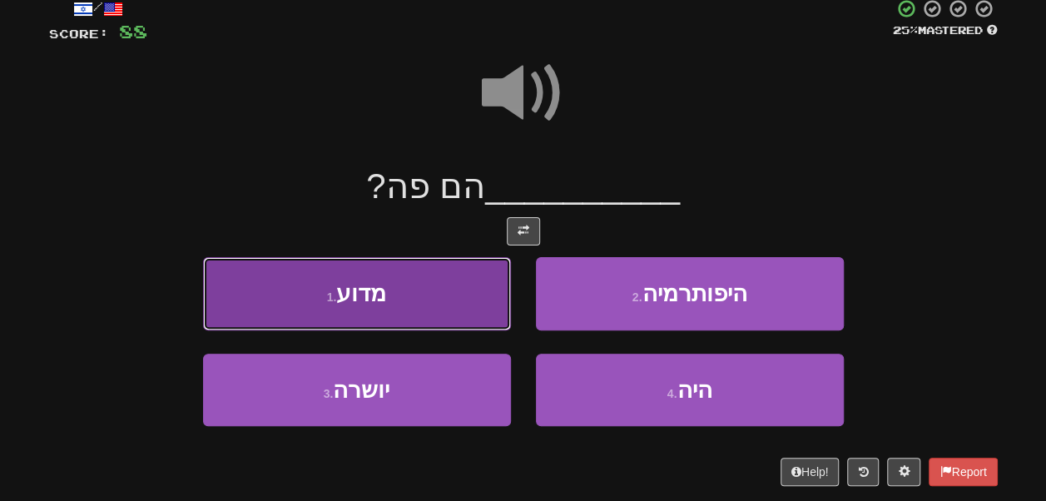
click at [412, 301] on button "1 . מדוע" at bounding box center [357, 293] width 308 height 72
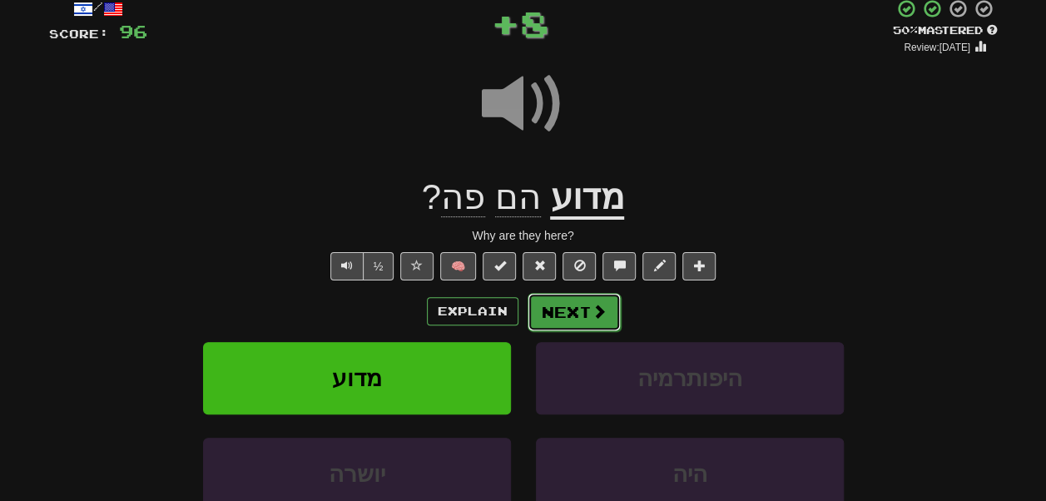
click at [571, 299] on button "Next" at bounding box center [574, 312] width 93 height 38
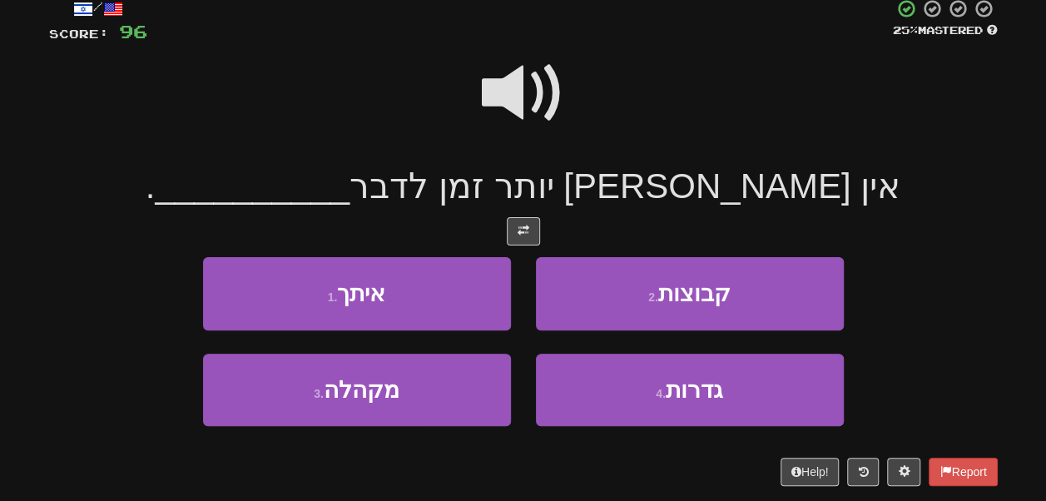
click at [508, 90] on span at bounding box center [523, 93] width 83 height 83
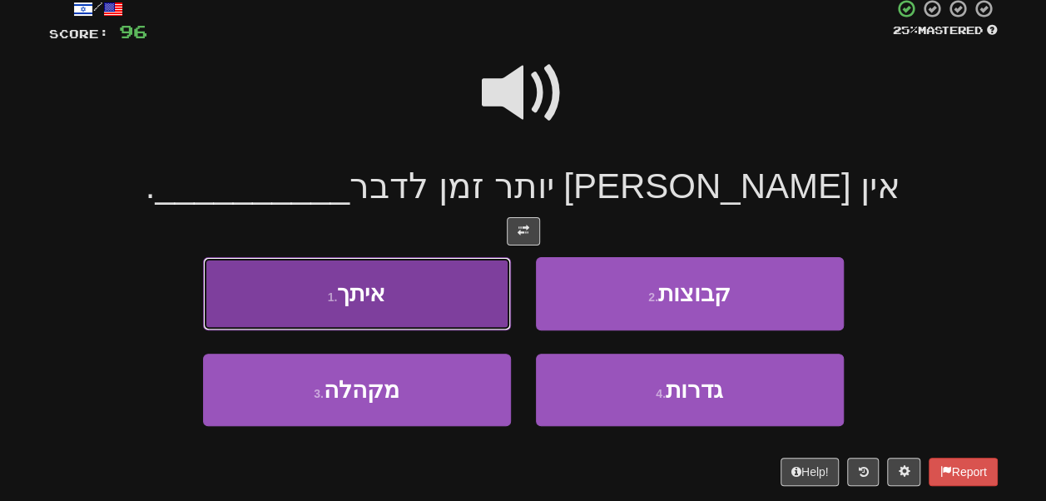
click at [399, 291] on button "1 . איתך" at bounding box center [357, 293] width 308 height 72
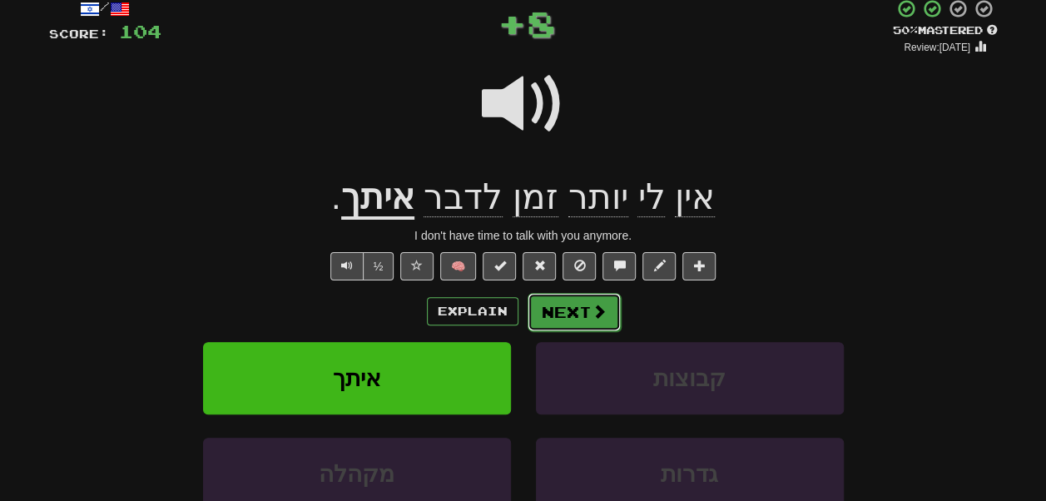
click at [567, 316] on button "Next" at bounding box center [574, 312] width 93 height 38
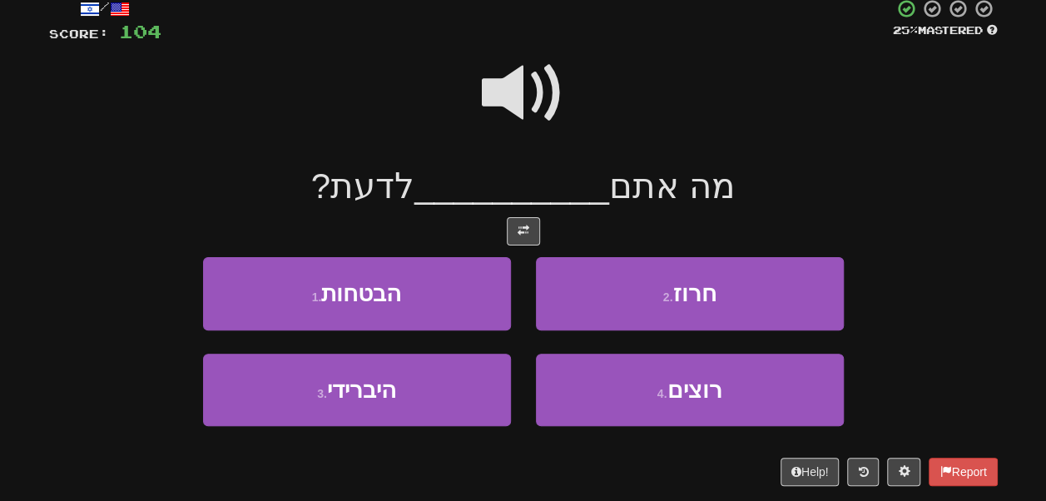
click at [521, 90] on span at bounding box center [523, 93] width 83 height 83
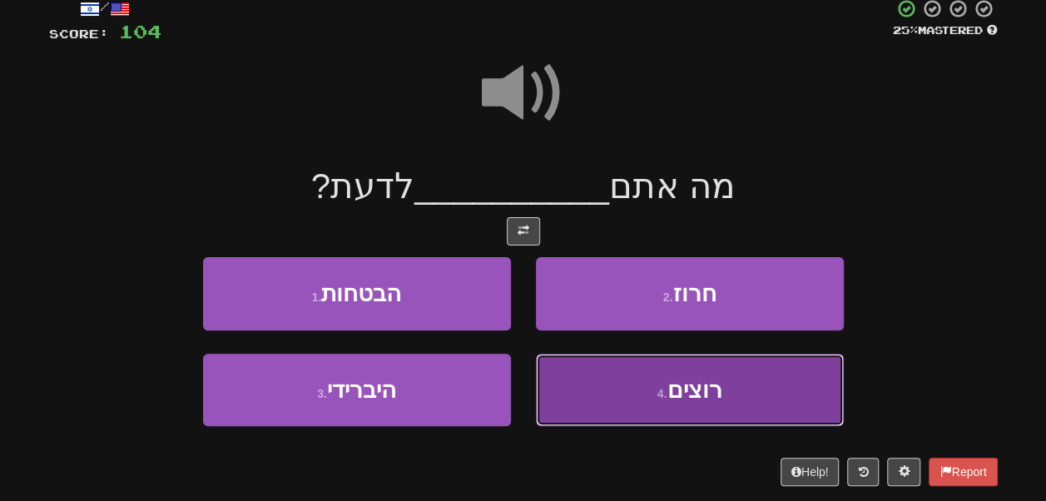
click at [586, 368] on button "4 . רוצים" at bounding box center [690, 390] width 308 height 72
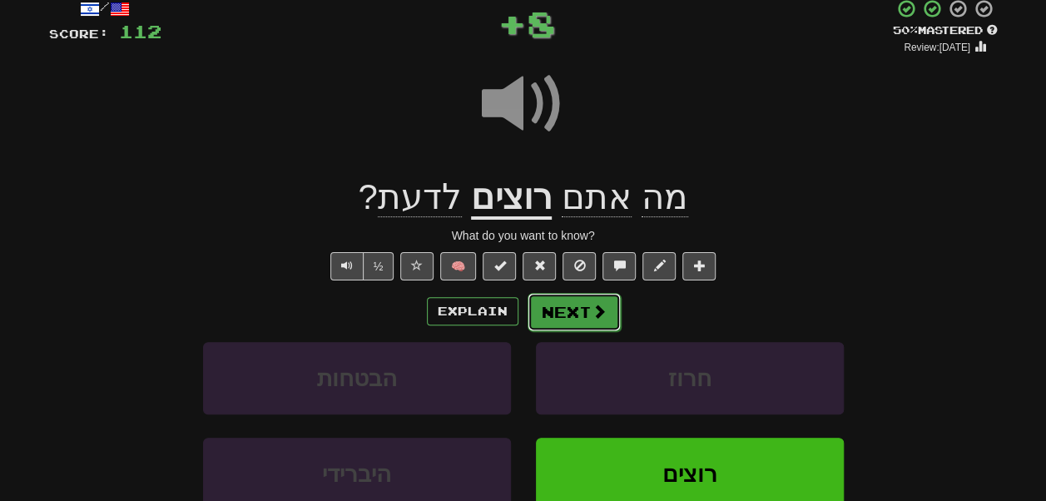
click at [570, 310] on button "Next" at bounding box center [574, 312] width 93 height 38
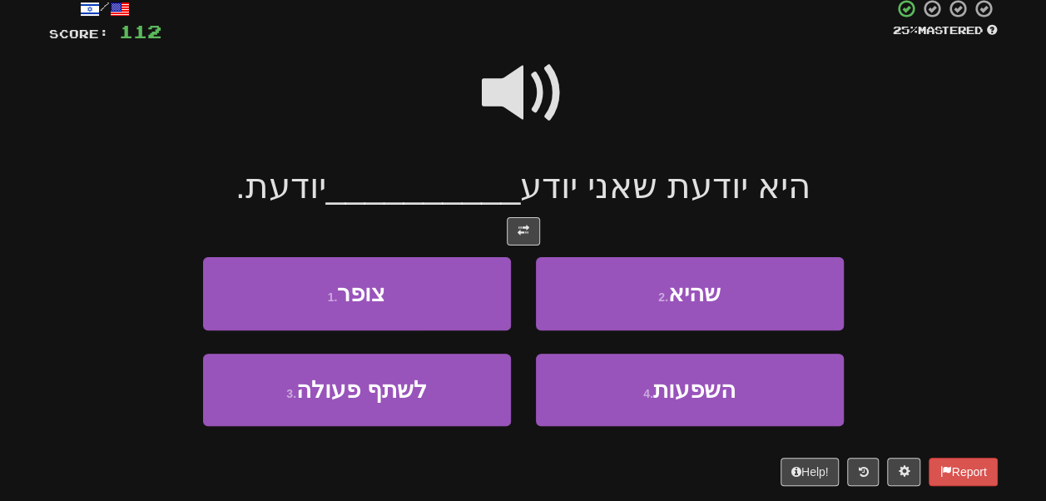
click at [516, 97] on span at bounding box center [523, 93] width 83 height 83
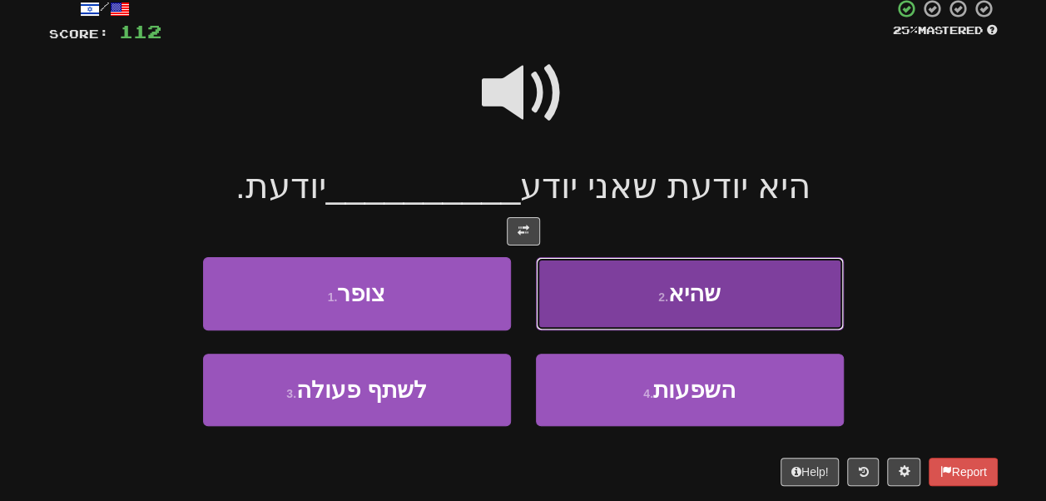
click at [606, 280] on button "2 . שהיא" at bounding box center [690, 293] width 308 height 72
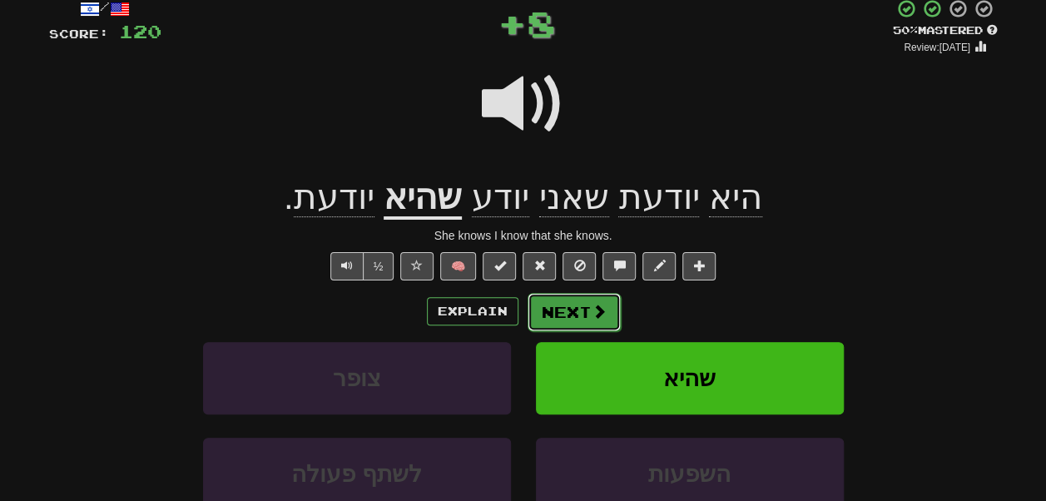
click at [603, 326] on button "Next" at bounding box center [574, 312] width 93 height 38
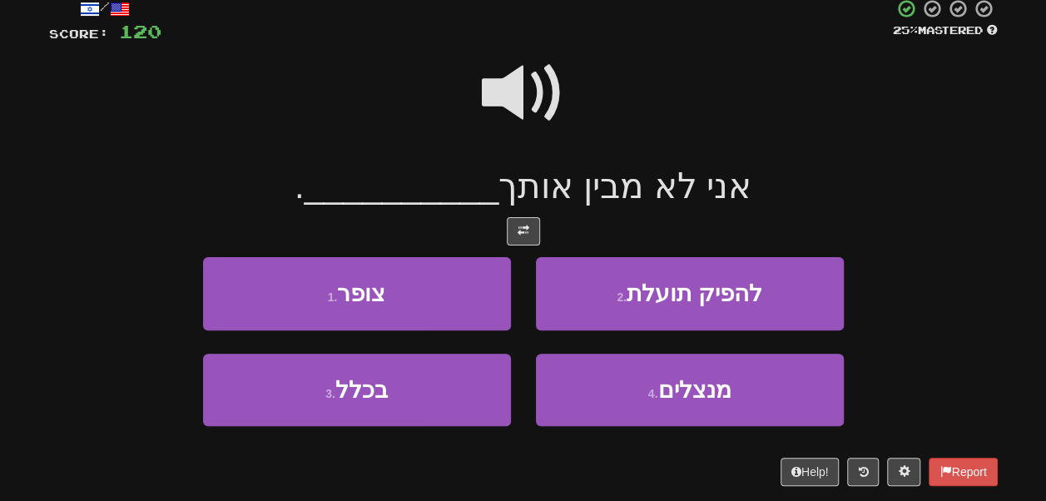
click at [518, 80] on span at bounding box center [523, 93] width 83 height 83
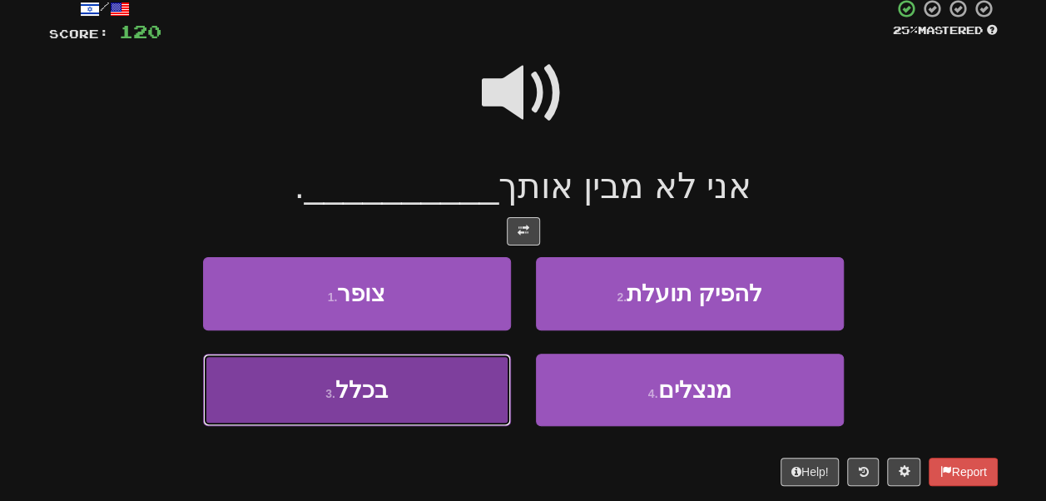
click at [454, 380] on button "3 . בכלל" at bounding box center [357, 390] width 308 height 72
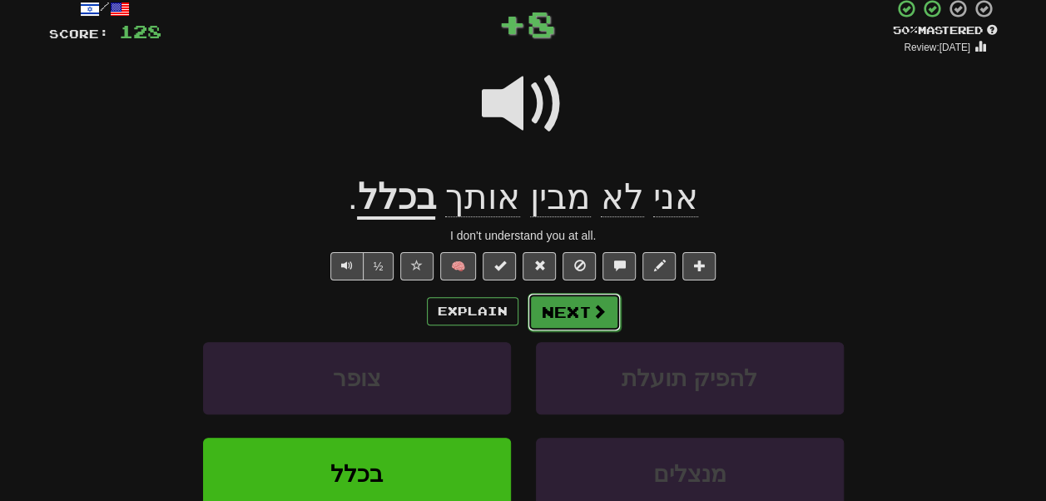
click at [580, 318] on button "Next" at bounding box center [574, 312] width 93 height 38
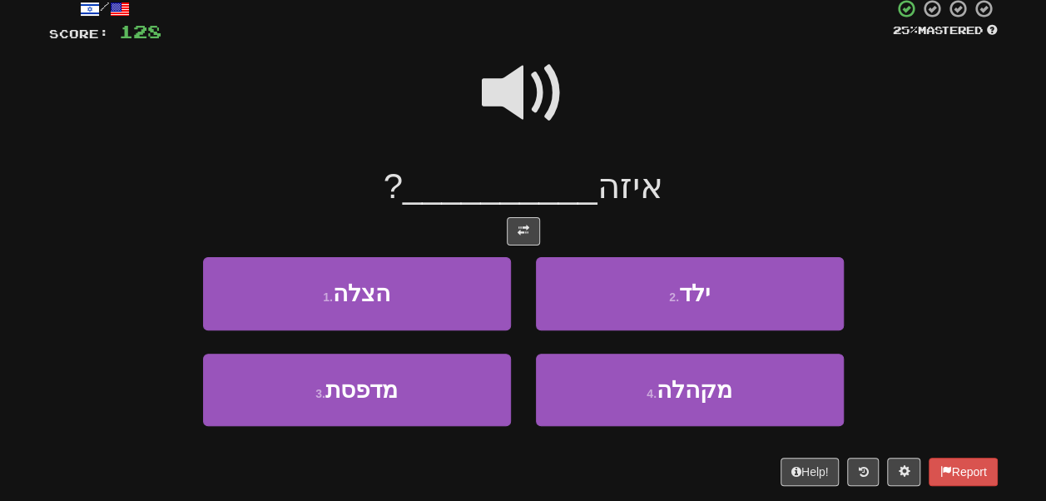
click at [514, 102] on span at bounding box center [523, 93] width 83 height 83
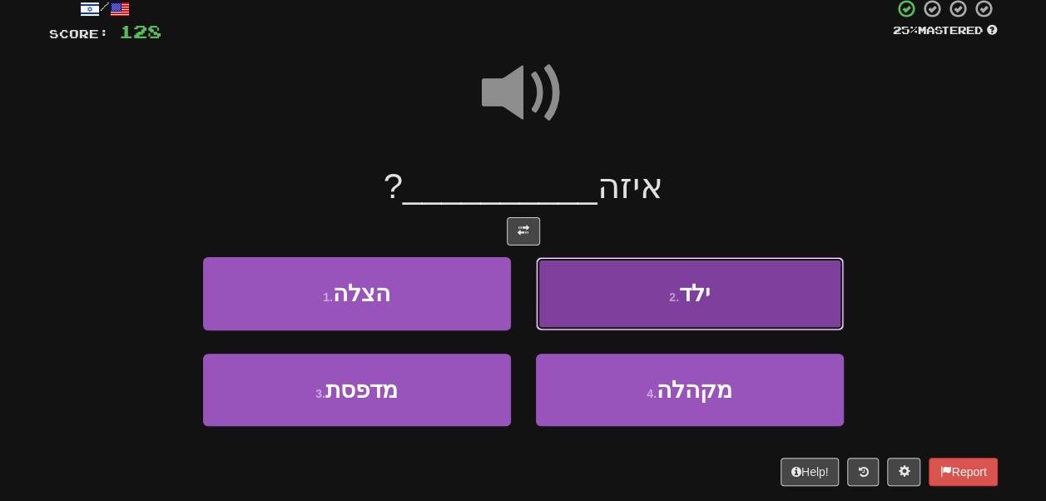
click at [584, 294] on button "2 . ילד" at bounding box center [690, 293] width 308 height 72
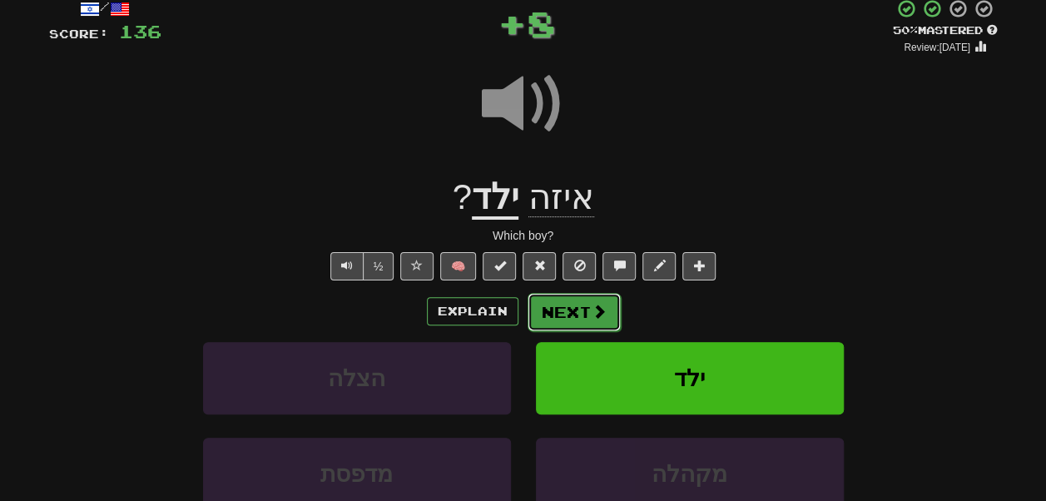
click at [582, 317] on button "Next" at bounding box center [574, 312] width 93 height 38
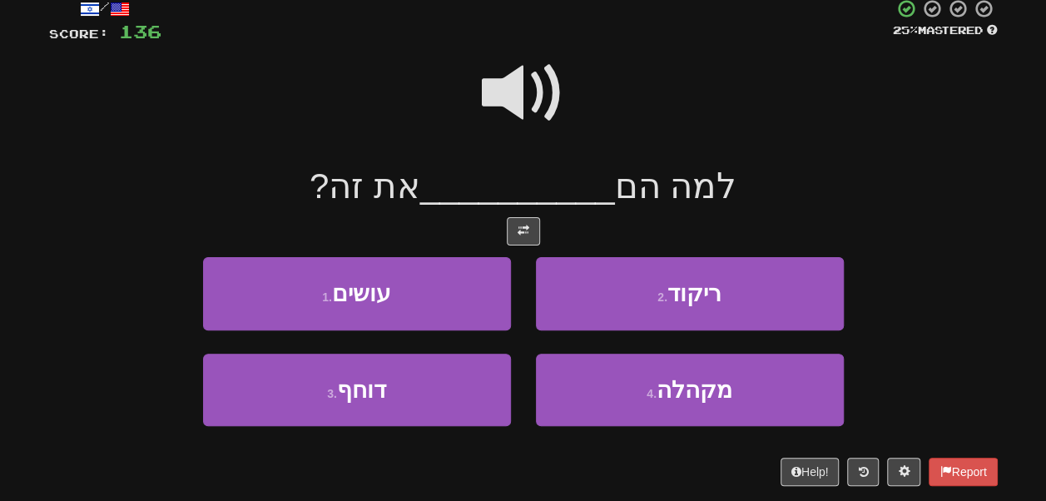
click at [519, 113] on span at bounding box center [523, 93] width 83 height 83
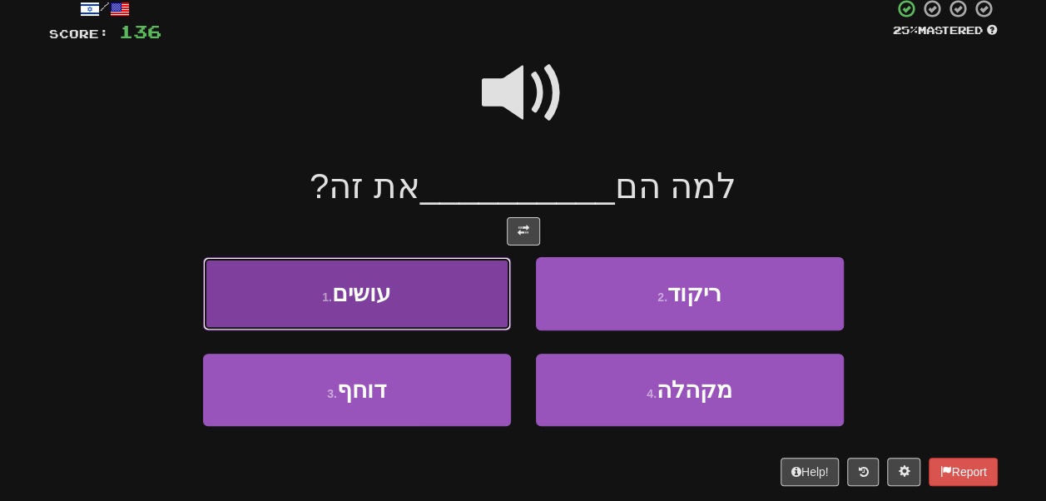
click at [443, 303] on button "1 . עושים" at bounding box center [357, 293] width 308 height 72
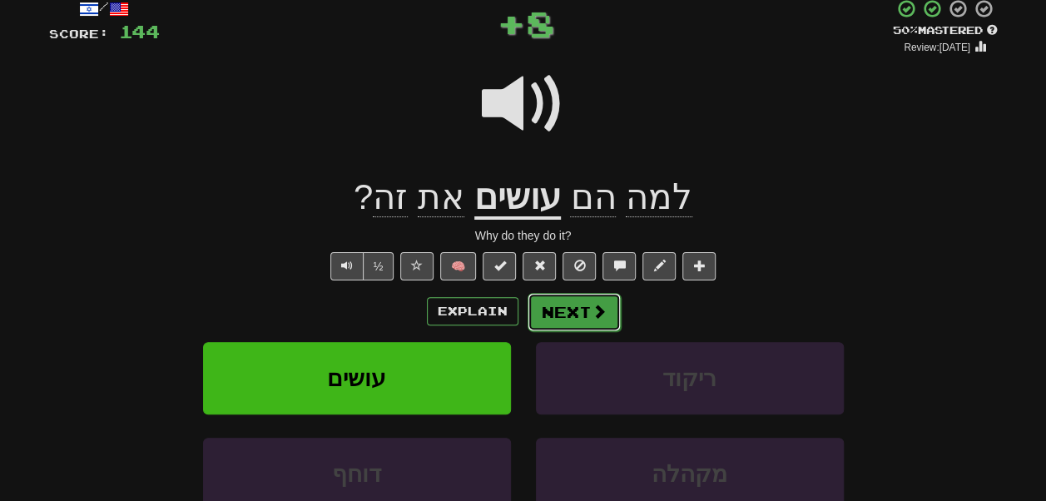
click at [561, 316] on button "Next" at bounding box center [574, 312] width 93 height 38
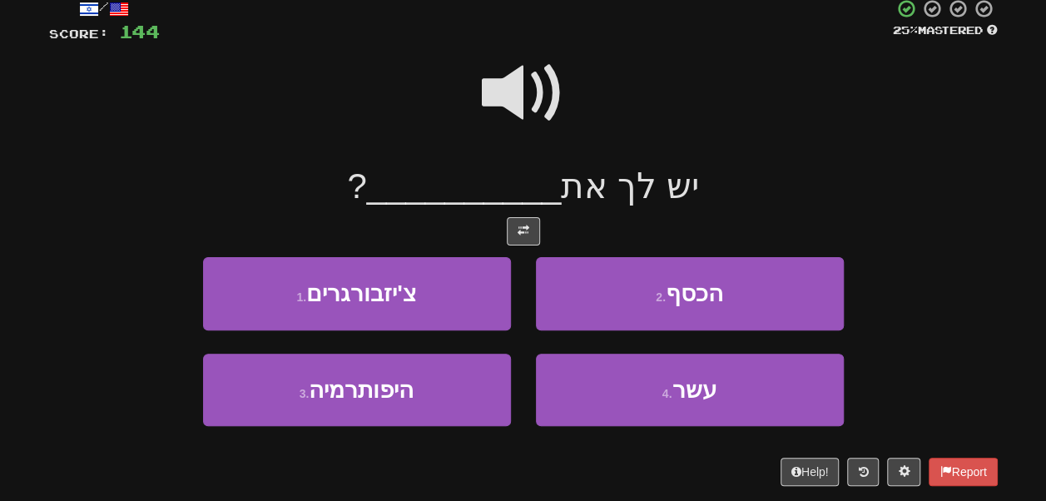
click at [514, 116] on span at bounding box center [523, 93] width 83 height 83
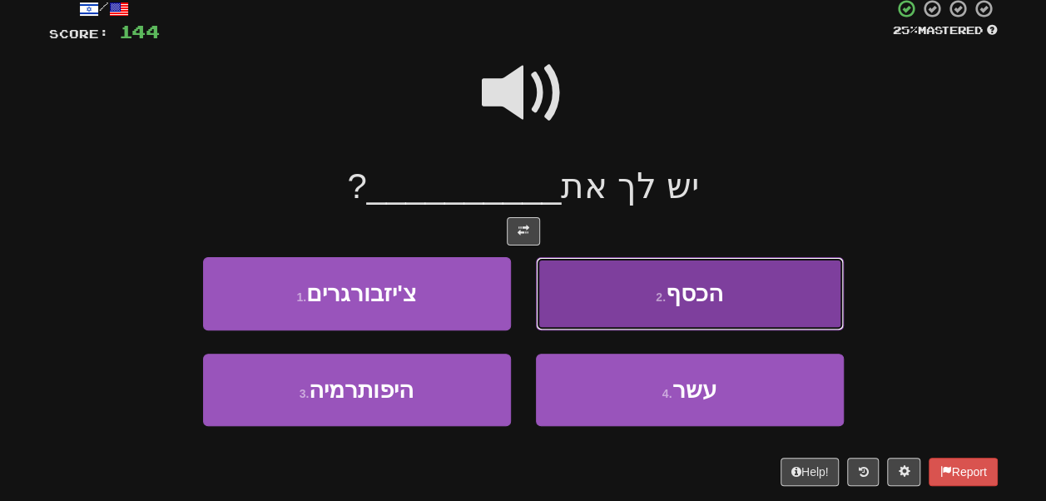
click at [577, 270] on button "2 . הכסף" at bounding box center [690, 293] width 308 height 72
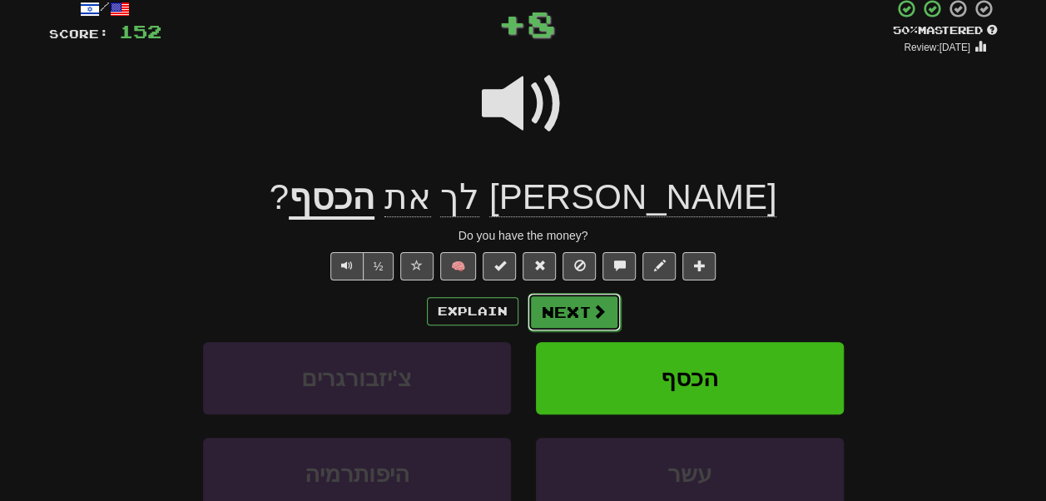
click at [573, 321] on button "Next" at bounding box center [574, 312] width 93 height 38
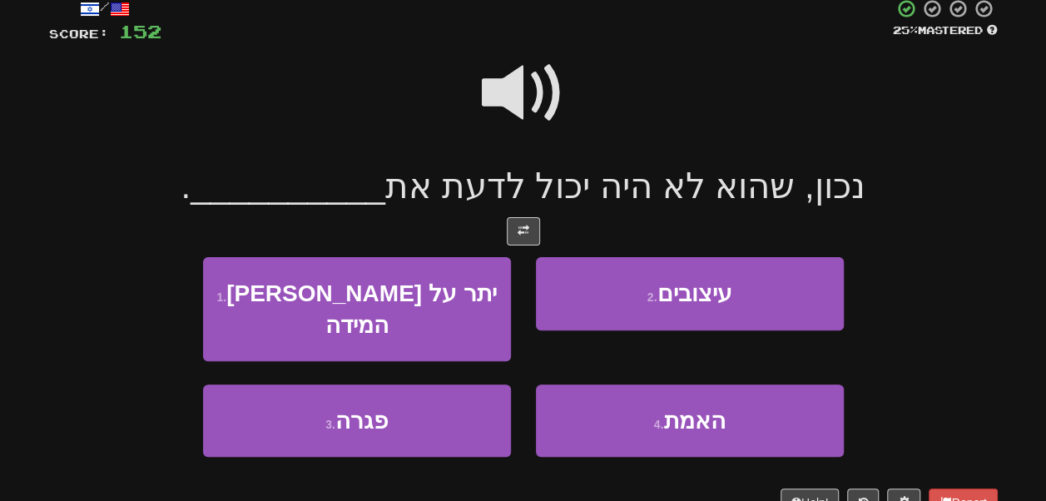
click at [523, 102] on span at bounding box center [523, 93] width 83 height 83
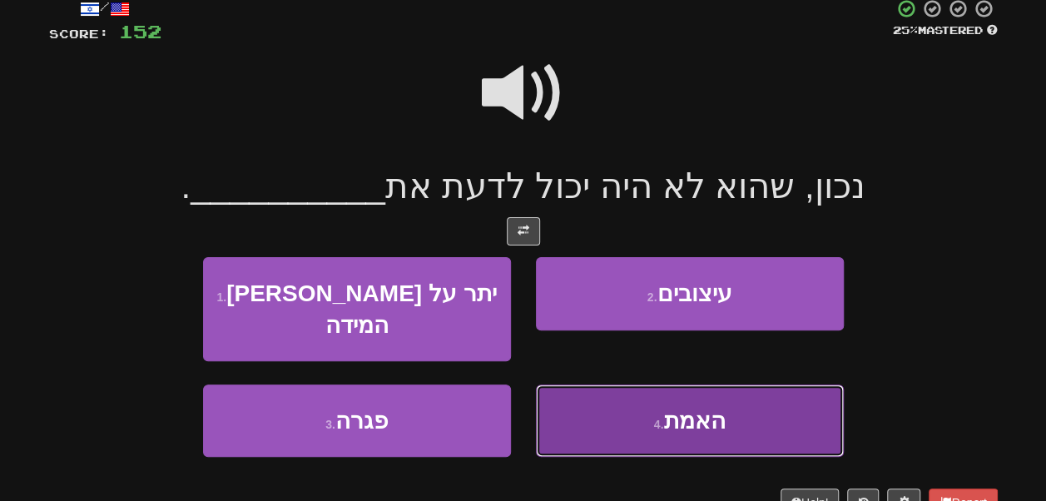
click at [568, 384] on button "4 . האמת" at bounding box center [690, 420] width 308 height 72
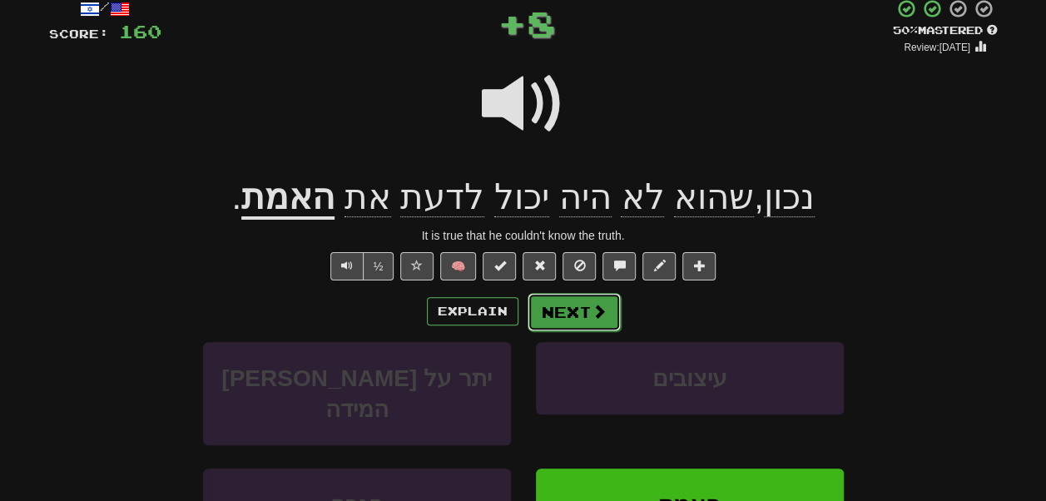
click at [569, 319] on button "Next" at bounding box center [574, 312] width 93 height 38
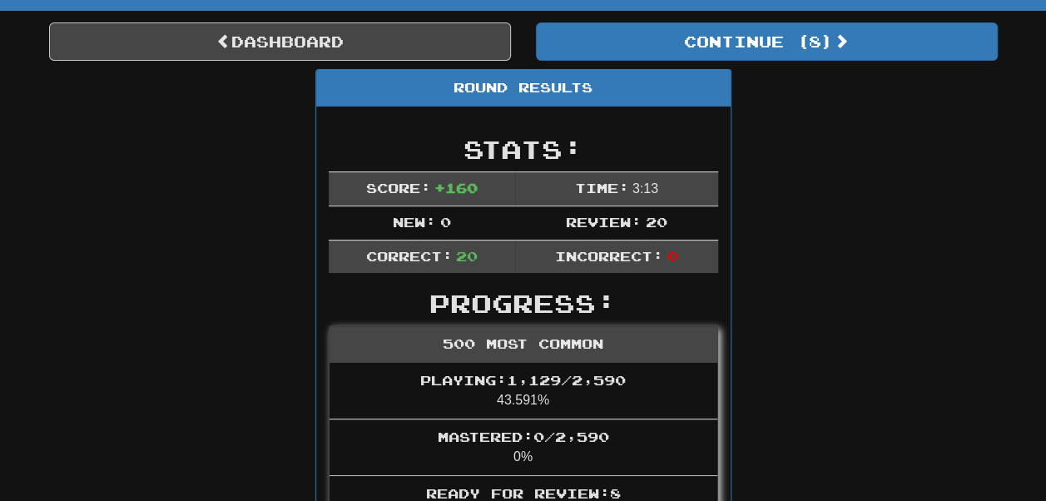
scroll to position [138, 0]
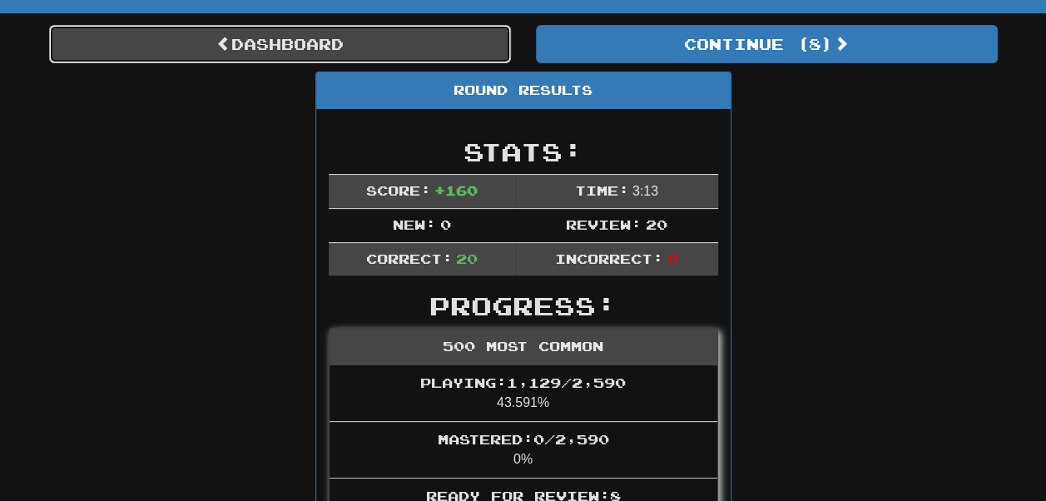
click at [424, 35] on link "Dashboard" at bounding box center [280, 44] width 462 height 38
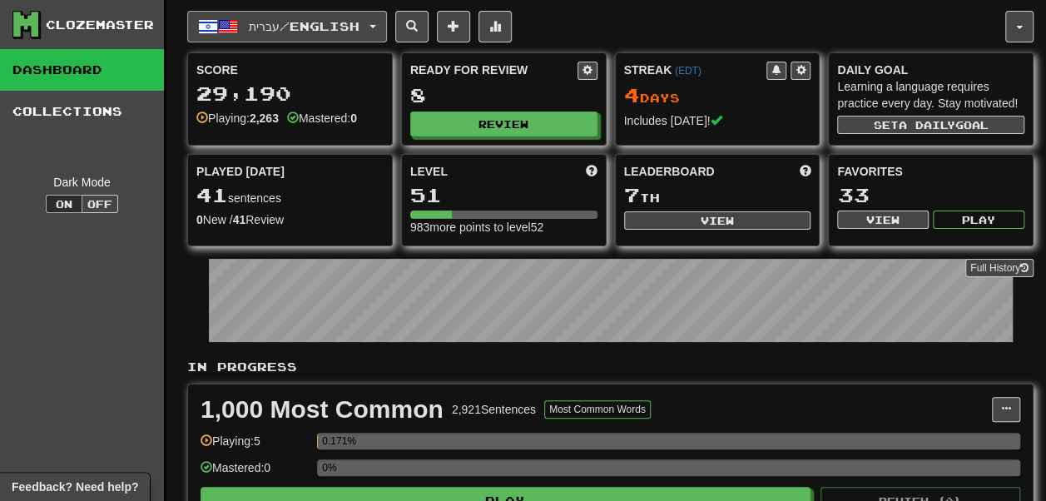
click at [310, 35] on button "עברית / English" at bounding box center [287, 27] width 200 height 32
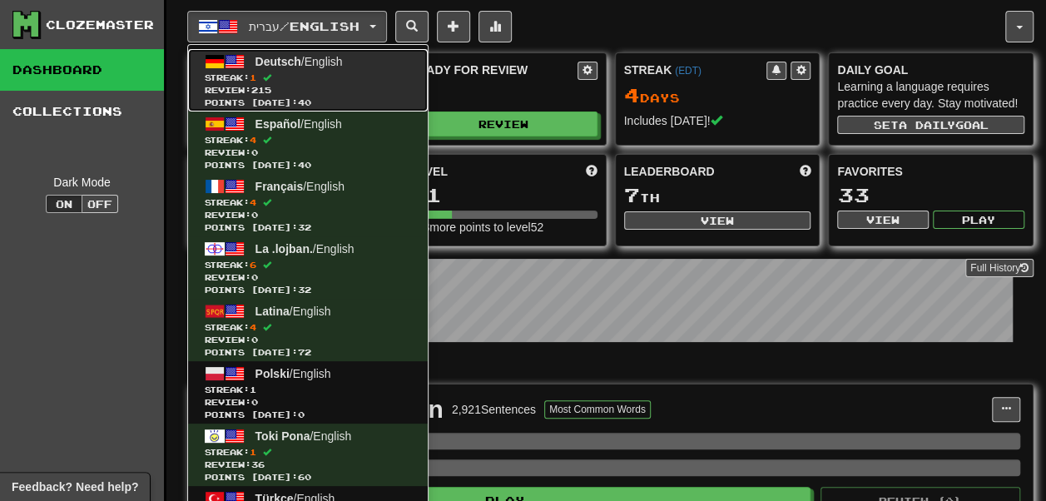
click at [308, 72] on span "Streak: 1" at bounding box center [308, 78] width 206 height 12
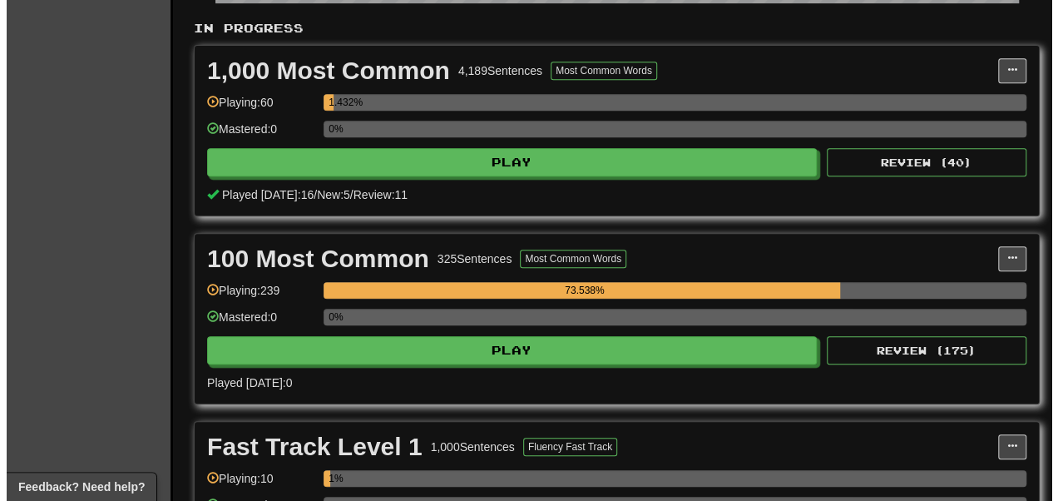
scroll to position [335, 0]
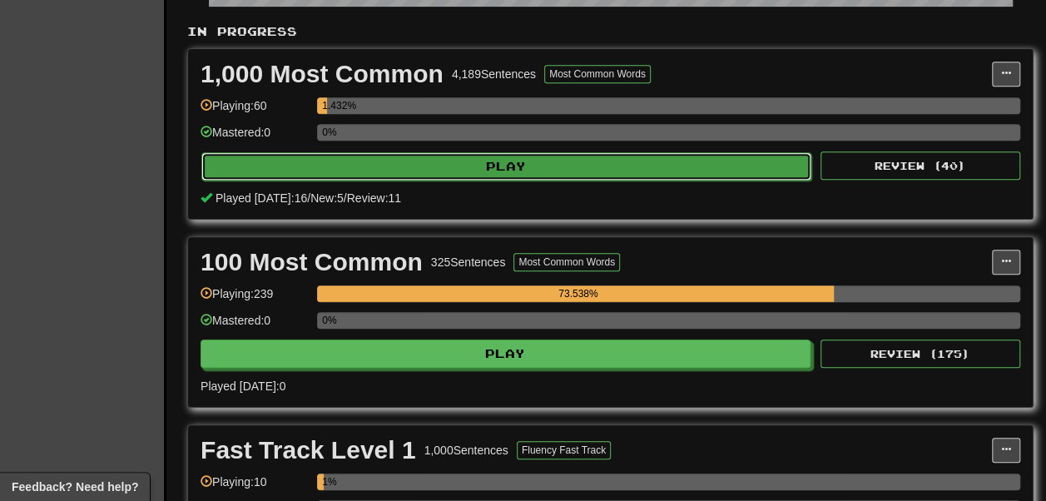
click at [406, 181] on button "Play" at bounding box center [506, 166] width 610 height 28
select select "**"
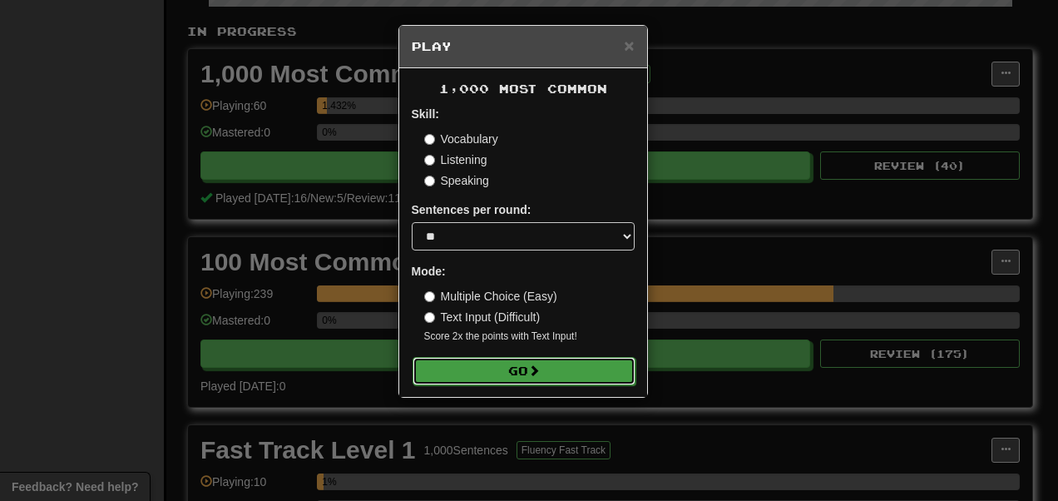
click at [473, 369] on button "Go" at bounding box center [524, 371] width 223 height 28
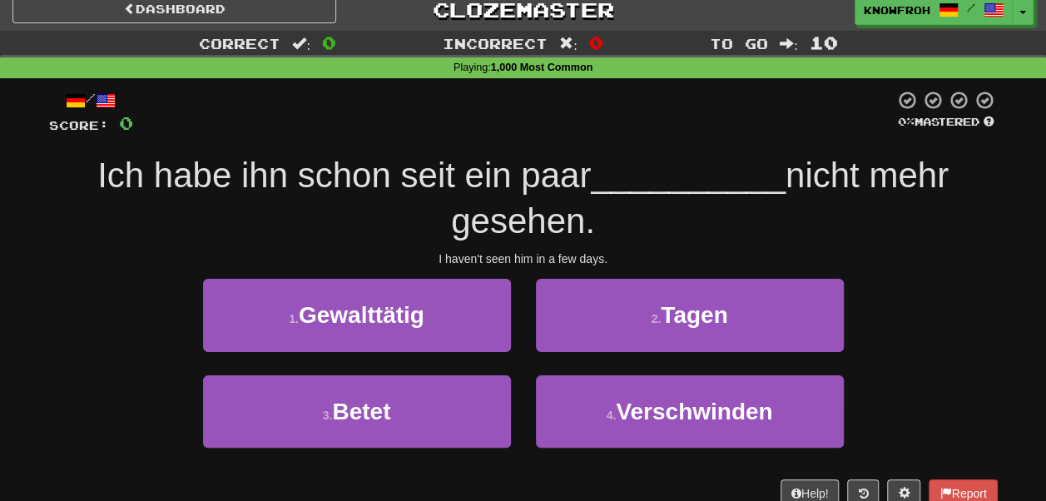
scroll to position [13, 0]
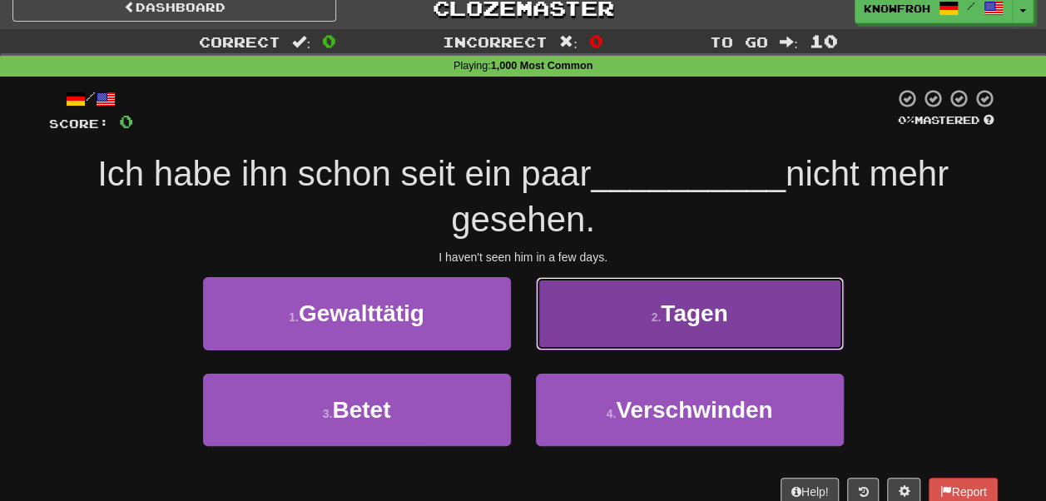
click at [579, 321] on button "2 . Tagen" at bounding box center [690, 313] width 308 height 72
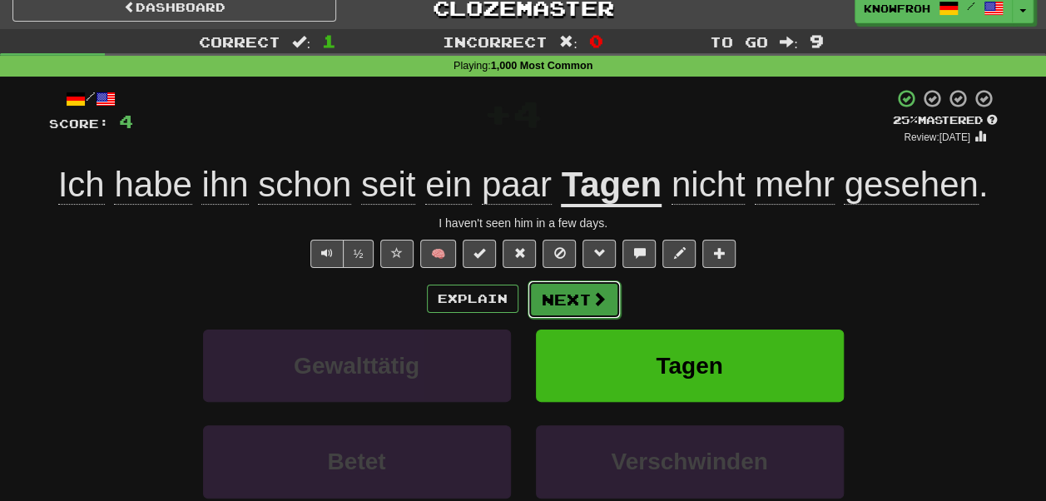
click at [596, 319] on button "Next" at bounding box center [574, 299] width 93 height 38
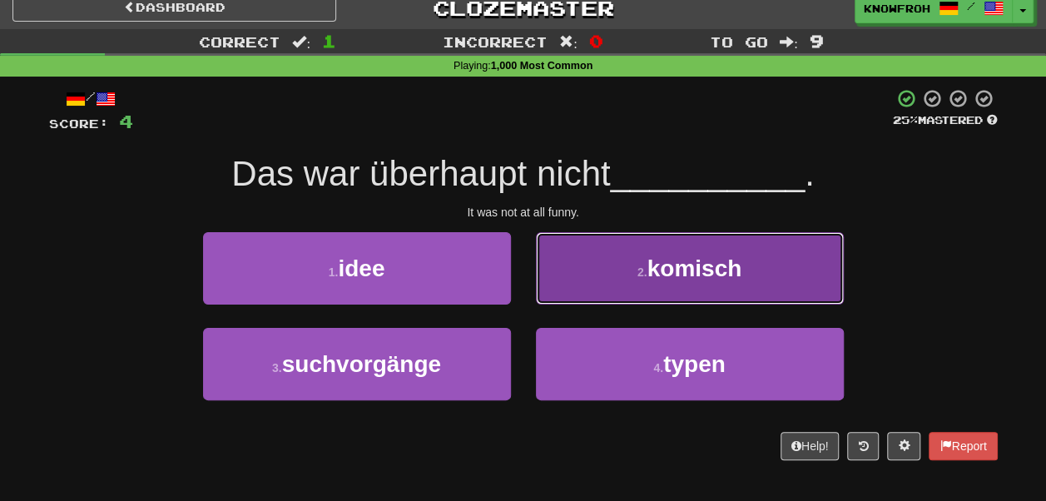
click at [570, 258] on button "2 . komisch" at bounding box center [690, 268] width 308 height 72
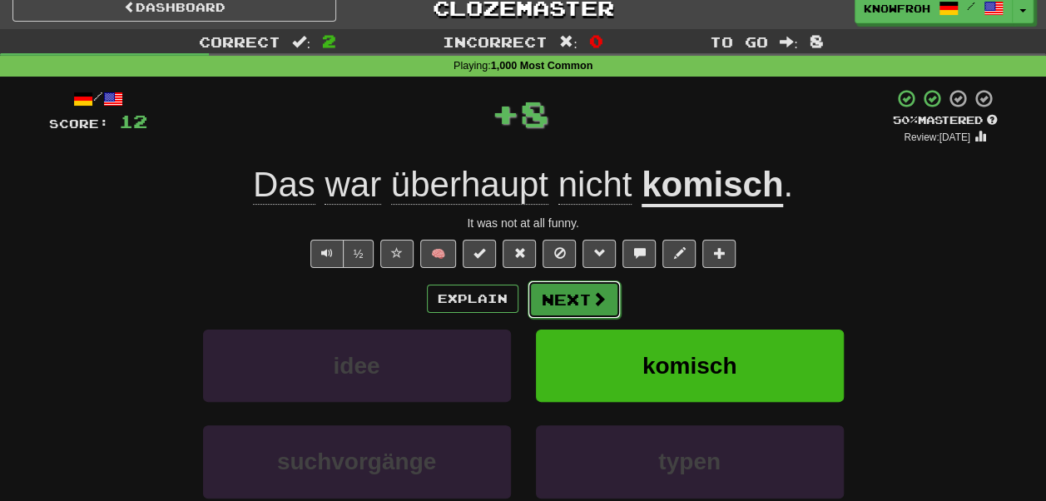
click at [567, 288] on button "Next" at bounding box center [574, 299] width 93 height 38
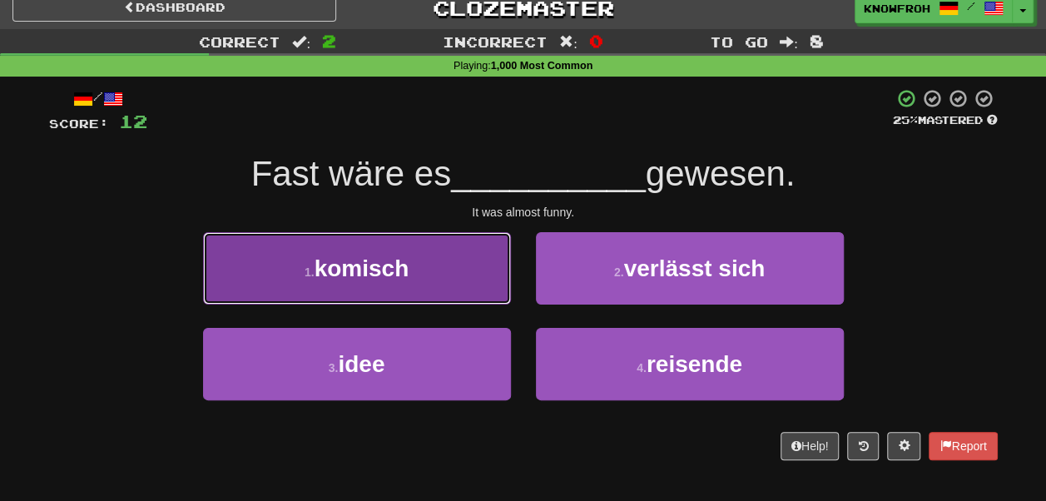
click at [470, 265] on button "1 . komisch" at bounding box center [357, 268] width 308 height 72
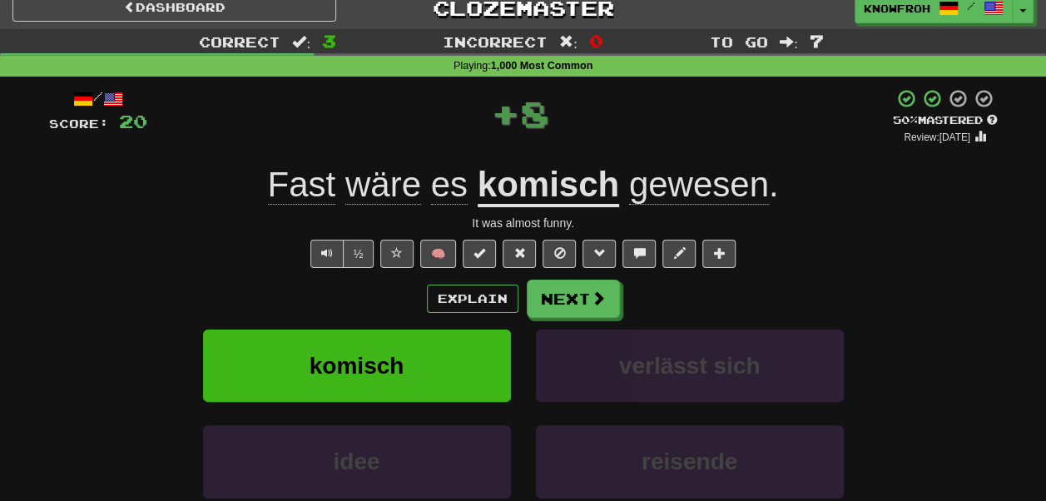
click at [671, 195] on span "gewesen" at bounding box center [699, 185] width 140 height 40
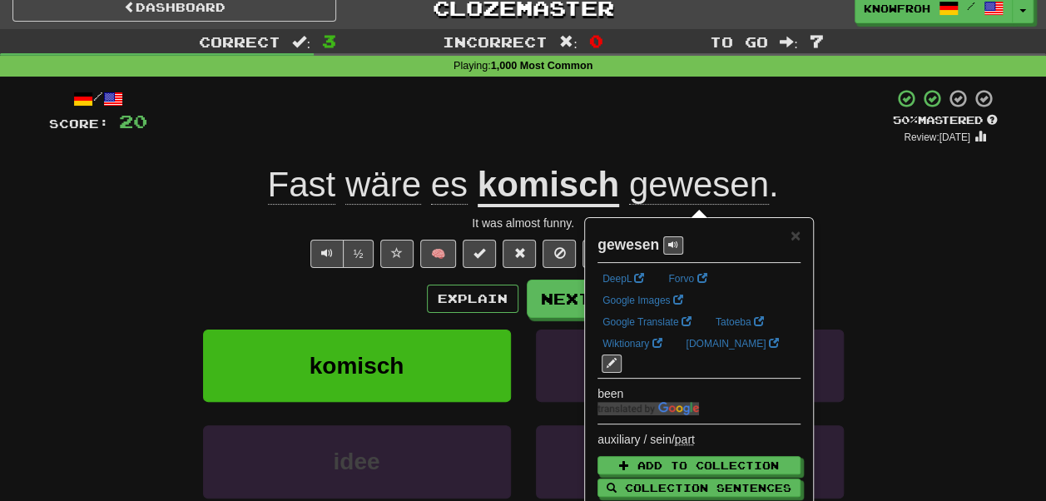
click at [662, 110] on div "+ 8" at bounding box center [519, 116] width 745 height 57
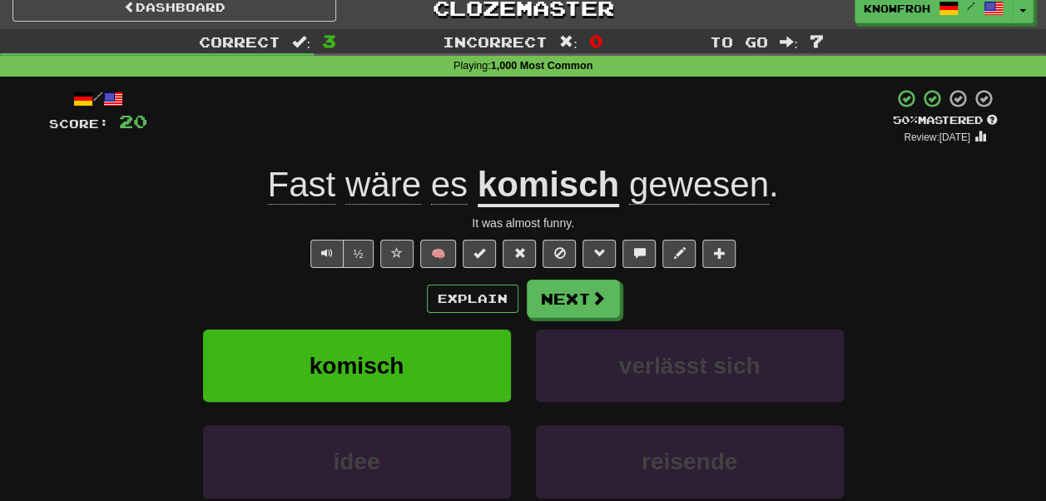
click at [358, 191] on span "wäre" at bounding box center [383, 185] width 76 height 40
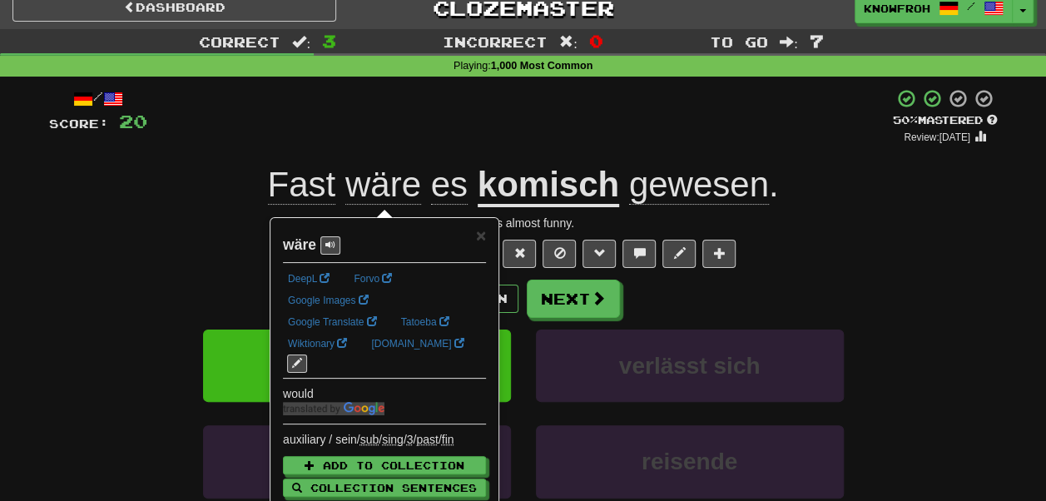
click at [356, 140] on div "+ 8" at bounding box center [519, 116] width 745 height 57
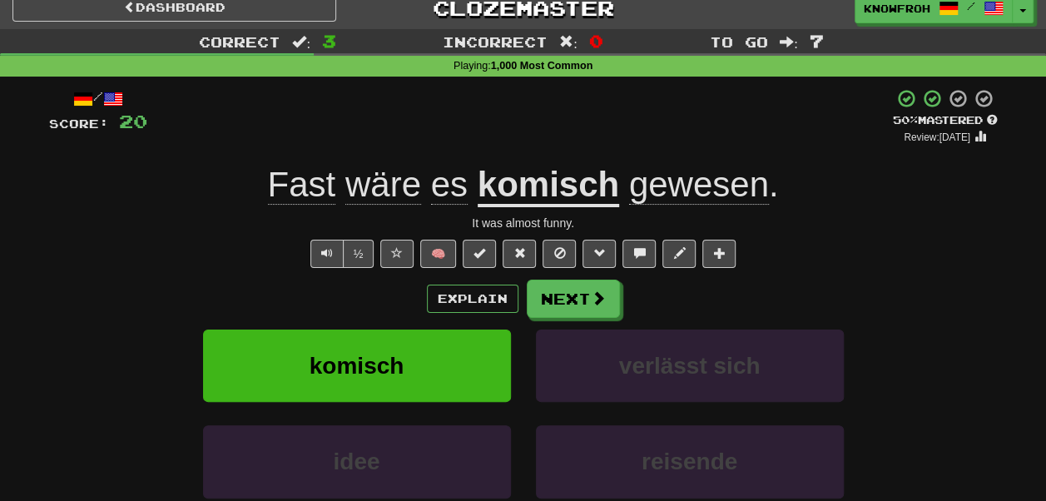
click at [308, 190] on span "Fast" at bounding box center [302, 185] width 68 height 40
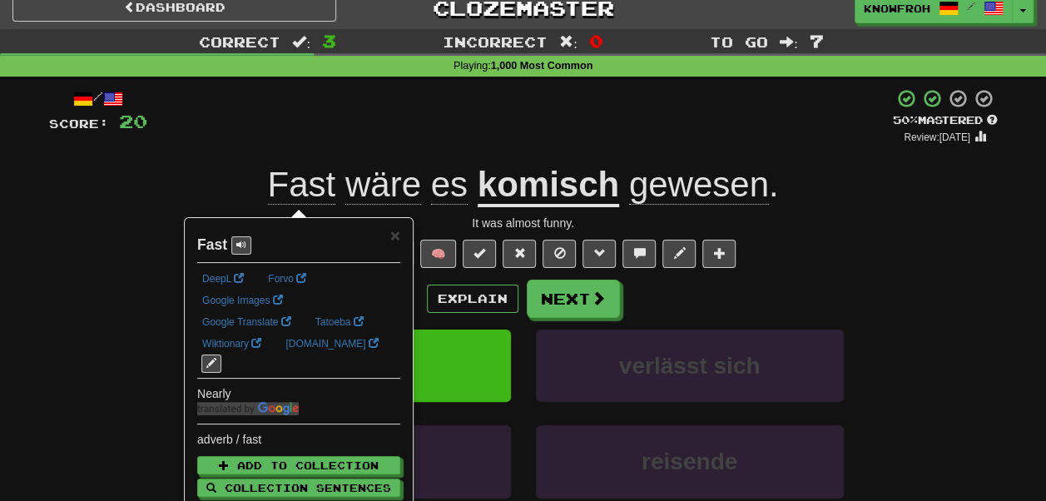
click at [319, 136] on div "+ 8" at bounding box center [519, 116] width 745 height 57
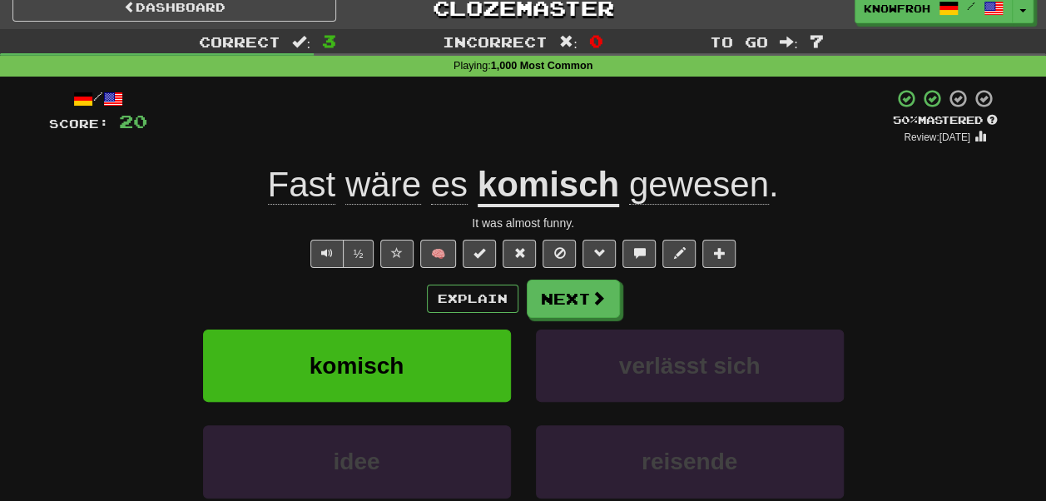
click at [399, 191] on span "wäre" at bounding box center [383, 185] width 76 height 40
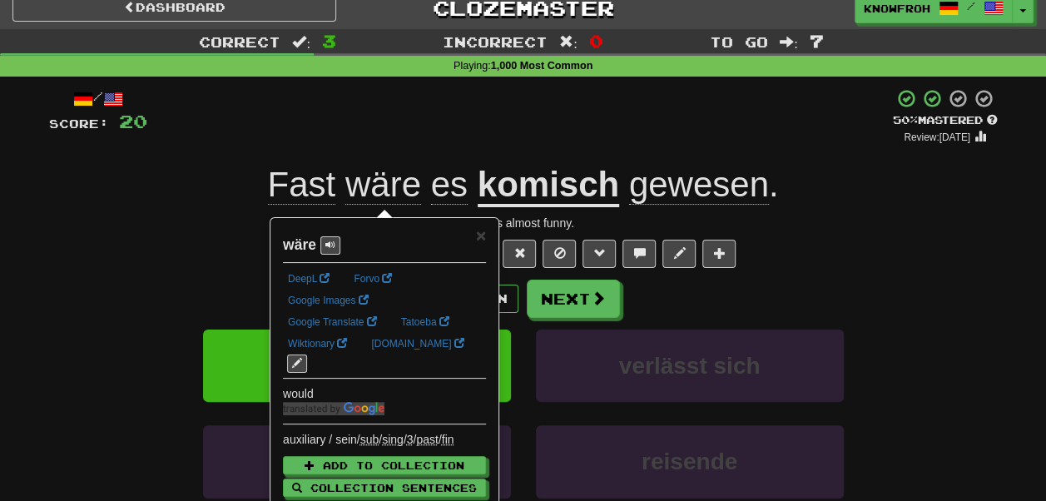
click at [403, 129] on div "+ 8" at bounding box center [519, 116] width 745 height 57
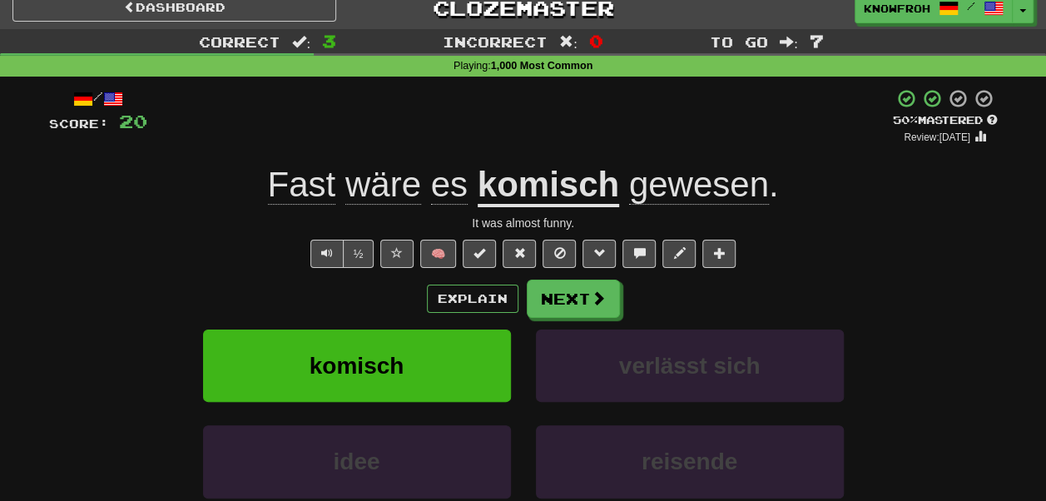
click at [451, 189] on span "es" at bounding box center [449, 185] width 37 height 40
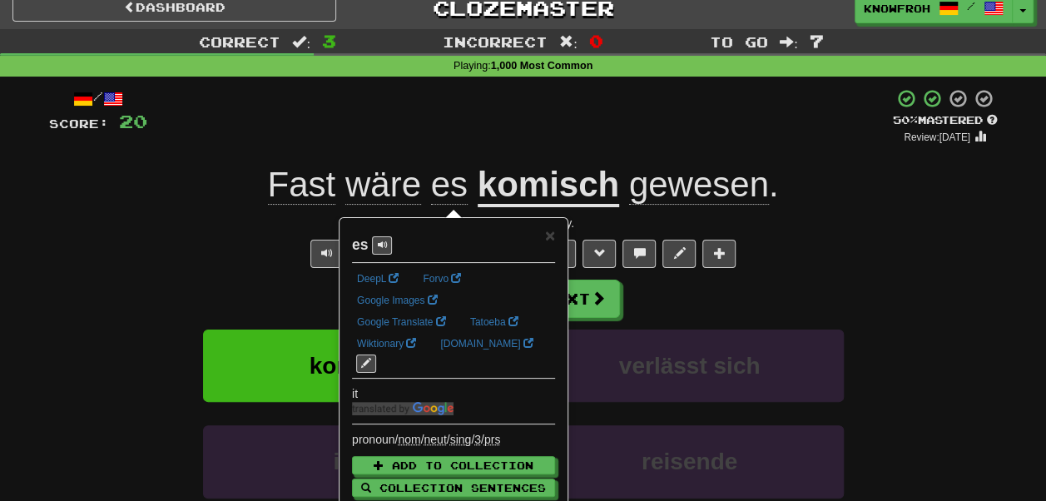
click at [428, 108] on div "+ 8" at bounding box center [519, 116] width 745 height 57
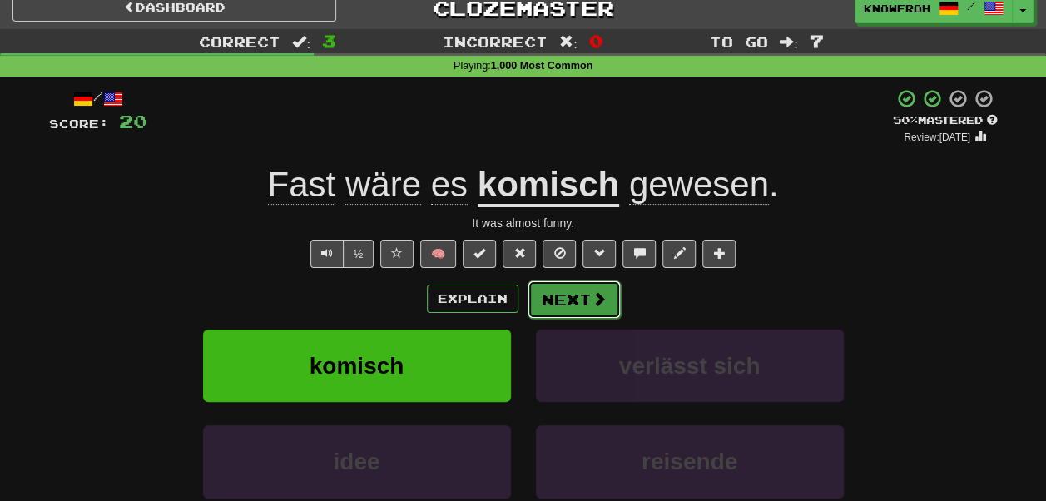
click at [583, 304] on button "Next" at bounding box center [574, 299] width 93 height 38
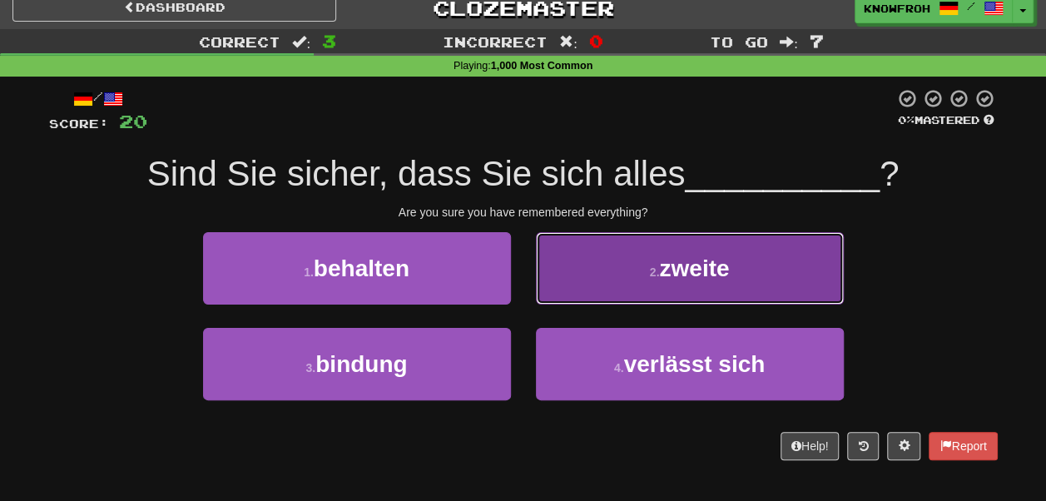
click at [586, 275] on button "2 . zweite" at bounding box center [690, 268] width 308 height 72
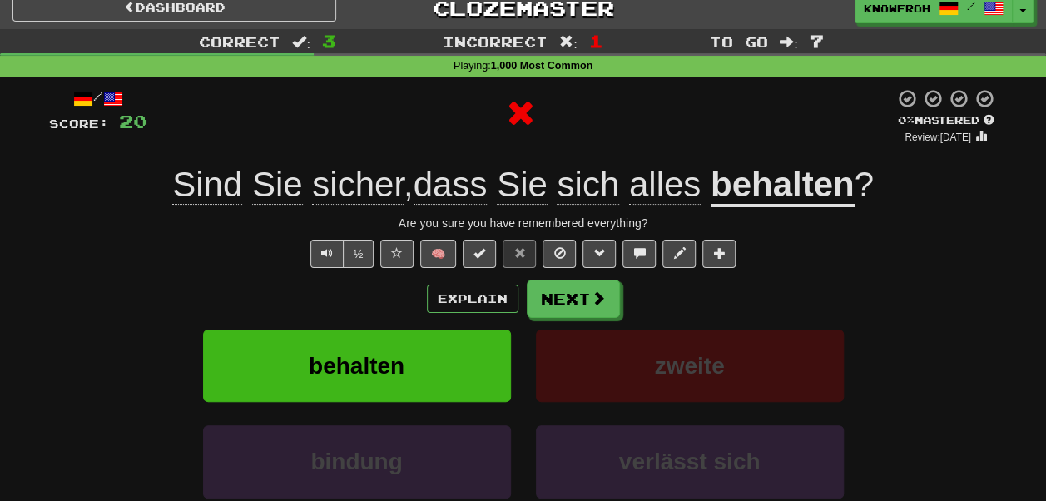
click at [788, 187] on u "behalten" at bounding box center [783, 186] width 144 height 42
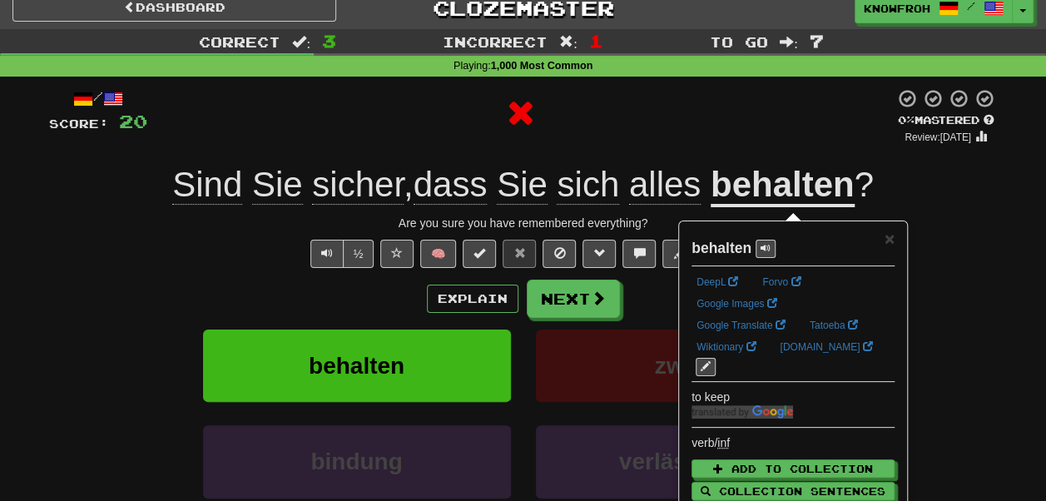
click at [761, 128] on div at bounding box center [520, 113] width 747 height 50
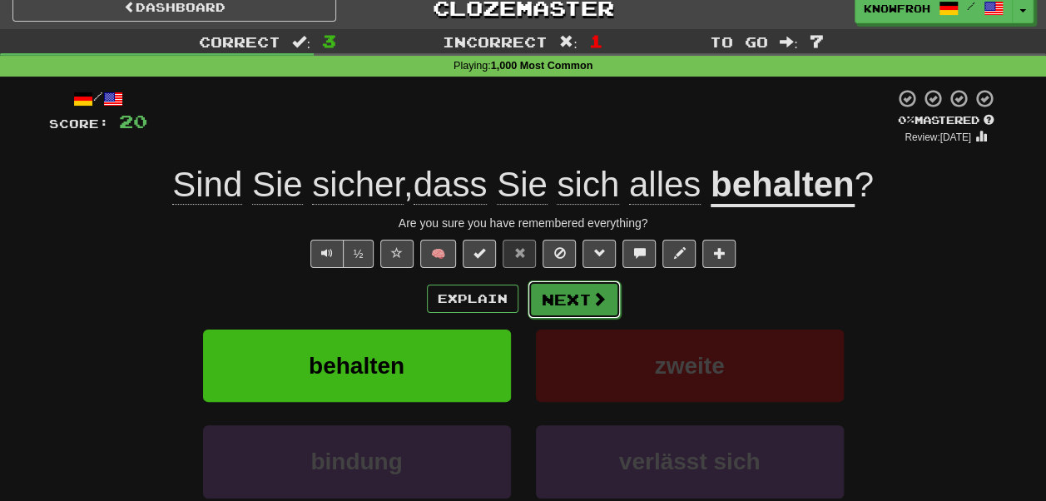
click at [567, 308] on button "Next" at bounding box center [574, 299] width 93 height 38
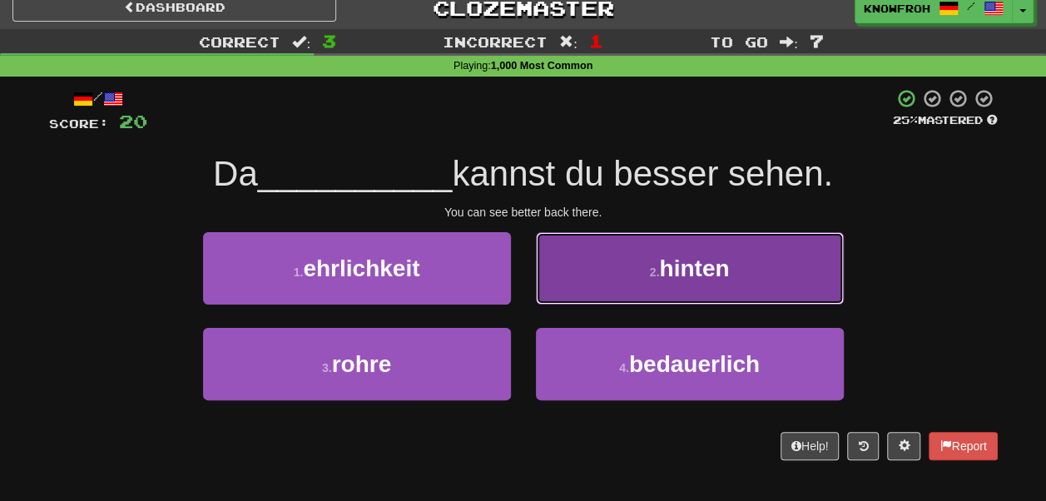
click at [584, 277] on button "2 . hinten" at bounding box center [690, 268] width 308 height 72
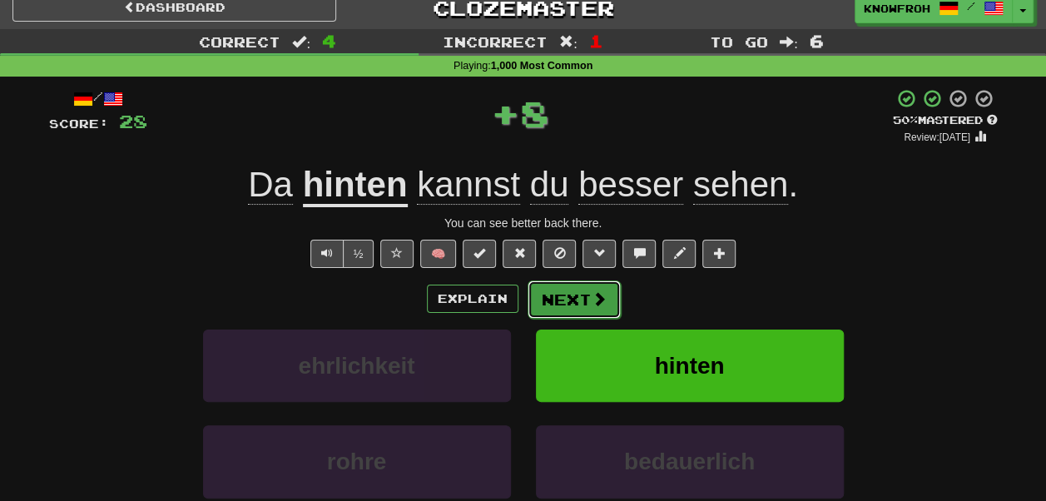
click at [569, 290] on button "Next" at bounding box center [574, 299] width 93 height 38
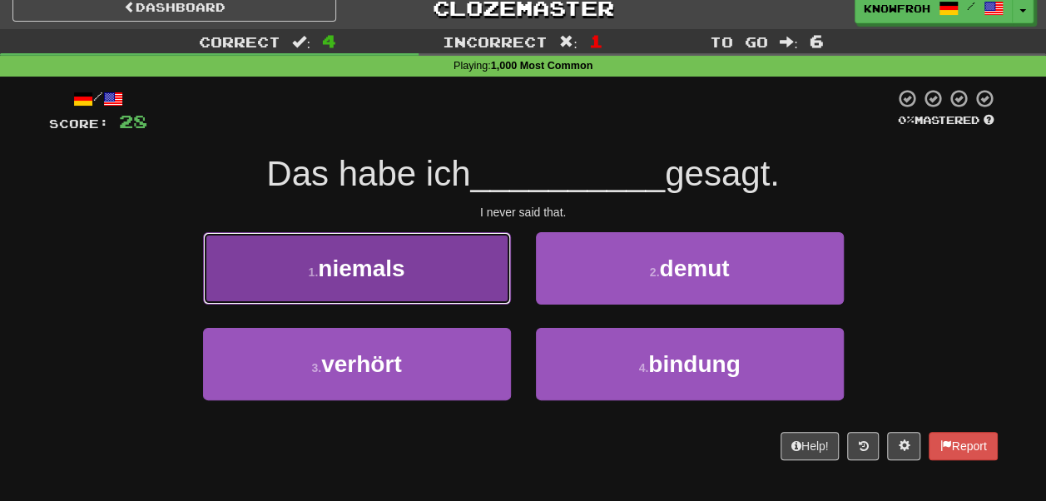
click at [488, 281] on button "1 . niemals" at bounding box center [357, 268] width 308 height 72
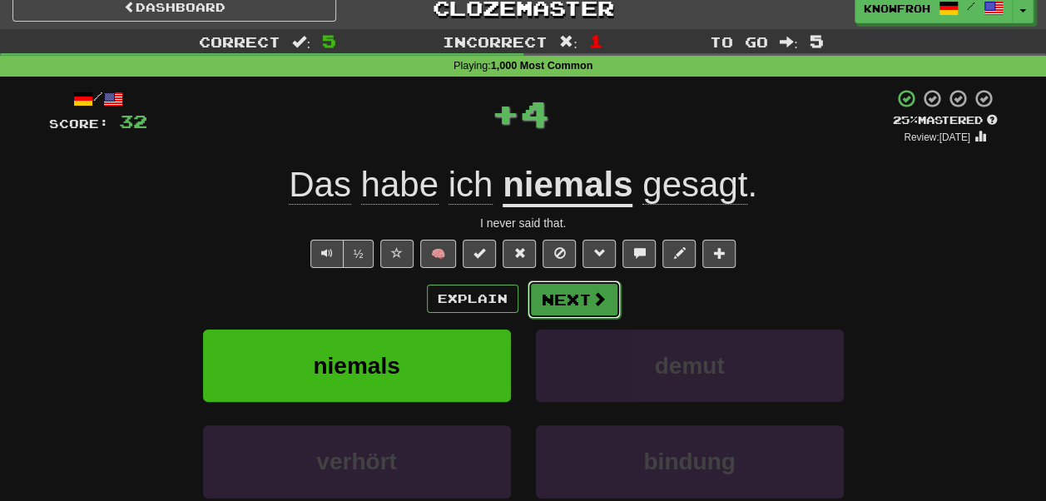
click at [554, 294] on button "Next" at bounding box center [574, 299] width 93 height 38
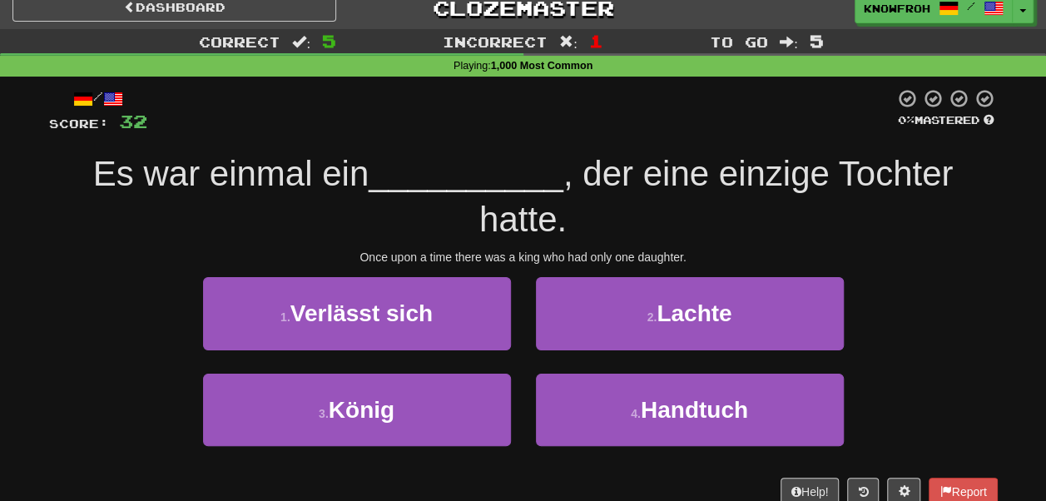
click at [498, 256] on div "Once upon a time there was a king who had only one daughter." at bounding box center [523, 257] width 949 height 17
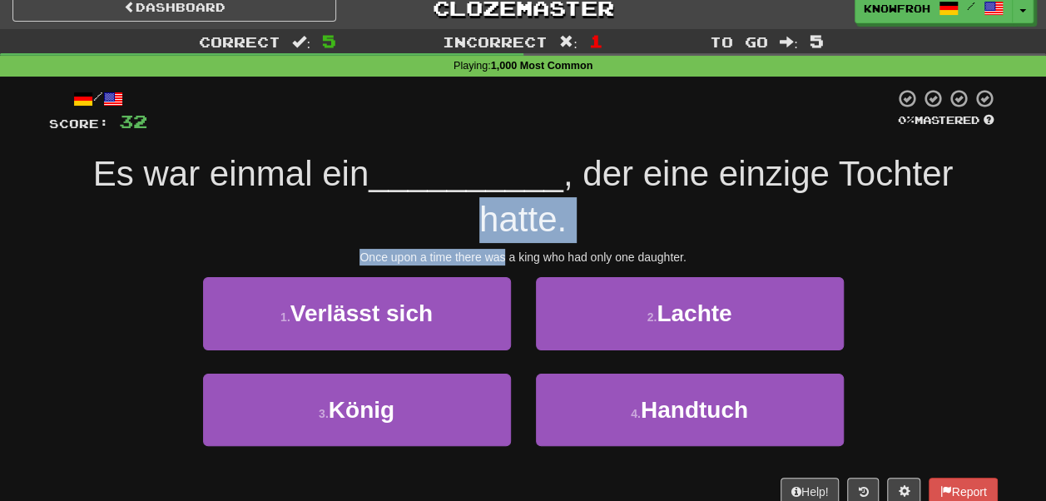
drag, startPoint x: 498, startPoint y: 256, endPoint x: 443, endPoint y: 201, distance: 77.7
click at [443, 201] on div "/ Score: 32 0 % Mastered Es war einmal ein __________ , der eine einzige Tochte…" at bounding box center [523, 296] width 949 height 417
click at [443, 201] on div "Es war einmal ein __________ , der eine einzige Tochter hatte." at bounding box center [523, 196] width 949 height 91
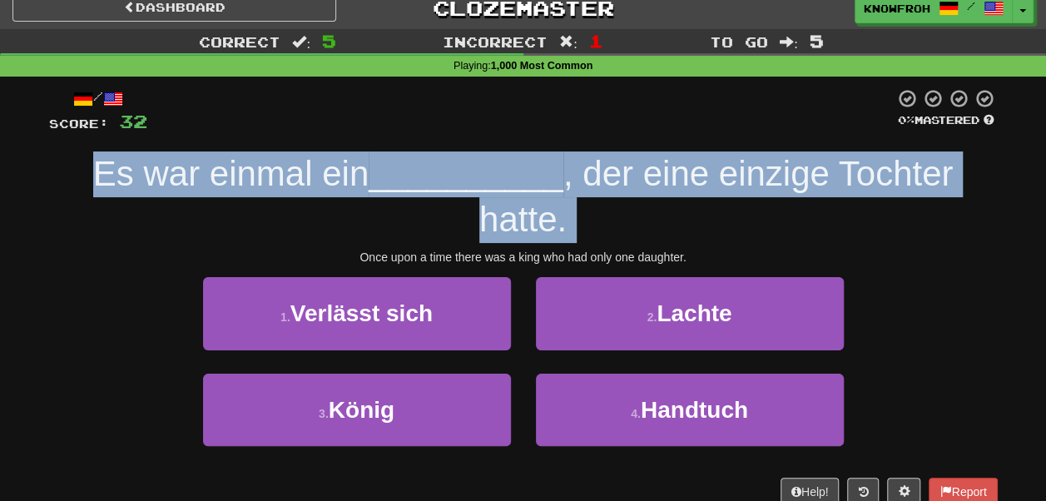
drag, startPoint x: 443, startPoint y: 201, endPoint x: 423, endPoint y: 175, distance: 33.8
click at [423, 175] on div "Es war einmal ein __________ , der eine einzige Tochter hatte." at bounding box center [523, 196] width 949 height 91
click at [423, 175] on span "__________" at bounding box center [466, 173] width 195 height 39
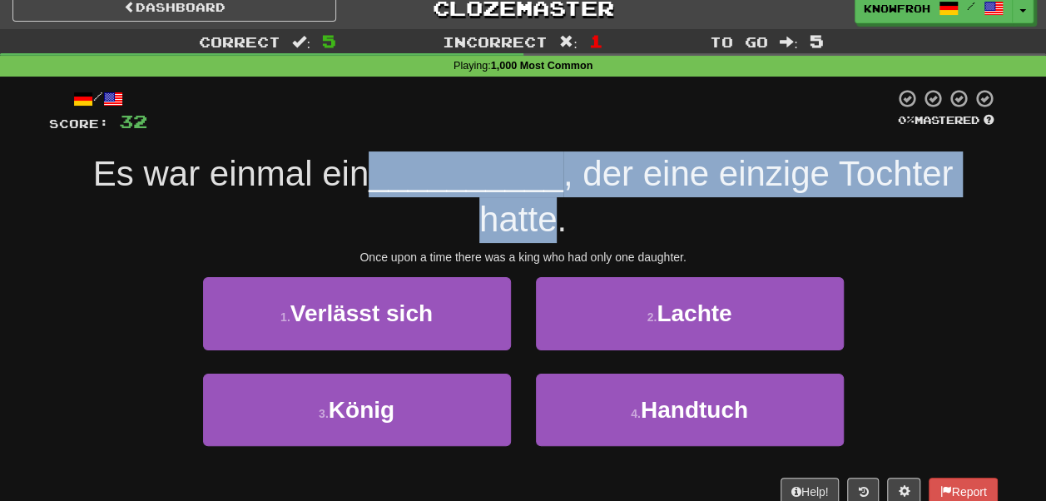
drag, startPoint x: 423, startPoint y: 175, endPoint x: 506, endPoint y: 225, distance: 97.0
click at [506, 225] on span "Es war einmal ein __________ , der eine einzige Tochter hatte." at bounding box center [523, 196] width 860 height 85
click at [506, 225] on span ", der eine einzige Tochter hatte." at bounding box center [715, 196] width 473 height 85
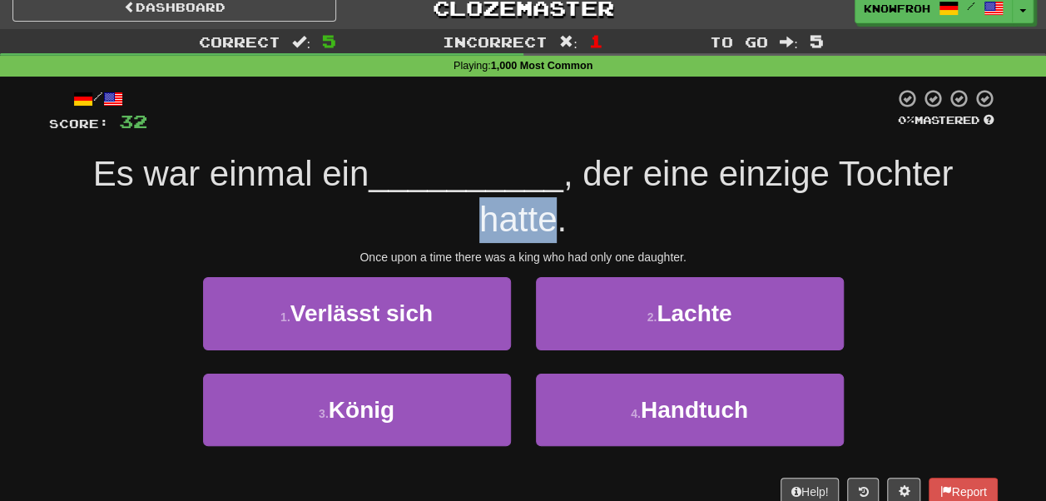
click at [506, 225] on span ", der eine einzige Tochter hatte." at bounding box center [715, 196] width 473 height 85
click at [532, 239] on span ", der eine einzige Tochter hatte." at bounding box center [715, 196] width 473 height 85
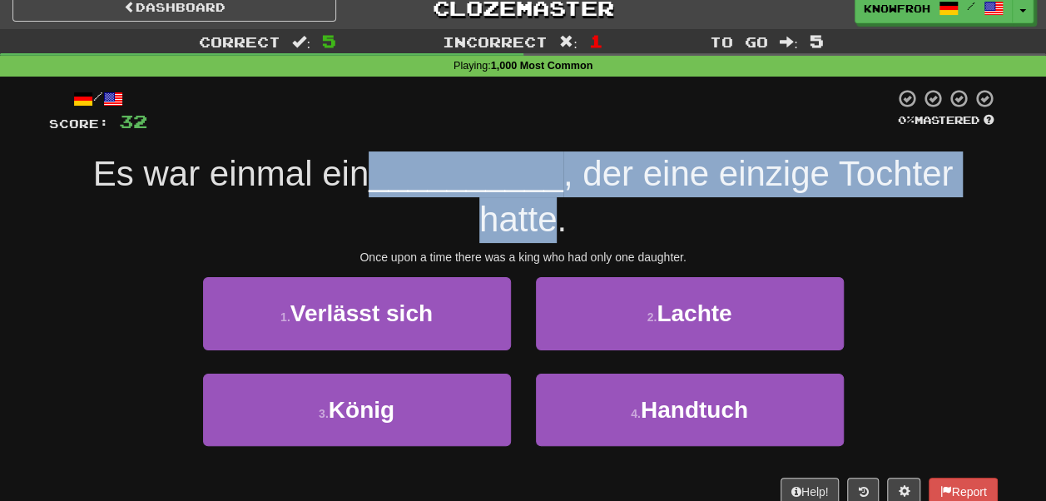
drag, startPoint x: 532, startPoint y: 239, endPoint x: 461, endPoint y: 162, distance: 104.8
click at [461, 162] on span "Es war einmal ein __________ , der eine einzige Tochter hatte." at bounding box center [523, 196] width 860 height 85
click at [461, 162] on span "__________" at bounding box center [466, 173] width 195 height 39
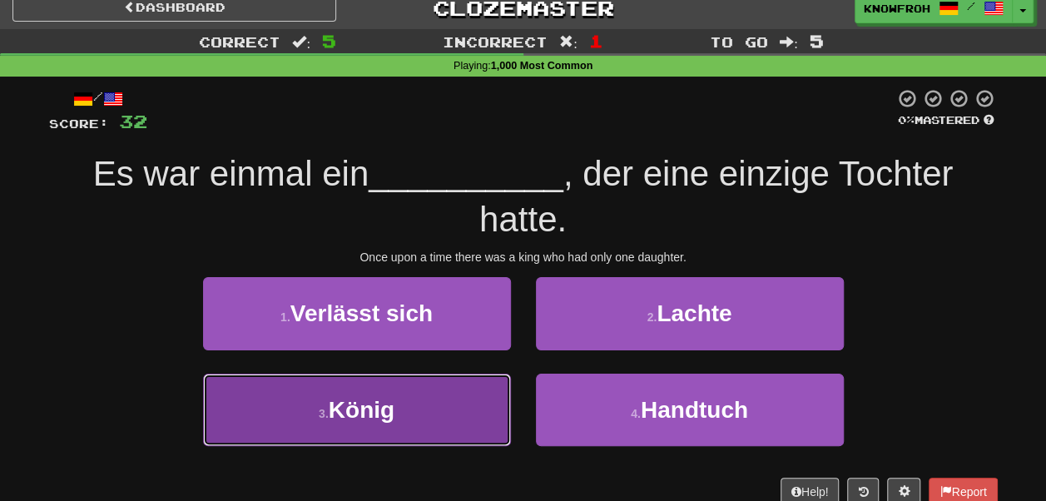
click at [470, 379] on button "3 . König" at bounding box center [357, 410] width 308 height 72
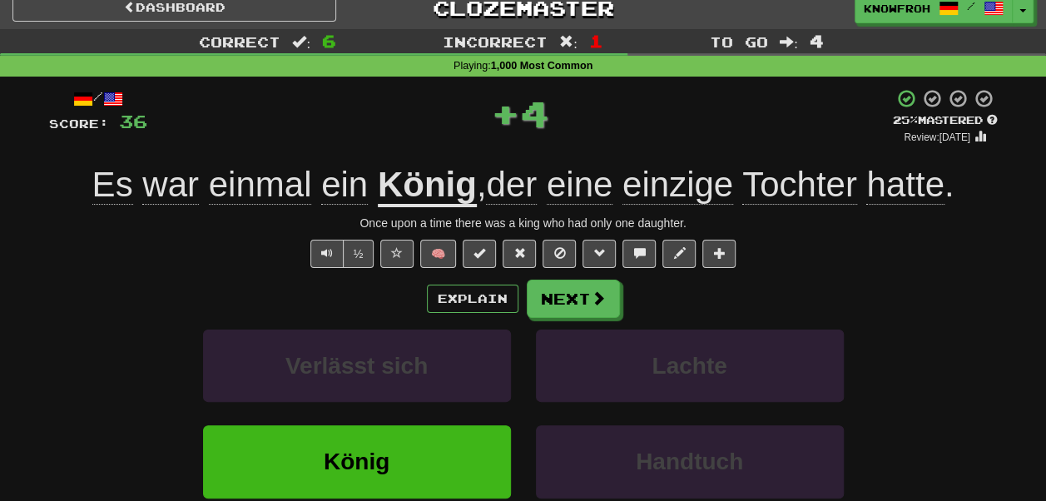
click at [423, 194] on u "König" at bounding box center [427, 186] width 99 height 42
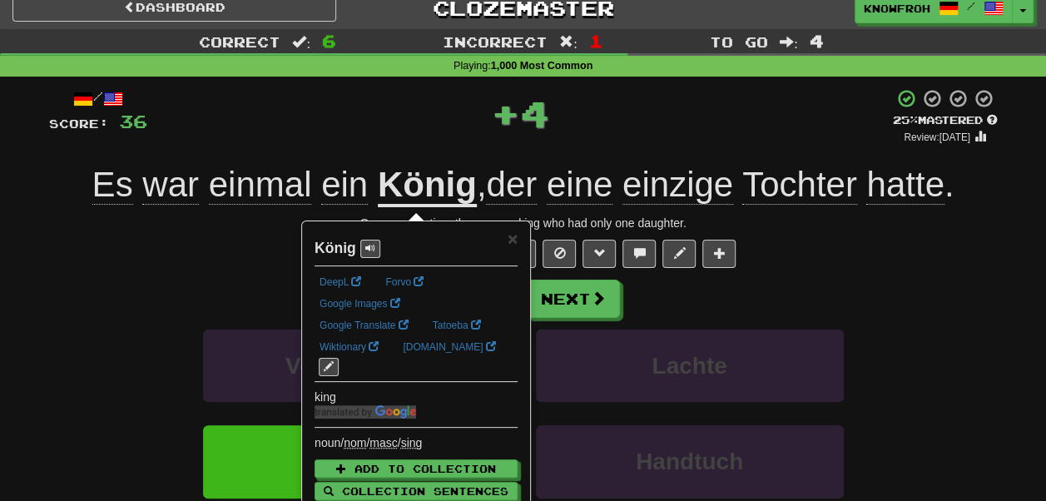
click at [395, 70] on div "Playing : 1,000 Most Common" at bounding box center [523, 66] width 1046 height 15
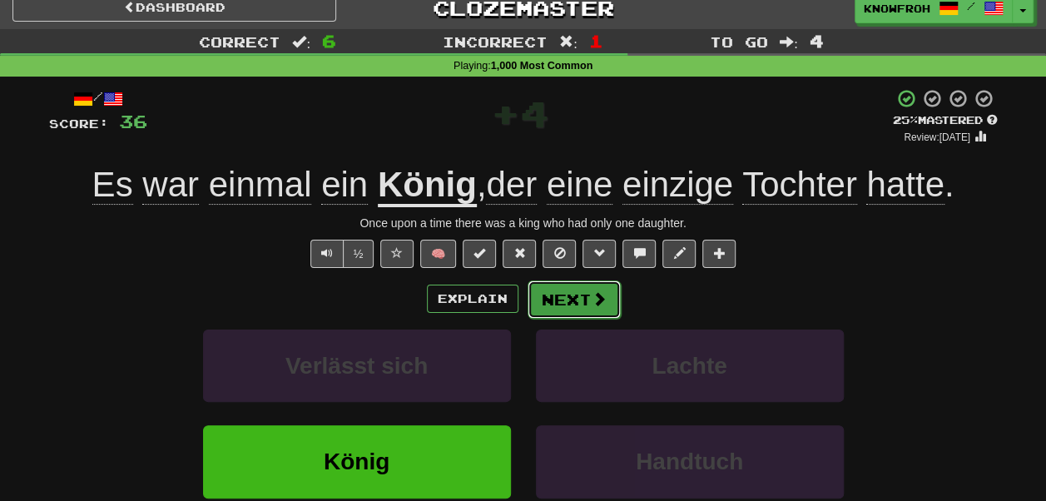
click at [562, 302] on button "Next" at bounding box center [574, 299] width 93 height 38
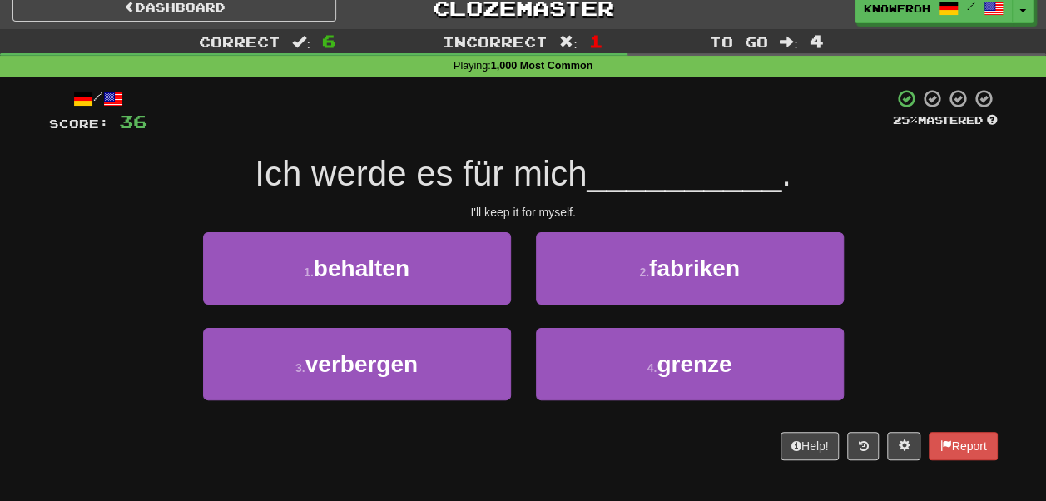
click at [464, 178] on span "Ich werde es für mich" at bounding box center [421, 173] width 332 height 39
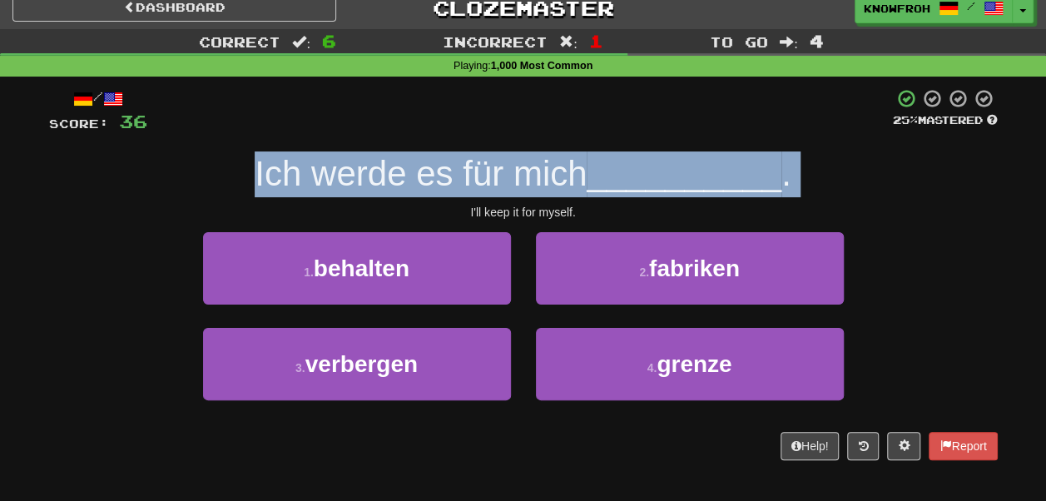
drag, startPoint x: 464, startPoint y: 178, endPoint x: 438, endPoint y: 158, distance: 33.3
click at [438, 158] on span "Ich werde es für mich" at bounding box center [421, 173] width 332 height 39
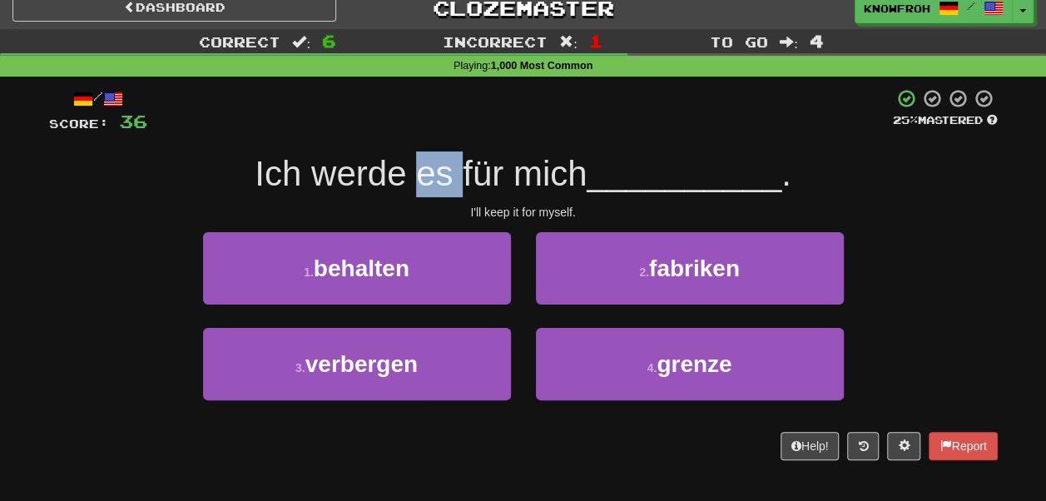
click at [438, 158] on span "Ich werde es für mich" at bounding box center [421, 173] width 332 height 39
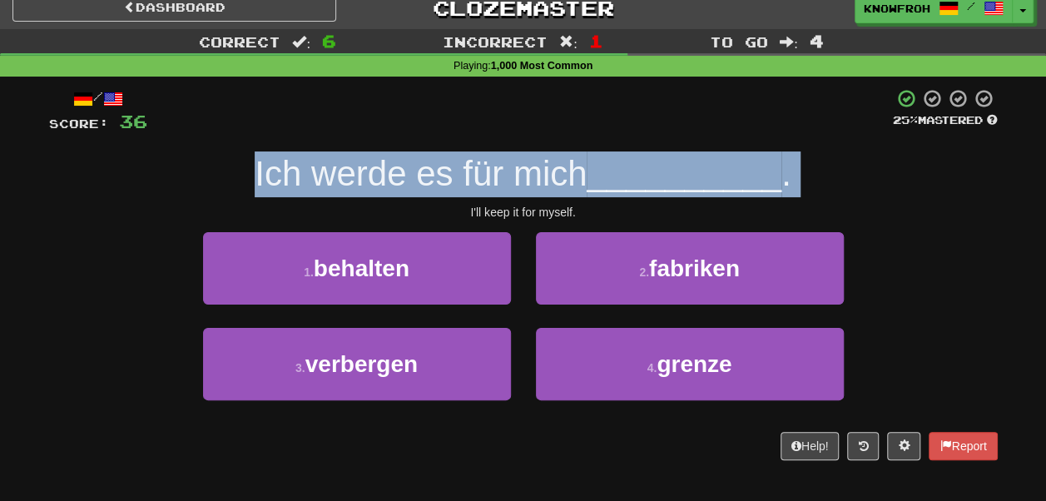
drag, startPoint x: 438, startPoint y: 158, endPoint x: 518, endPoint y: 180, distance: 82.8
click at [518, 180] on span "Ich werde es für mich" at bounding box center [421, 173] width 332 height 39
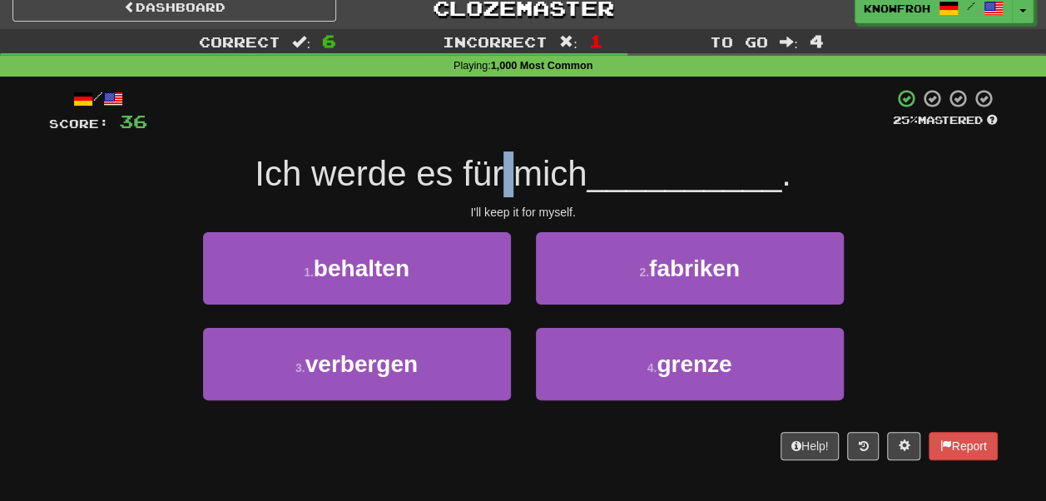
click at [518, 180] on span "Ich werde es für mich" at bounding box center [421, 173] width 332 height 39
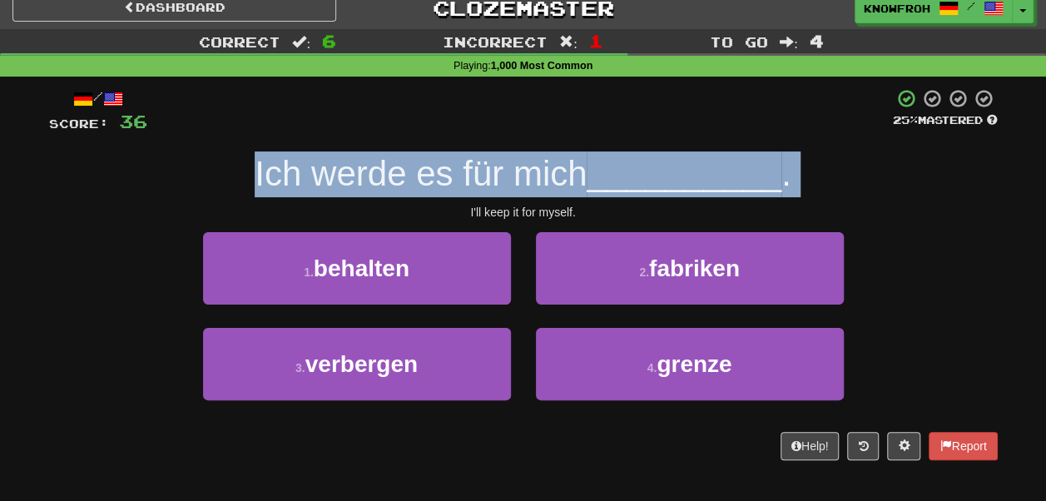
drag, startPoint x: 518, startPoint y: 180, endPoint x: 442, endPoint y: 162, distance: 77.7
click at [442, 162] on span "Ich werde es für mich" at bounding box center [421, 173] width 332 height 39
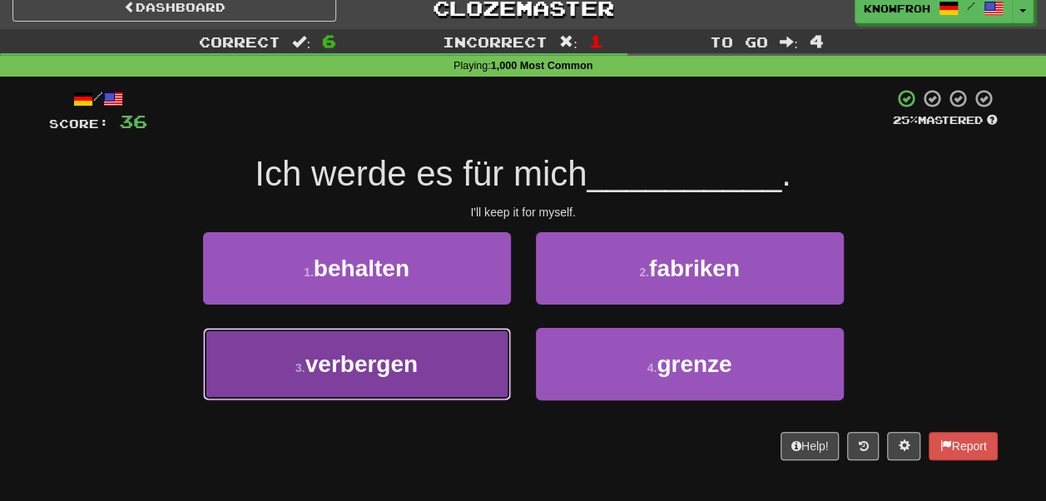
click at [449, 346] on button "3 . verbergen" at bounding box center [357, 364] width 308 height 72
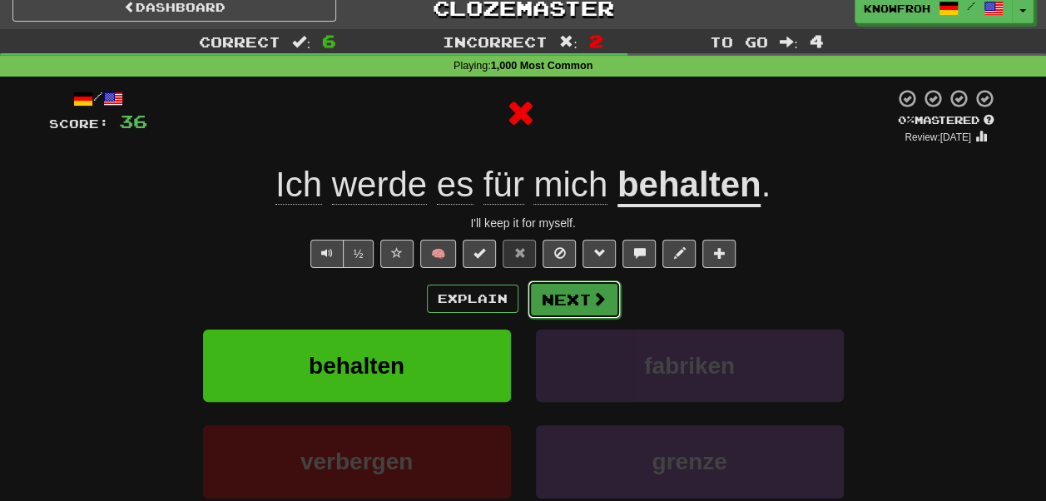
click at [542, 291] on button "Next" at bounding box center [574, 299] width 93 height 38
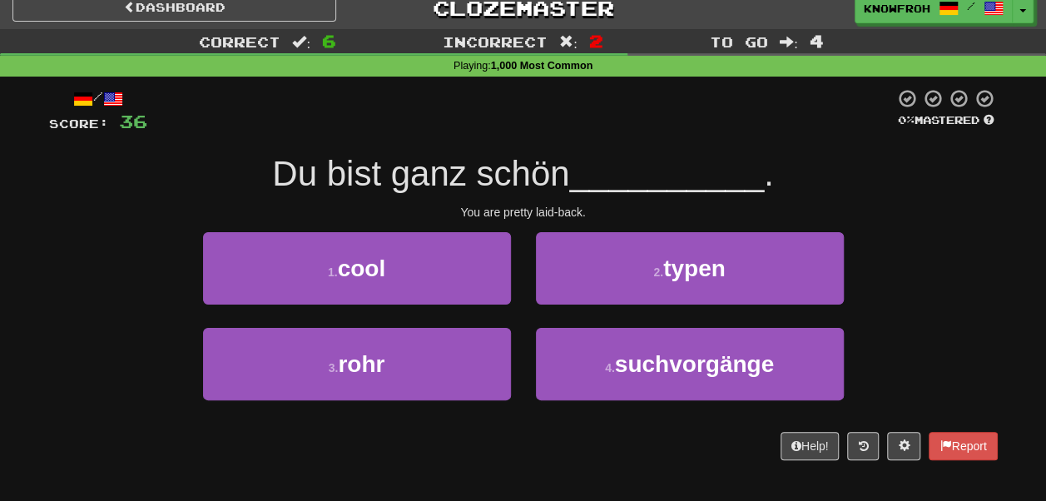
click at [464, 175] on span "Du bist ganz schön" at bounding box center [420, 173] width 297 height 39
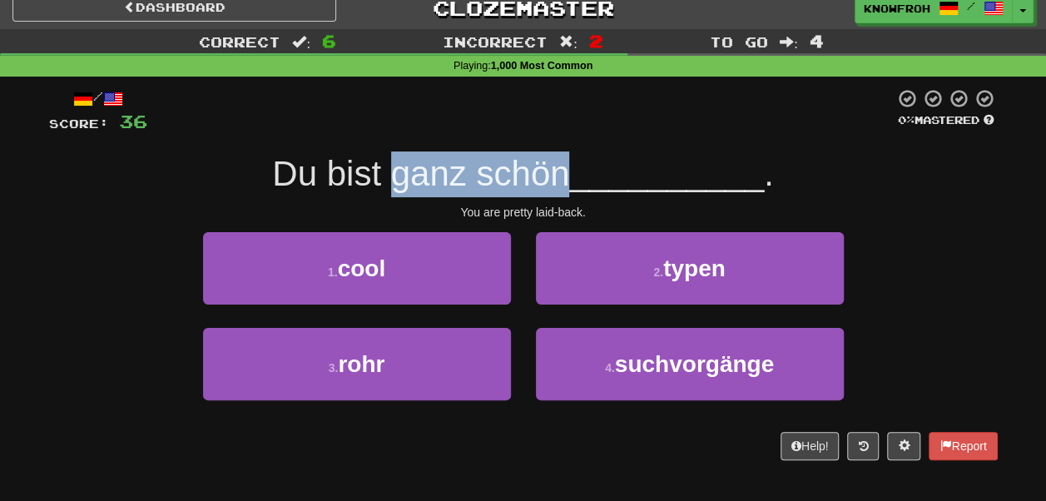
drag, startPoint x: 464, startPoint y: 175, endPoint x: 489, endPoint y: 185, distance: 26.9
click at [489, 185] on span "Du bist ganz schön" at bounding box center [420, 173] width 297 height 39
click at [524, 185] on span "Du bist ganz schön" at bounding box center [420, 173] width 297 height 39
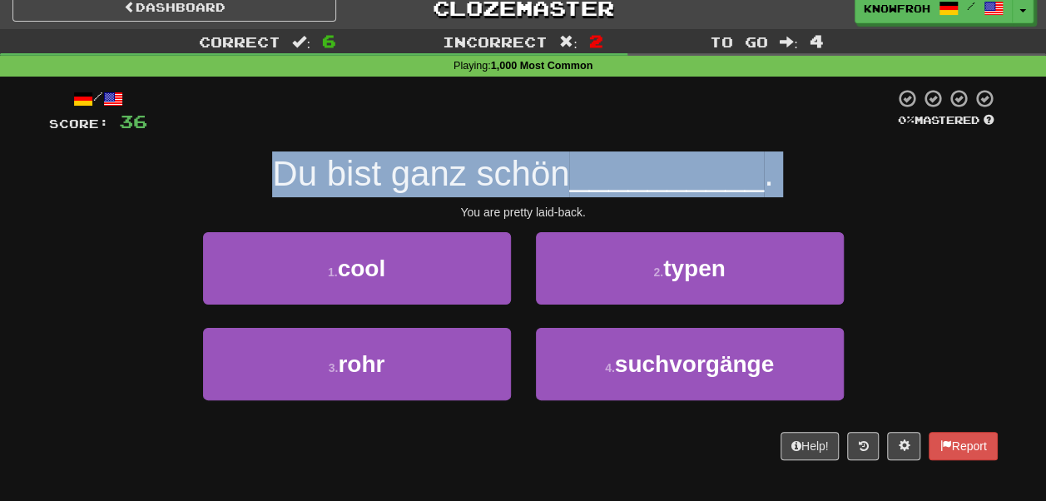
click at [524, 185] on span "Du bist ganz schön" at bounding box center [420, 173] width 297 height 39
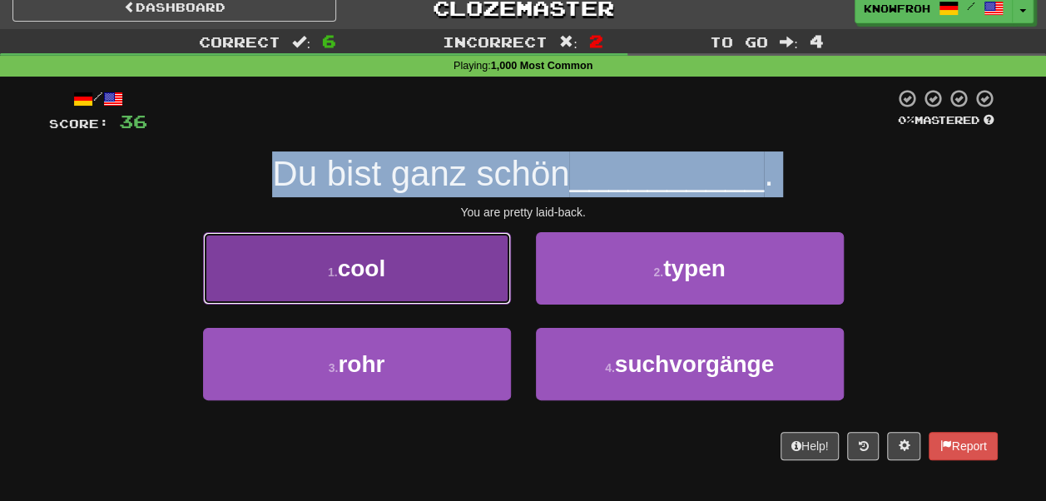
click at [468, 281] on button "1 . cool" at bounding box center [357, 268] width 308 height 72
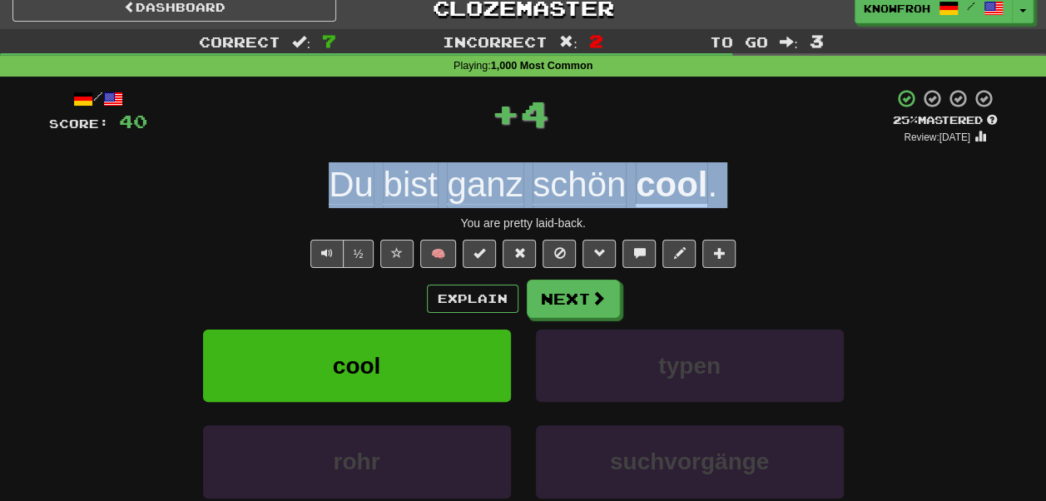
click at [636, 162] on div "/ Score: 40 + 4 25 % Mastered Review: 2025-10-16 Du bist ganz schön cool . You …" at bounding box center [523, 349] width 949 height 522
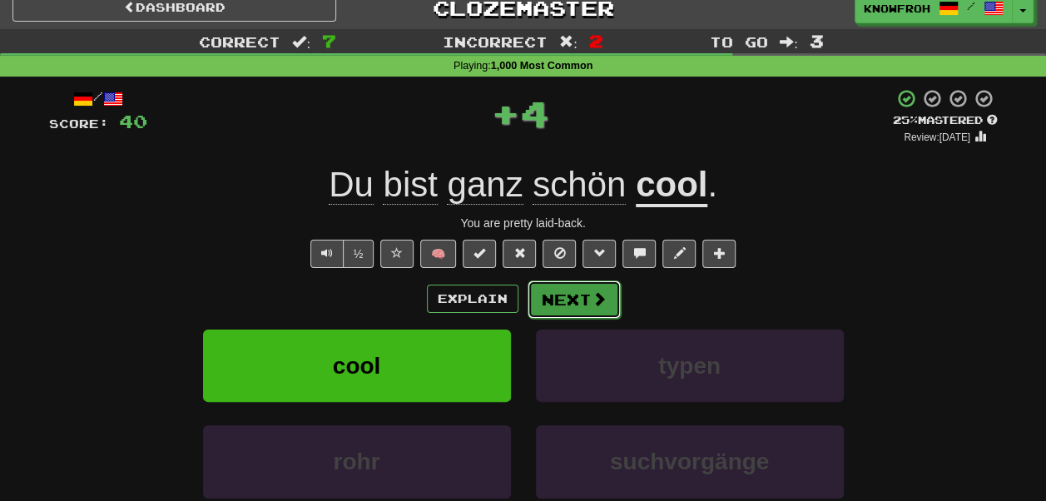
click at [587, 308] on button "Next" at bounding box center [574, 299] width 93 height 38
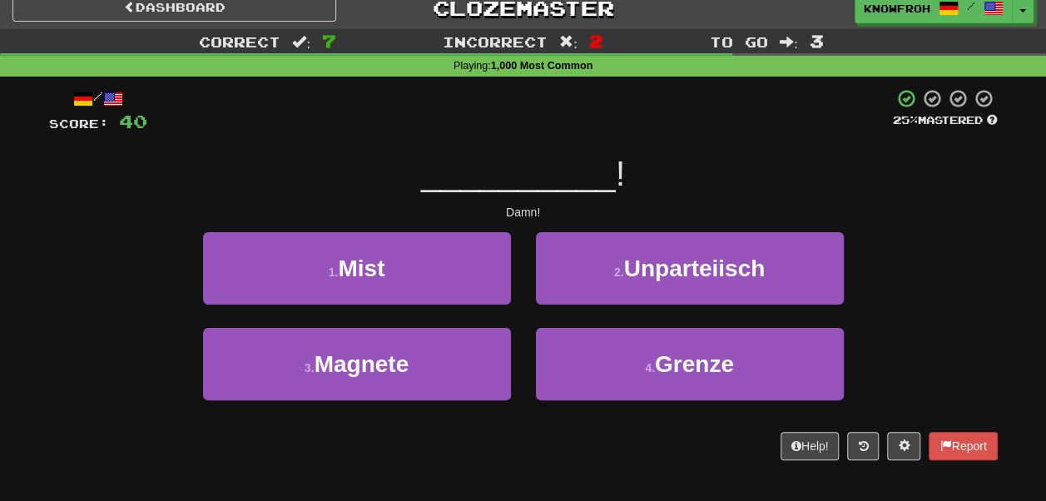
click at [469, 175] on span "__________" at bounding box center [518, 173] width 195 height 39
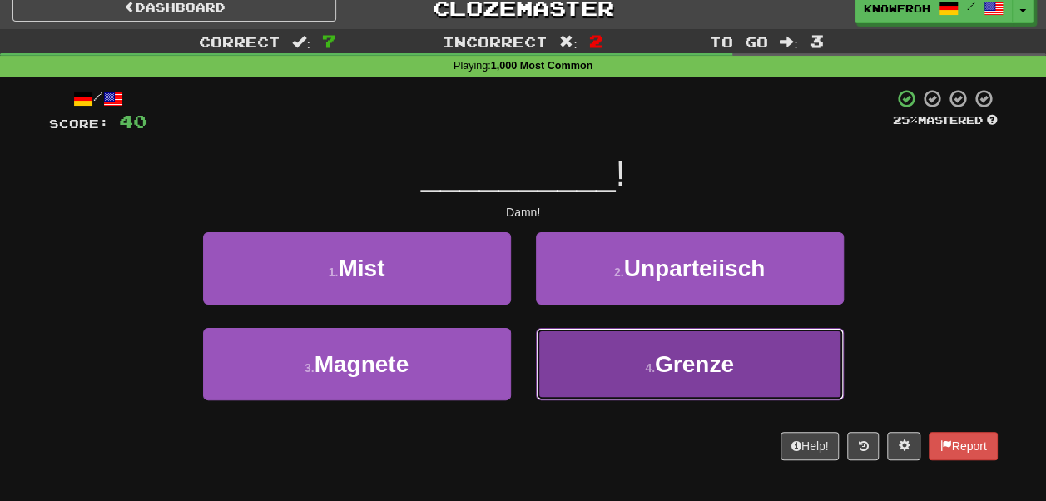
click at [572, 350] on button "4 . Grenze" at bounding box center [690, 364] width 308 height 72
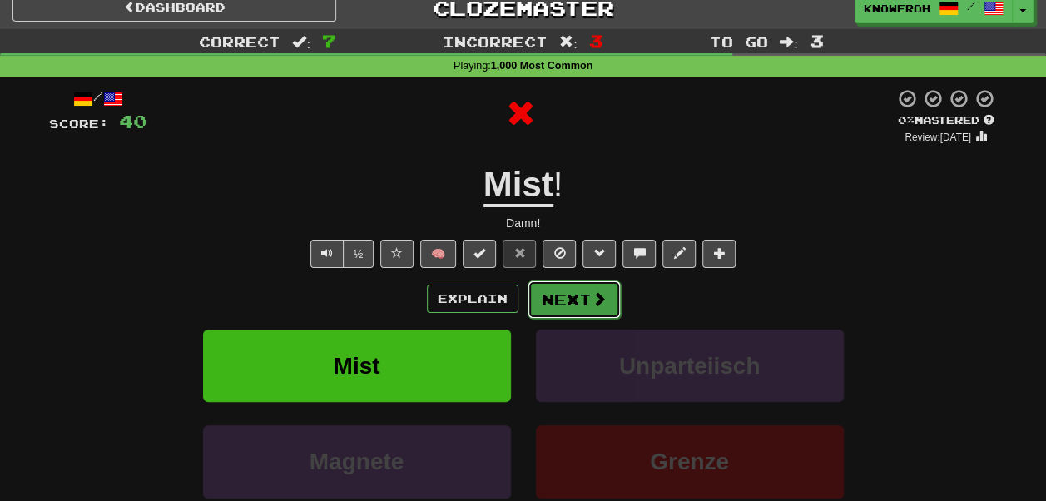
click at [572, 288] on button "Next" at bounding box center [574, 299] width 93 height 38
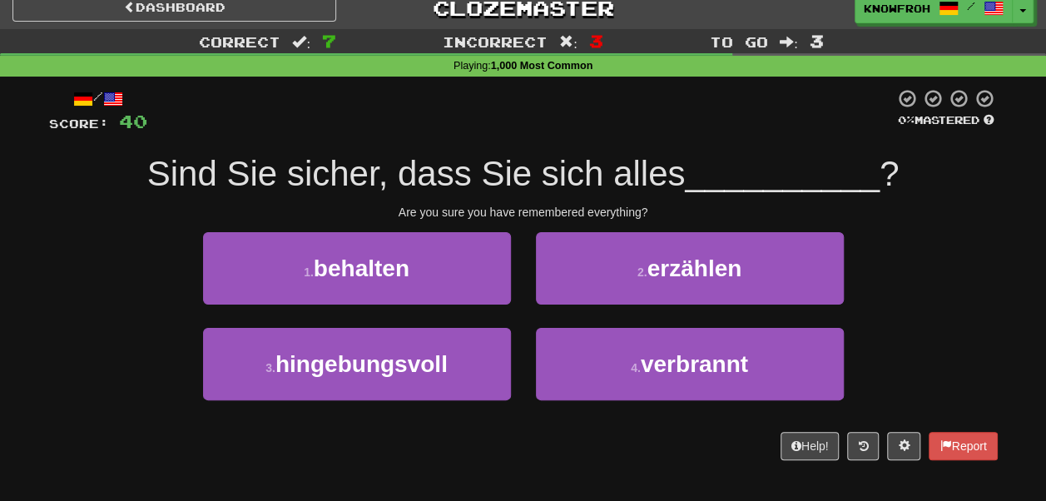
click at [498, 161] on span "Sind Sie sicher, dass Sie sich alles" at bounding box center [416, 173] width 538 height 39
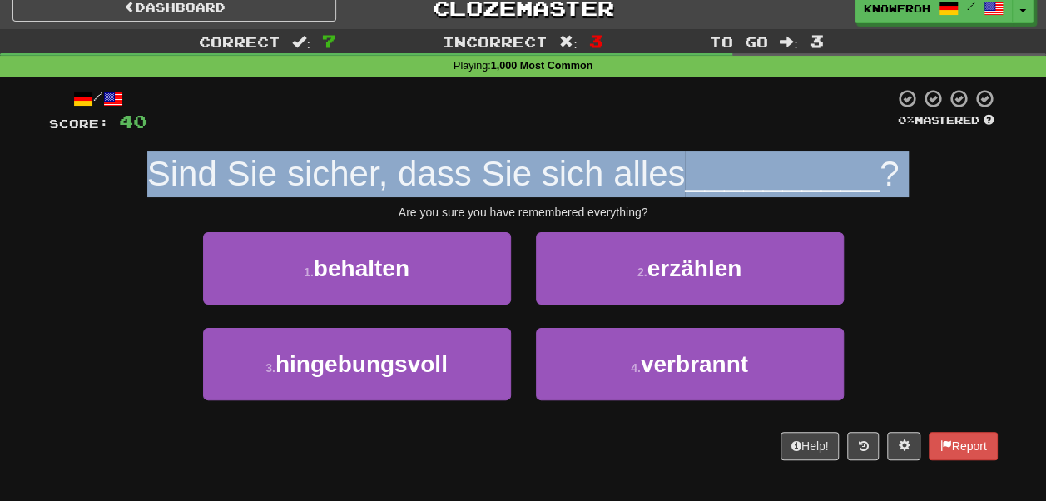
click at [498, 161] on span "Sind Sie sicher, dass Sie sich alles" at bounding box center [416, 173] width 538 height 39
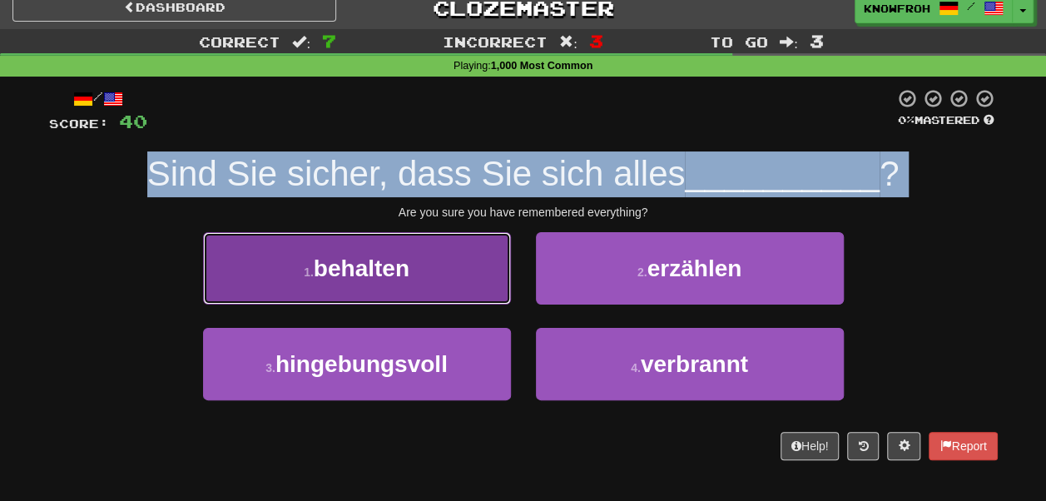
click at [478, 285] on button "1 . behalten" at bounding box center [357, 268] width 308 height 72
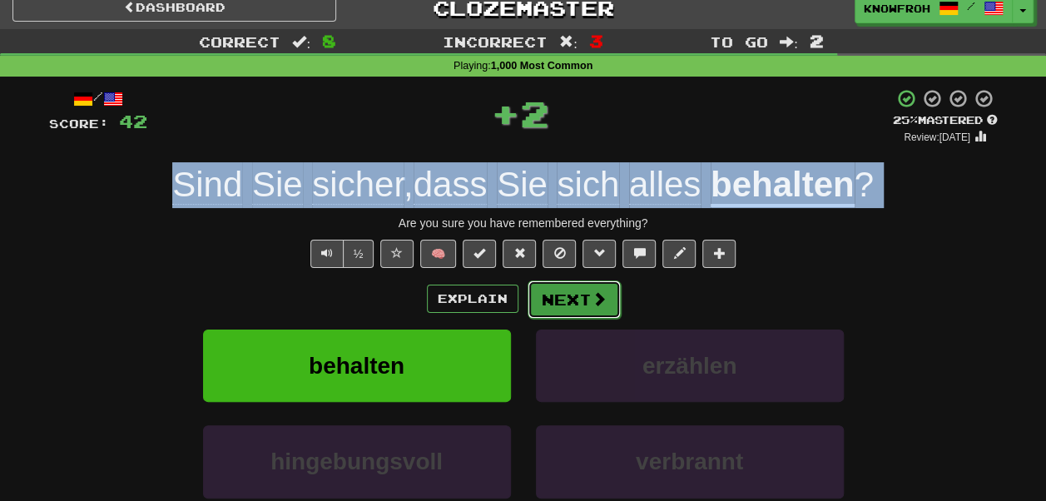
click at [577, 316] on button "Next" at bounding box center [574, 299] width 93 height 38
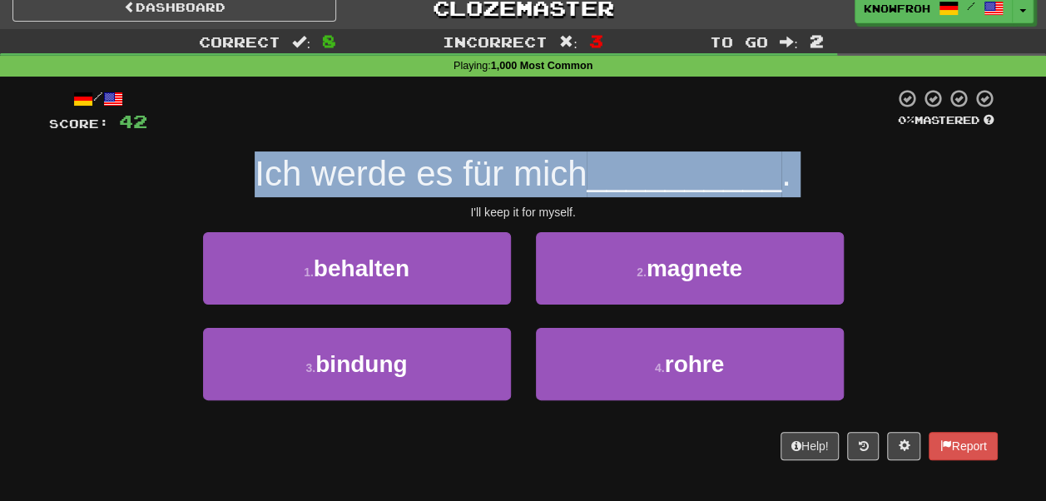
click at [493, 169] on span "Ich werde es für mich" at bounding box center [421, 173] width 332 height 39
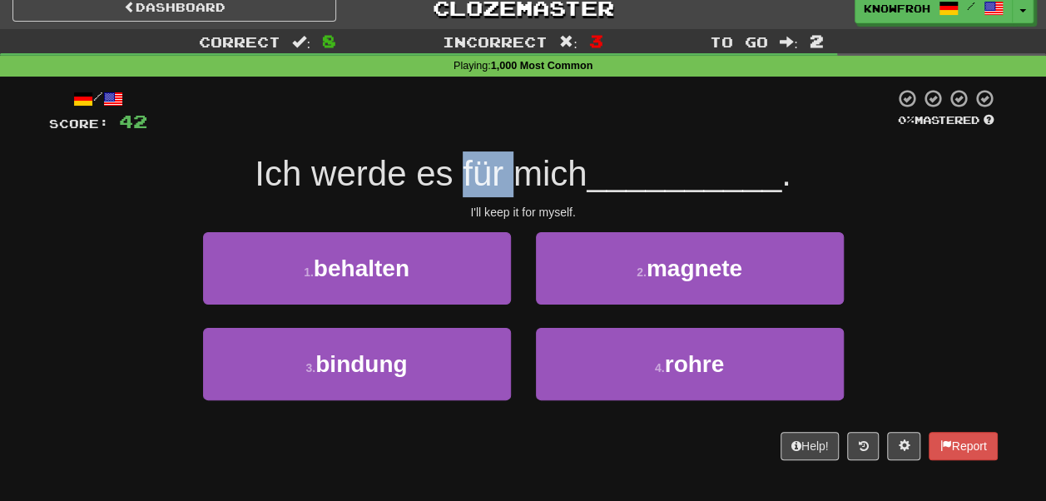
click at [493, 169] on span "Ich werde es für mich" at bounding box center [421, 173] width 332 height 39
click at [536, 171] on span "Ich werde es für mich" at bounding box center [421, 173] width 332 height 39
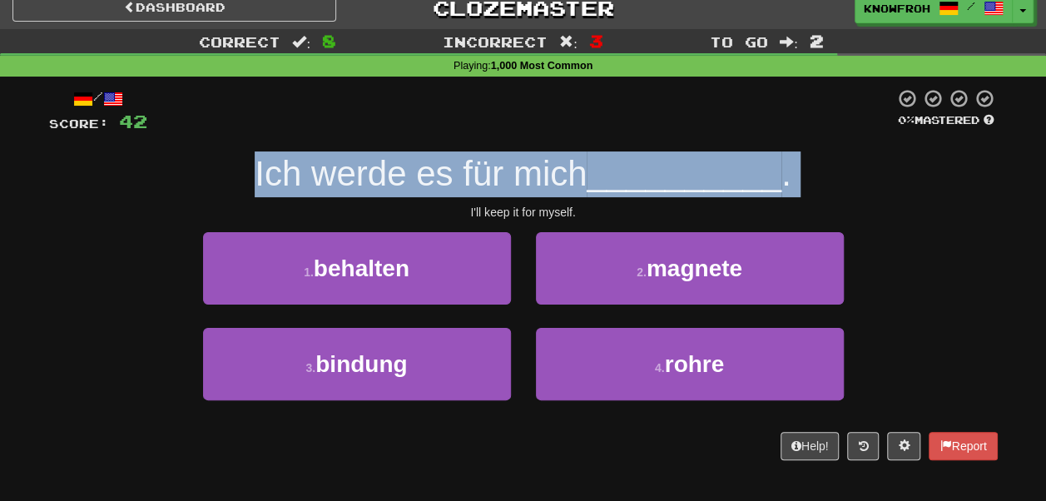
click at [536, 171] on span "Ich werde es für mich" at bounding box center [421, 173] width 332 height 39
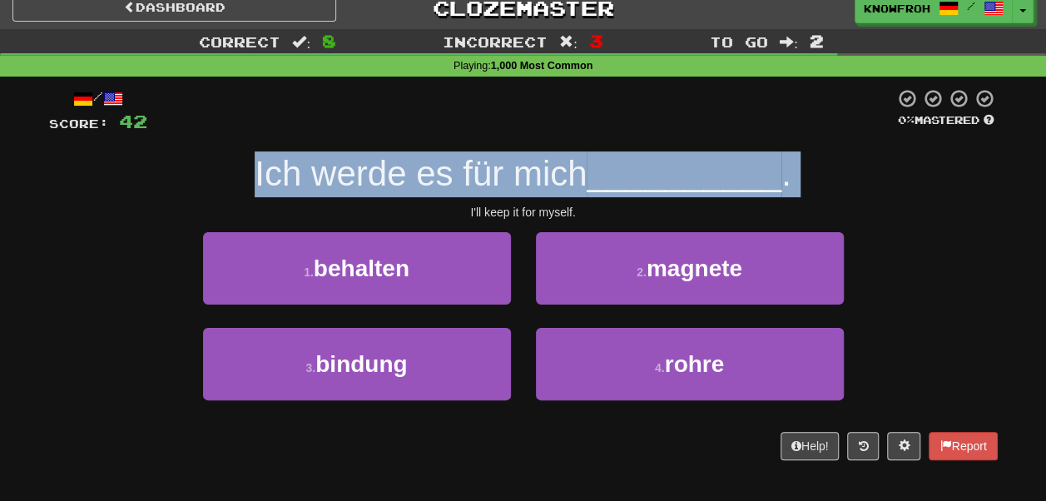
click at [536, 171] on span "Ich werde es für mich" at bounding box center [421, 173] width 332 height 39
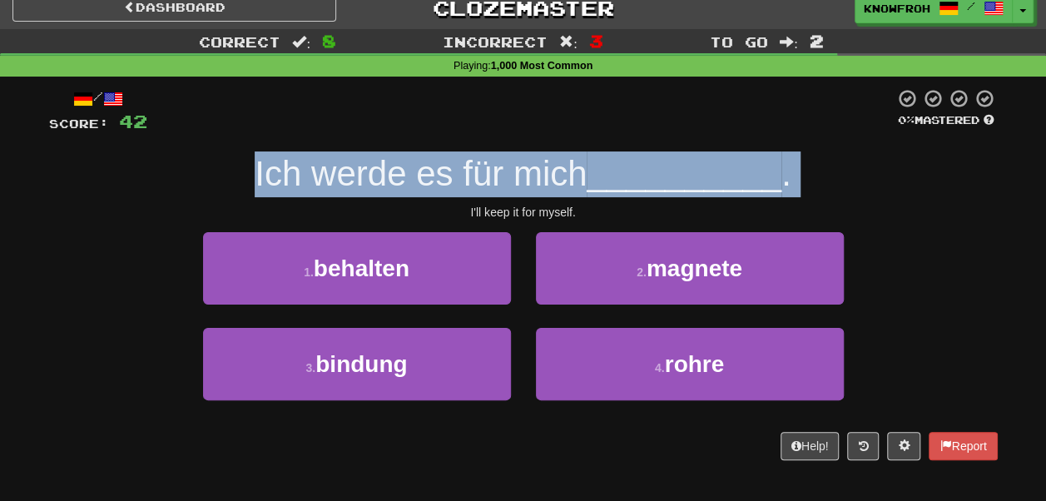
click at [536, 171] on span "Ich werde es für mich" at bounding box center [421, 173] width 332 height 39
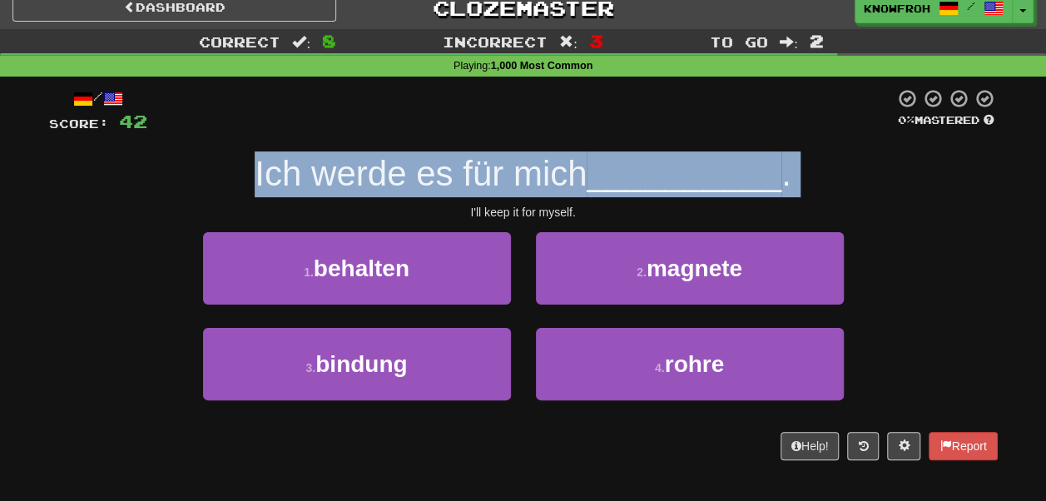
click at [536, 171] on span "Ich werde es für mich" at bounding box center [421, 173] width 332 height 39
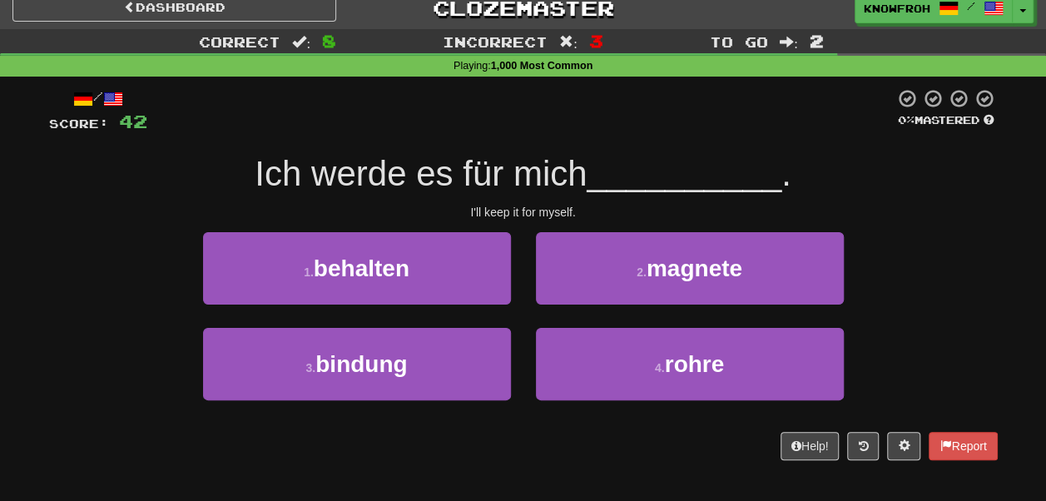
click at [537, 201] on div "/ Score: 42 0 % Mastered Ich werde es für mich __________ . I'll keep it for my…" at bounding box center [523, 274] width 949 height 372
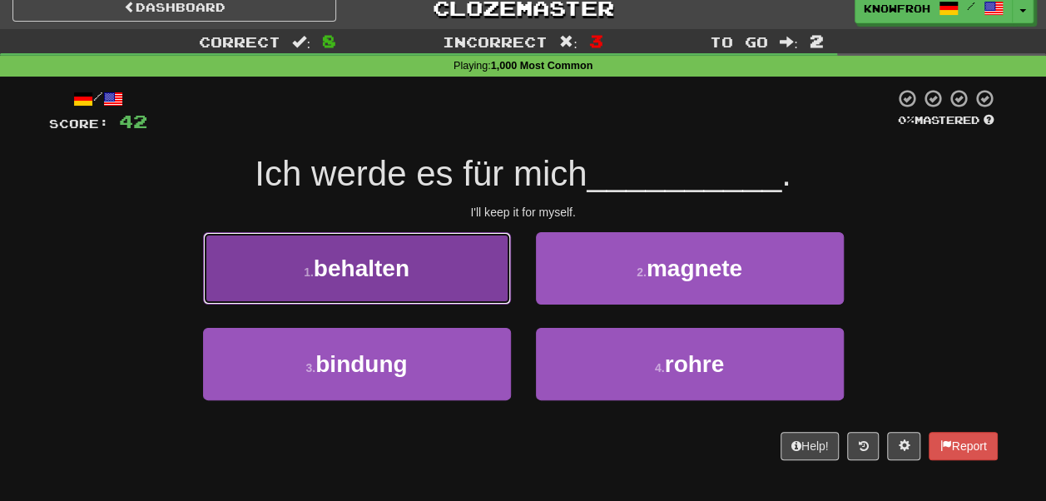
click at [479, 267] on button "1 . behalten" at bounding box center [357, 268] width 308 height 72
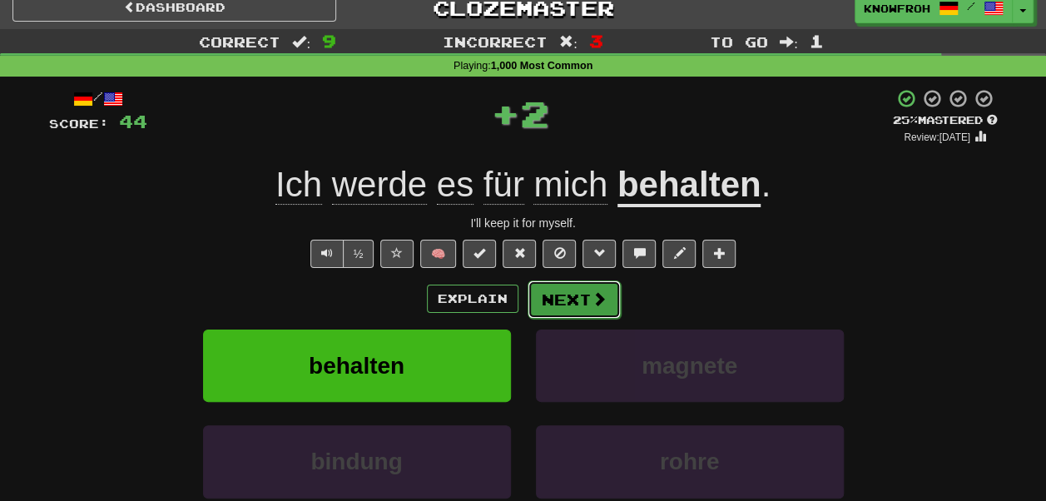
click at [576, 288] on button "Next" at bounding box center [574, 299] width 93 height 38
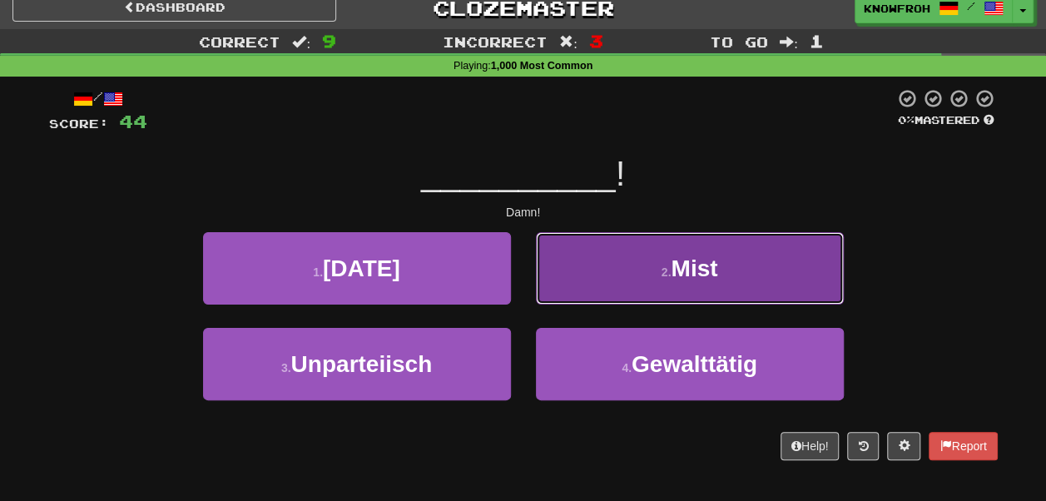
click at [607, 250] on button "2 . Mist" at bounding box center [690, 268] width 308 height 72
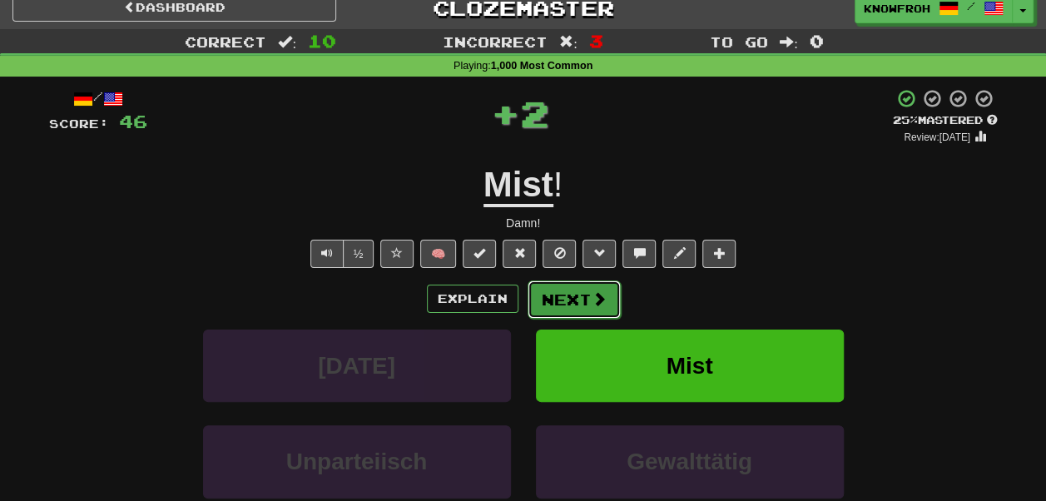
click at [565, 288] on button "Next" at bounding box center [574, 299] width 93 height 38
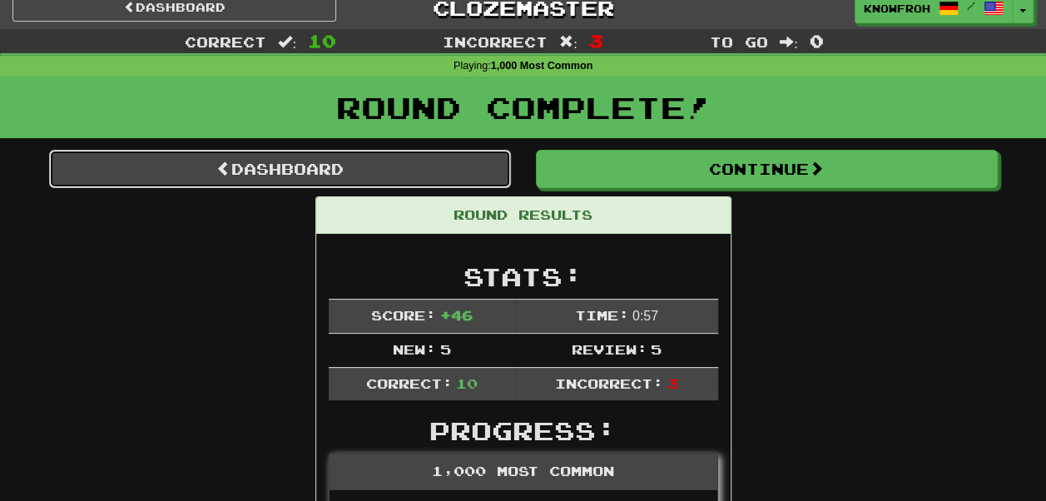
click at [462, 162] on link "Dashboard" at bounding box center [280, 169] width 462 height 38
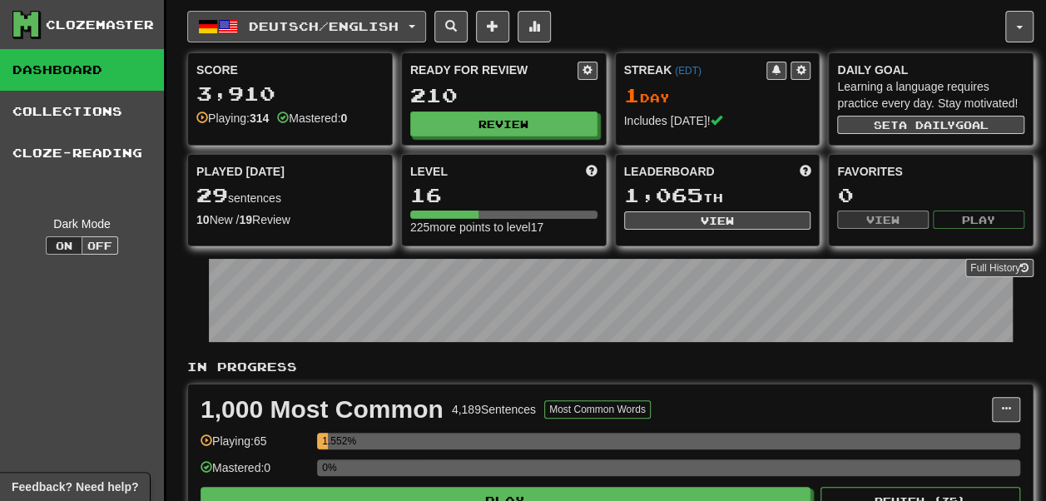
click at [313, 20] on span "Deutsch / English" at bounding box center [324, 26] width 150 height 14
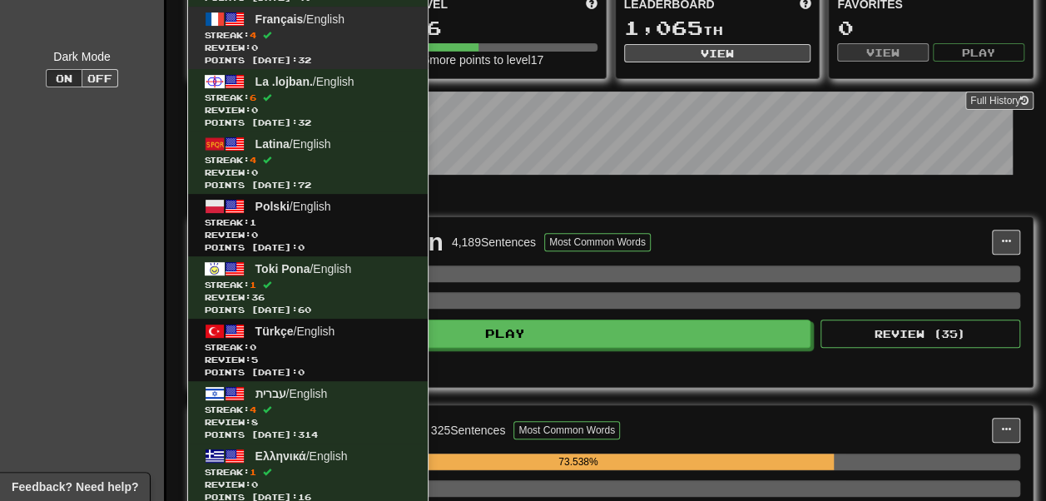
scroll to position [175, 0]
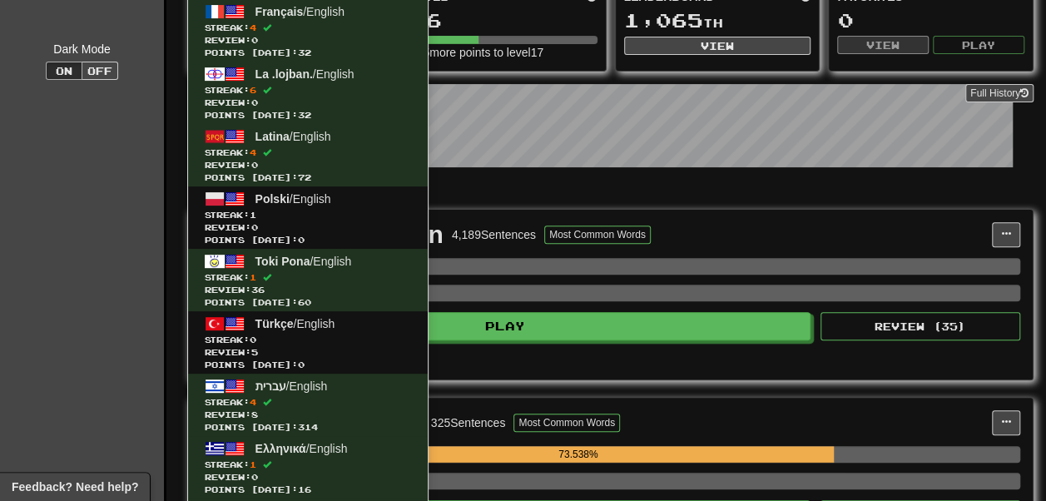
click at [438, 180] on div "Full History" at bounding box center [610, 128] width 846 height 104
